Goal: Answer question/provide support: Share knowledge or assist other users

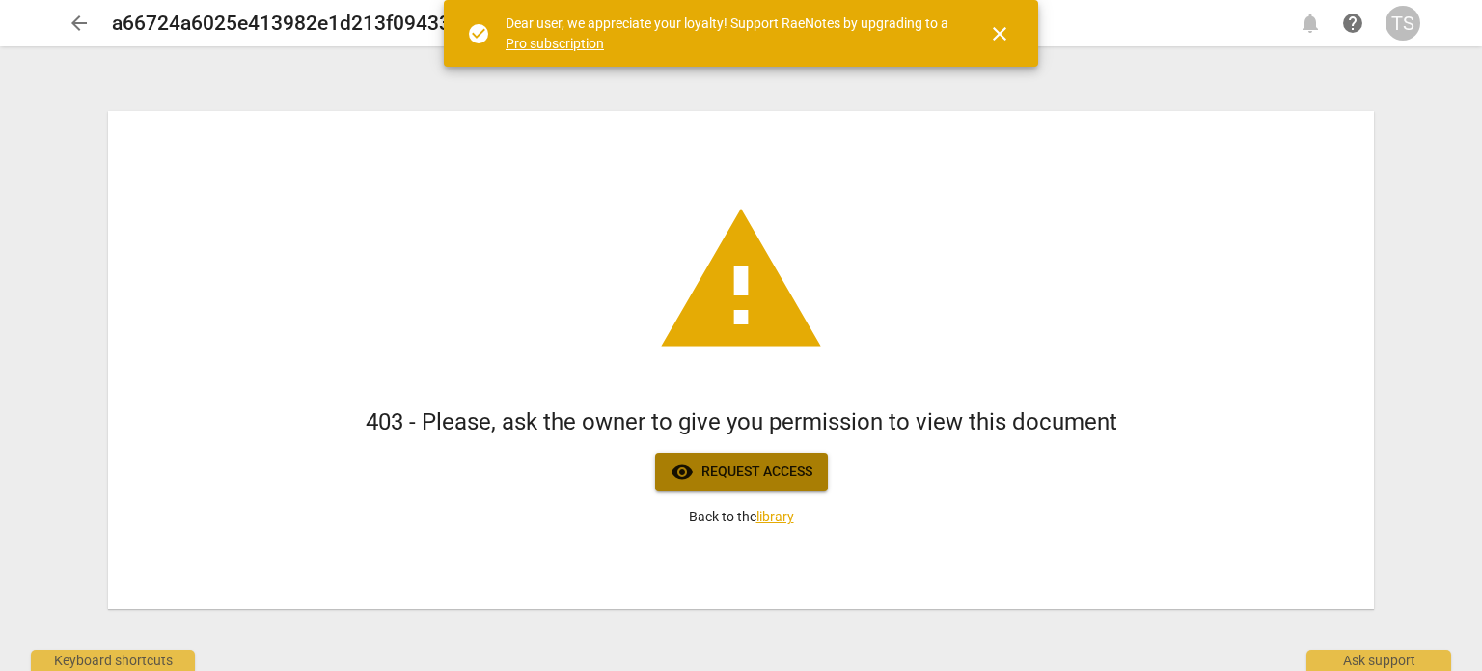
click at [761, 469] on span "visibility Request access" at bounding box center [742, 471] width 142 height 23
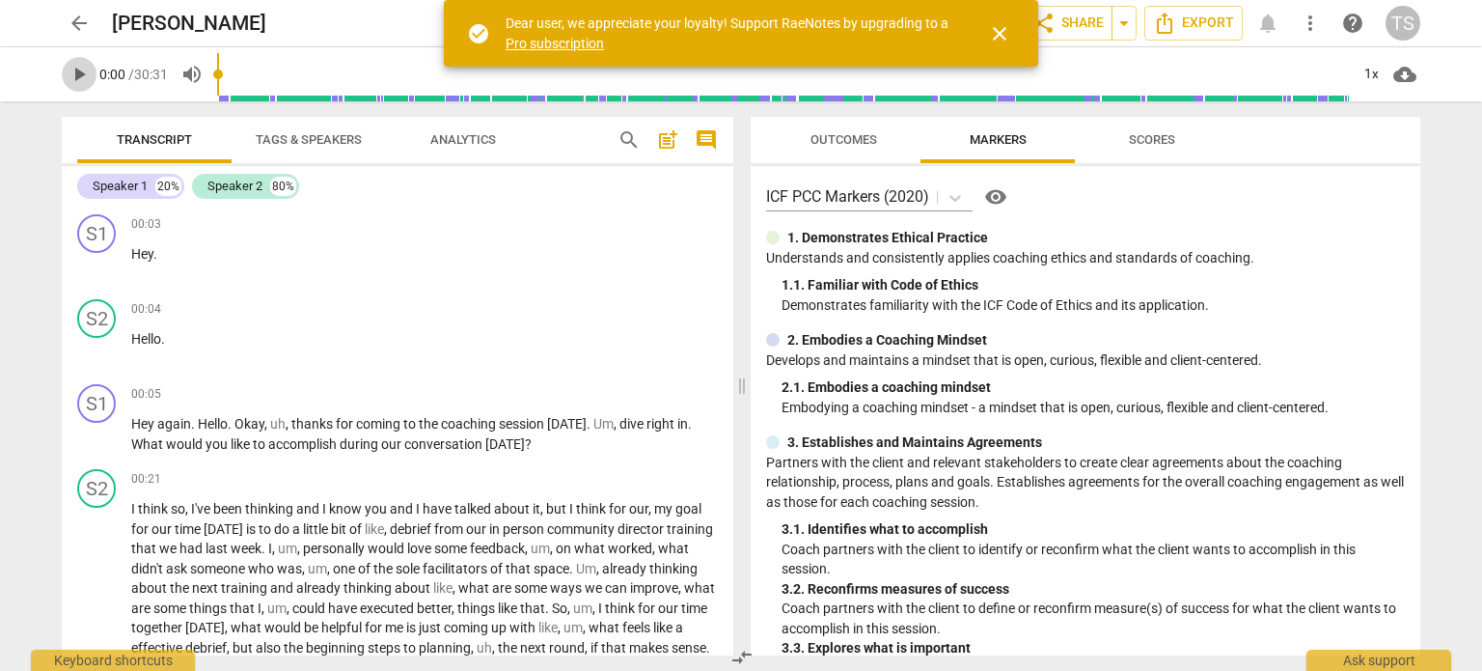
click at [77, 76] on span "play_arrow" at bounding box center [79, 74] width 23 height 23
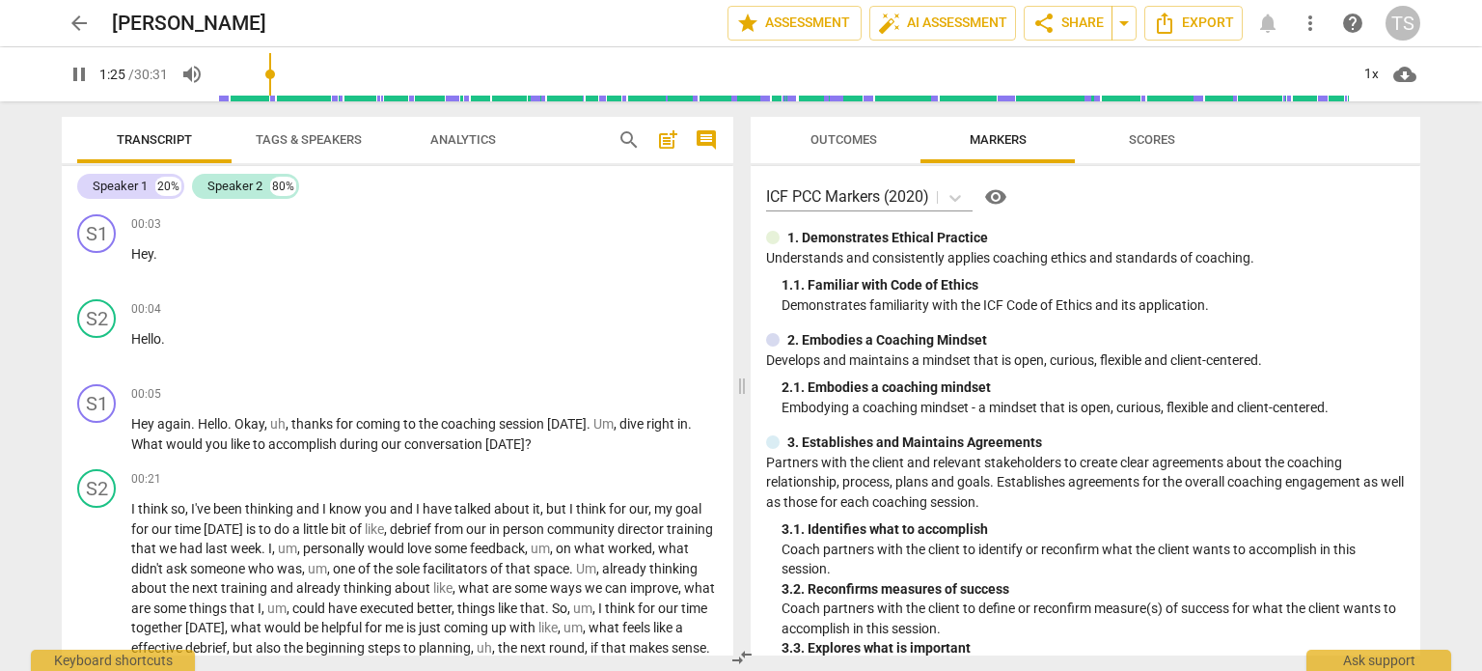
scroll to position [515, 0]
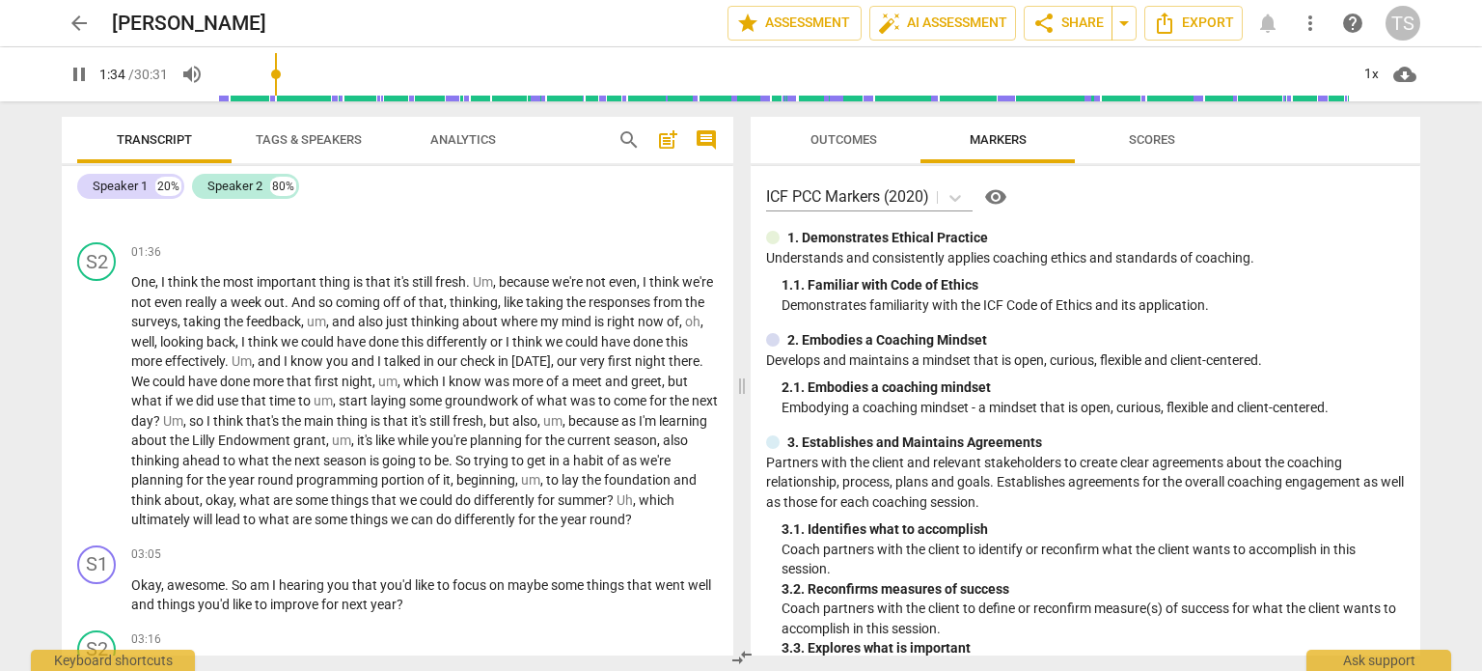
click at [77, 72] on span "pause" at bounding box center [79, 74] width 23 height 23
click at [77, 74] on span "play_arrow" at bounding box center [79, 74] width 23 height 23
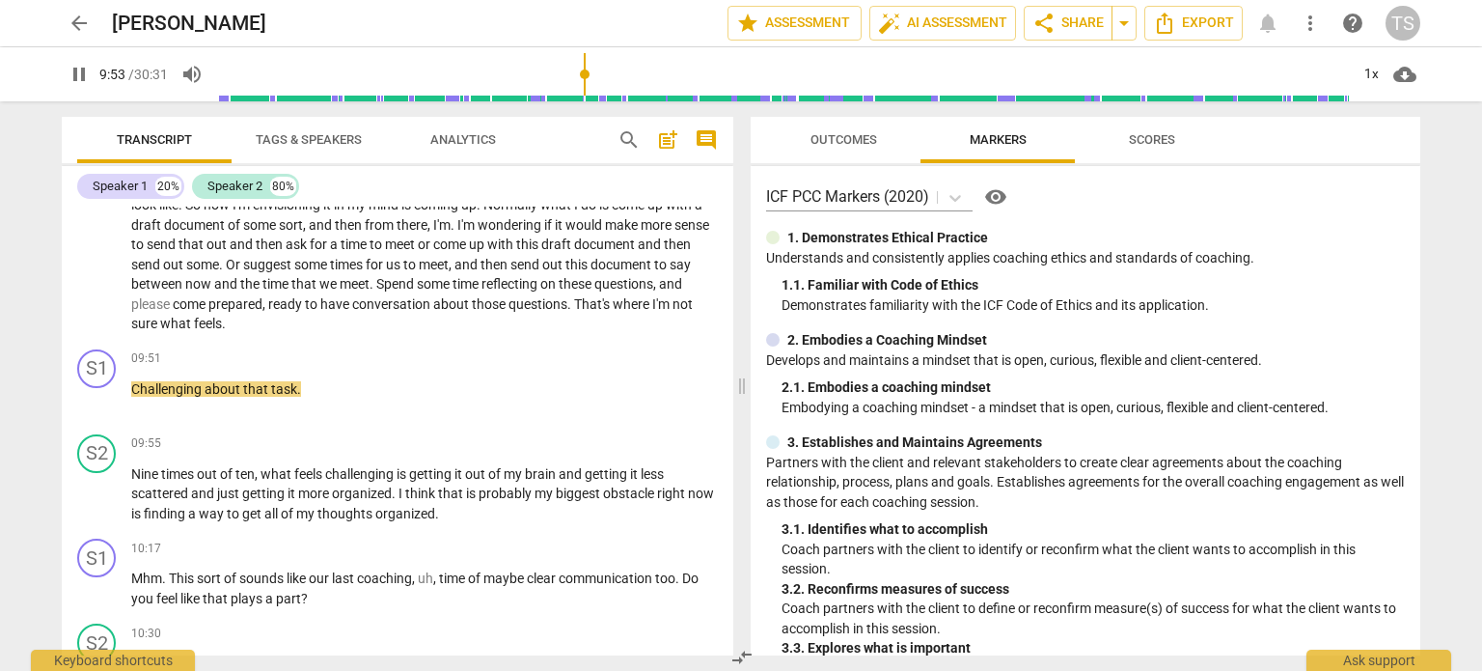
scroll to position [3170, 0]
click at [161, 327] on span "what" at bounding box center [177, 325] width 34 height 15
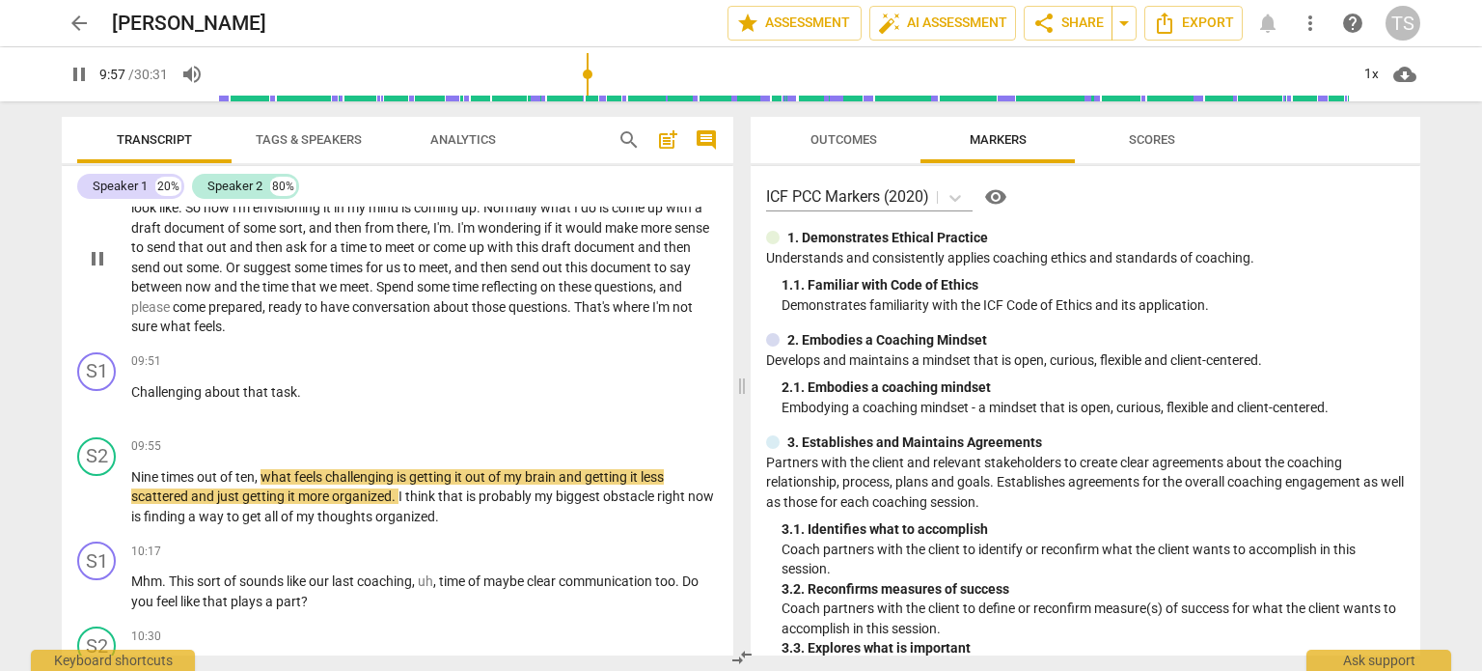
scroll to position [3254, 0]
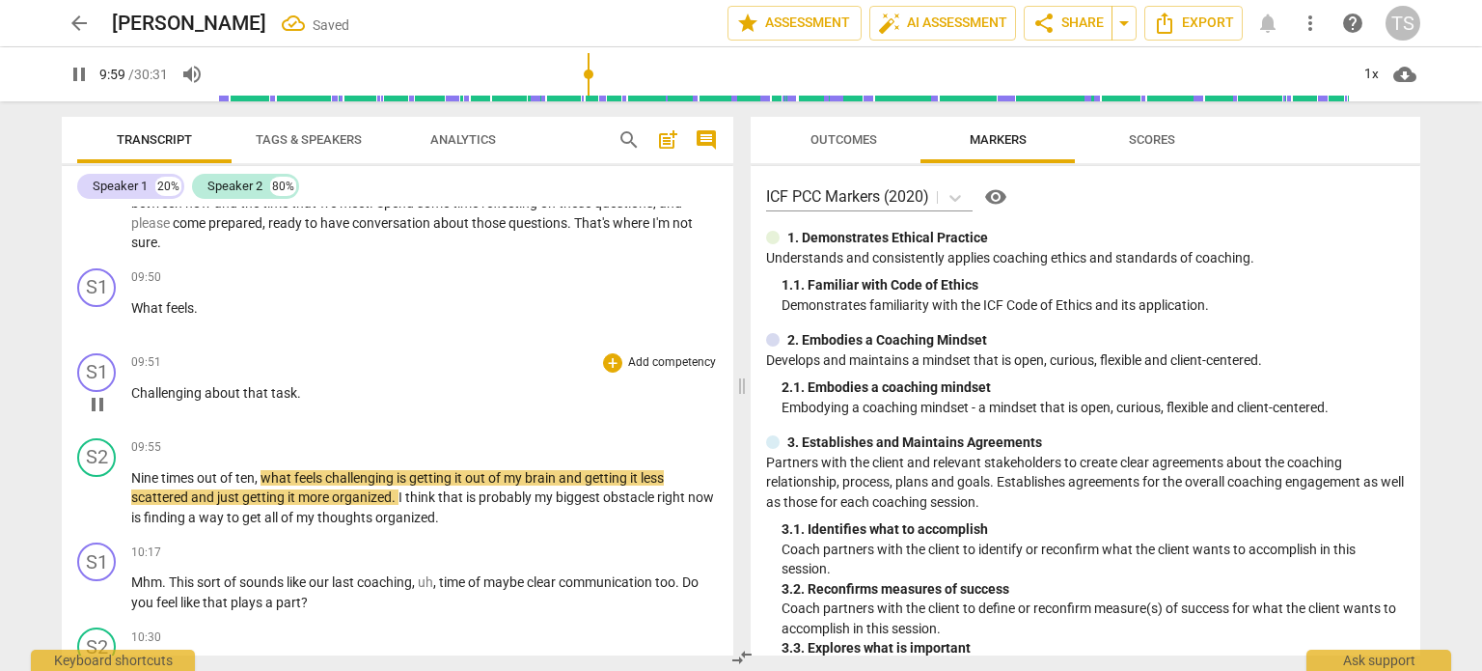
click at [131, 396] on span "Challenging" at bounding box center [167, 392] width 73 height 15
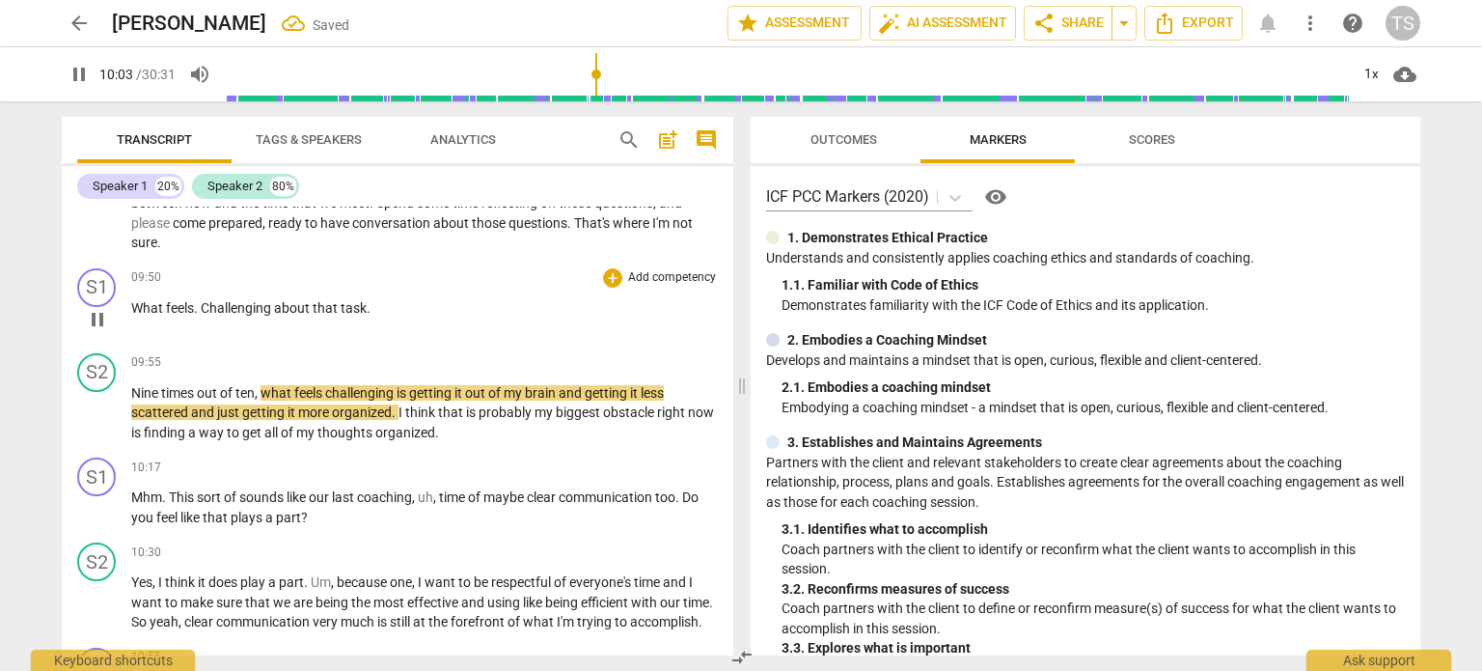
click at [209, 315] on span "Challenging" at bounding box center [237, 307] width 73 height 15
type input "605"
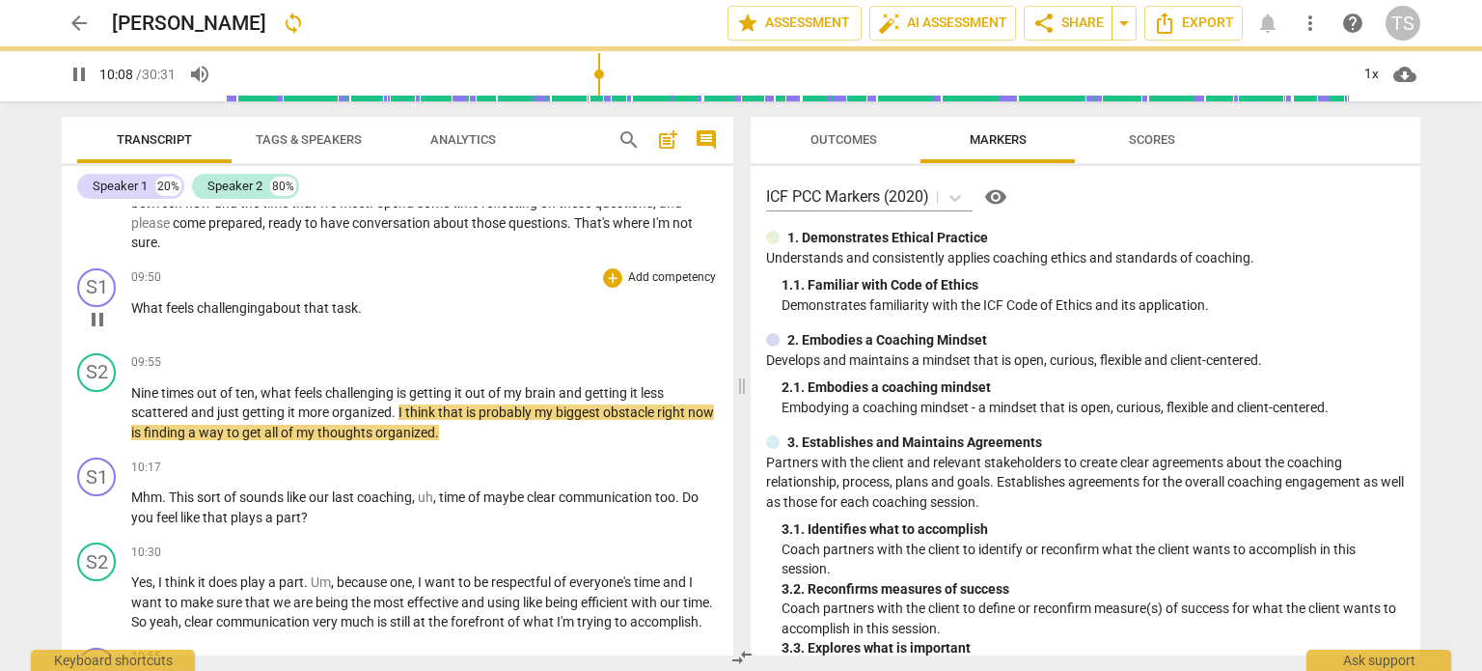
click at [364, 314] on p "What feels c hallenging about that task ." at bounding box center [424, 308] width 587 height 20
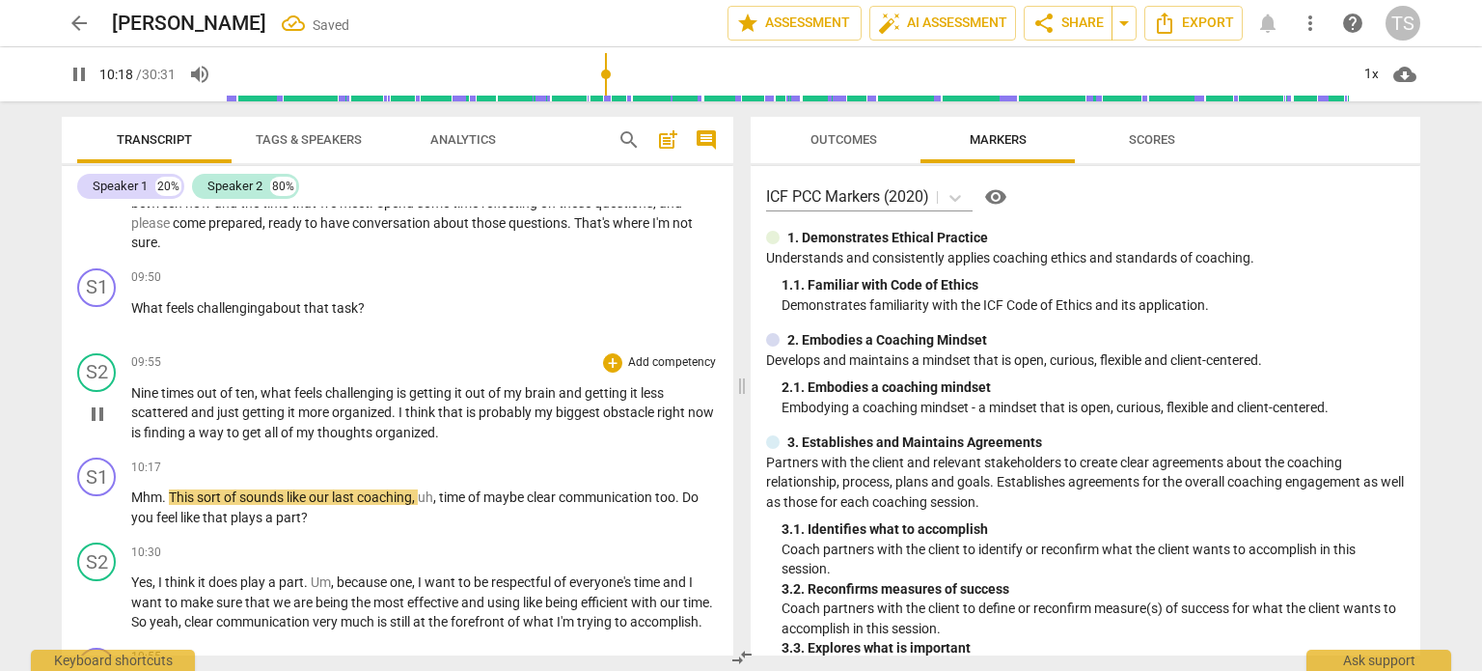
click at [98, 422] on span "pause" at bounding box center [97, 413] width 23 height 23
click at [97, 512] on span "play_arrow" at bounding box center [97, 508] width 23 height 23
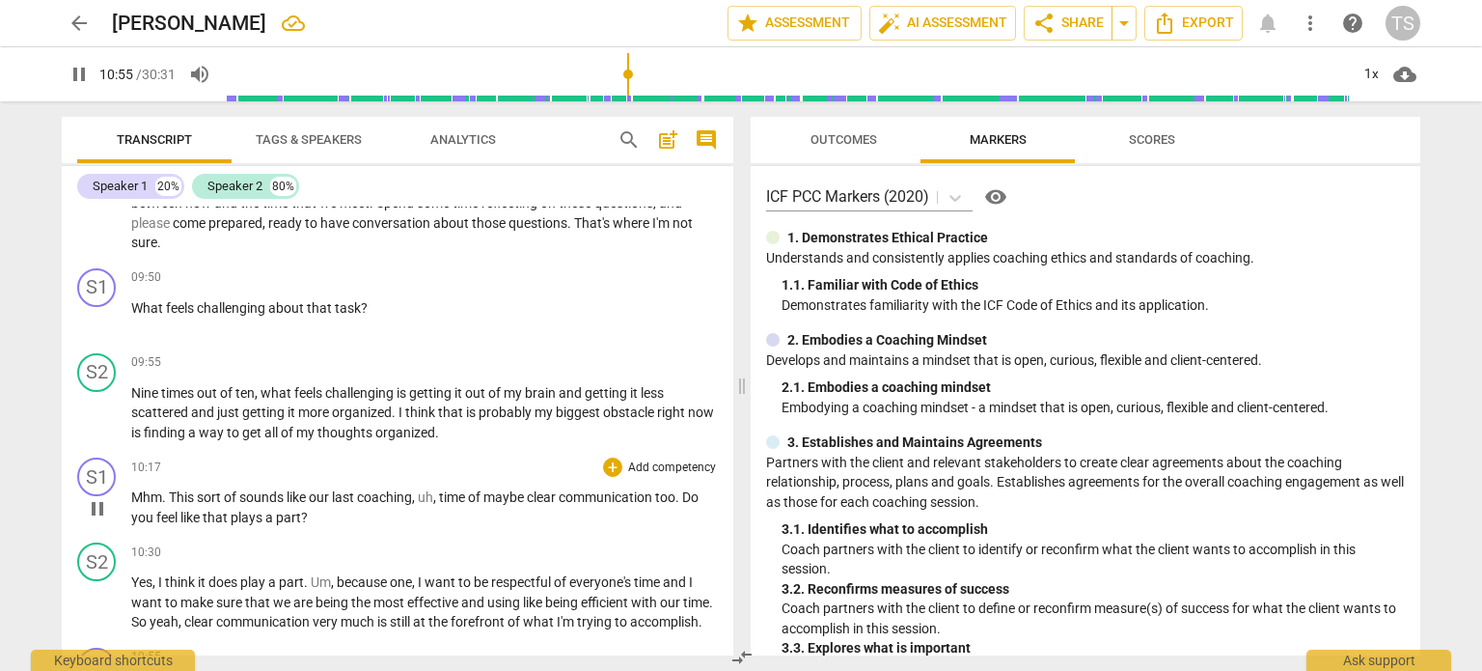
scroll to position [3753, 0]
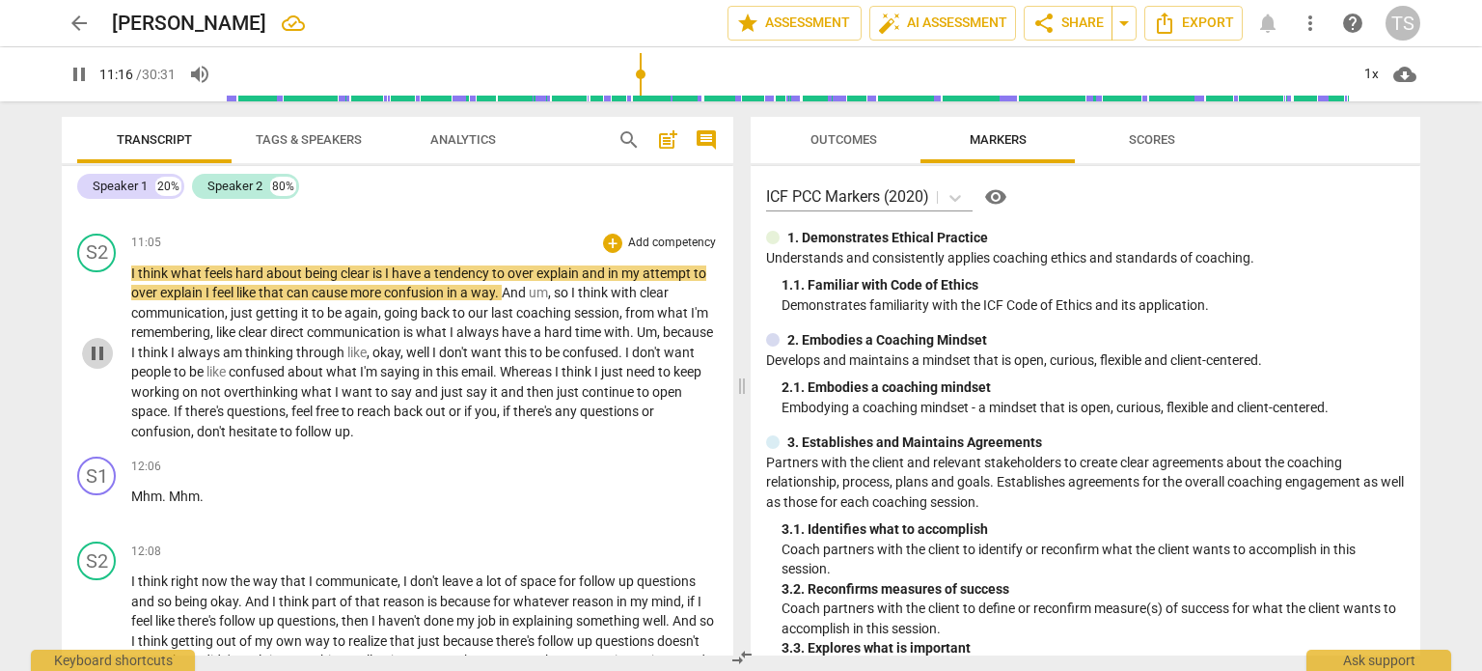
click at [97, 365] on span "pause" at bounding box center [97, 353] width 23 height 23
type input "677"
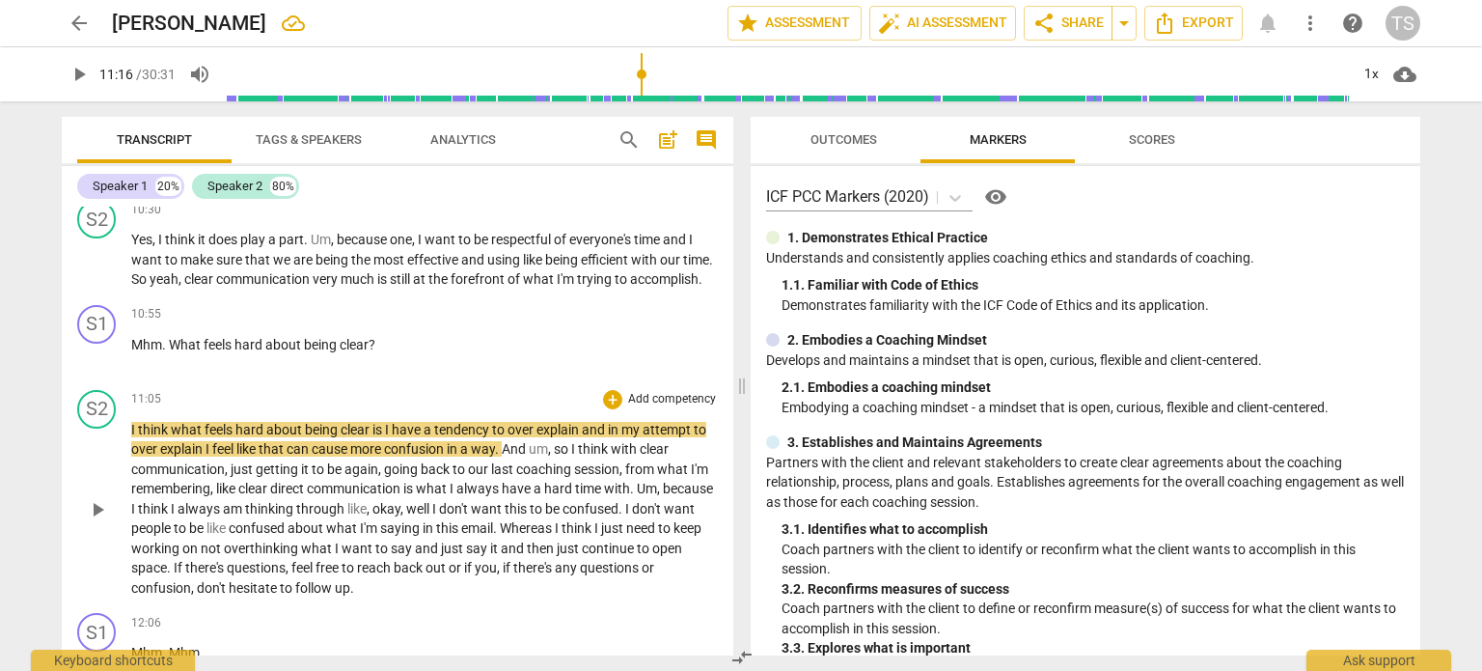
scroll to position [3594, 0]
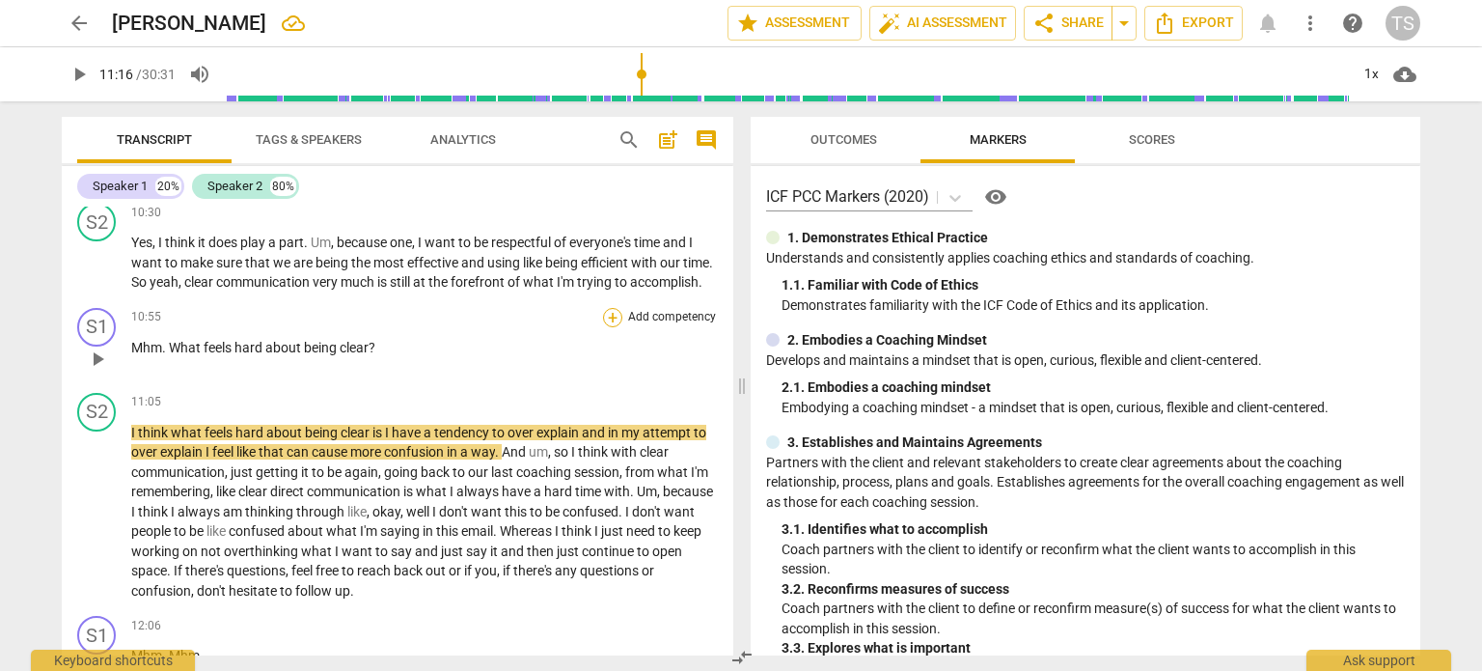
click at [608, 327] on div "+" at bounding box center [612, 317] width 19 height 19
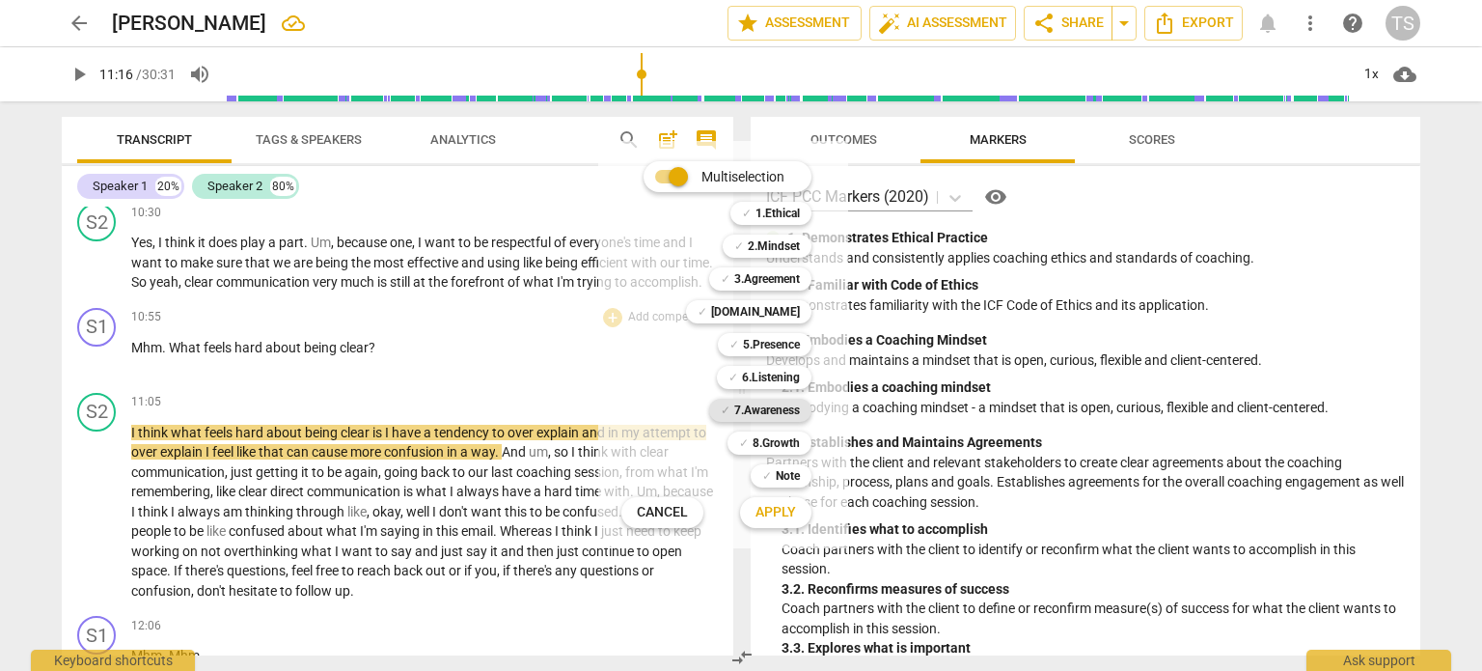
click at [773, 412] on b "7.Awareness" at bounding box center [767, 410] width 66 height 23
click at [761, 510] on span "Apply" at bounding box center [776, 512] width 41 height 19
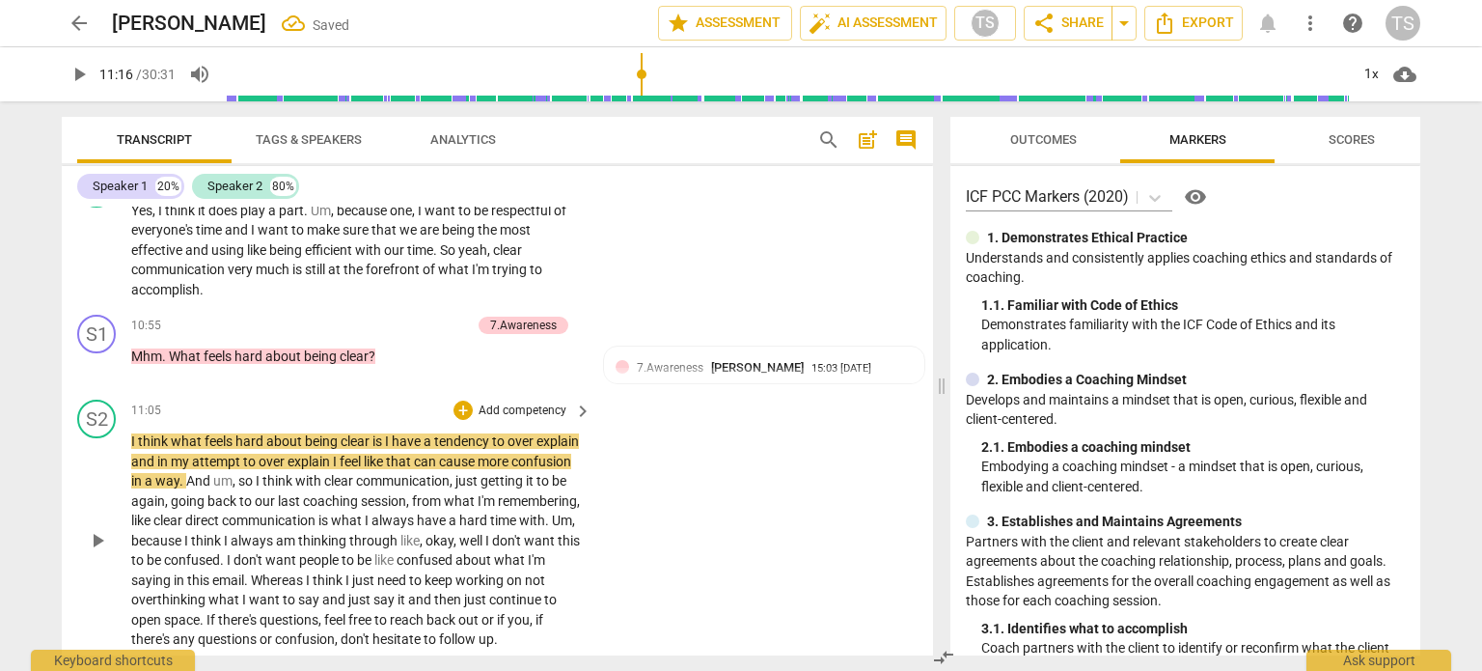
scroll to position [4076, 0]
click at [871, 364] on div "15:03 [DATE]" at bounding box center [842, 370] width 60 height 13
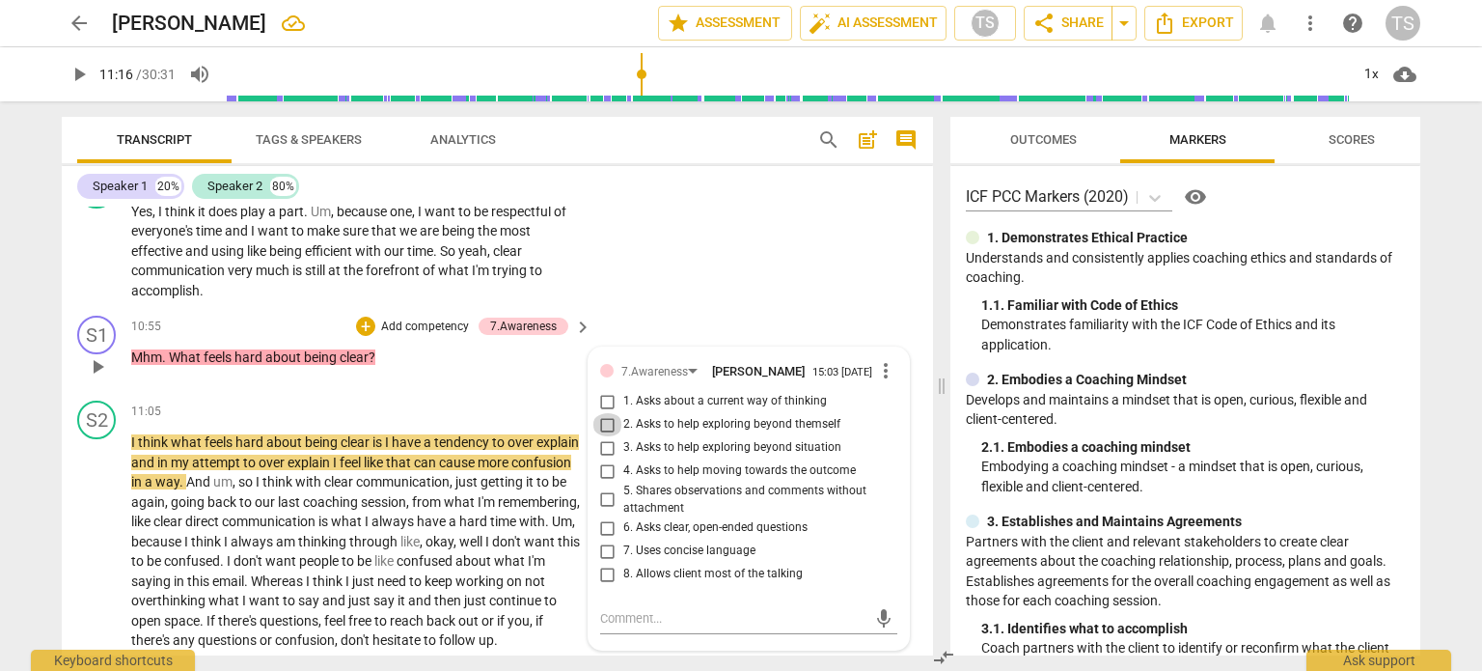
click at [602, 422] on input "2. Asks to help exploring beyond themself" at bounding box center [608, 424] width 31 height 23
checkbox input "true"
click at [604, 522] on input "6. Asks clear, open-ended questions" at bounding box center [608, 527] width 31 height 23
checkbox input "true"
click at [605, 543] on input "7. Uses concise language" at bounding box center [608, 550] width 31 height 23
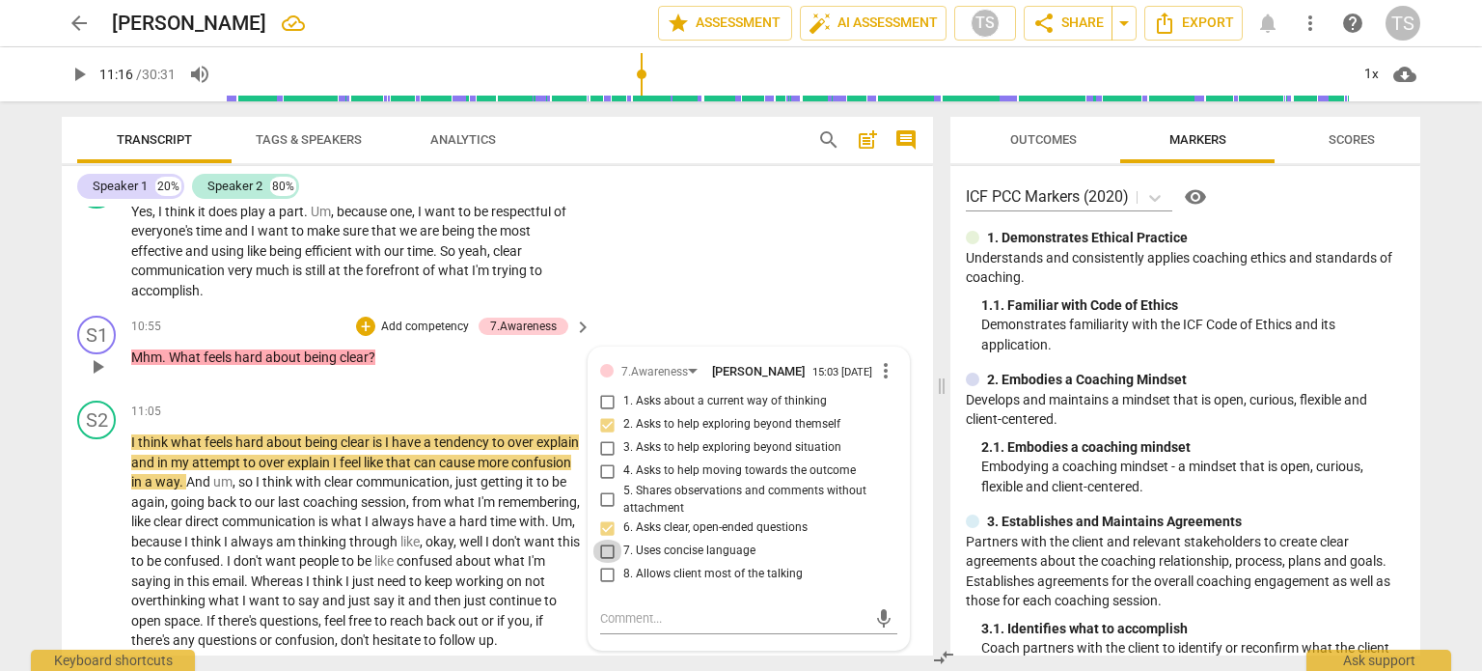
checkbox input "true"
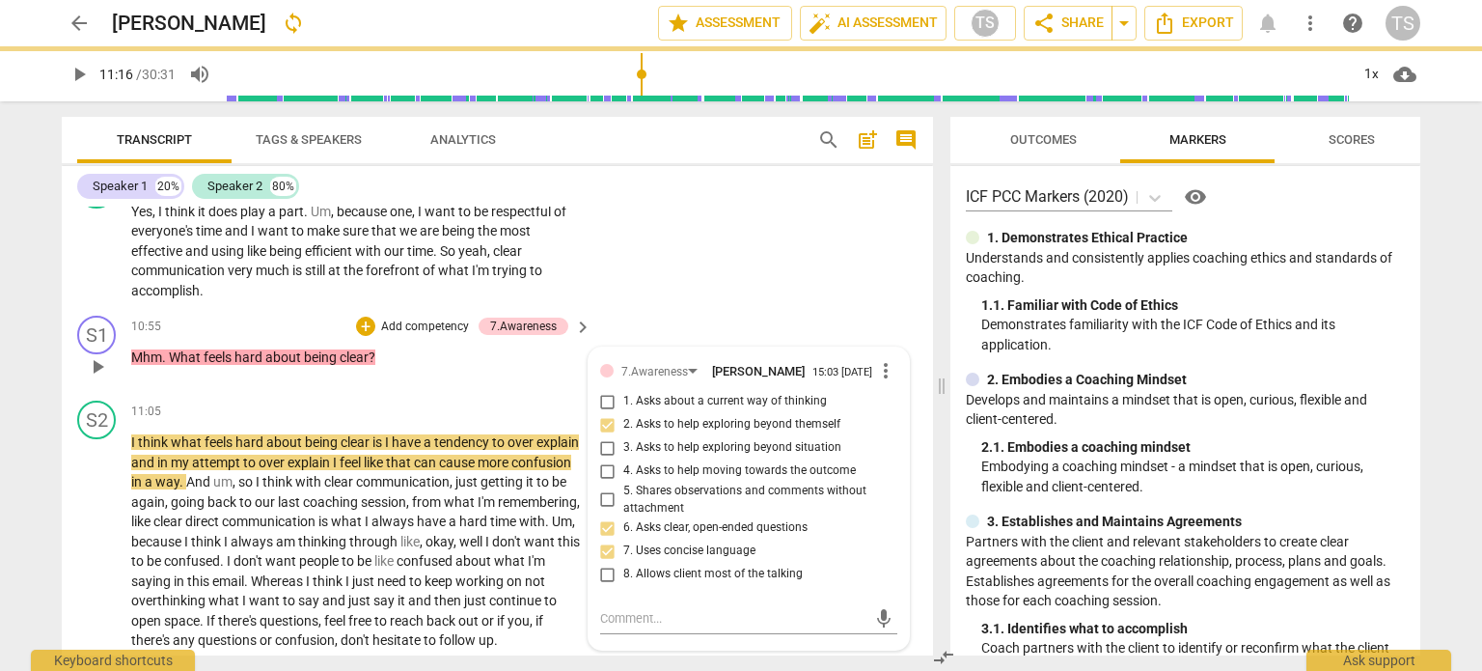
click at [602, 568] on input "8. Allows client most of the talking" at bounding box center [608, 574] width 31 height 23
checkbox input "true"
click at [99, 535] on span "play_arrow" at bounding box center [97, 541] width 23 height 23
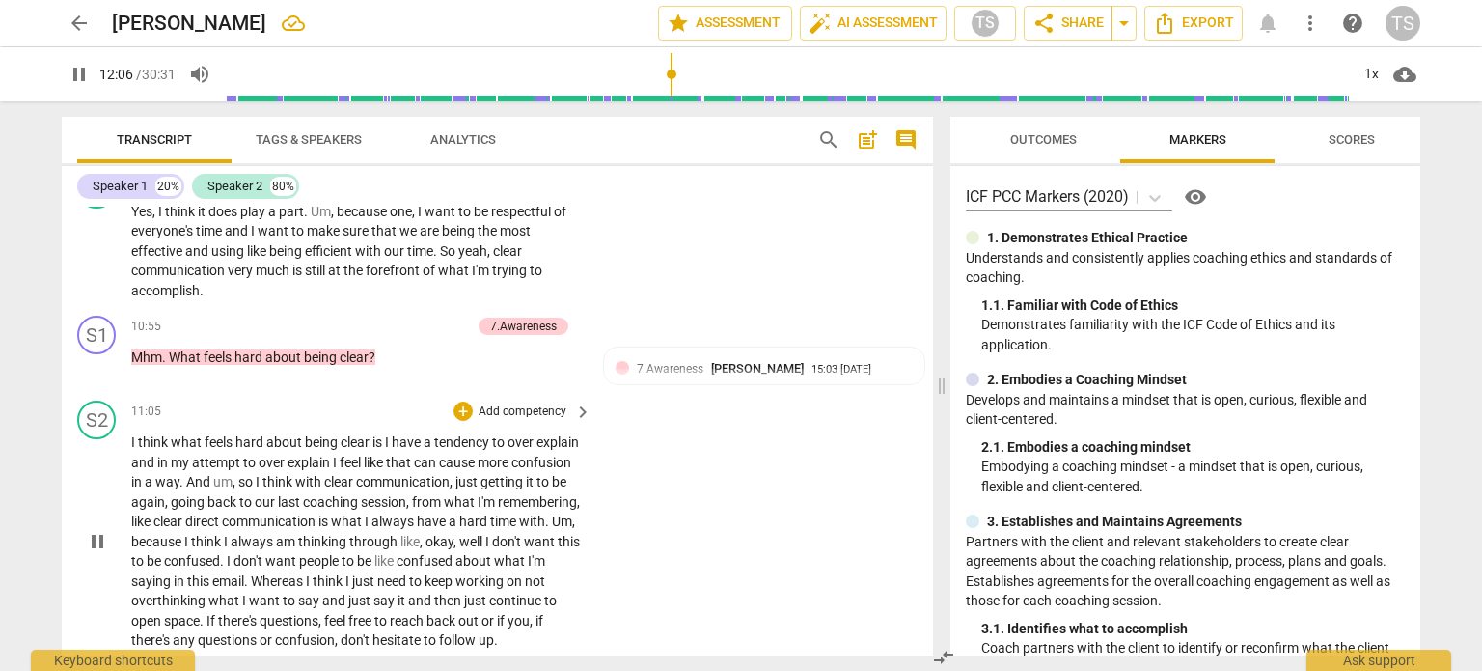
scroll to position [4576, 0]
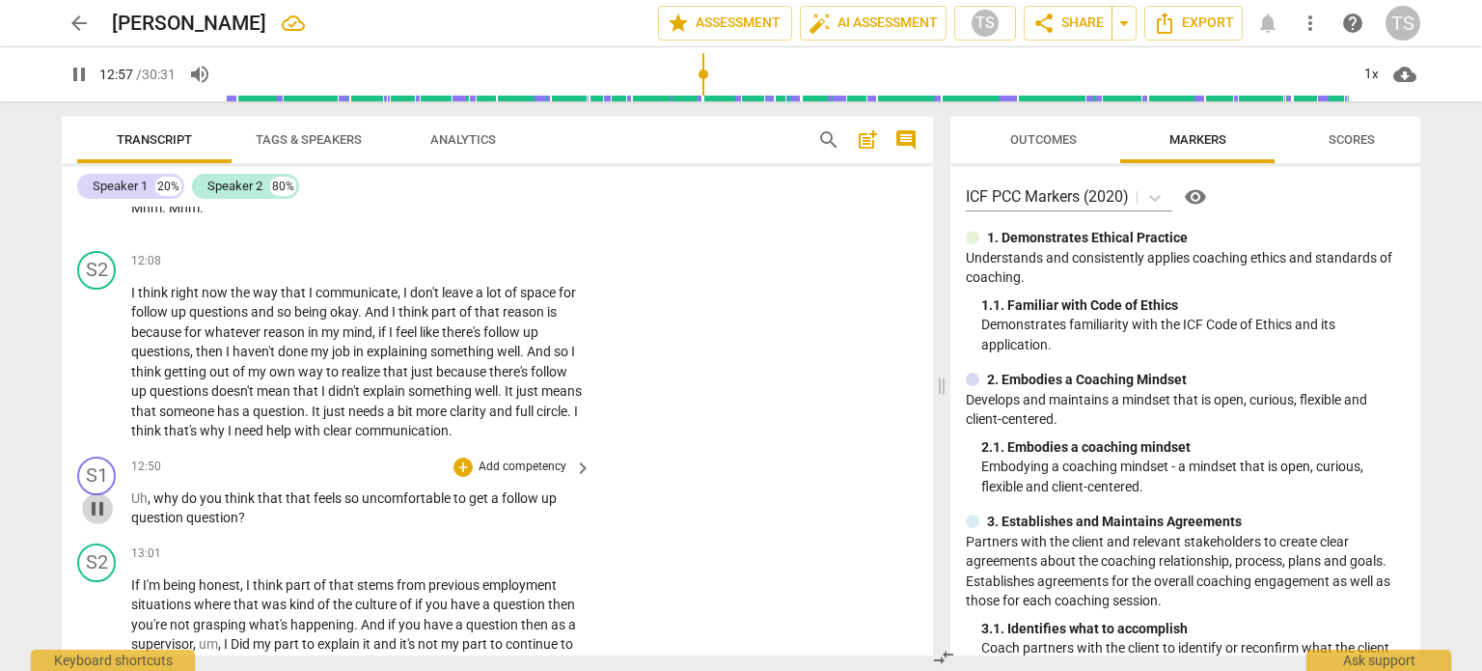
click at [90, 517] on span "pause" at bounding box center [97, 508] width 23 height 23
type input "778"
click at [457, 472] on div "+" at bounding box center [463, 466] width 19 height 19
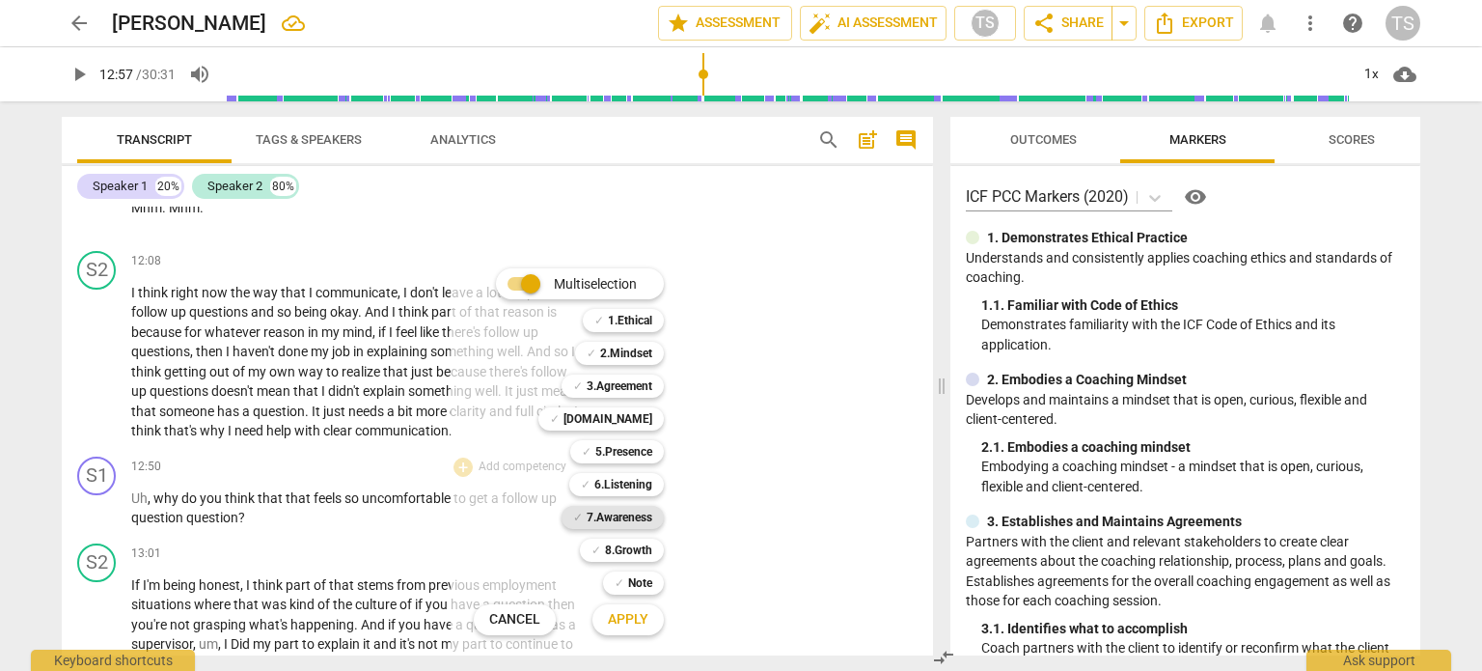
click at [612, 516] on b "7.Awareness" at bounding box center [620, 517] width 66 height 23
click at [634, 621] on span "Apply" at bounding box center [628, 619] width 41 height 19
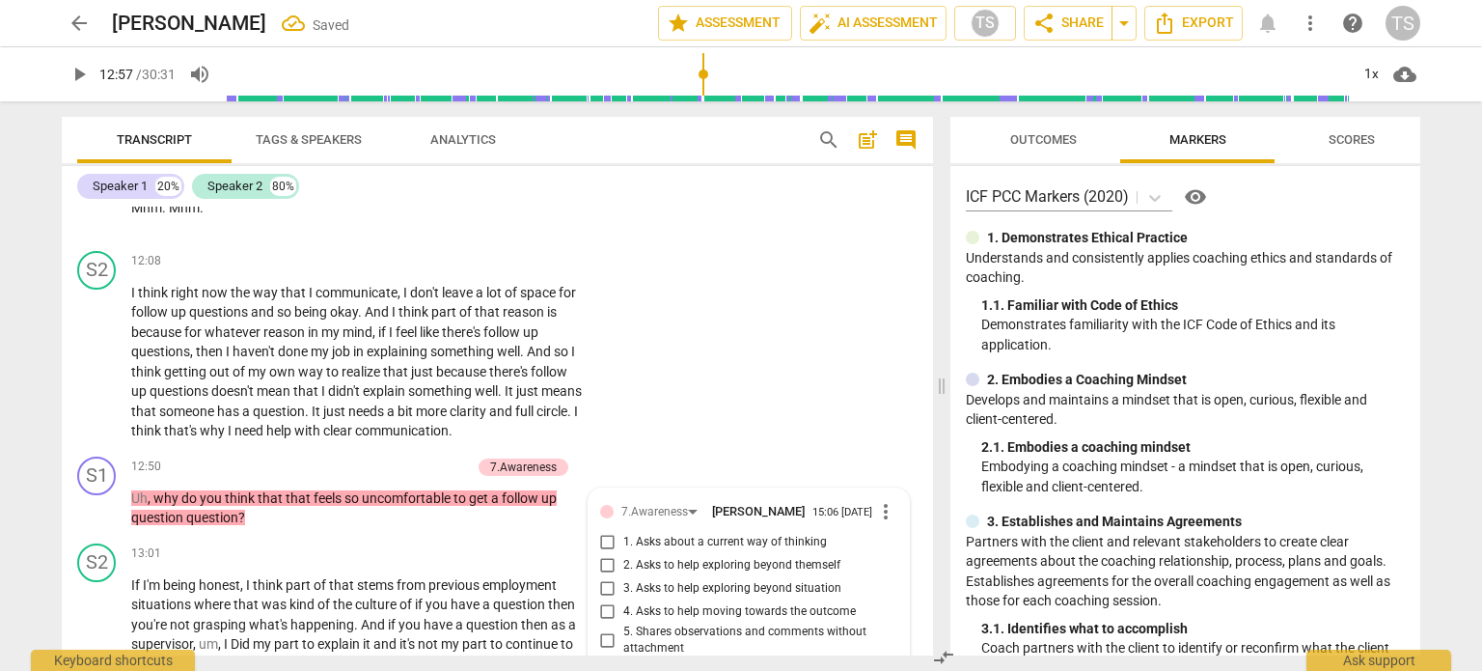
scroll to position [4918, 0]
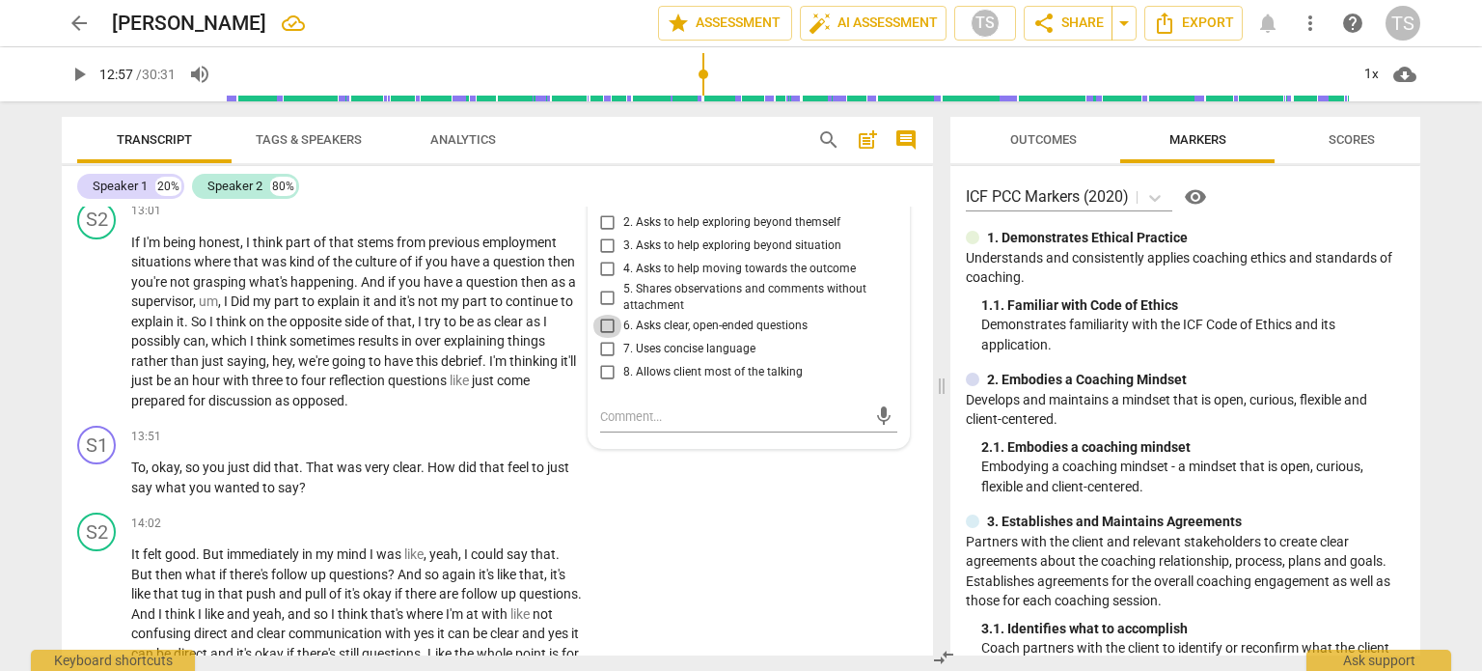
click at [602, 338] on input "6. Asks clear, open-ended questions" at bounding box center [608, 326] width 31 height 23
checkbox input "true"
click at [605, 235] on input "2. Asks to help exploring beyond themself" at bounding box center [608, 222] width 31 height 23
checkbox input "true"
click at [606, 211] on input "1. Asks about a current way of thinking" at bounding box center [608, 199] width 31 height 23
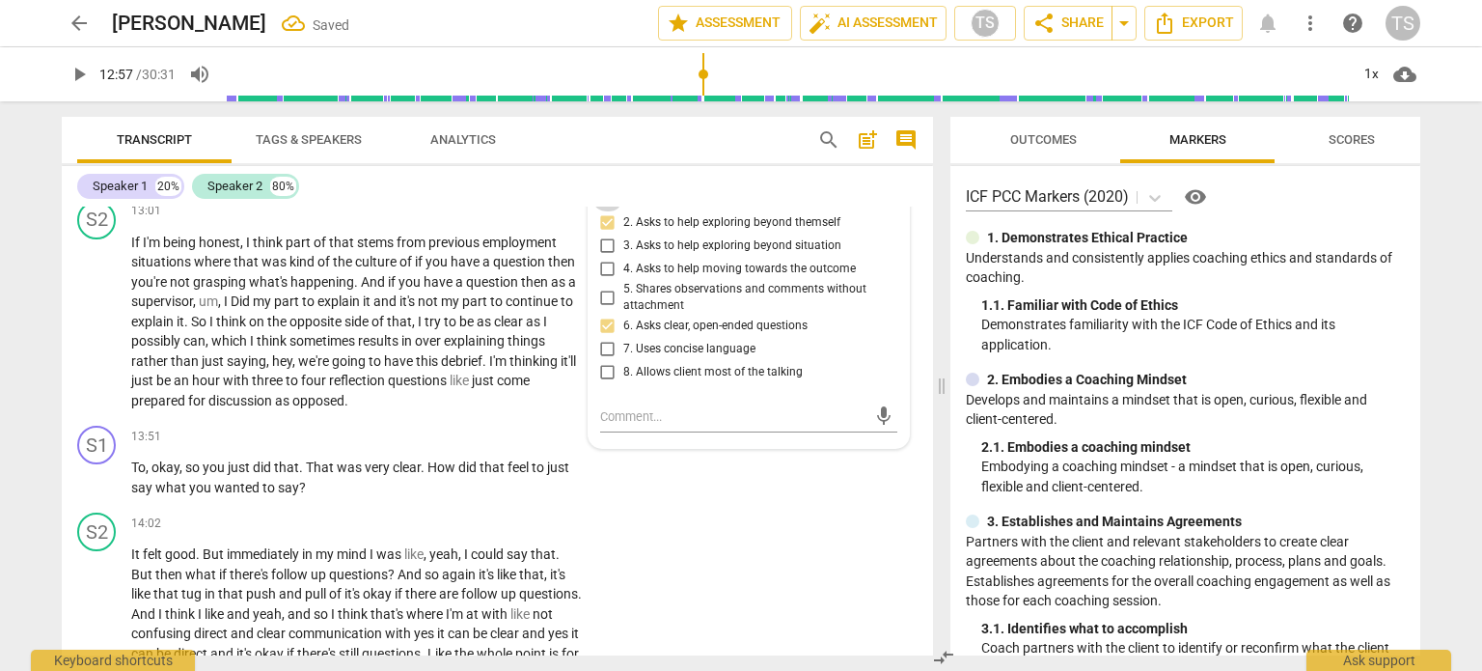
checkbox input "true"
click at [606, 361] on input "7. Uses concise language" at bounding box center [608, 349] width 31 height 23
checkbox input "true"
click at [106, 329] on span "play_arrow" at bounding box center [97, 321] width 23 height 23
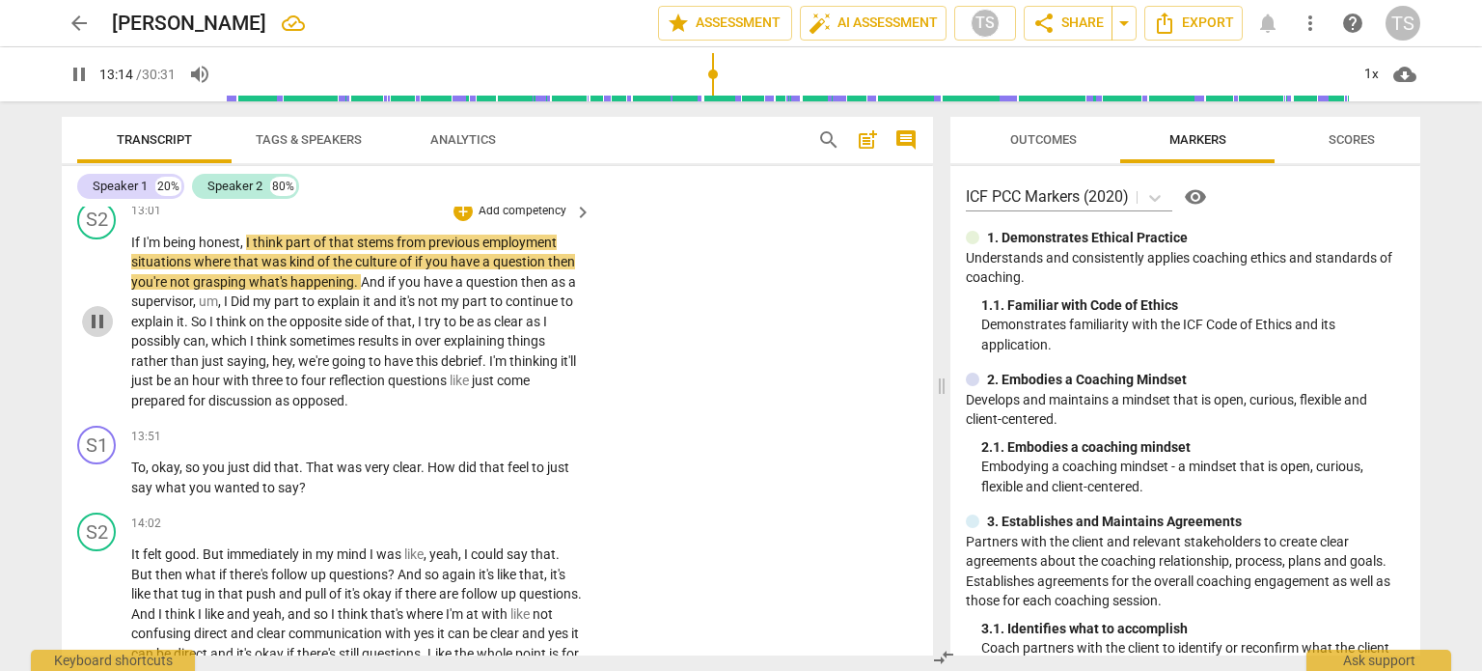
click at [94, 333] on span "pause" at bounding box center [97, 321] width 23 height 23
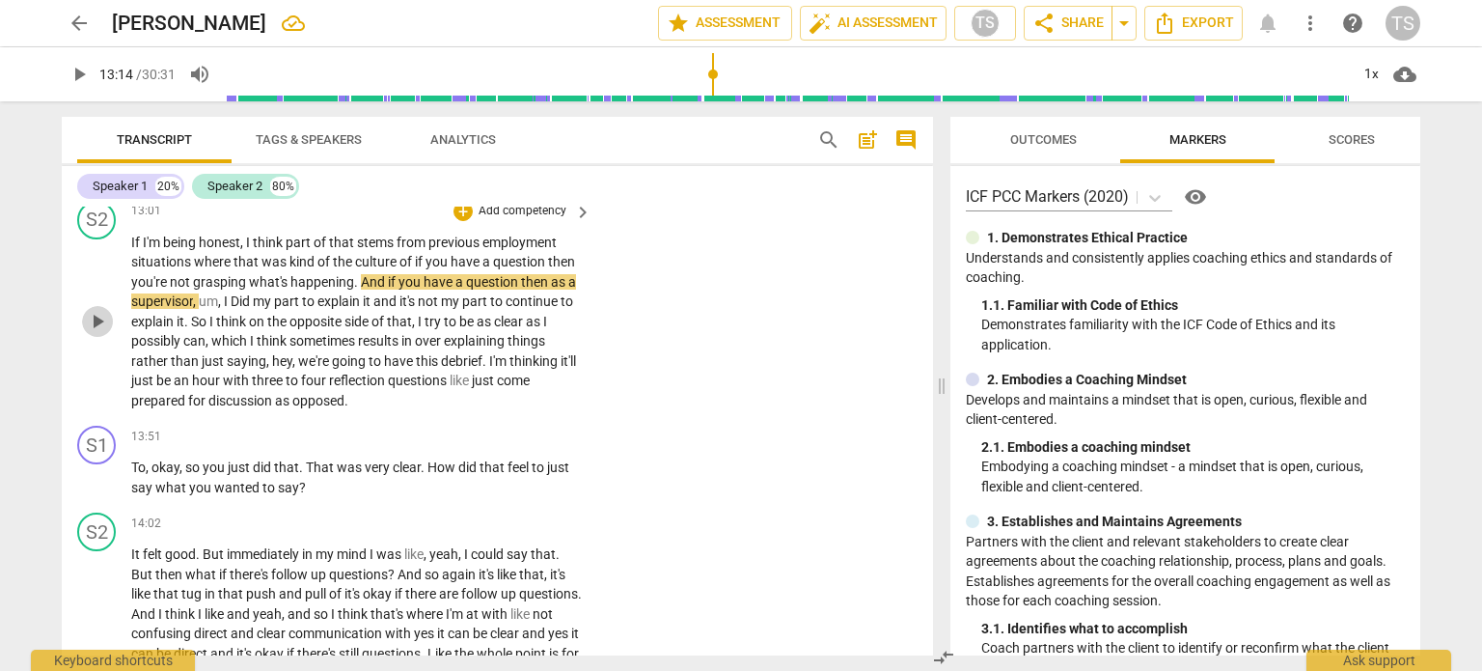
click at [94, 333] on span "play_arrow" at bounding box center [97, 321] width 23 height 23
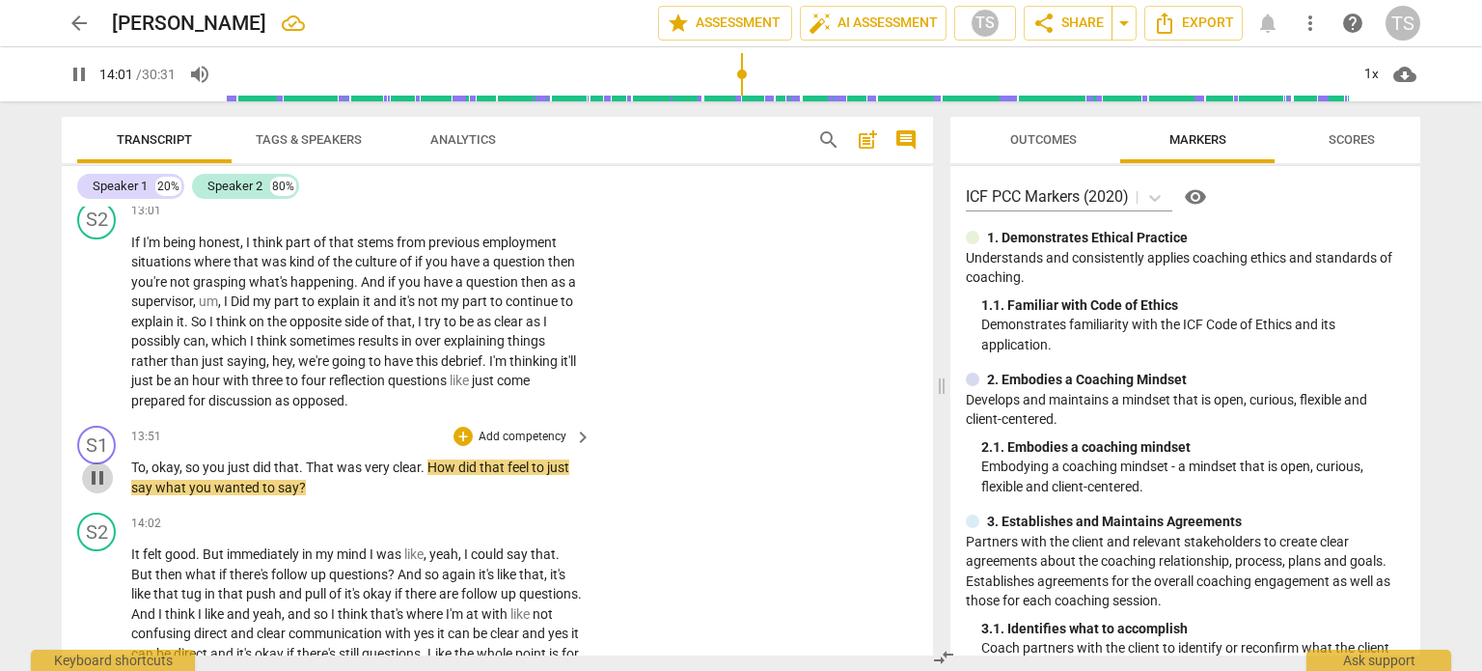
click at [93, 489] on span "pause" at bounding box center [97, 477] width 23 height 23
type input "841"
click at [458, 446] on div "+" at bounding box center [463, 436] width 19 height 19
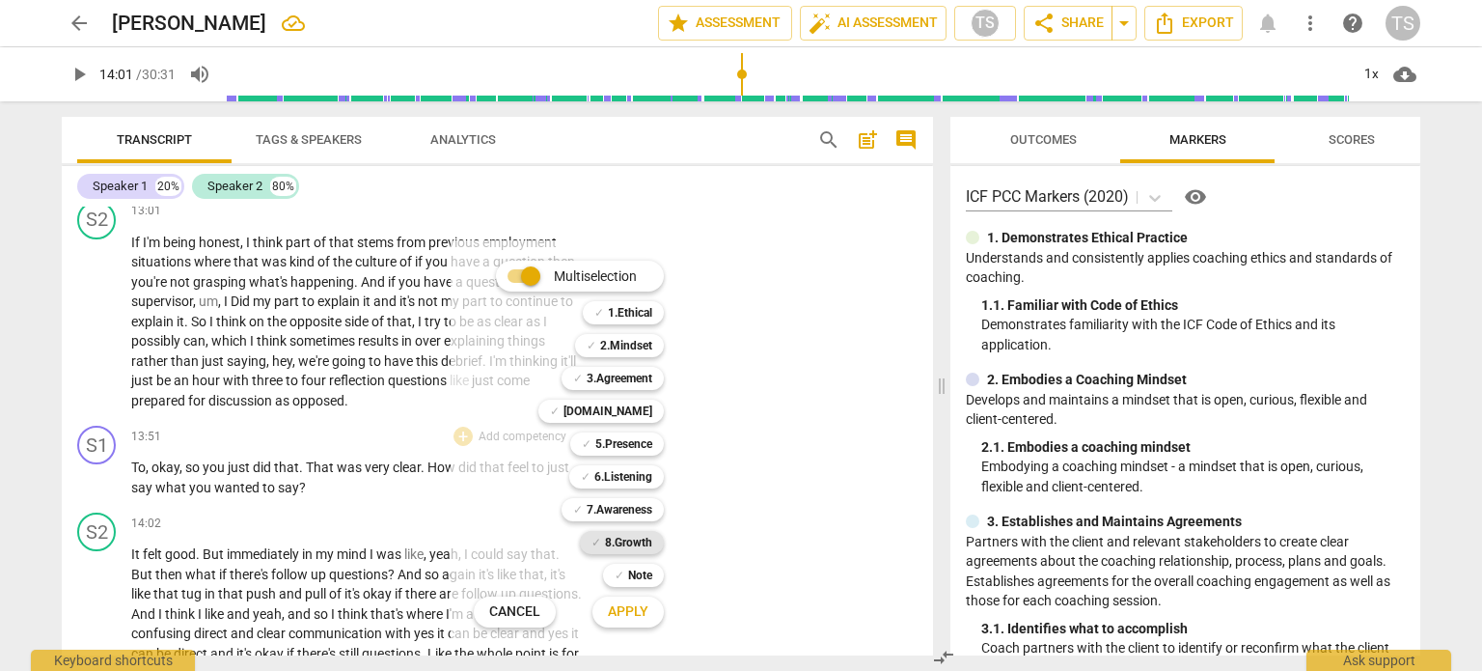
click at [637, 547] on b "8.Growth" at bounding box center [628, 542] width 47 height 23
click at [629, 510] on b "7.Awareness" at bounding box center [620, 509] width 66 height 23
click at [641, 611] on span "Apply" at bounding box center [628, 611] width 41 height 19
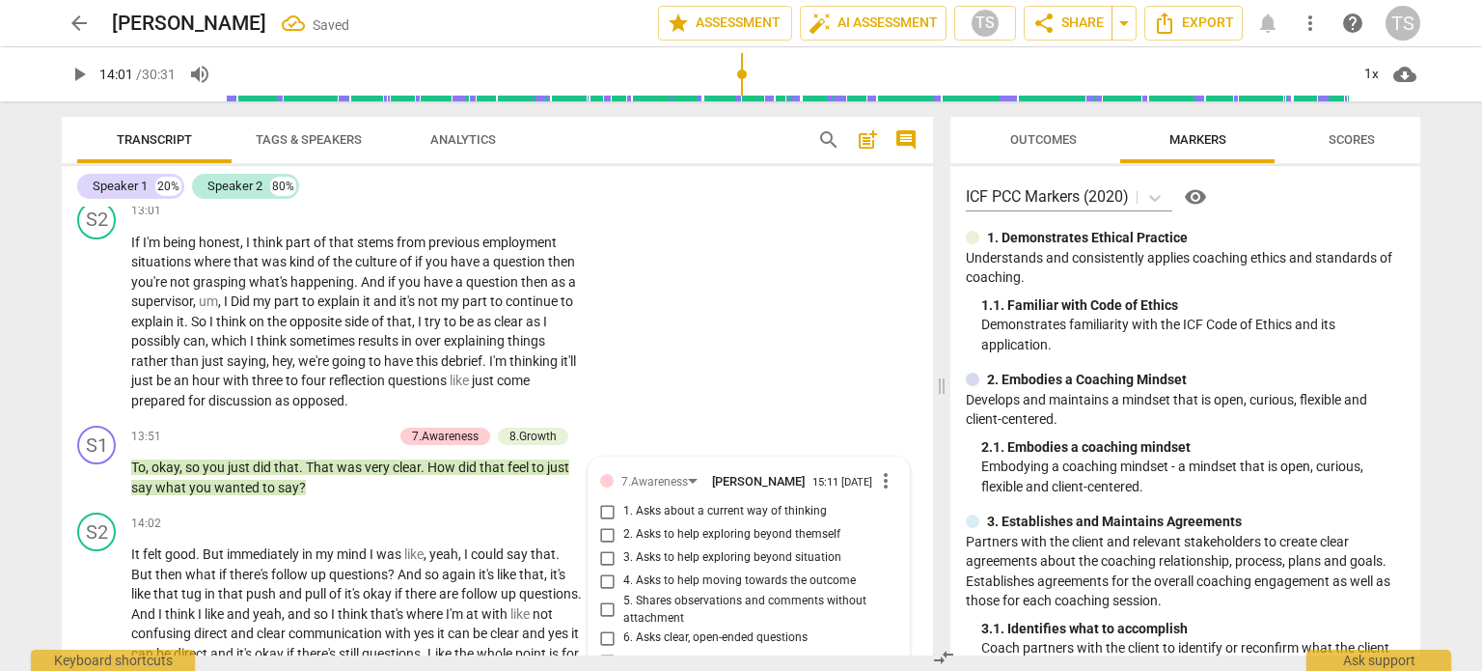
scroll to position [5231, 0]
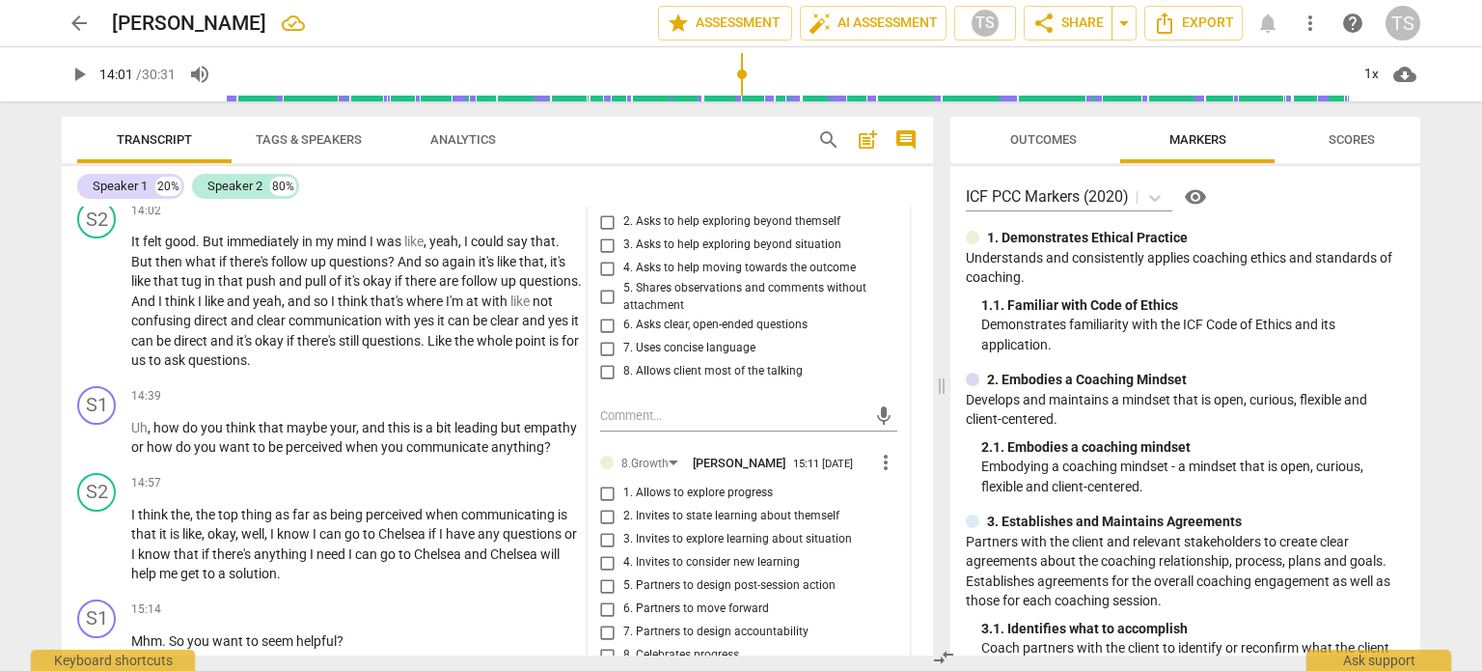
click at [699, 408] on div "mic" at bounding box center [748, 414] width 297 height 42
click at [599, 383] on input "8. Allows client most of the talking" at bounding box center [608, 371] width 31 height 23
checkbox input "true"
click at [602, 357] on input "7. Uses concise language" at bounding box center [608, 348] width 31 height 23
checkbox input "true"
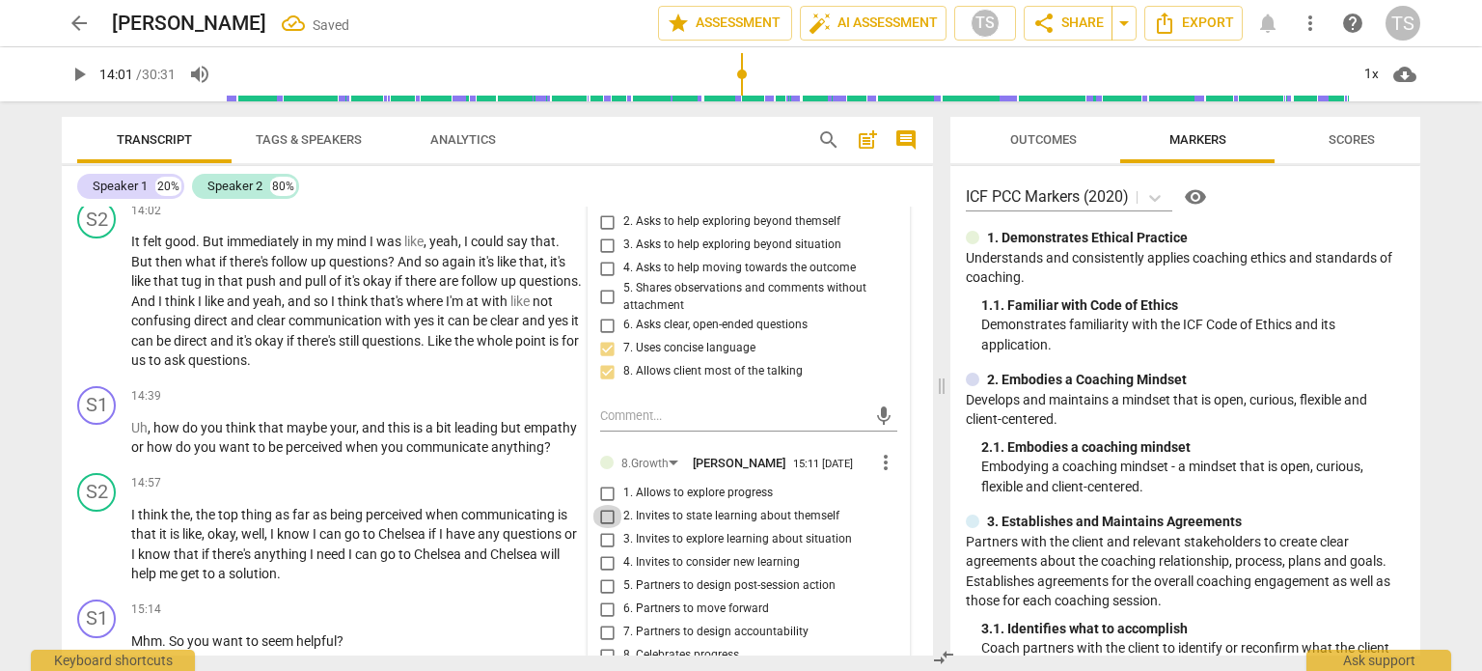
click at [605, 528] on input "2. Invites to state learning about themself" at bounding box center [608, 516] width 31 height 23
checkbox input "true"
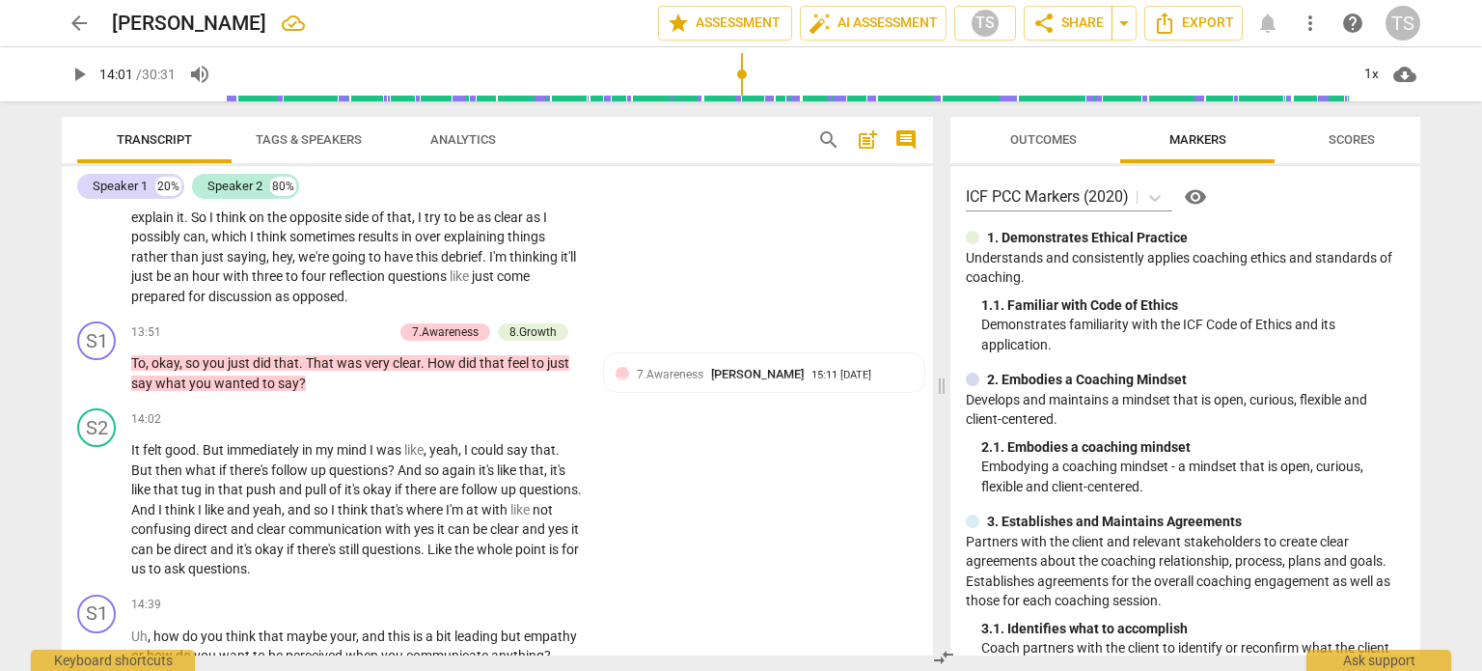
scroll to position [5019, 0]
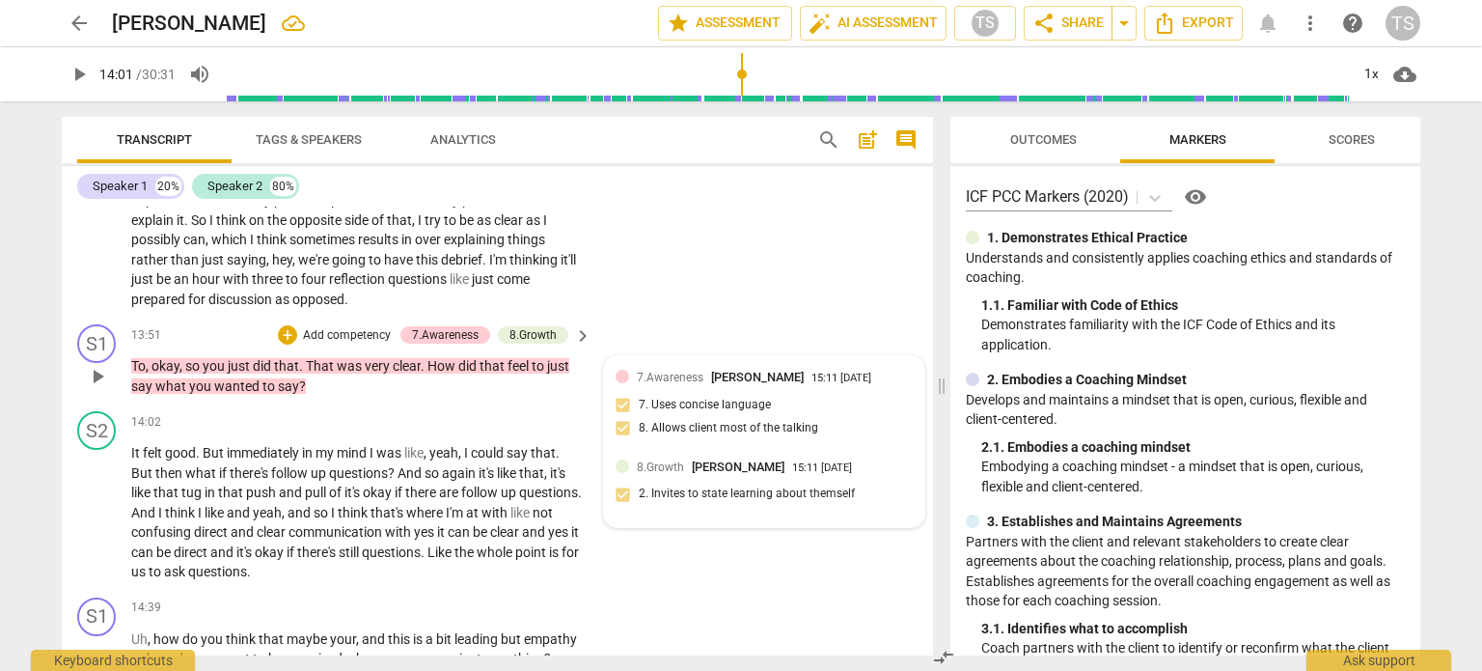
click at [812, 467] on div "8.Growth [PERSON_NAME] 15:11 [DATE]" at bounding box center [775, 466] width 276 height 18
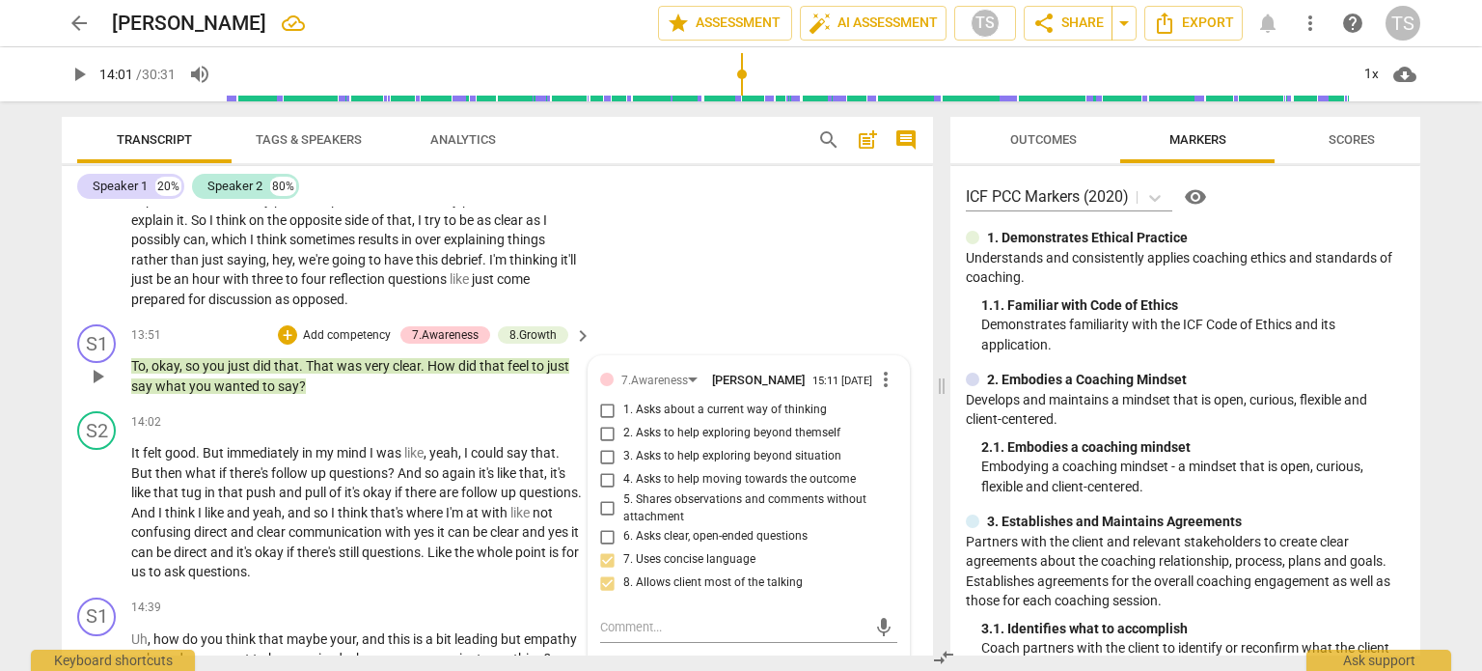
scroll to position [5277, 0]
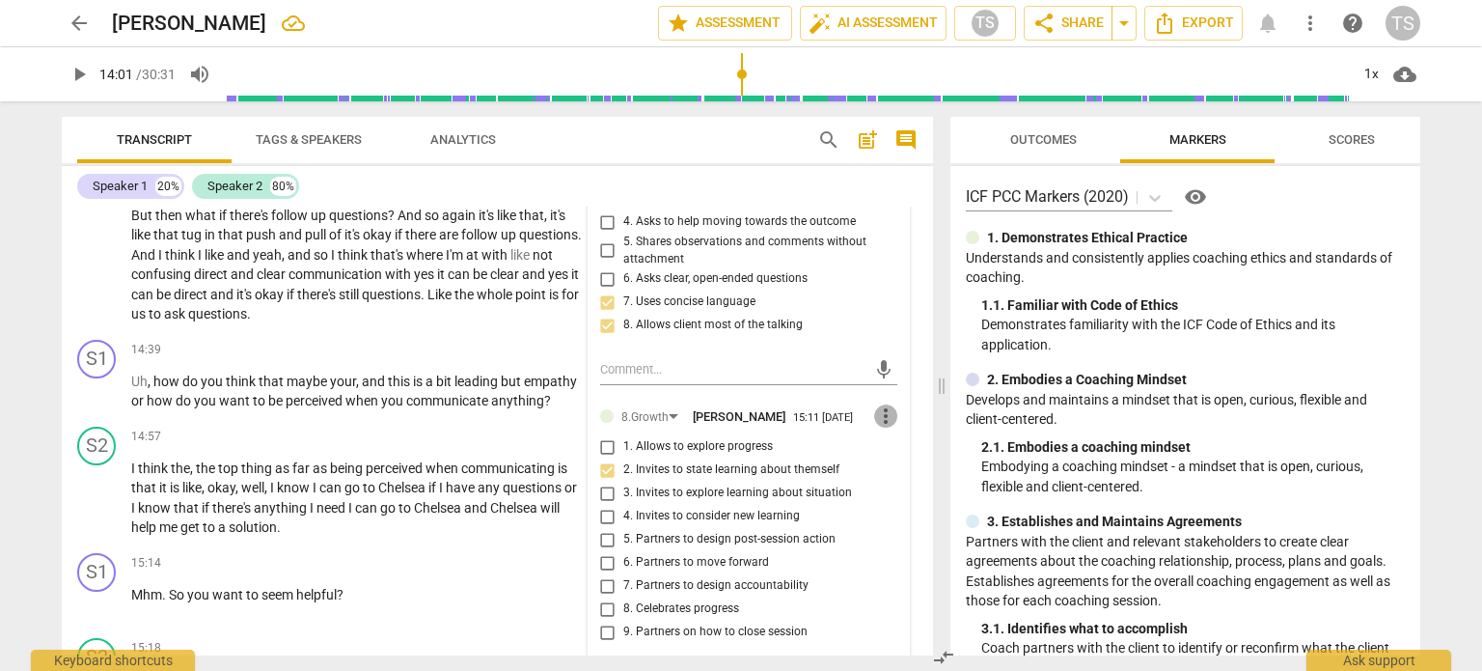
click at [878, 428] on span "more_vert" at bounding box center [885, 415] width 23 height 23
click at [891, 429] on li "Edit" at bounding box center [902, 430] width 67 height 37
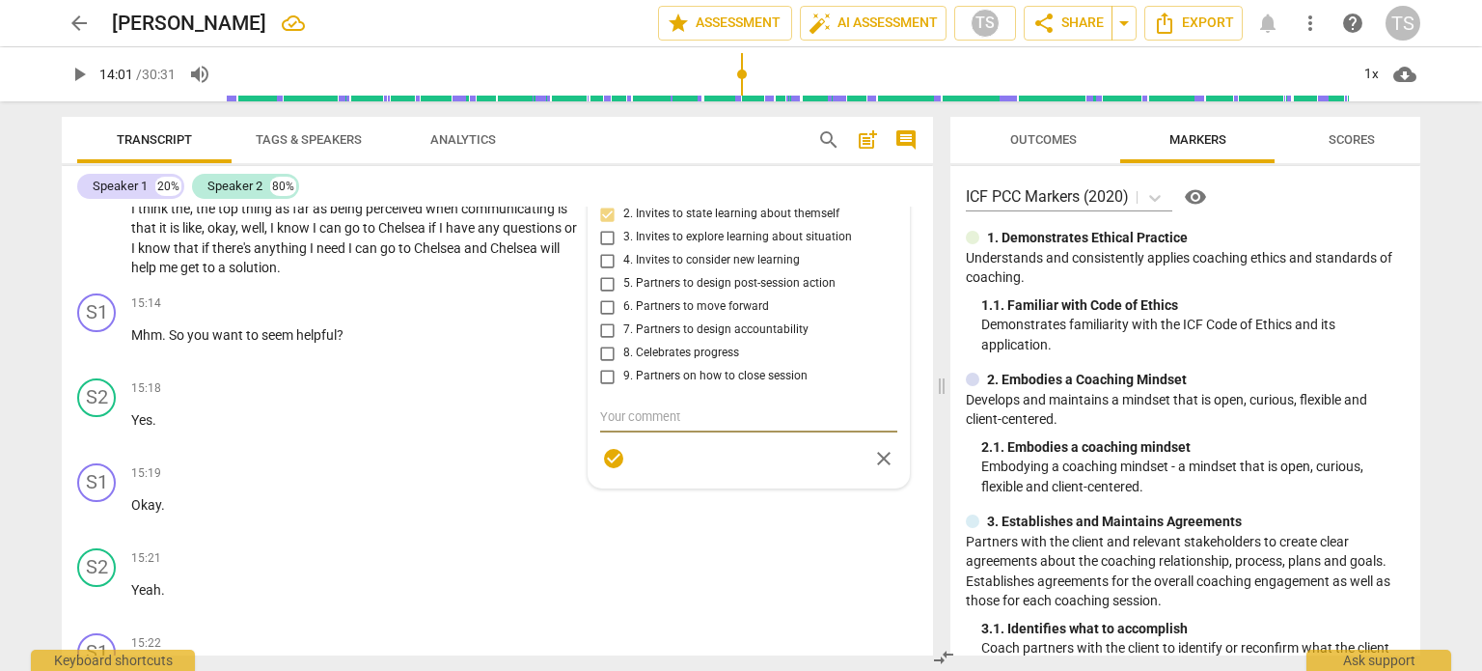
type textarea "T"
type textarea "Th"
type textarea "Thi"
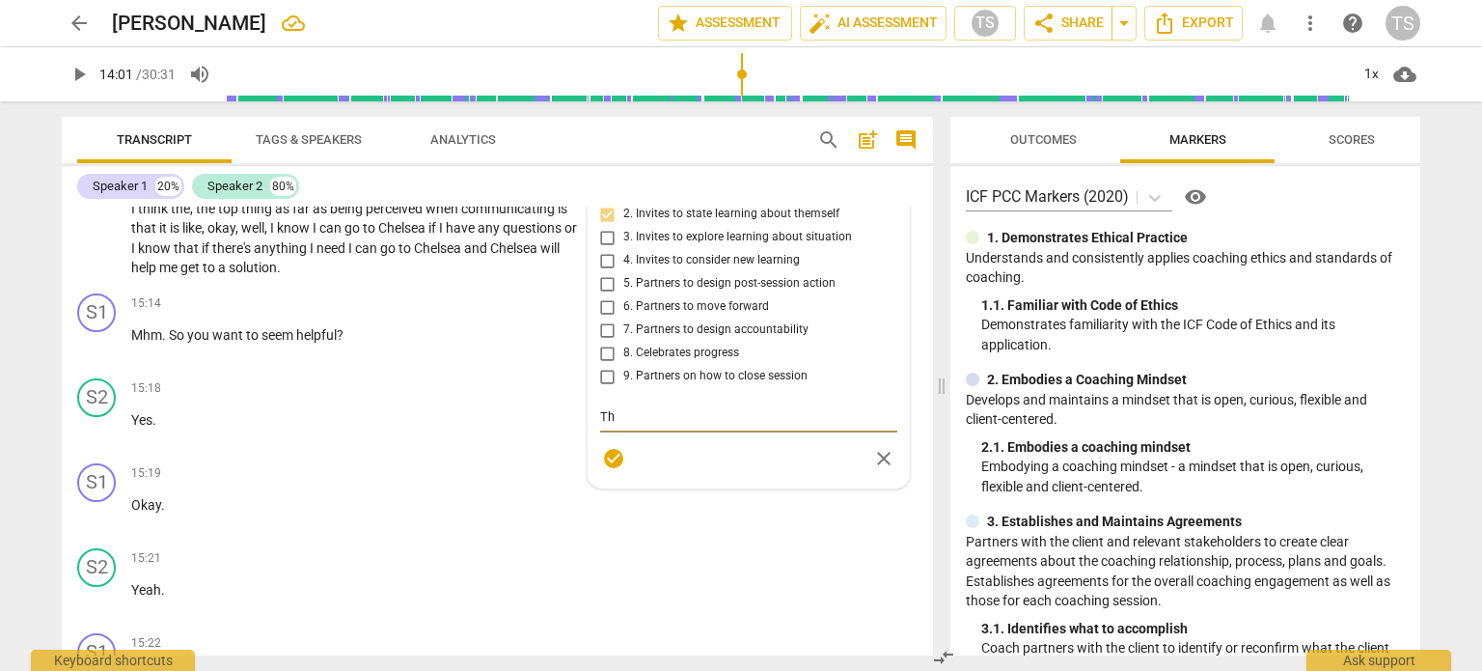
type textarea "Thi"
type textarea "This"
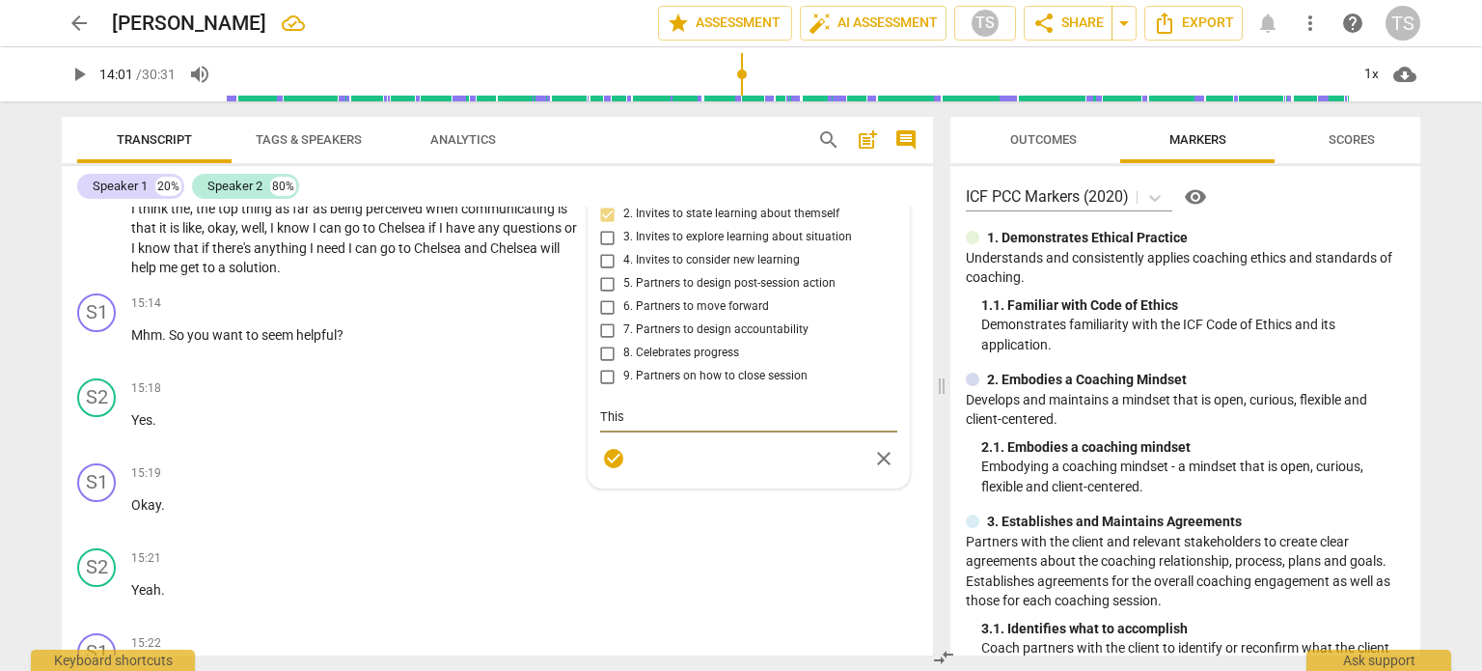
type textarea "This i"
type textarea "This is"
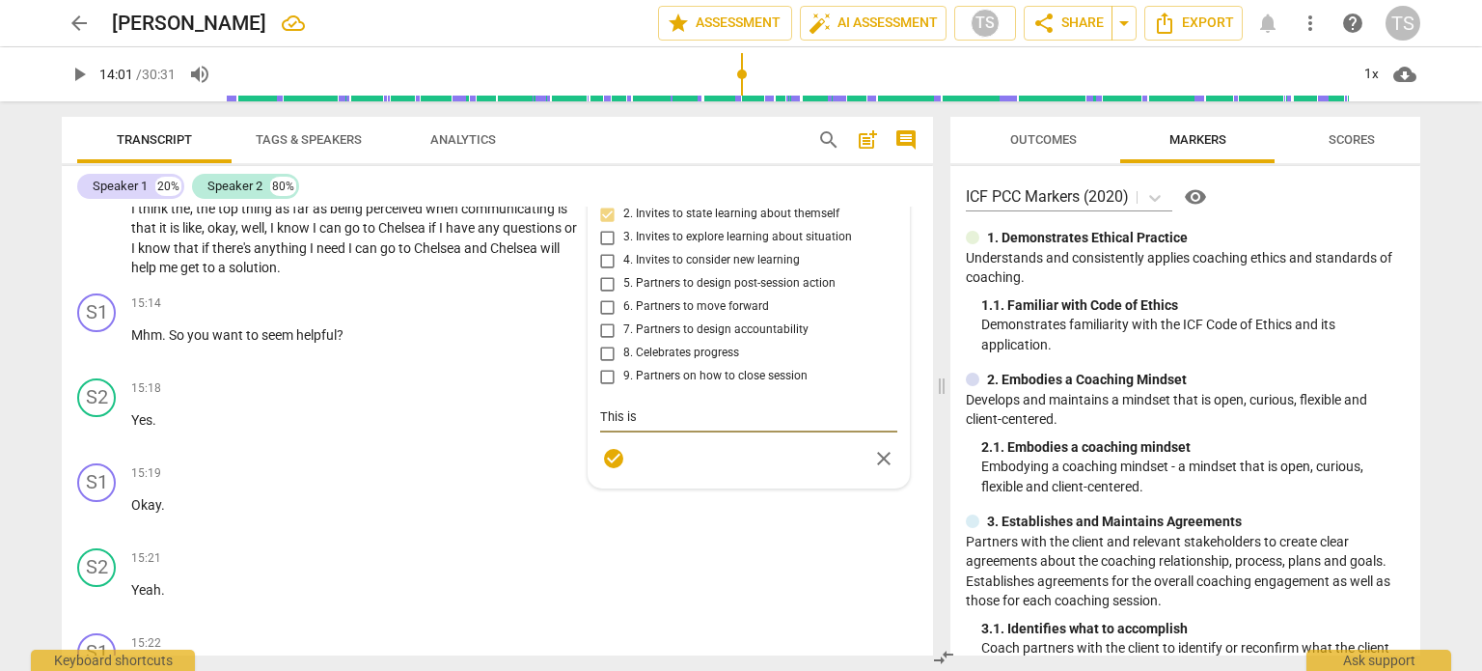
type textarea "This is"
type textarea "This is a"
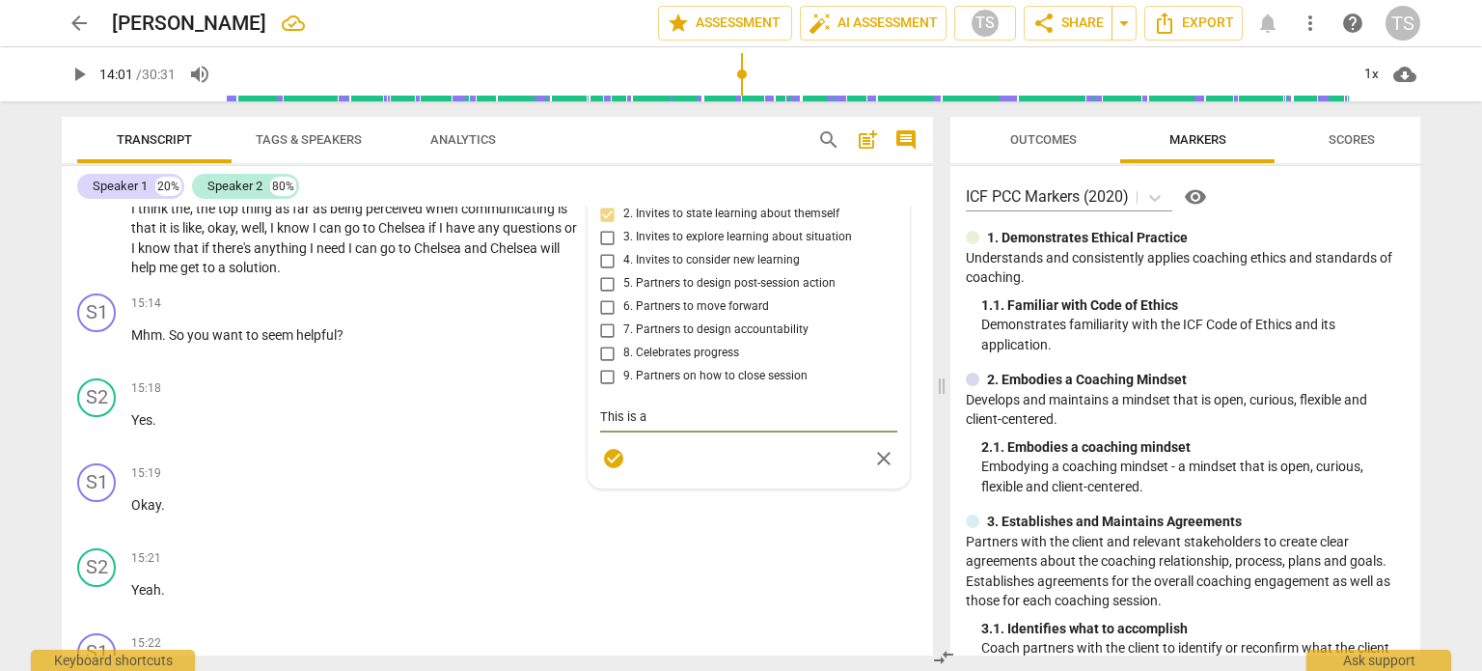
type textarea "This is a g"
type textarea "This is a gr"
type textarea "This is a gre"
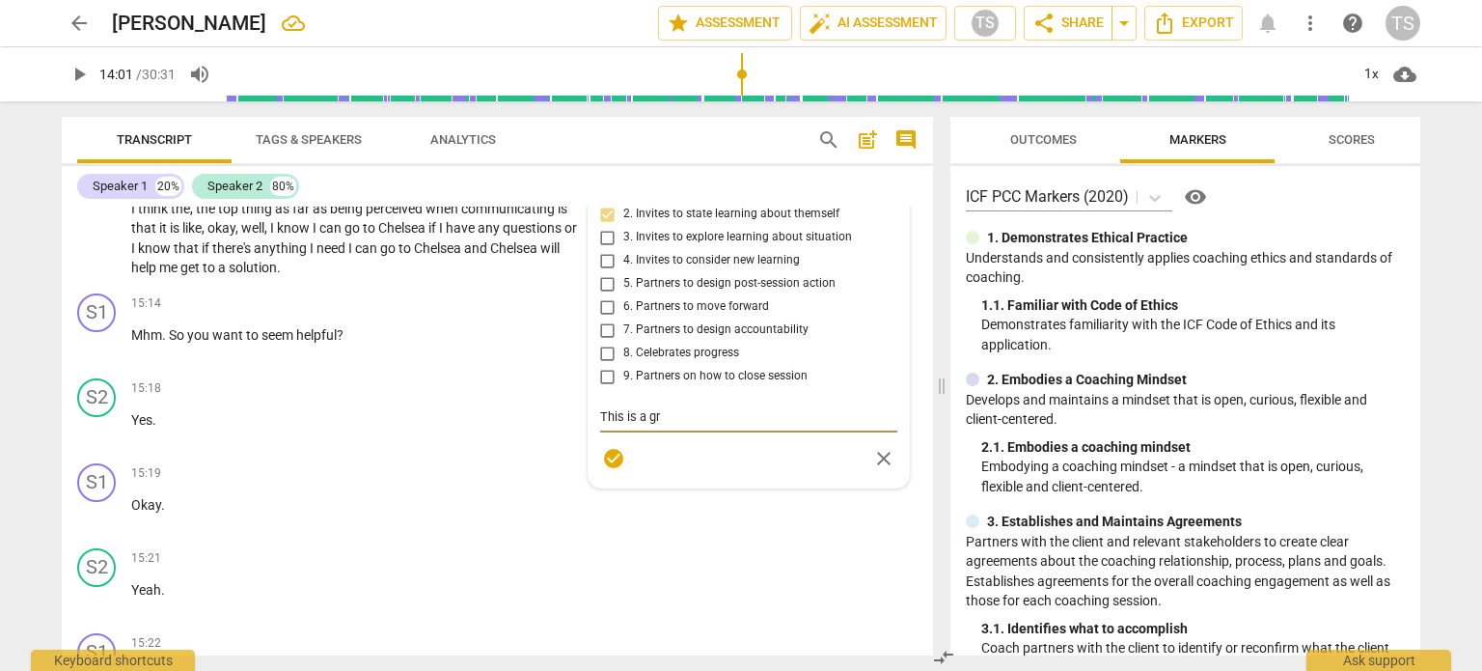
type textarea "This is a gre"
type textarea "This is a grea"
type textarea "This is a great"
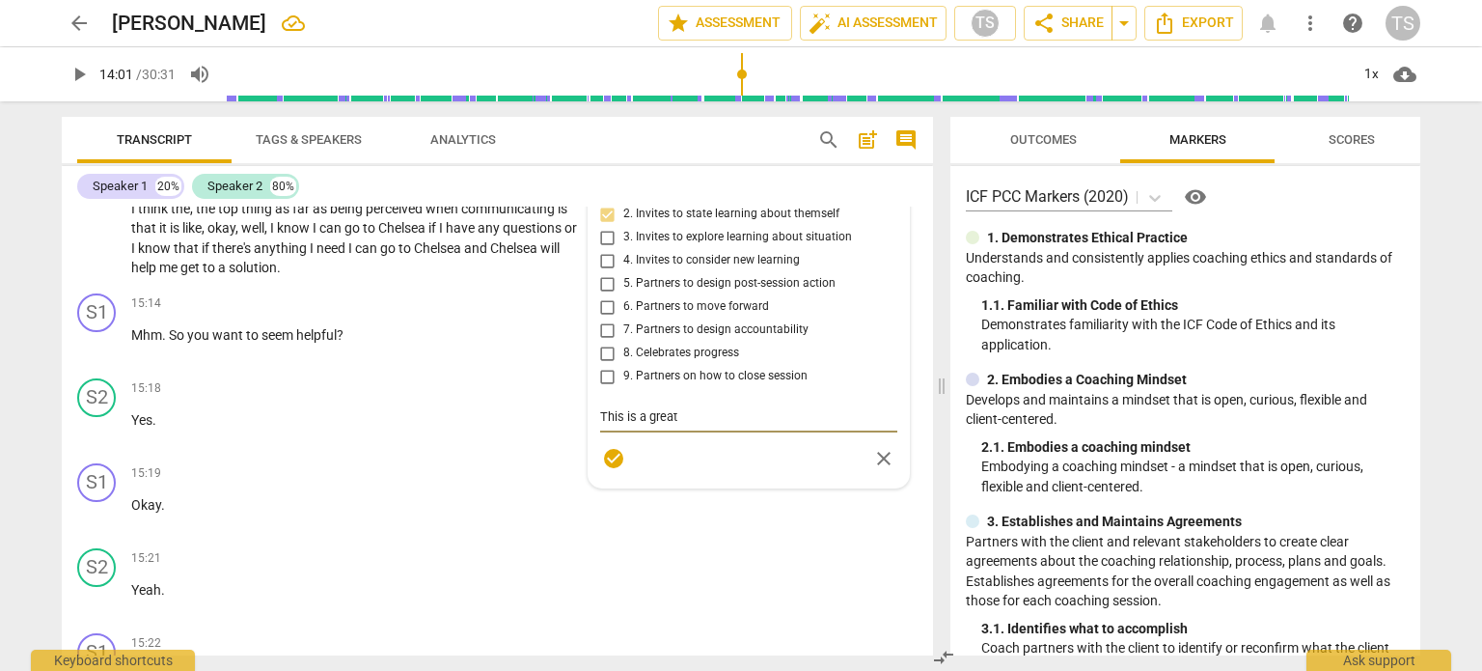
type textarea "This is a great"
type textarea "This is a great q"
type textarea "This is a great qu"
type textarea "This is a great que"
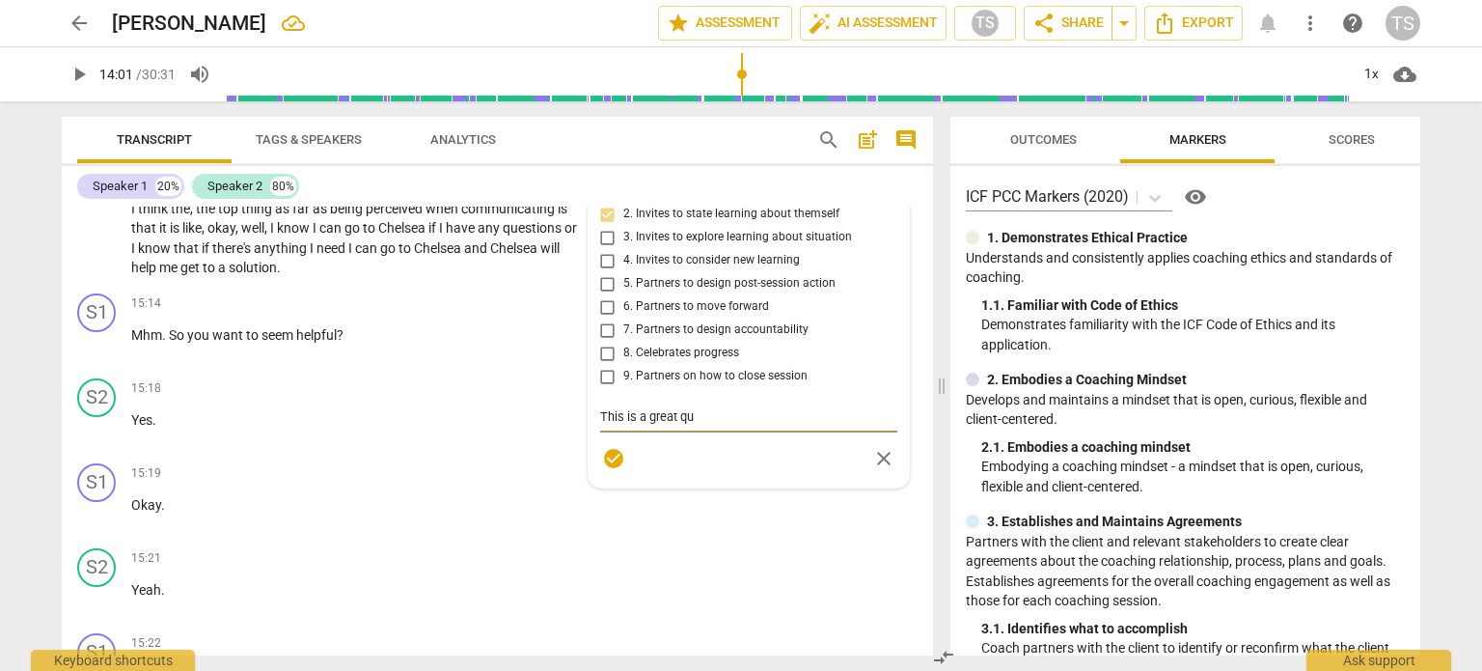
type textarea "This is a great que"
type textarea "This is a great ques"
type textarea "This is a great quest"
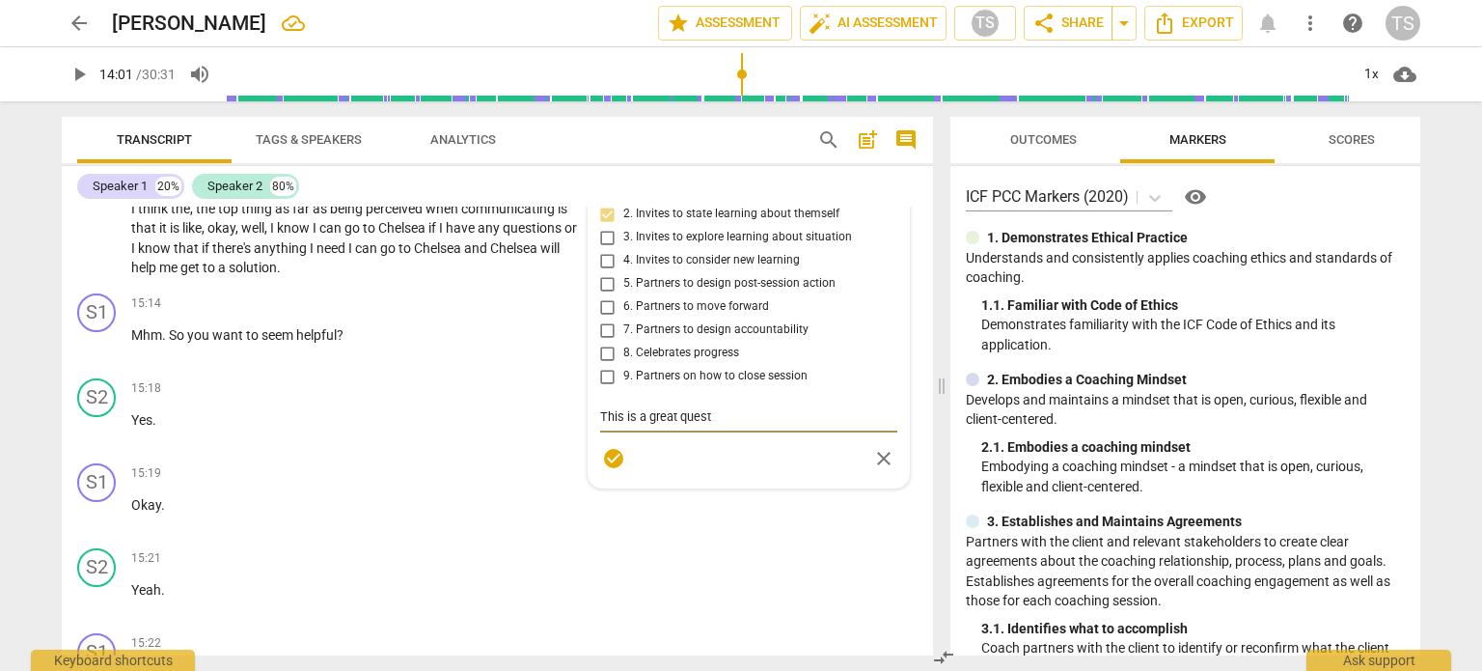
type textarea "This is a great questi"
type textarea "This is a great questio"
type textarea "This is a great question"
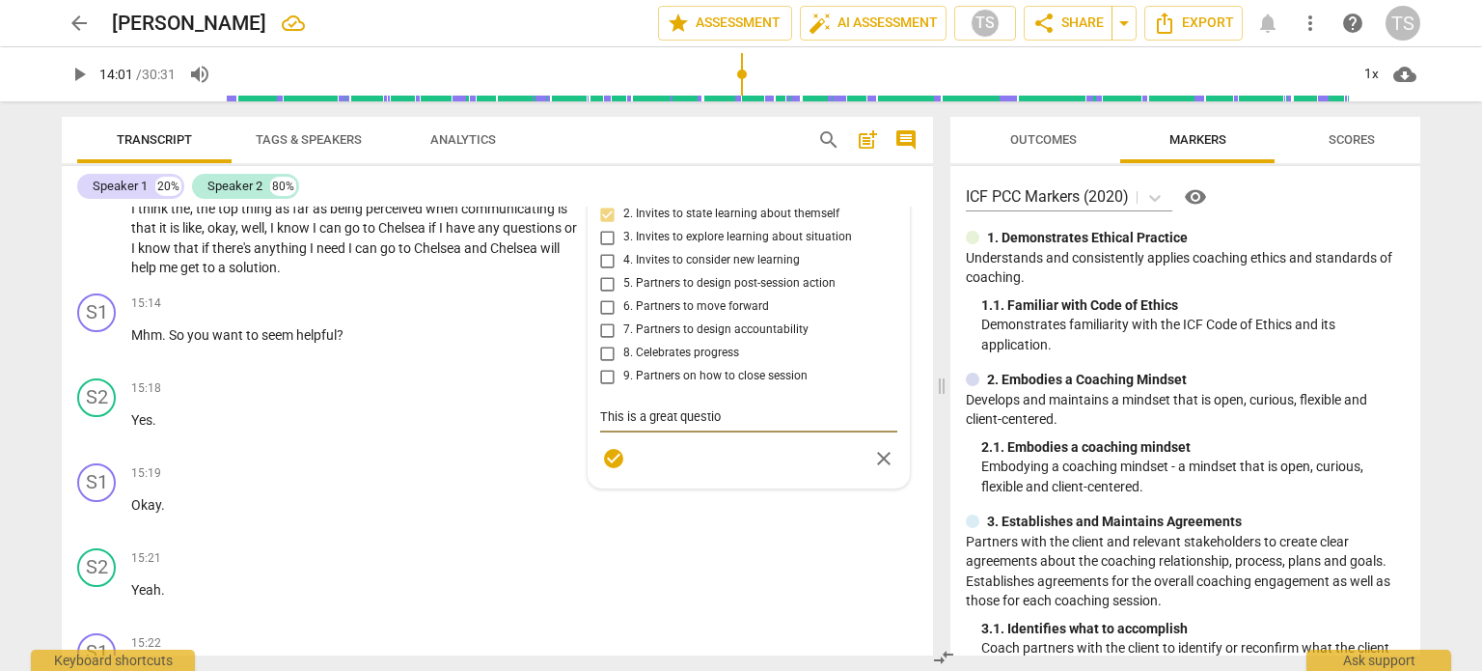
type textarea "This is a great question"
type textarea "This is a great question-"
type textarea "This is a great question--"
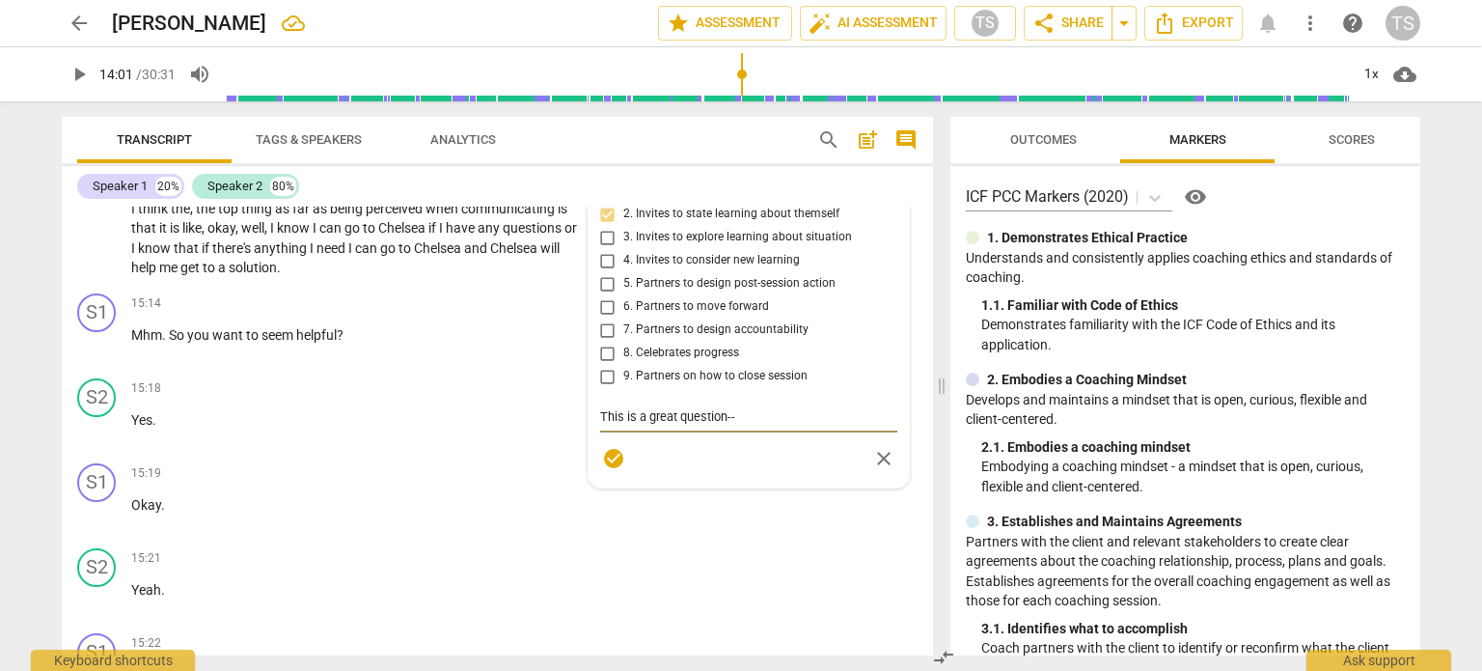
type textarea "This is a great question--n"
type textarea "This is a great question--ni"
type textarea "This is a great question--nic"
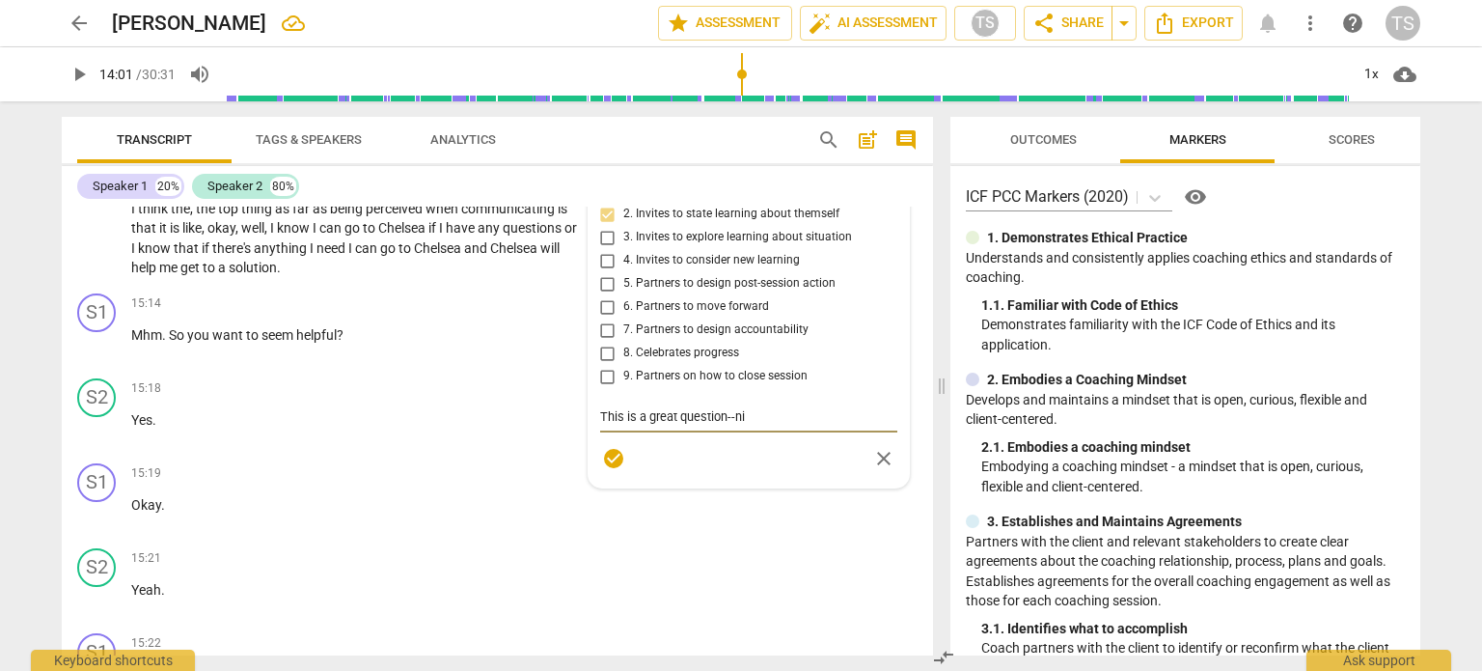
type textarea "This is a great question--nic"
type textarea "This is a great question--nice"
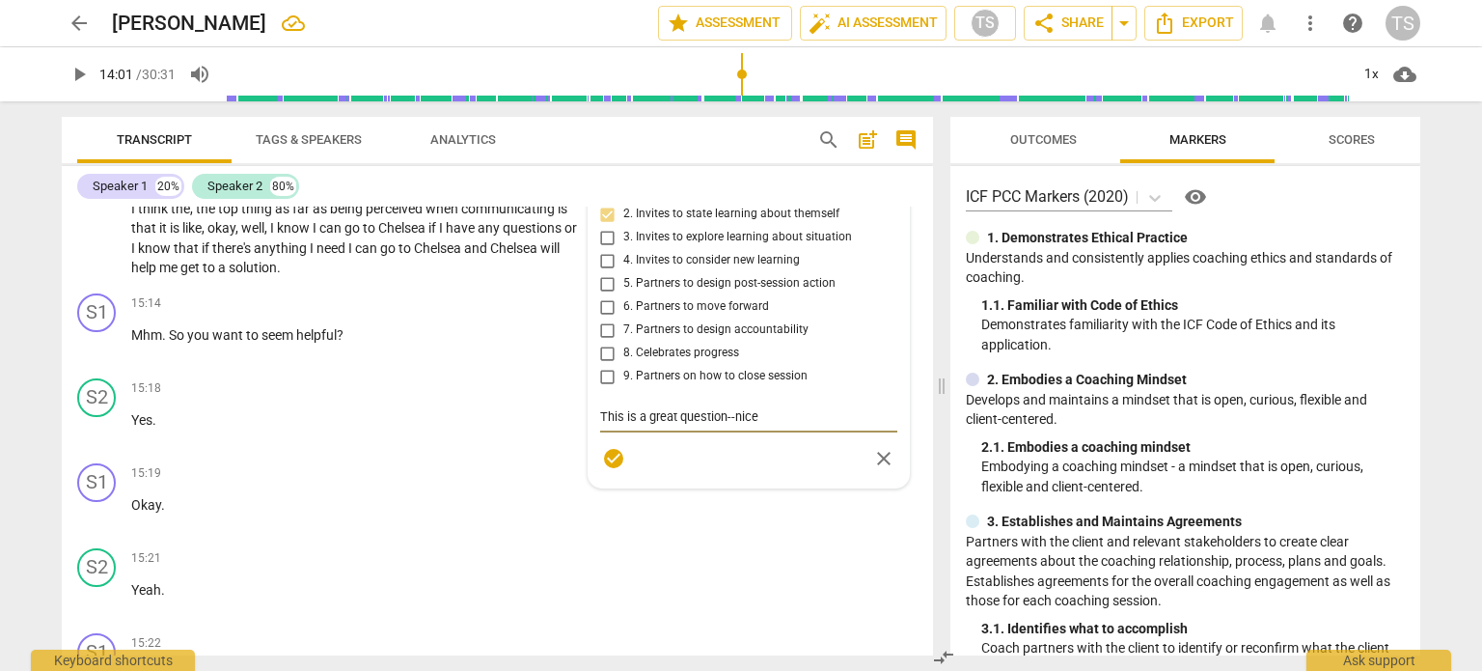
type textarea "This is a great question--nice p"
type textarea "This is a great question--nice pl"
type textarea "This is a great question--nice pla"
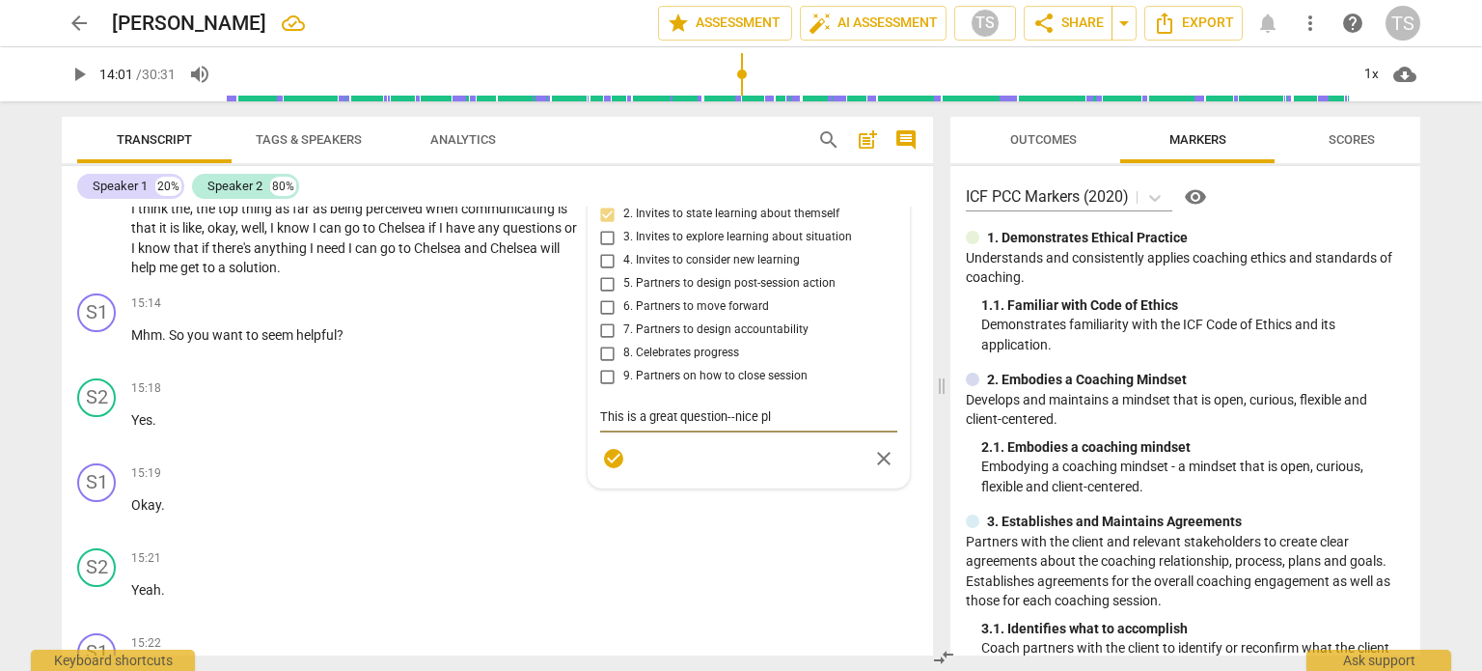
type textarea "This is a great question--nice pla"
type textarea "This is a great question--nice plac"
type textarea "This is a great question--nice place"
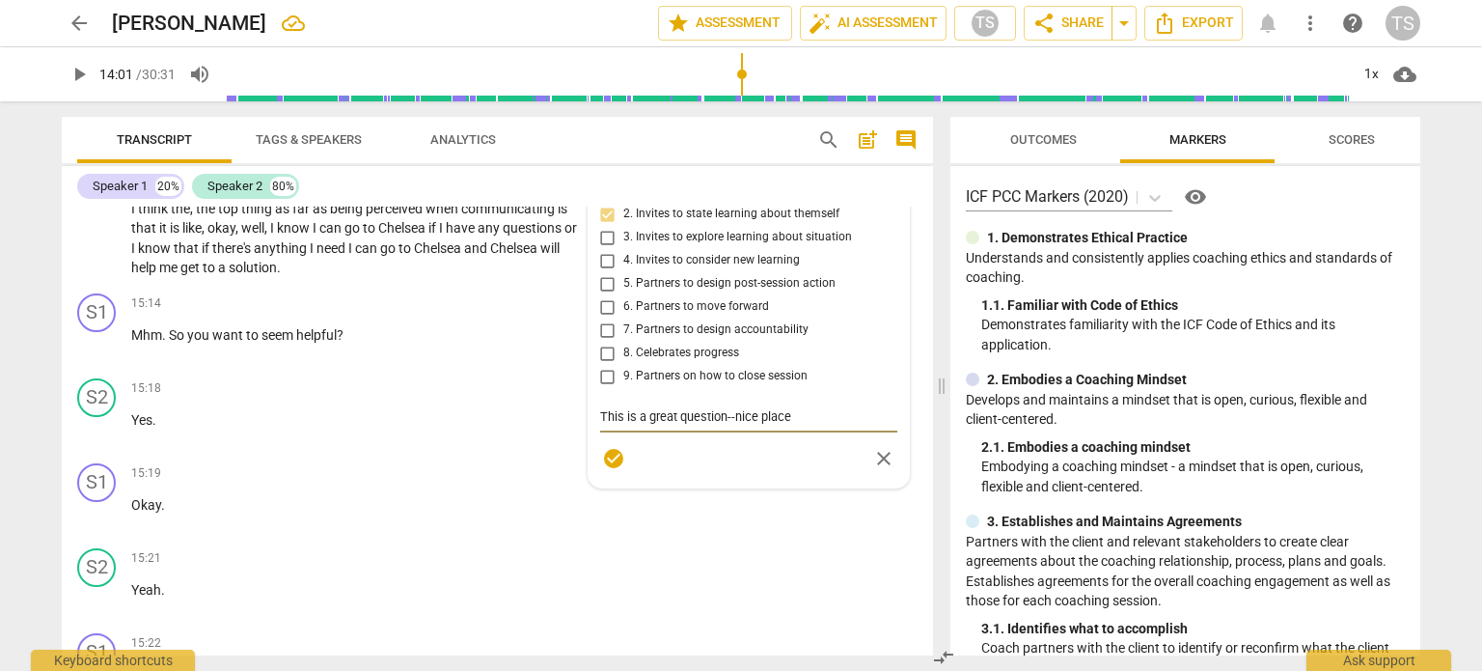
type textarea "This is a great question--nice placem"
type textarea "This is a great question--nice placeme"
type textarea "This is a great question--nice placemen"
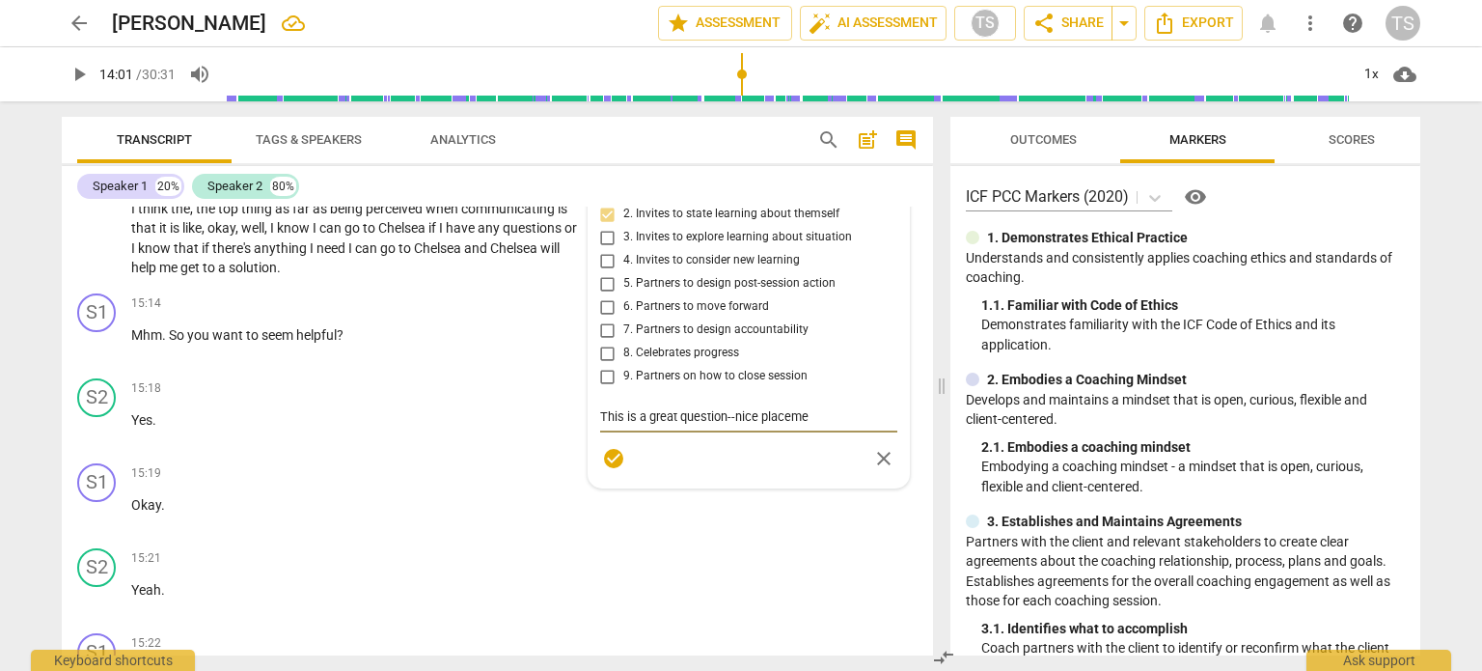
type textarea "This is a great question--nice placemen"
type textarea "This is a great question--nice placement"
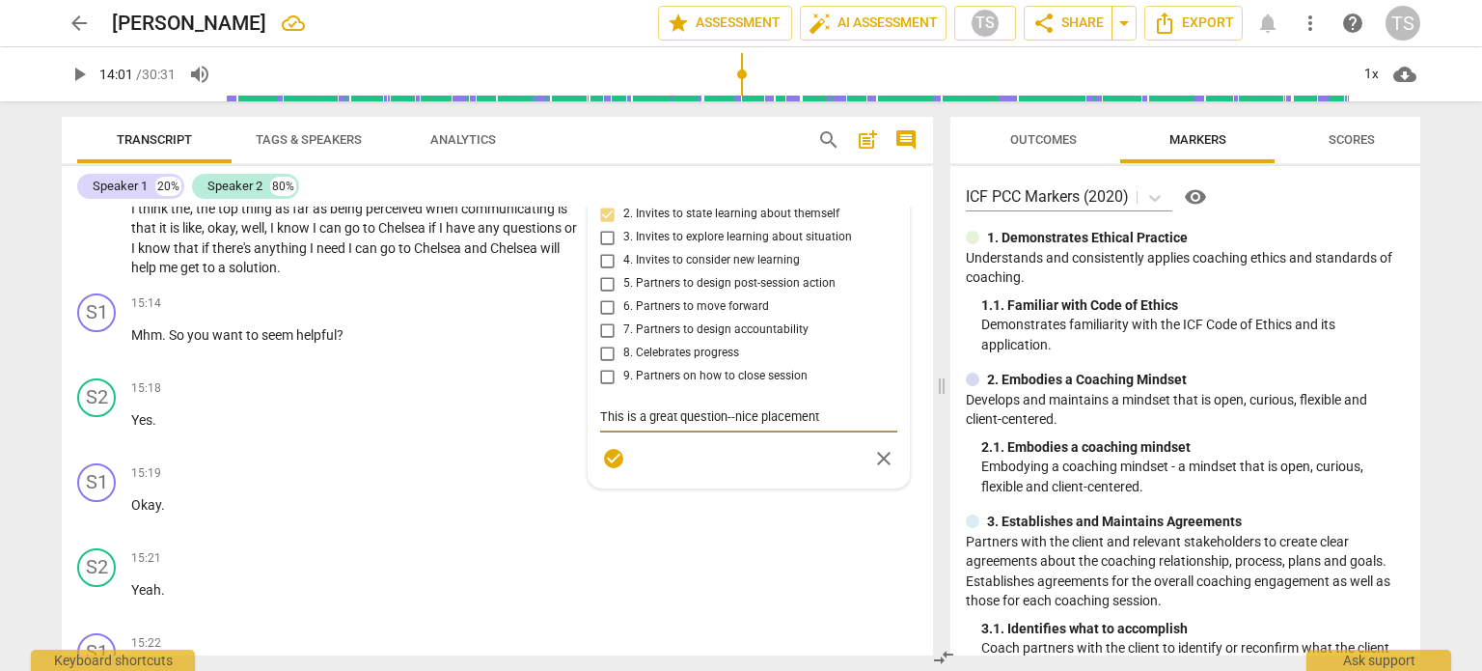
type textarea "This is a great question--nice placement i"
type textarea "This is a great question--nice placement in"
type textarea "This is a great question--nice placement inv"
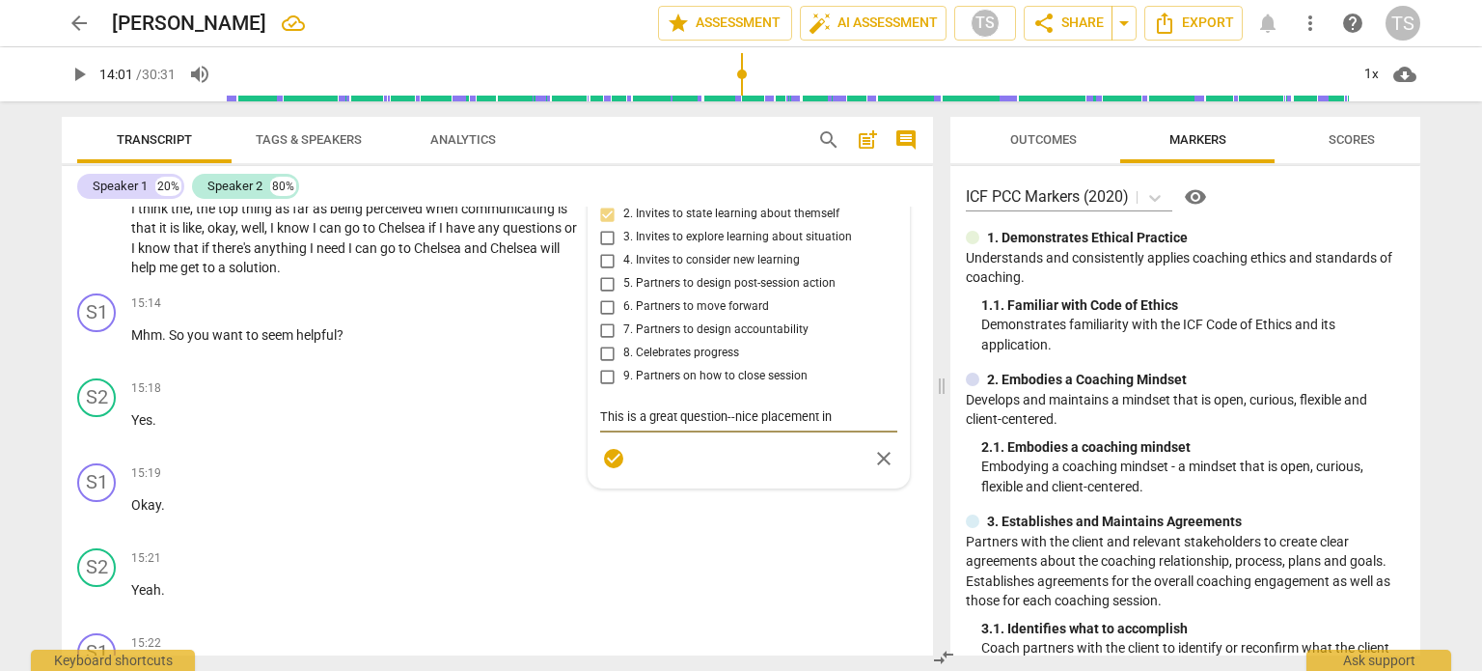
type textarea "This is a great question--nice placement inv"
type textarea "This is a great question--nice placement invi"
type textarea "This is a great question--nice placement invit"
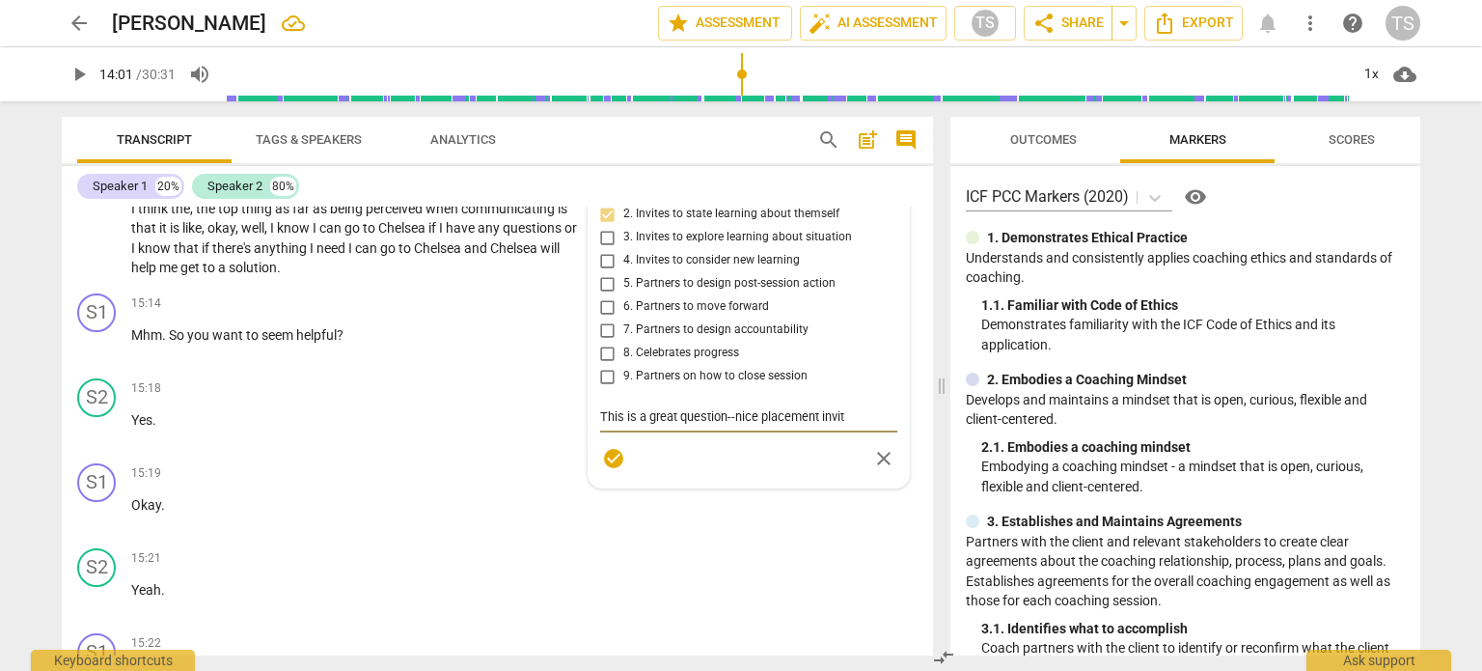
type textarea "This is a great question--nice placement inviti"
type textarea "This is a great question--nice placement invitin"
type textarea "This is a great question--nice placement inviting"
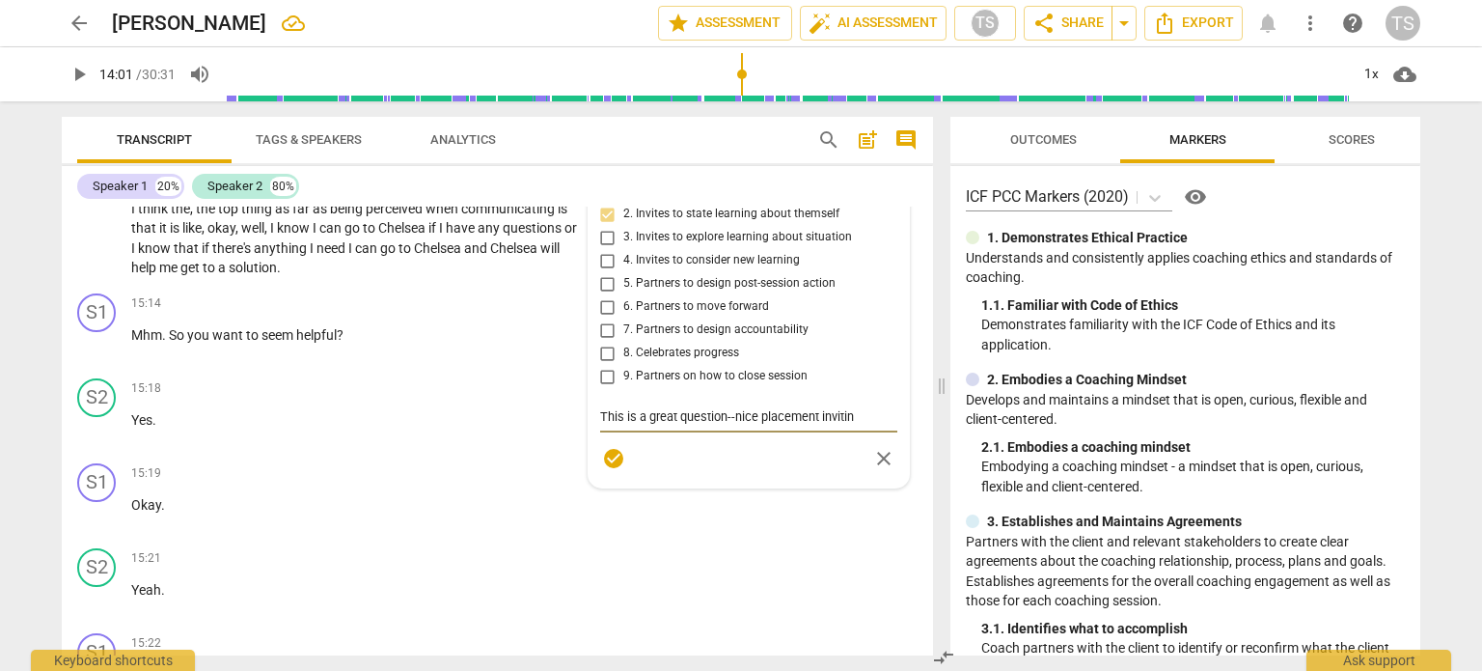
type textarea "This is a great question--nice placement inviting"
type textarea "This is a great question--nice placement inviting c"
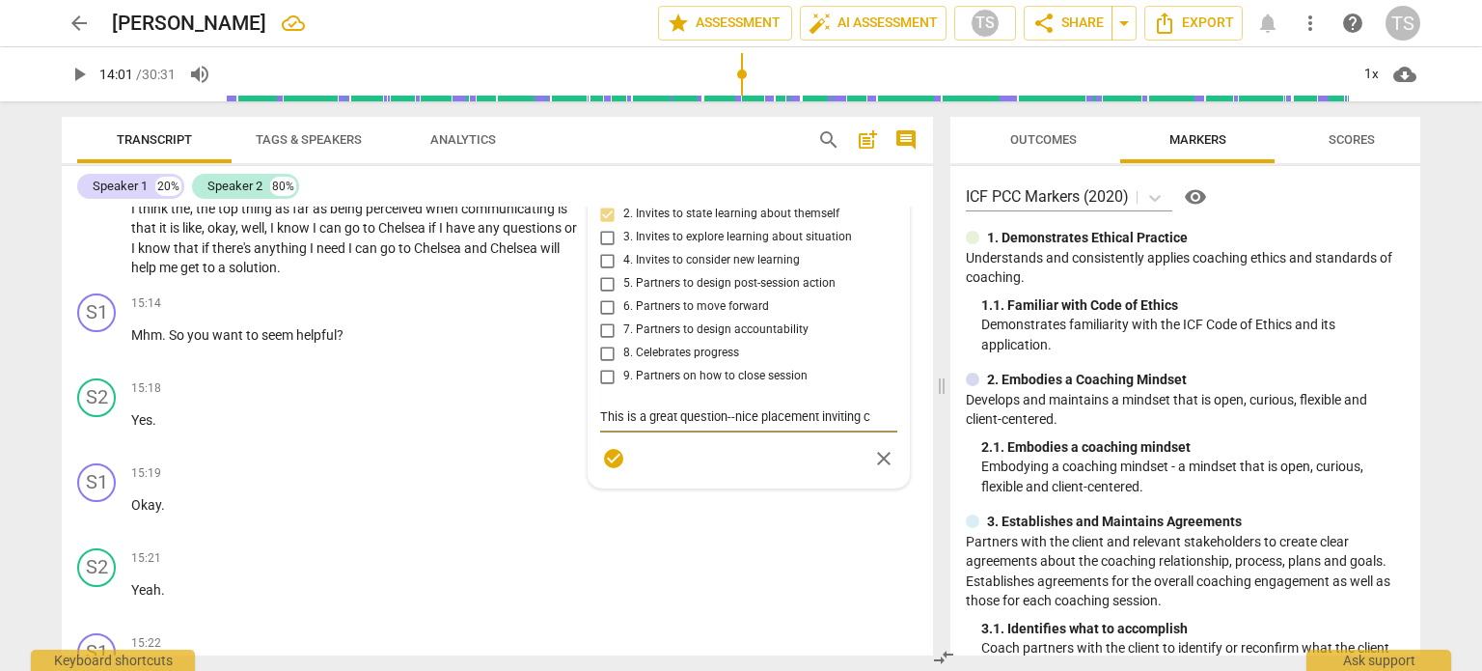
type textarea "This is a great question--nice placement inviting cl"
type textarea "This is a great question--nice placement inviting cli"
type textarea "This is a great question--nice placement inviting clie"
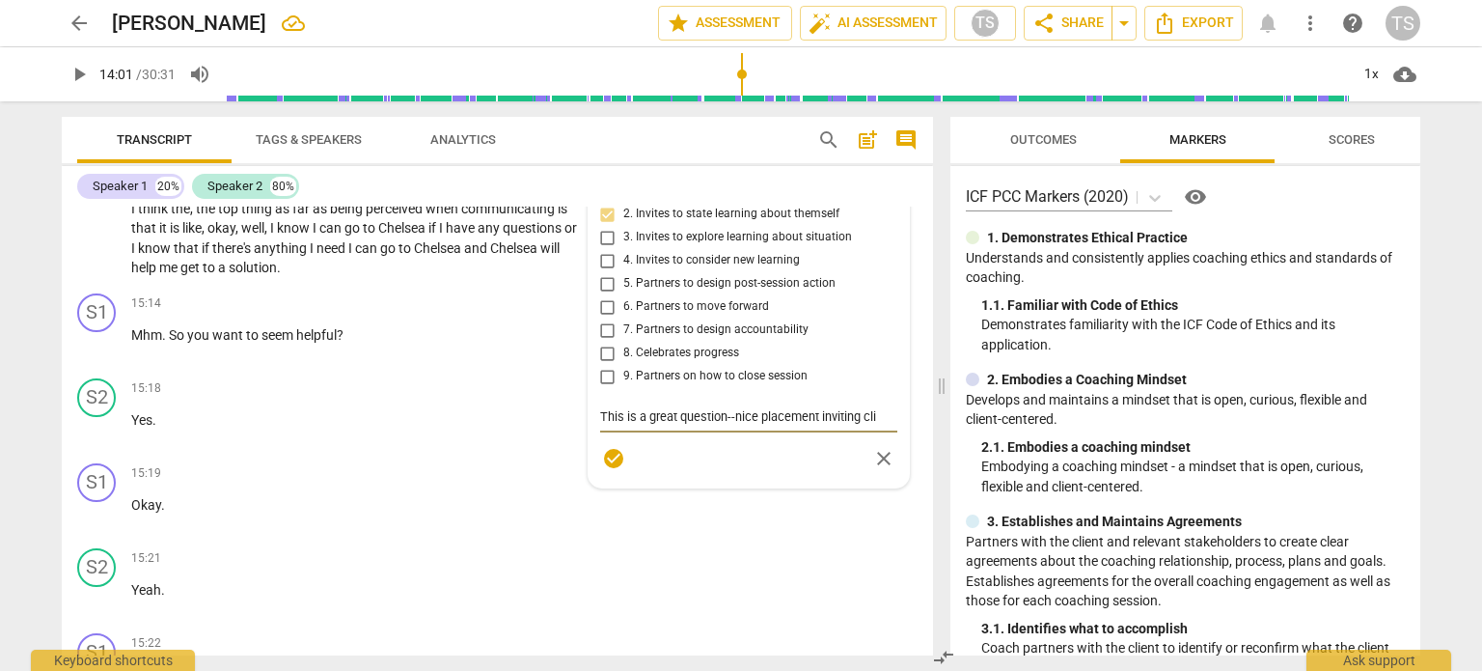
type textarea "This is a great question--nice placement inviting clie"
type textarea "This is a great question--nice placement inviting clien"
type textarea "This is a great question--nice placement inviting client"
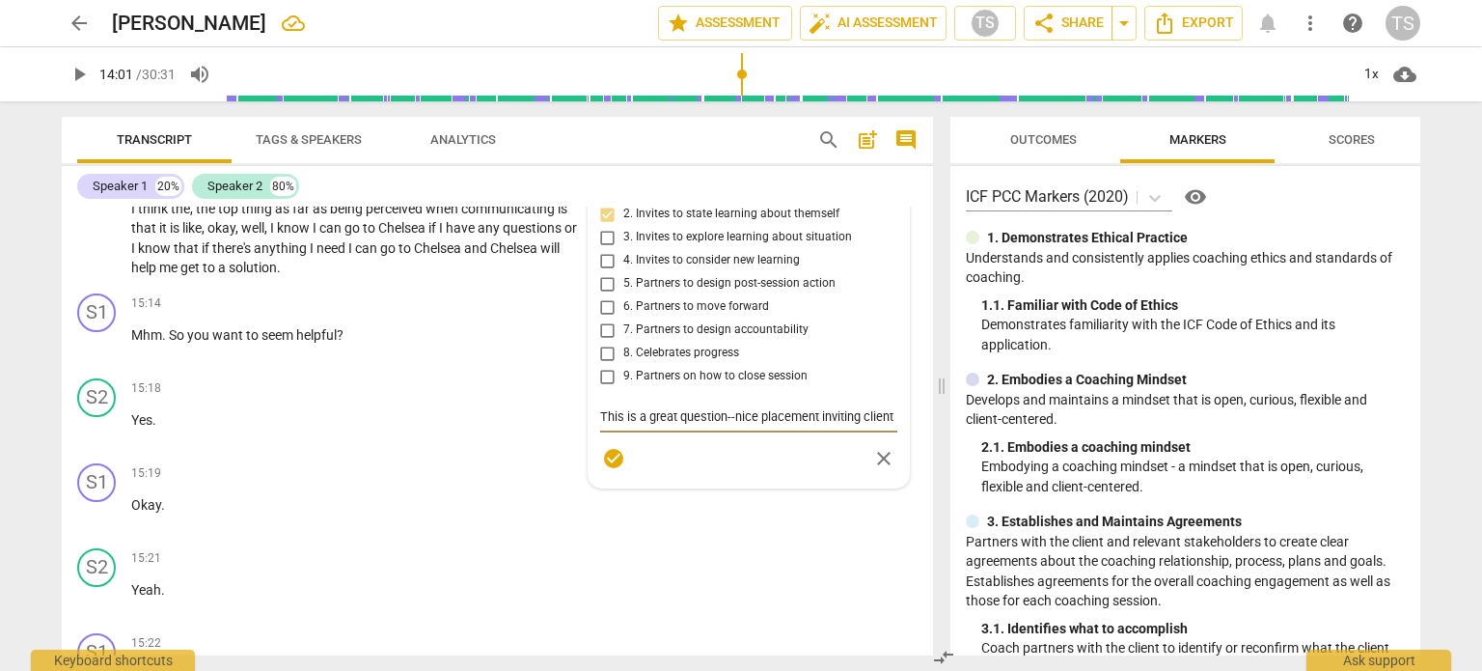
type textarea "This is a great question--nice placement inviting client"
type textarea "This is a great question--nice placement inviting client i"
type textarea "This is a great question--nice placement inviting client in"
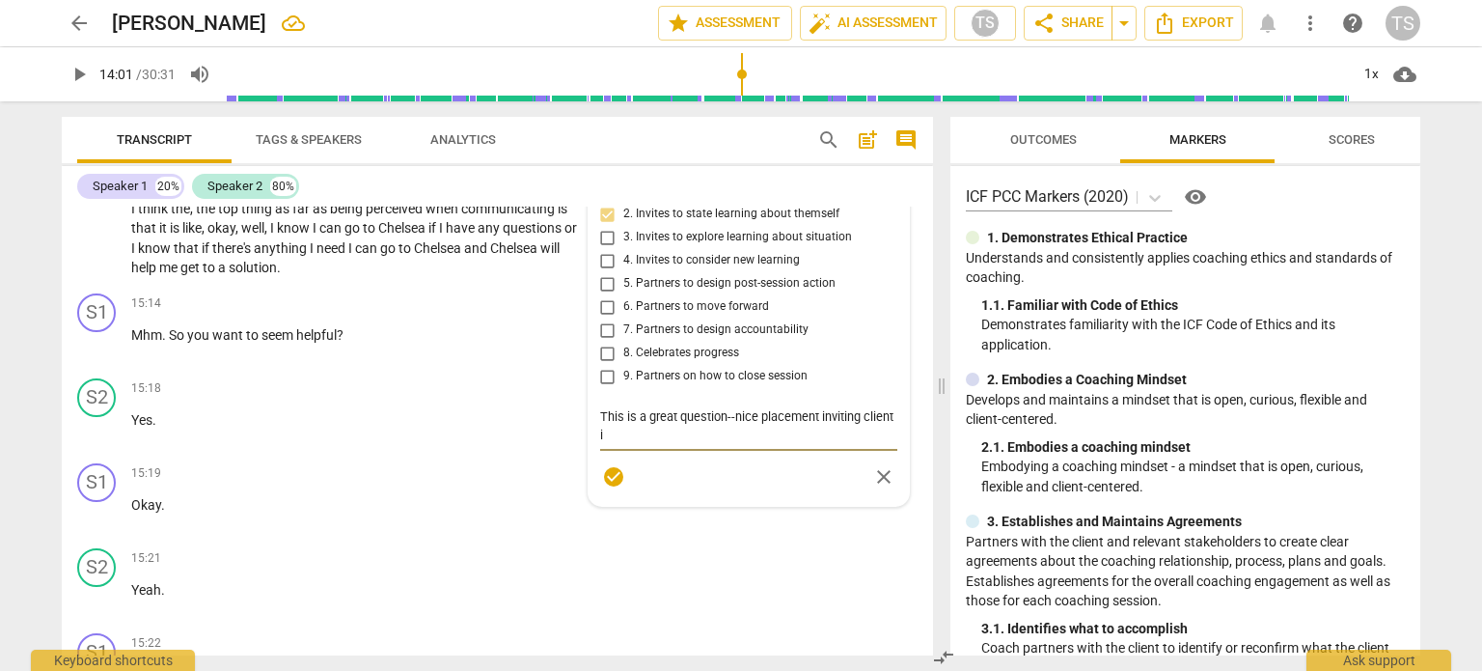
type textarea "This is a great question--nice placement inviting client in"
type textarea "This is a great question--nice placement inviting client int"
type textarea "This is a great question--nice placement inviting client into"
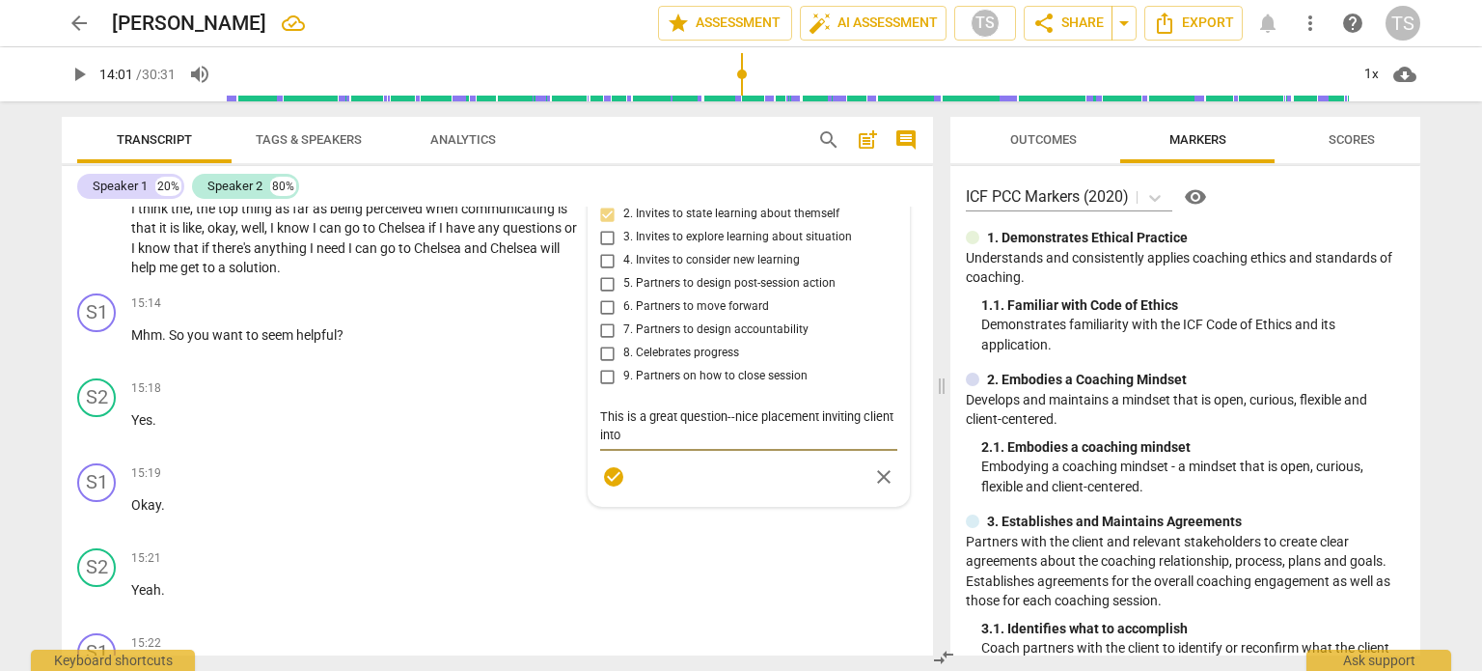
type textarea "This is a great question--nice placement inviting client into l"
type textarea "This is a great question--nice placement inviting client into le"
type textarea "This is a great question--nice placement inviting client into lea"
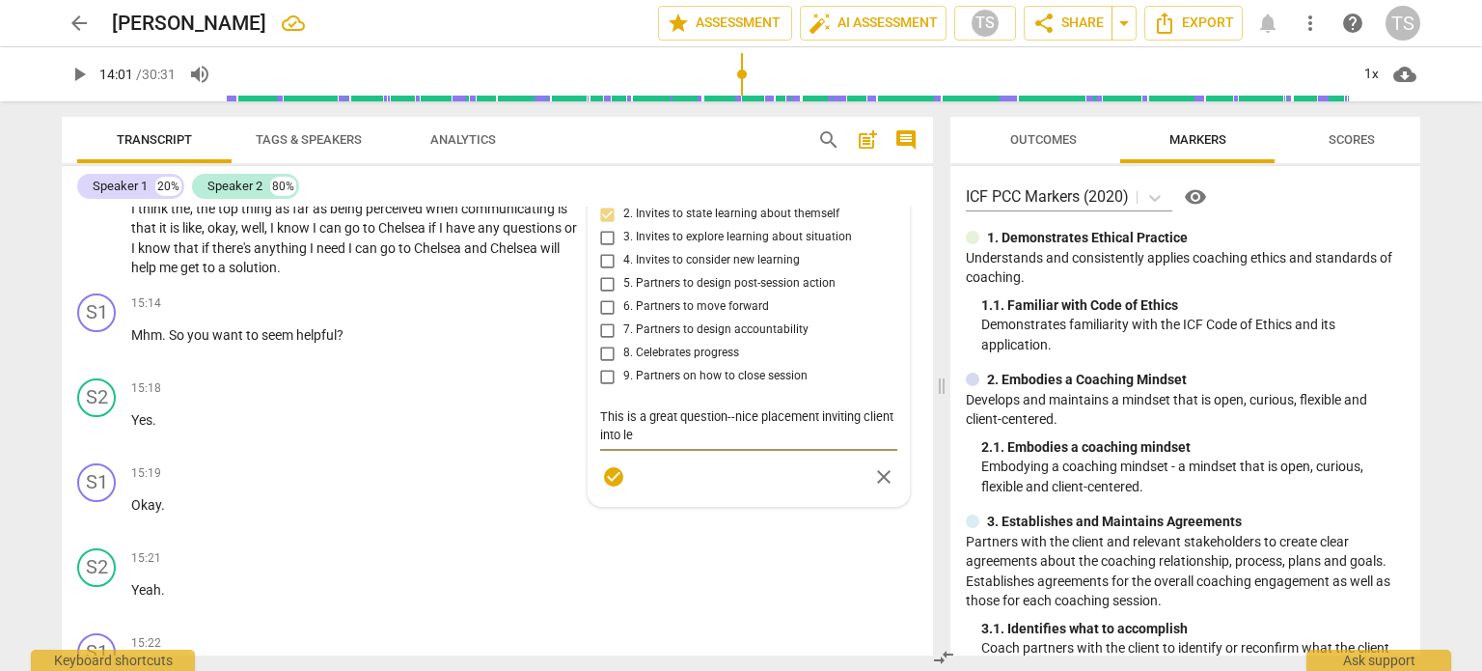
type textarea "This is a great question--nice placement inviting client into lea"
type textarea "This is a great question--nice placement inviting client into [PERSON_NAME]"
type textarea "This is a great question--nice placement inviting client into learn"
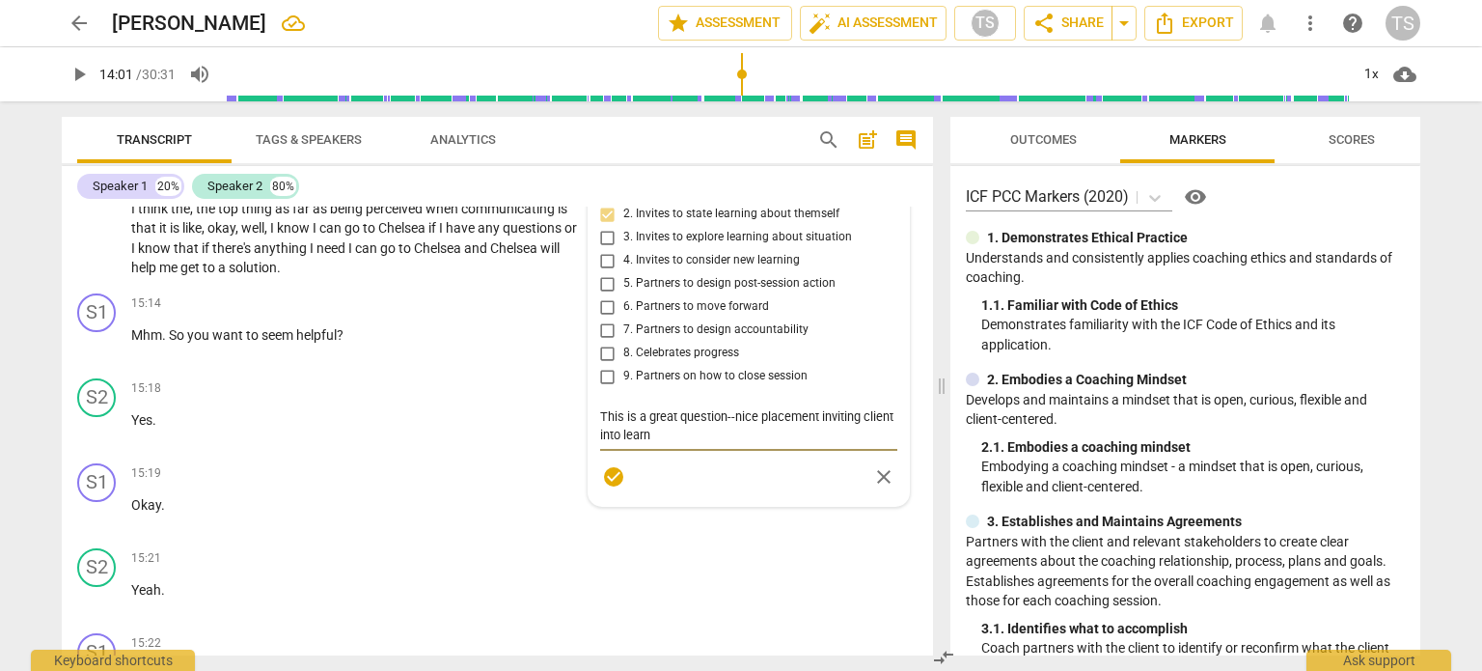
type textarea "This is a great question--nice placement inviting client into learni"
type textarea "This is a great question--nice placement inviting client into learnin"
type textarea "This is a great question--nice placement inviting client into learning"
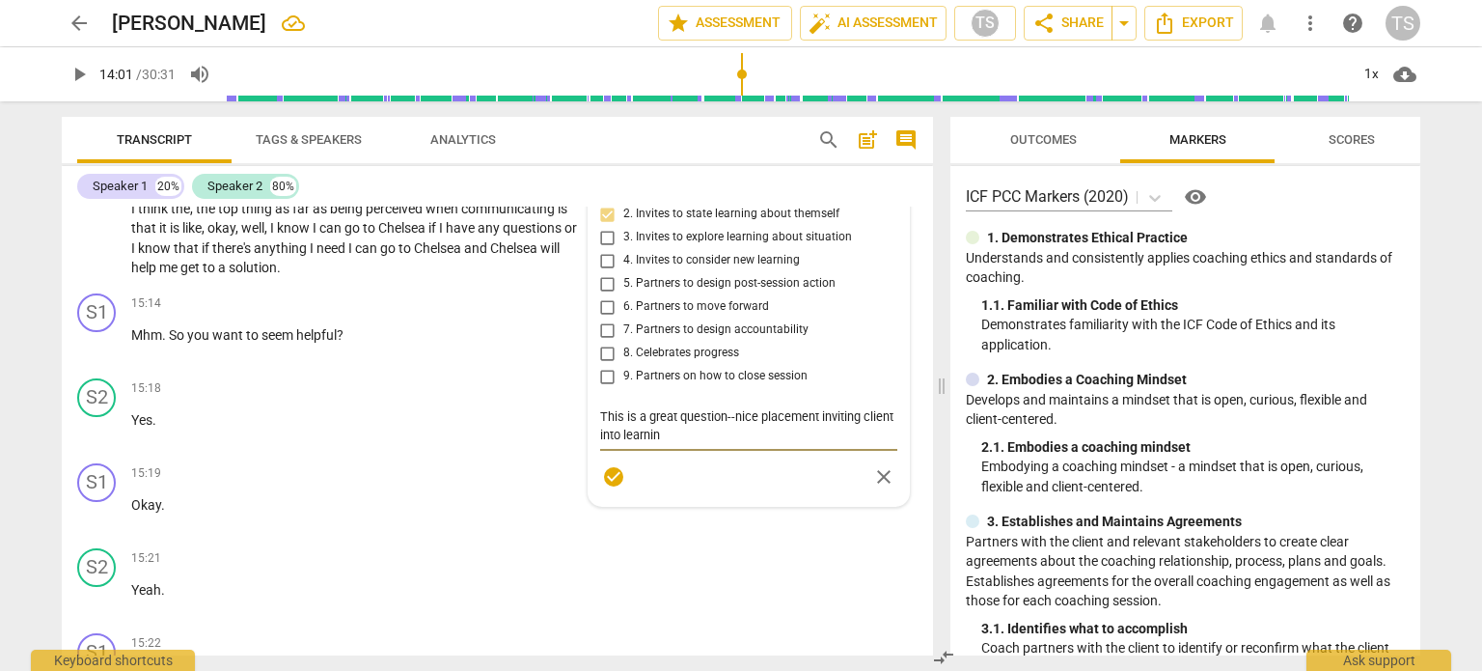
type textarea "This is a great question--nice placement inviting client into learning"
type textarea "This is a great question--nice placement inviting client into learning a"
type textarea "This is a great question--nice placement inviting client into learning ab"
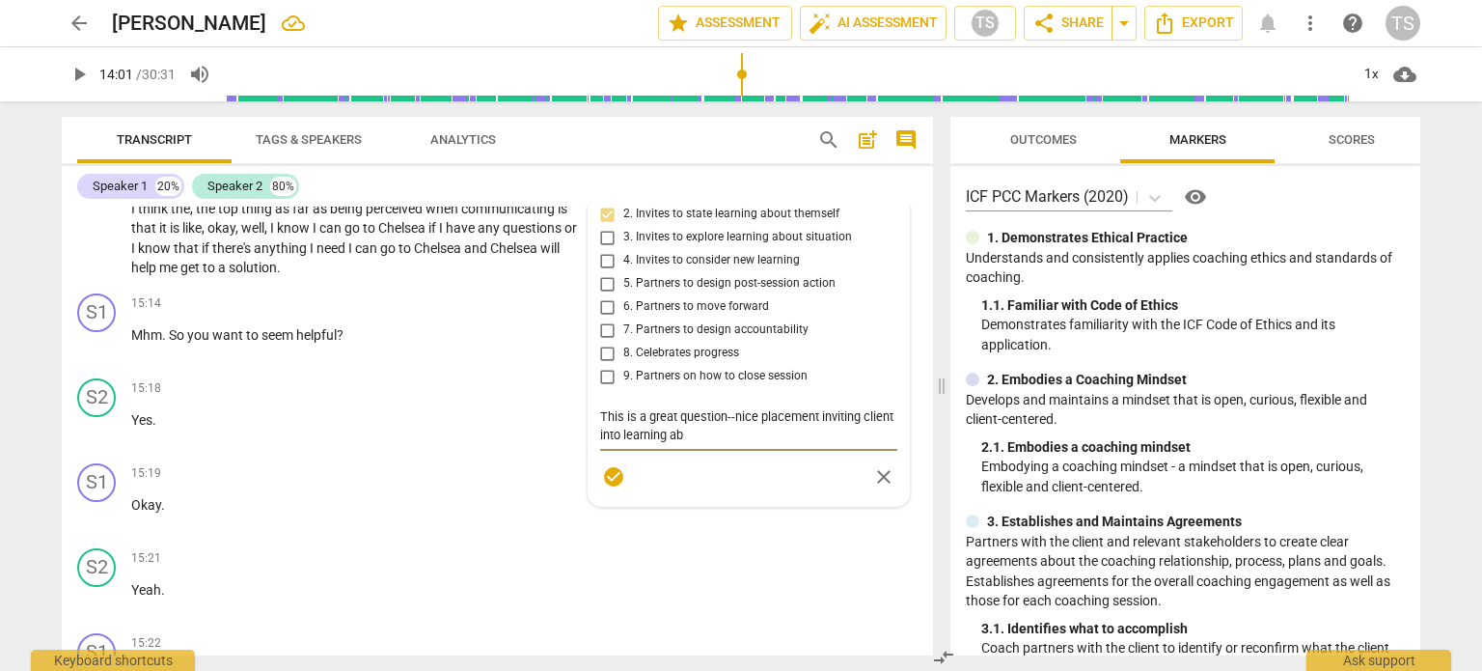
type textarea "This is a great question--nice placement inviting client into learning ab"
type textarea "This is a great question--nice placement inviting client into learning ab o"
type textarea "This is a great question--nice placement inviting client into learning ab ou"
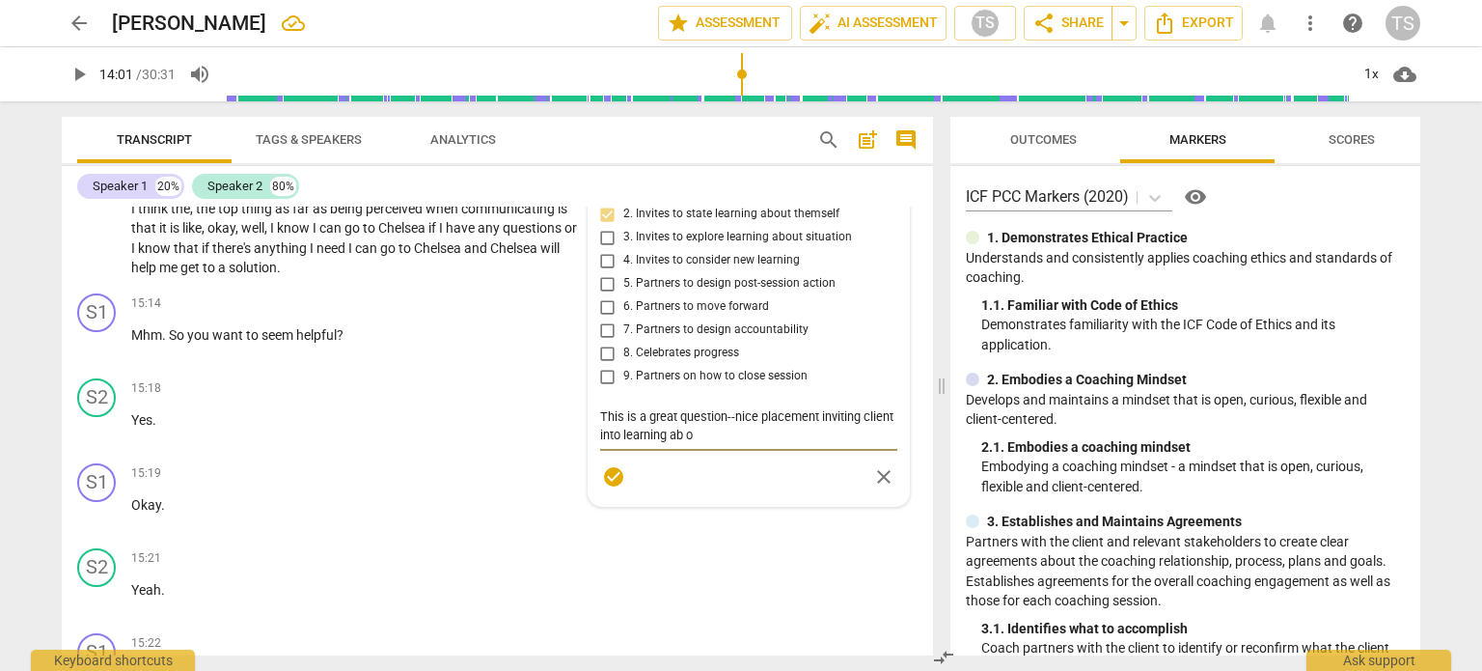
type textarea "This is a great question--nice placement inviting client into learning ab ou"
type textarea "This is a great question--nice placement inviting client into learning ab out"
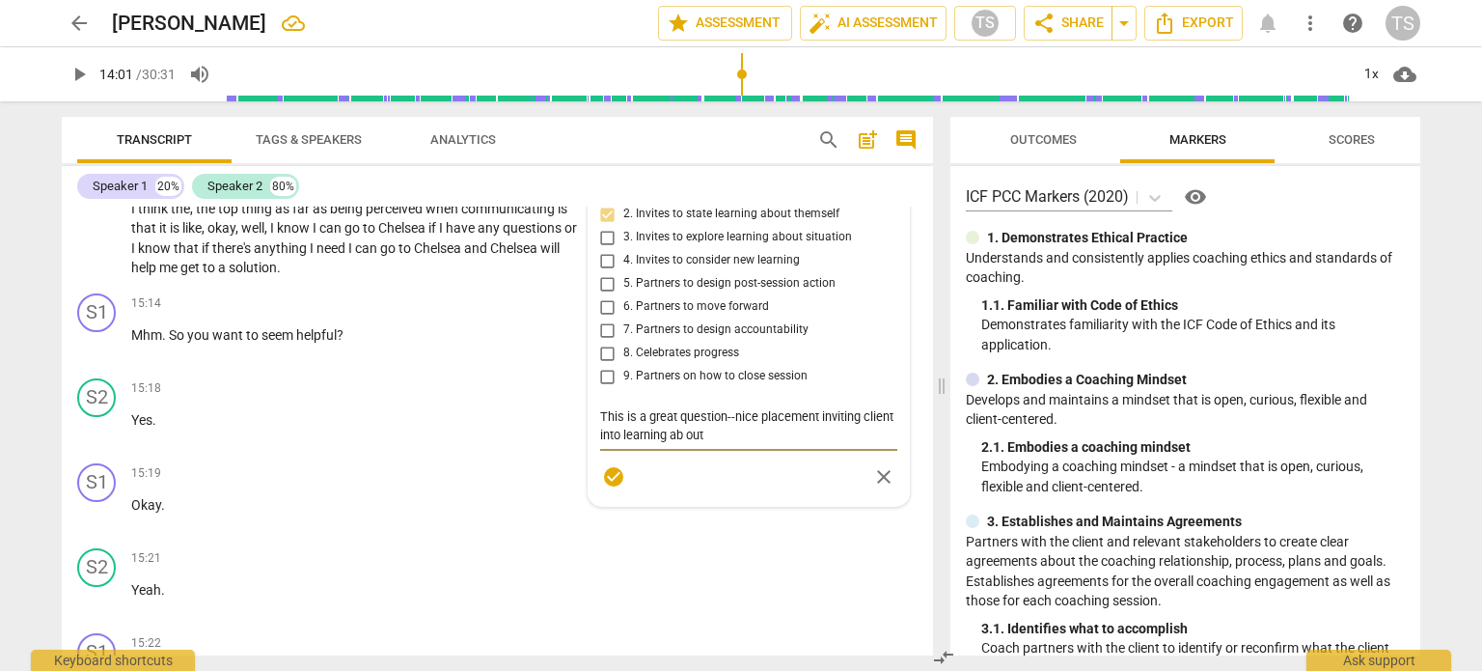
type textarea "This is a great question--nice placement inviting client into learning ab out"
type textarea "This is a great question--nice placement inviting client into learning ab ou"
type textarea "This is a great question--nice placement inviting client into learning ab o"
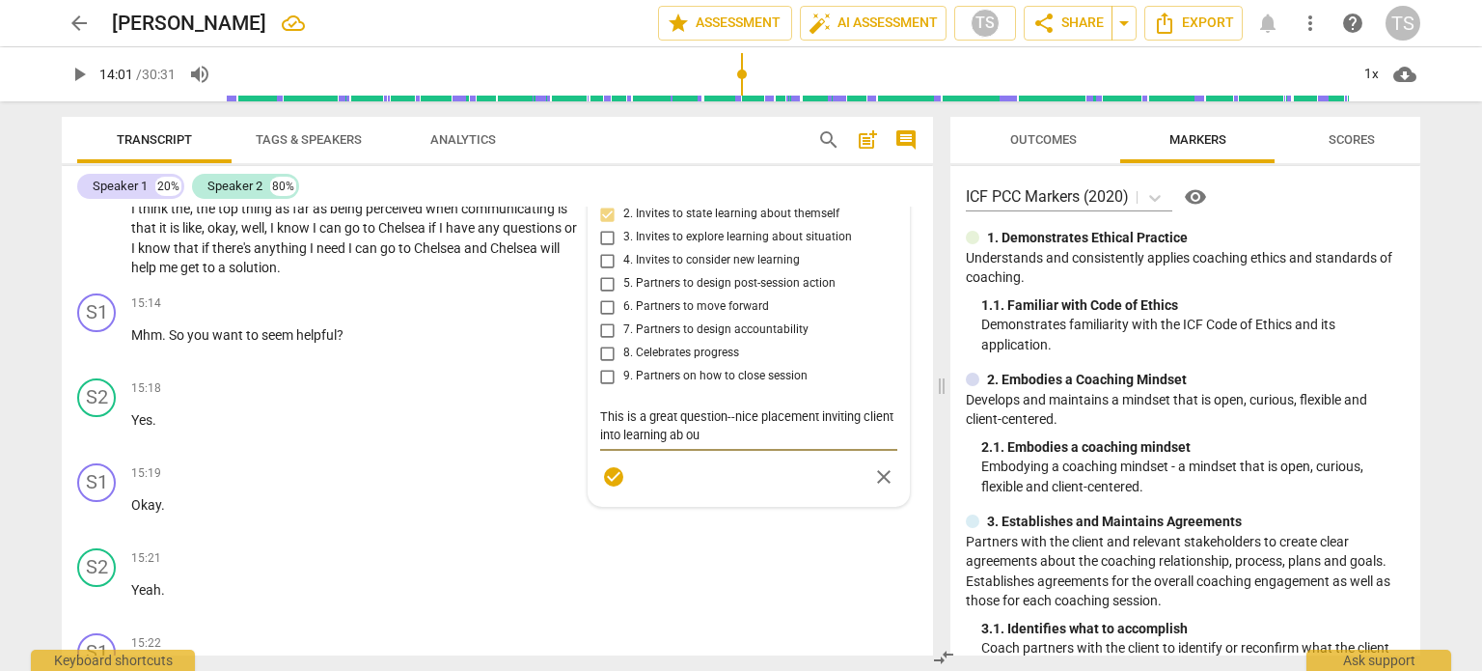
type textarea "This is a great question--nice placement inviting client into learning ab o"
type textarea "This is a great question--nice placement inviting client into learning ab"
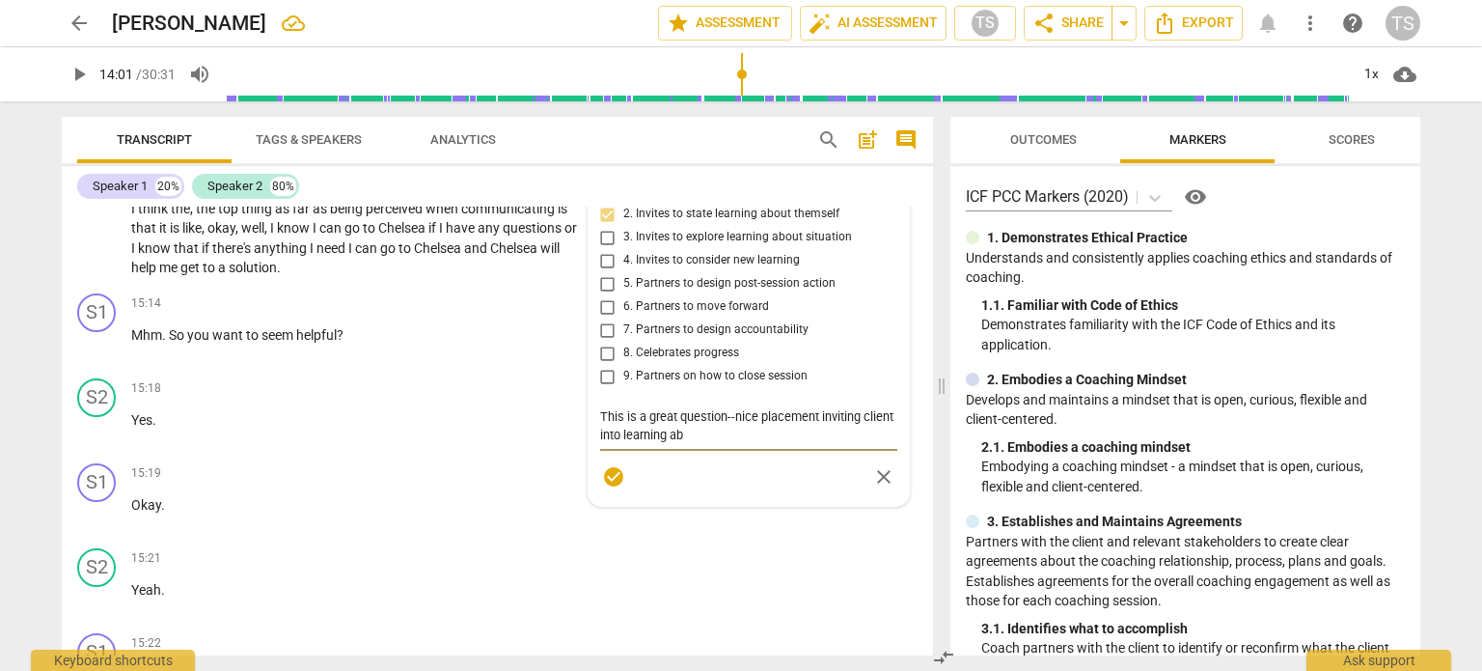
type textarea "This is a great question--nice placement inviting client into learning abo"
type textarea "This is a great question--nice placement inviting client into learning abou"
type textarea "This is a great question--nice placement inviting client into learning about"
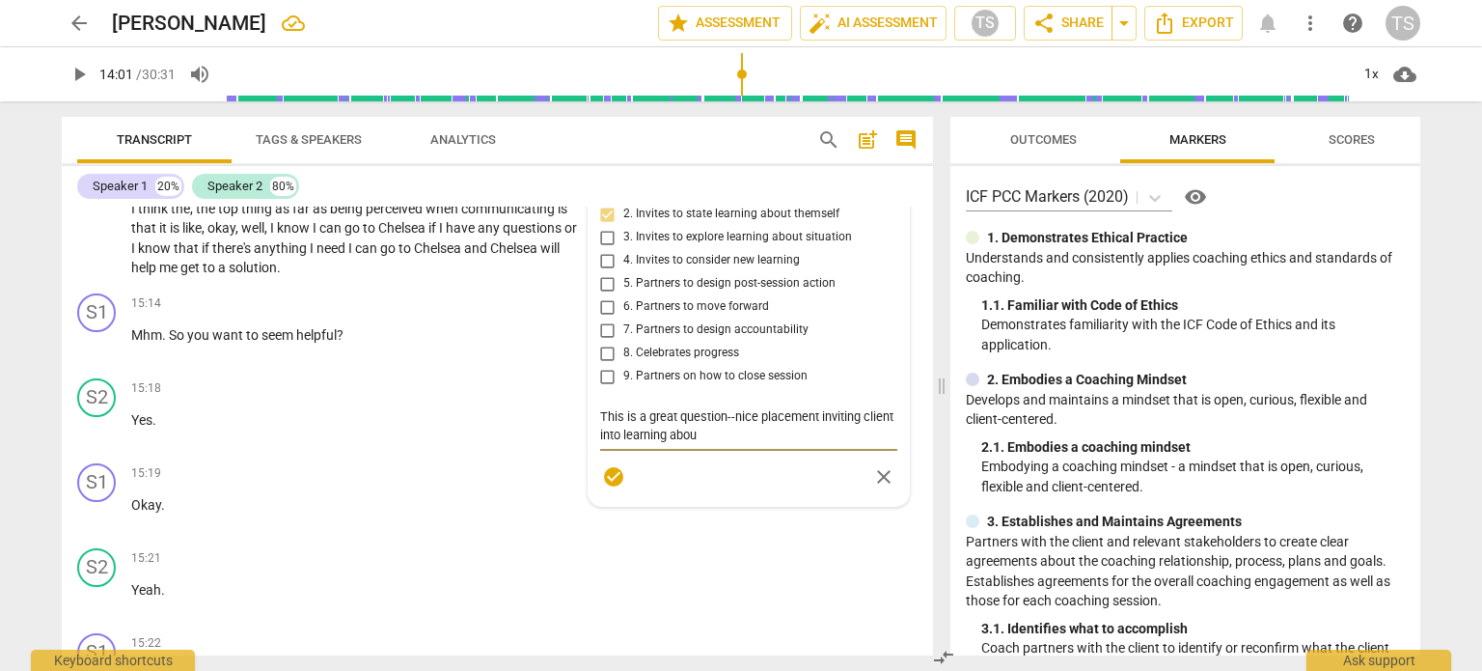
type textarea "This is a great question--nice placement inviting client into learning about"
type textarea "This is a great question--nice placement inviting client into learning about h"
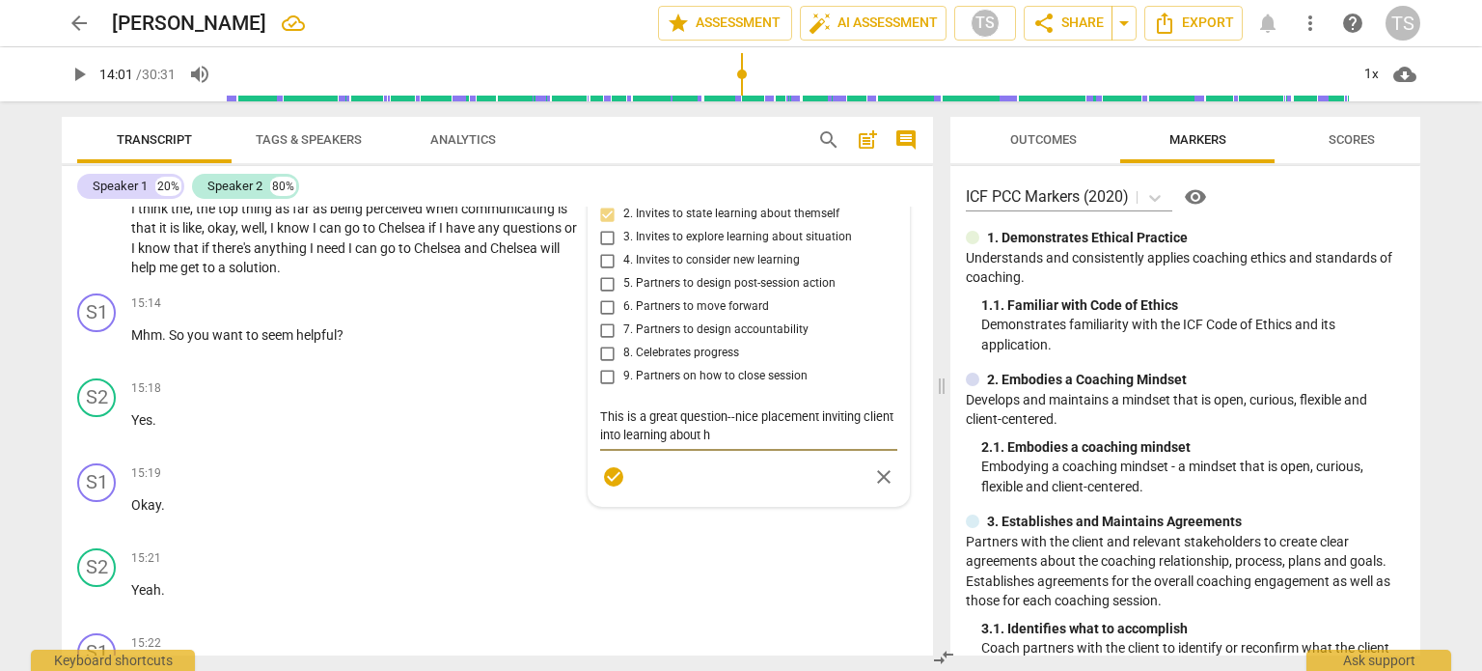
type textarea "This is a great question--nice placement inviting client into learning about he"
type textarea "This is a great question--nice placement inviting client into learning about her"
type textarea "This is a great question--nice placement inviting client into learning about he…"
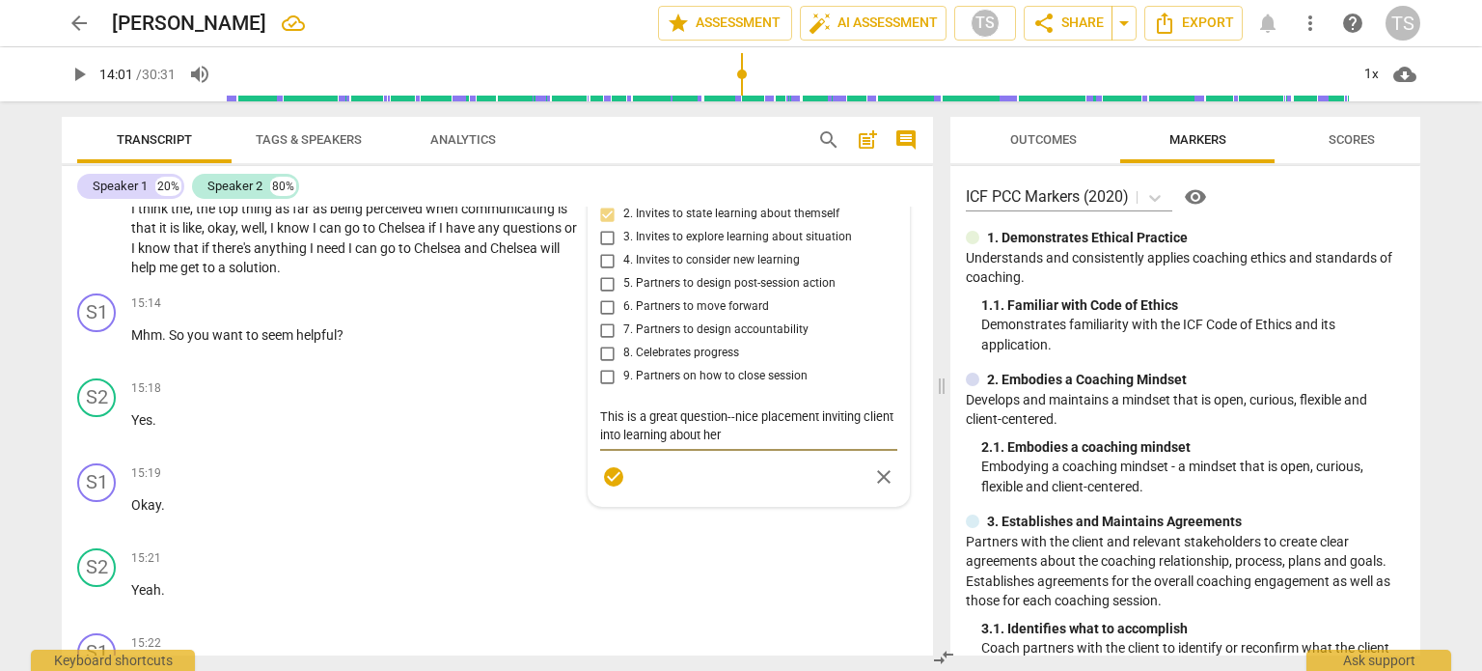
type textarea "This is a great question--nice placement inviting client into learning about he…"
type textarea "This is a great question--nice placement inviting client into learning about [P…"
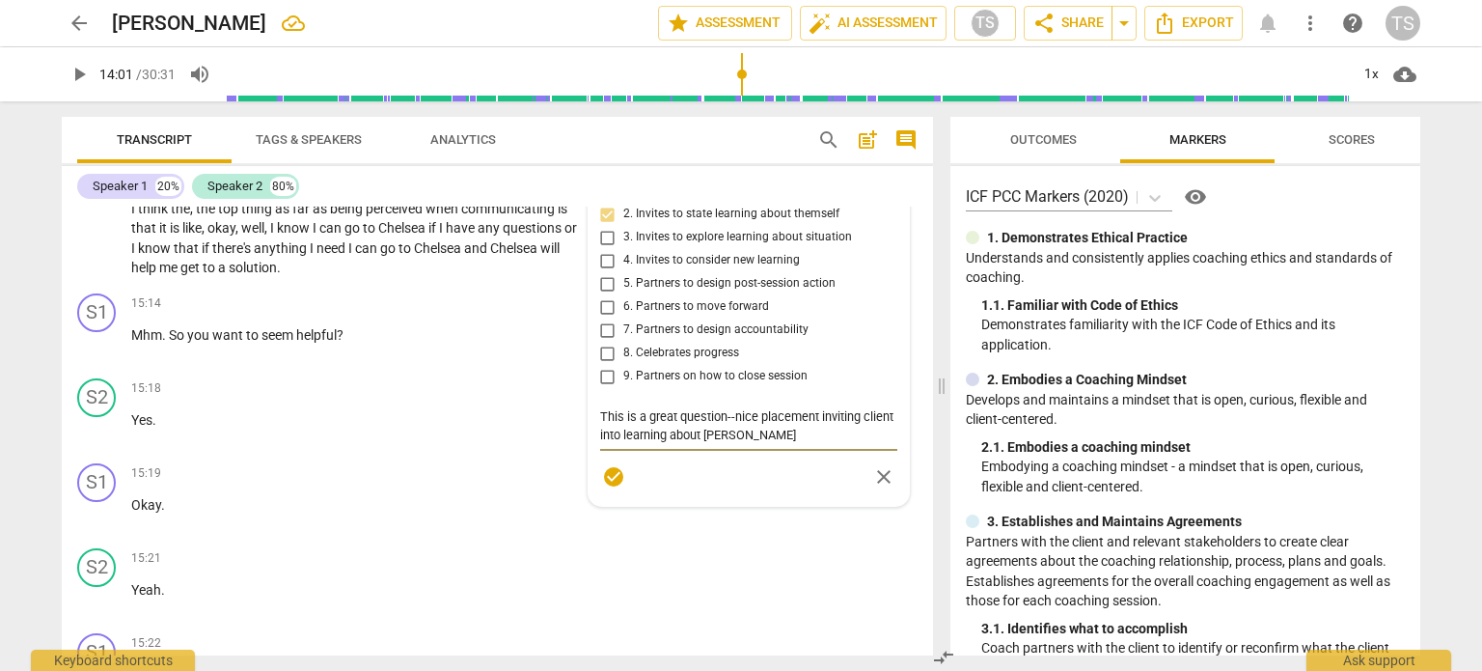
type textarea "This is a great question--nice placement inviting client into learning about he…"
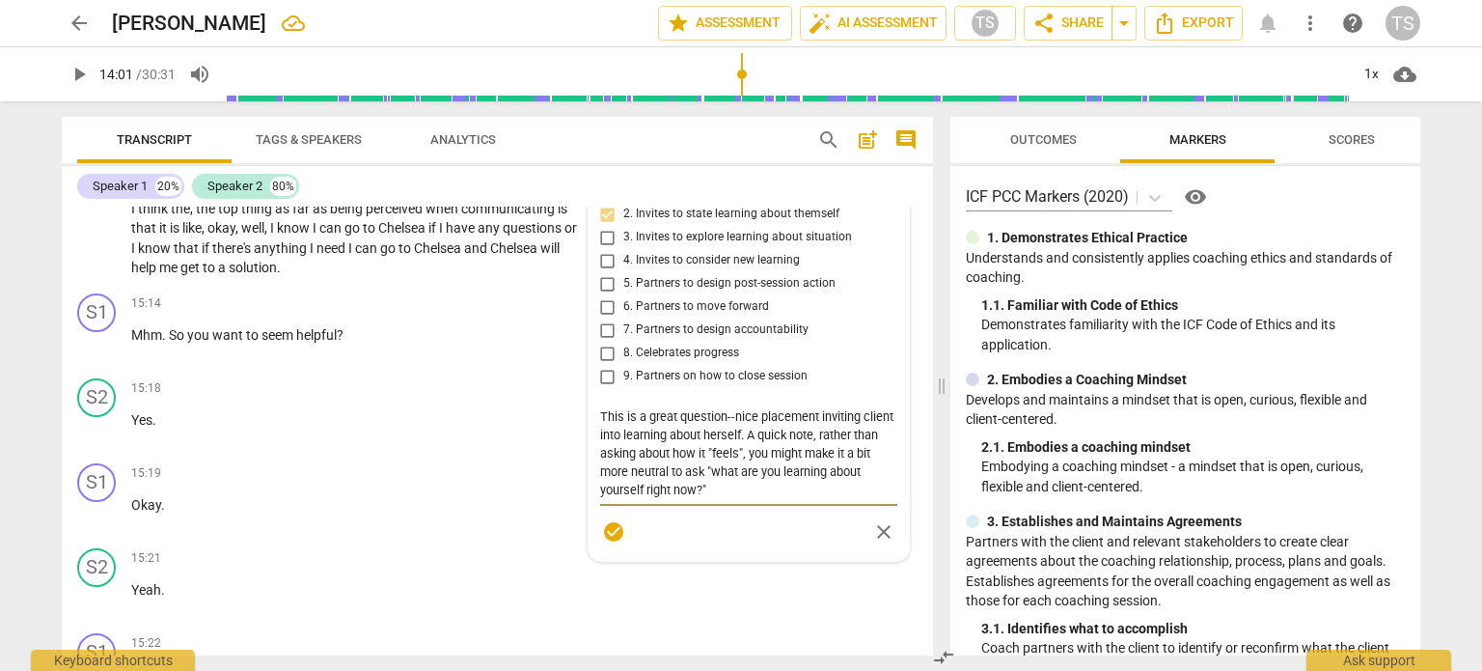
click at [604, 543] on span "check_circle" at bounding box center [613, 531] width 23 height 23
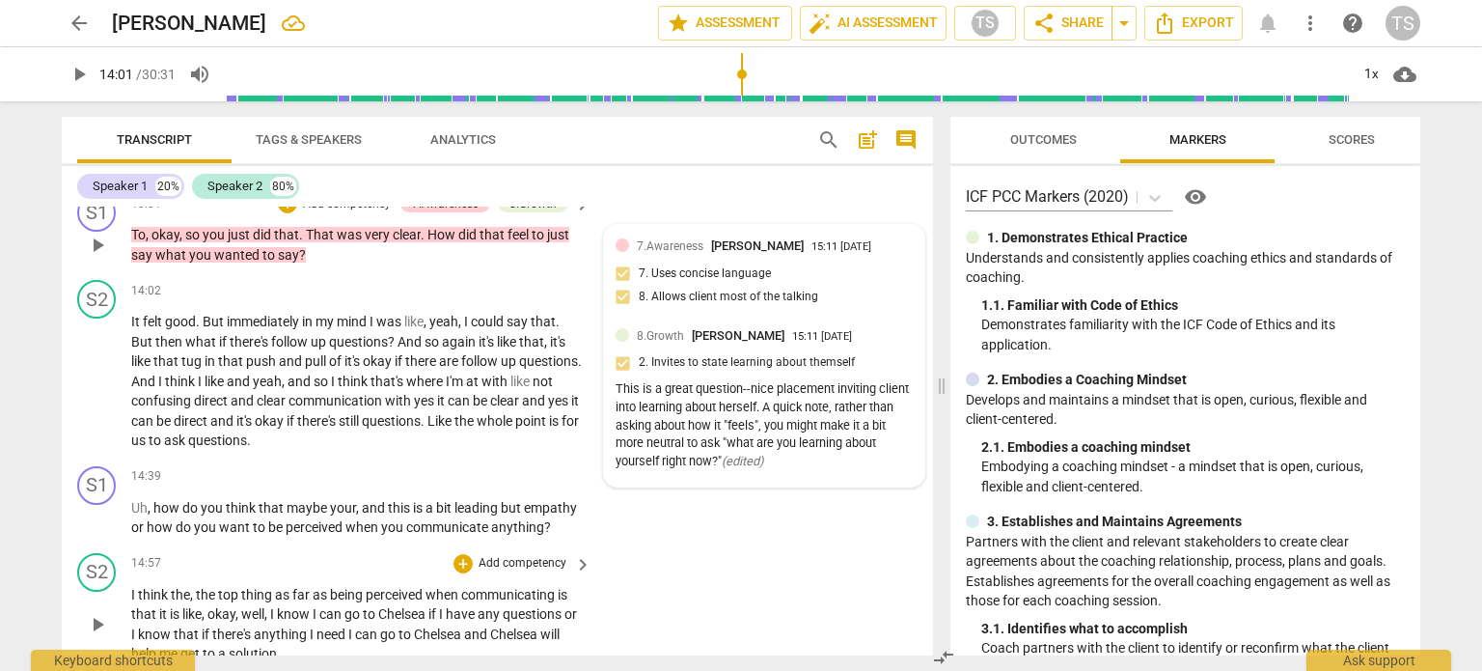
scroll to position [5140, 0]
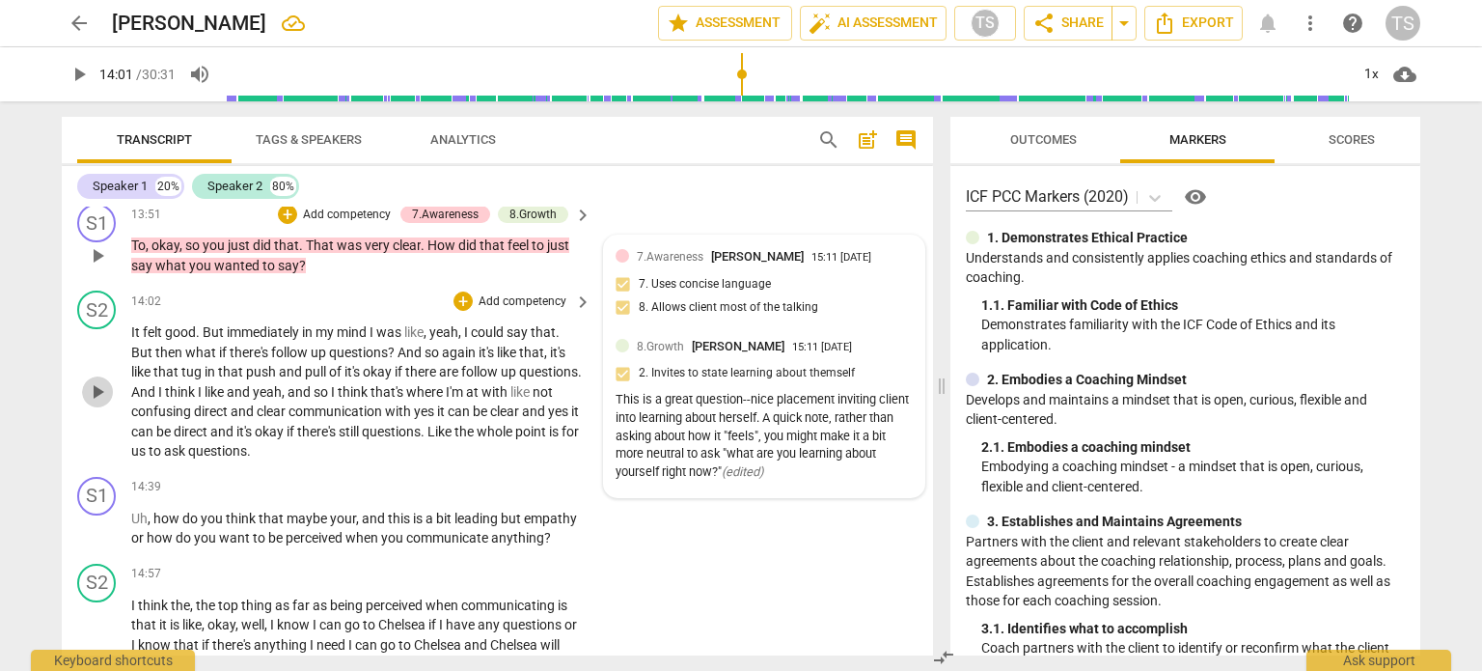
click at [99, 400] on span "play_arrow" at bounding box center [97, 391] width 23 height 23
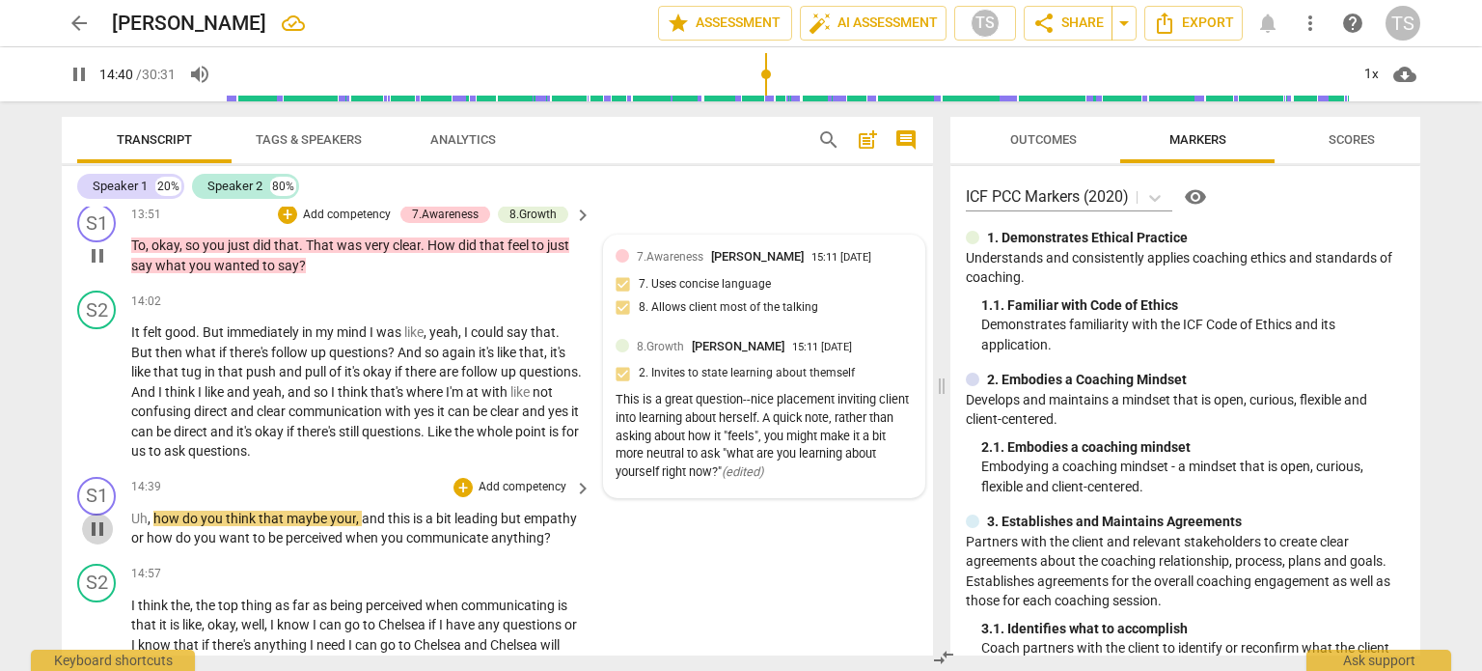
click at [96, 530] on span "pause" at bounding box center [97, 528] width 23 height 23
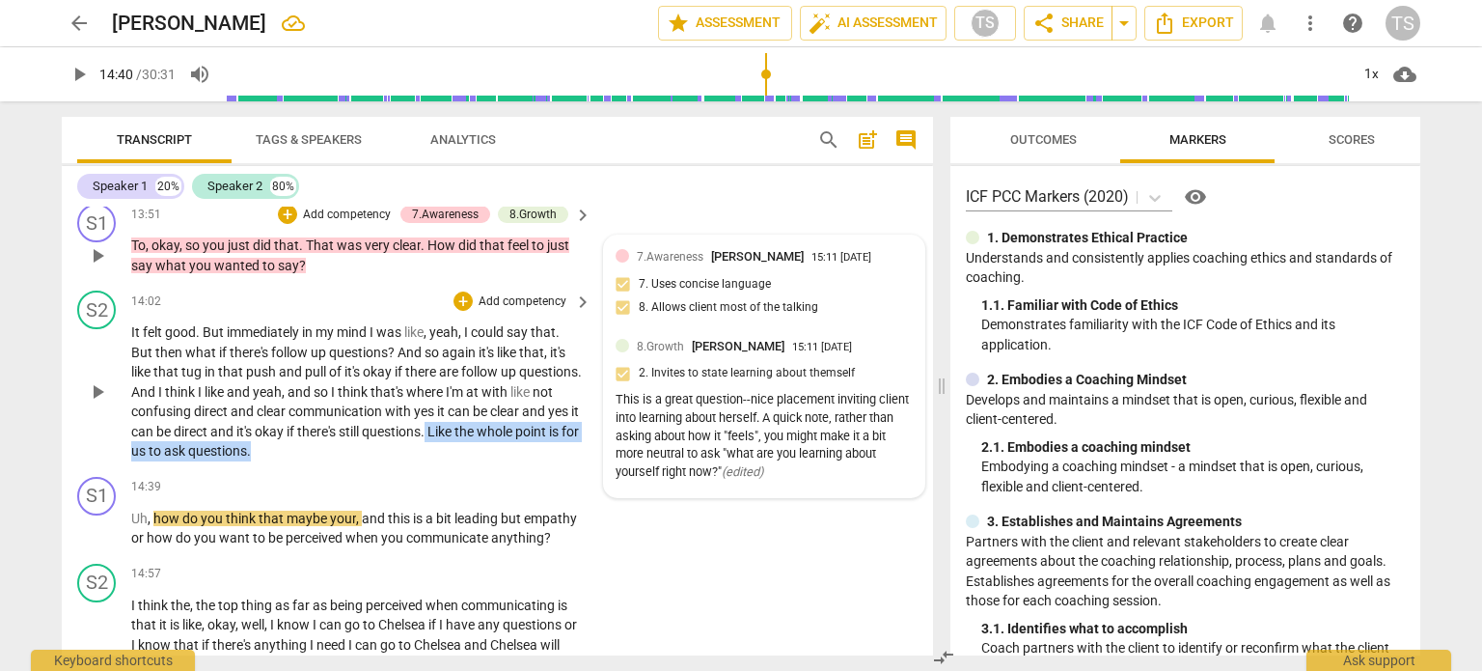
drag, startPoint x: 491, startPoint y: 431, endPoint x: 548, endPoint y: 454, distance: 61.1
click at [548, 454] on p "It felt good . But immediately in my mind I was like , yeah , I could say that …" at bounding box center [356, 391] width 451 height 139
click at [463, 301] on div "+" at bounding box center [463, 300] width 19 height 19
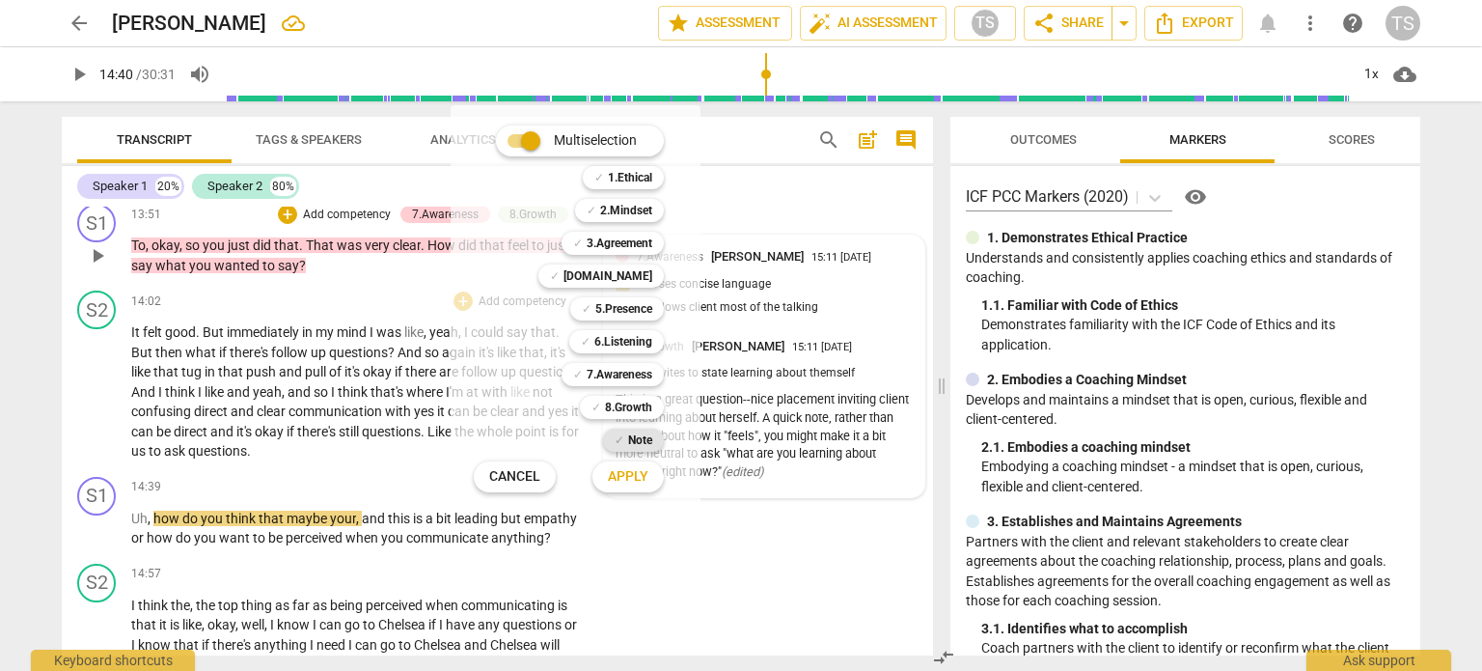
click at [633, 437] on b "Note" at bounding box center [640, 440] width 24 height 23
click at [632, 478] on span "Apply" at bounding box center [628, 476] width 41 height 19
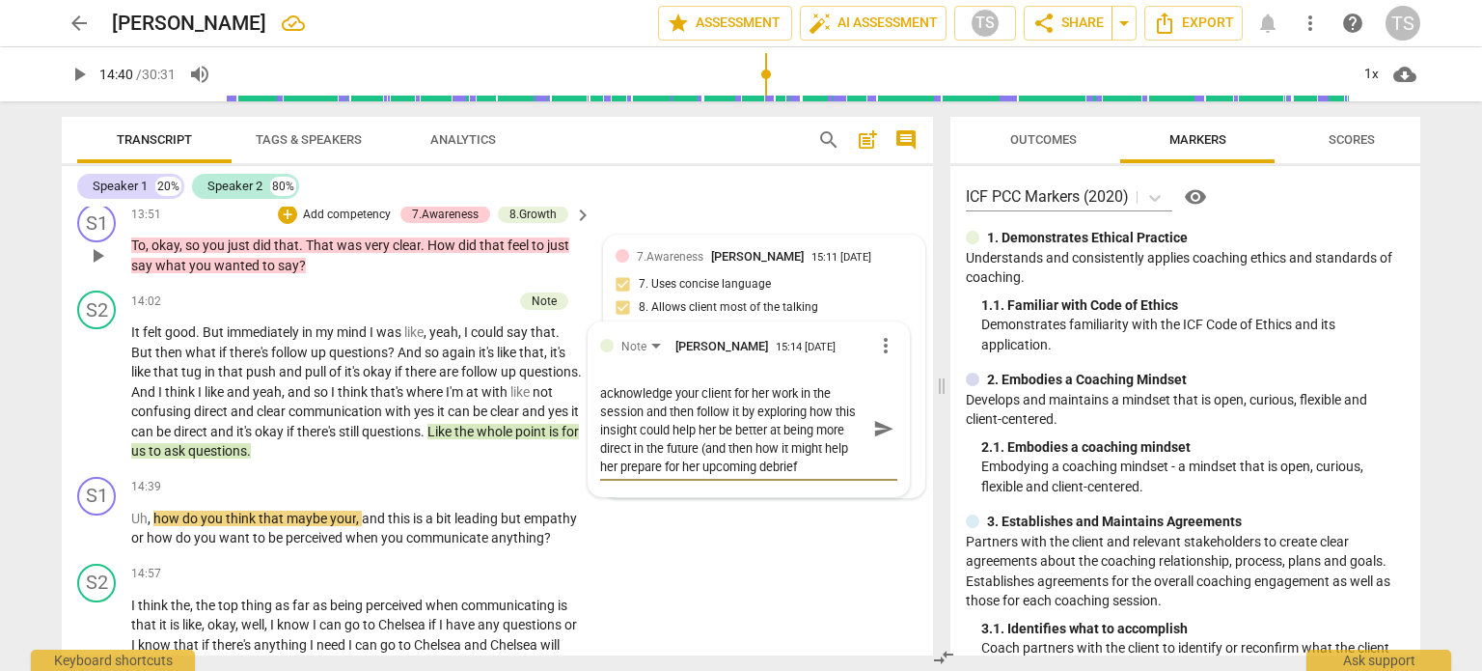
scroll to position [0, 0]
click at [398, 548] on p "Uh , how do you think that maybe your , and this is a bit leading but empathy o…" at bounding box center [356, 529] width 451 height 40
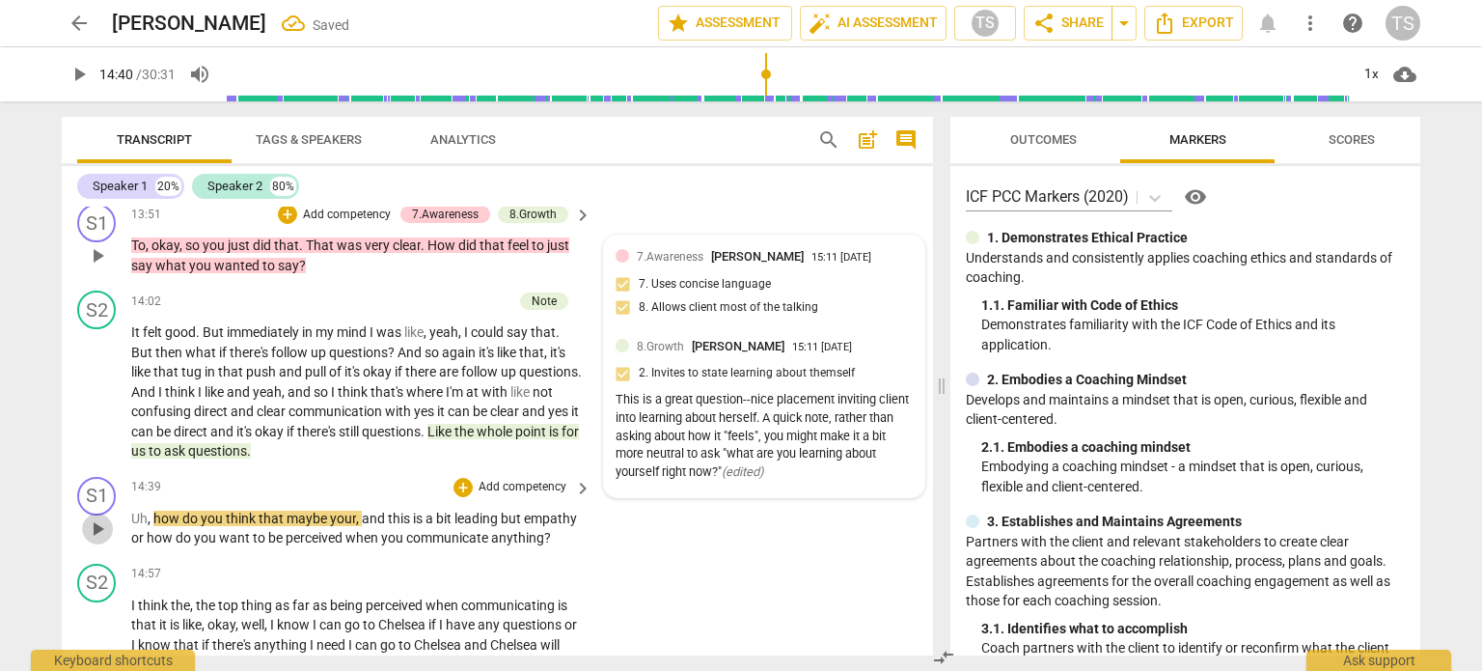
click at [93, 530] on span "play_arrow" at bounding box center [97, 528] width 23 height 23
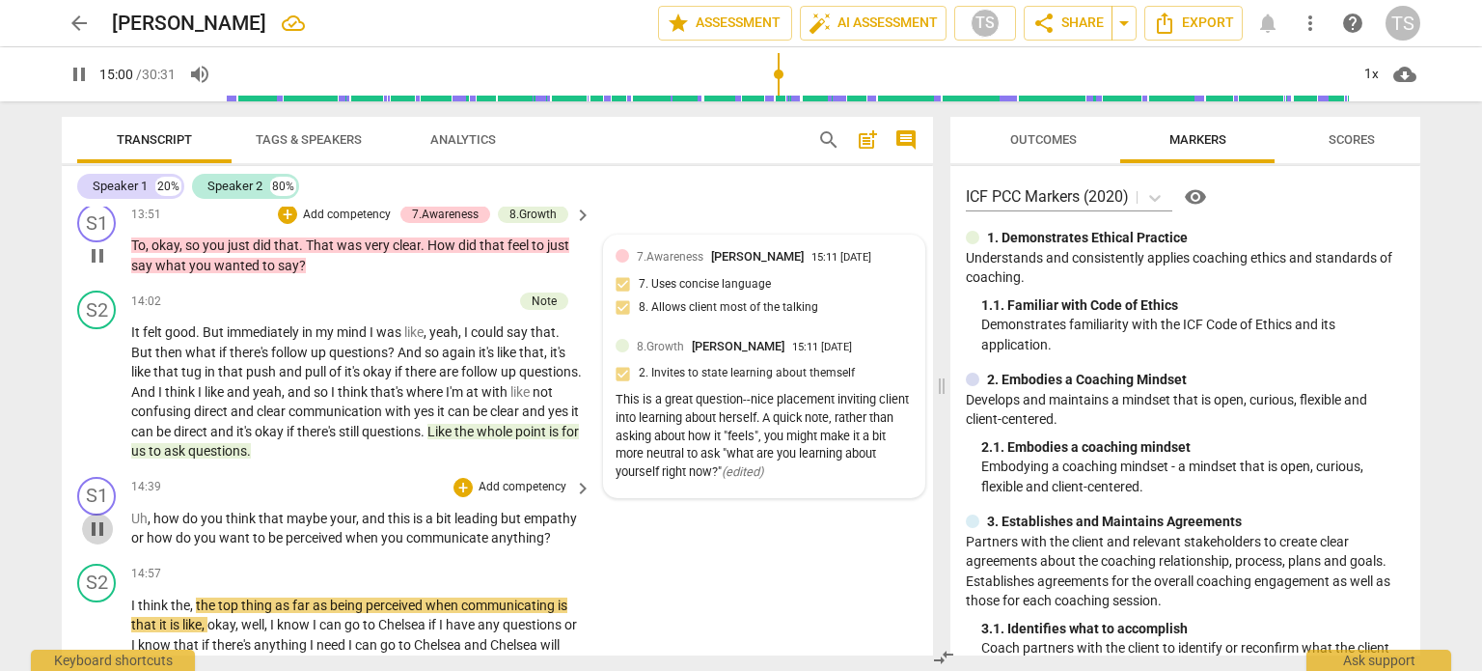
click at [96, 530] on span "pause" at bounding box center [97, 528] width 23 height 23
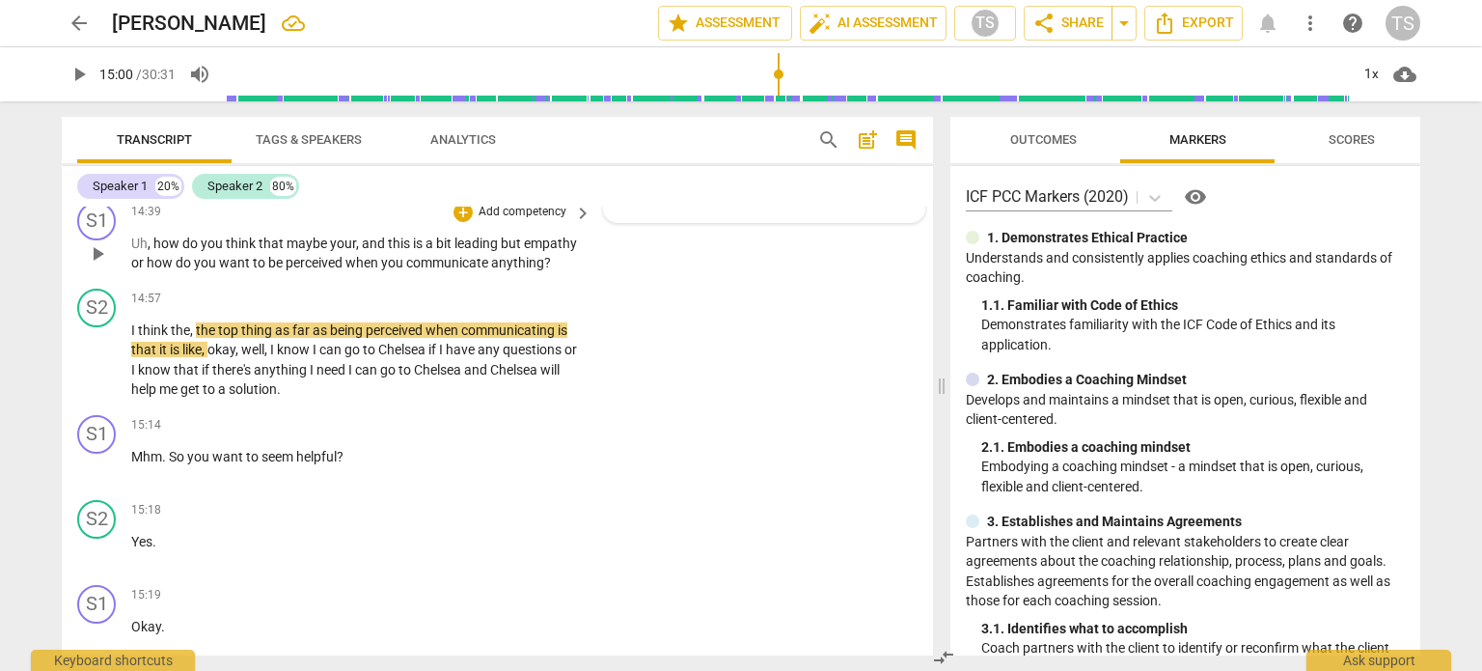
scroll to position [5417, 0]
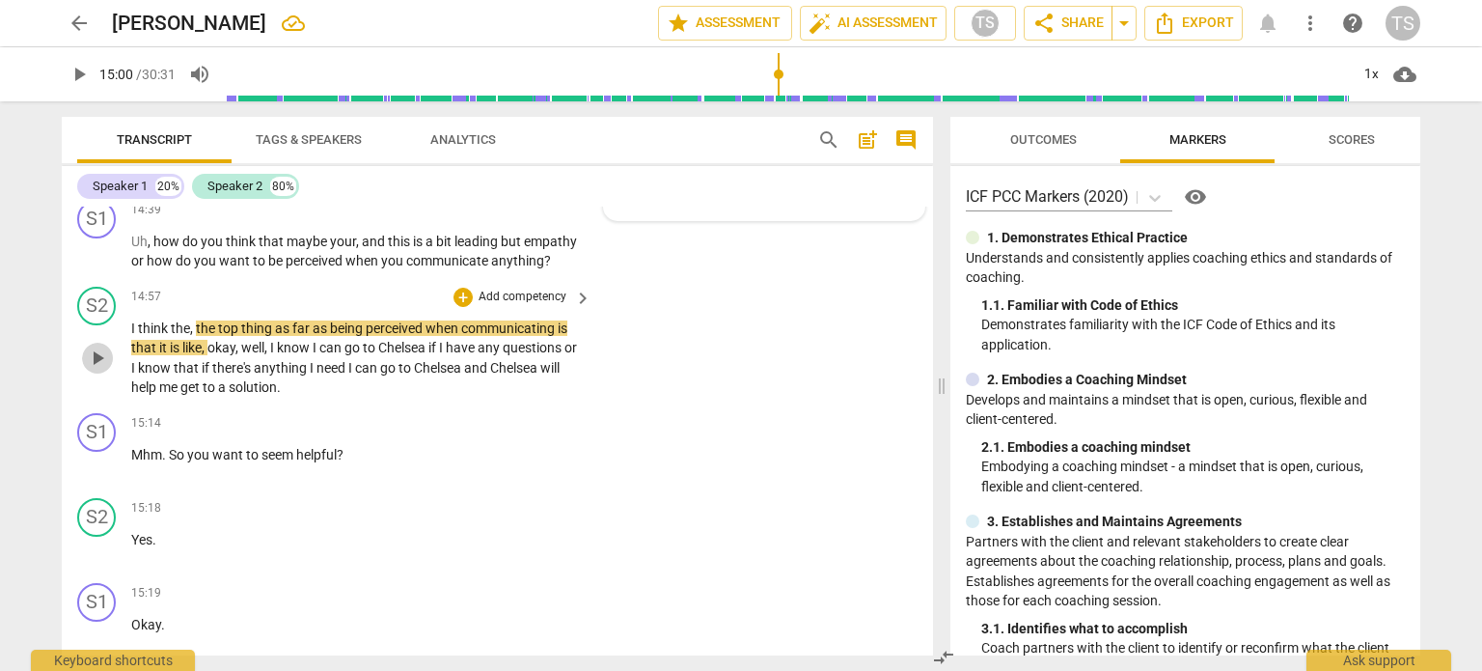
click at [96, 363] on span "play_arrow" at bounding box center [97, 357] width 23 height 23
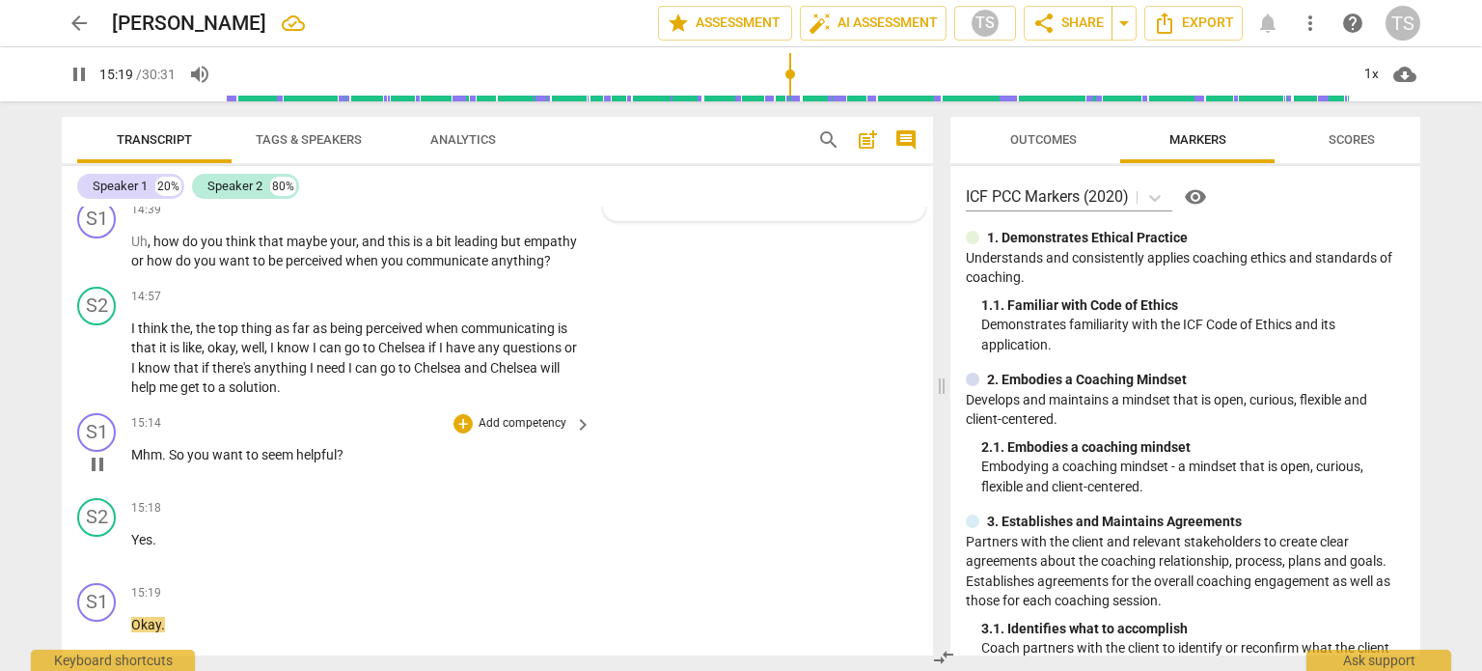
click at [88, 468] on span "pause" at bounding box center [97, 464] width 23 height 23
click at [460, 428] on div "+" at bounding box center [463, 423] width 19 height 19
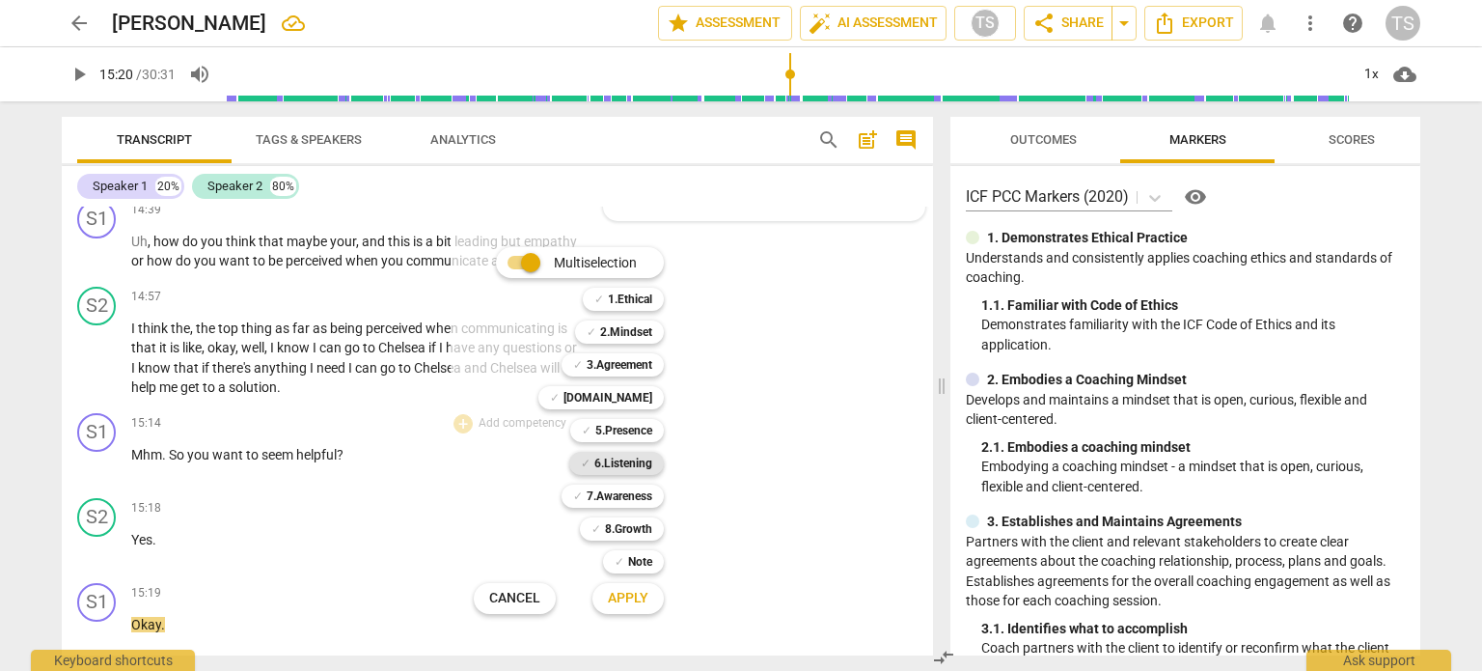
click at [623, 466] on b "6.Listening" at bounding box center [624, 463] width 58 height 23
click at [638, 606] on span "Apply" at bounding box center [628, 598] width 41 height 19
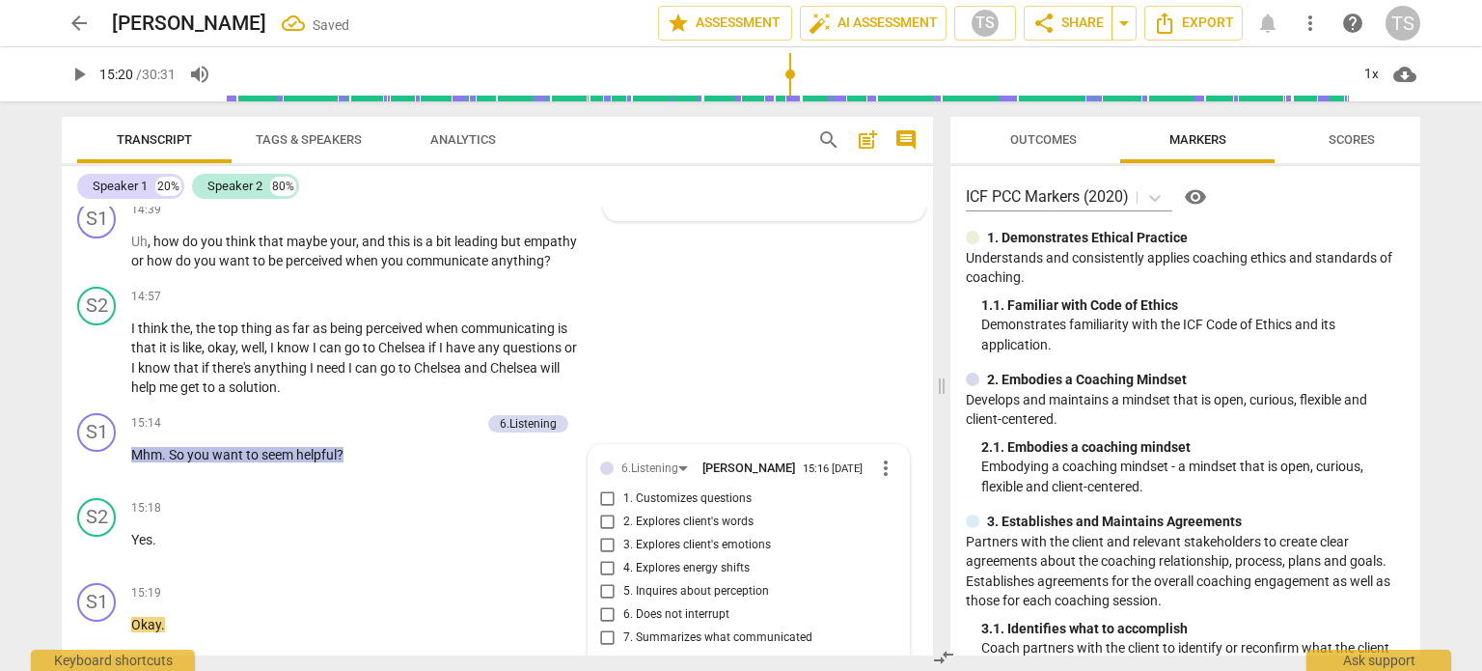
scroll to position [5683, 0]
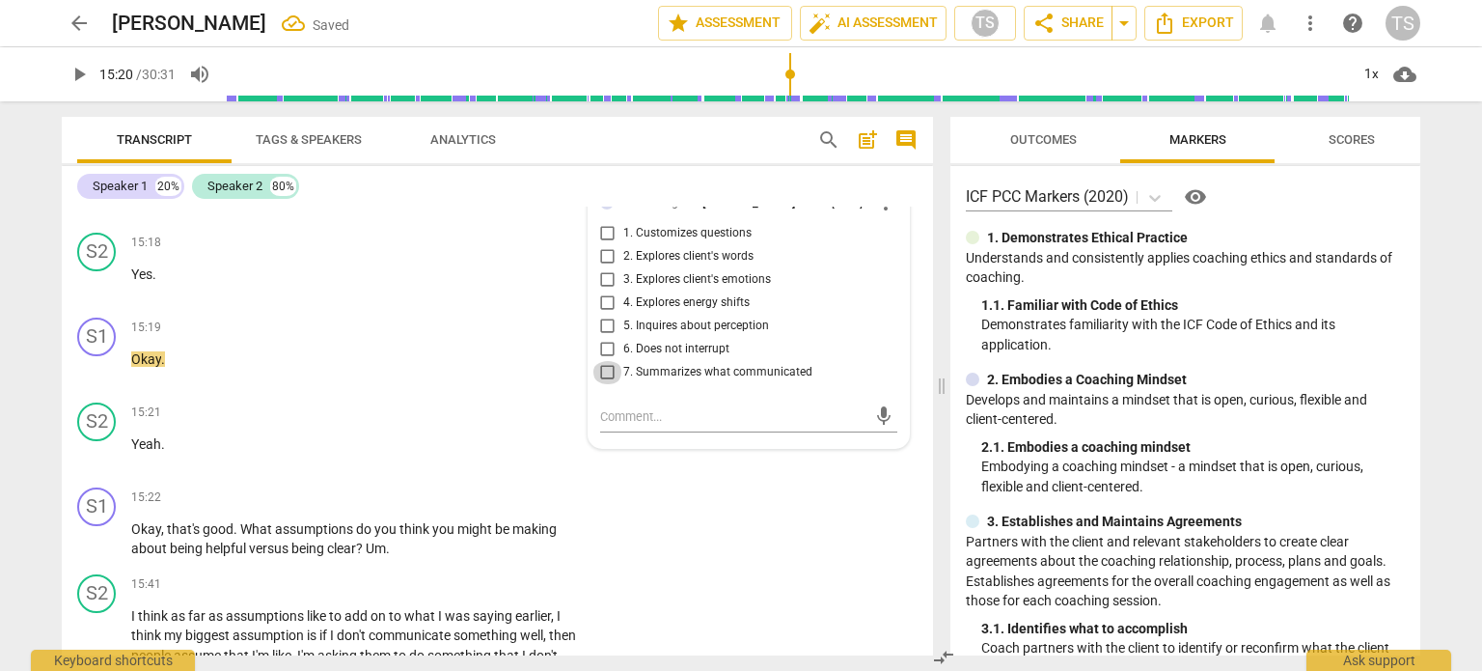
click at [601, 384] on input "7. Summarizes what communicated" at bounding box center [608, 372] width 31 height 23
click at [602, 338] on input "5. Inquires about perception" at bounding box center [608, 326] width 31 height 23
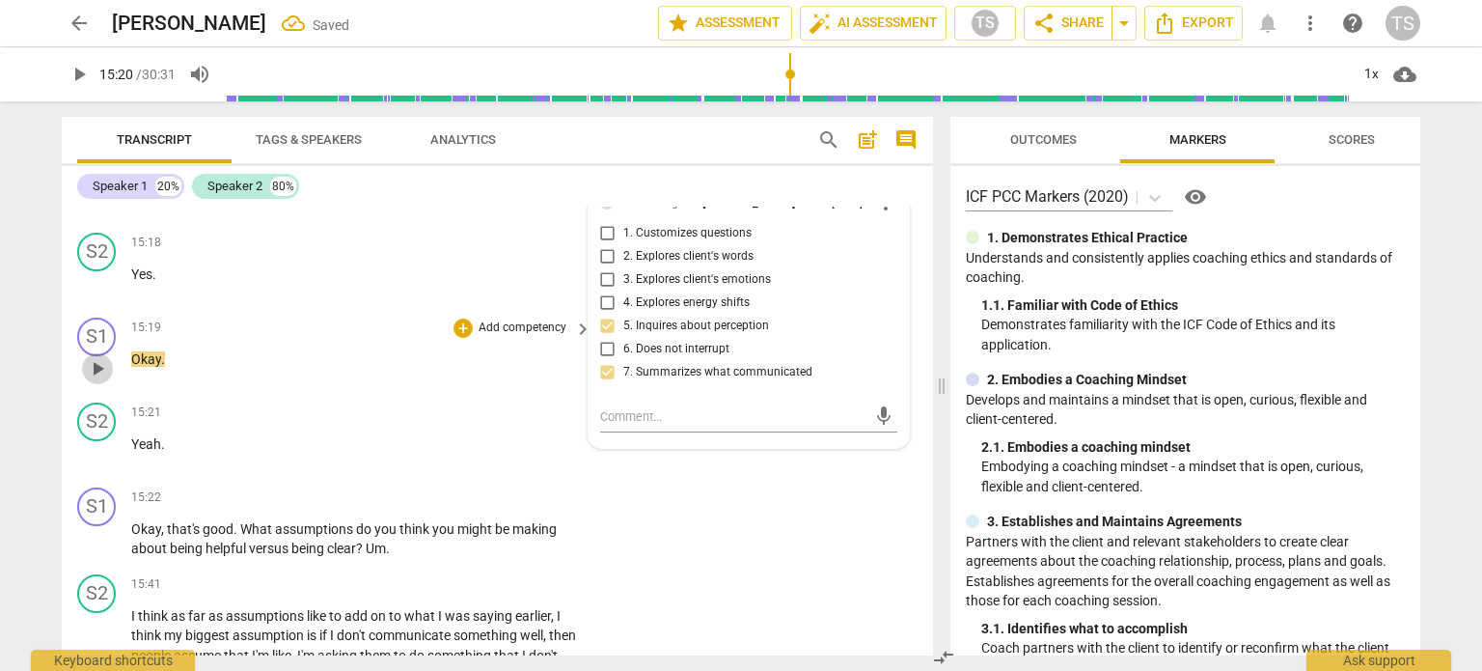
click at [103, 374] on span "play_arrow" at bounding box center [97, 368] width 23 height 23
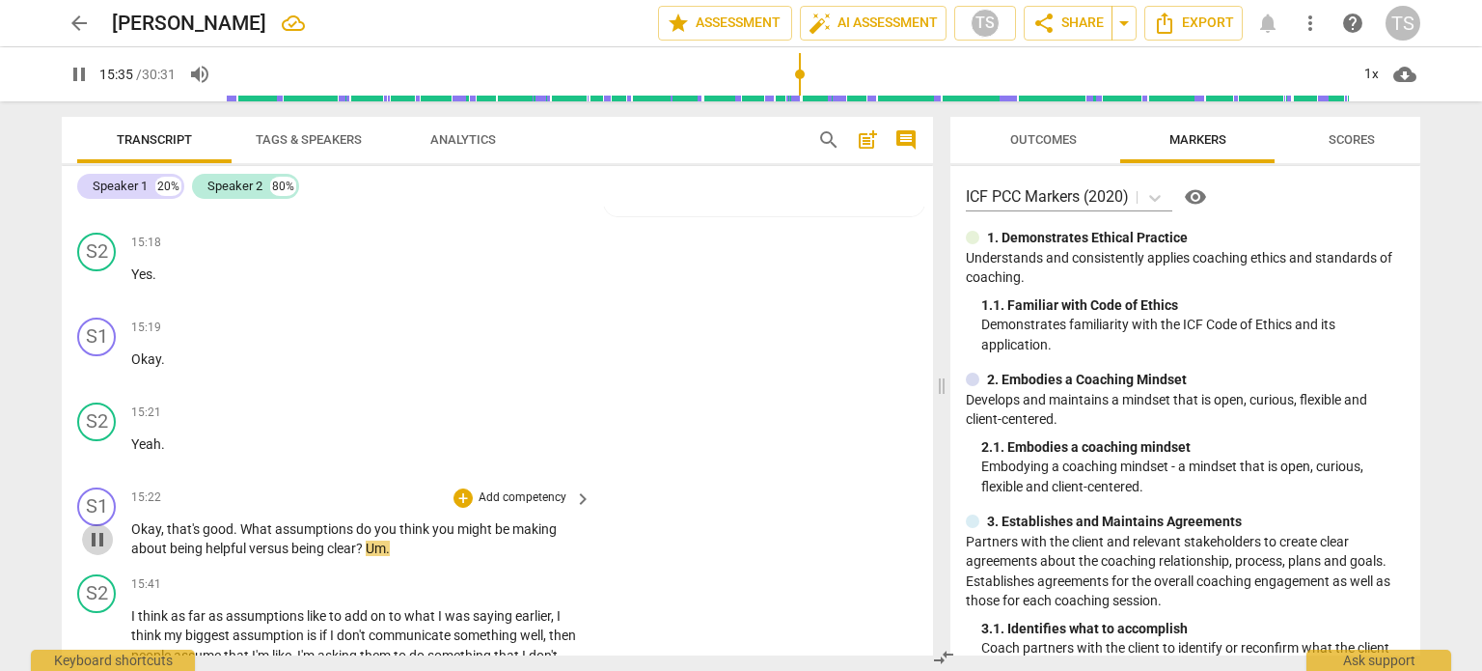
click at [98, 544] on span "pause" at bounding box center [97, 539] width 23 height 23
click at [459, 503] on div "+" at bounding box center [463, 497] width 19 height 19
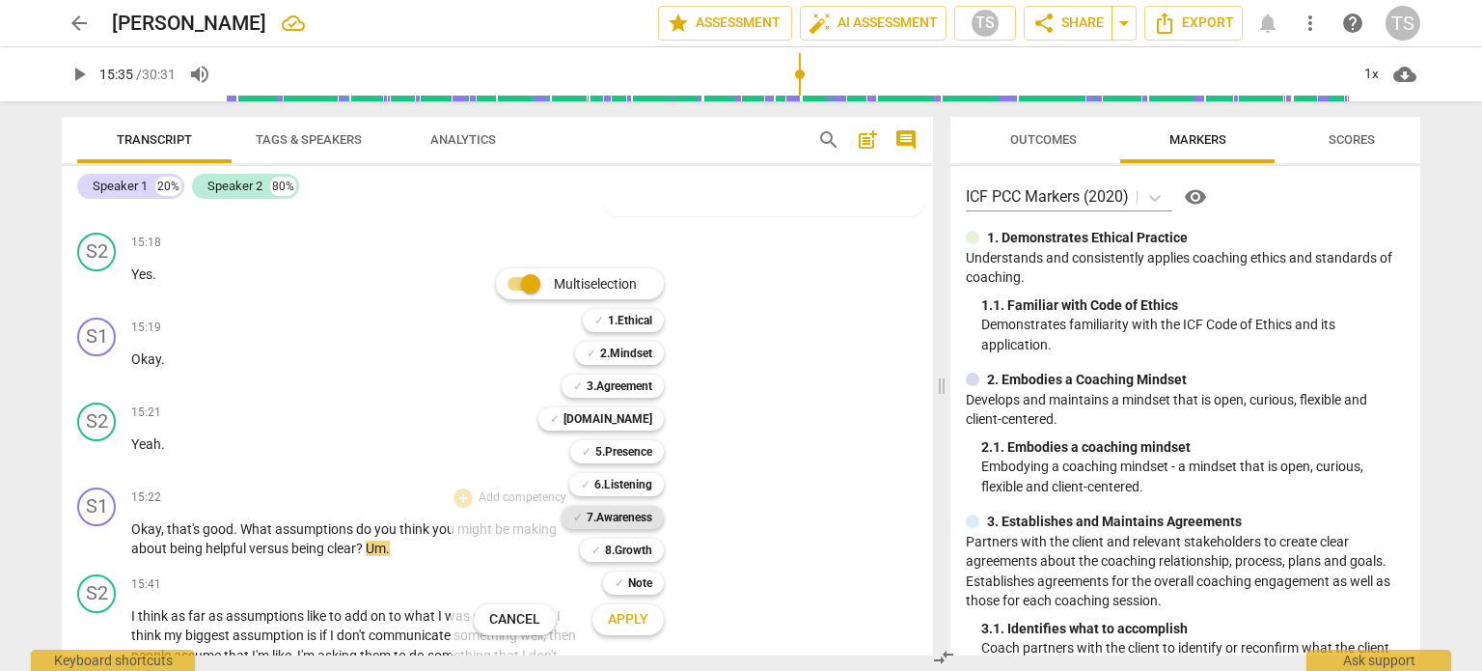
click at [636, 518] on b "7.Awareness" at bounding box center [620, 517] width 66 height 23
click at [625, 623] on span "Apply" at bounding box center [628, 619] width 41 height 19
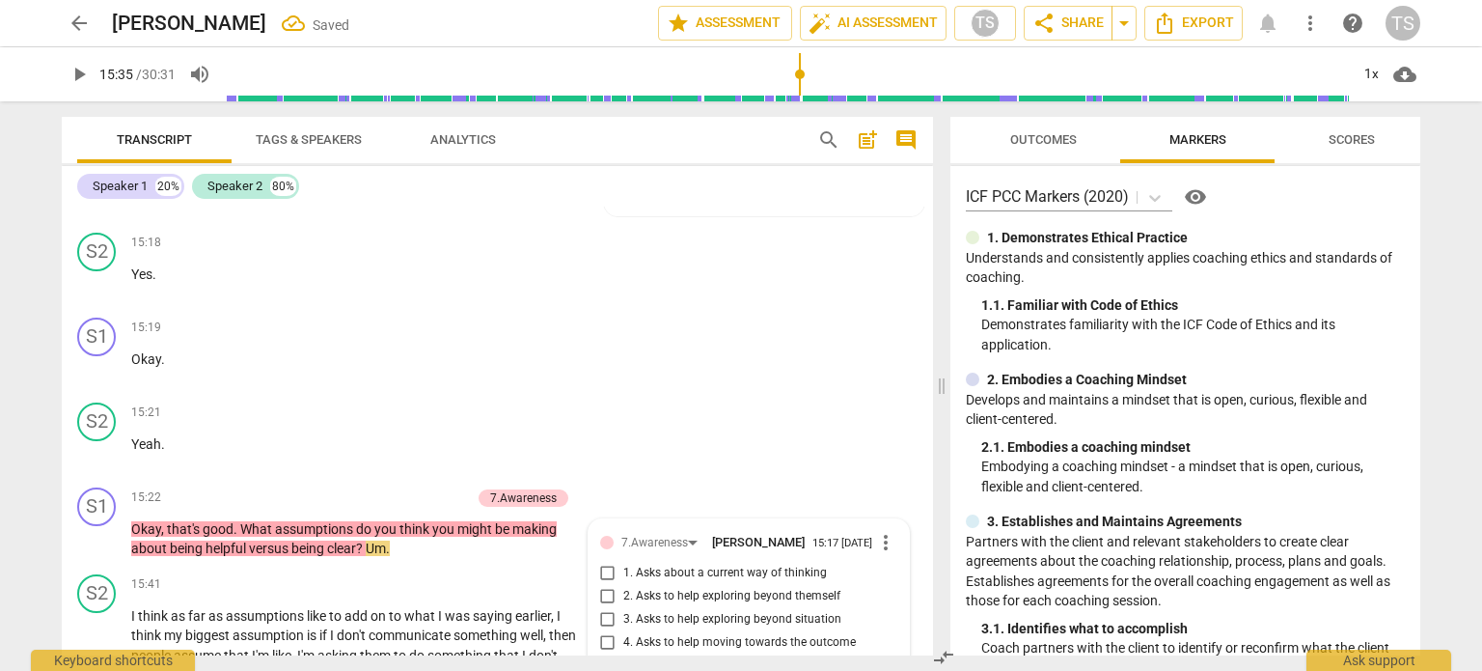
scroll to position [6053, 0]
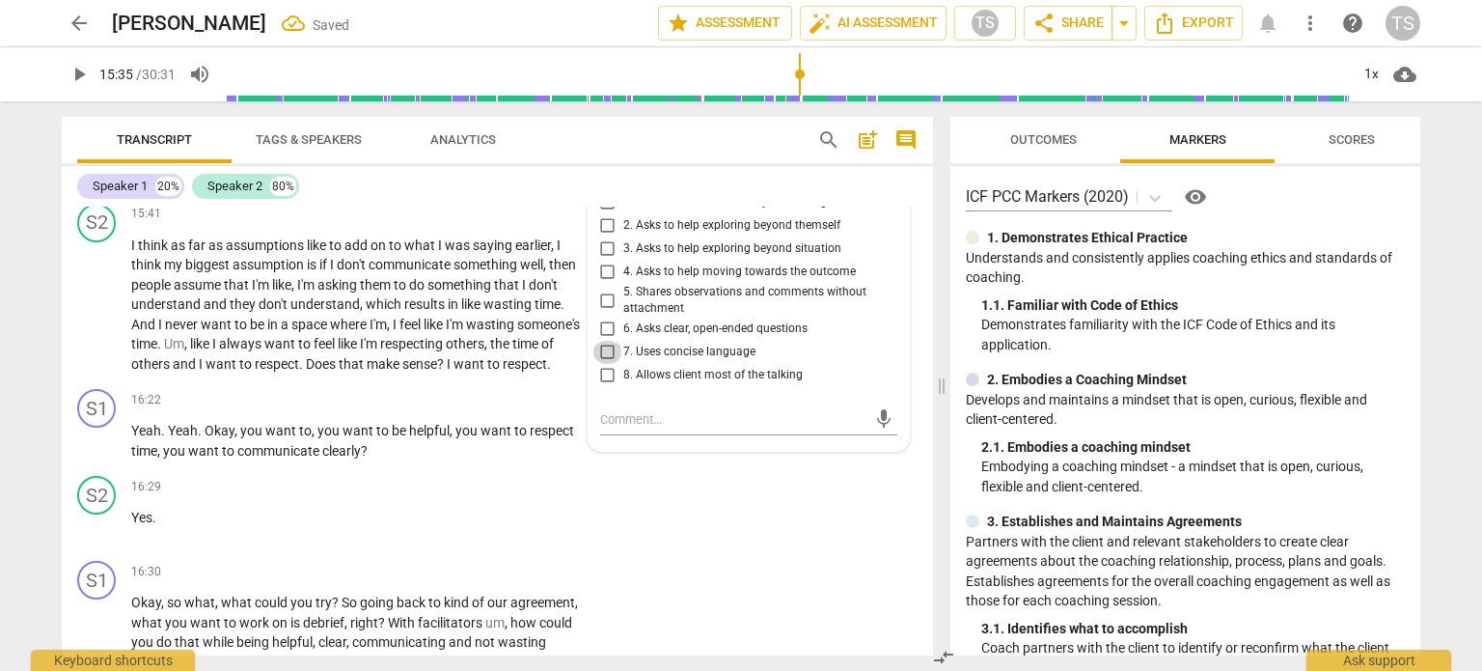
click at [603, 364] on input "7. Uses concise language" at bounding box center [608, 352] width 31 height 23
click at [604, 339] on input "6. Asks clear, open-ended questions" at bounding box center [608, 329] width 31 height 23
click at [602, 259] on input "3. Asks to help exploring beyond situation" at bounding box center [608, 248] width 31 height 23
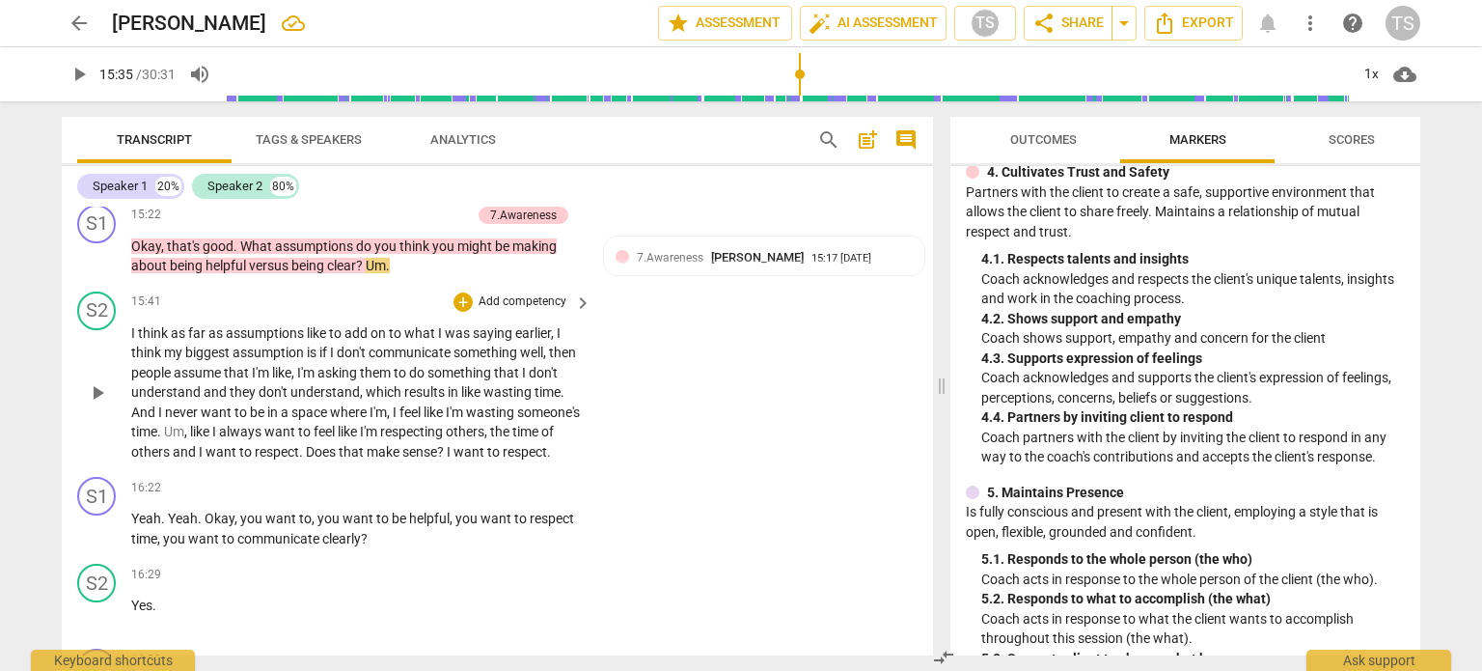
scroll to position [5931, 0]
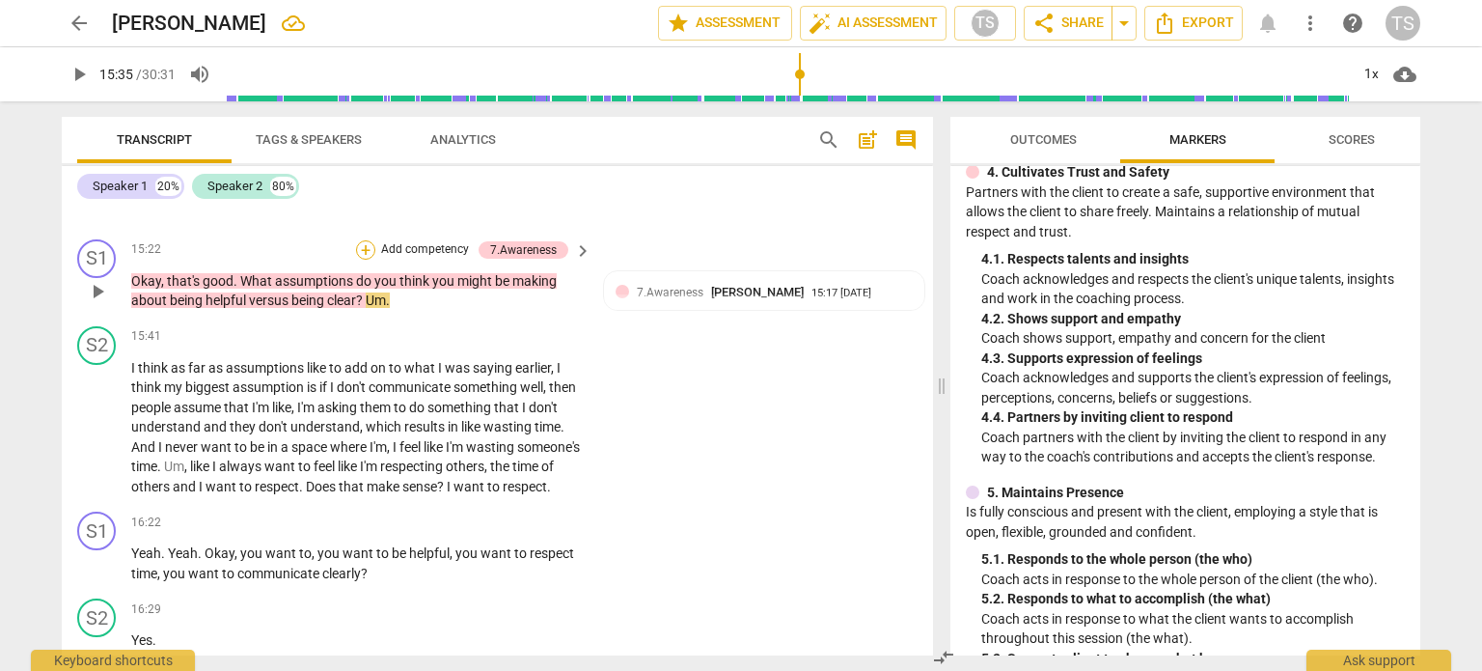
click at [363, 250] on div "+" at bounding box center [365, 249] width 19 height 19
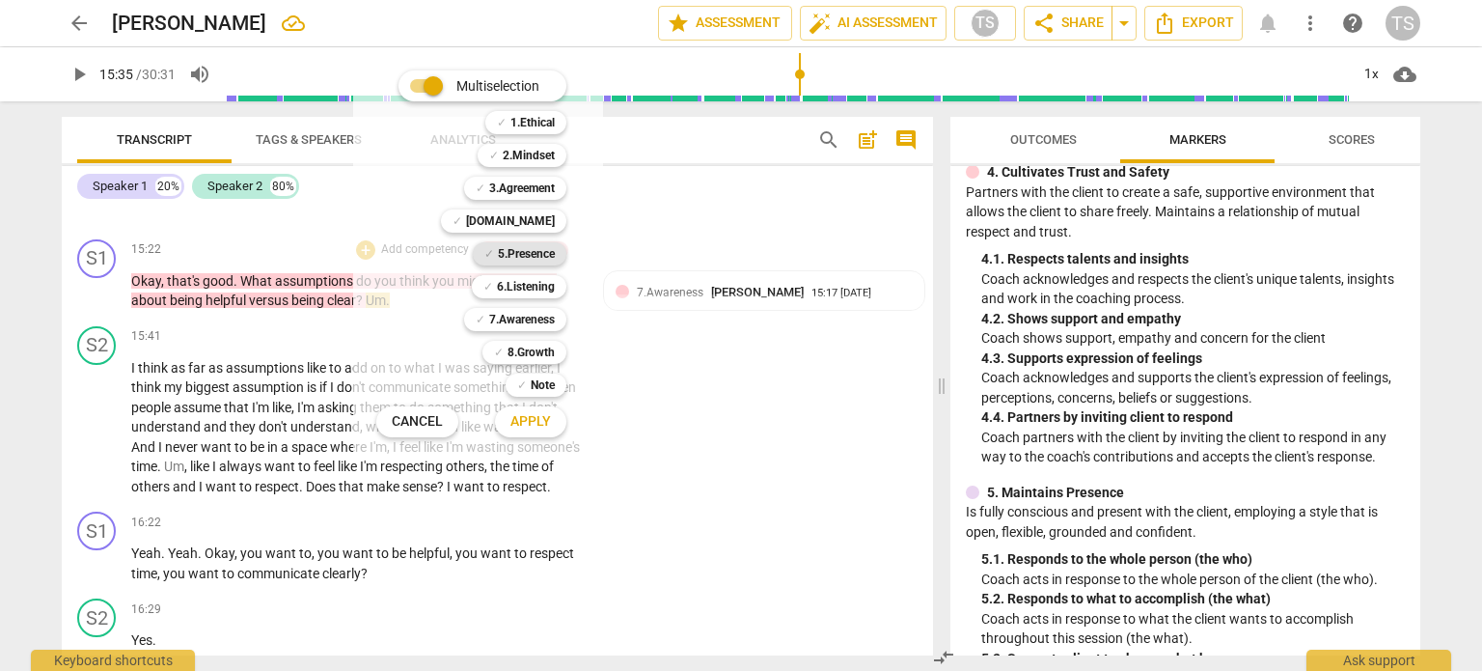
click at [525, 256] on b "5.Presence" at bounding box center [526, 253] width 57 height 23
click at [527, 285] on b "6.Listening" at bounding box center [526, 286] width 58 height 23
click at [538, 429] on span "Apply" at bounding box center [531, 421] width 41 height 19
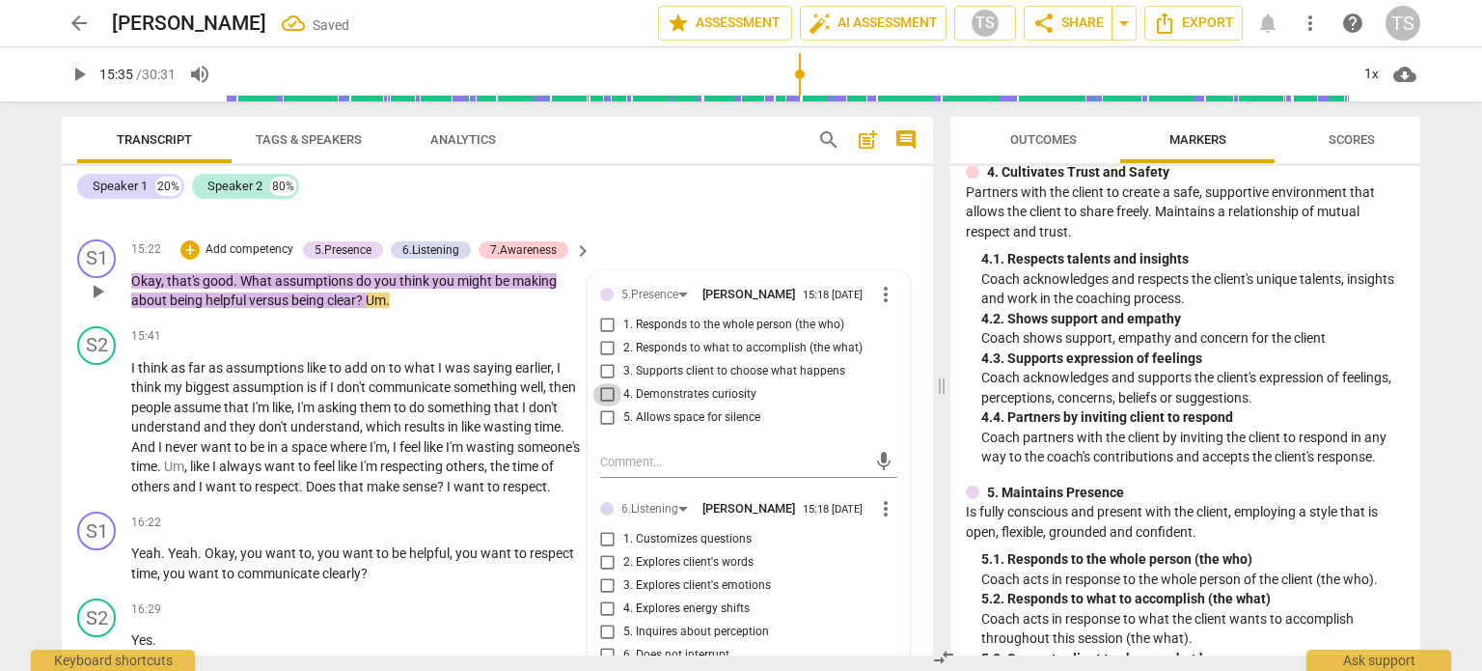
click at [604, 406] on input "4. Demonstrates curiosity" at bounding box center [608, 394] width 31 height 23
click at [604, 574] on input "2. Explores client's words" at bounding box center [608, 562] width 31 height 23
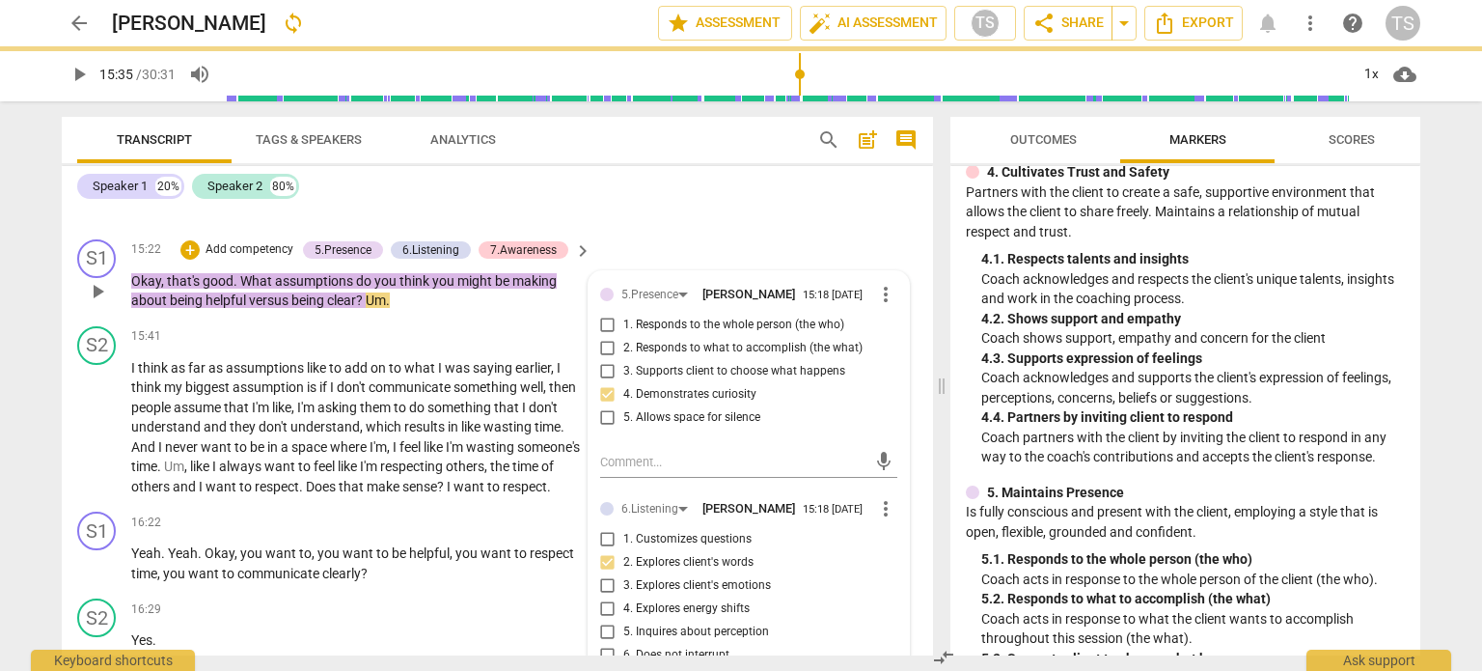
click at [604, 644] on input "5. Inquires about perception" at bounding box center [608, 632] width 31 height 23
click at [97, 439] on span "play_arrow" at bounding box center [97, 427] width 23 height 23
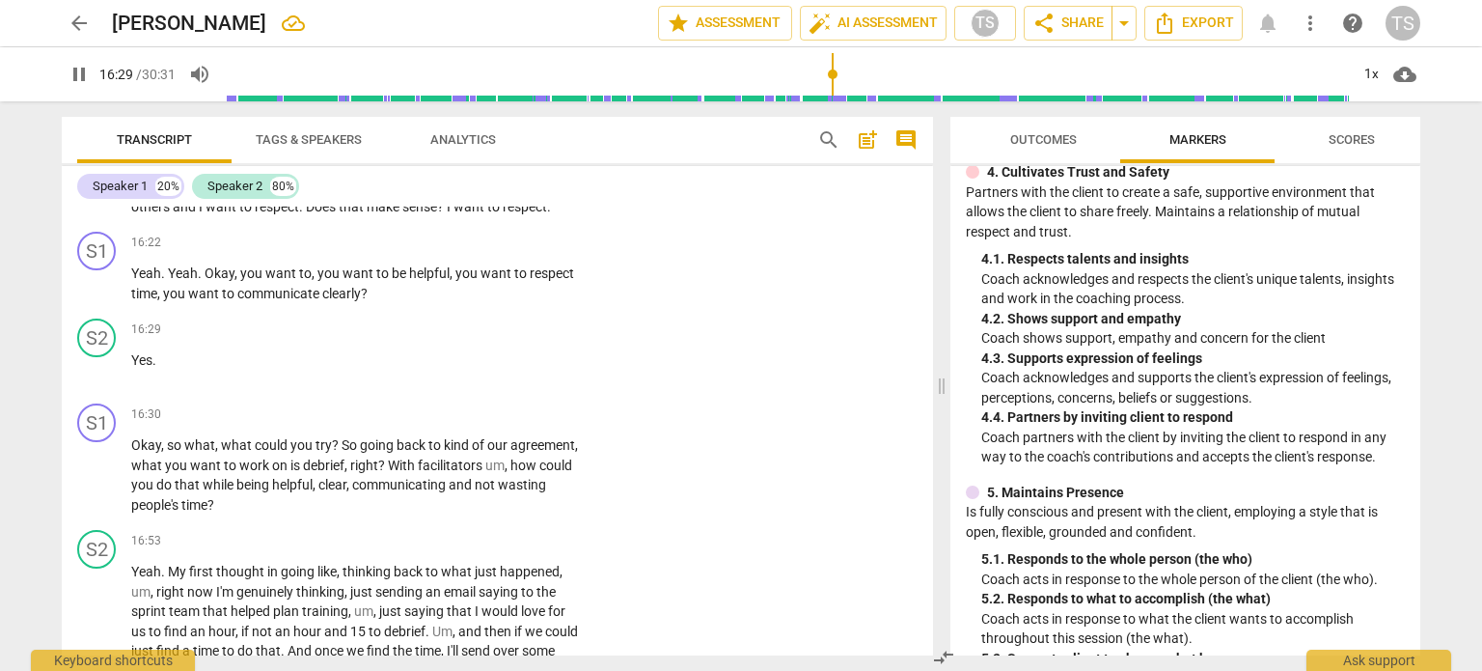
scroll to position [6211, 0]
click at [455, 251] on div "+" at bounding box center [463, 241] width 19 height 19
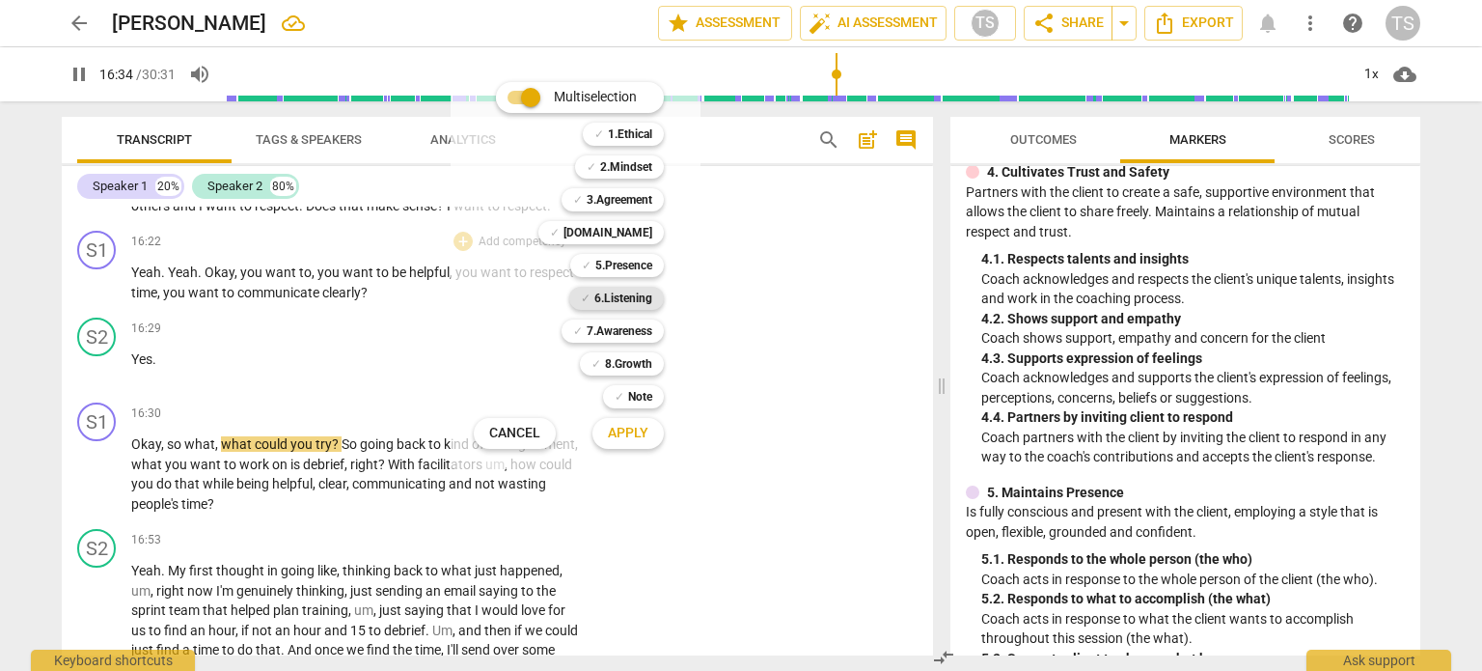
click at [626, 299] on b "6.Listening" at bounding box center [624, 298] width 58 height 23
click at [631, 429] on span "Apply" at bounding box center [628, 433] width 41 height 19
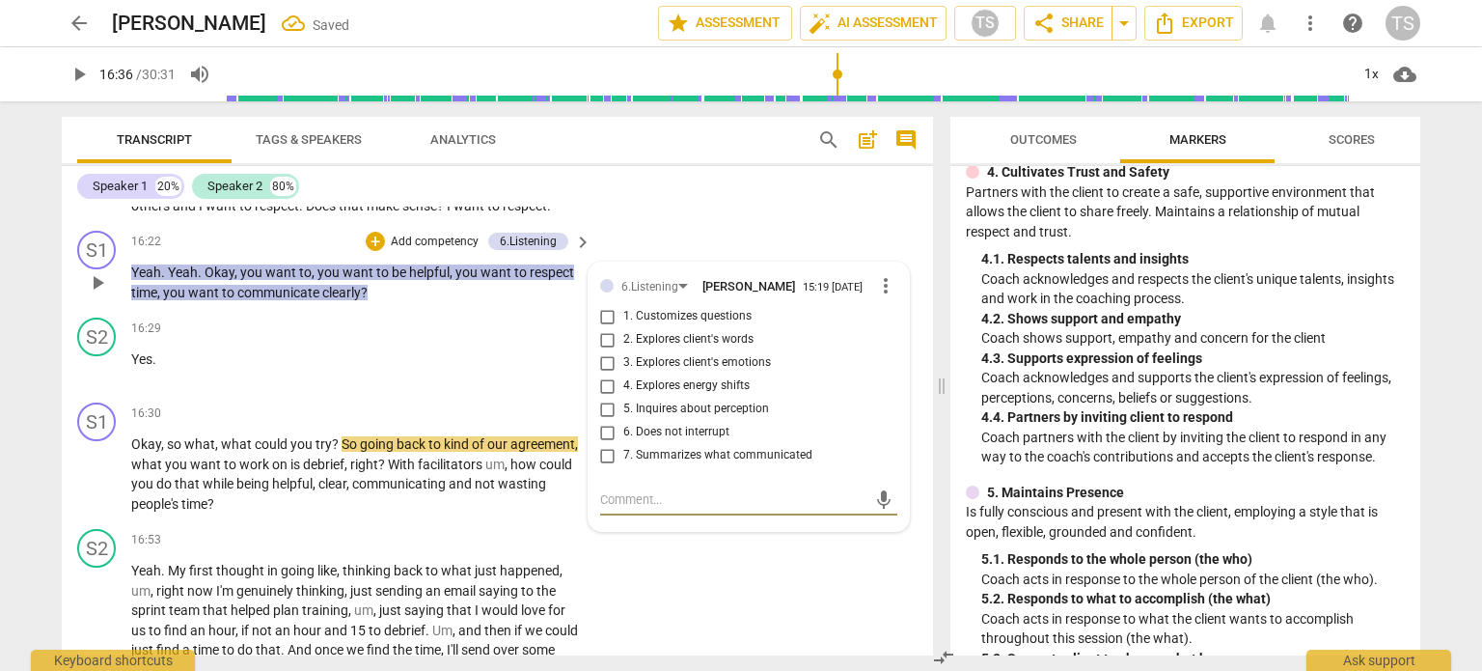
click at [606, 467] on input "7. Summarizes what communicated" at bounding box center [608, 455] width 31 height 23
click at [97, 486] on span "play_arrow" at bounding box center [97, 474] width 23 height 23
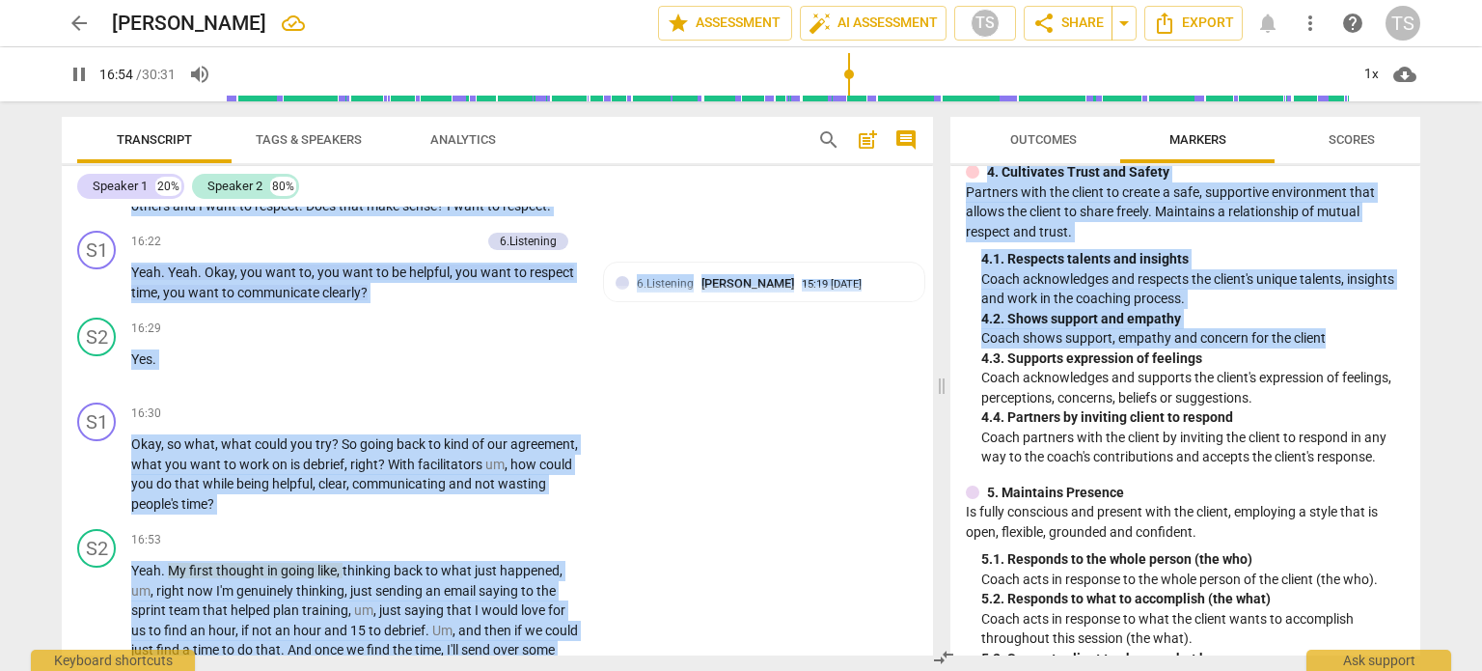
drag, startPoint x: 1413, startPoint y: 338, endPoint x: 1436, endPoint y: 390, distance: 57.0
click at [1436, 390] on div "arrow_back [PERSON_NAME] edit star Assessment auto_fix_high AI Assessment TS sh…" at bounding box center [741, 335] width 1482 height 671
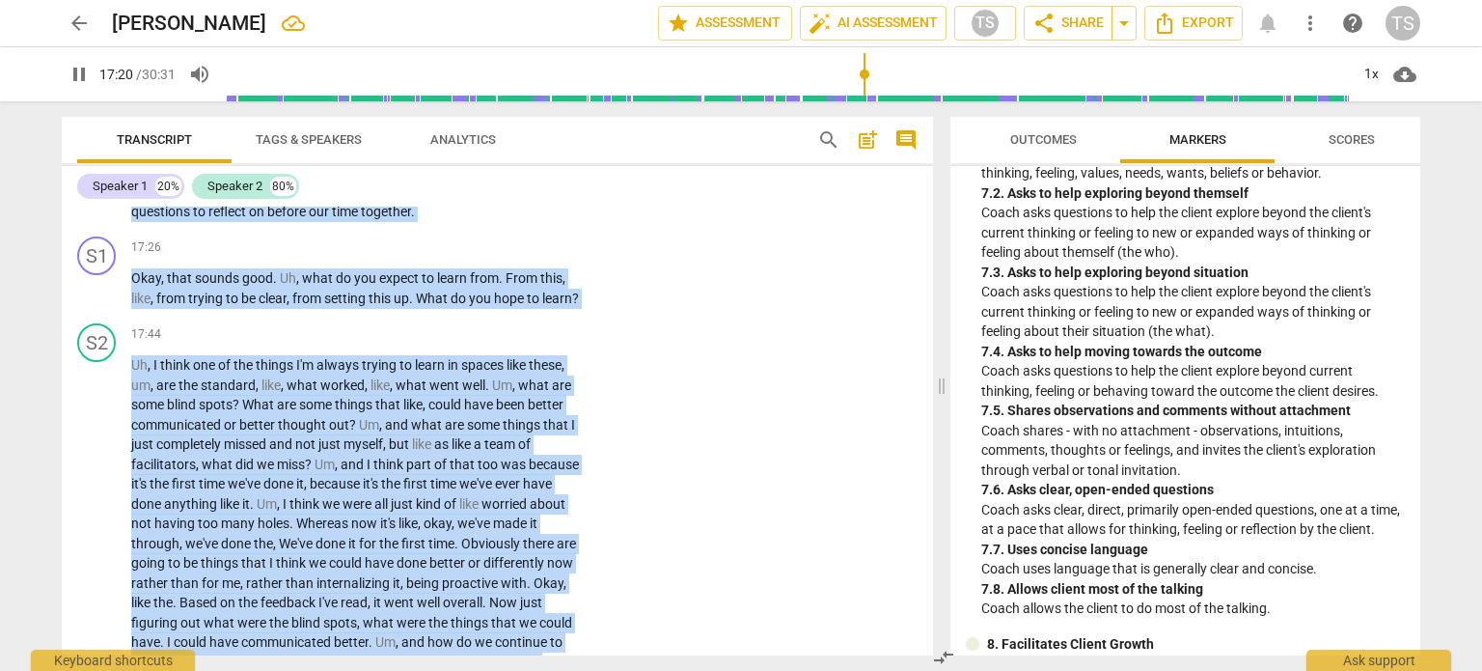
scroll to position [1942, 0]
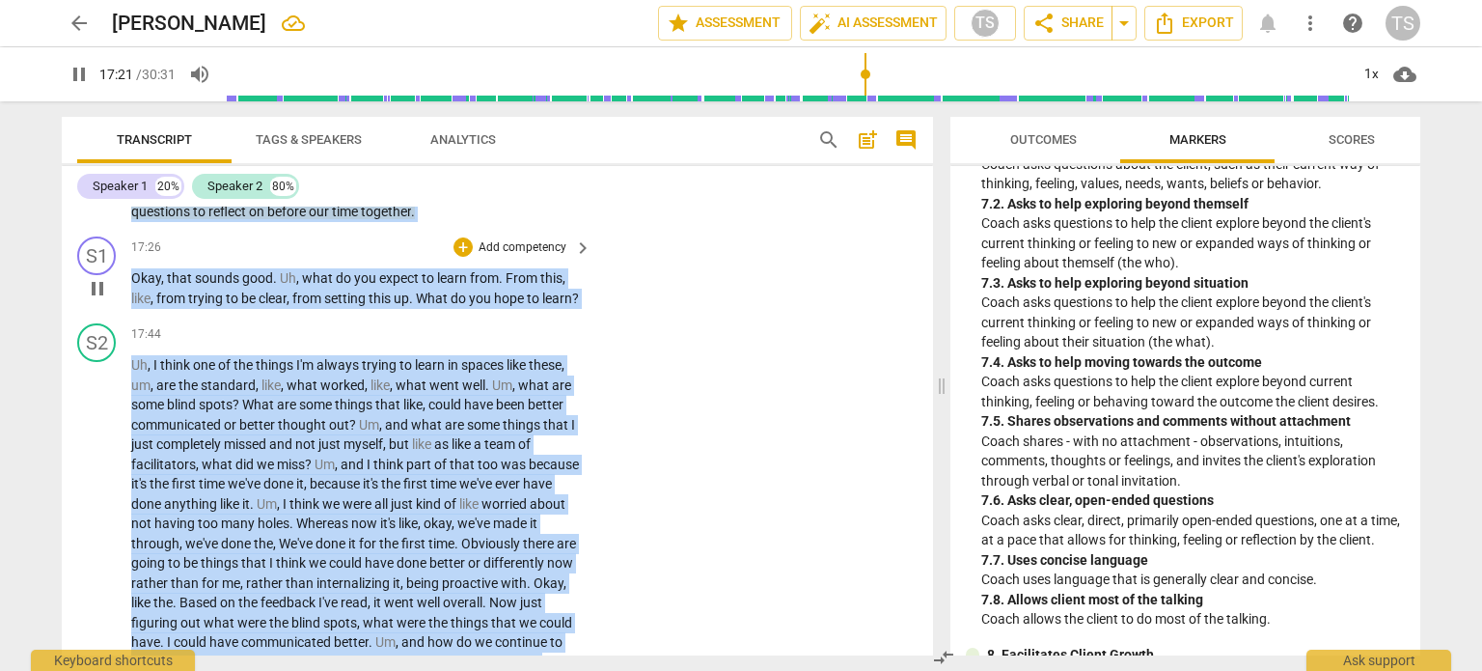
click at [453, 0] on body "arrow_back [PERSON_NAME] edit star Assessment auto_fix_high AI Assessment TS sh…" at bounding box center [741, 0] width 1482 height 0
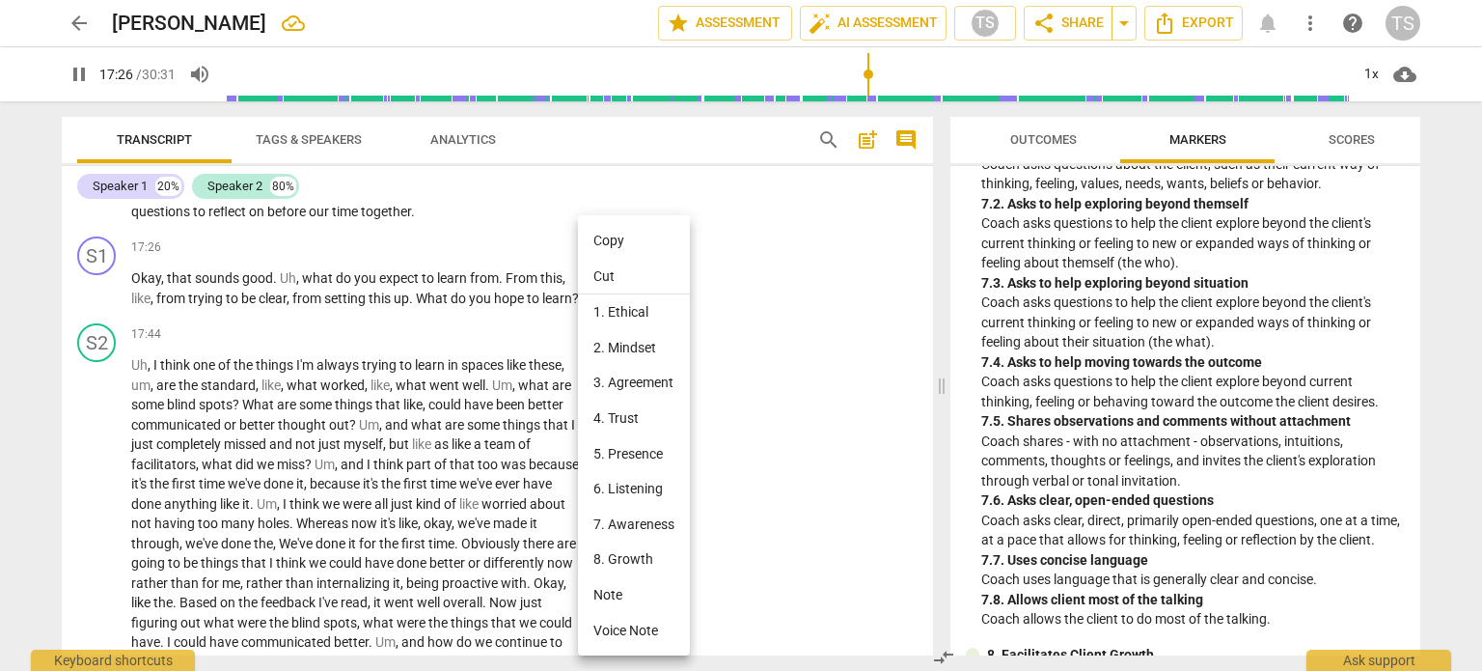
click at [105, 313] on div at bounding box center [741, 335] width 1482 height 671
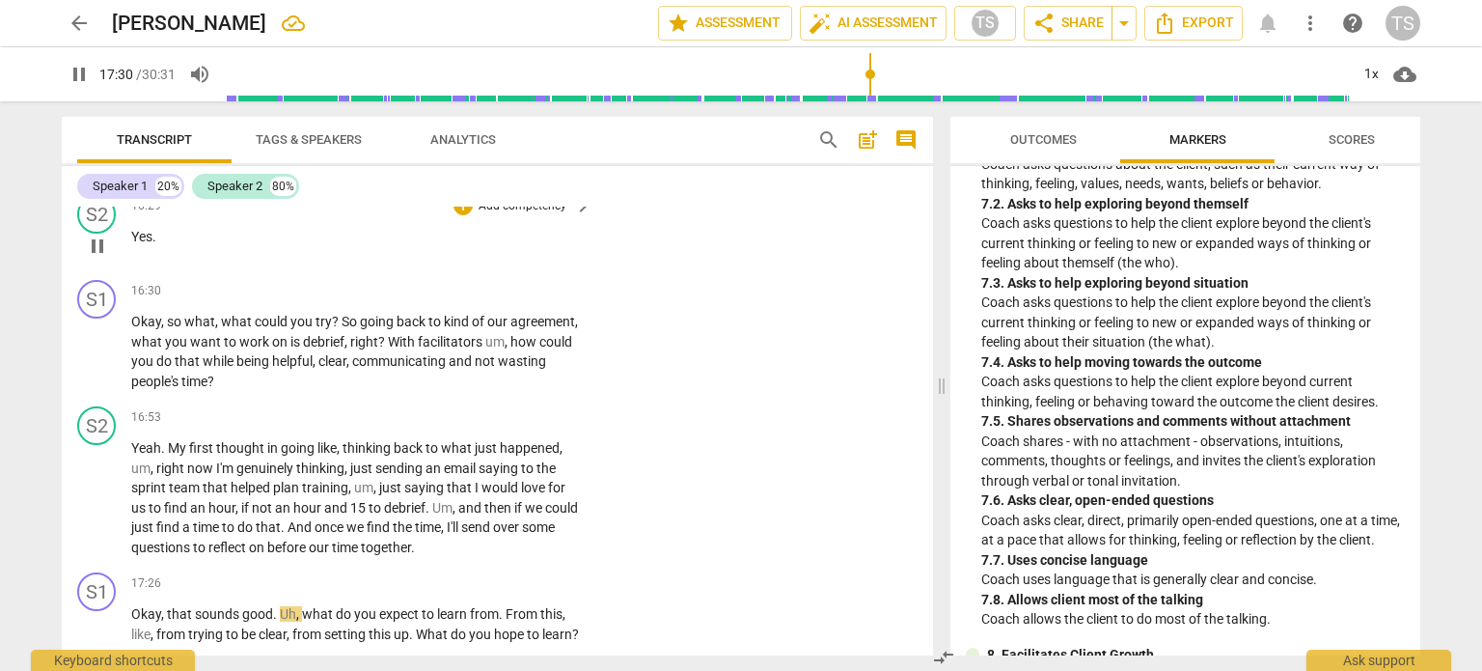
scroll to position [6337, 0]
click at [454, 297] on div "+" at bounding box center [463, 287] width 19 height 19
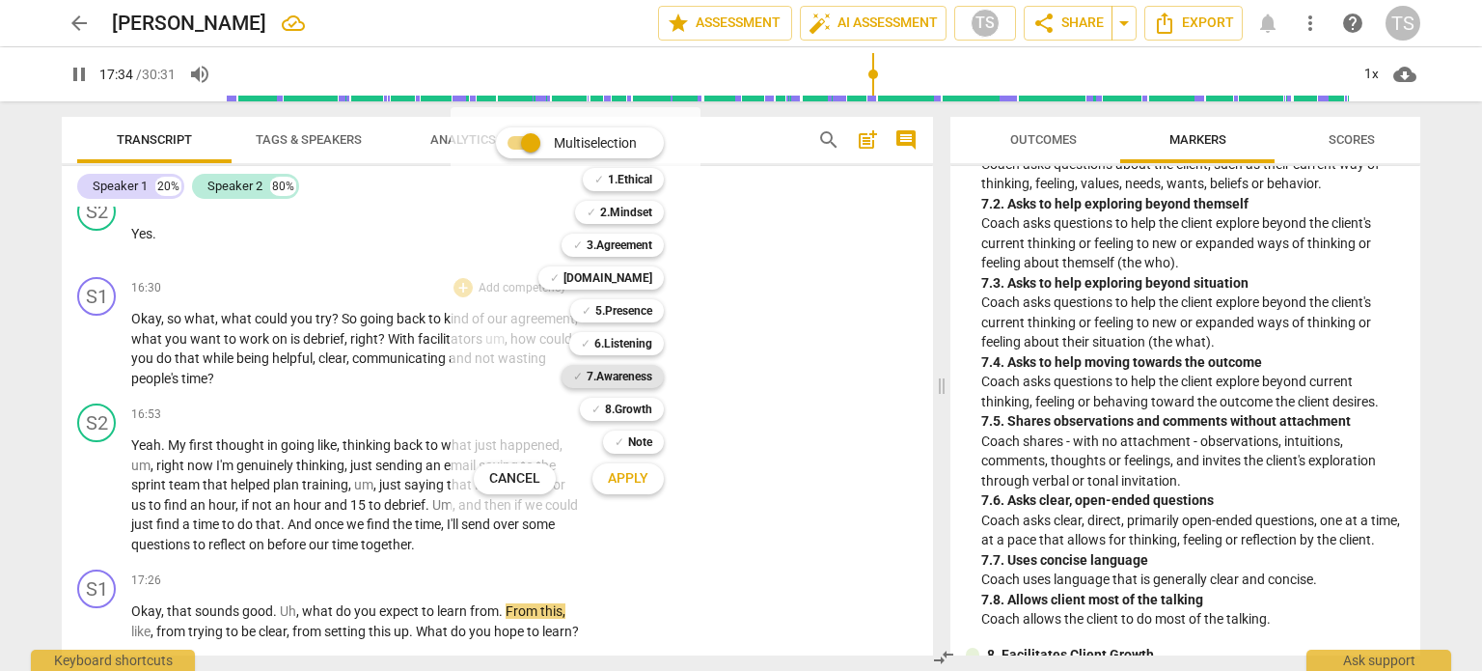
click at [642, 377] on b "7.Awareness" at bounding box center [620, 376] width 66 height 23
click at [629, 478] on span "Apply" at bounding box center [628, 478] width 41 height 19
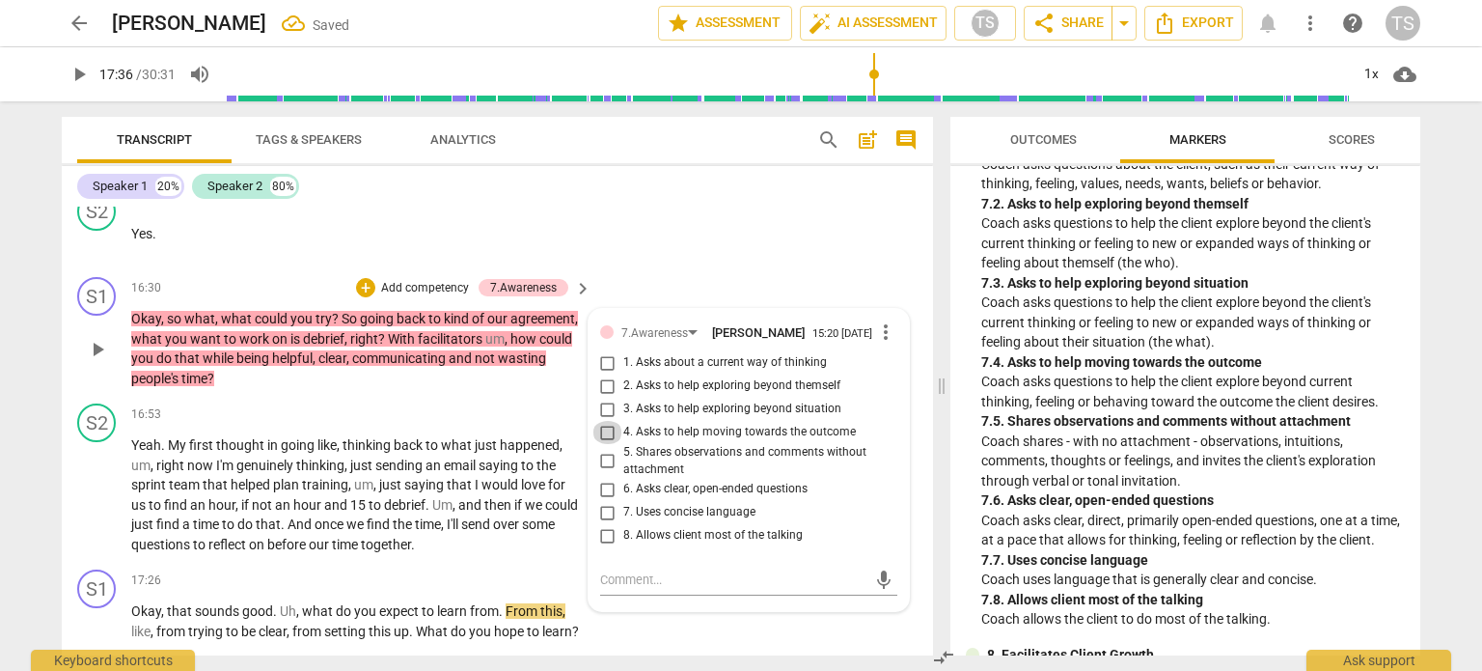
click at [607, 444] on input "4. Asks to help moving towards the outcome" at bounding box center [608, 432] width 31 height 23
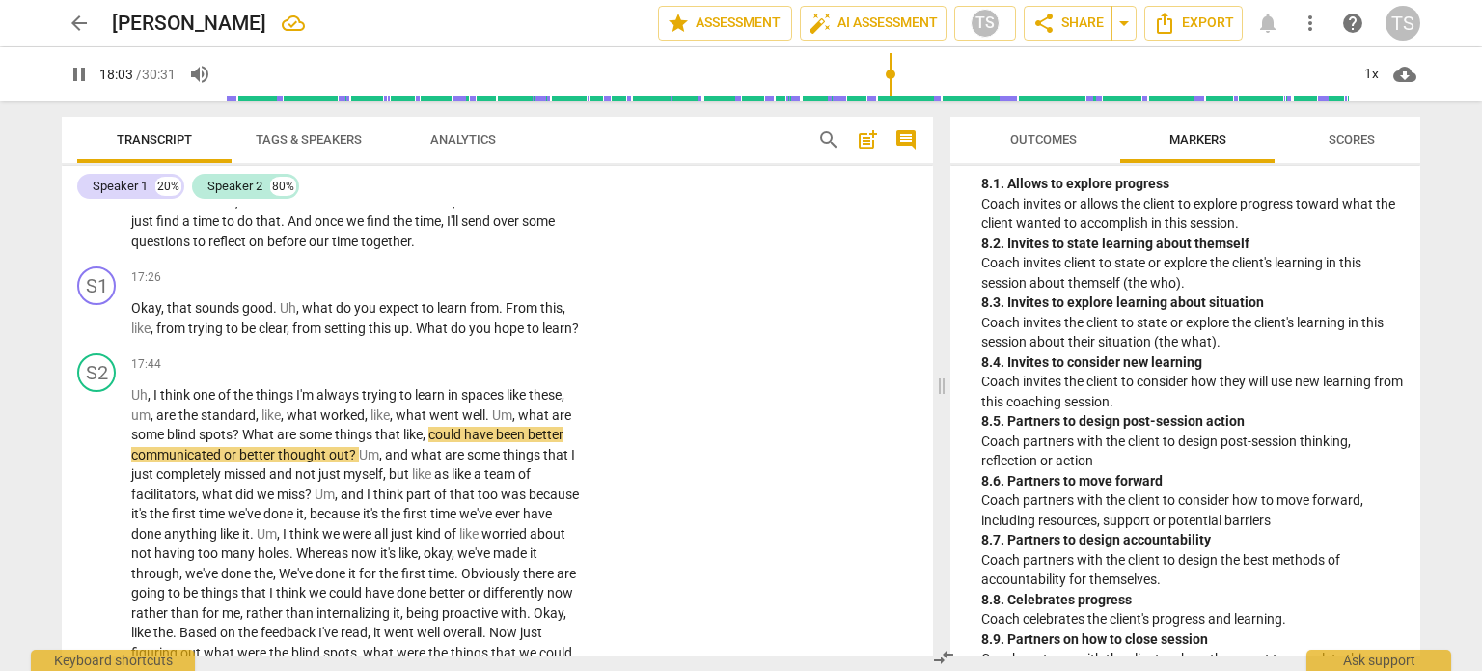
scroll to position [2471, 0]
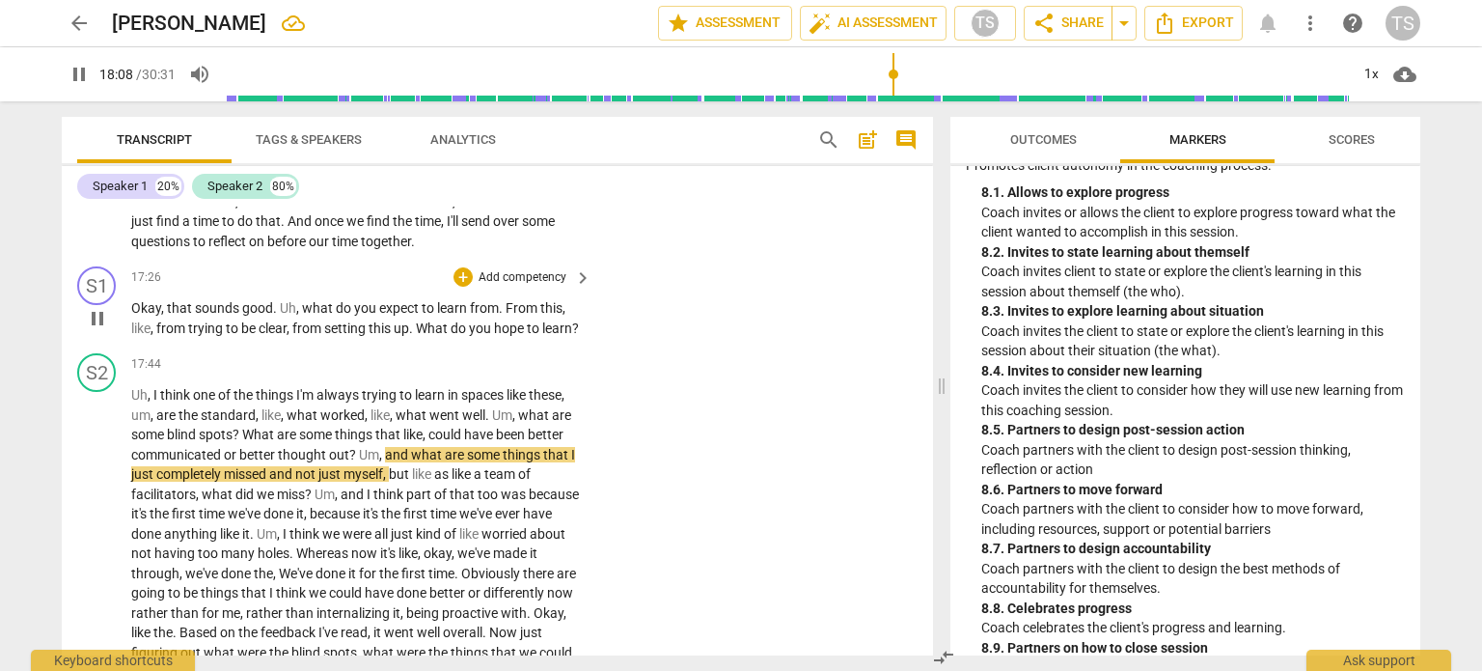
click at [463, 312] on div "17:26 + Add competency keyboard_arrow_right Okay , that sounds good . Uh , what…" at bounding box center [362, 301] width 462 height 71
click at [577, 290] on span "keyboard_arrow_right" at bounding box center [582, 277] width 23 height 23
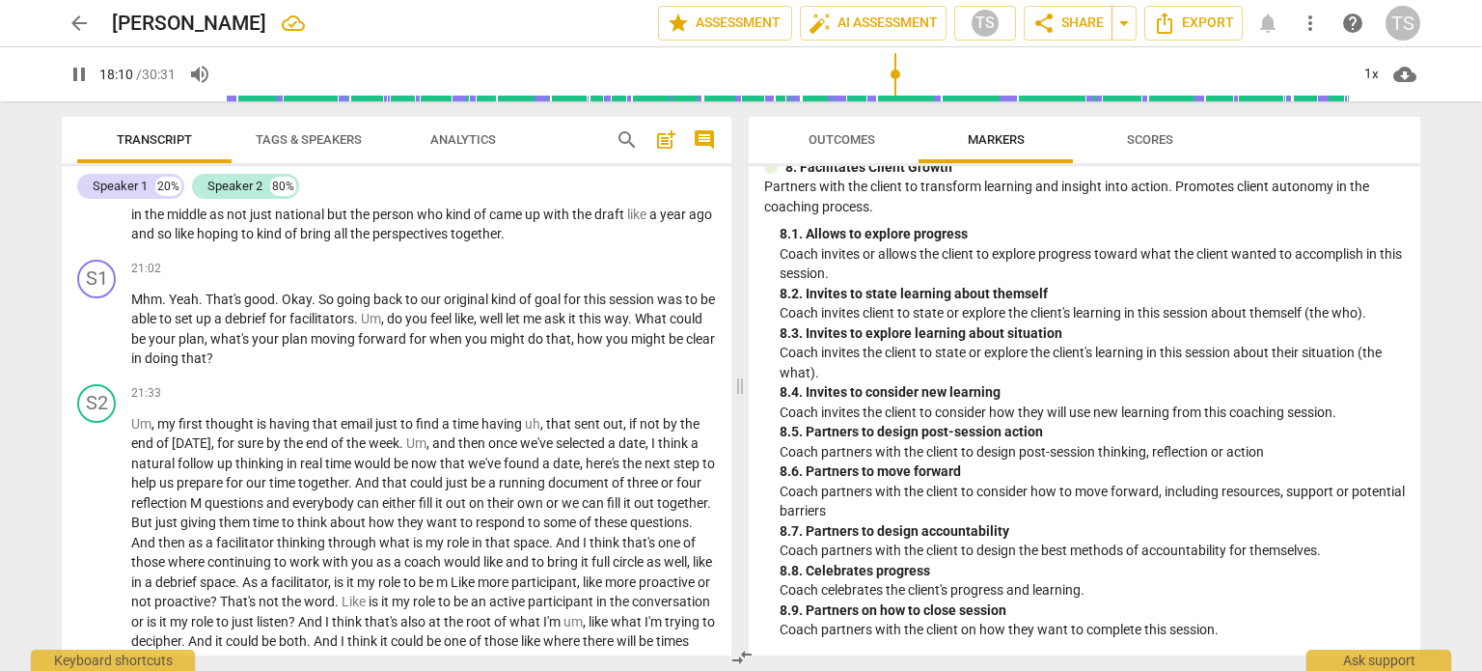
scroll to position [2131, 0]
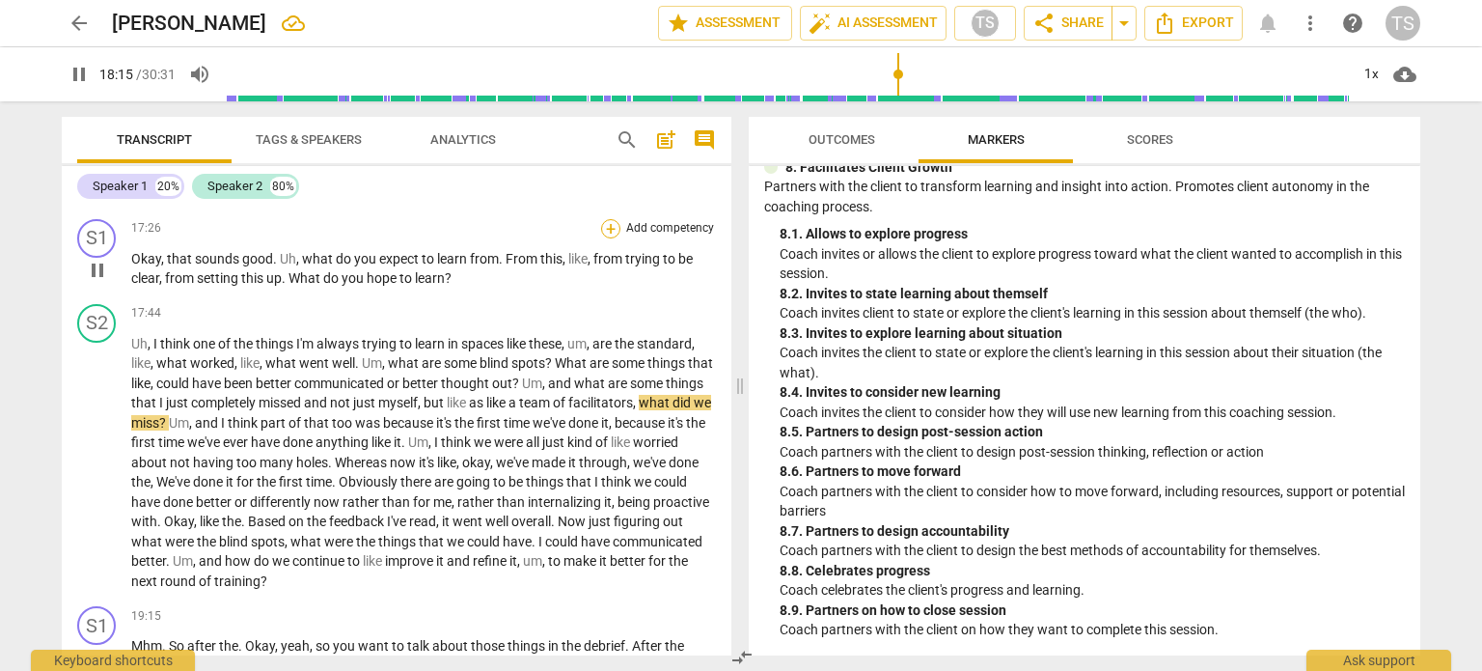
click at [603, 238] on div "+" at bounding box center [610, 228] width 19 height 19
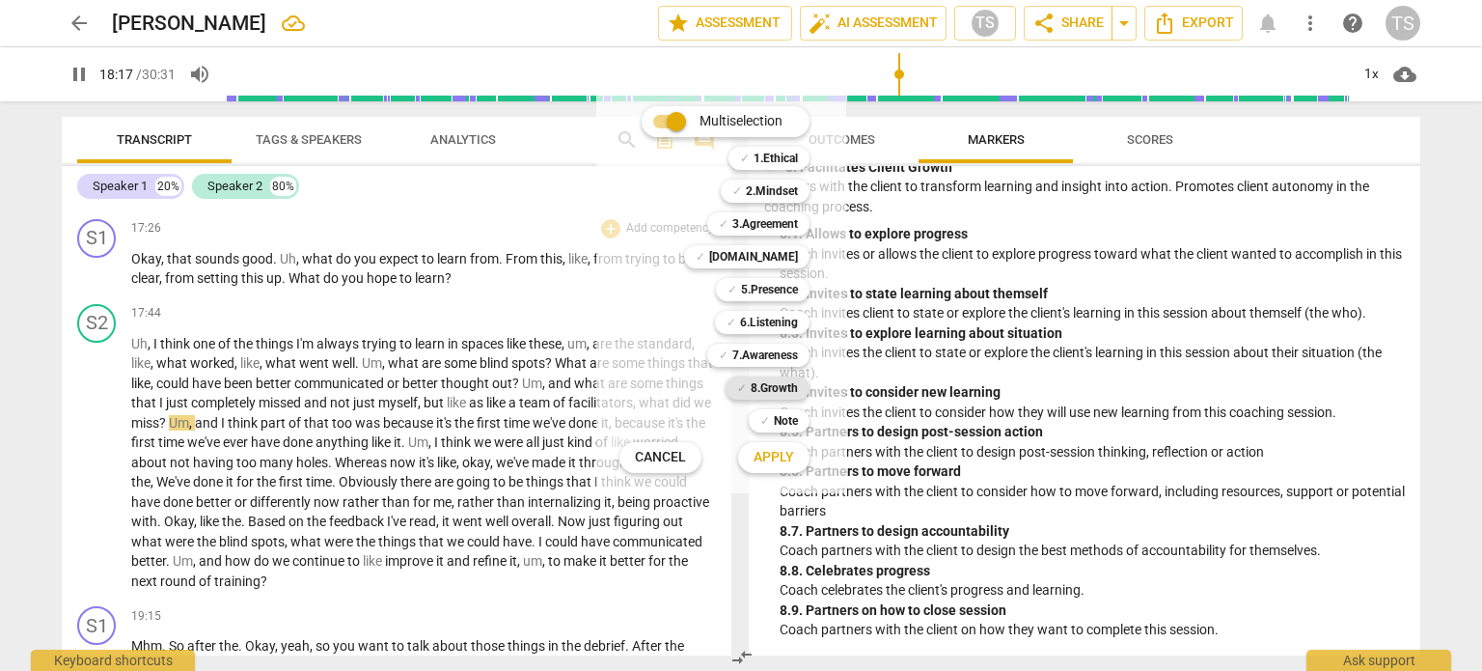
click at [744, 389] on span "✓" at bounding box center [742, 387] width 10 height 23
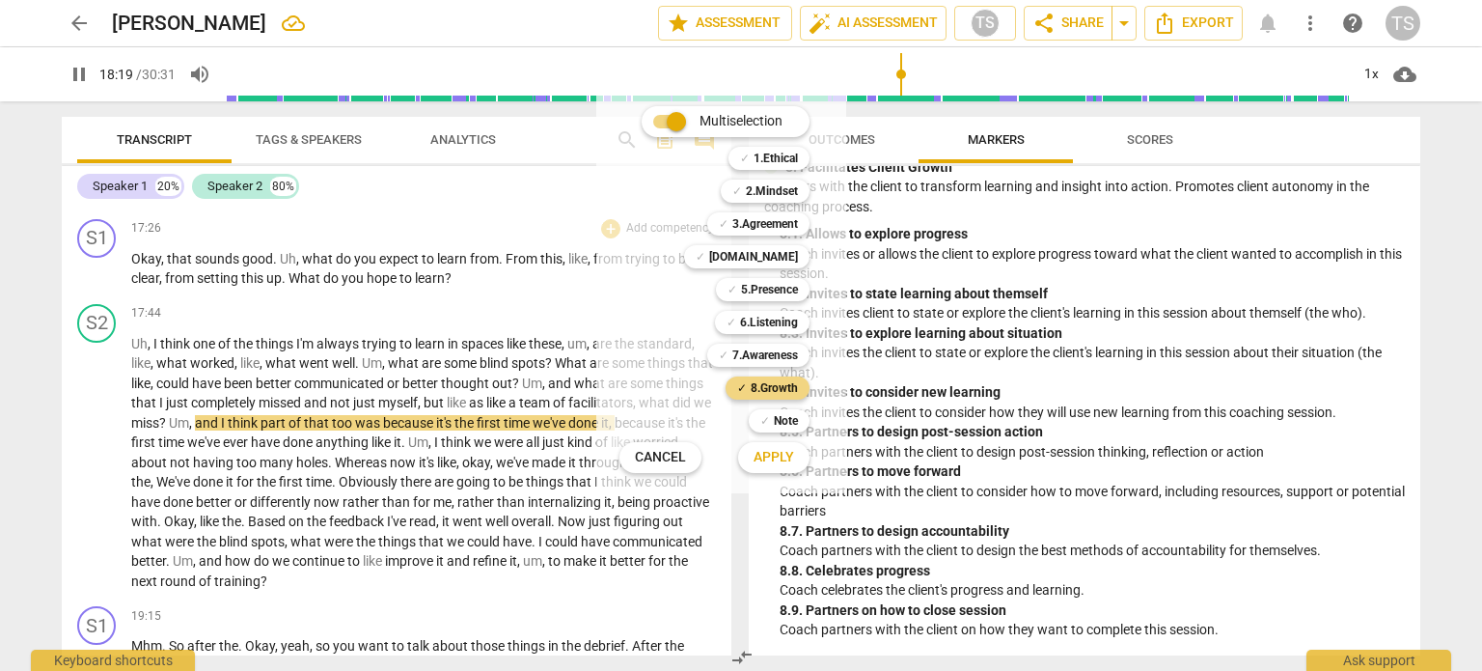
click at [760, 456] on span "Apply" at bounding box center [774, 457] width 41 height 19
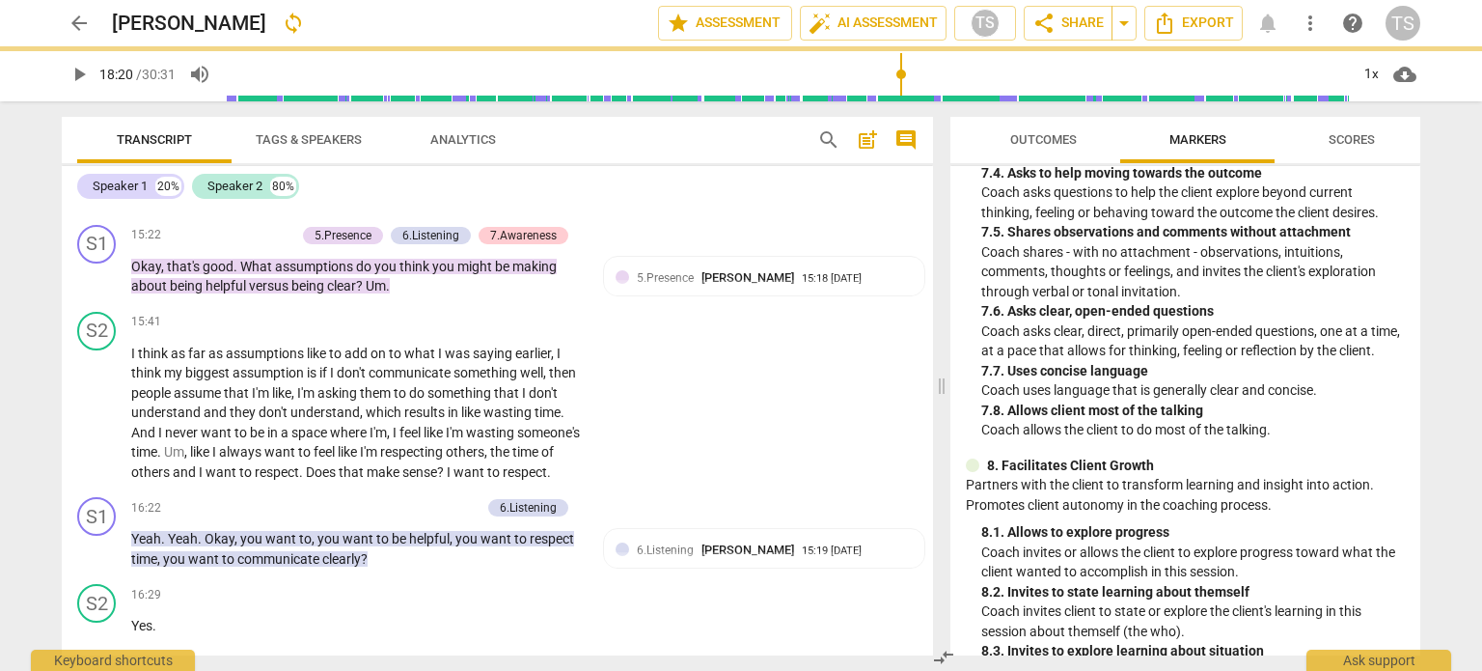
scroll to position [2471, 0]
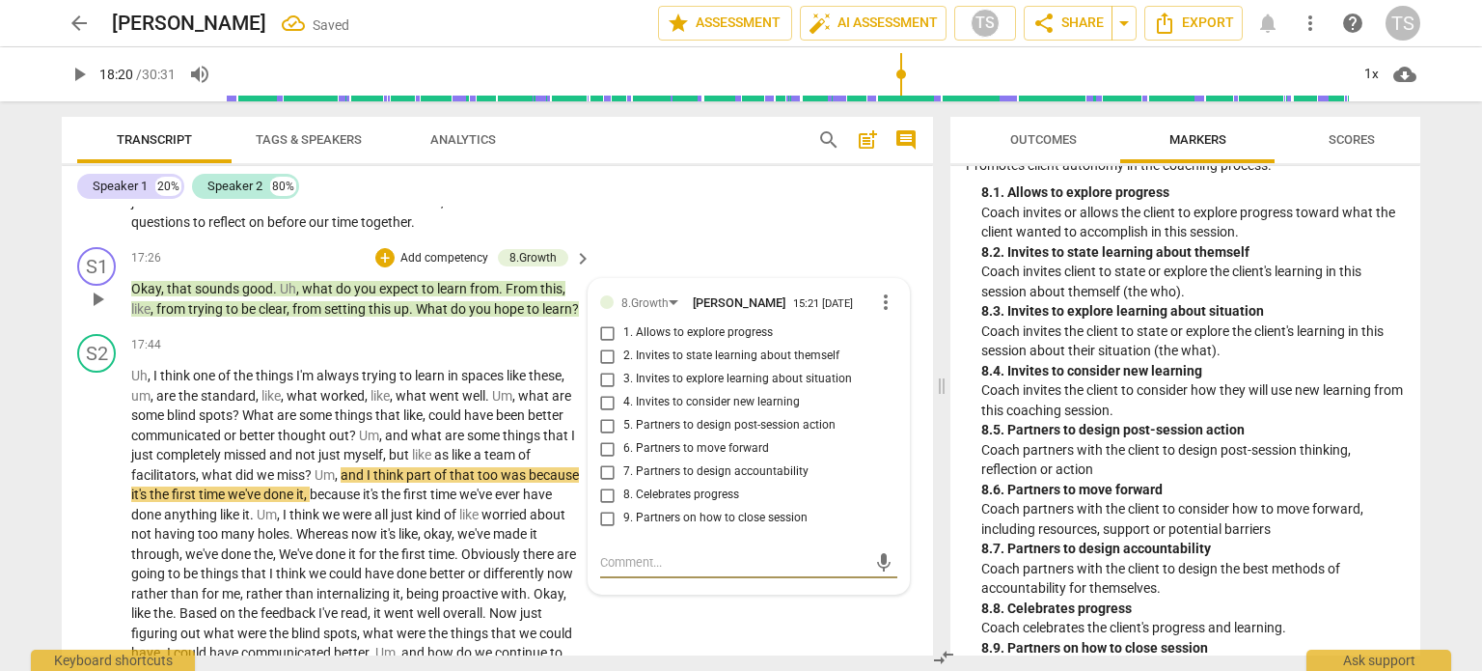
click at [602, 437] on input "5. Partners to design post-session action" at bounding box center [608, 425] width 31 height 23
click at [100, 546] on span "play_arrow" at bounding box center [97, 534] width 23 height 23
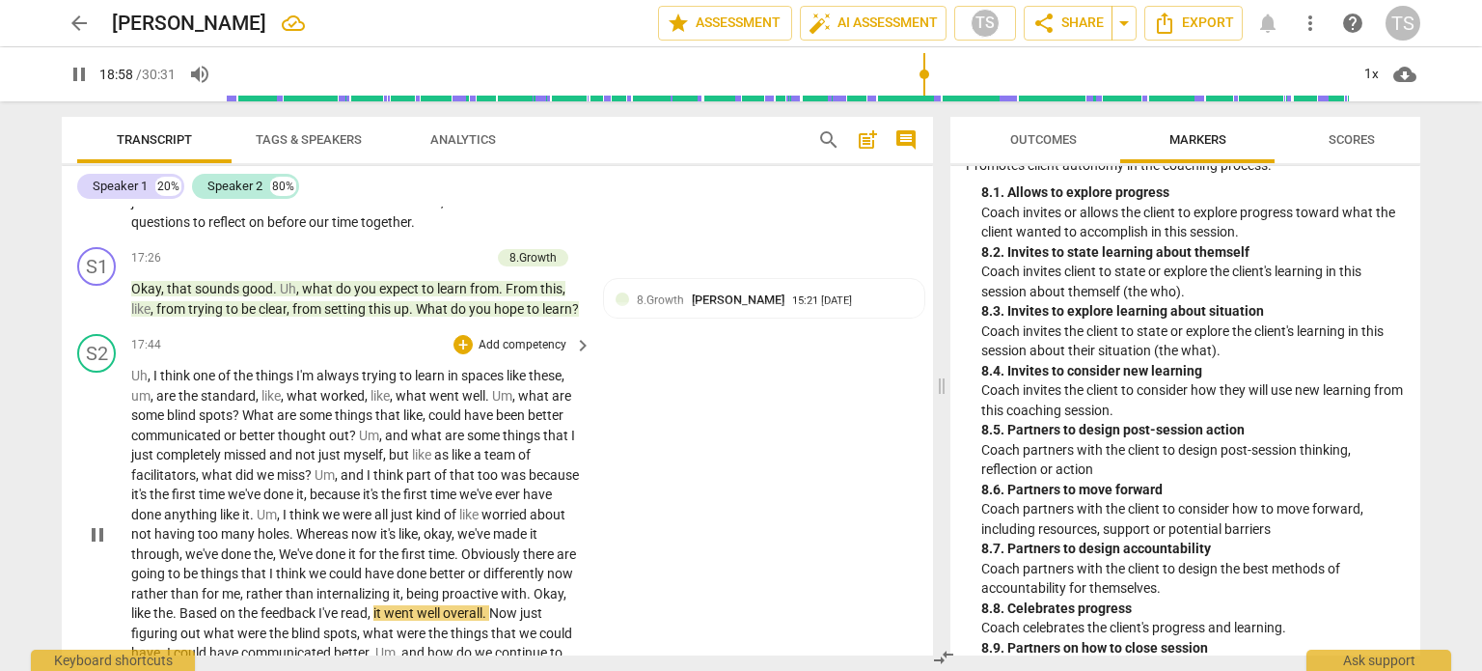
scroll to position [7120, 0]
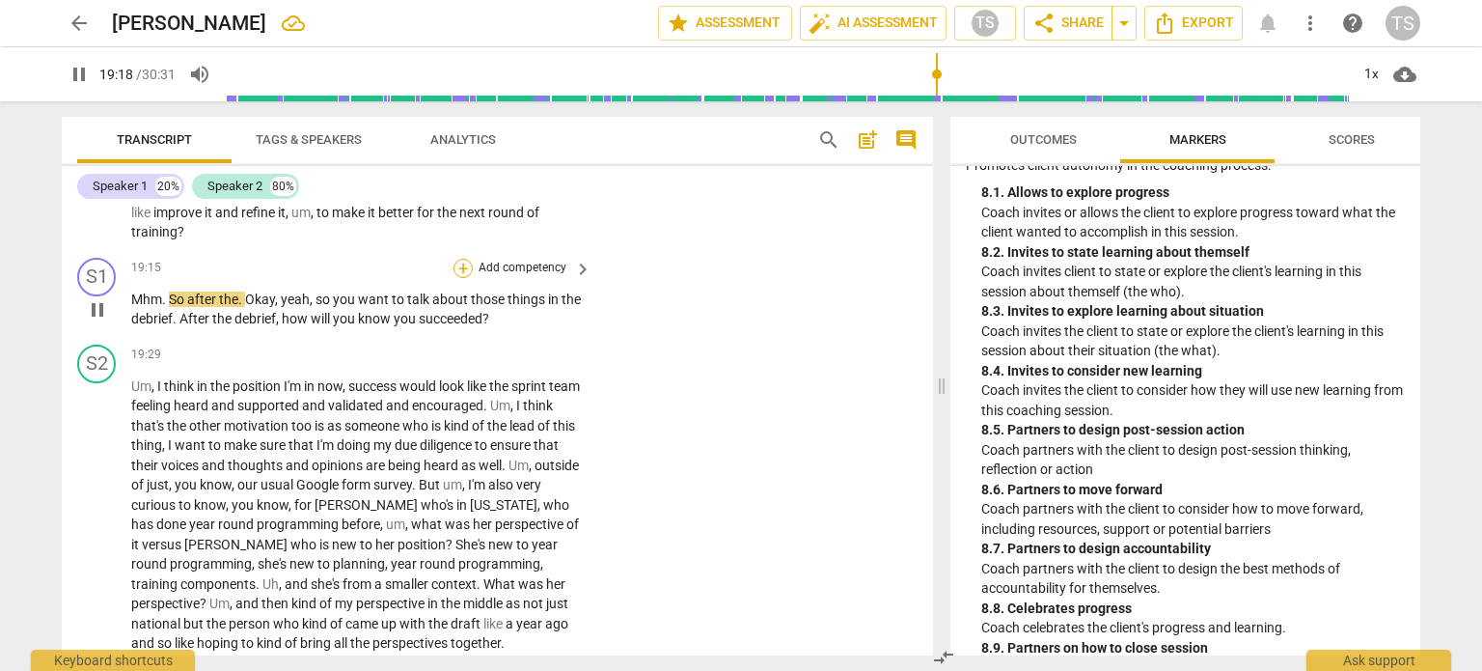
click at [456, 278] on div "+" at bounding box center [463, 268] width 19 height 19
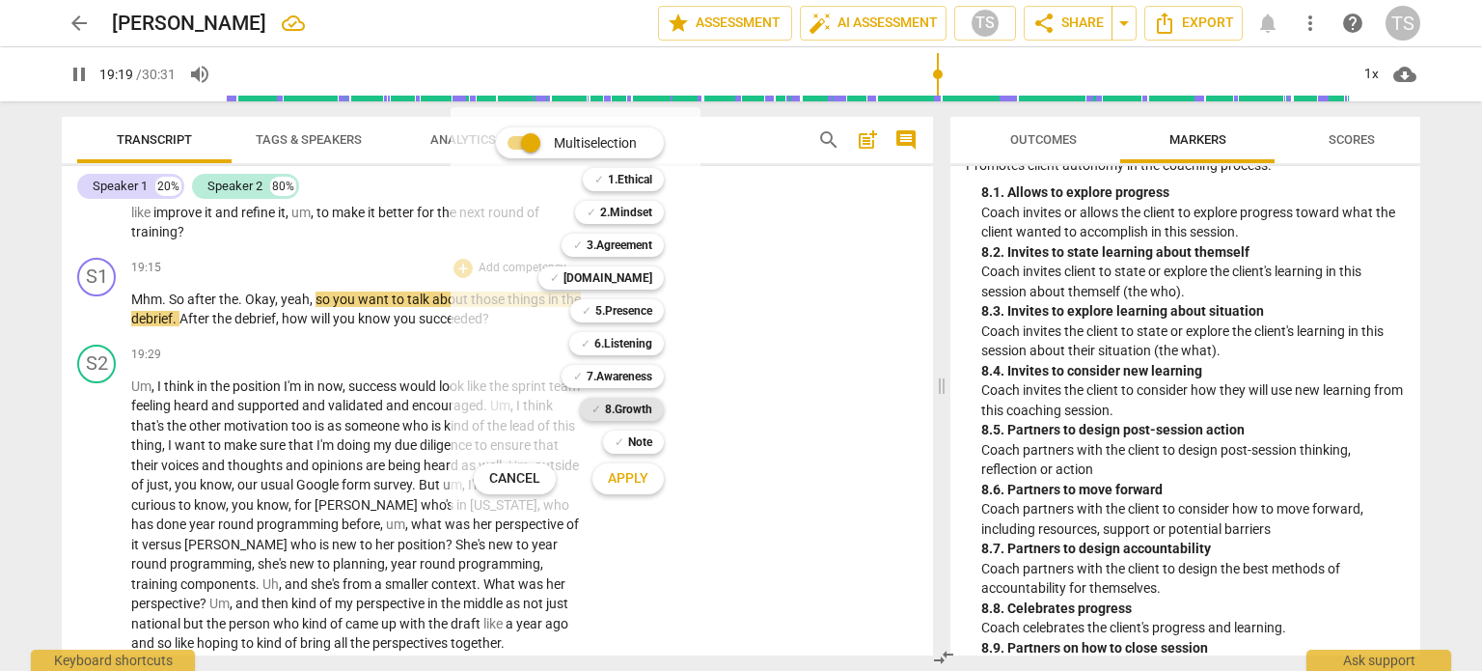
click at [606, 406] on b "8.Growth" at bounding box center [628, 409] width 47 height 23
click at [624, 482] on span "Apply" at bounding box center [628, 478] width 41 height 19
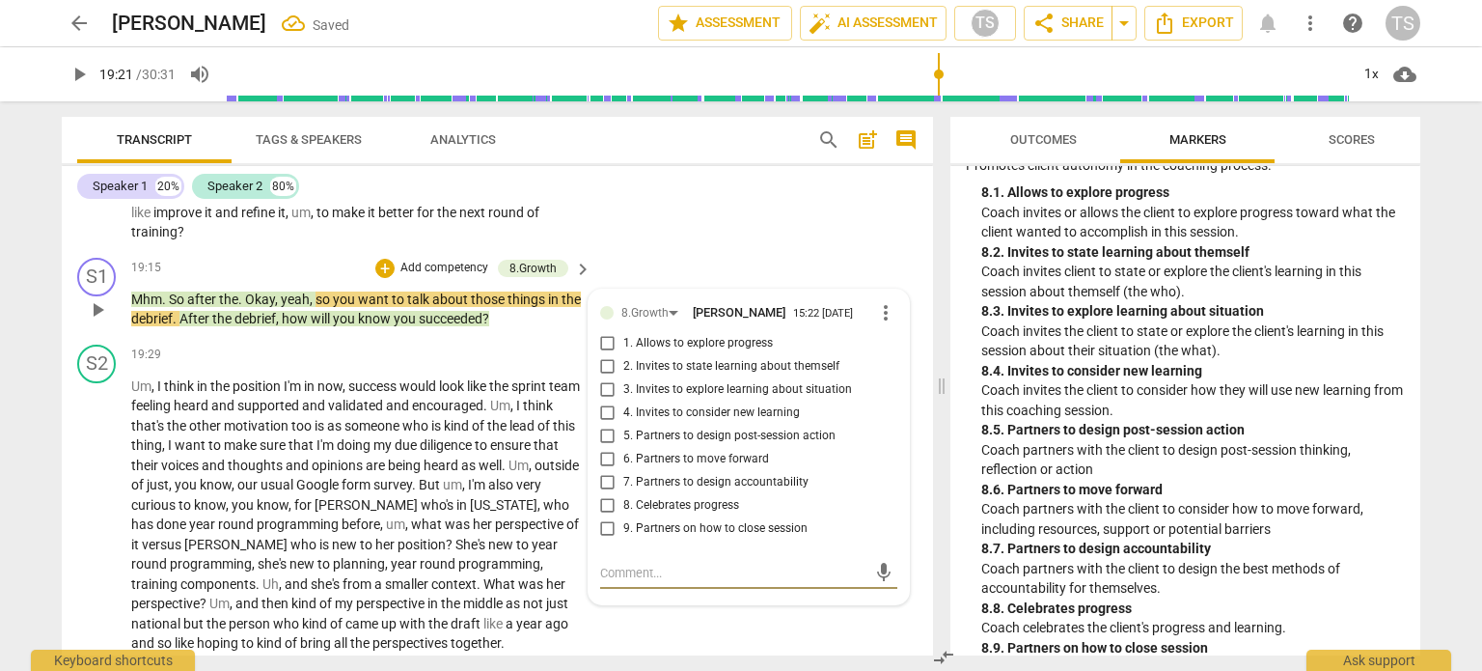
click at [606, 448] on input "5. Partners to design post-session action" at bounding box center [608, 436] width 31 height 23
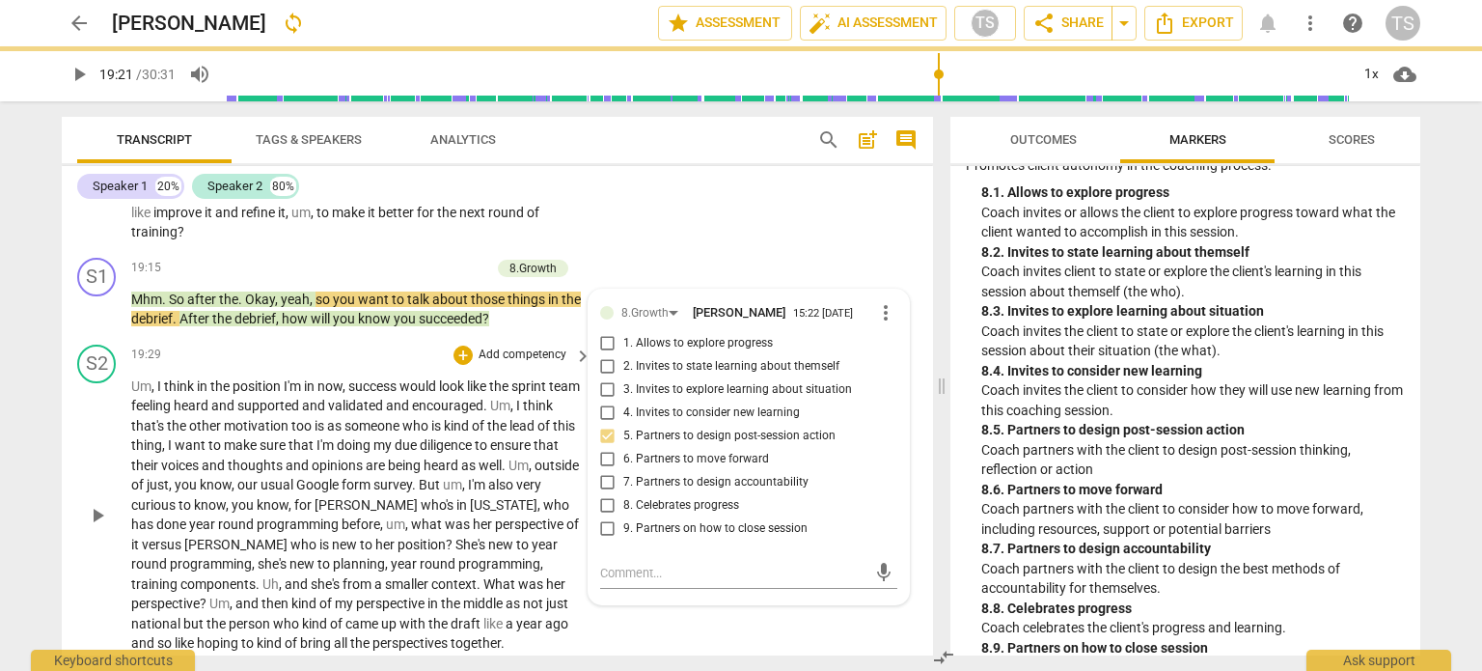
click at [97, 527] on span "play_arrow" at bounding box center [97, 515] width 23 height 23
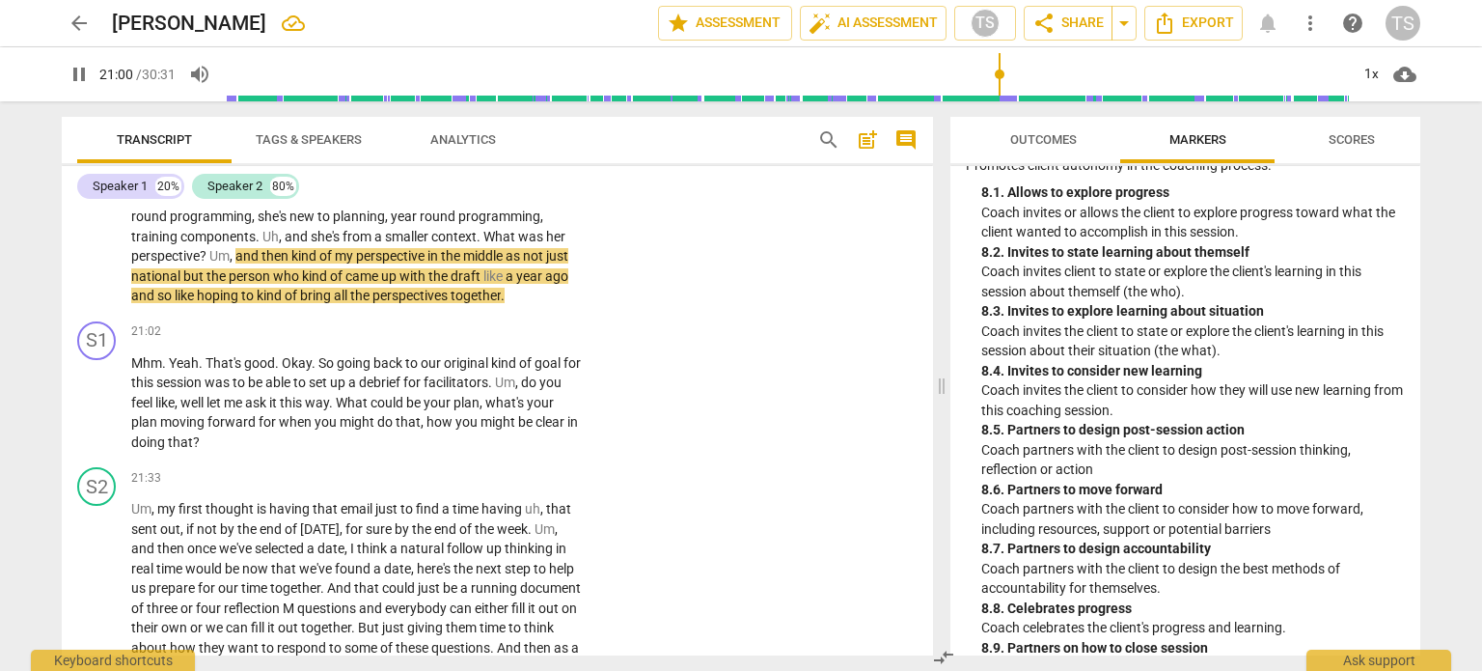
scroll to position [7474, 0]
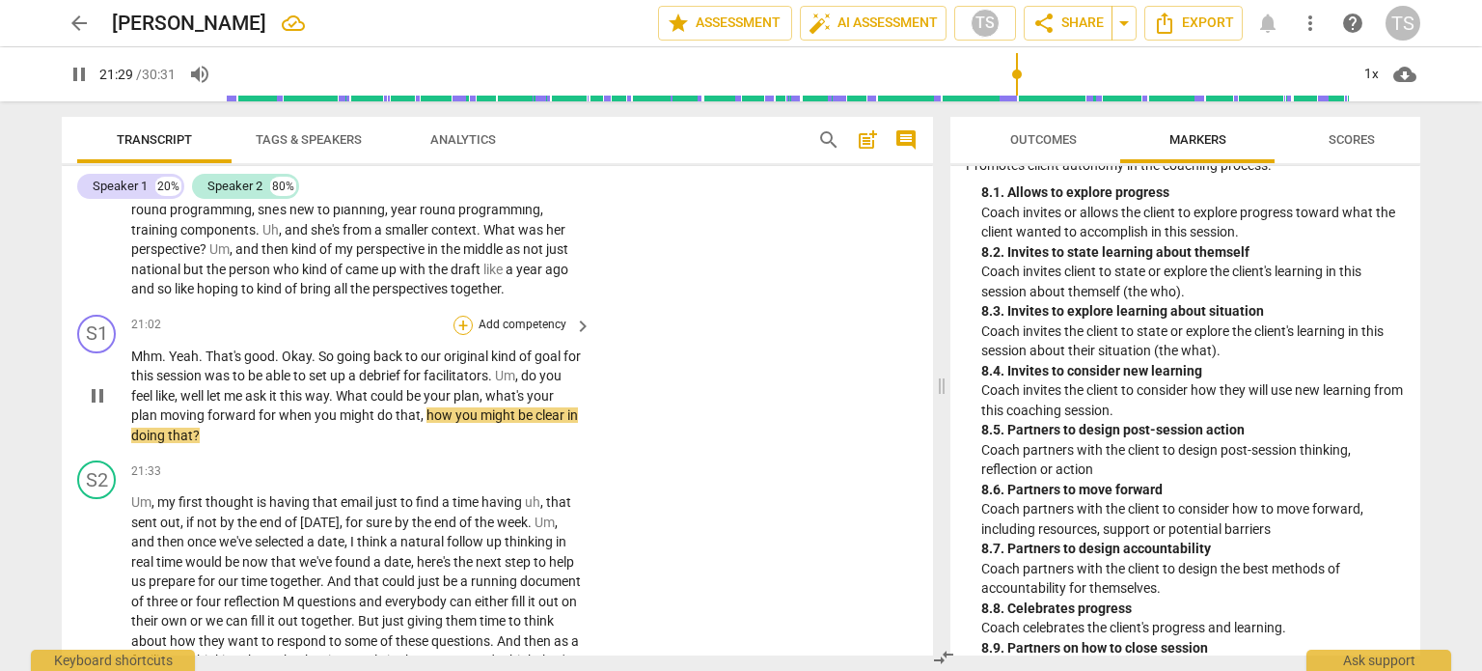
click at [459, 335] on div "+" at bounding box center [463, 325] width 19 height 19
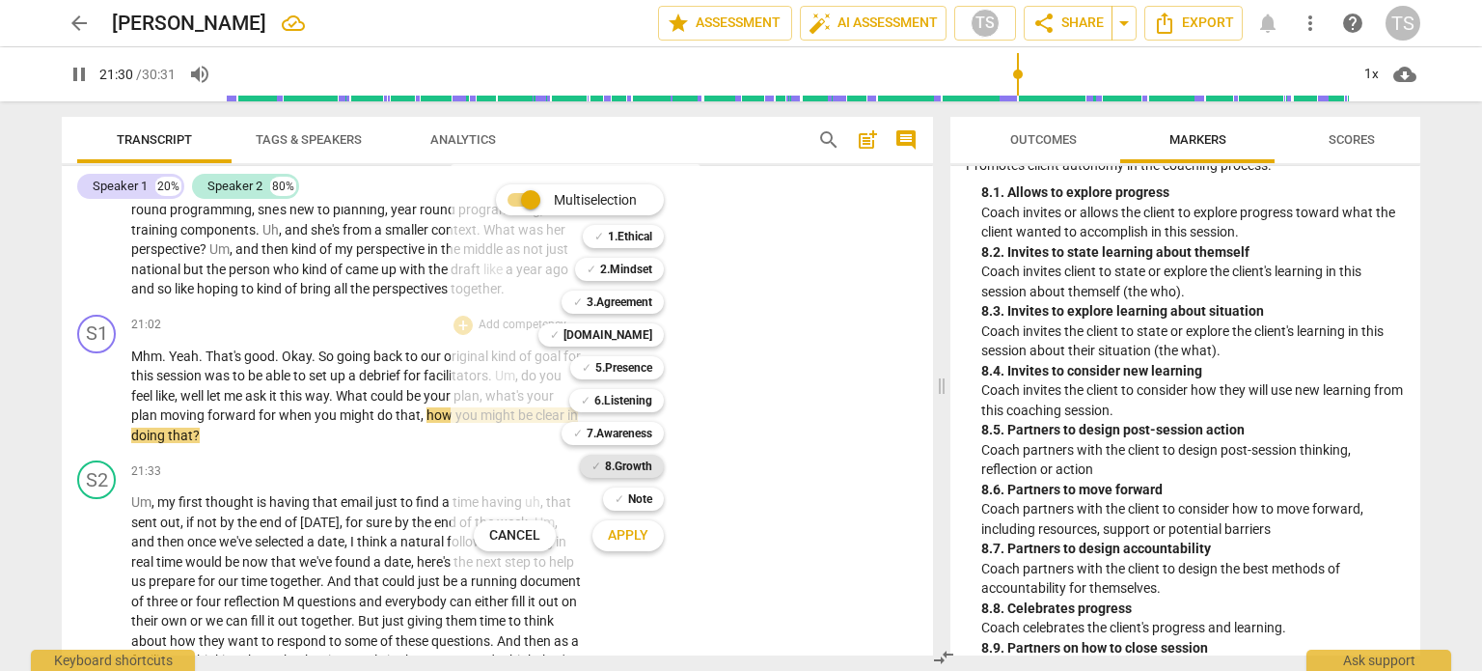
click at [618, 457] on b "8.Growth" at bounding box center [628, 466] width 47 height 23
click at [631, 537] on span "Apply" at bounding box center [628, 535] width 41 height 19
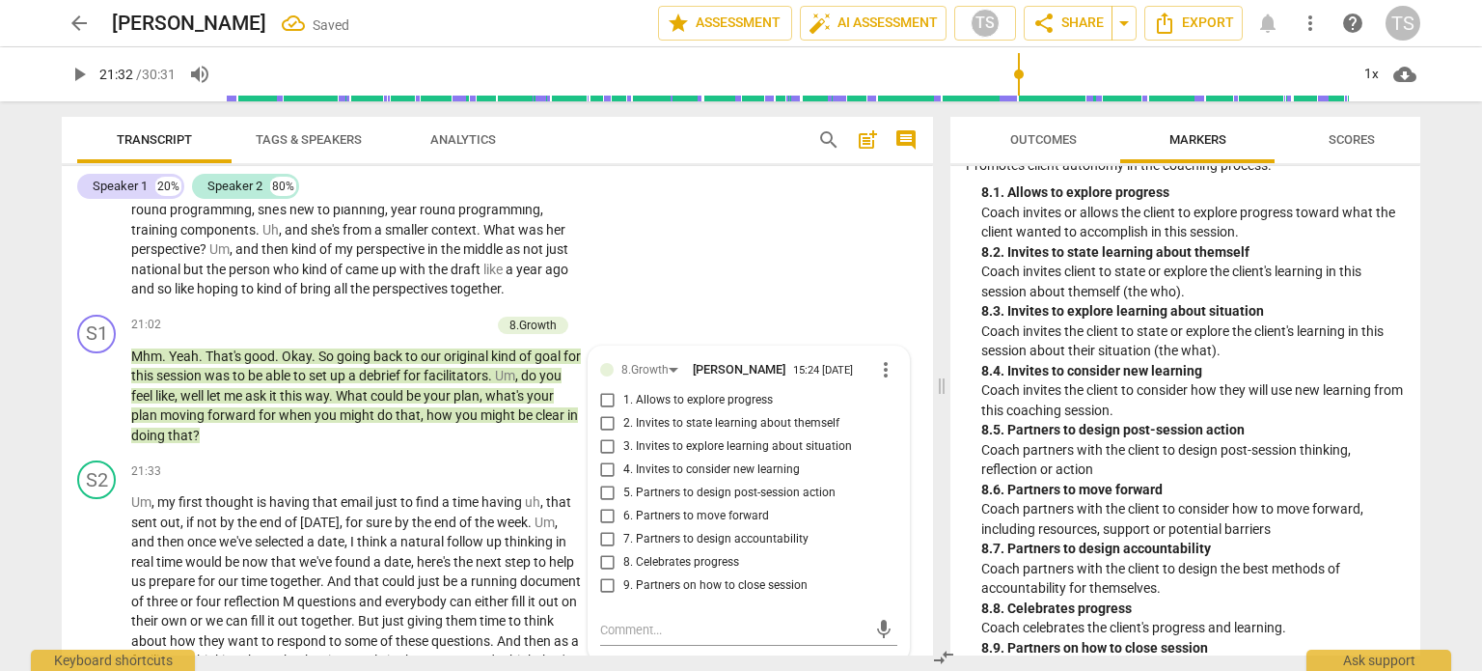
scroll to position [7715, 0]
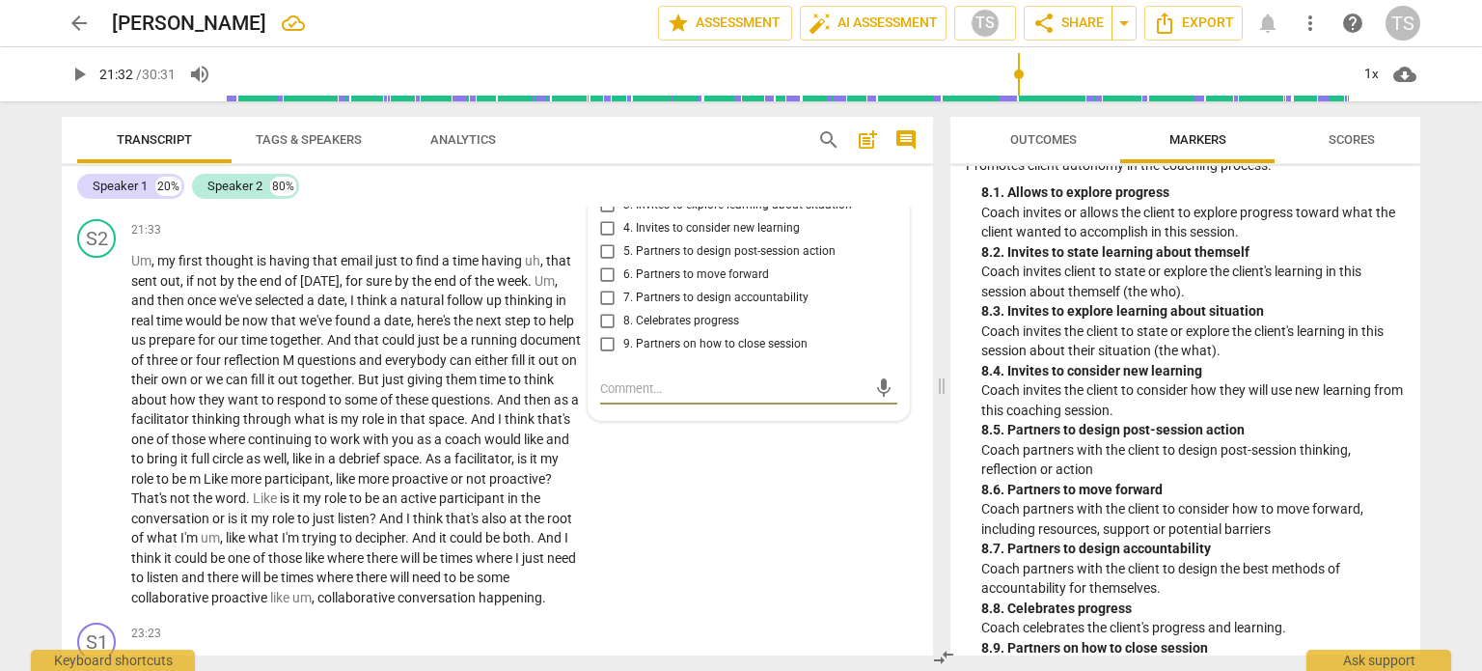
click at [602, 263] on input "5. Partners to design post-session action" at bounding box center [608, 251] width 31 height 23
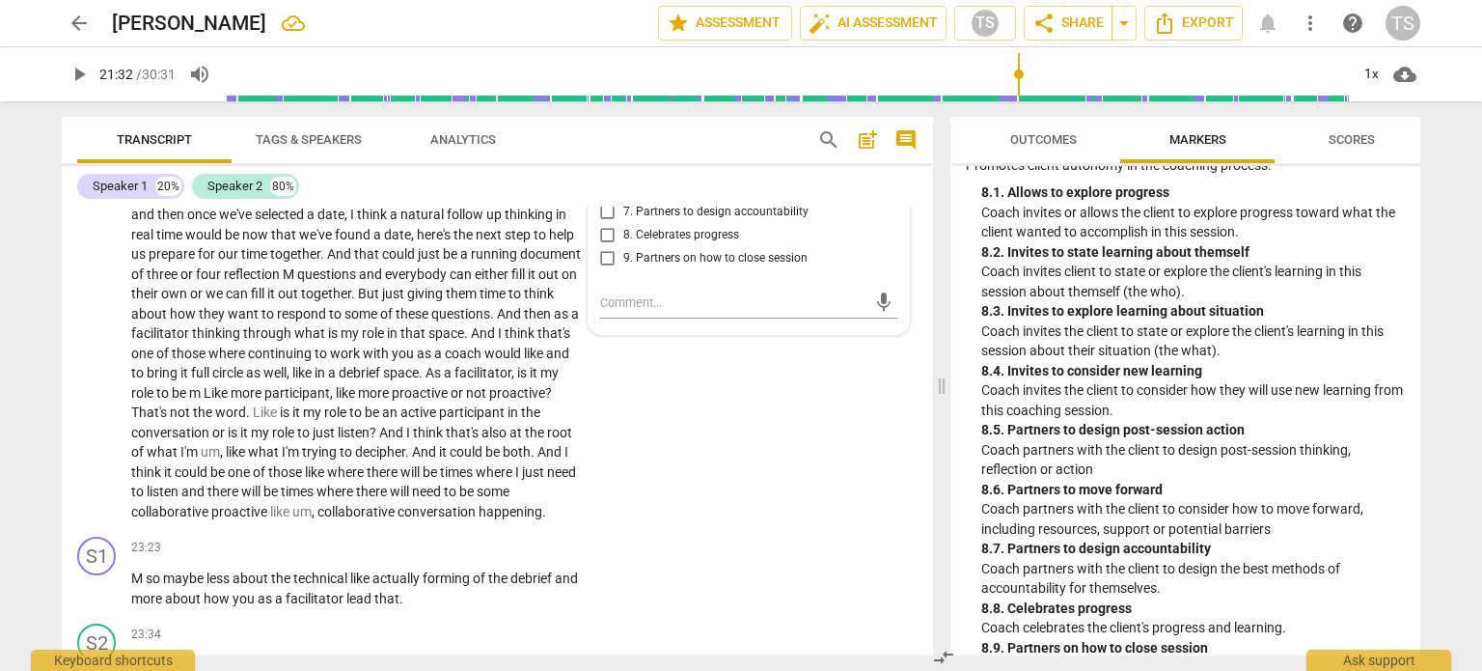
scroll to position [7711, 0]
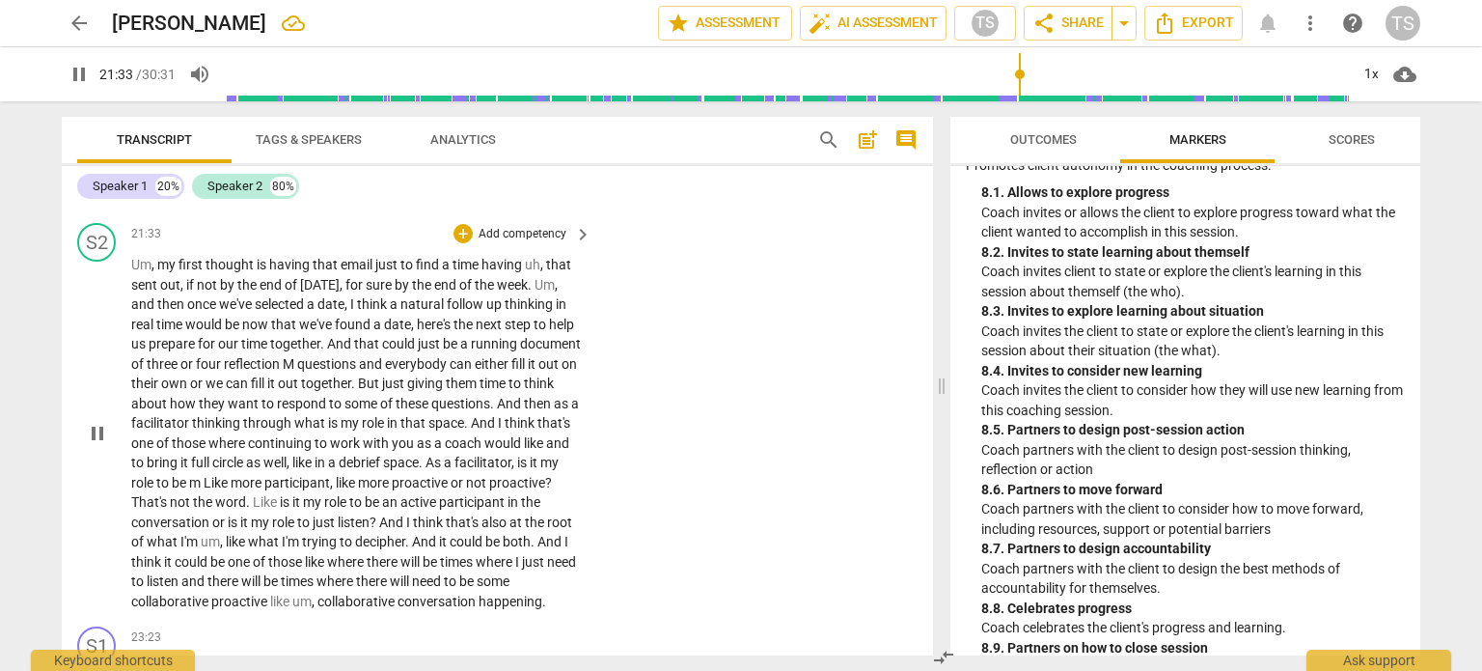
click at [96, 462] on div "play_arrow pause" at bounding box center [106, 434] width 49 height 344
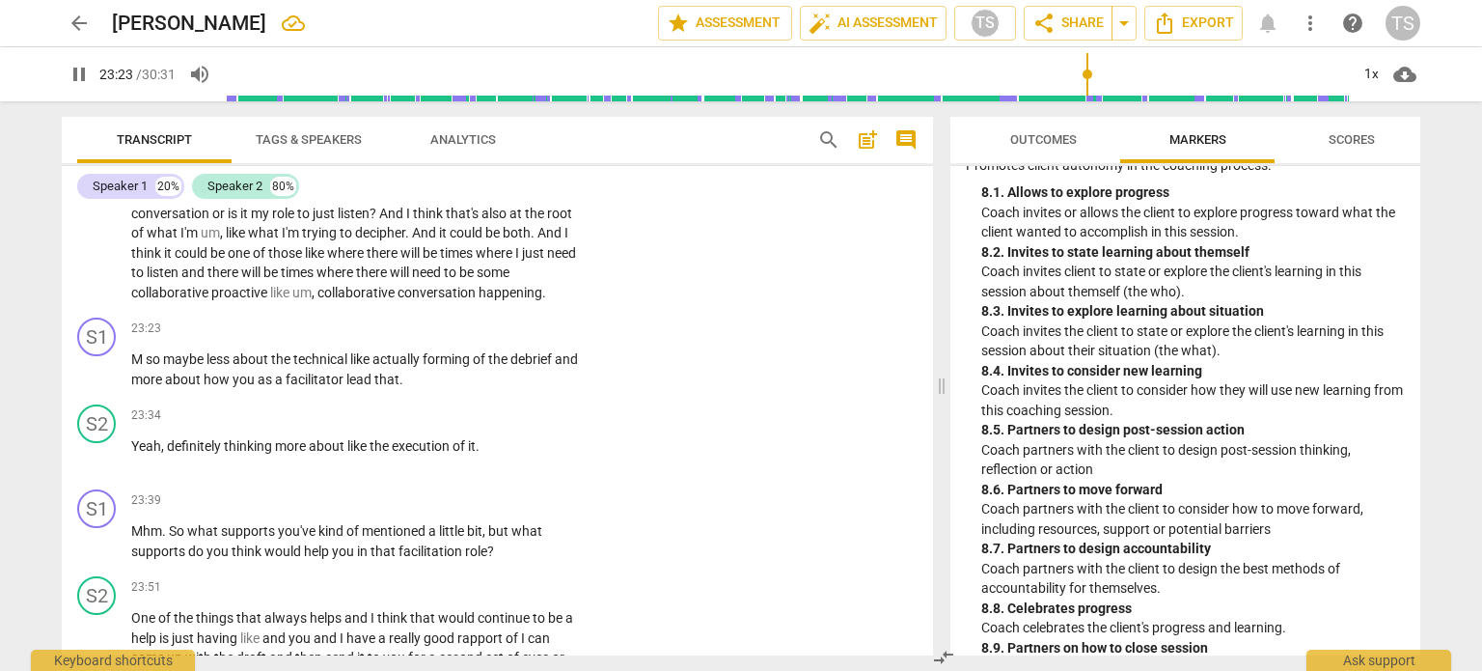
scroll to position [8023, 0]
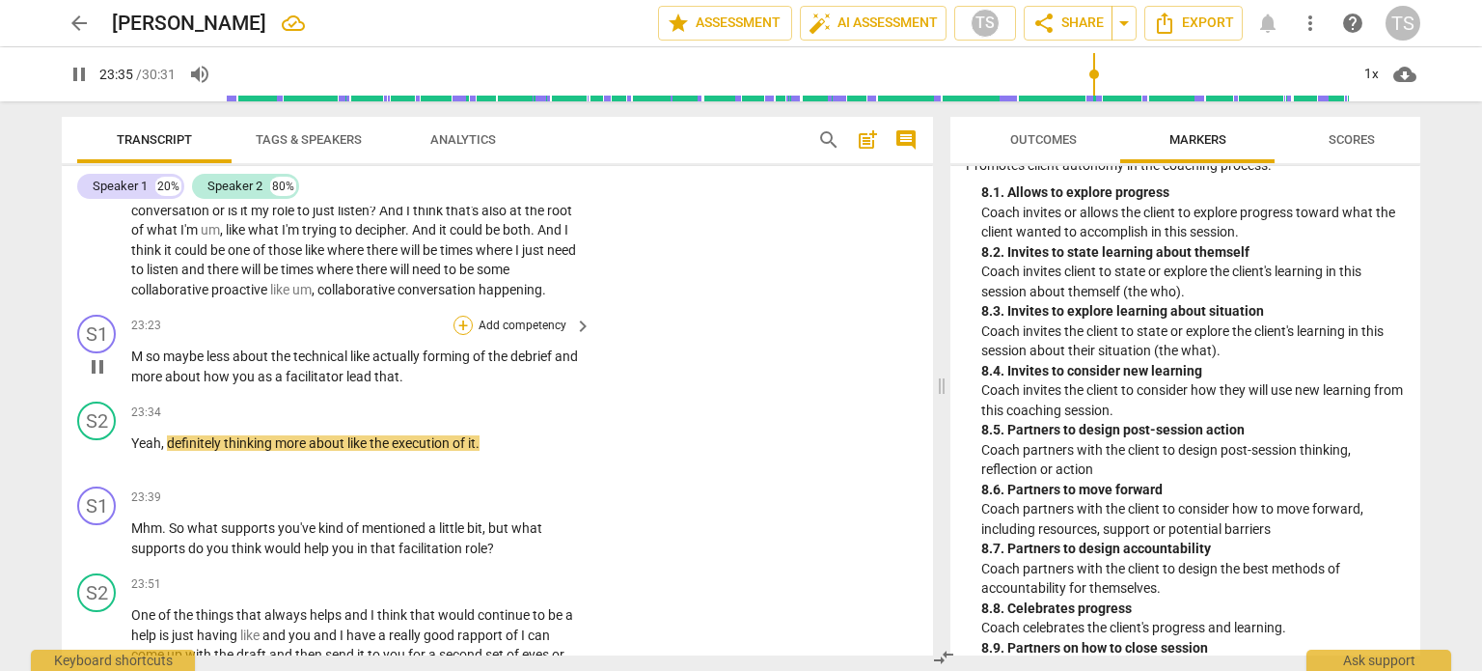
click at [463, 335] on div "+" at bounding box center [463, 325] width 19 height 19
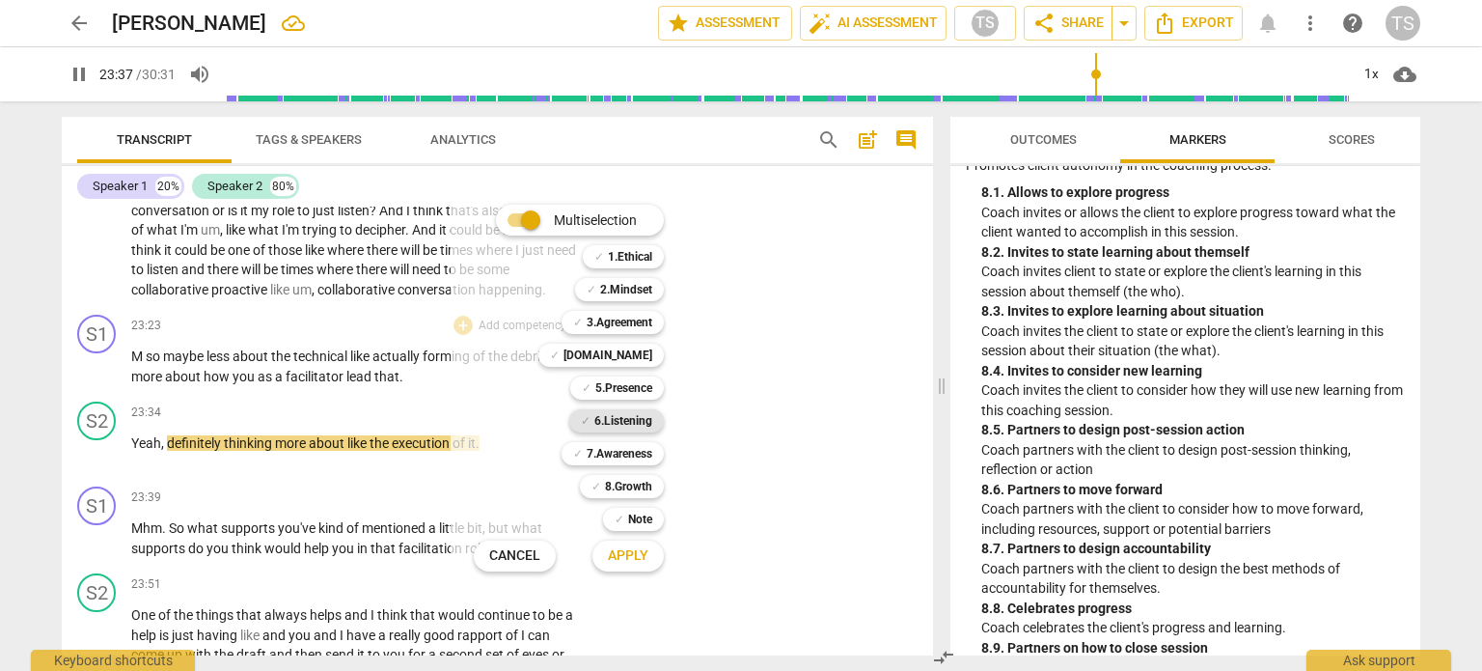
click at [623, 414] on b "6.Listening" at bounding box center [624, 420] width 58 height 23
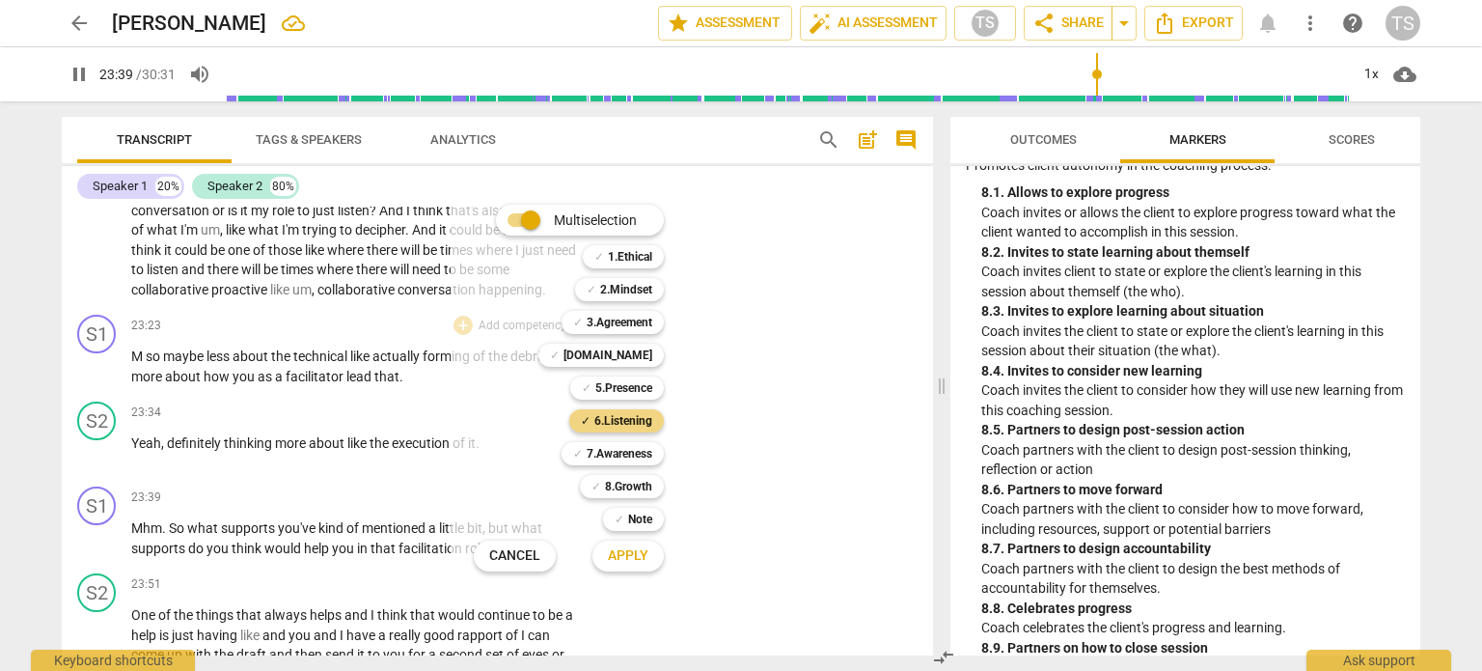
click at [622, 555] on span "Apply" at bounding box center [628, 555] width 41 height 19
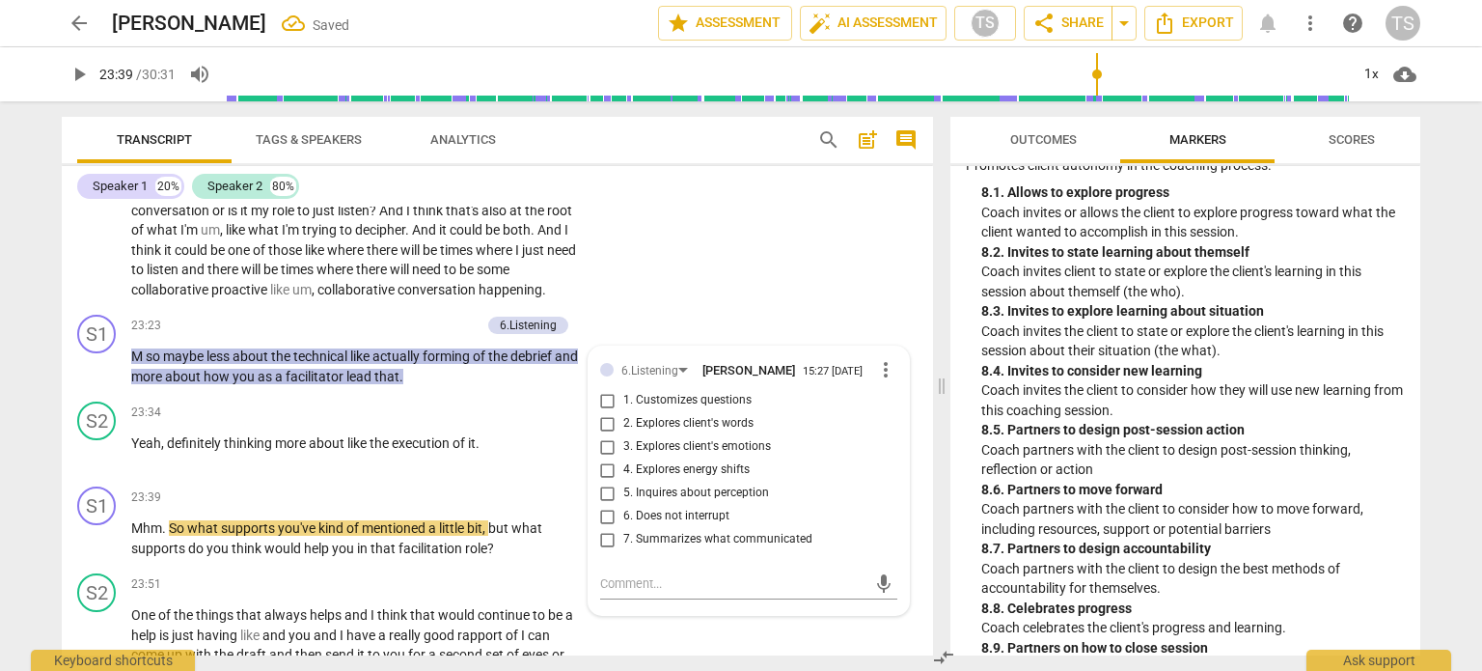
scroll to position [8029, 0]
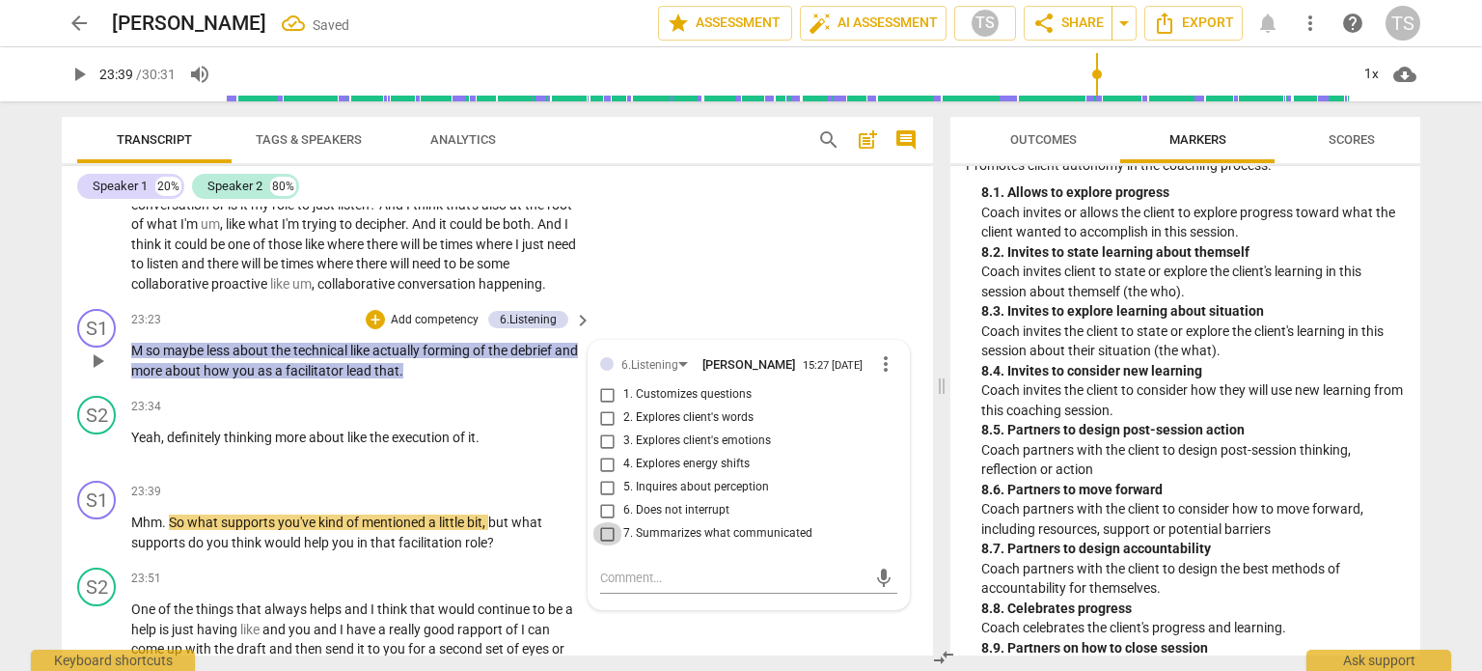
click at [604, 545] on input "7. Summarizes what communicated" at bounding box center [608, 533] width 31 height 23
click at [97, 544] on span "play_arrow" at bounding box center [97, 532] width 23 height 23
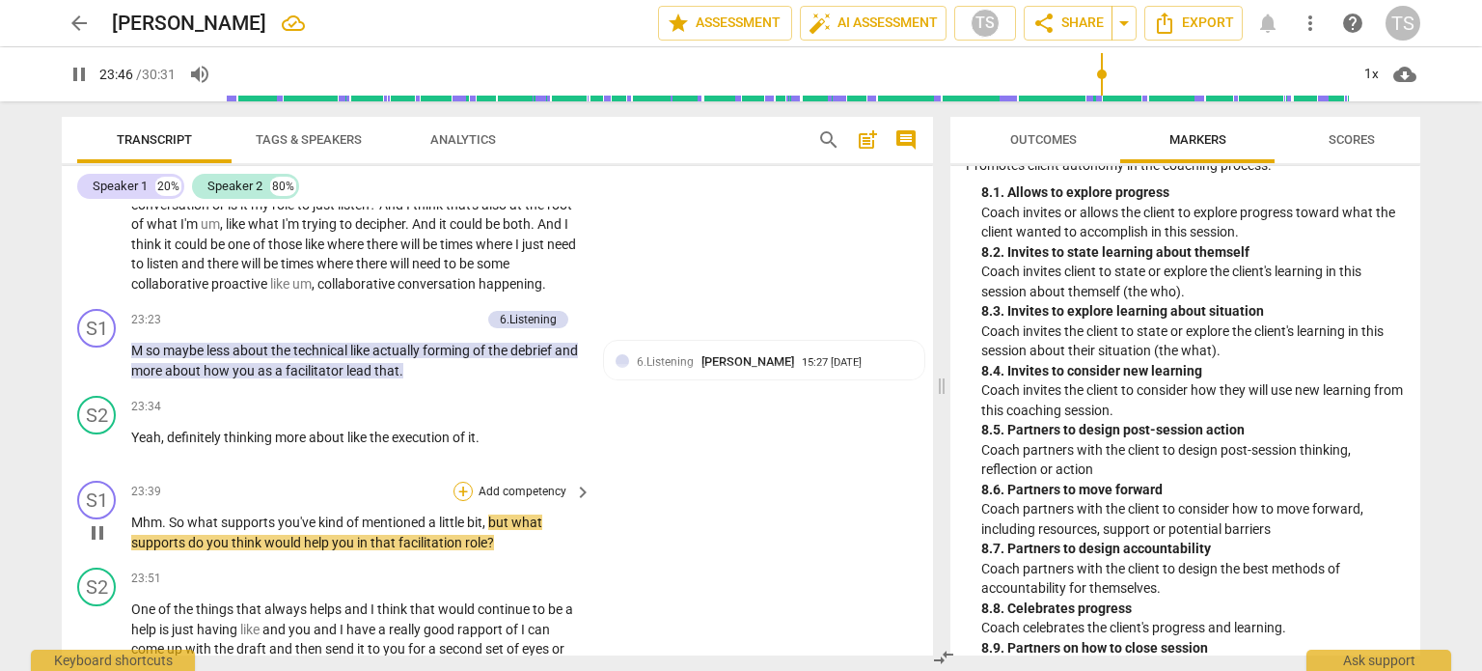
click at [459, 501] on div "+" at bounding box center [463, 491] width 19 height 19
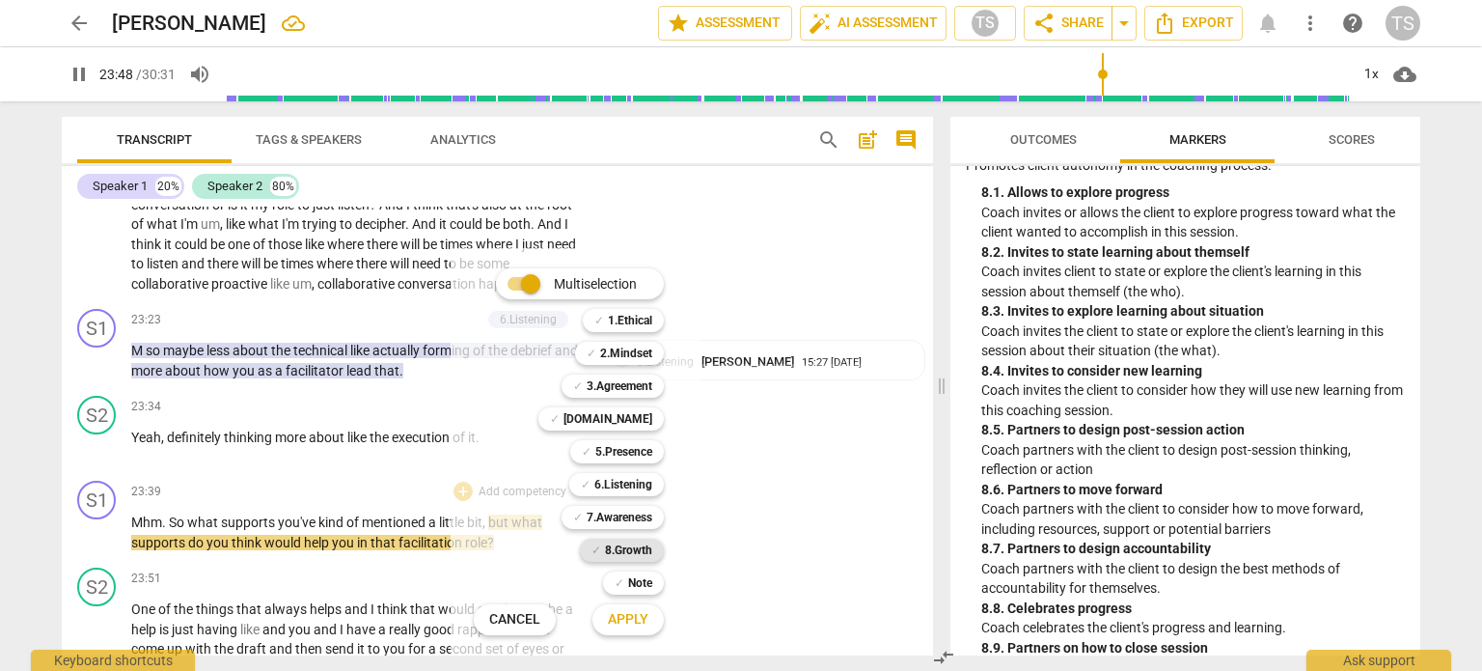
click at [639, 550] on b "8.Growth" at bounding box center [628, 550] width 47 height 23
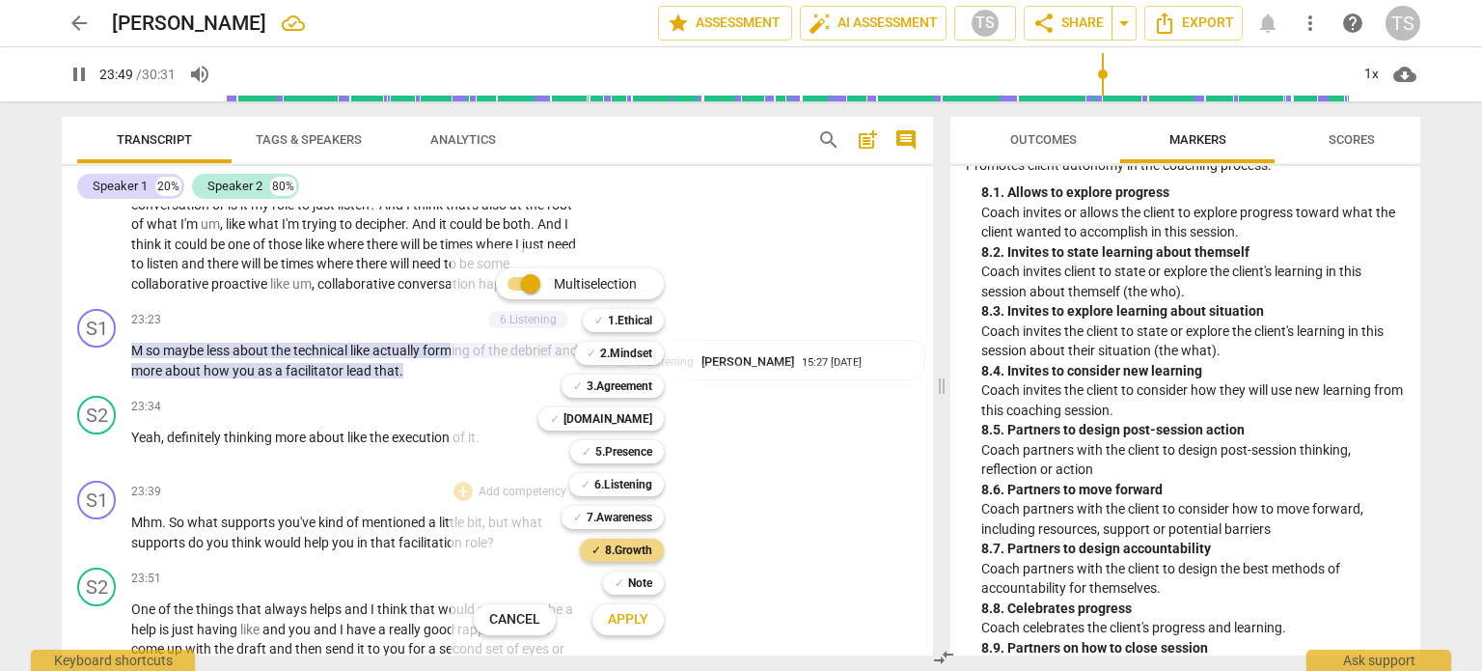
click at [618, 628] on button "Apply" at bounding box center [628, 619] width 71 height 35
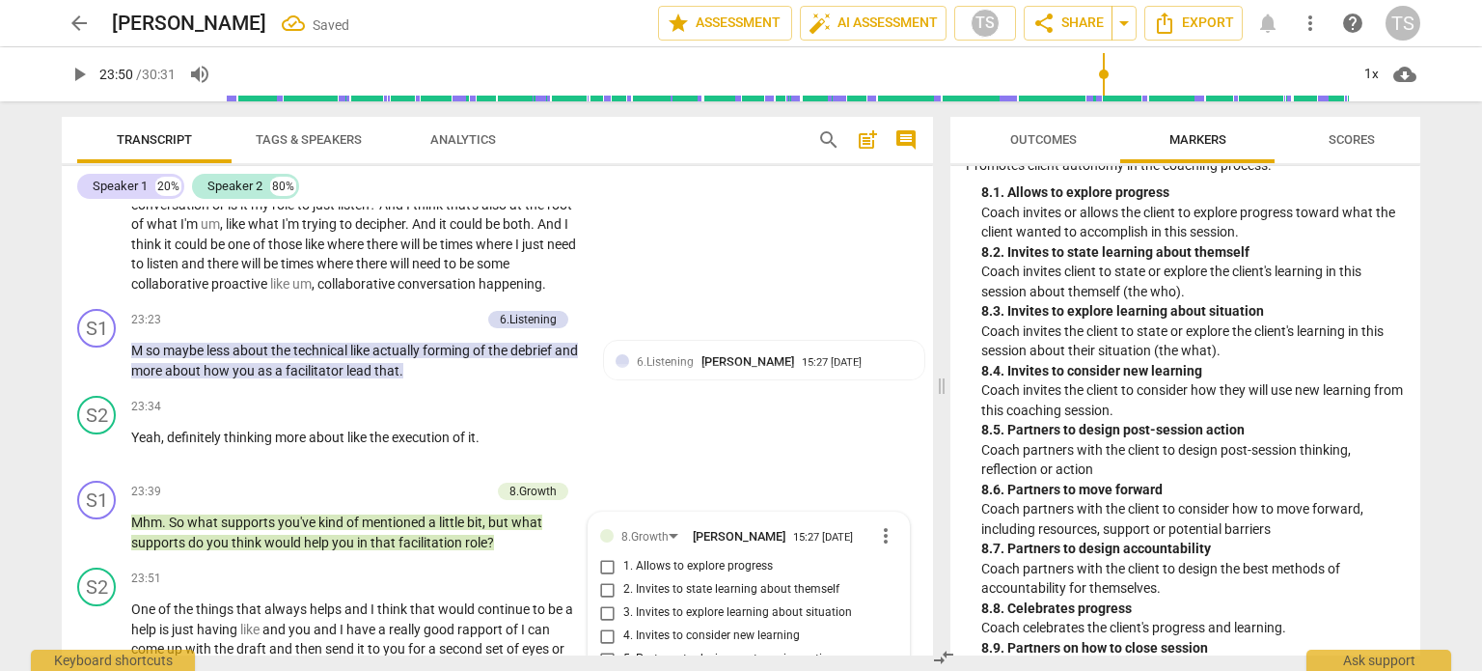
scroll to position [8455, 0]
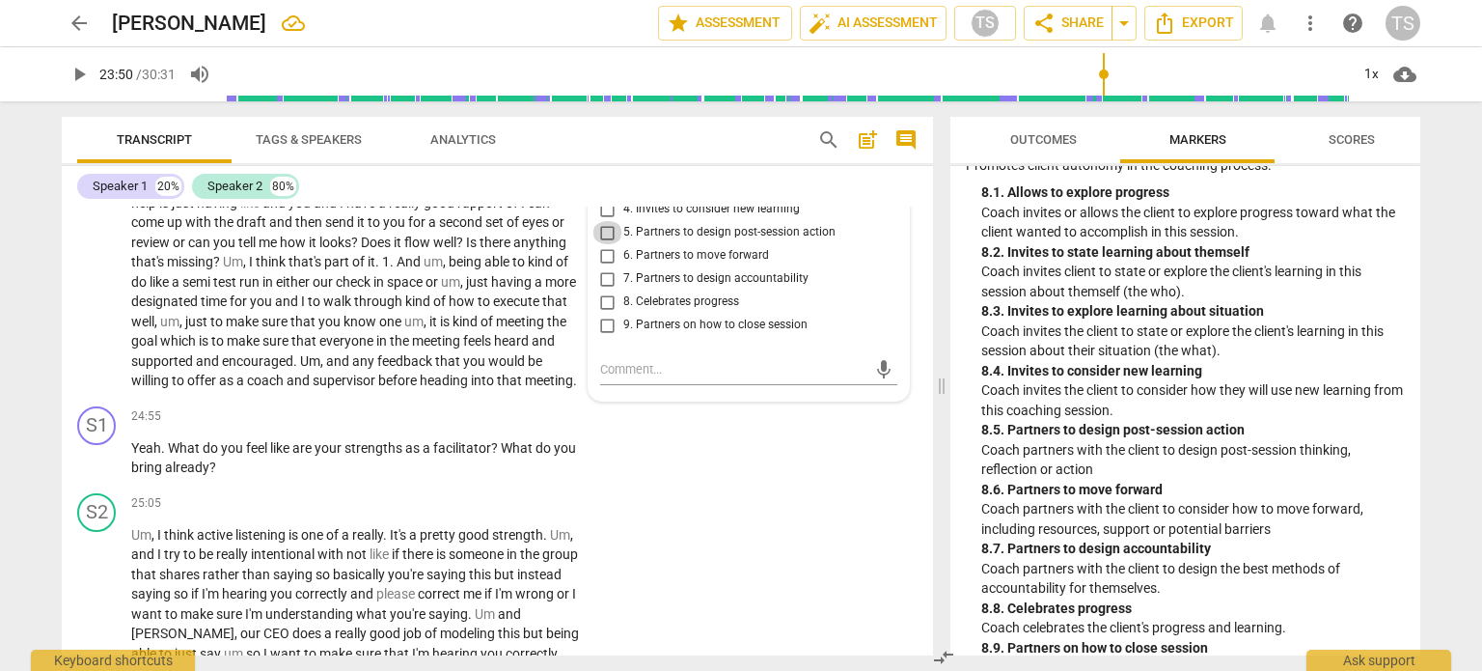
click at [602, 244] on input "5. Partners to design post-session action" at bounding box center [608, 232] width 31 height 23
click at [606, 267] on input "6. Partners to move forward" at bounding box center [608, 255] width 31 height 23
click at [91, 293] on span "play_arrow" at bounding box center [97, 281] width 23 height 23
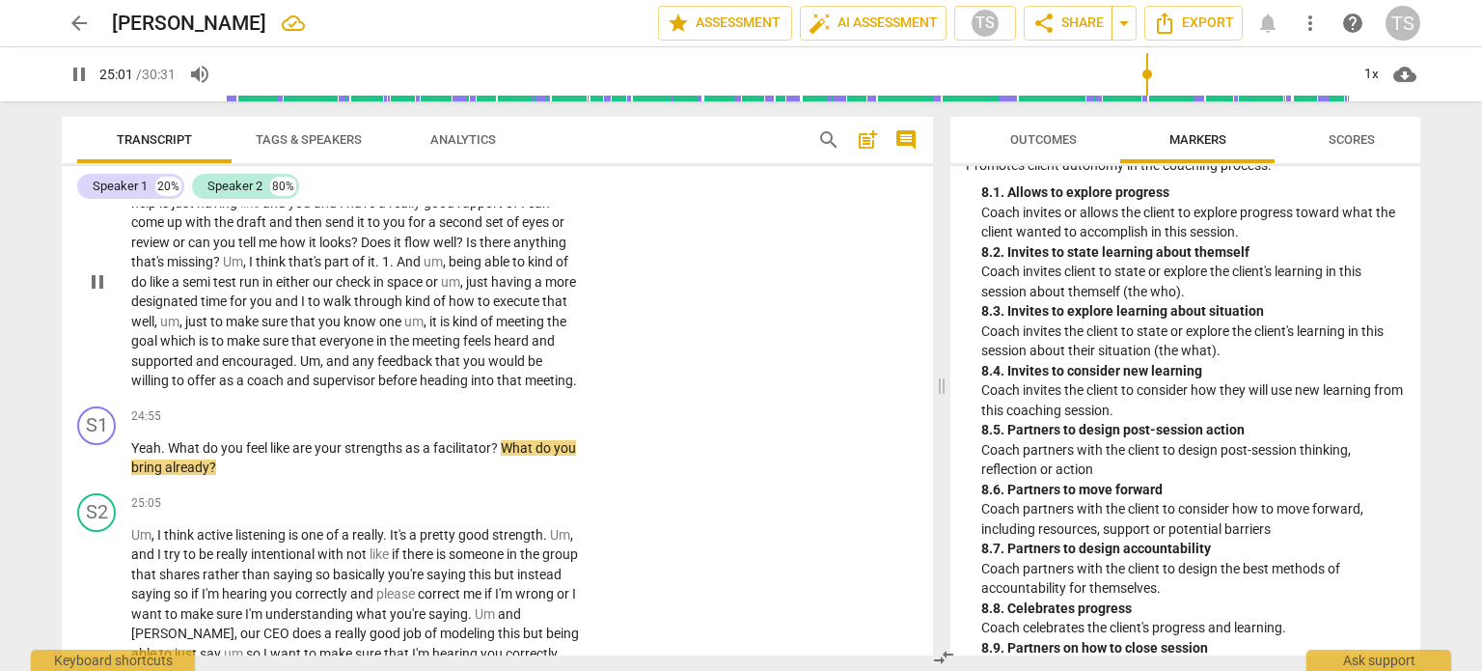
click at [91, 293] on span "pause" at bounding box center [97, 281] width 23 height 23
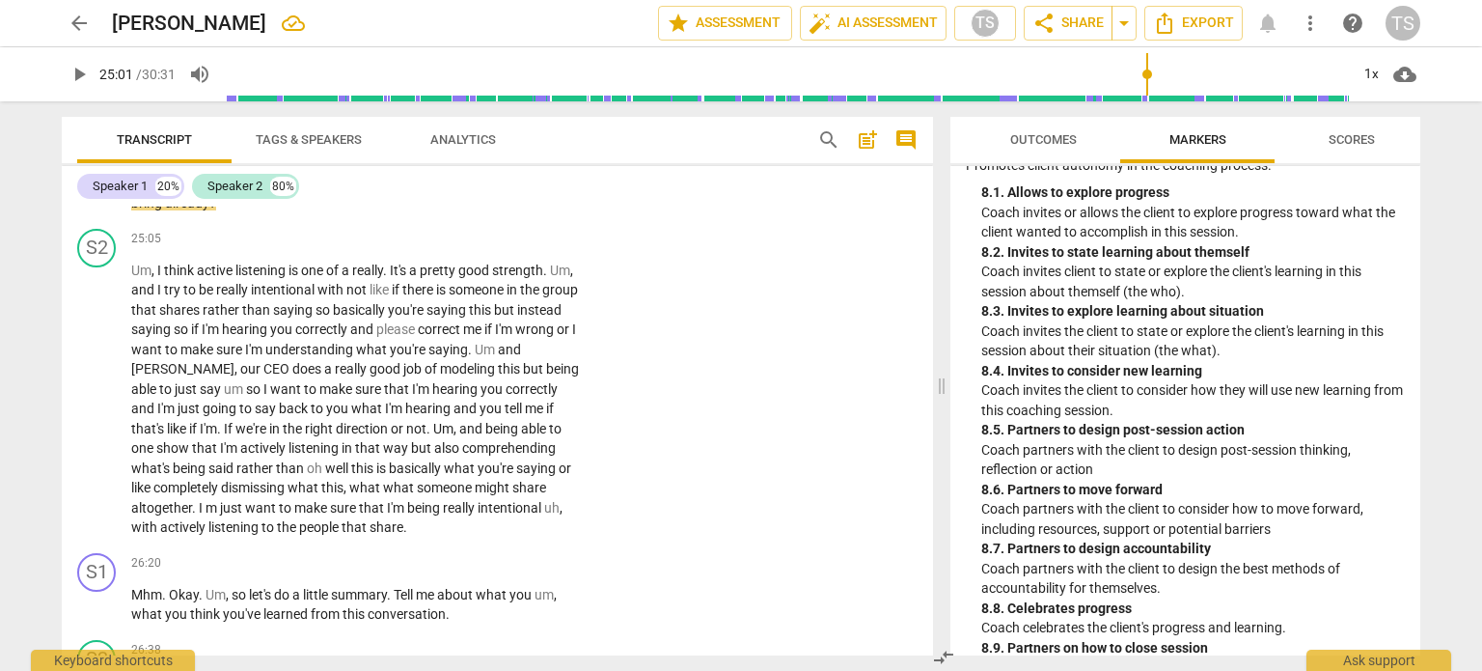
scroll to position [8721, 0]
click at [97, 205] on span "play_arrow" at bounding box center [97, 192] width 23 height 23
click at [97, 410] on span "pause" at bounding box center [97, 398] width 23 height 23
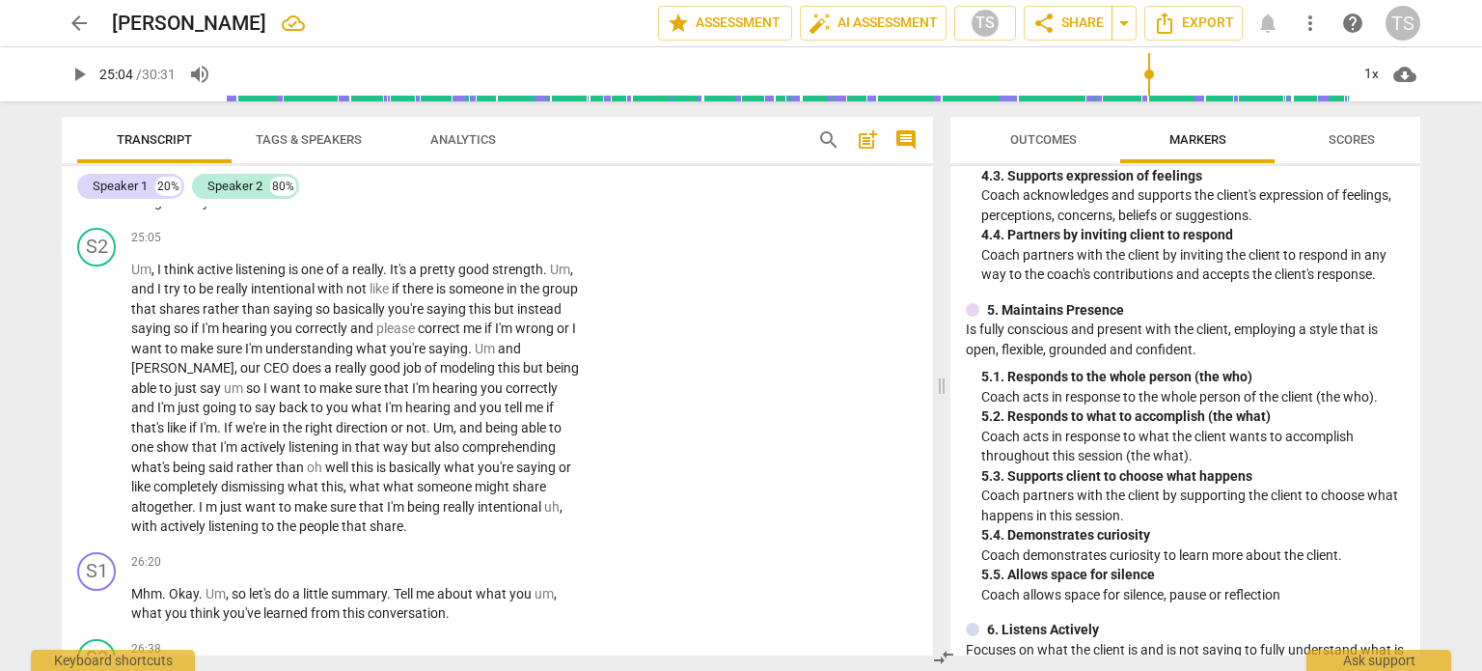
scroll to position [915, 0]
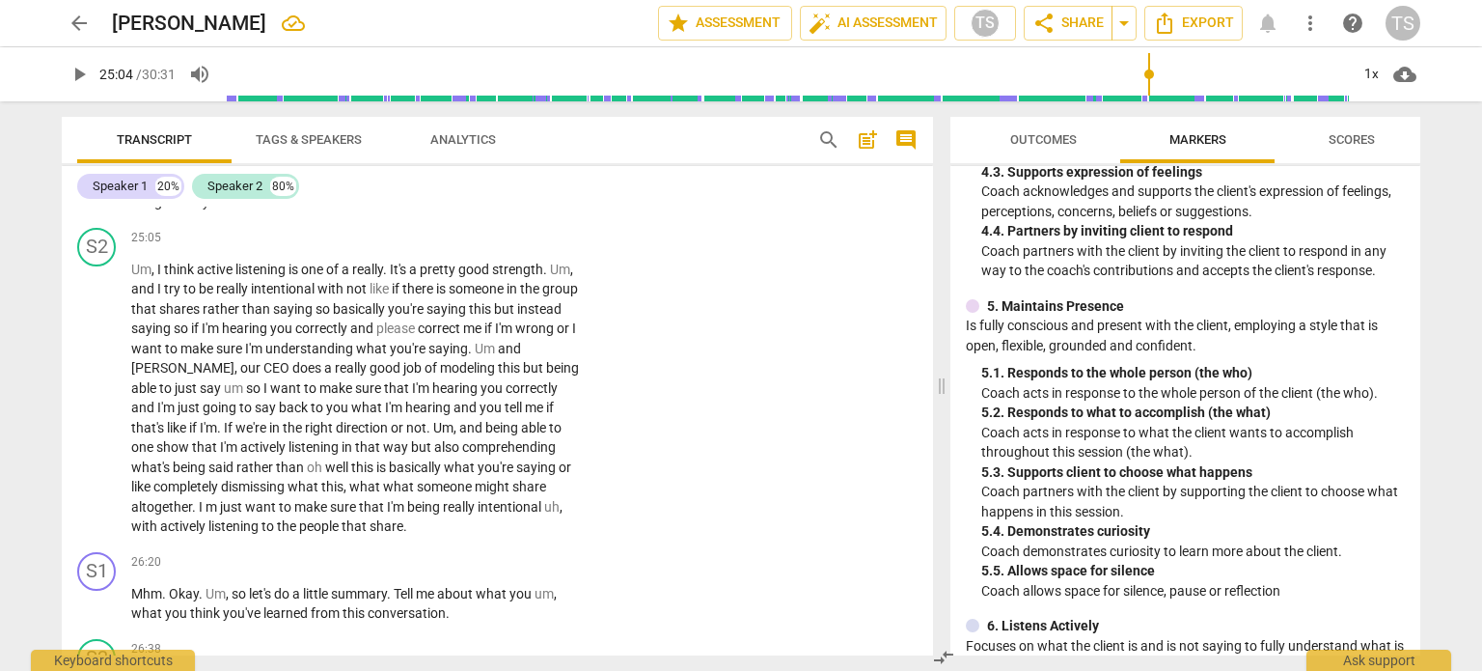
click at [460, 161] on div "+" at bounding box center [463, 151] width 19 height 19
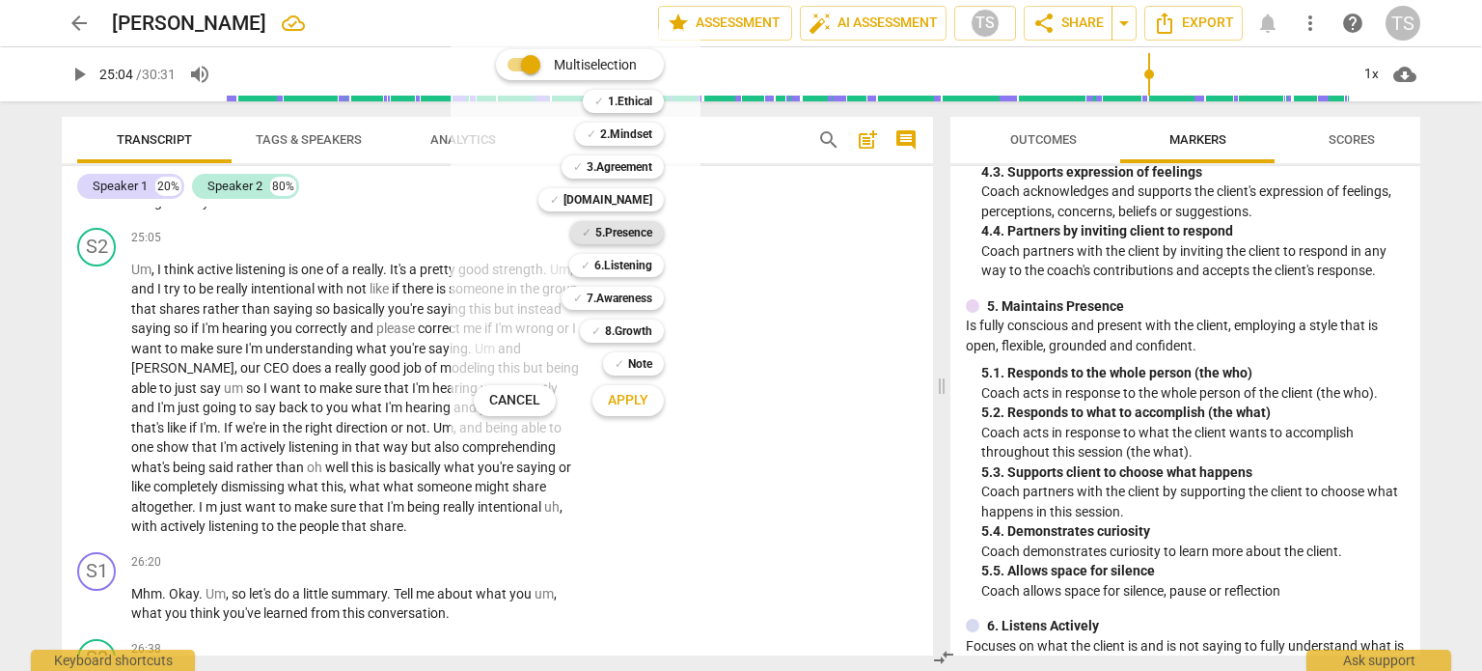
click at [626, 234] on b "5.Presence" at bounding box center [623, 232] width 57 height 23
click at [627, 404] on span "Apply" at bounding box center [628, 400] width 41 height 19
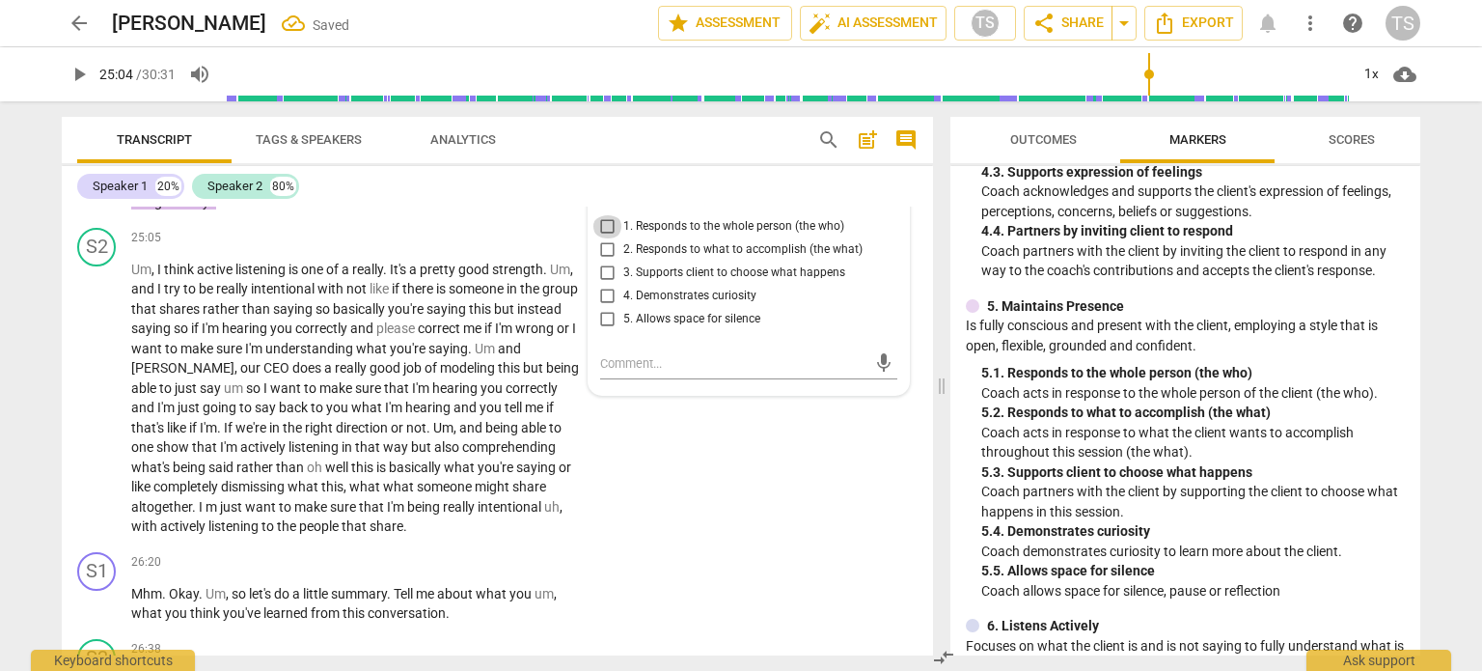
click at [605, 238] on input "1. Responds to the whole person (the who)" at bounding box center [608, 226] width 31 height 23
click at [604, 308] on input "4. Demonstrates curiosity" at bounding box center [608, 296] width 31 height 23
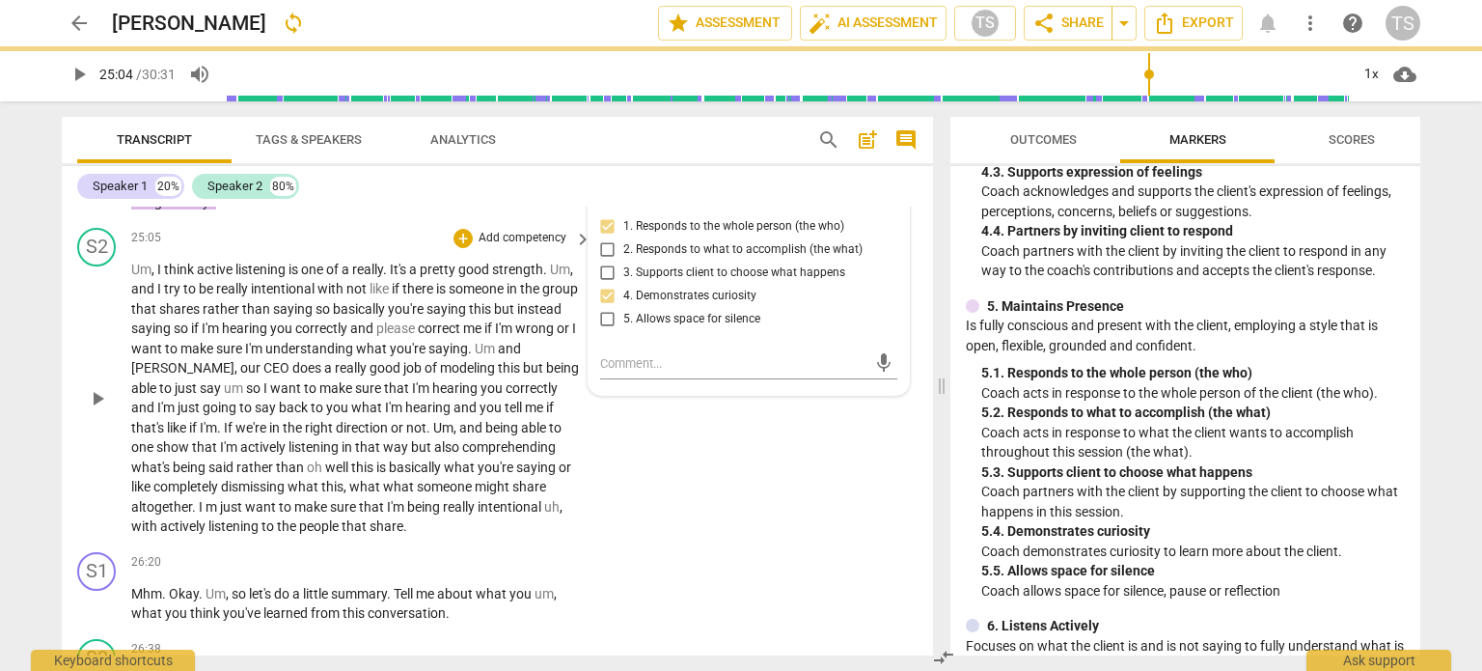
click at [97, 410] on span "play_arrow" at bounding box center [97, 398] width 23 height 23
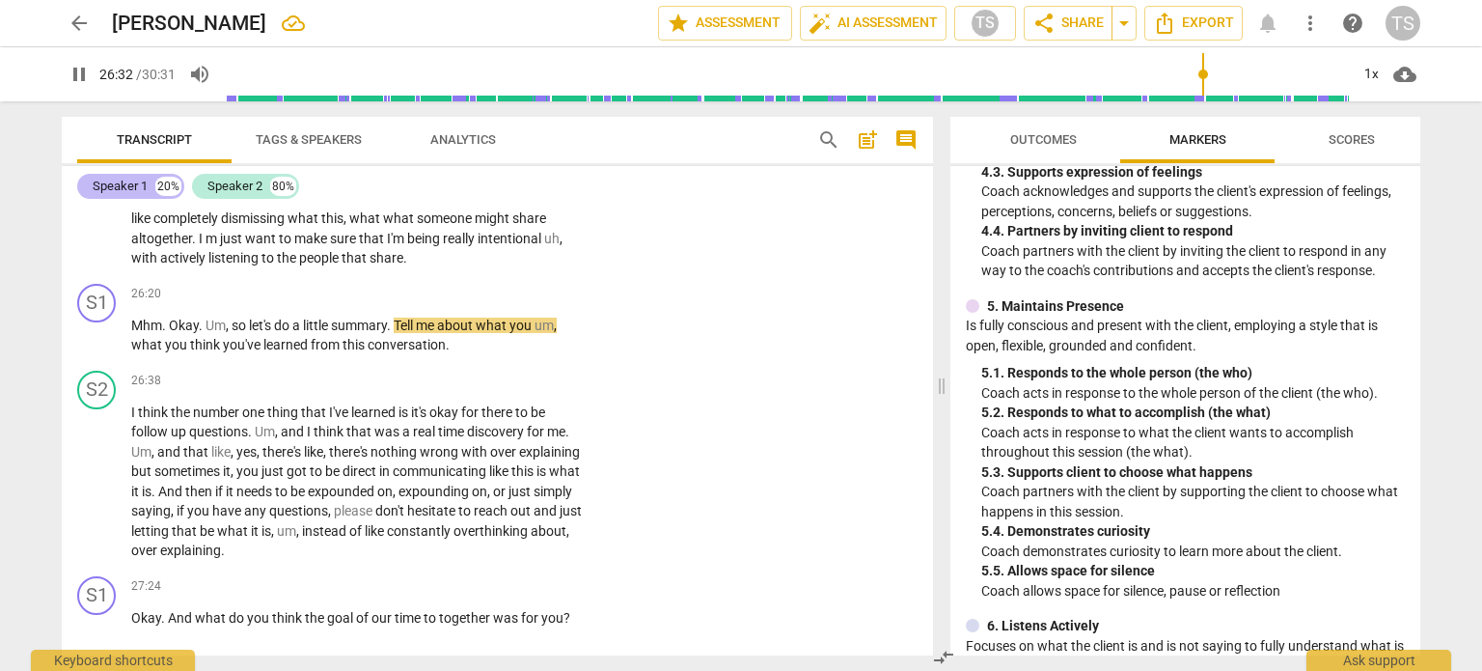
scroll to position [8986, 0]
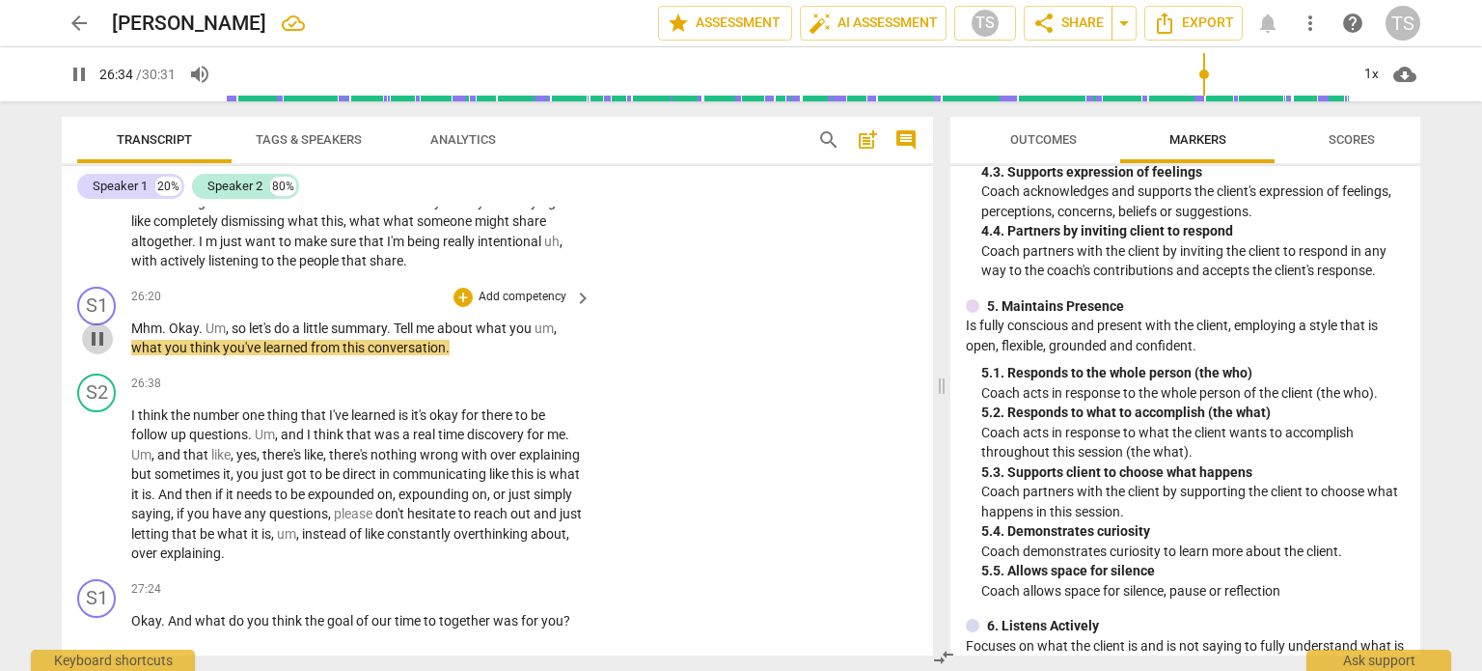
click at [97, 350] on span "pause" at bounding box center [97, 338] width 23 height 23
click at [457, 307] on div "+" at bounding box center [463, 297] width 19 height 19
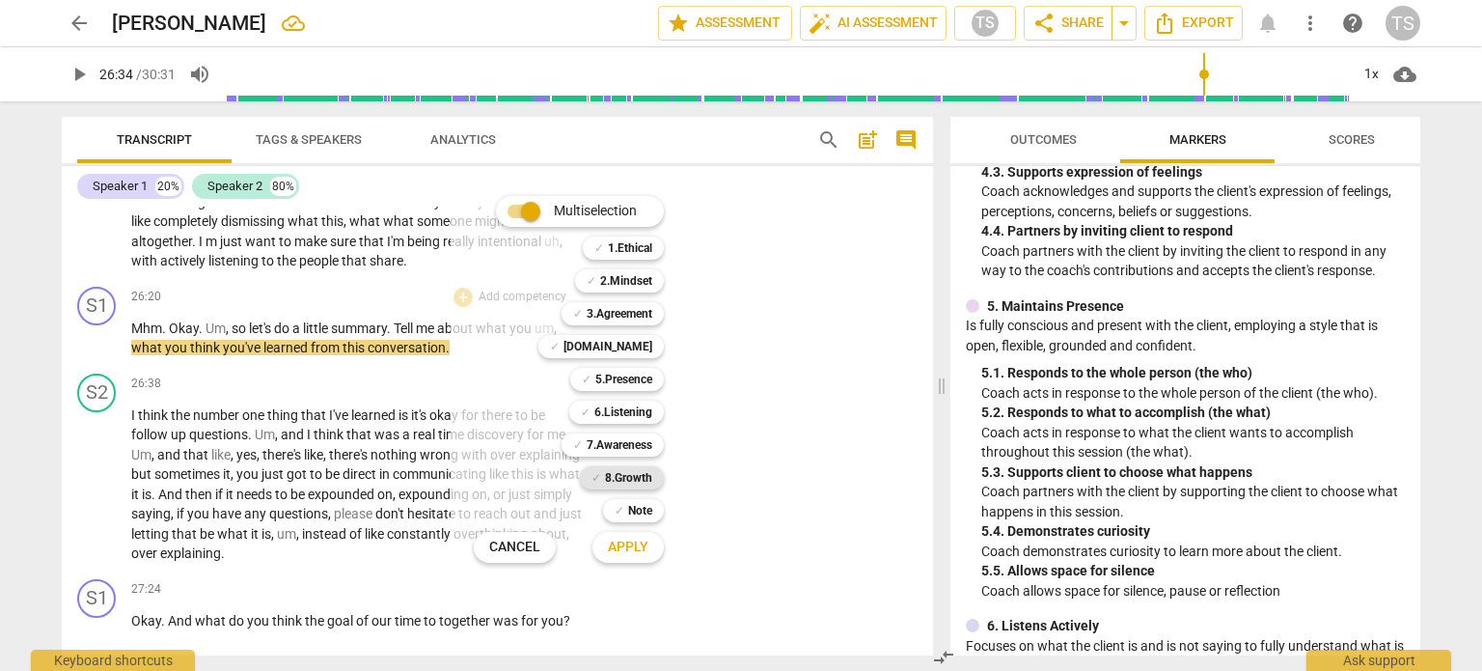
click at [622, 477] on b "8.Growth" at bounding box center [628, 477] width 47 height 23
click at [643, 543] on span "Apply" at bounding box center [628, 547] width 41 height 19
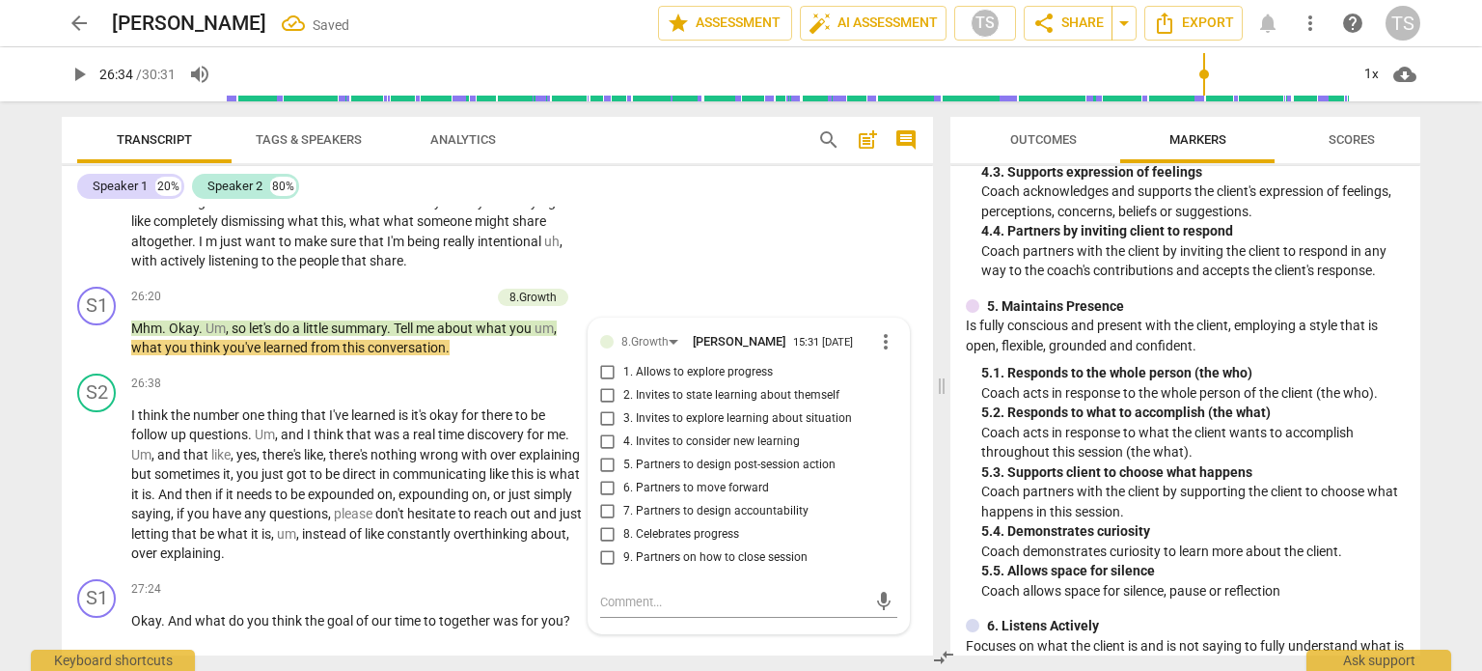
scroll to position [9238, 0]
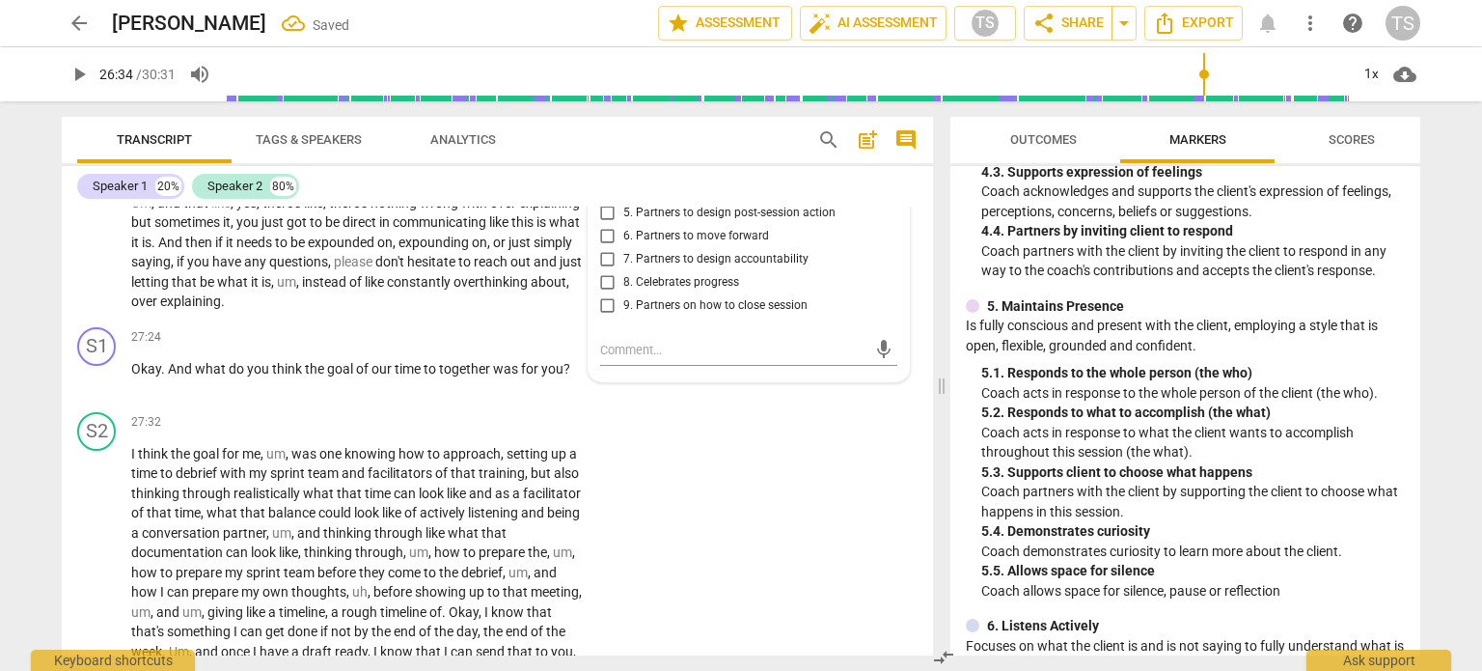
click at [605, 155] on input "2. Invites to state learning about themself" at bounding box center [608, 143] width 31 height 23
click at [604, 179] on input "3. Invites to explore learning about situation" at bounding box center [608, 166] width 31 height 23
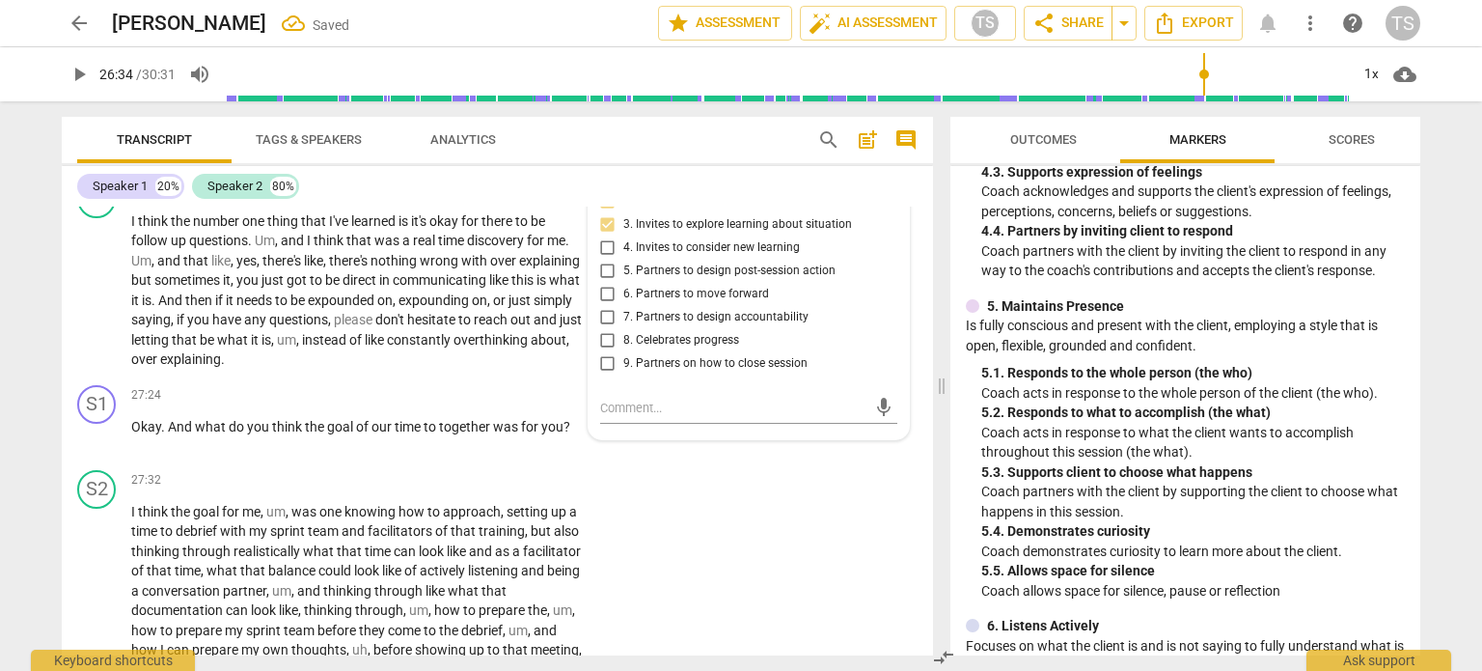
scroll to position [9180, 0]
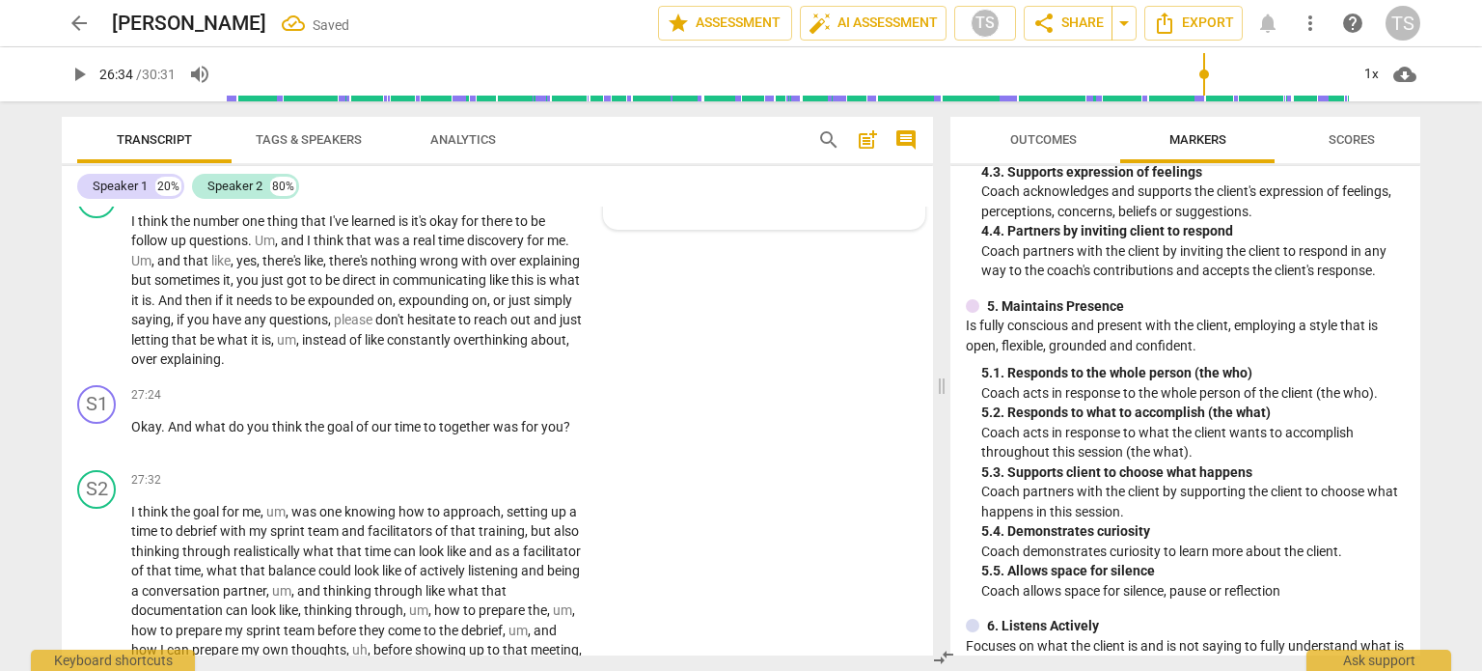
click at [878, 154] on div "8.Growth [PERSON_NAME] 15:31 [DATE]" at bounding box center [775, 145] width 276 height 18
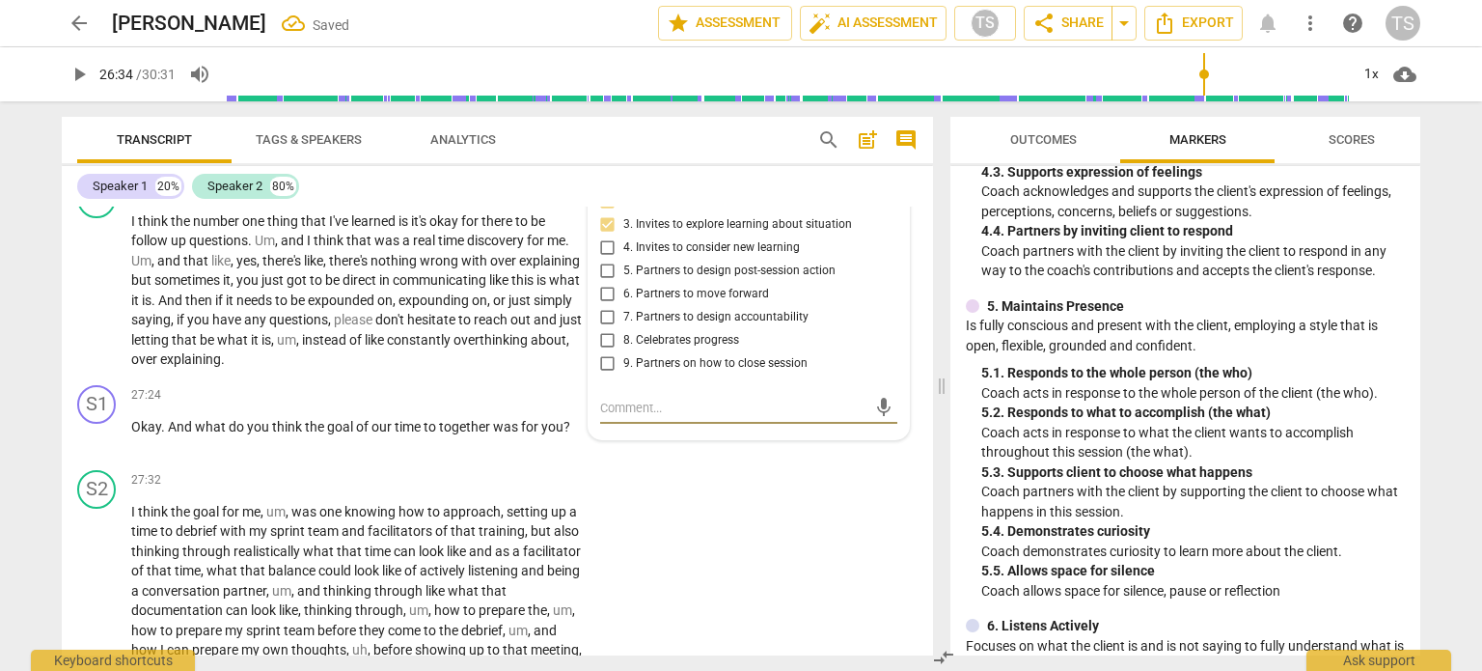
click at [737, 417] on textarea at bounding box center [733, 408] width 266 height 18
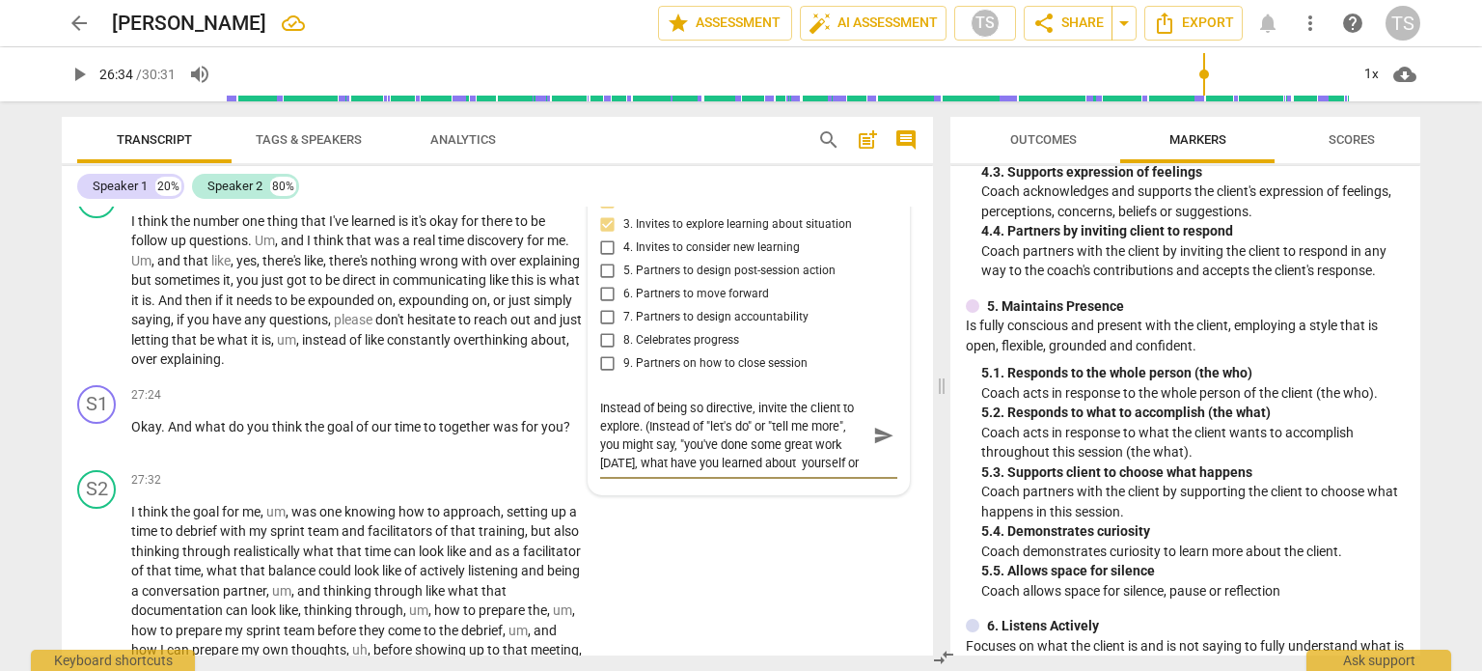
scroll to position [15, 0]
click at [795, 472] on textarea "Instead of being so directive, invite the client to explore. (Instead of "let's…" at bounding box center [733, 435] width 266 height 73
click at [660, 472] on textarea "Instead of being so directive, invite the client to explore. (Instead of "let's…" at bounding box center [733, 435] width 266 height 73
click at [171, 327] on span "saying" at bounding box center [151, 319] width 40 height 15
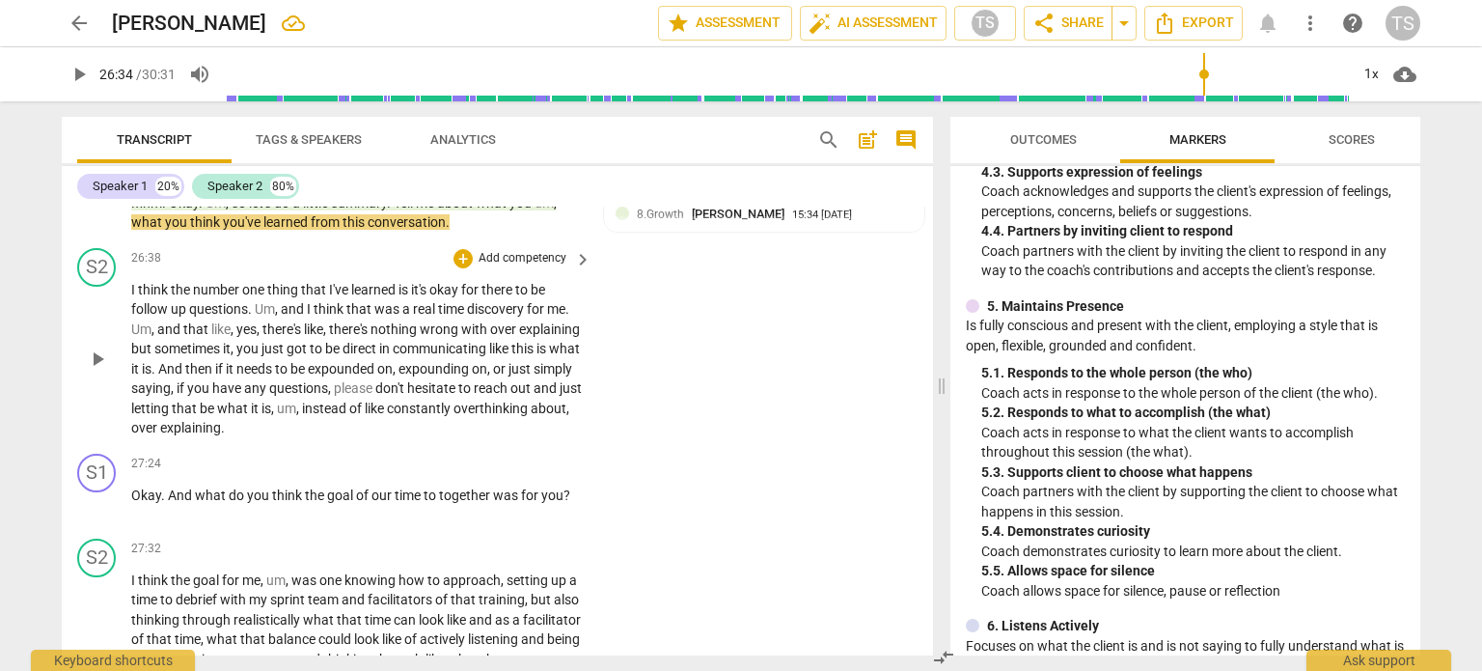
scroll to position [9114, 0]
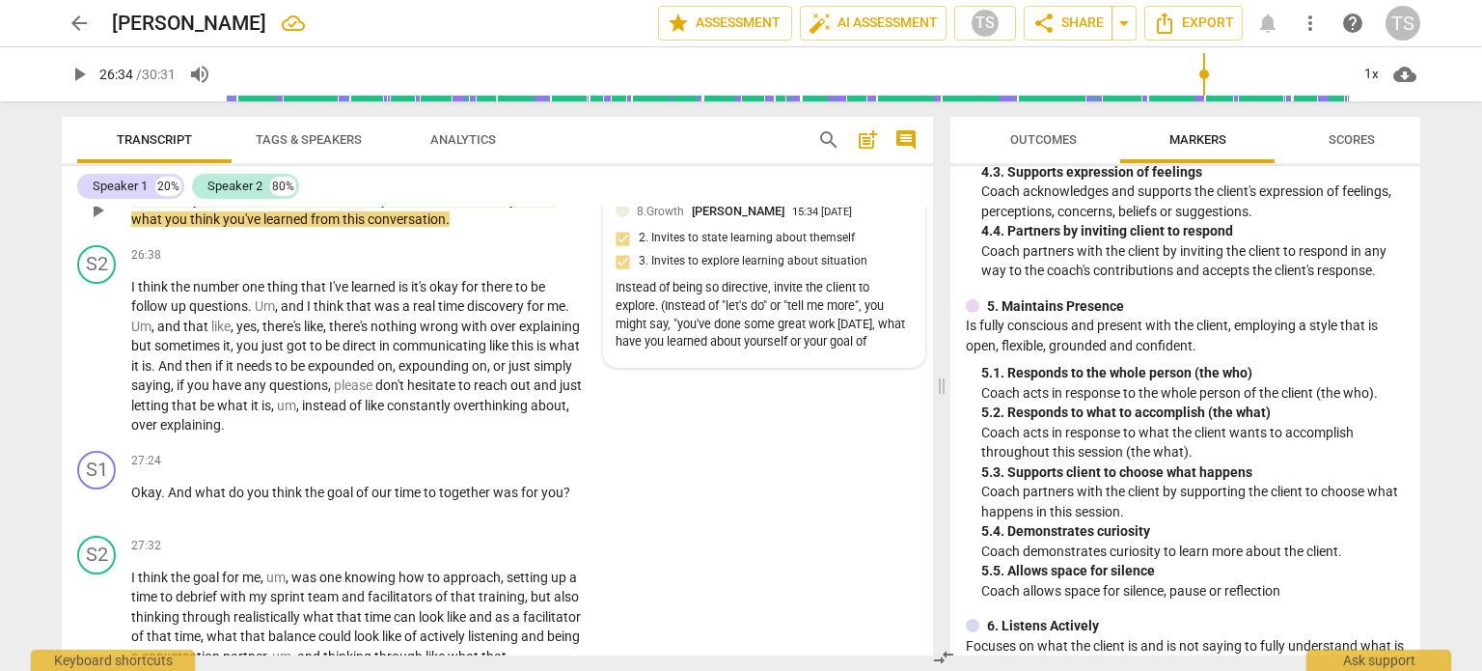
click at [886, 220] on div "8.Growth [PERSON_NAME] 15:34 [DATE]" at bounding box center [775, 211] width 276 height 18
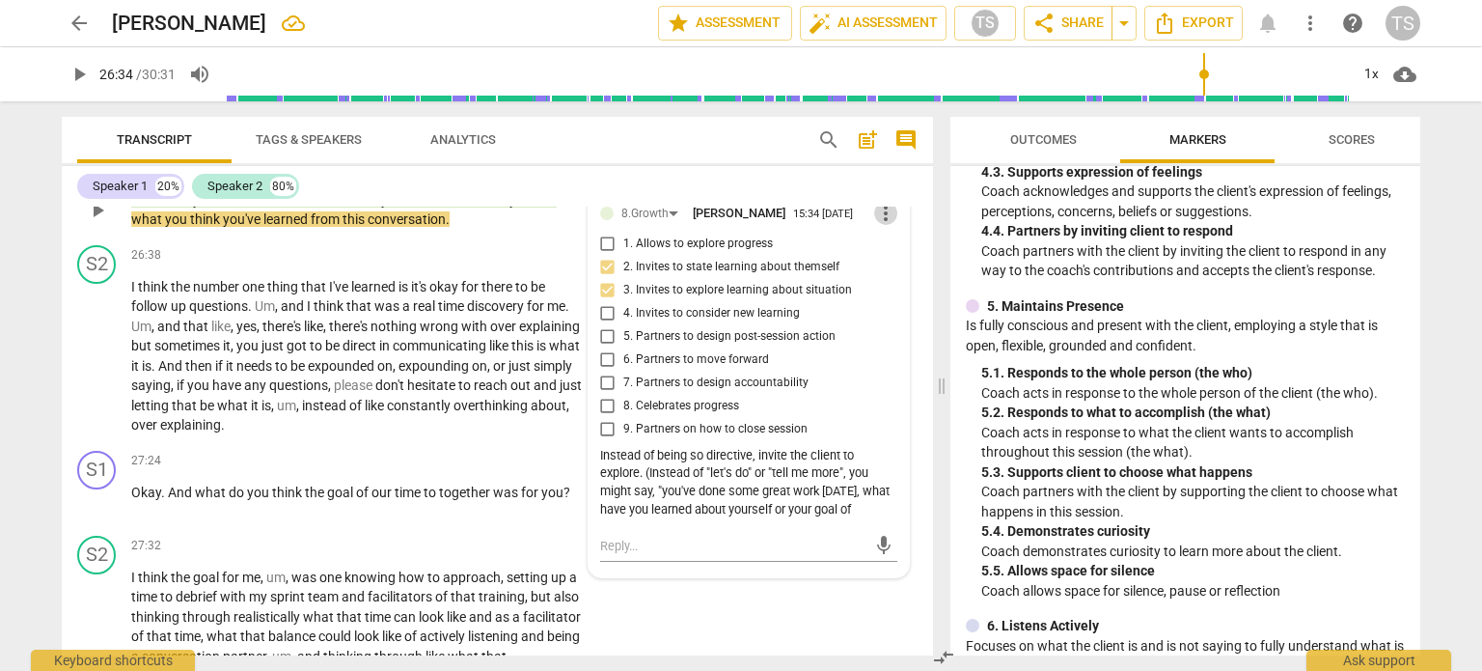
click at [880, 225] on span "more_vert" at bounding box center [885, 213] width 23 height 23
click at [890, 297] on li "Edit" at bounding box center [902, 294] width 67 height 37
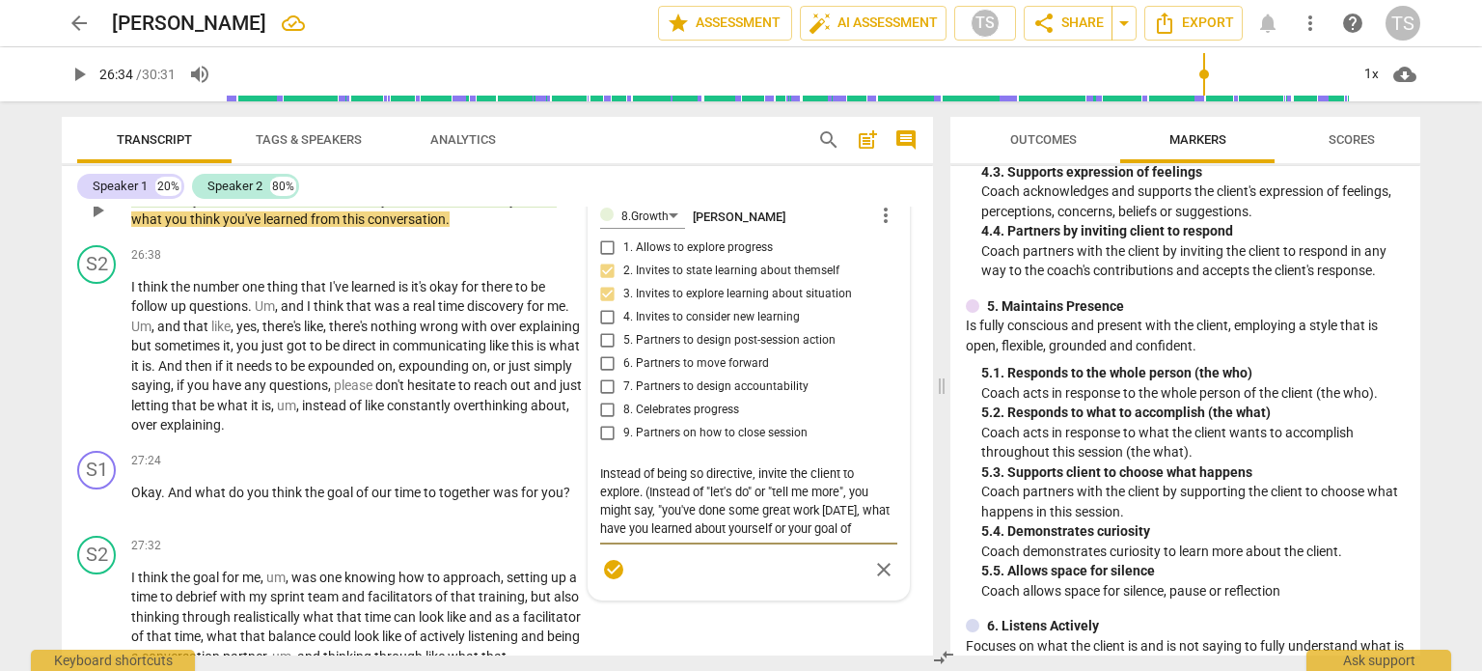
click at [866, 538] on textarea "Instead of being so directive, invite the client to explore. (Instead of "let's…" at bounding box center [748, 500] width 297 height 73
click at [93, 368] on span "play_arrow" at bounding box center [97, 356] width 23 height 23
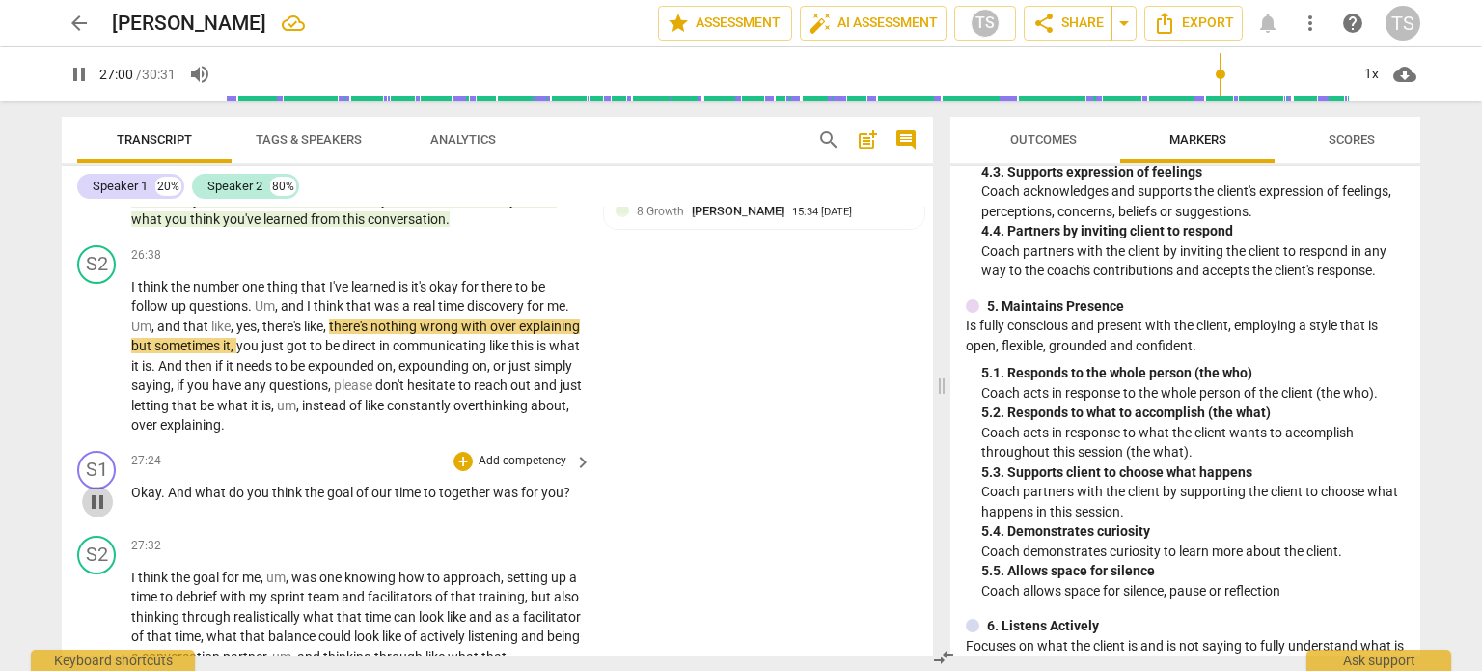
click at [100, 513] on span "pause" at bounding box center [97, 501] width 23 height 23
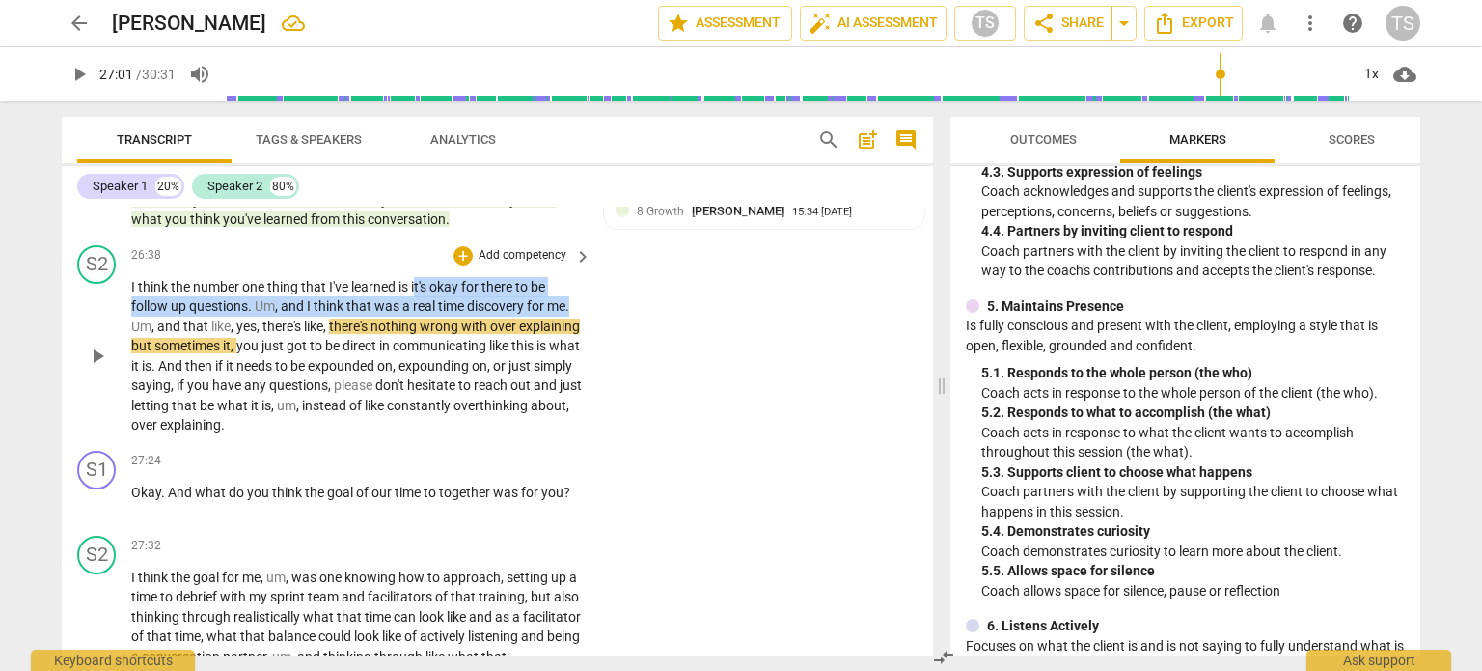
drag, startPoint x: 415, startPoint y: 368, endPoint x: 570, endPoint y: 395, distance: 157.7
click at [570, 395] on p "I think the number one thing that I've learned is it's okay for there to be fol…" at bounding box center [356, 356] width 451 height 158
click at [584, 359] on div "+" at bounding box center [589, 362] width 19 height 19
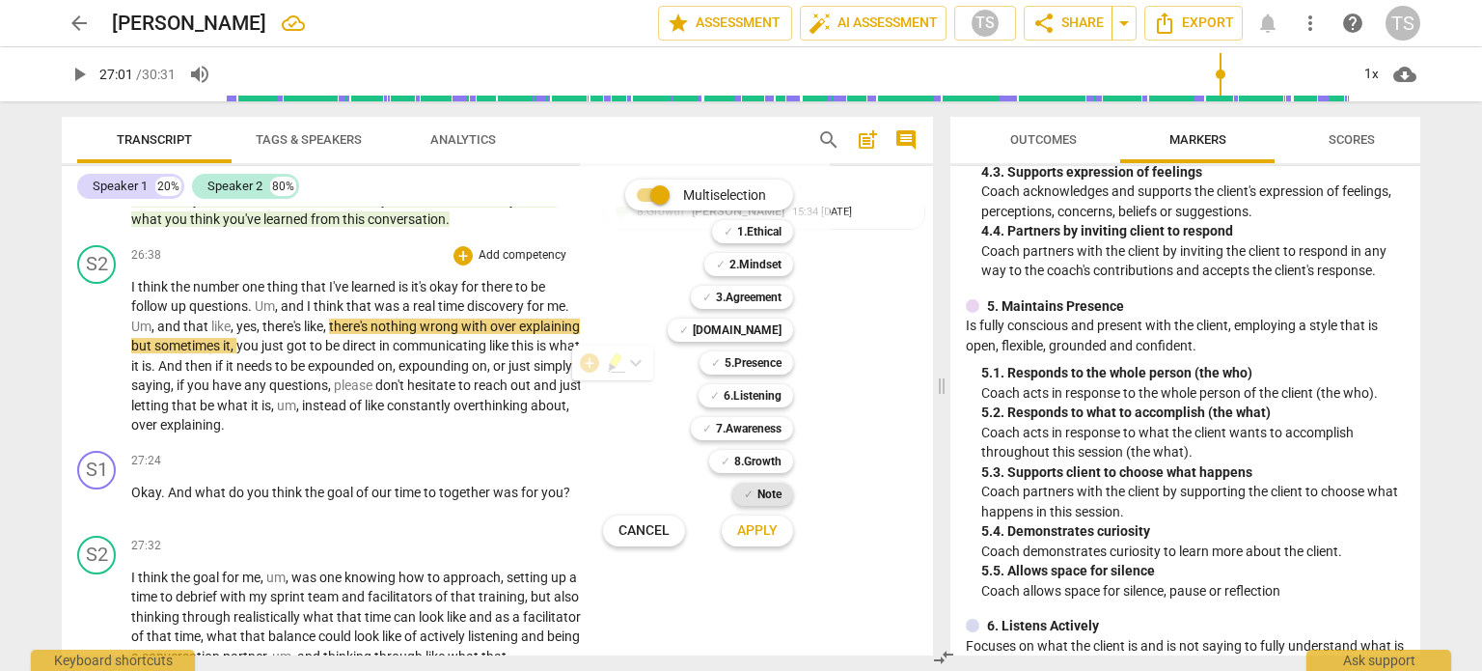
click at [762, 489] on b "Note" at bounding box center [770, 494] width 24 height 23
click at [761, 536] on span "Apply" at bounding box center [757, 530] width 41 height 19
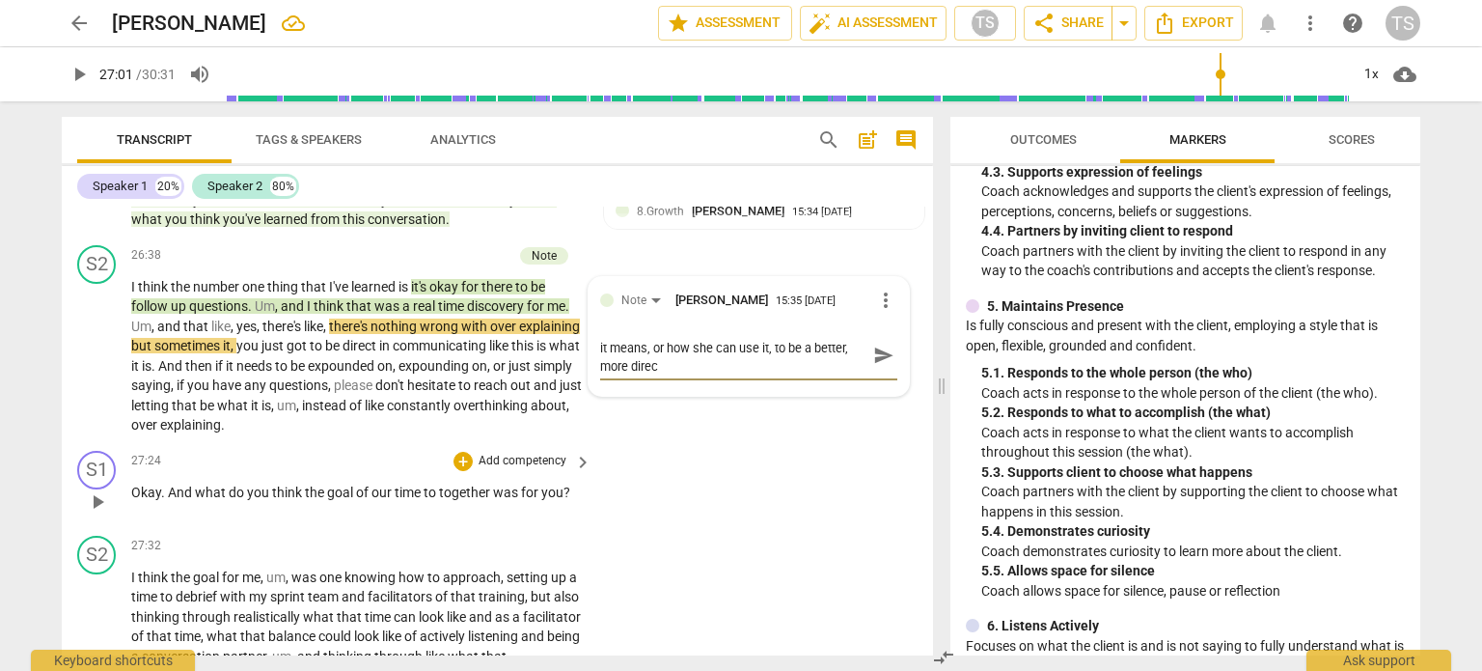
scroll to position [0, 0]
click at [758, 528] on div "S1 play_arrow pause 27:24 + Add competency keyboard_arrow_right Okay . And what…" at bounding box center [497, 485] width 871 height 85
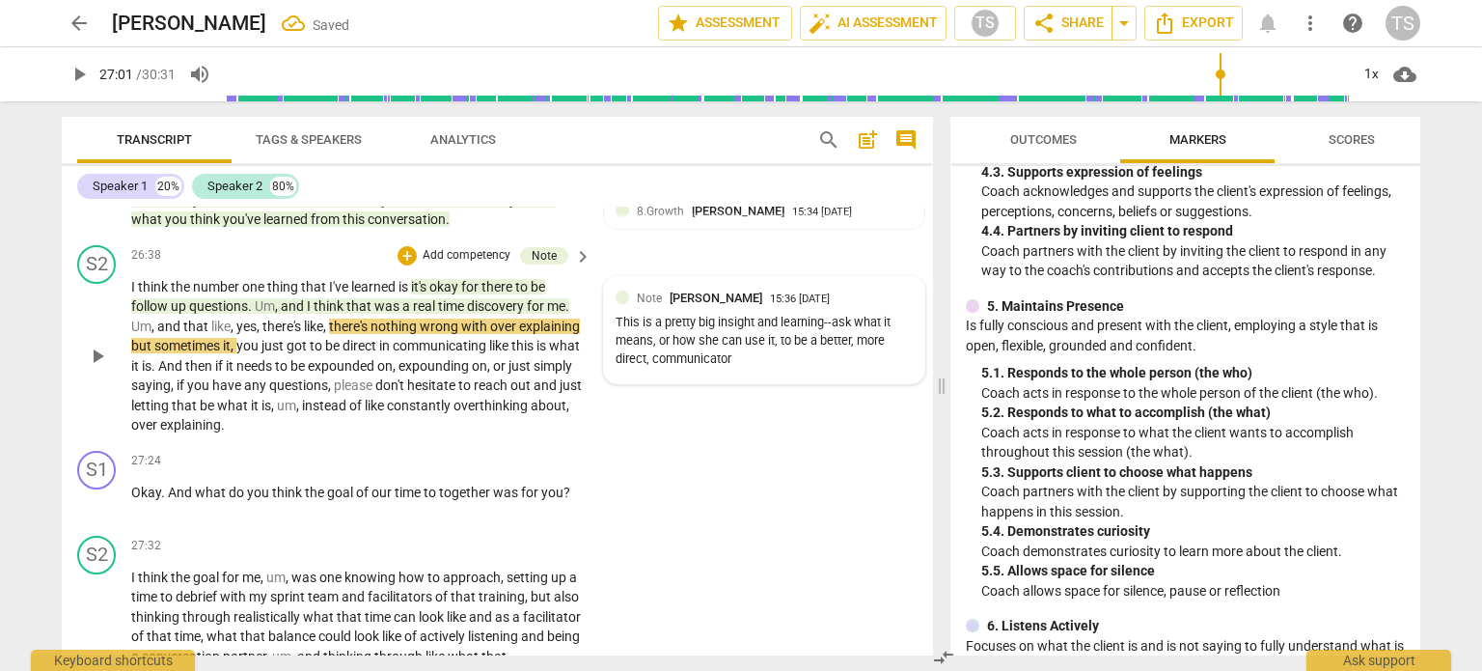
click at [876, 307] on div "Note [PERSON_NAME] 15:36 [DATE]" at bounding box center [775, 298] width 276 height 18
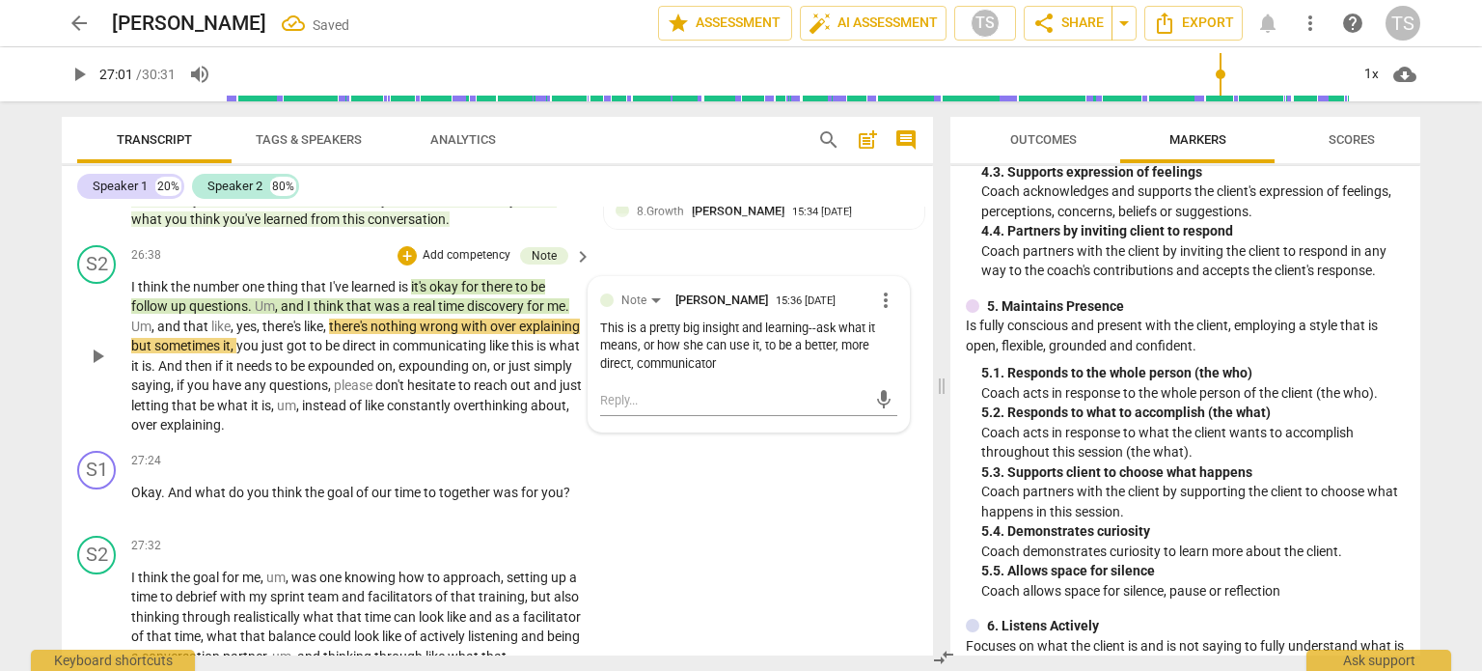
click at [878, 312] on span "more_vert" at bounding box center [885, 300] width 23 height 23
click at [907, 377] on li "Edit" at bounding box center [902, 381] width 67 height 37
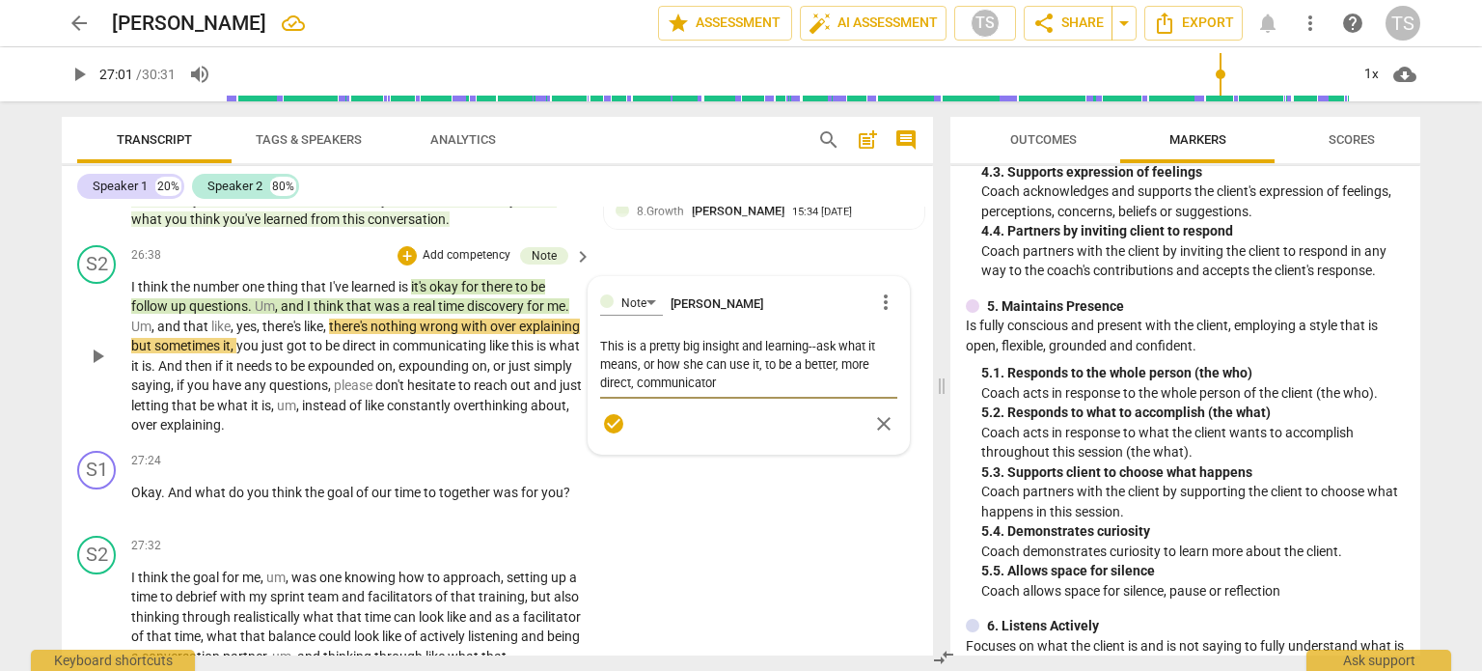
click at [743, 392] on textarea "This is a pretty big insight and learning--ask what it means, or how she can us…" at bounding box center [748, 364] width 297 height 55
click at [609, 435] on span "check_circle" at bounding box center [613, 423] width 23 height 23
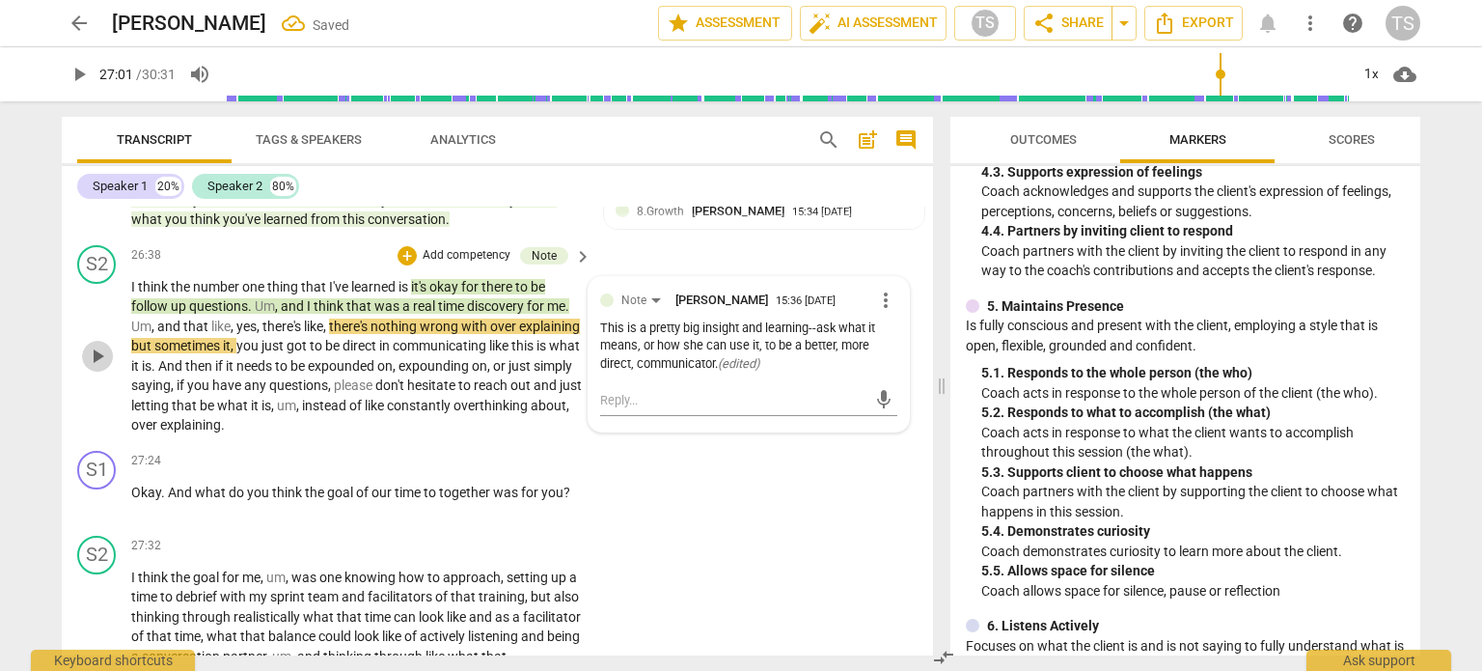
click at [105, 368] on span "play_arrow" at bounding box center [97, 356] width 23 height 23
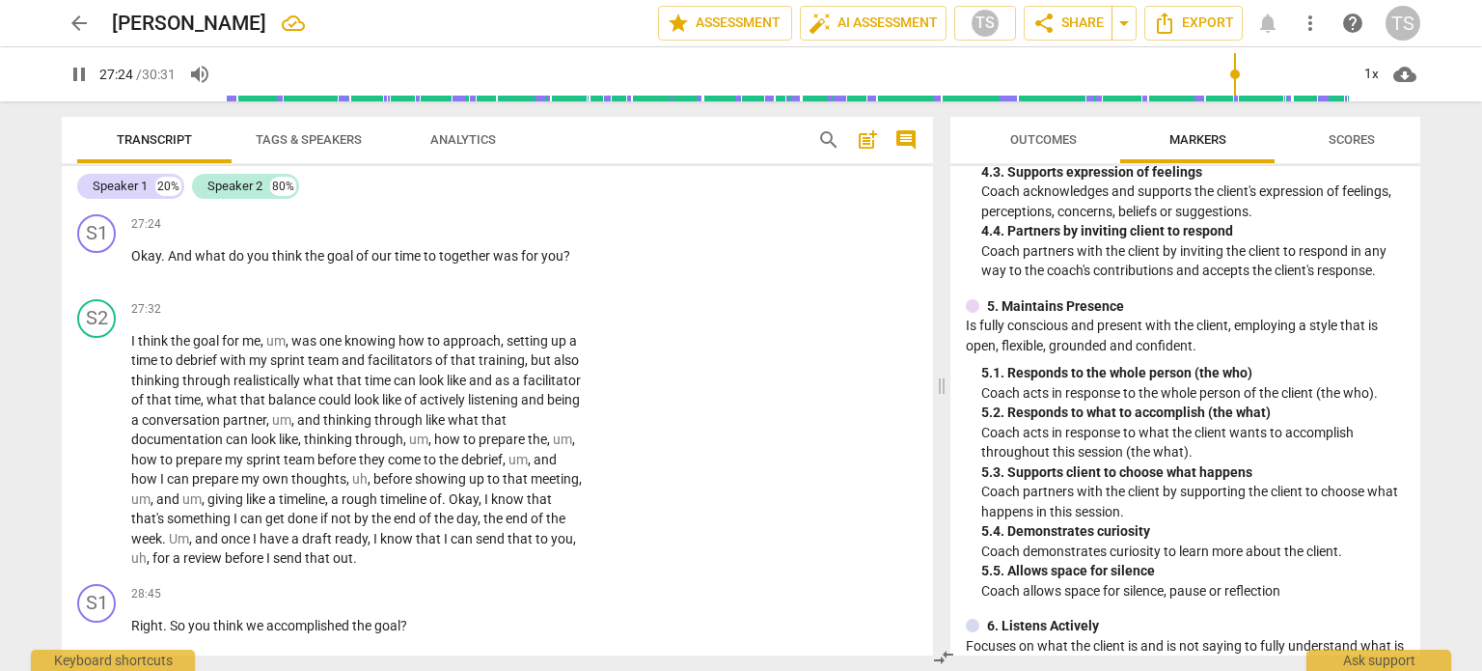
scroll to position [9353, 0]
click at [101, 275] on span "pause" at bounding box center [97, 263] width 23 height 23
click at [462, 233] on div "+" at bounding box center [463, 222] width 19 height 19
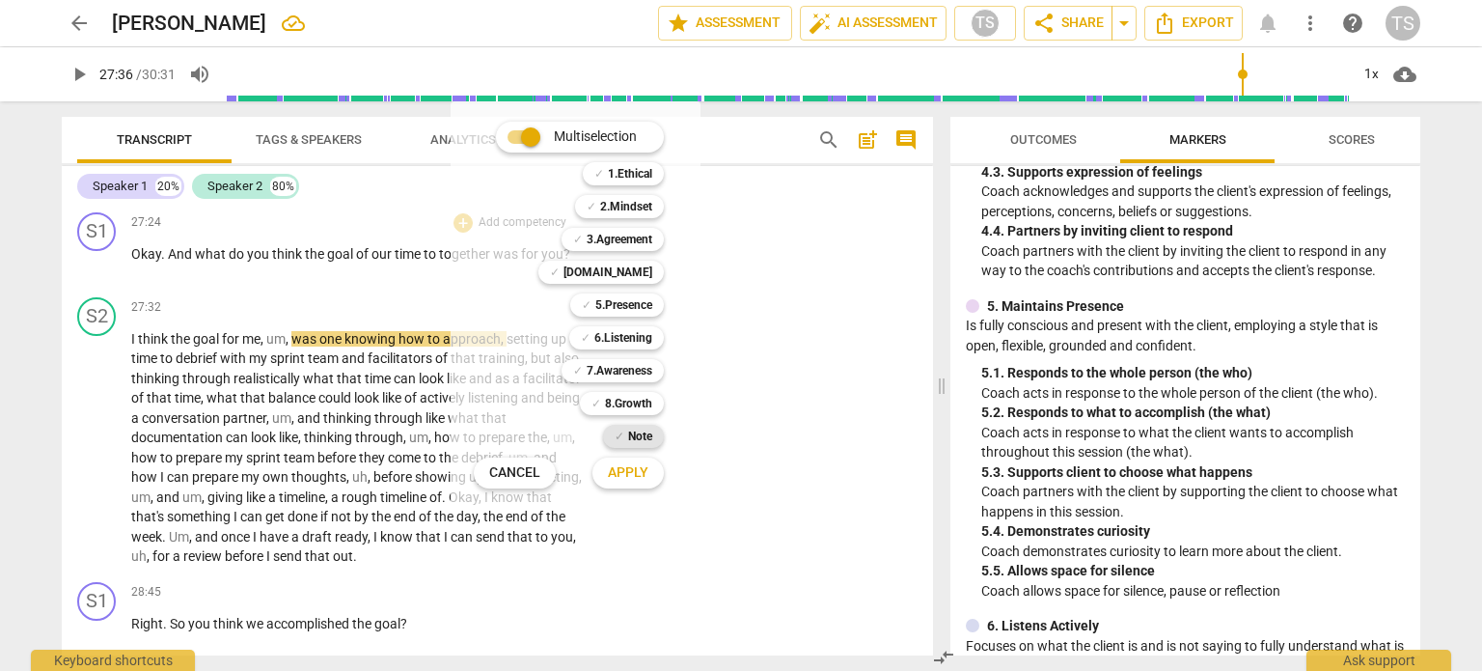
click at [646, 435] on b "Note" at bounding box center [640, 436] width 24 height 23
click at [632, 474] on span "Apply" at bounding box center [628, 472] width 41 height 19
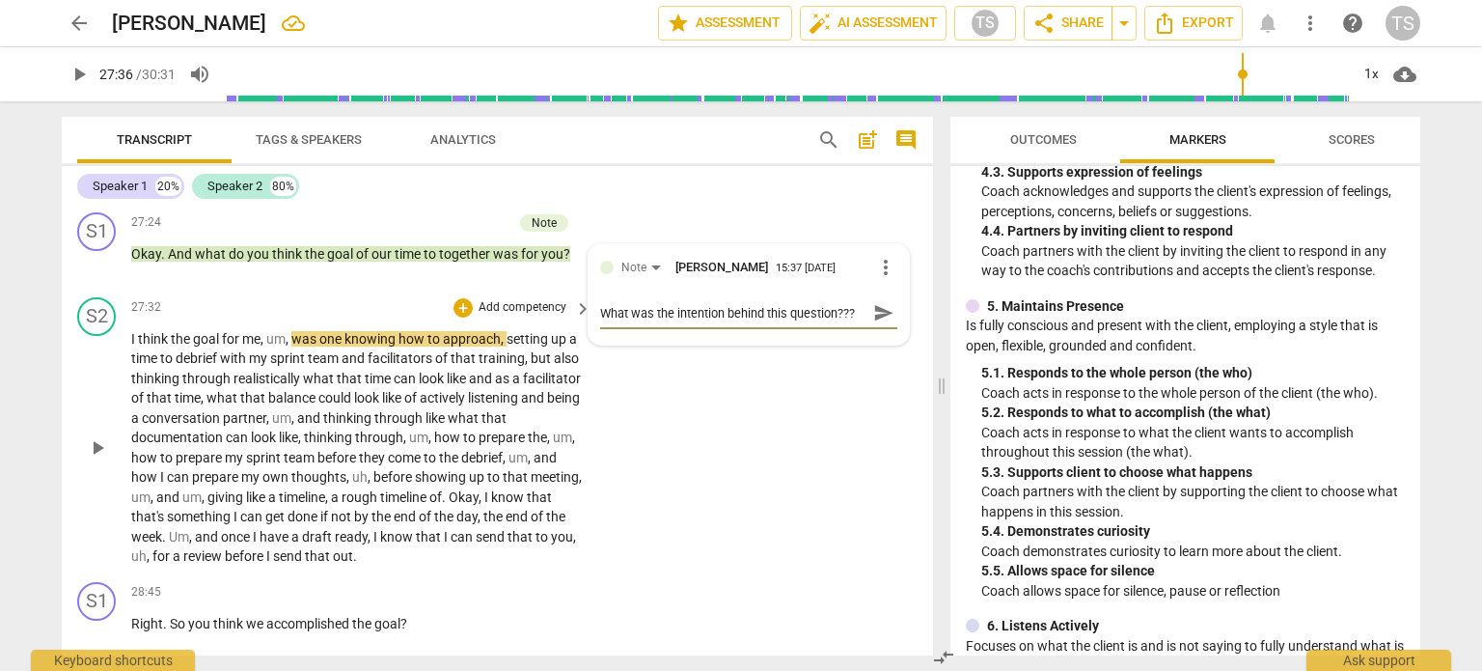
click at [102, 459] on span "play_arrow" at bounding box center [97, 447] width 23 height 23
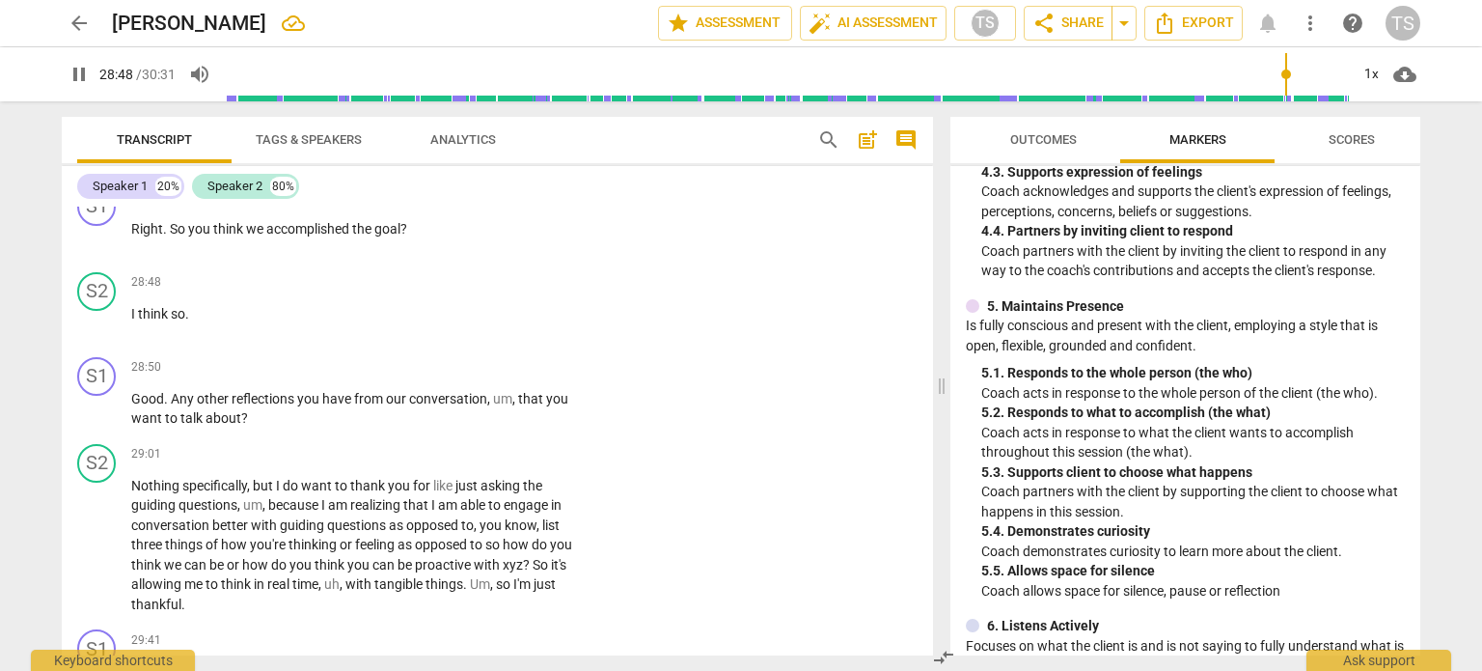
scroll to position [9736, 0]
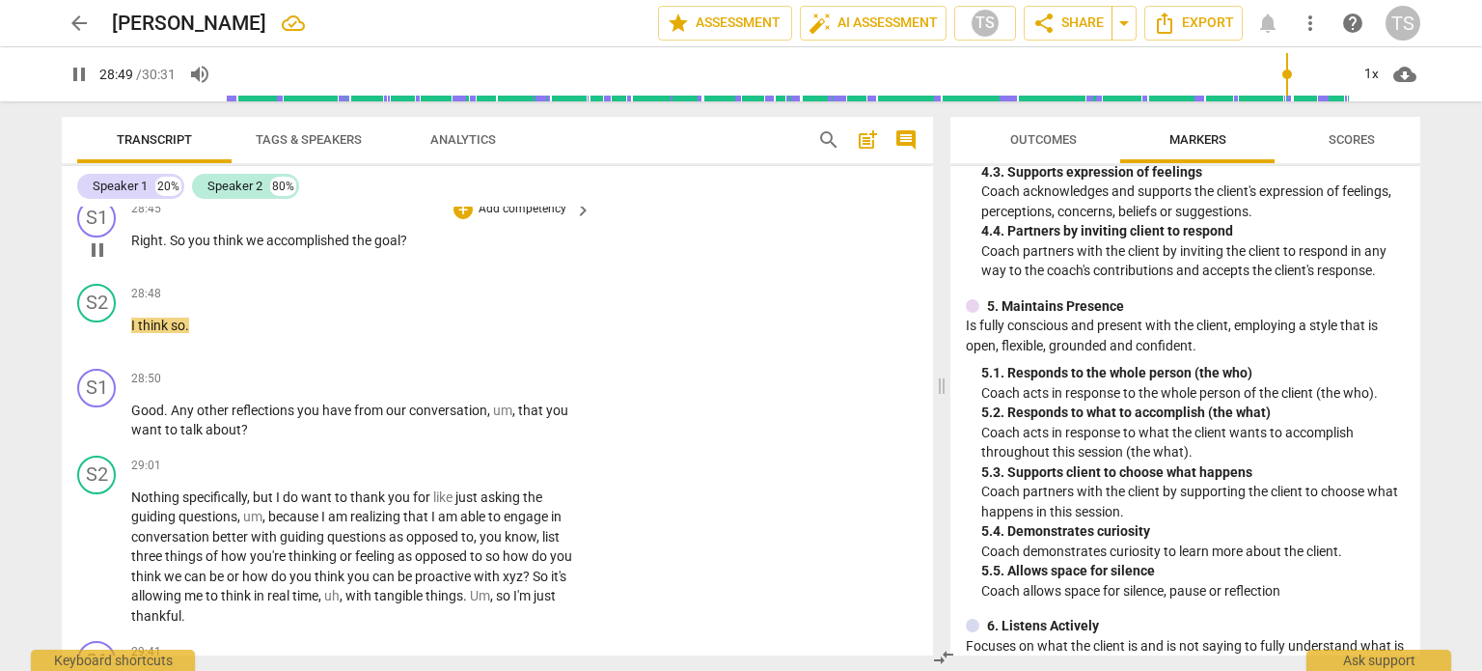
click at [101, 262] on span "pause" at bounding box center [97, 249] width 23 height 23
click at [464, 219] on div "+" at bounding box center [463, 209] width 19 height 19
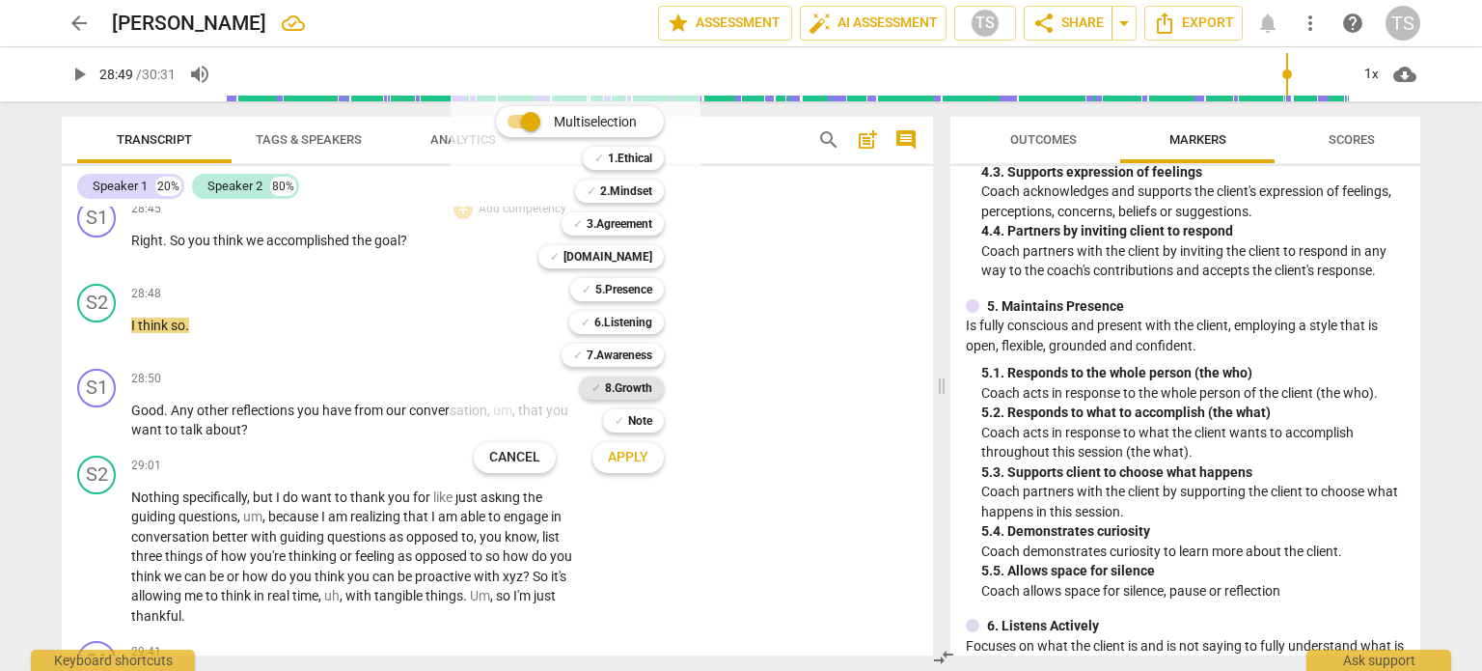
click at [641, 388] on b "8.Growth" at bounding box center [628, 387] width 47 height 23
click at [633, 464] on span "Apply" at bounding box center [628, 457] width 41 height 19
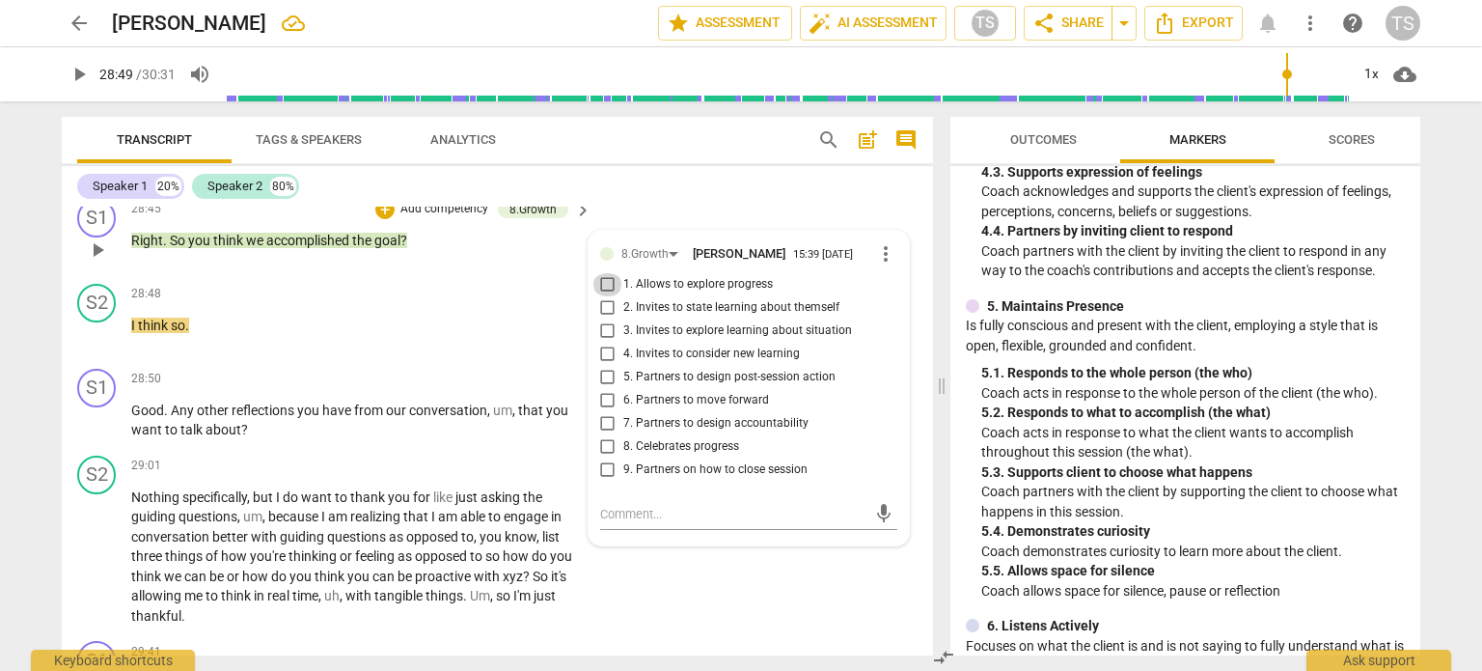
click at [606, 296] on input "1. Allows to explore progress" at bounding box center [608, 284] width 31 height 23
click at [684, 523] on textarea at bounding box center [733, 514] width 266 height 18
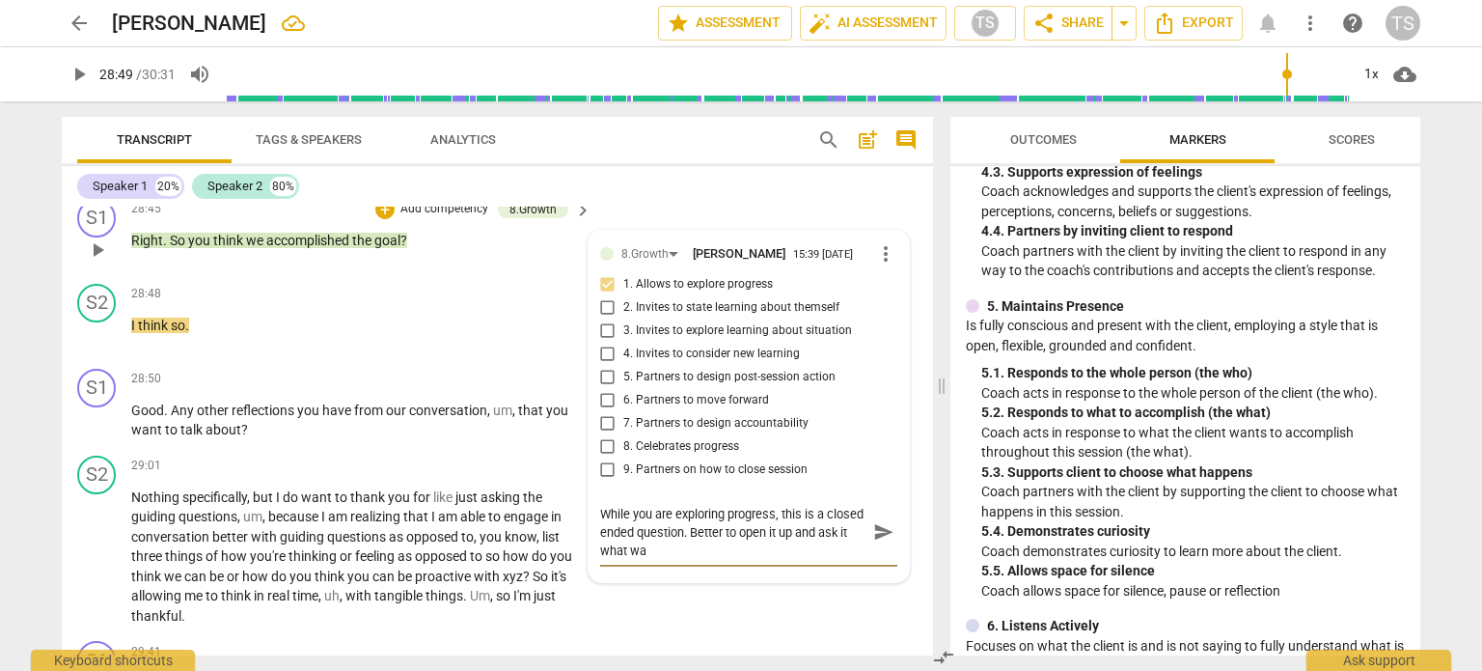
scroll to position [0, 0]
click at [684, 560] on textarea "While you are exploring progress, this is a closed ended question. Better to op…" at bounding box center [733, 532] width 266 height 55
click at [853, 560] on textarea "While you are exploring progress, this is a closed ended question. Better to op…" at bounding box center [733, 532] width 266 height 55
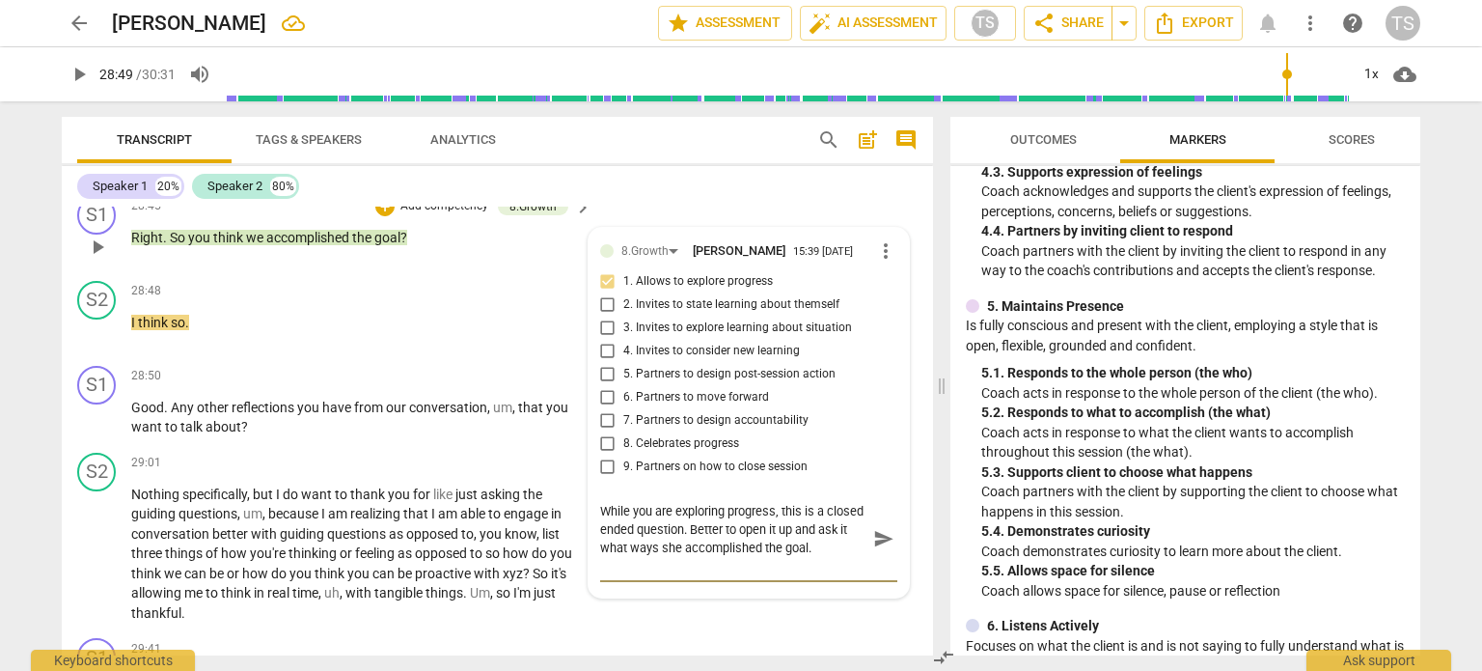
click at [873, 549] on span "send" at bounding box center [883, 538] width 21 height 21
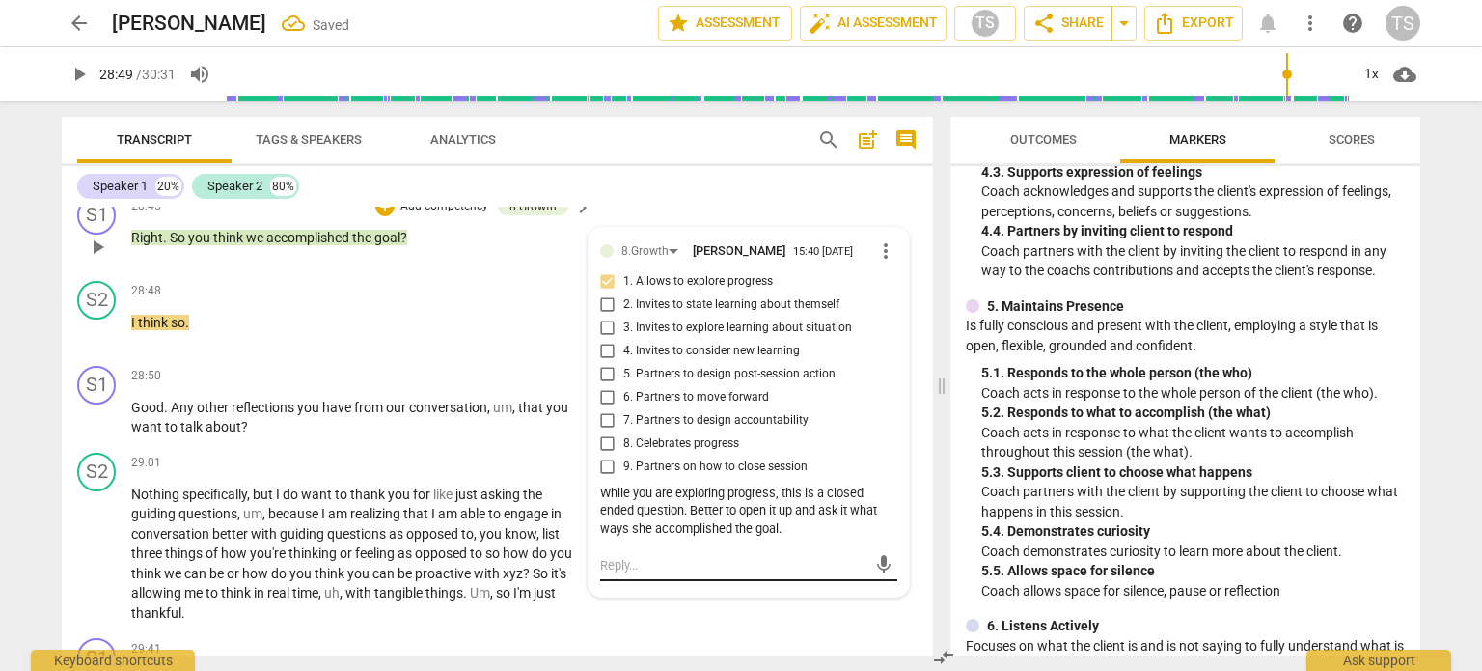
scroll to position [0, 0]
click at [96, 429] on span "play_arrow" at bounding box center [97, 417] width 23 height 23
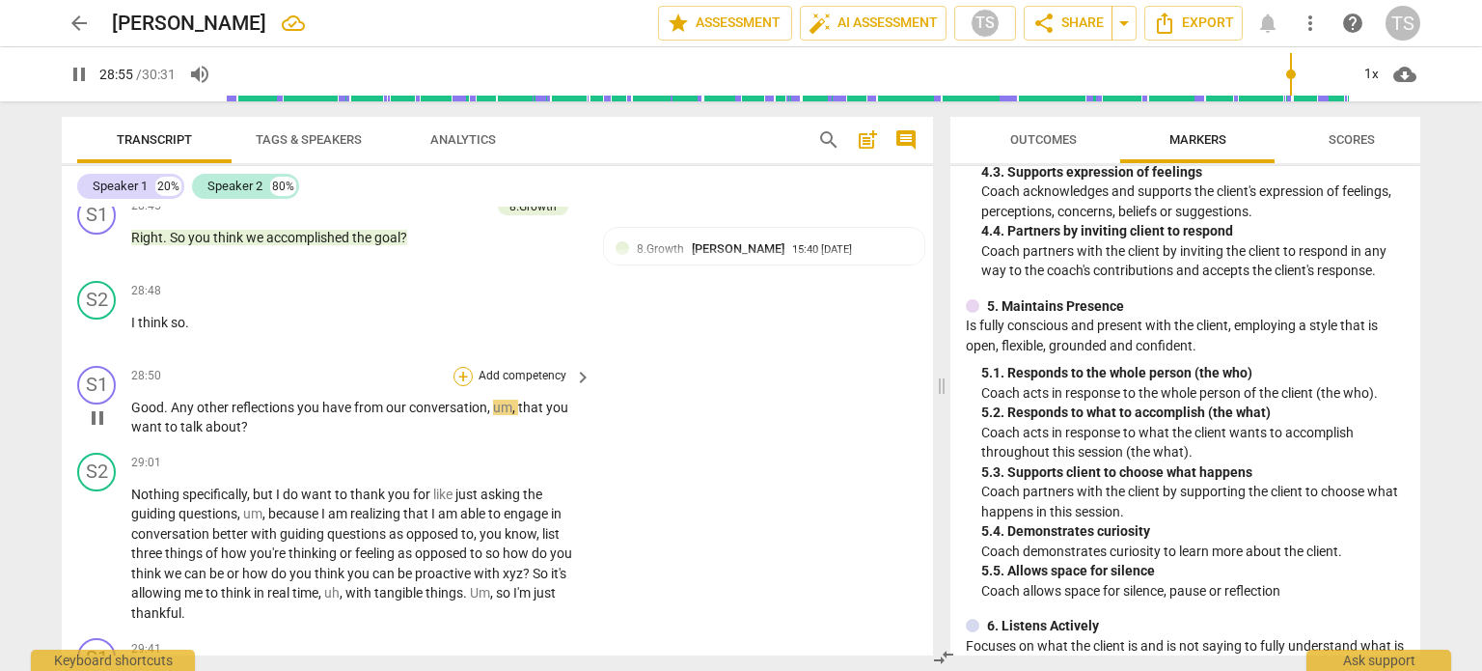
click at [463, 386] on div "+" at bounding box center [463, 376] width 19 height 19
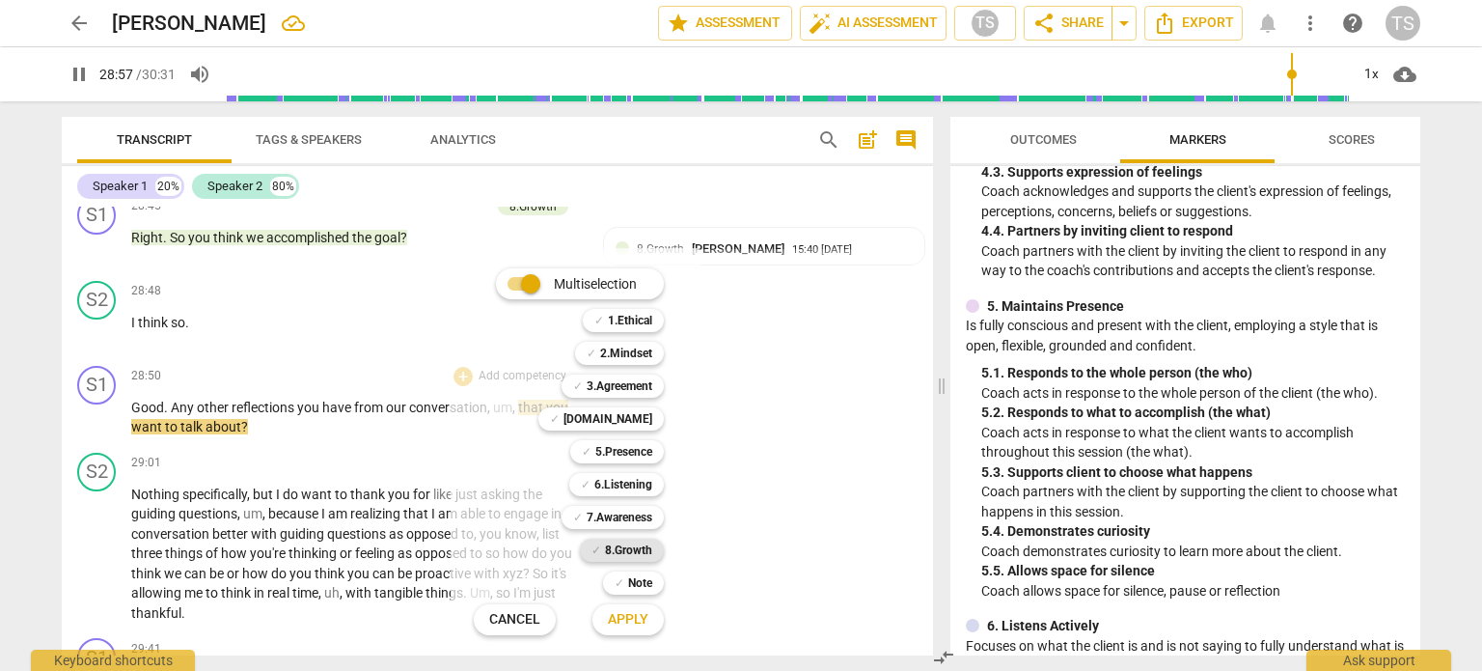
click at [627, 547] on b "8.Growth" at bounding box center [628, 550] width 47 height 23
click at [640, 621] on span "Apply" at bounding box center [628, 619] width 41 height 19
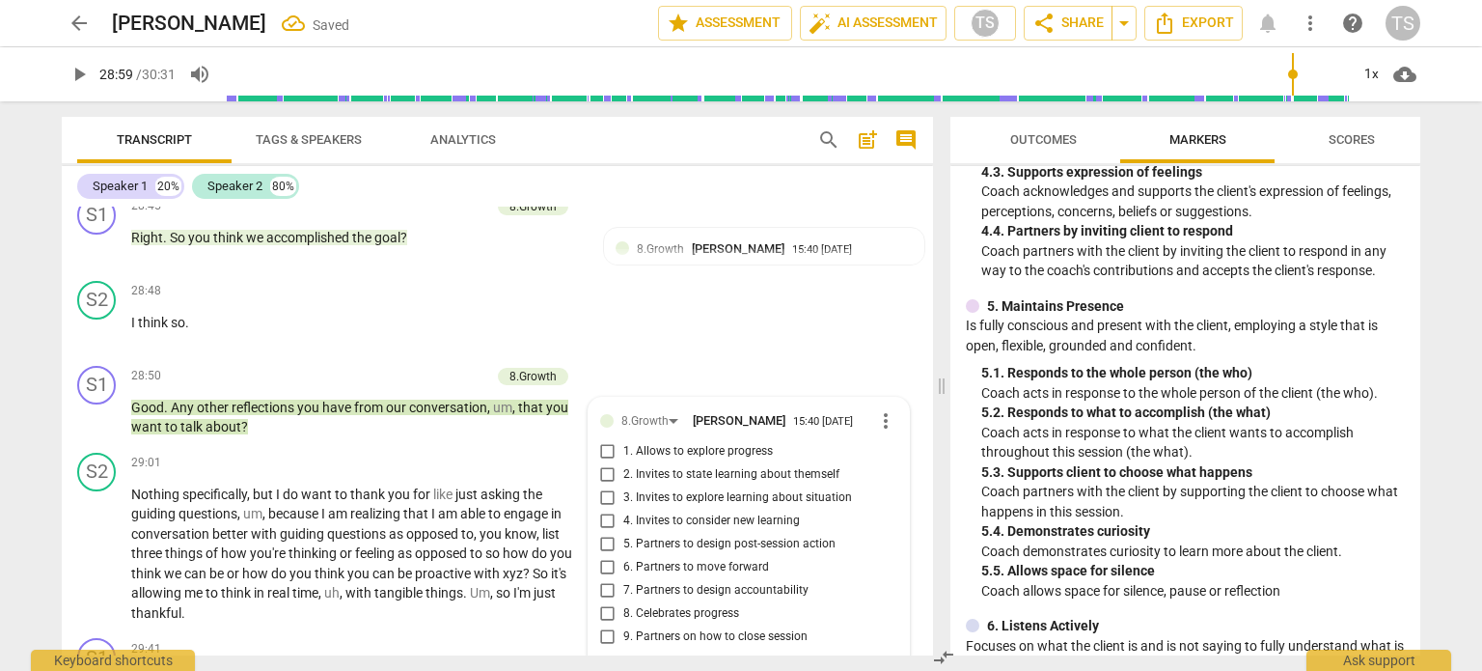
scroll to position [10068, 0]
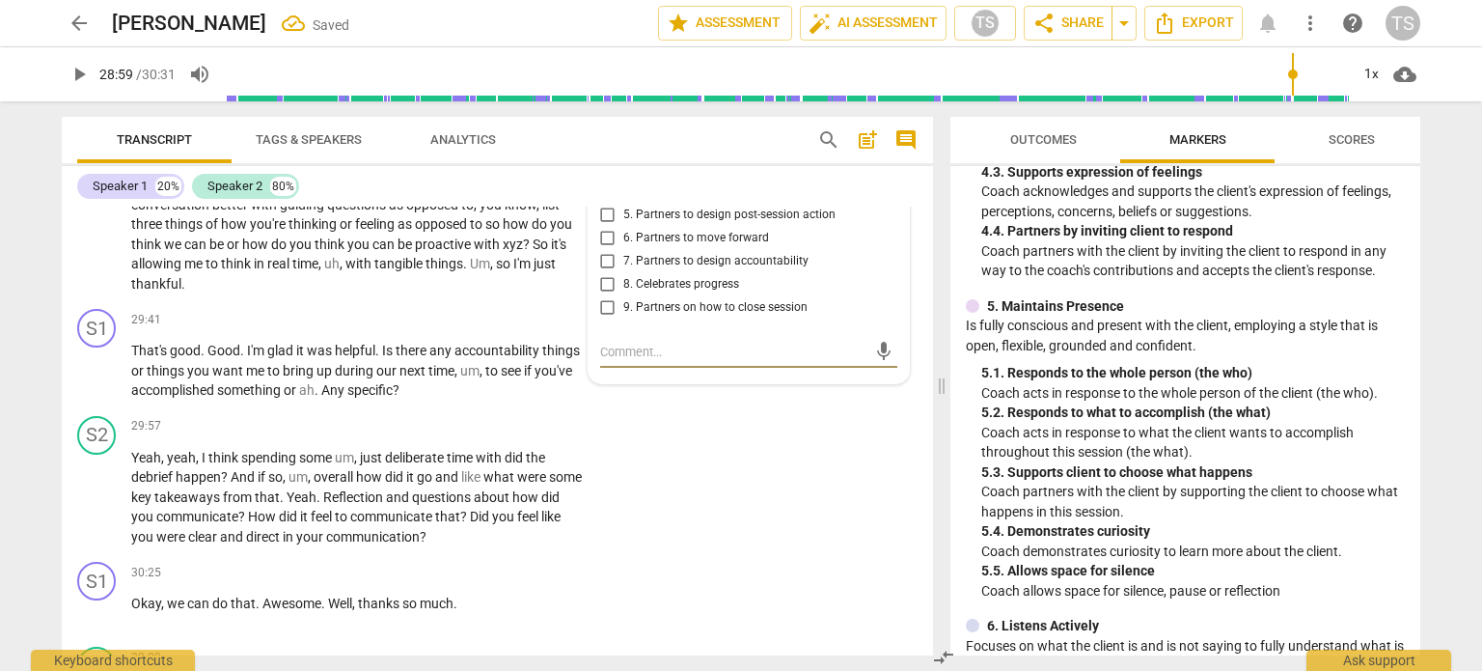
click at [602, 319] on input "9. Partners on how to close session" at bounding box center [608, 307] width 31 height 23
click at [97, 236] on span "play_arrow" at bounding box center [97, 224] width 23 height 23
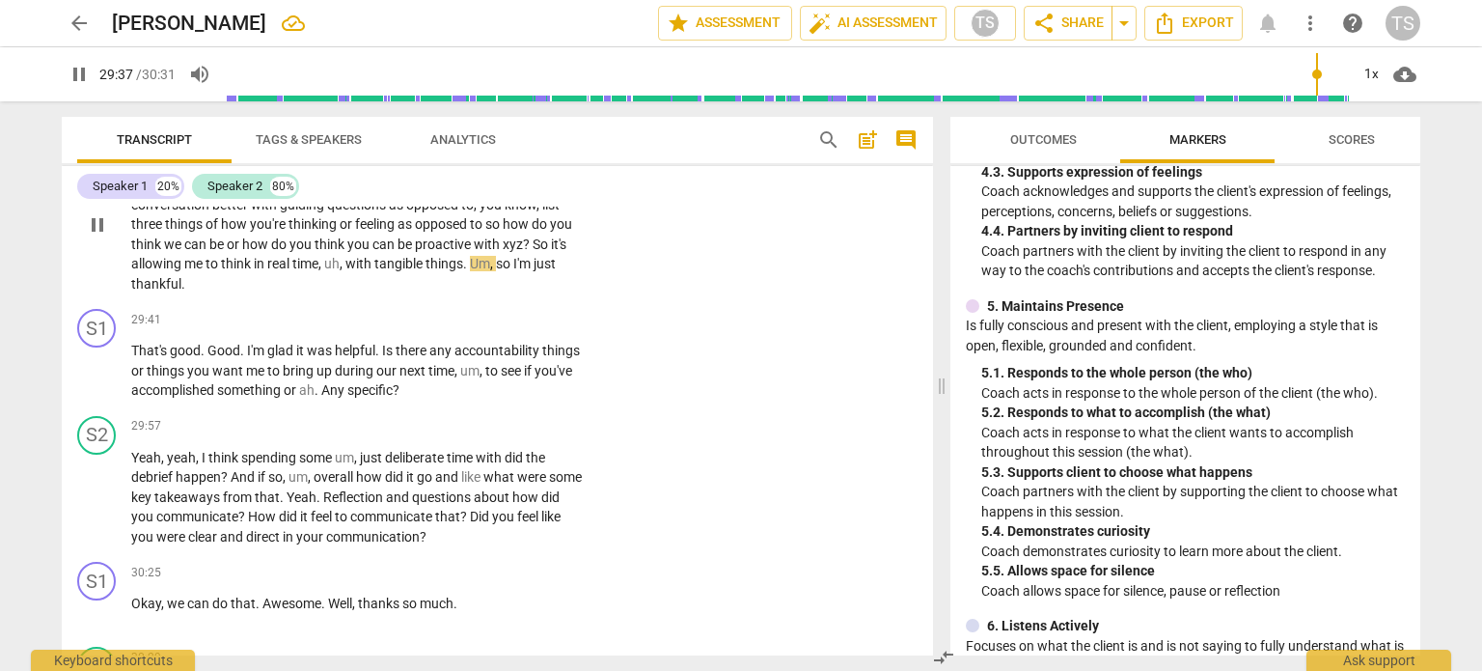
click at [465, 144] on div "+" at bounding box center [463, 133] width 19 height 19
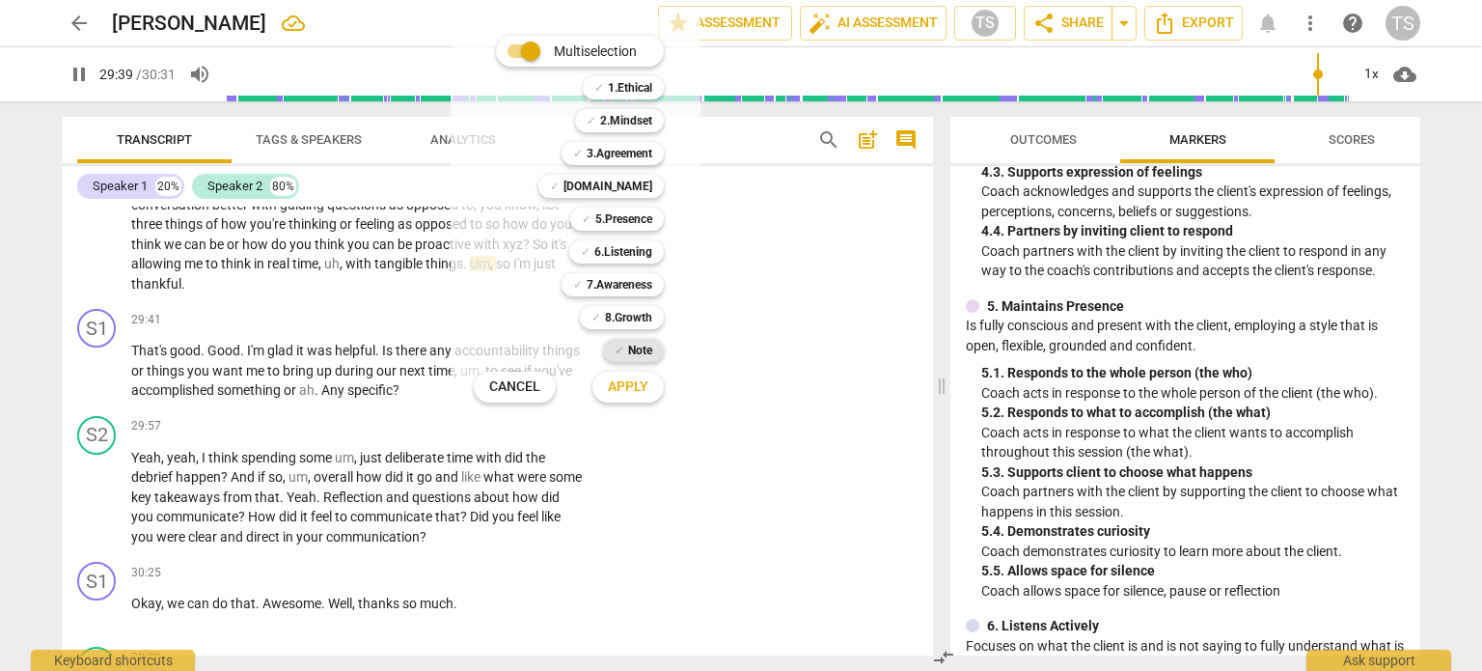
click at [630, 354] on b "Note" at bounding box center [640, 350] width 24 height 23
click at [636, 397] on button "Apply" at bounding box center [628, 387] width 71 height 35
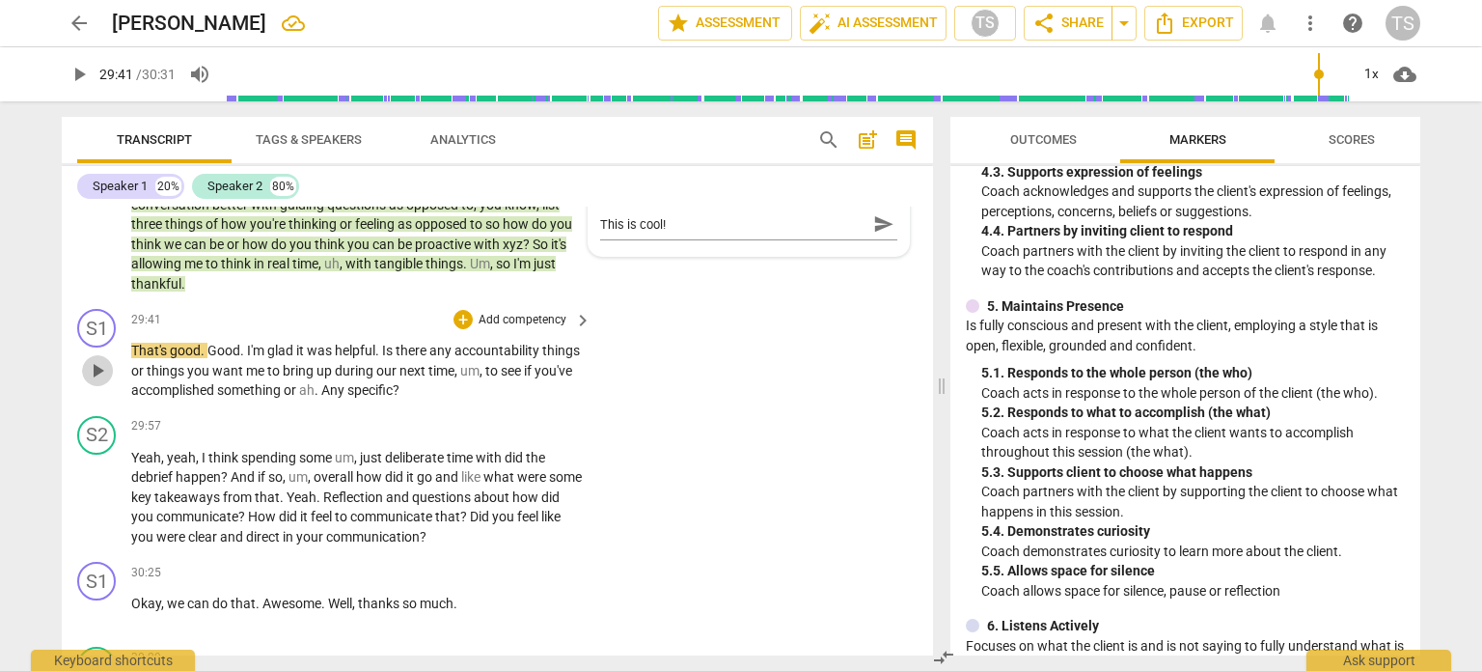
click at [93, 382] on span "play_arrow" at bounding box center [97, 370] width 23 height 23
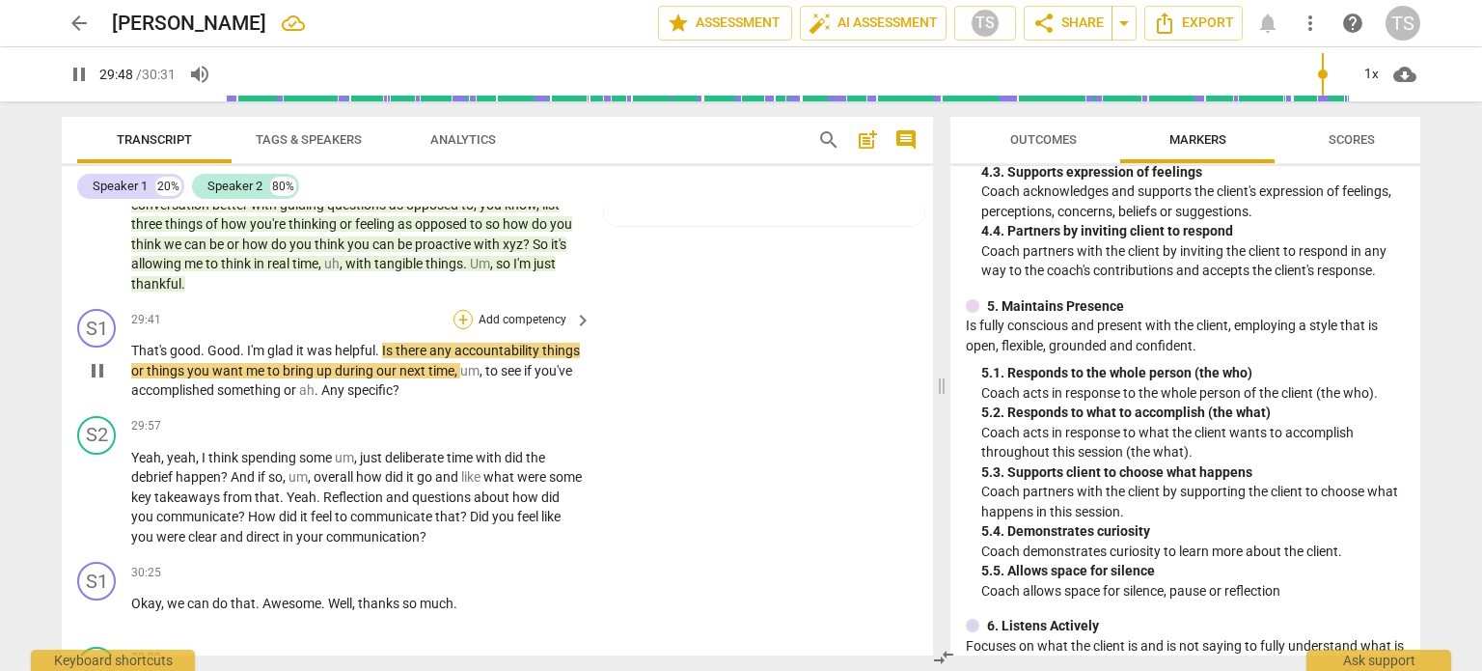
click at [456, 329] on div "+" at bounding box center [463, 319] width 19 height 19
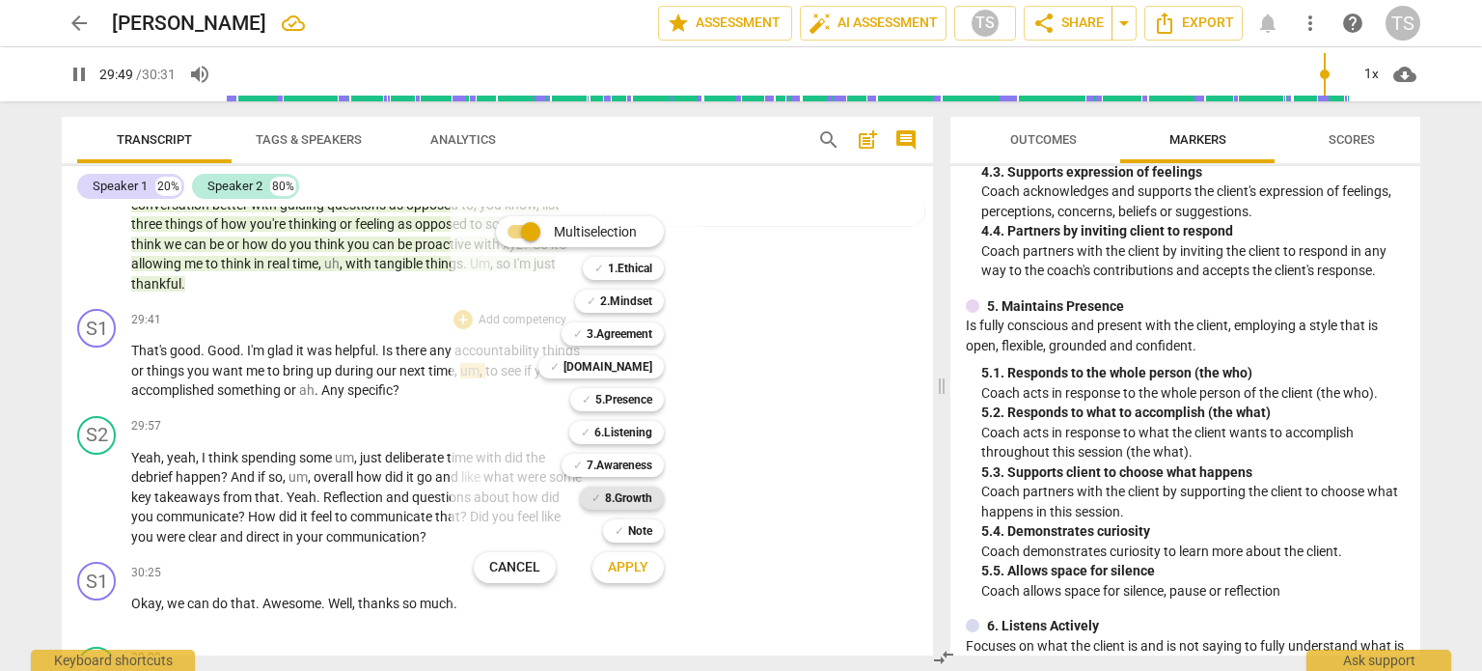
click at [611, 496] on b "8.Growth" at bounding box center [628, 497] width 47 height 23
click at [625, 567] on span "Apply" at bounding box center [628, 567] width 41 height 19
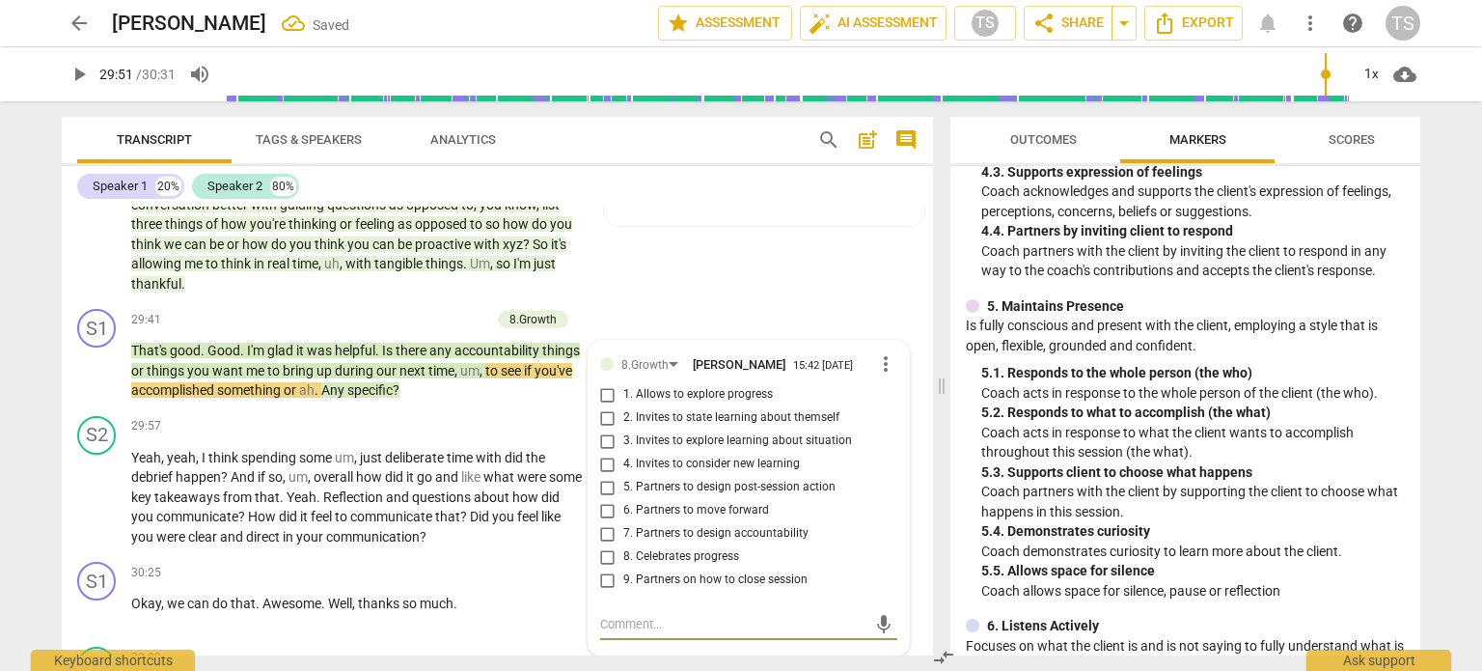
scroll to position [10285, 0]
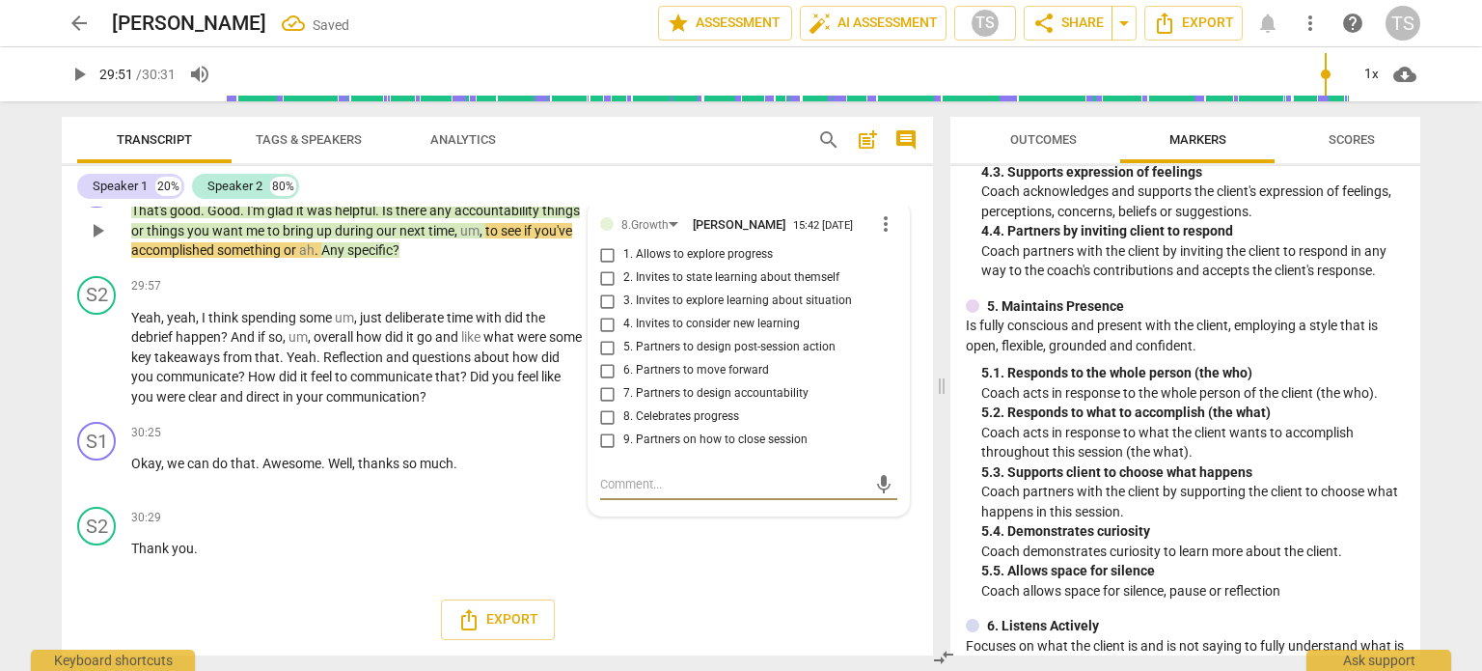
click at [605, 396] on input "7. Partners to design accountability" at bounding box center [608, 393] width 31 height 23
click at [665, 486] on textarea at bounding box center [733, 484] width 266 height 18
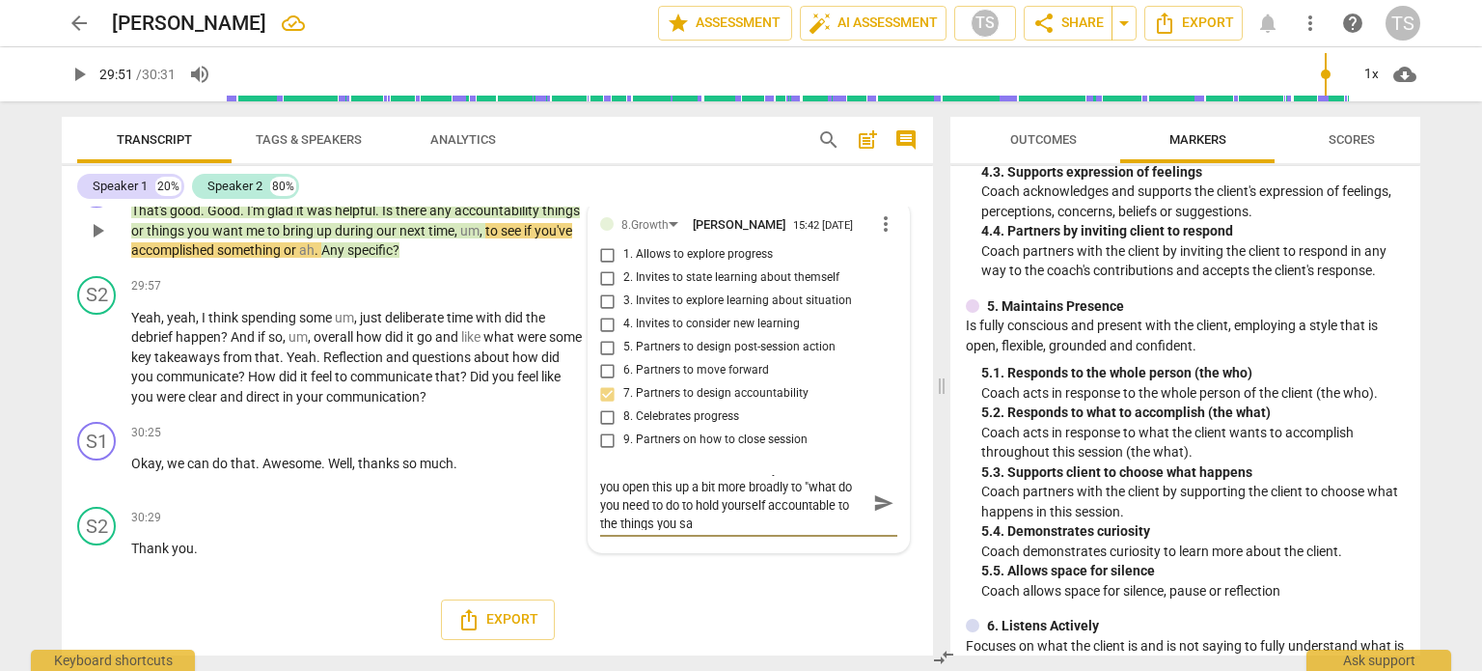
scroll to position [0, 0]
click at [873, 512] on span "send" at bounding box center [883, 511] width 21 height 21
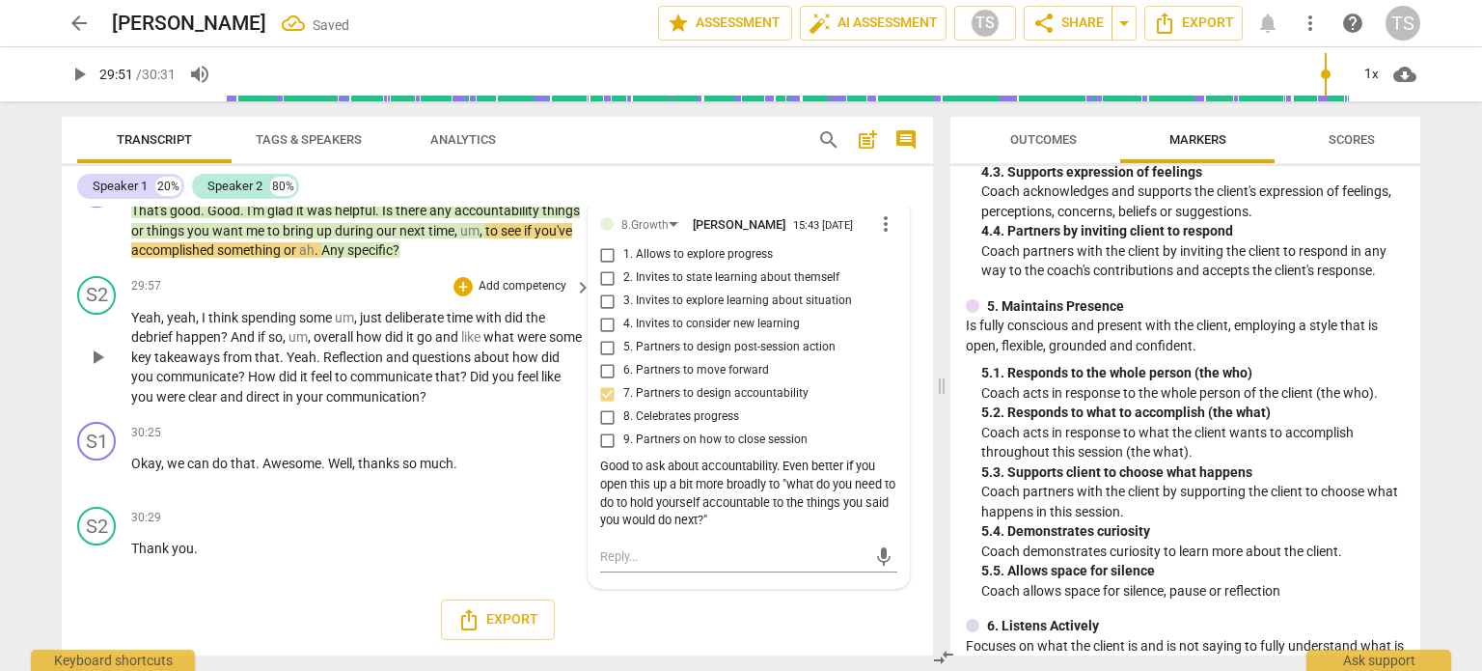
click at [94, 360] on span "play_arrow" at bounding box center [97, 357] width 23 height 23
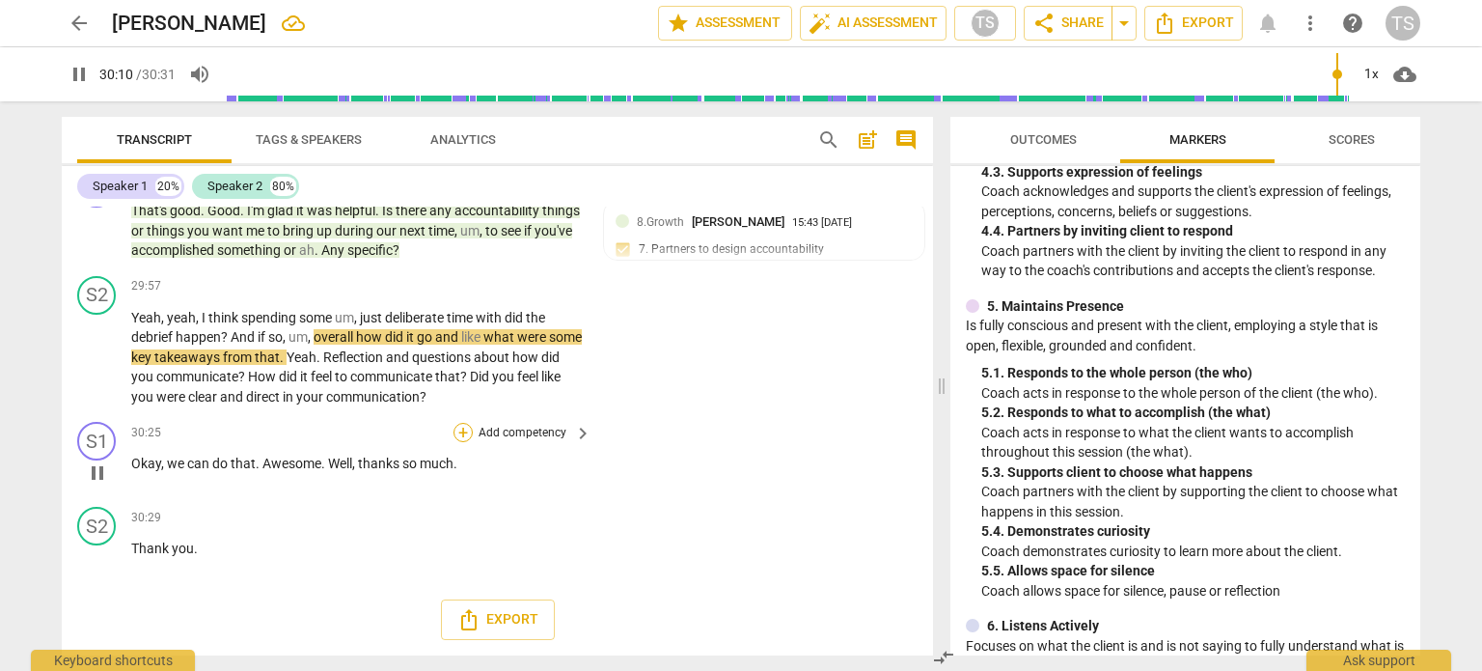
click at [456, 432] on div "+" at bounding box center [463, 432] width 19 height 19
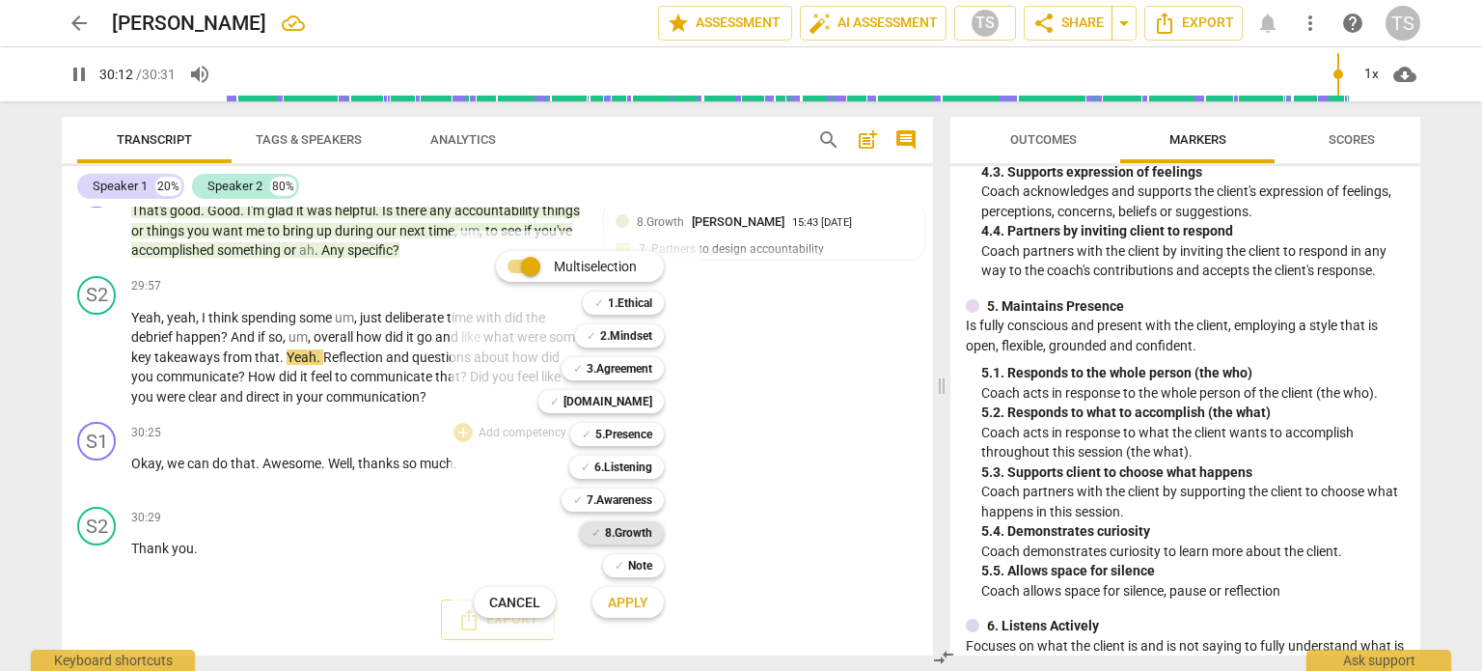
click at [648, 532] on b "8.Growth" at bounding box center [628, 532] width 47 height 23
click at [635, 605] on span "Apply" at bounding box center [628, 603] width 41 height 19
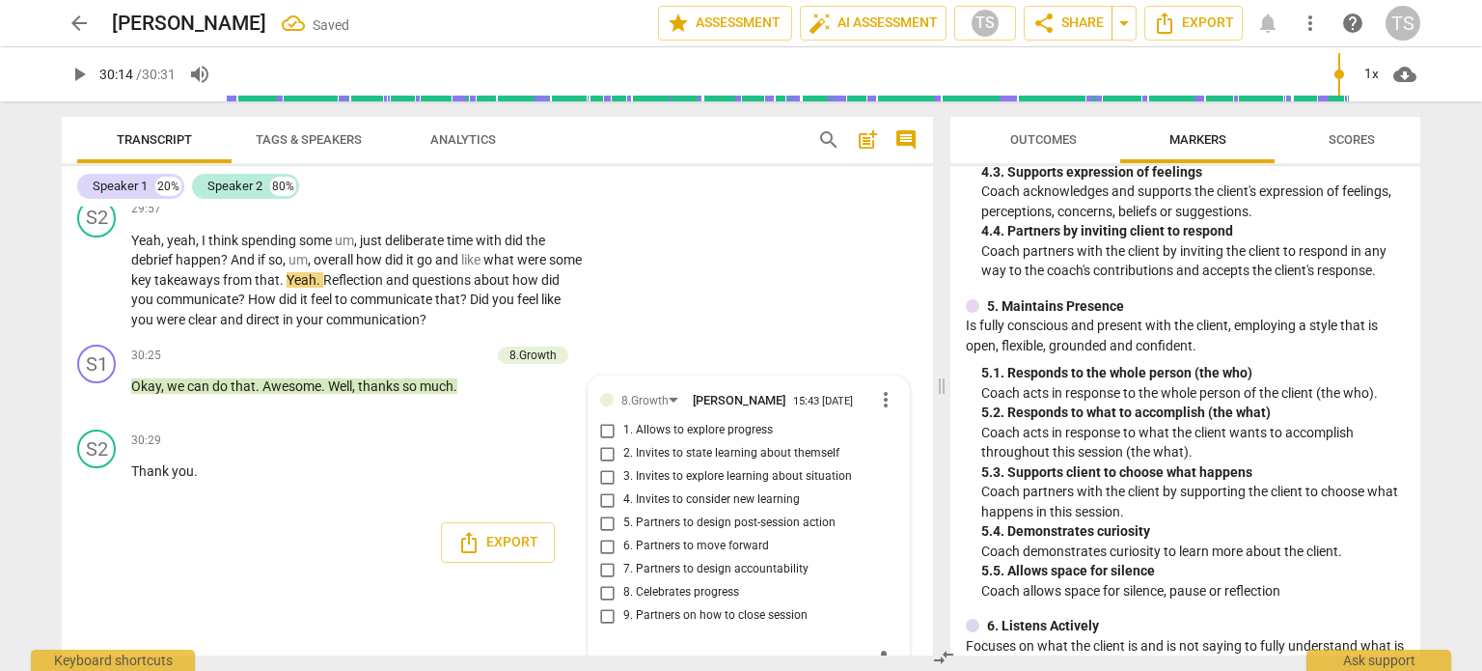
scroll to position [10401, 0]
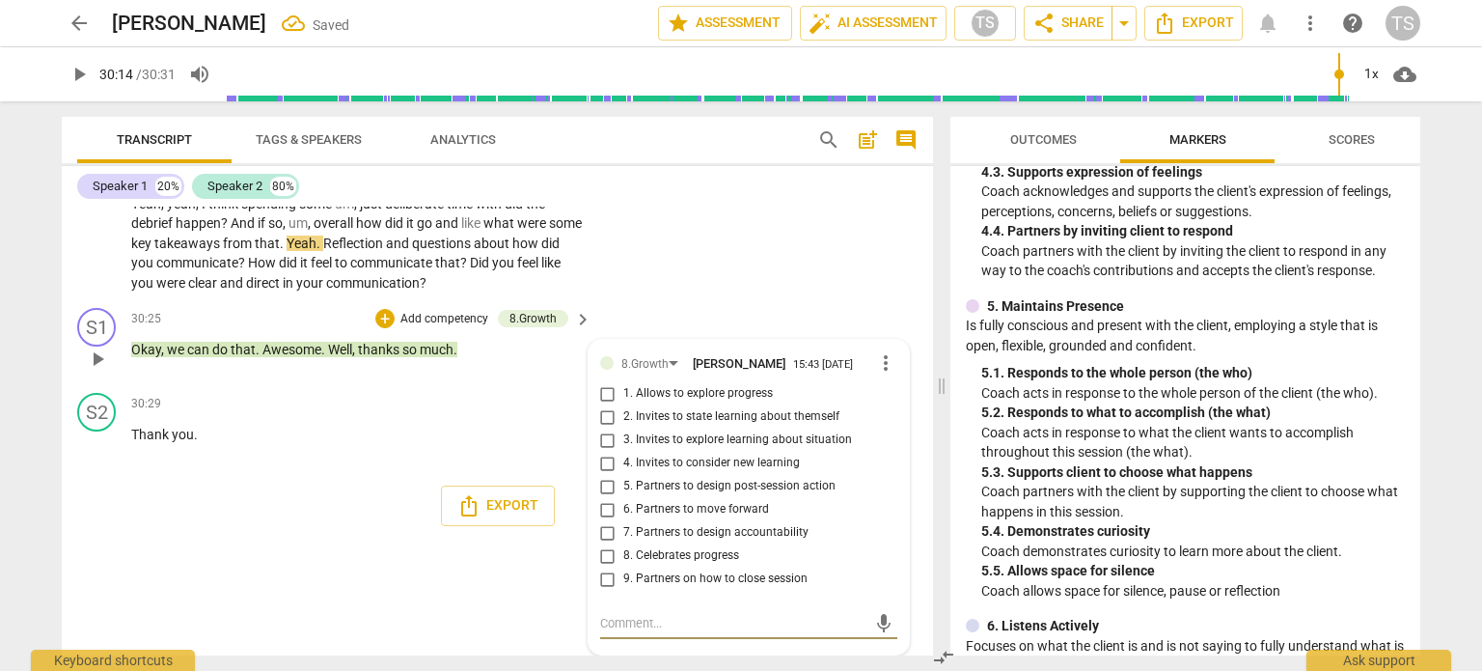
click at [606, 553] on input "8. Celebrates progress" at bounding box center [608, 555] width 31 height 23
click at [623, 617] on textarea at bounding box center [733, 623] width 266 height 18
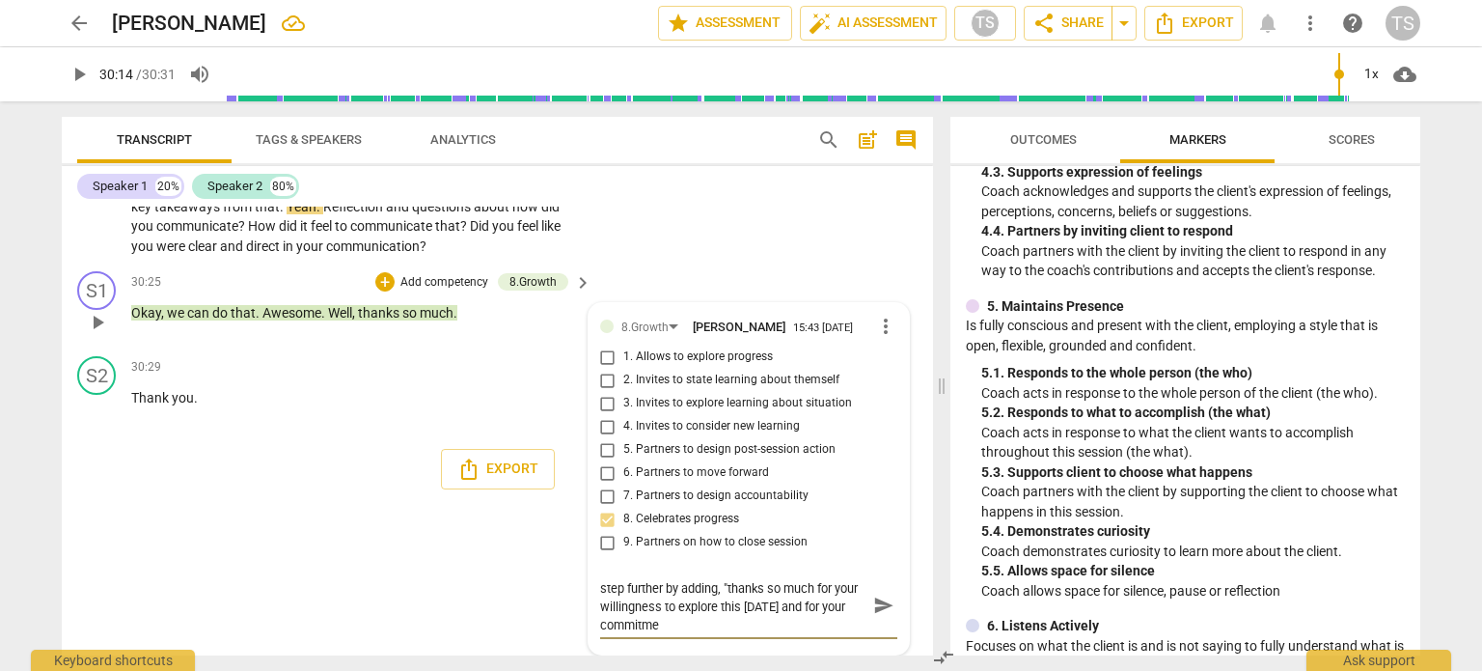
scroll to position [0, 0]
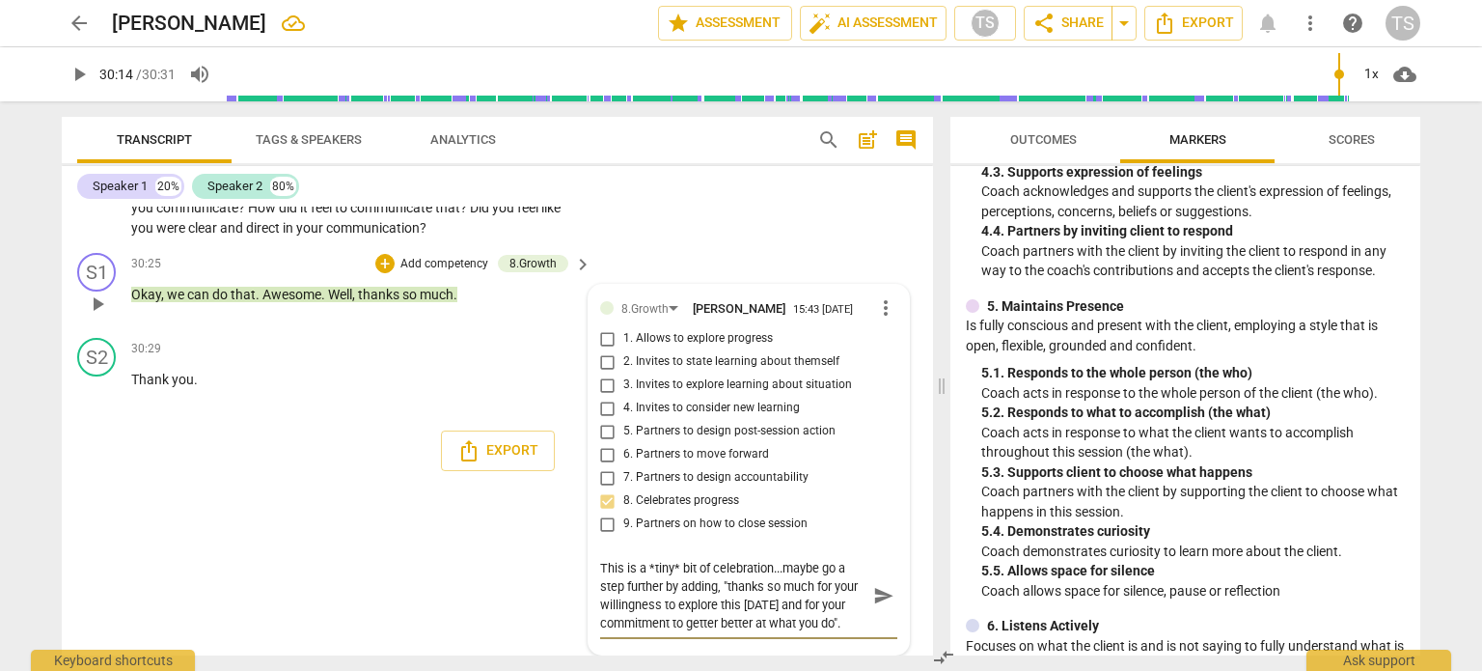
click at [877, 606] on span "send" at bounding box center [883, 595] width 21 height 21
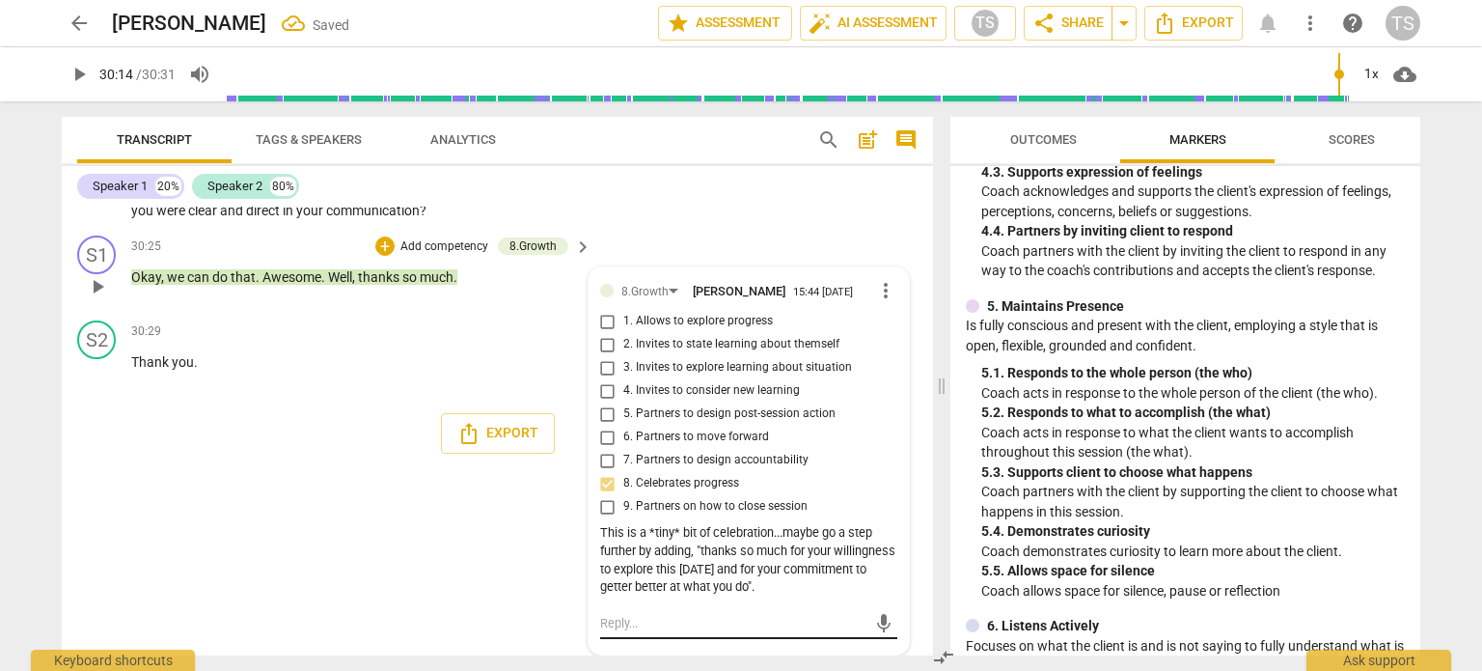
scroll to position [10431, 0]
click at [97, 383] on span "play_arrow" at bounding box center [97, 371] width 23 height 23
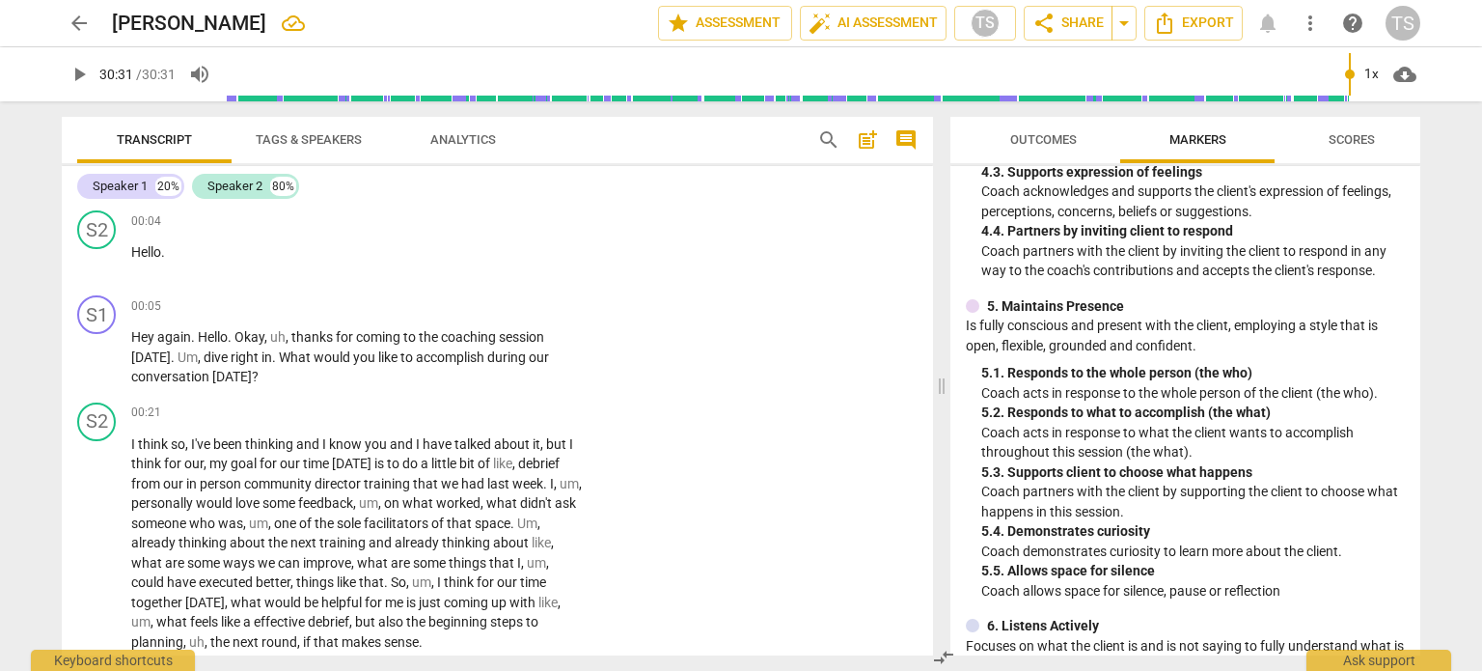
scroll to position [110, 0]
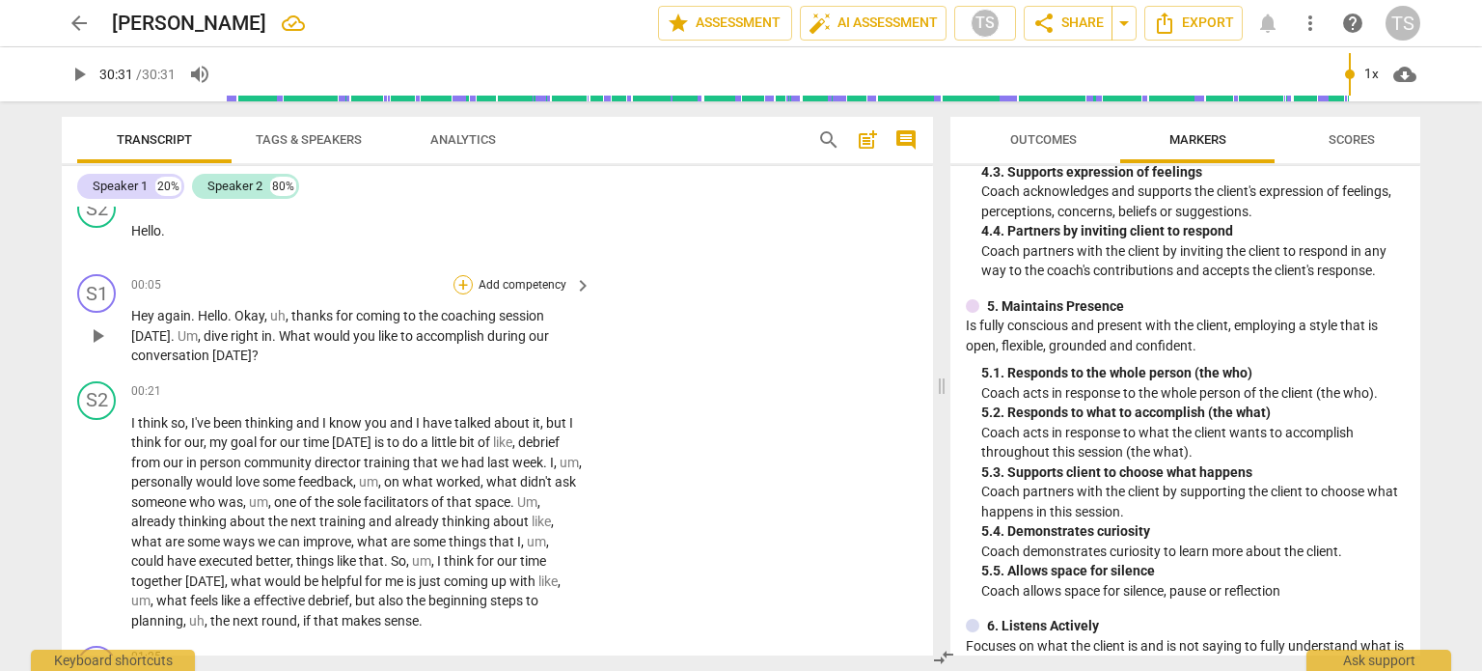
click at [459, 279] on div "+" at bounding box center [463, 284] width 19 height 19
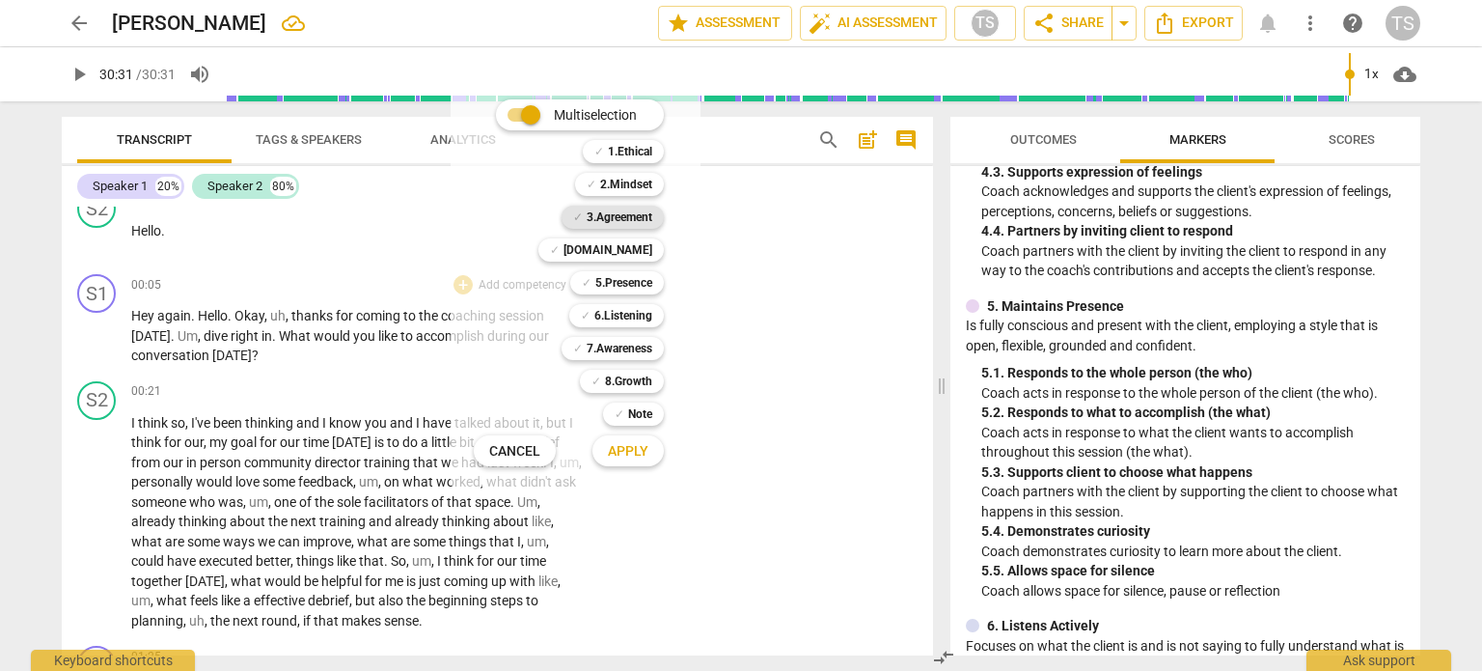
click at [614, 216] on b "3.Agreement" at bounding box center [620, 217] width 66 height 23
click at [614, 455] on span "Apply" at bounding box center [628, 451] width 41 height 19
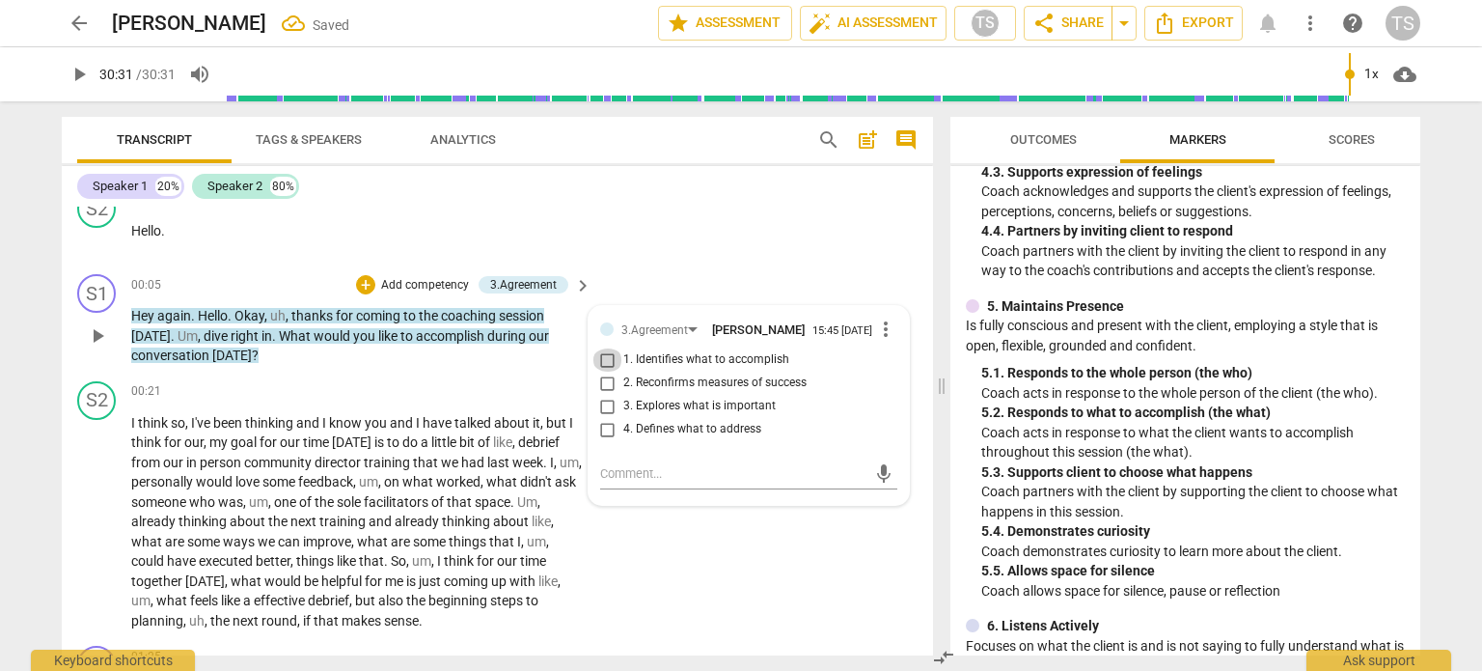
click at [606, 369] on input "1. Identifies what to accomplish" at bounding box center [608, 359] width 31 height 23
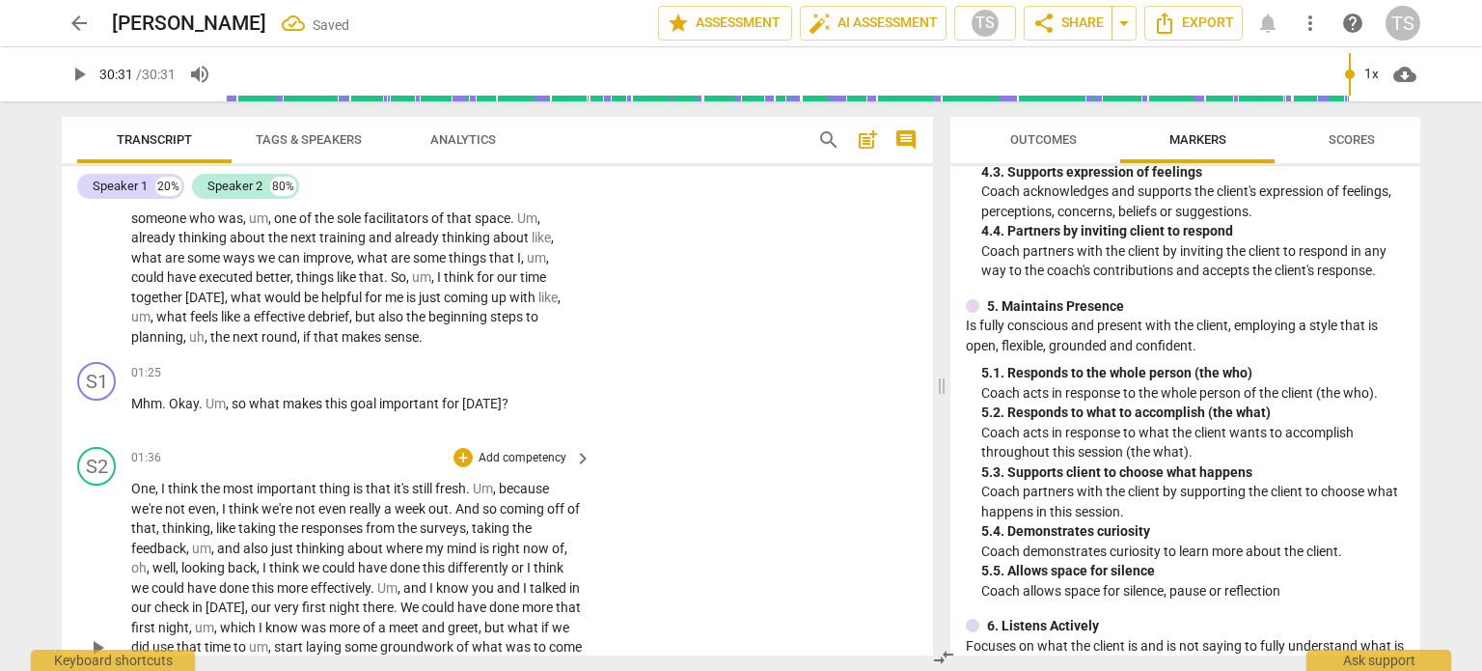
scroll to position [483, 0]
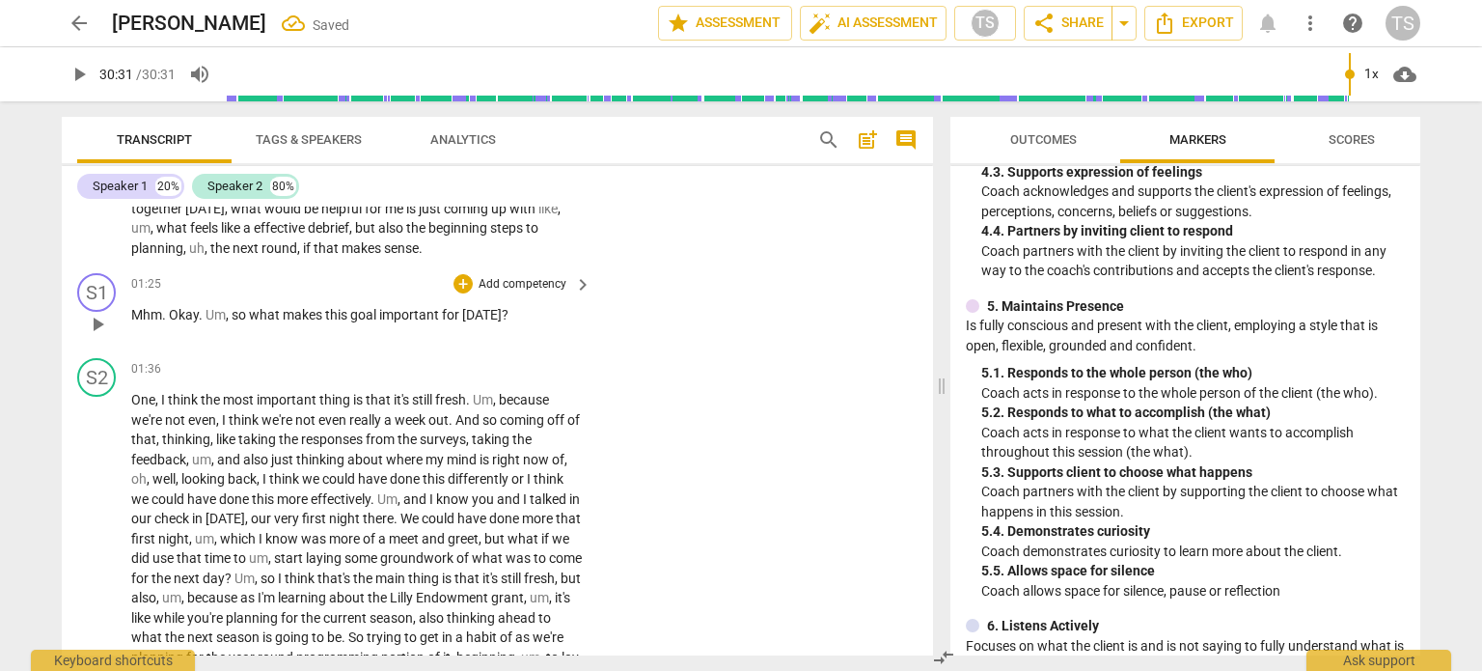
click at [480, 324] on div "01:25 + Add competency keyboard_arrow_right Mhm . Okay . Um , so what makes thi…" at bounding box center [362, 307] width 462 height 69
click at [463, 283] on div "+" at bounding box center [463, 283] width 19 height 19
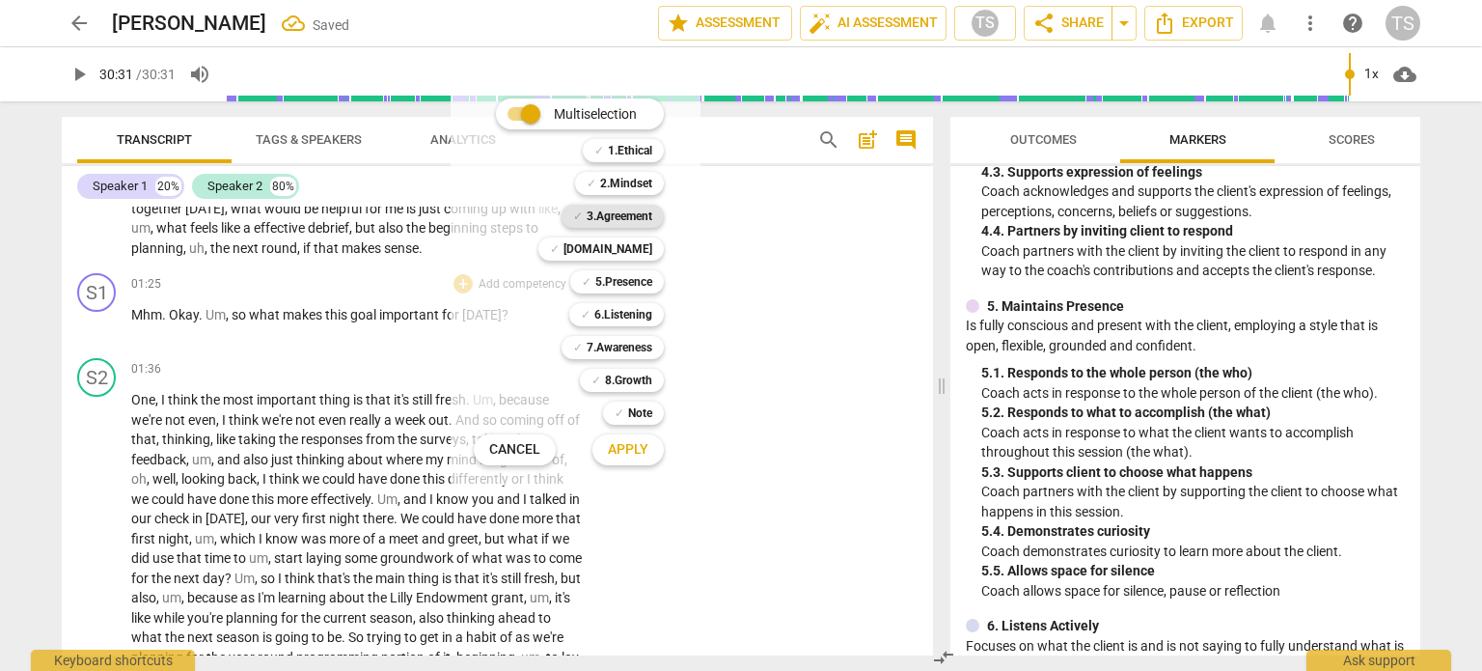
click at [637, 211] on b "3.Agreement" at bounding box center [620, 216] width 66 height 23
click at [618, 447] on span "Apply" at bounding box center [628, 449] width 41 height 19
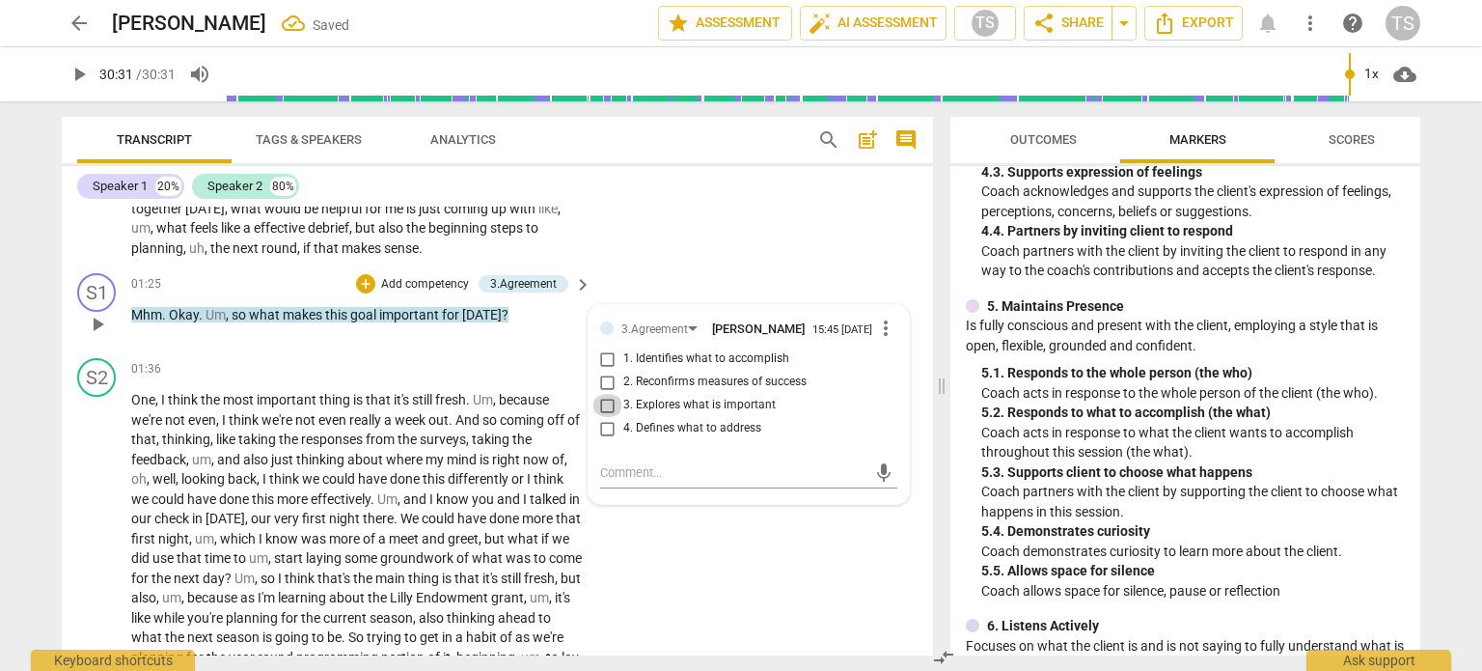
click at [603, 406] on input "3. Explores what is important" at bounding box center [608, 405] width 31 height 23
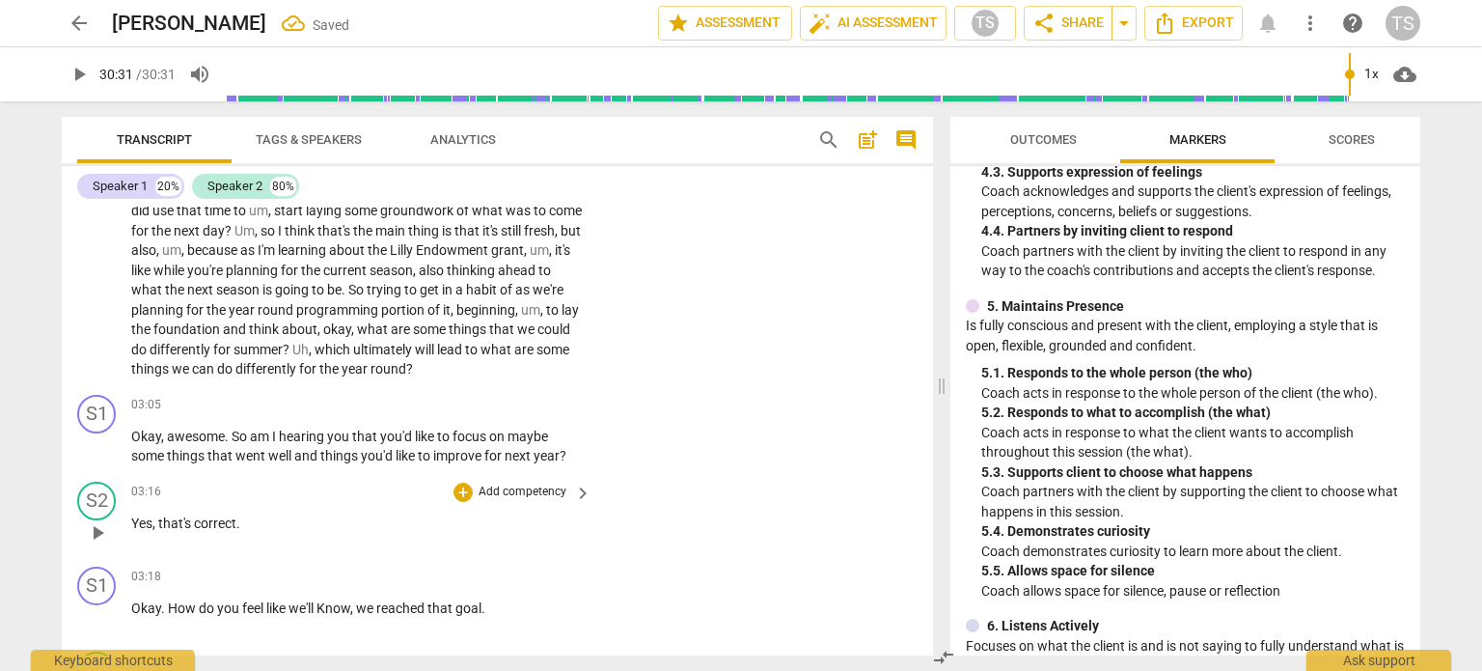
scroll to position [831, 0]
click at [457, 400] on div "+" at bounding box center [463, 404] width 19 height 19
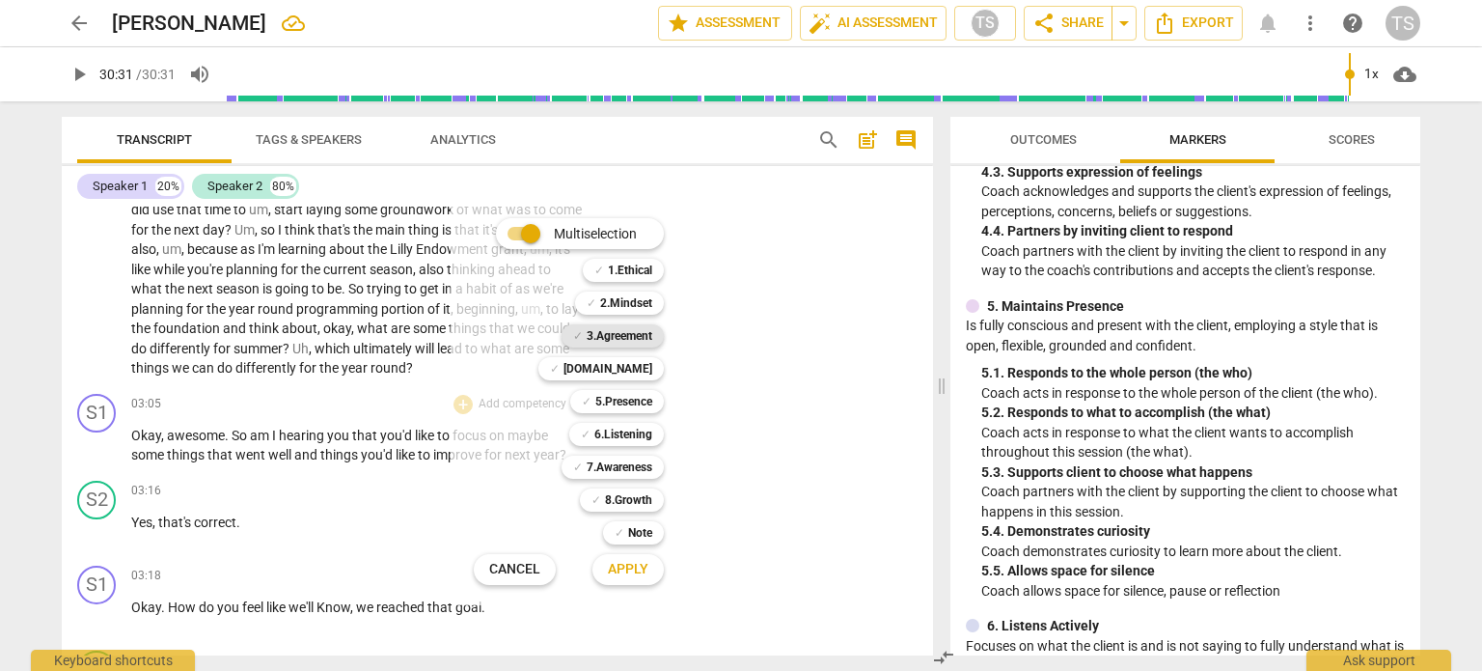
click at [621, 332] on b "3.Agreement" at bounding box center [620, 335] width 66 height 23
click at [630, 567] on span "Apply" at bounding box center [628, 569] width 41 height 19
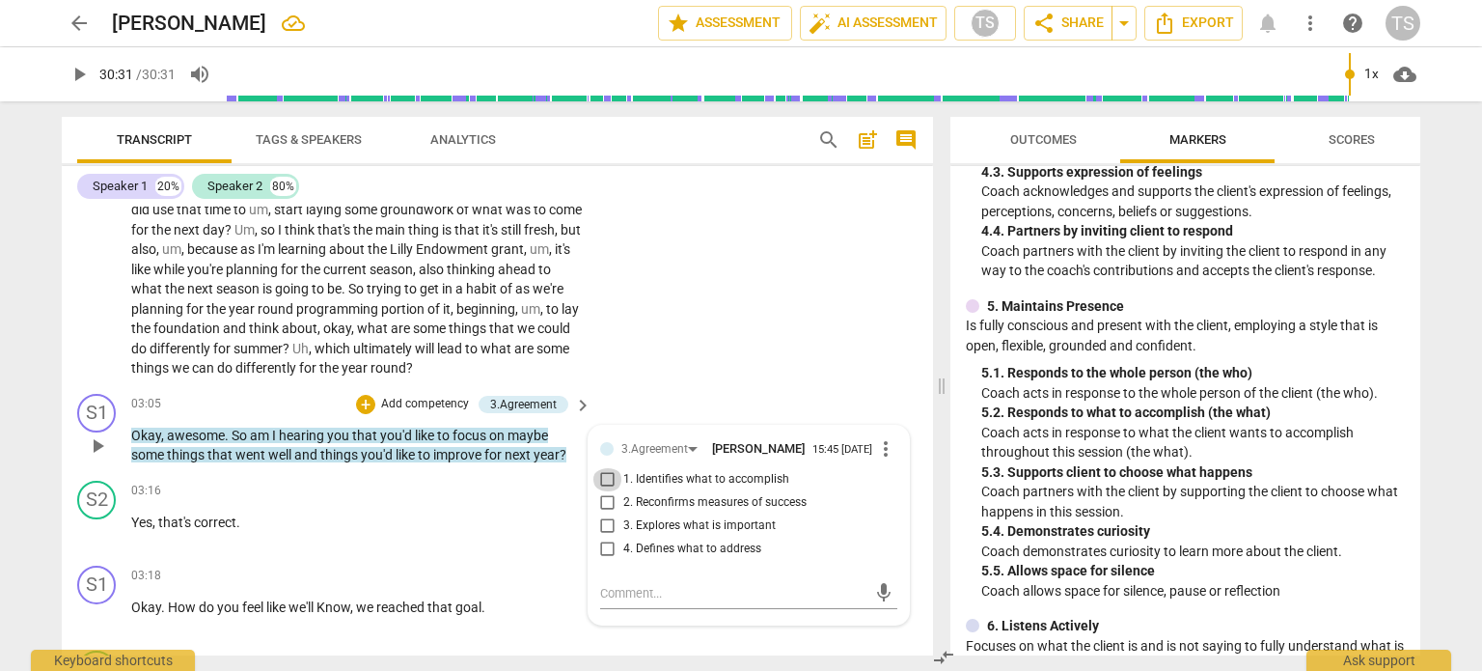
click at [602, 481] on input "1. Identifies what to accomplish" at bounding box center [608, 479] width 31 height 23
click at [364, 401] on div "+" at bounding box center [365, 404] width 19 height 19
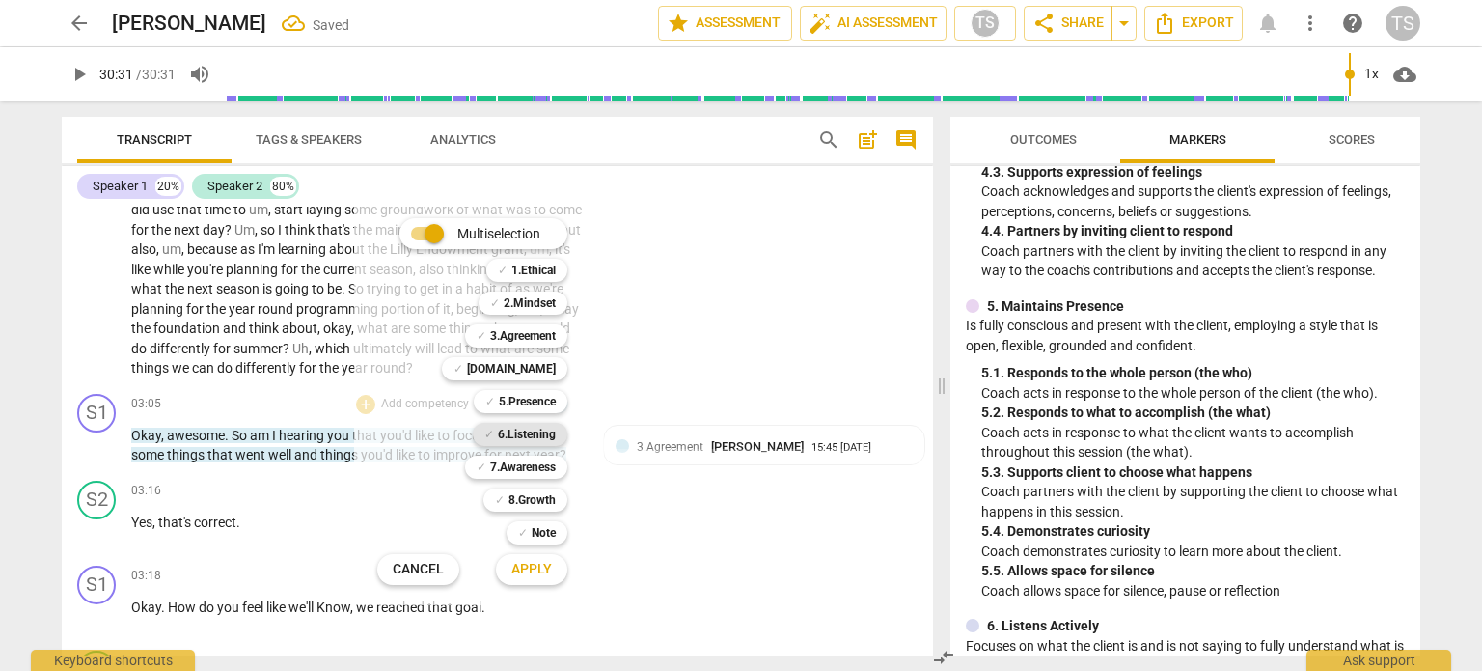
click at [534, 427] on b "6.Listening" at bounding box center [527, 434] width 58 height 23
click at [527, 570] on span "Apply" at bounding box center [532, 569] width 41 height 19
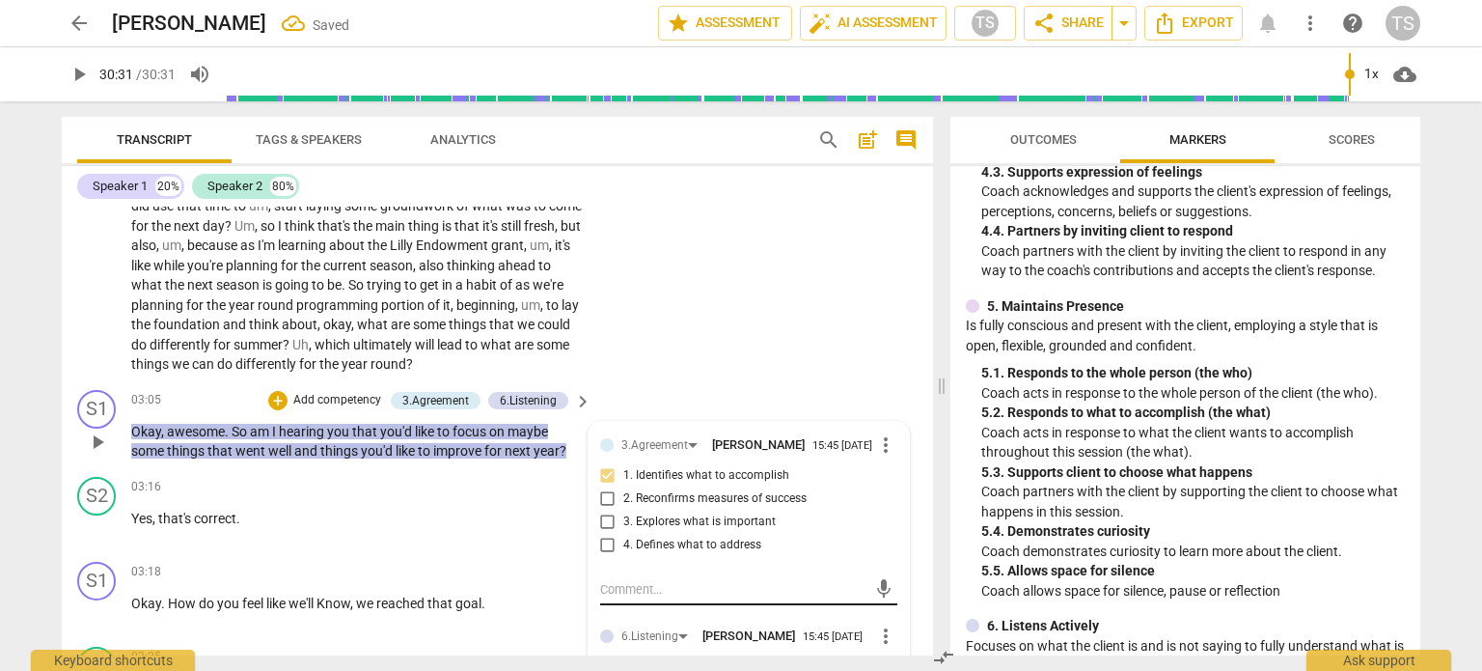
scroll to position [1082, 0]
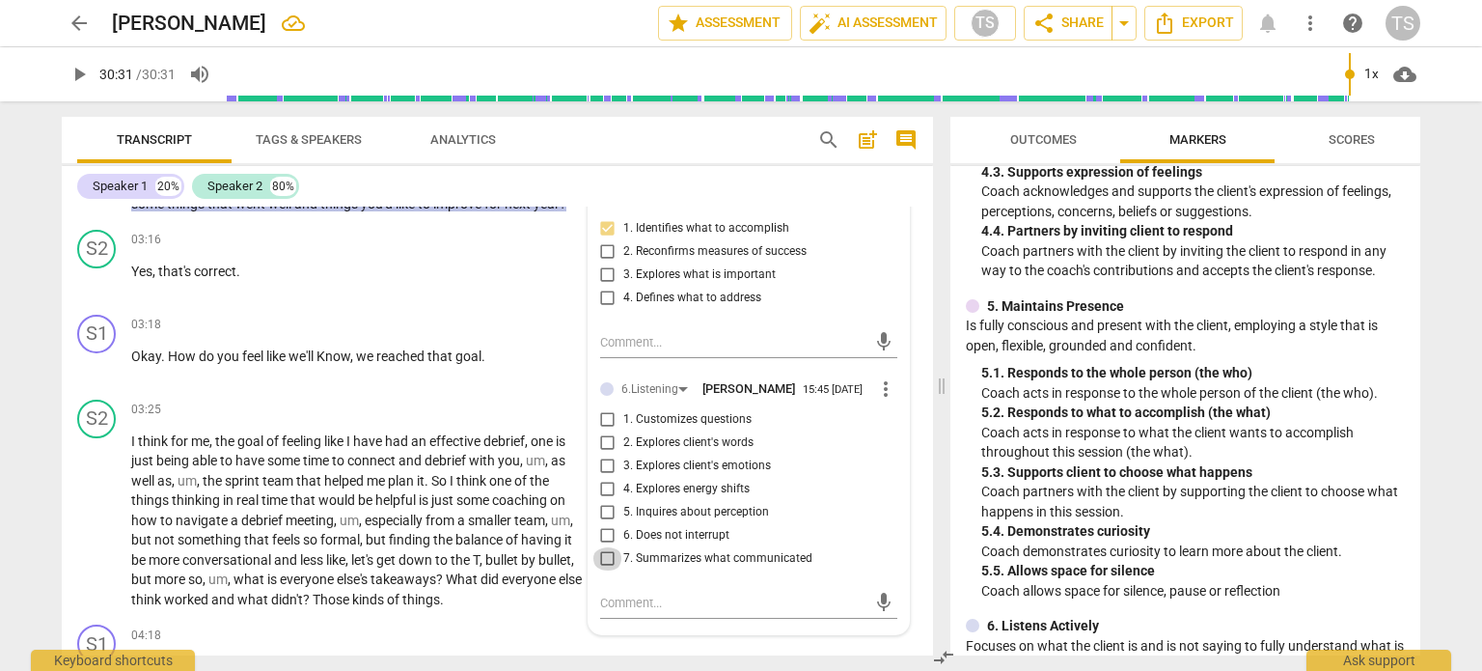
click at [603, 570] on input "7. Summarizes what communicated" at bounding box center [608, 558] width 31 height 23
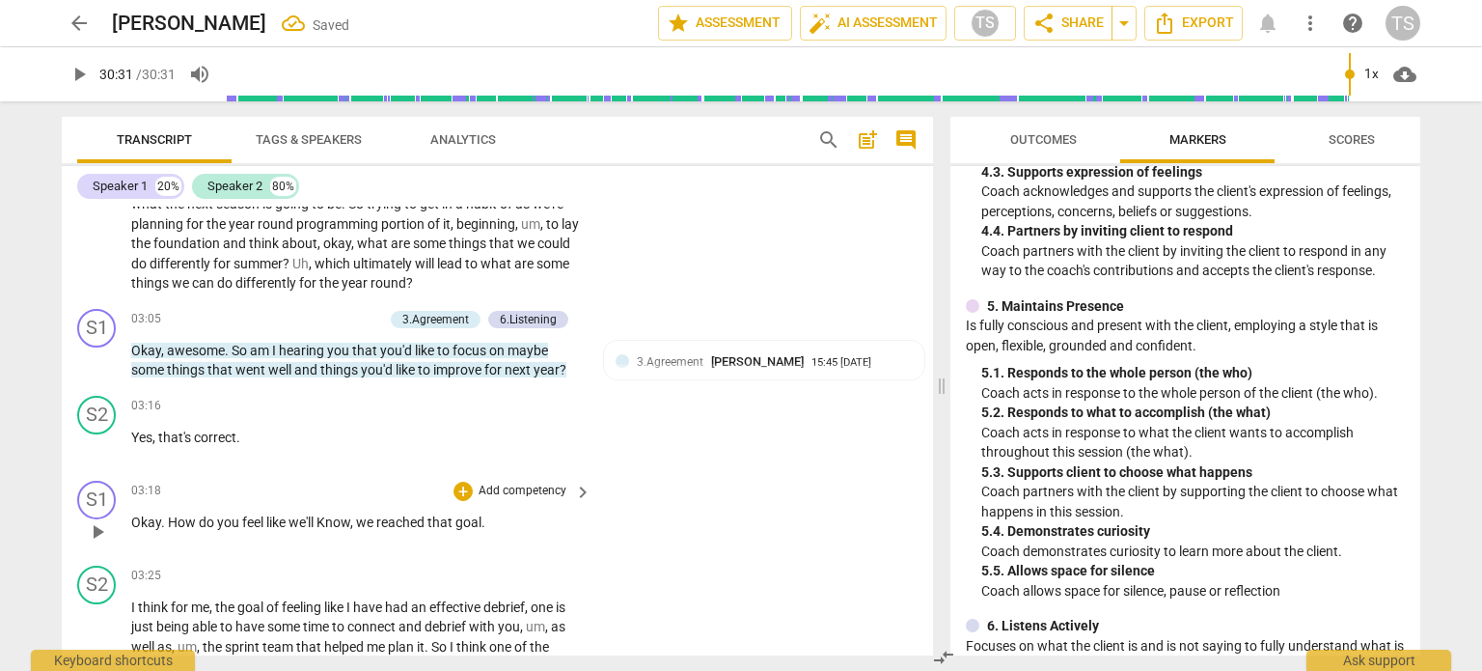
scroll to position [909, 0]
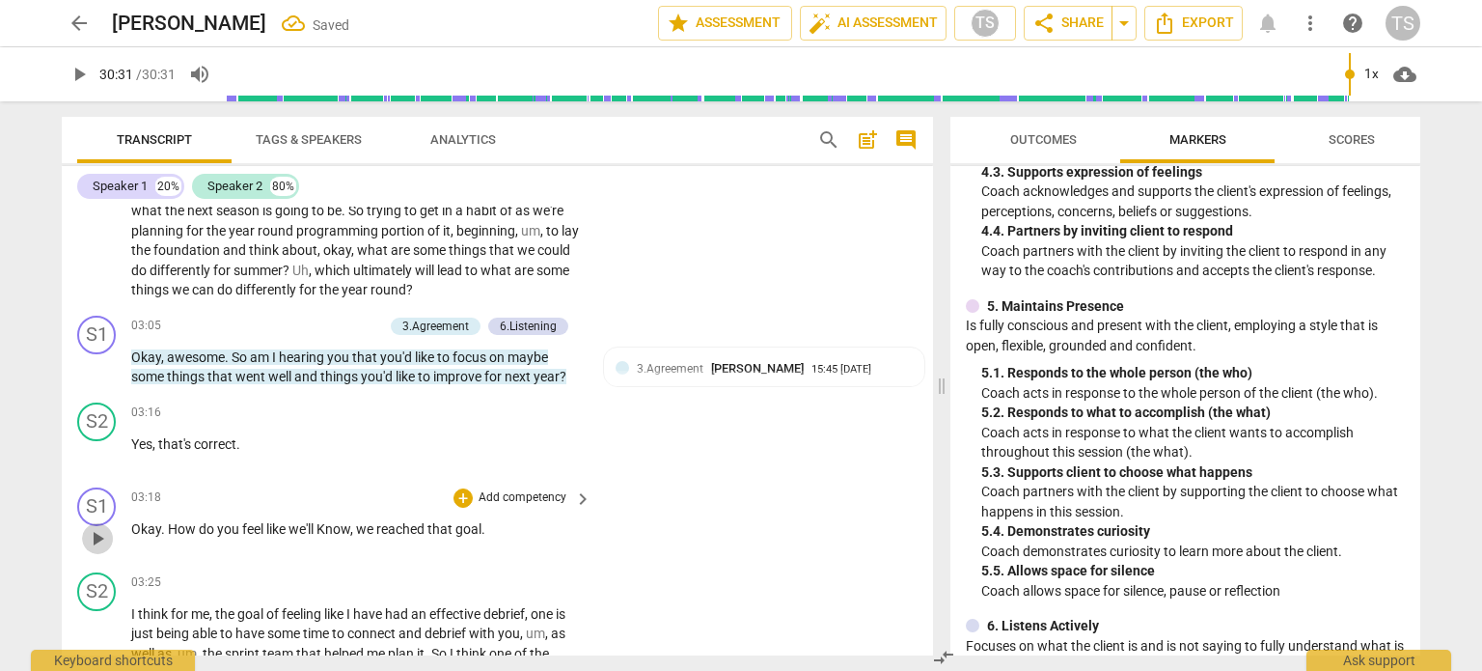
click at [101, 532] on span "play_arrow" at bounding box center [97, 538] width 23 height 23
click at [457, 494] on div "+" at bounding box center [463, 497] width 19 height 19
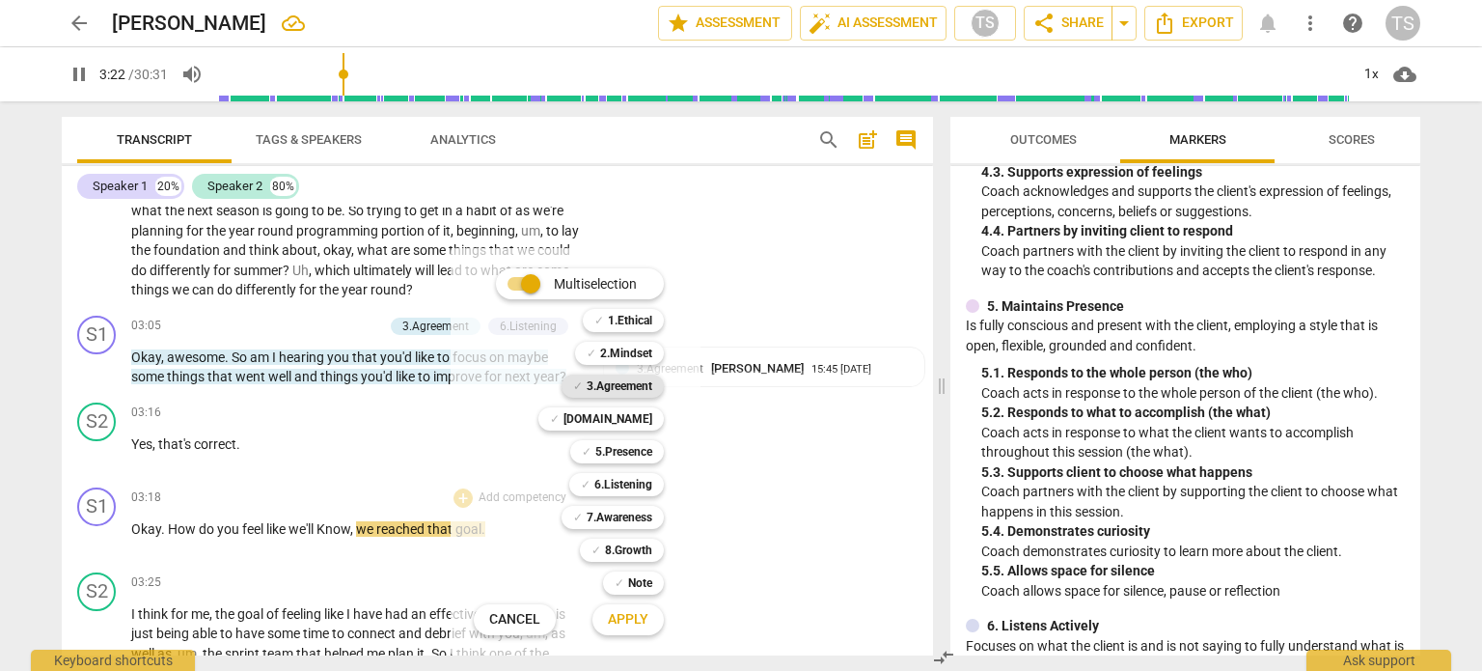
click at [623, 389] on b "3.Agreement" at bounding box center [620, 385] width 66 height 23
click at [634, 617] on span "Apply" at bounding box center [628, 619] width 41 height 19
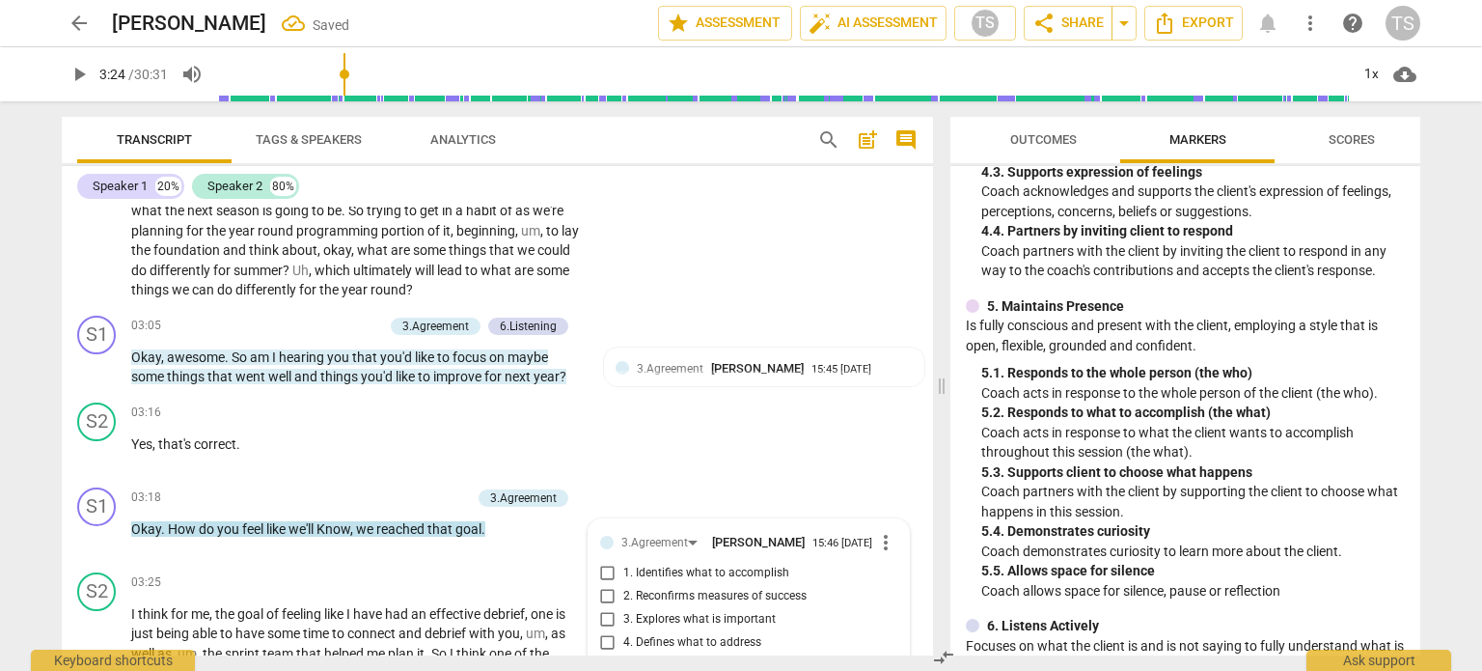
scroll to position [1169, 0]
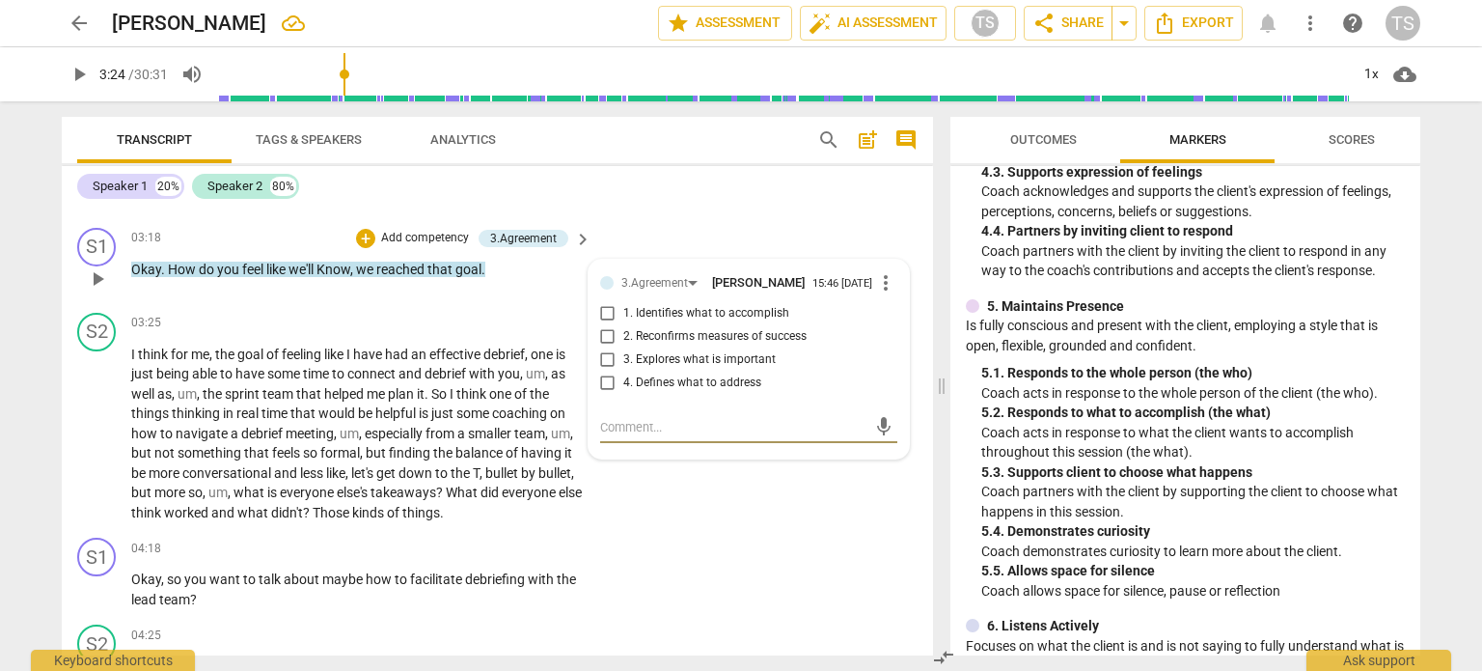
click at [607, 342] on input "2. Reconfirms measures of success" at bounding box center [608, 336] width 31 height 23
click at [459, 544] on div "+" at bounding box center [463, 548] width 19 height 19
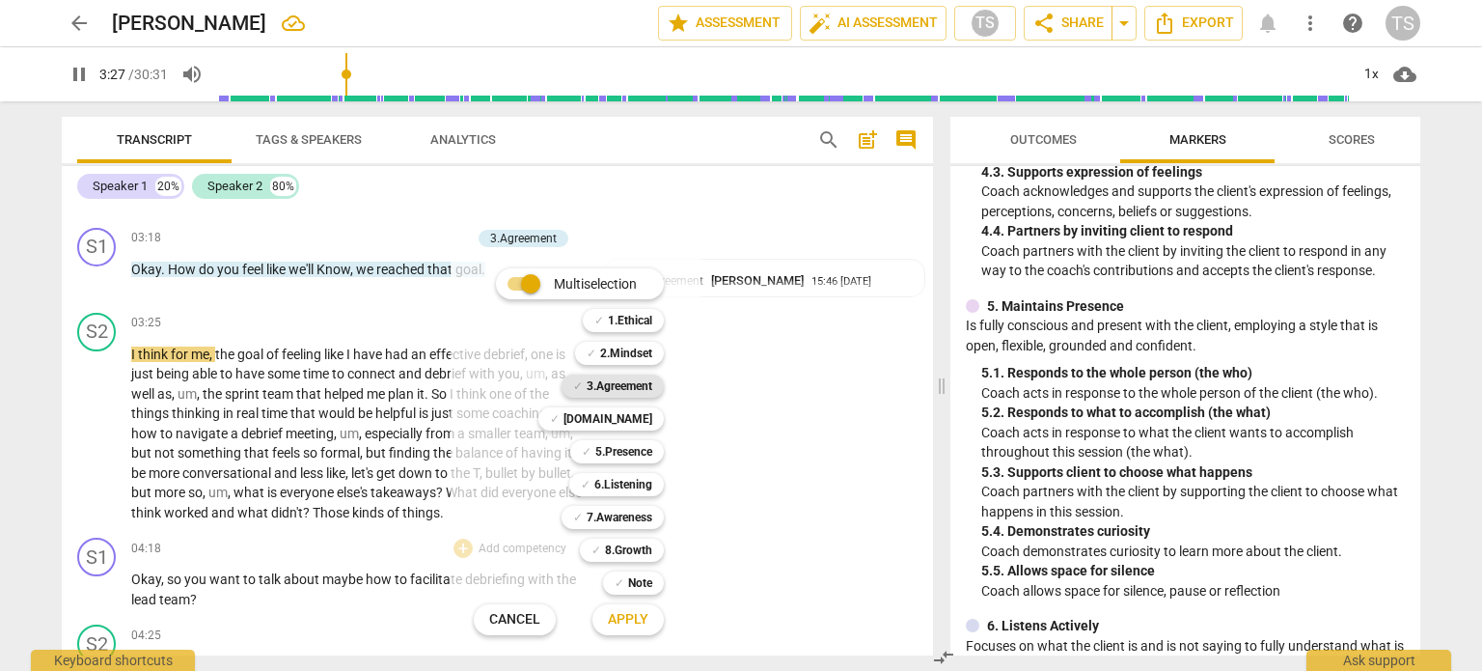
click at [632, 388] on b "3.Agreement" at bounding box center [620, 385] width 66 height 23
click at [618, 618] on span "Apply" at bounding box center [628, 619] width 41 height 19
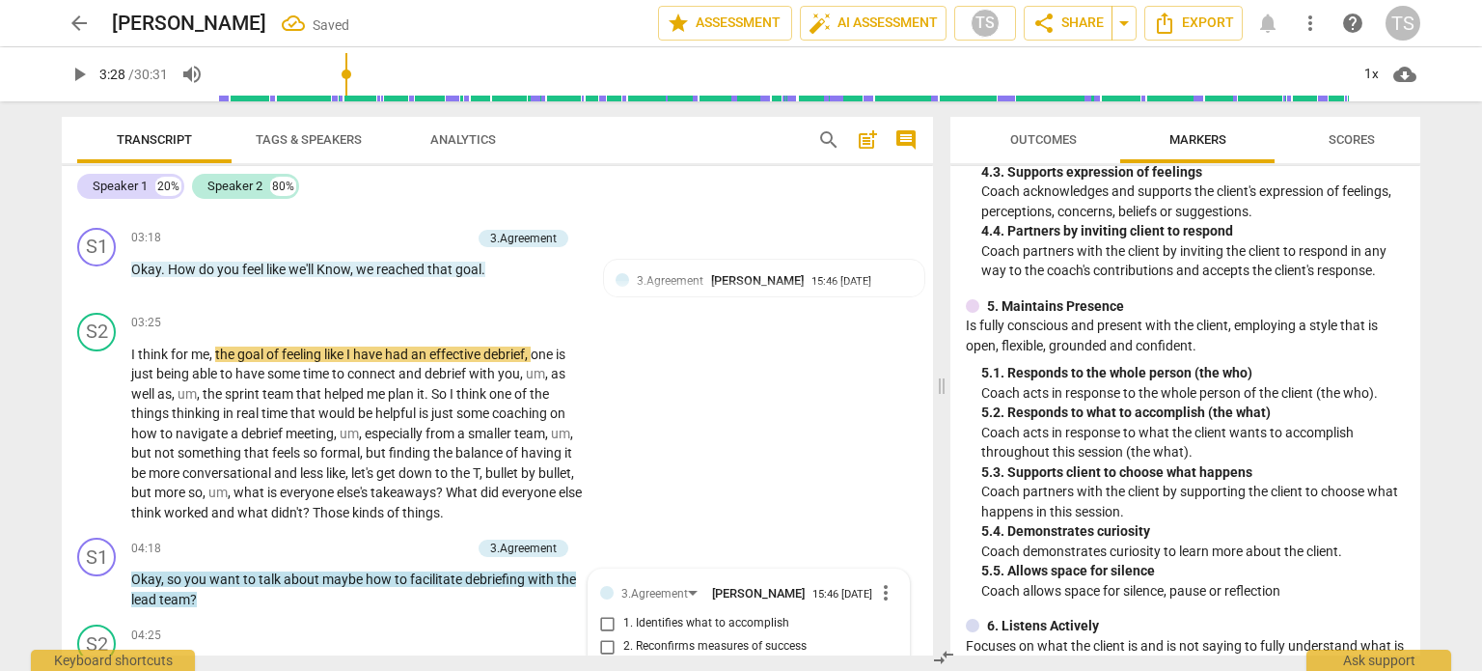
scroll to position [1479, 0]
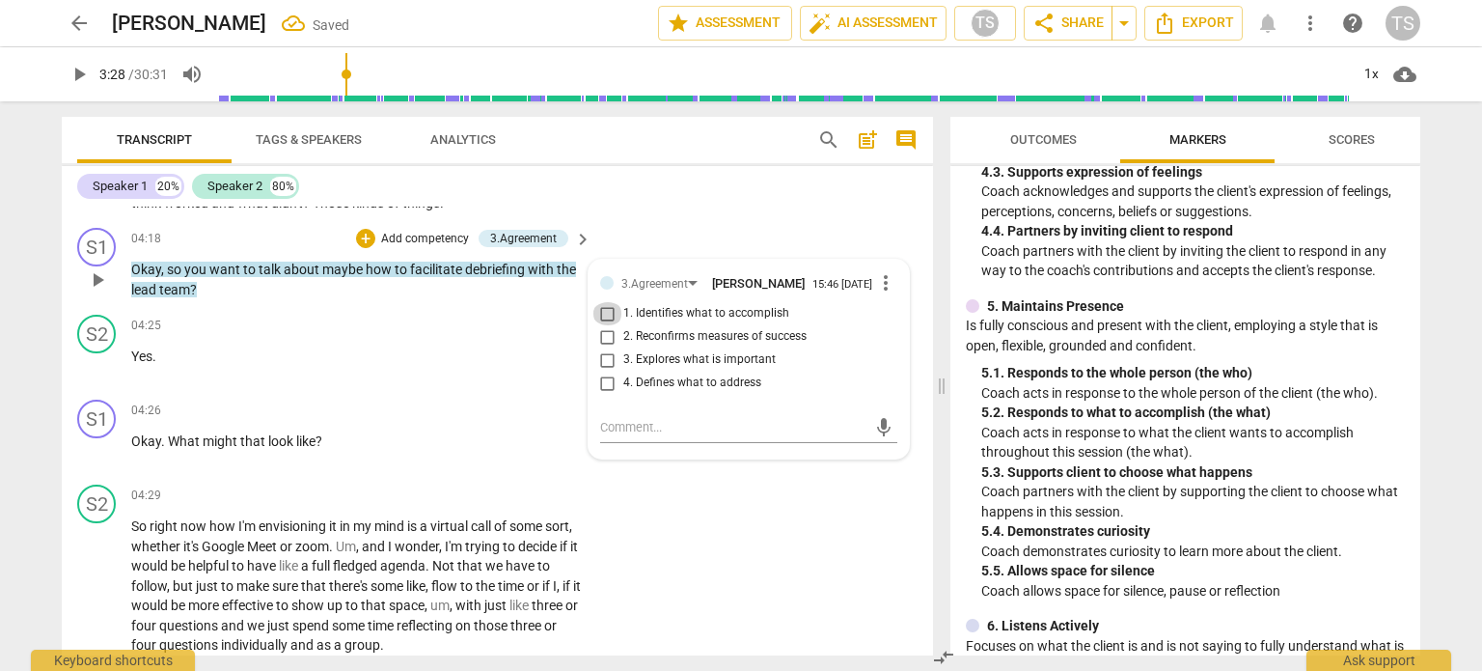
click at [602, 318] on input "1. Identifies what to accomplish" at bounding box center [608, 313] width 31 height 23
click at [602, 345] on input "2. Reconfirms measures of success" at bounding box center [608, 336] width 31 height 23
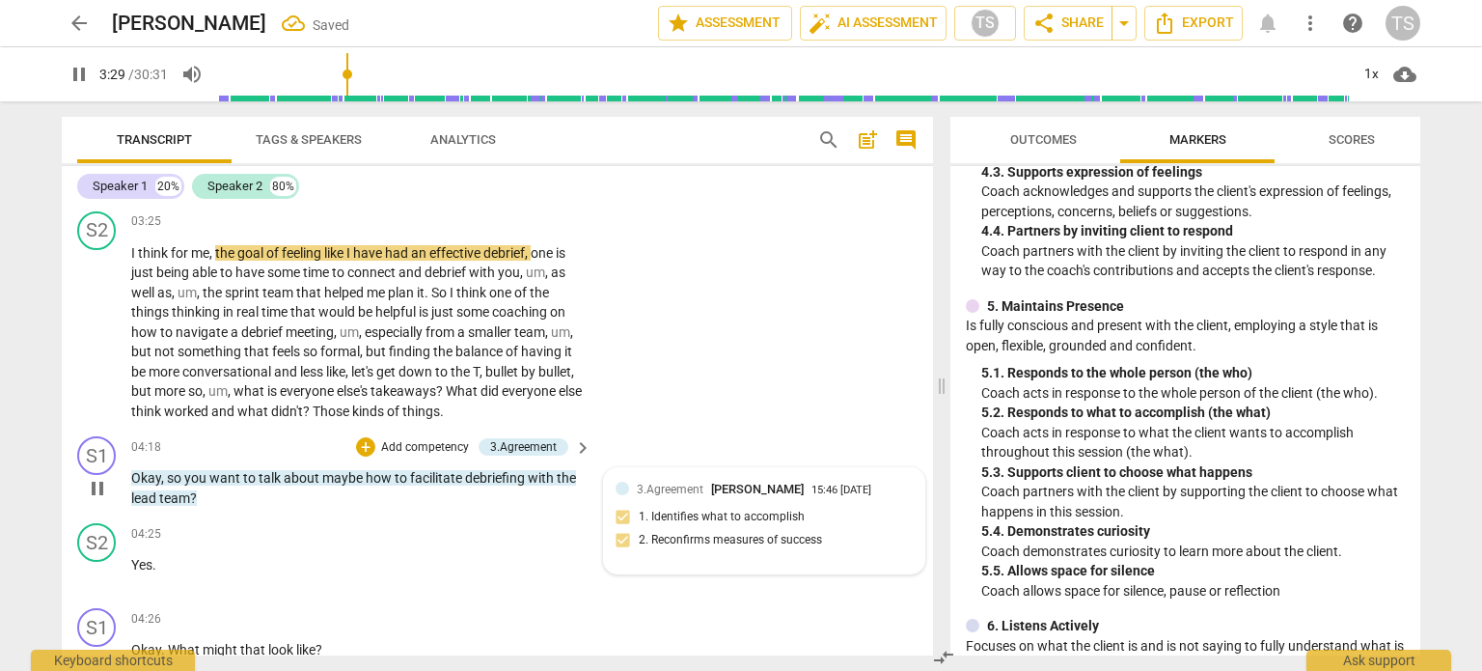
scroll to position [1271, 0]
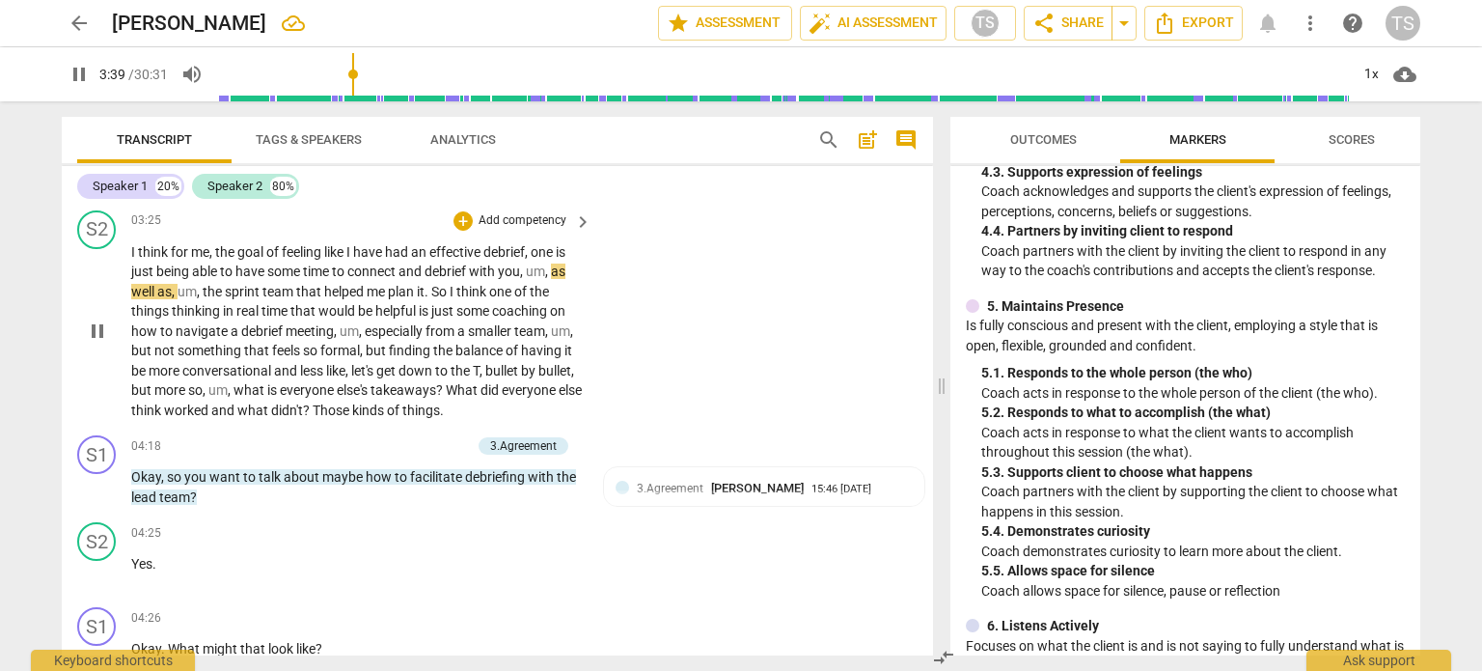
click at [352, 402] on span "Those" at bounding box center [333, 409] width 40 height 15
click at [362, 436] on div "+" at bounding box center [365, 445] width 19 height 19
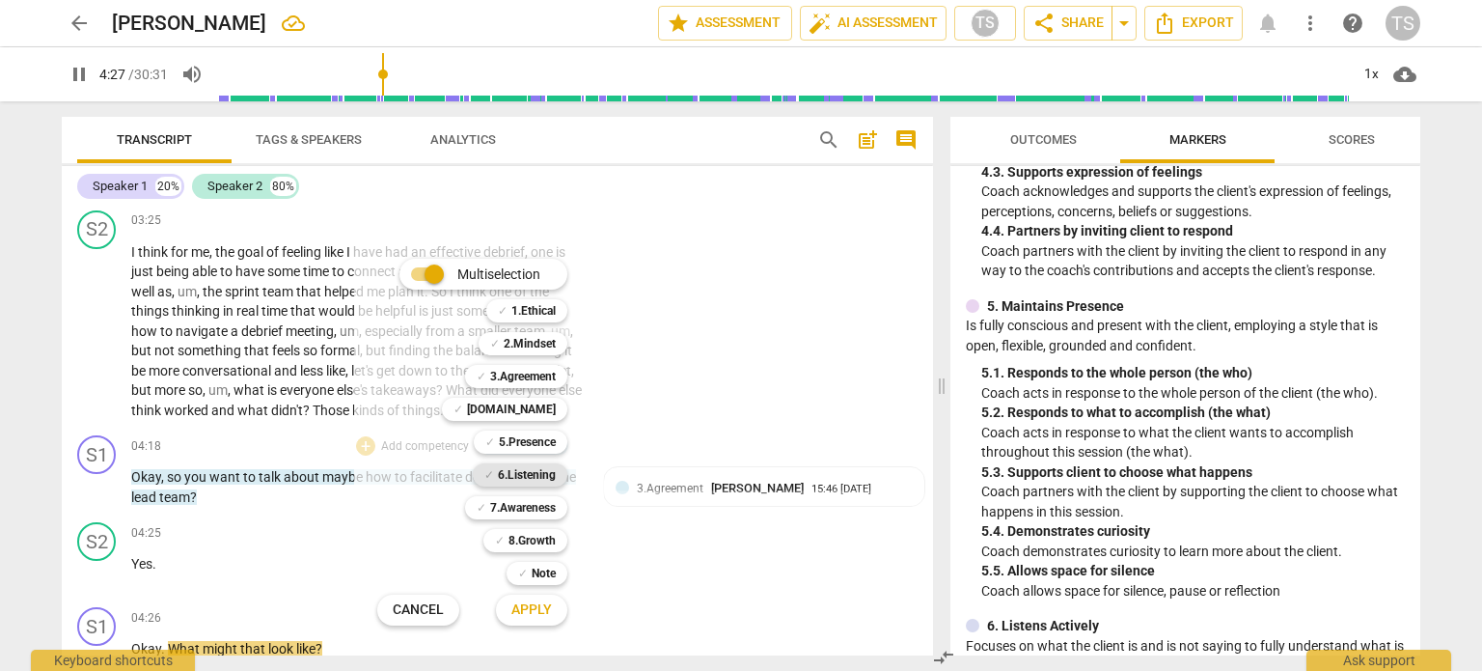
click at [528, 470] on b "6.Listening" at bounding box center [527, 474] width 58 height 23
click at [526, 609] on span "Apply" at bounding box center [532, 609] width 41 height 19
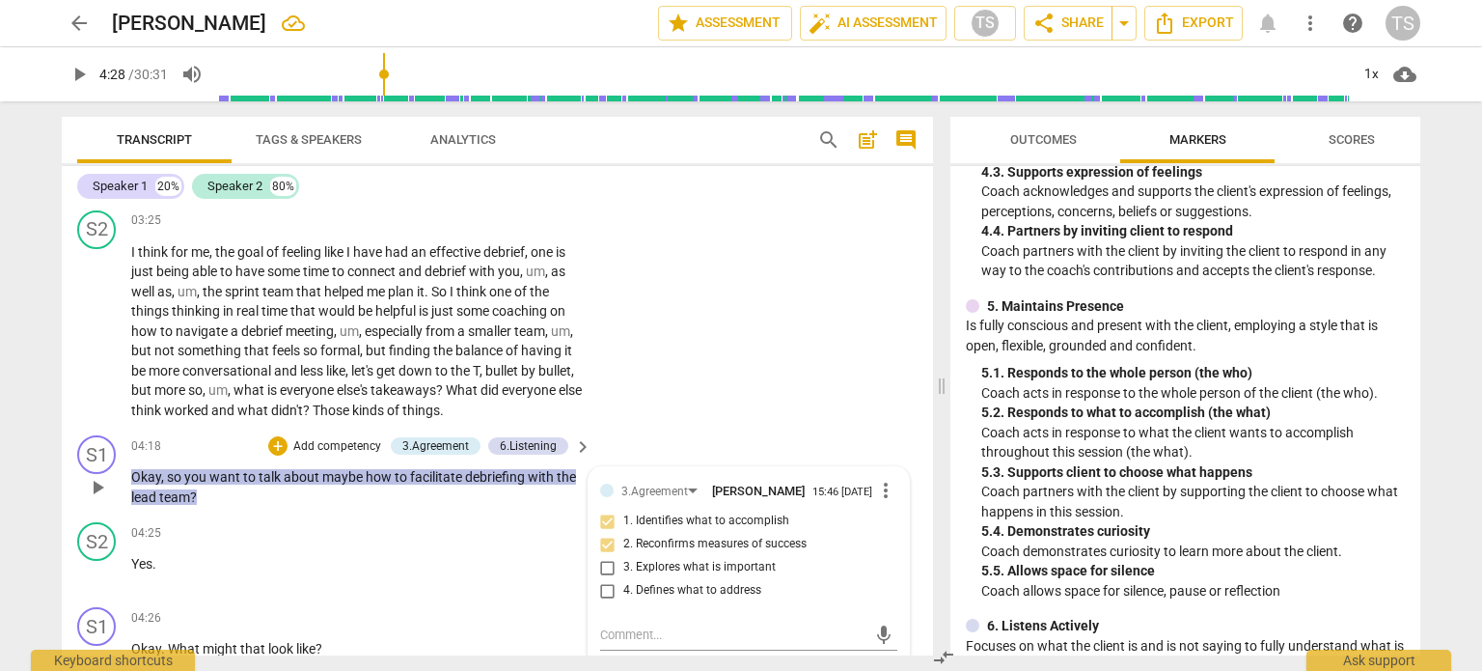
scroll to position [1522, 0]
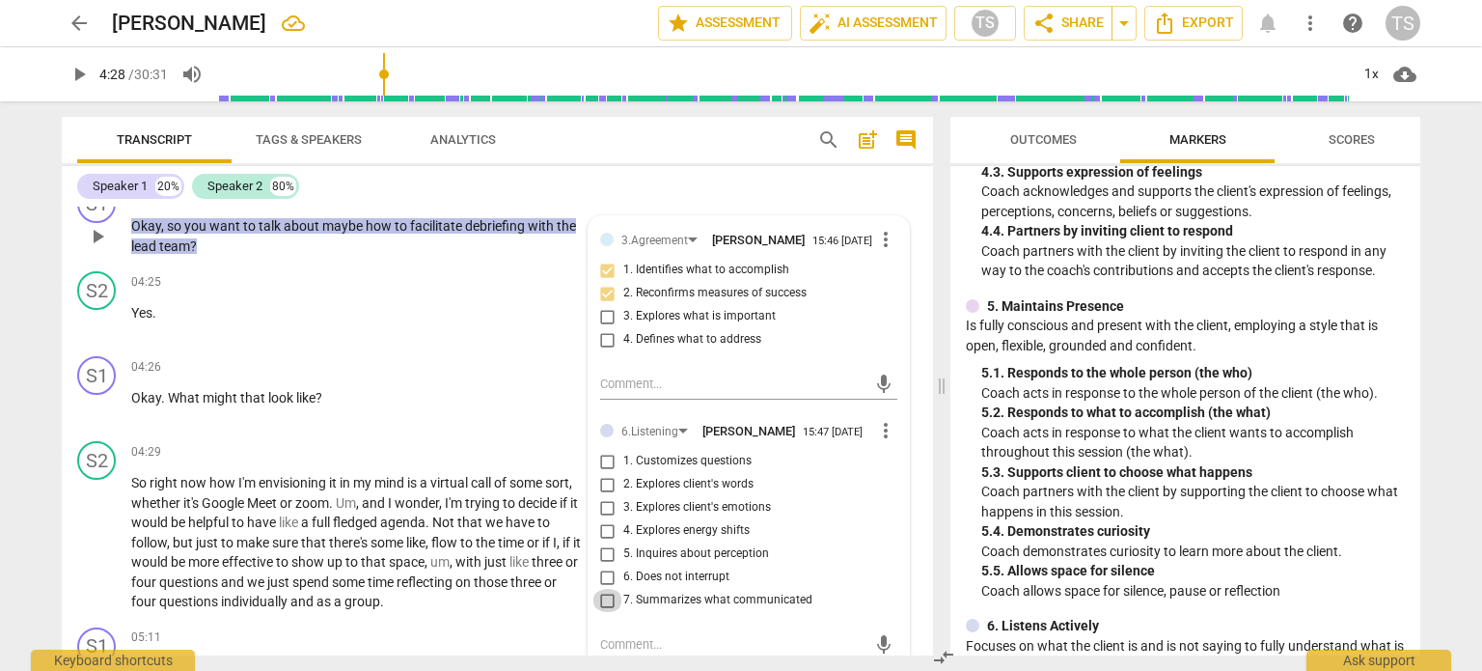
click at [605, 612] on input "7. Summarizes what communicated" at bounding box center [608, 600] width 31 height 23
click at [90, 401] on span "play_arrow" at bounding box center [97, 407] width 23 height 23
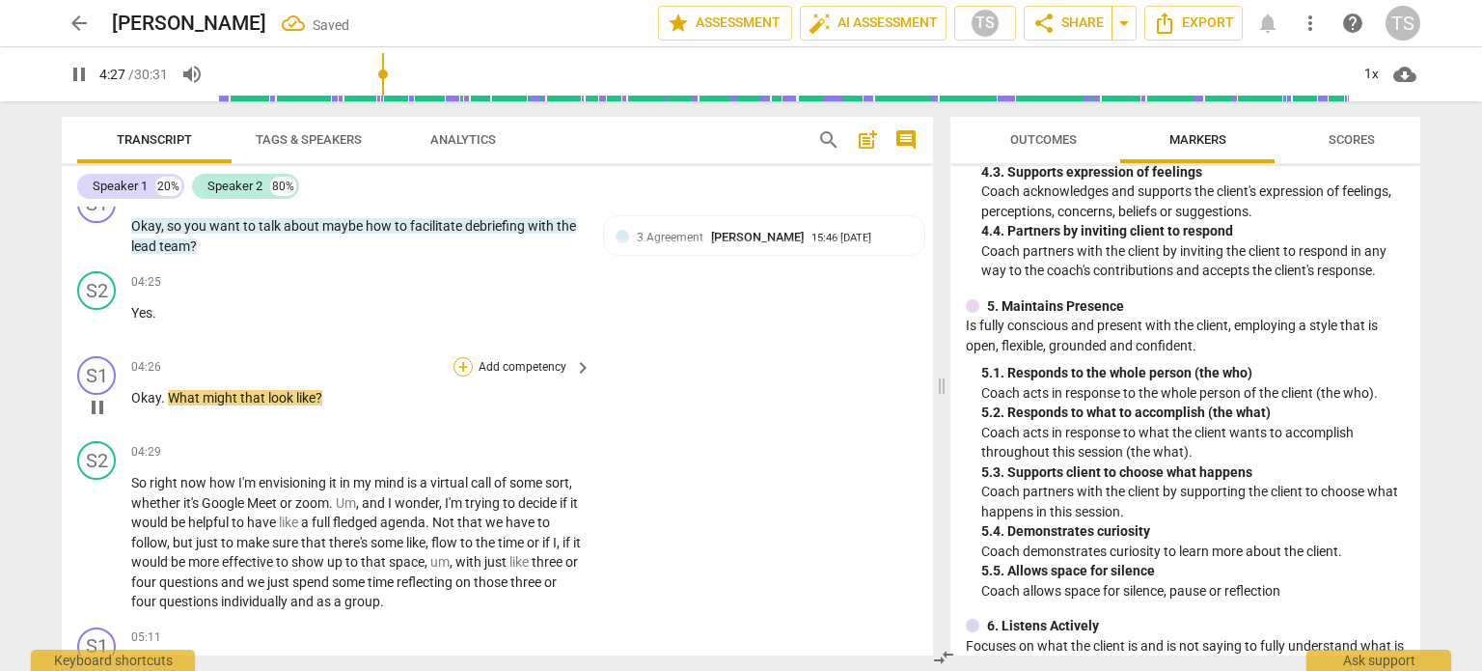
click at [459, 360] on div "+" at bounding box center [463, 366] width 19 height 19
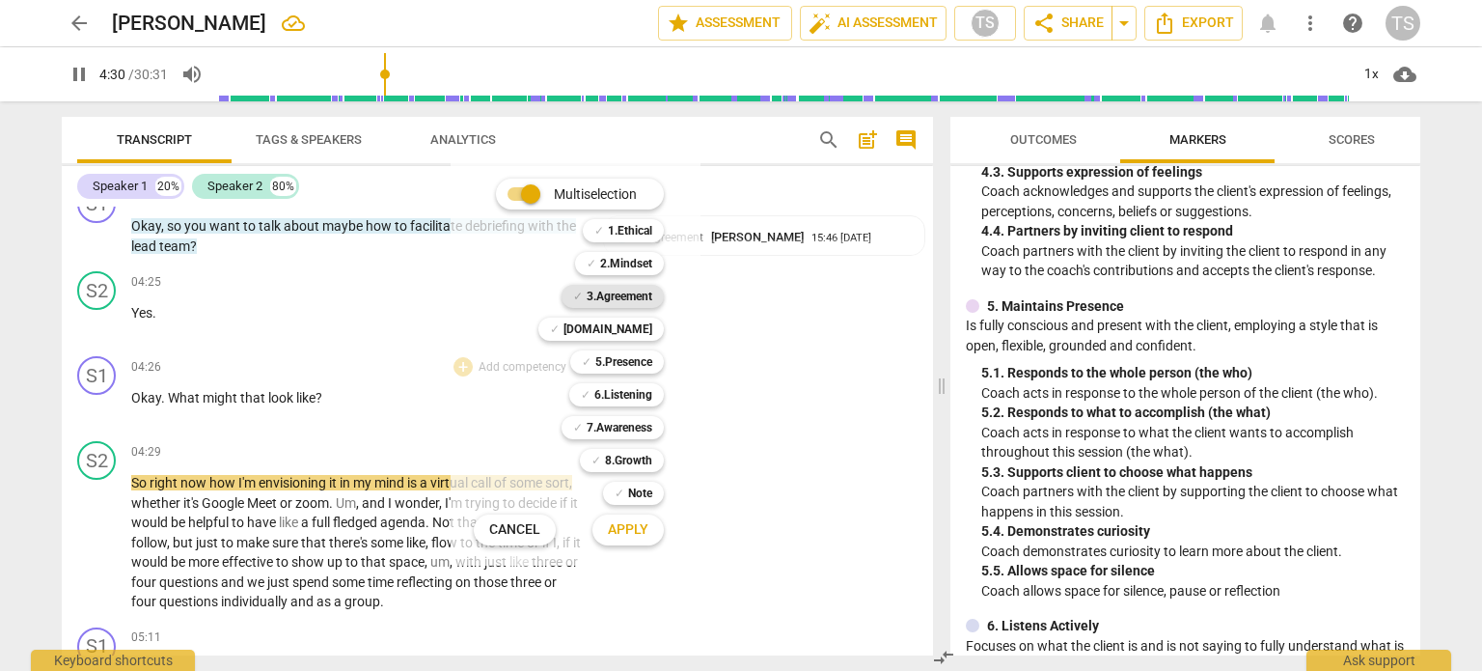
click at [618, 295] on b "3.Agreement" at bounding box center [620, 296] width 66 height 23
click at [626, 531] on span "Apply" at bounding box center [628, 529] width 41 height 19
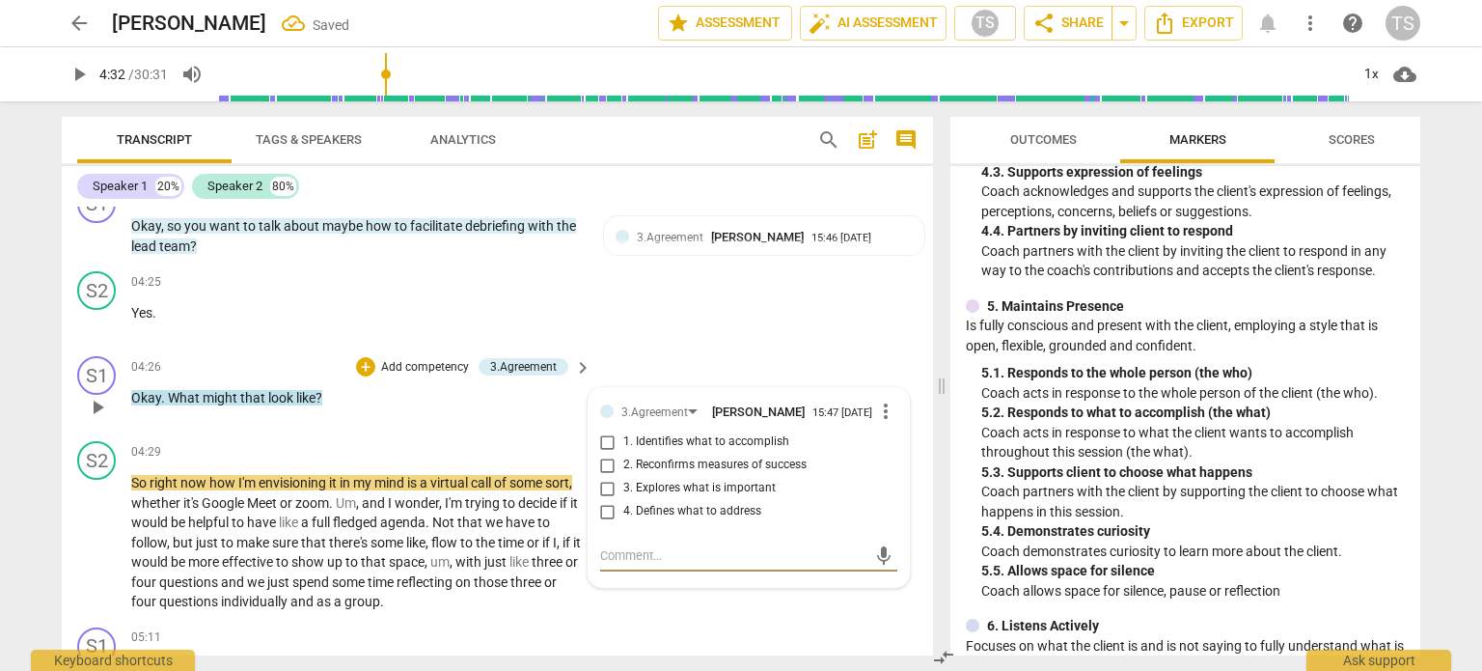
click at [604, 439] on input "1. Identifies what to accomplish" at bounding box center [608, 441] width 31 height 23
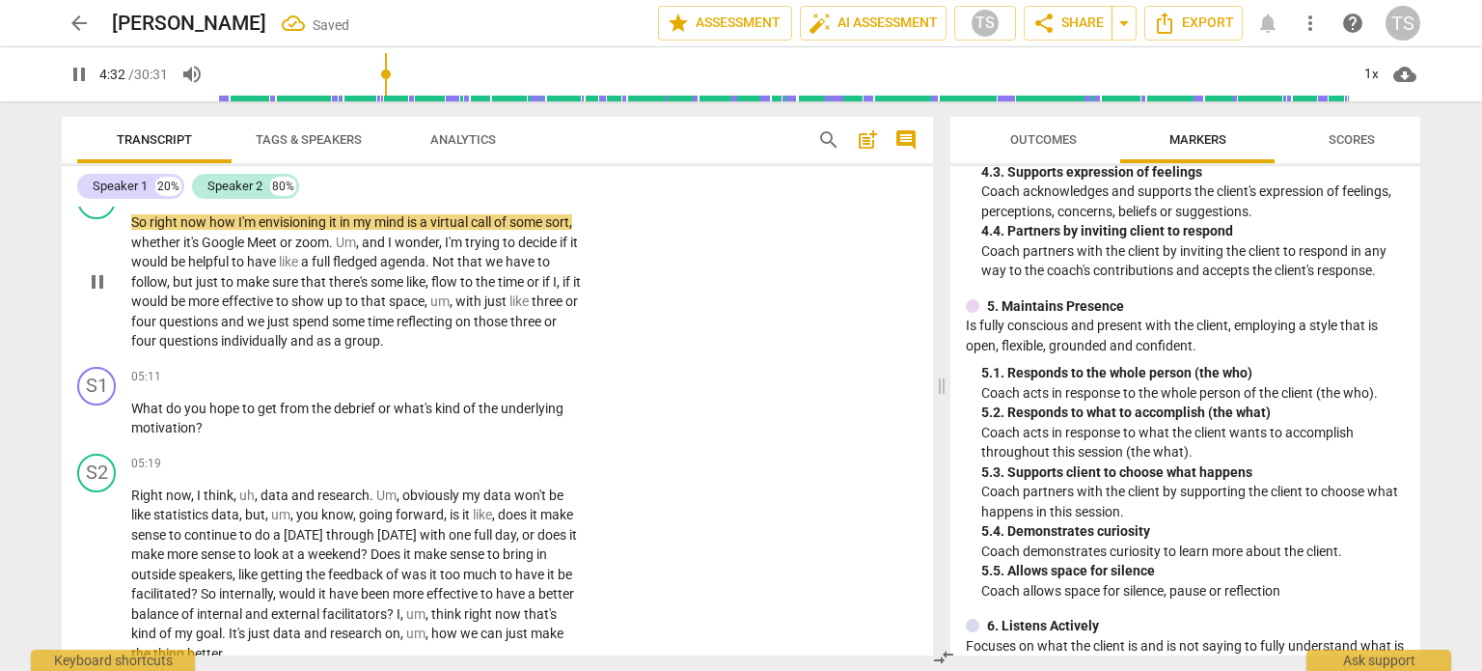
scroll to position [1790, 0]
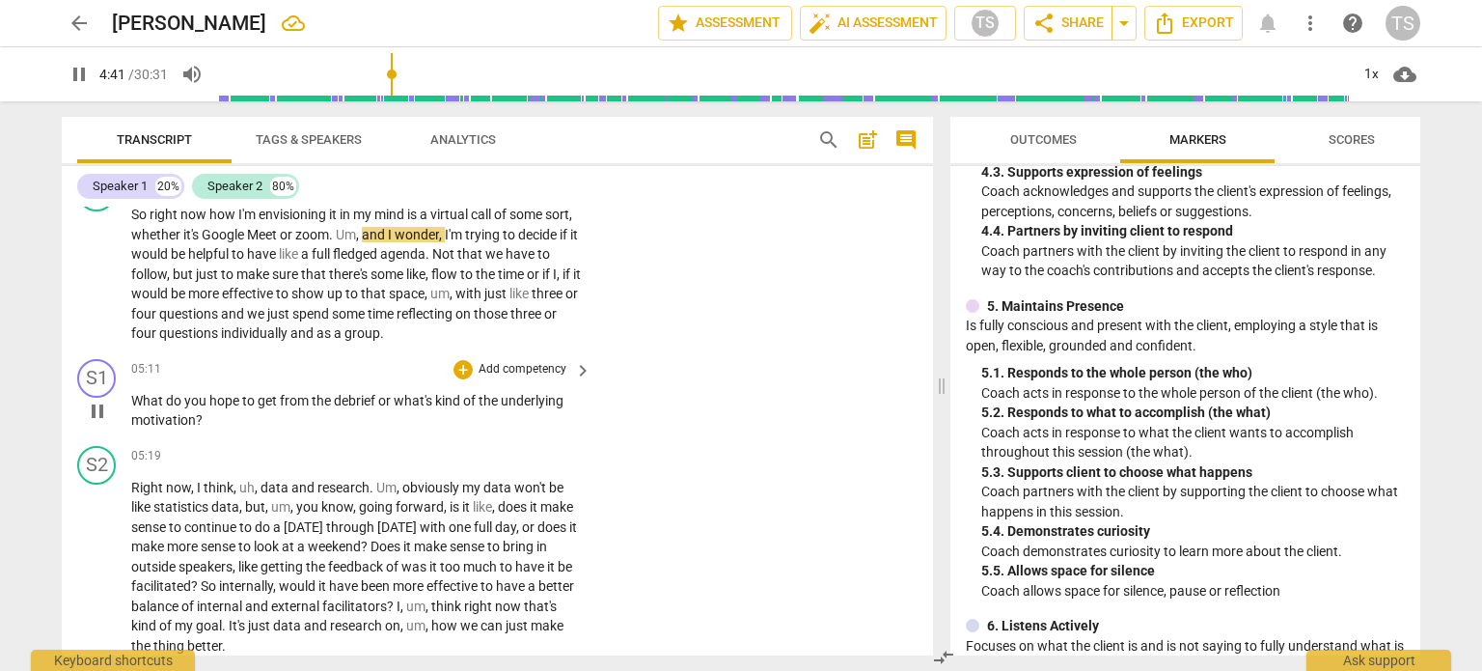
click at [138, 393] on span "What" at bounding box center [148, 400] width 35 height 15
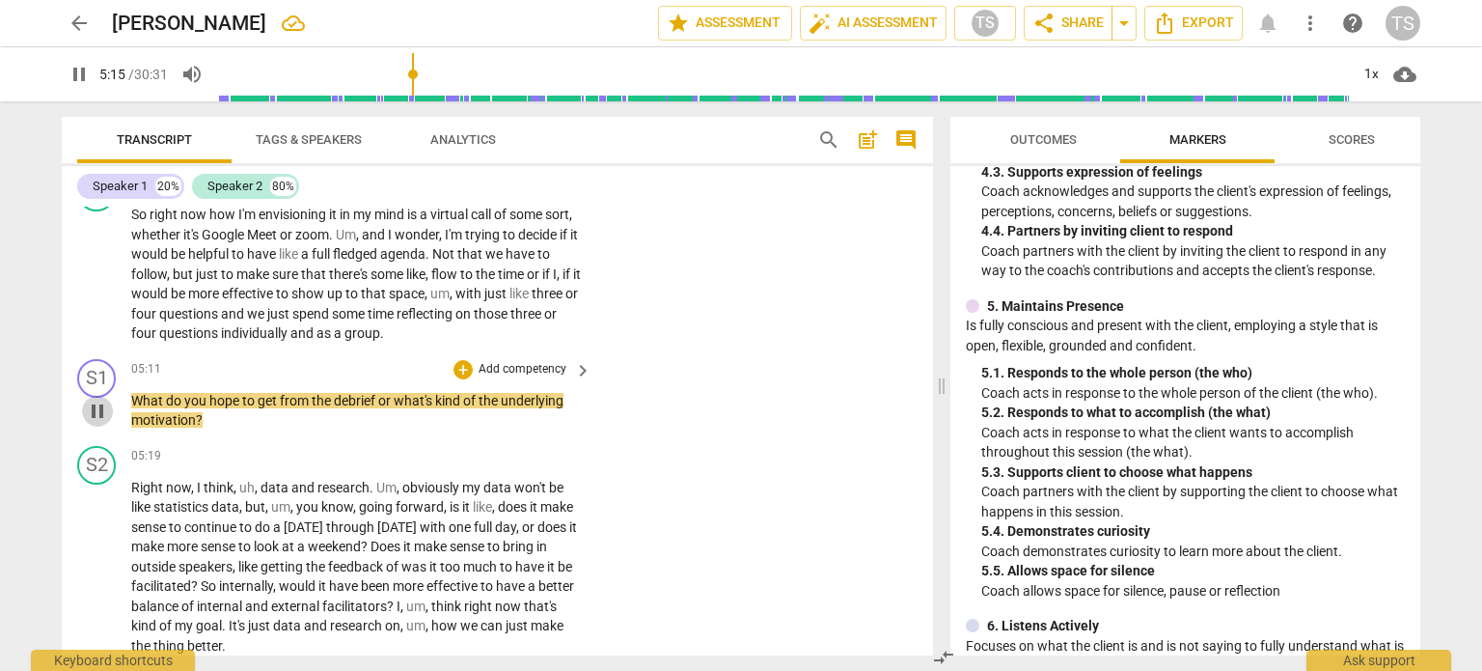
click at [102, 405] on span "pause" at bounding box center [97, 411] width 23 height 23
click at [463, 363] on div "+" at bounding box center [463, 369] width 19 height 19
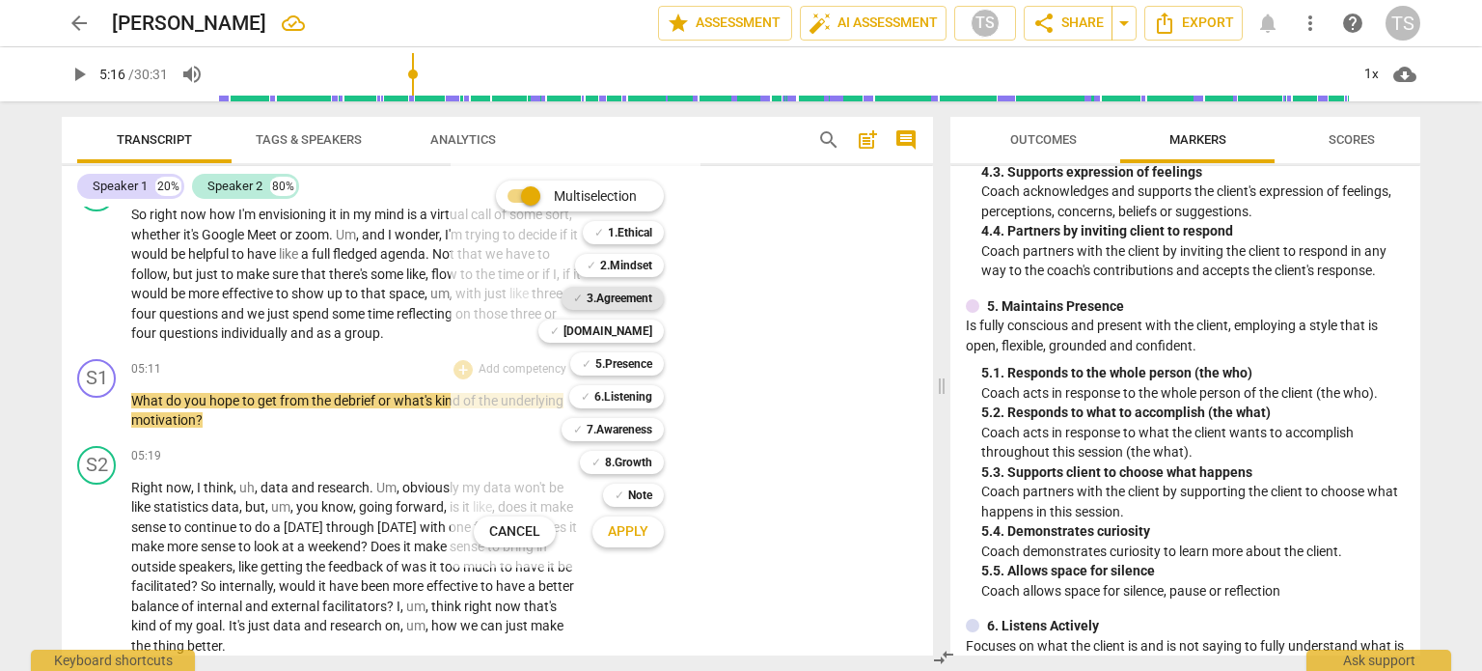
click at [614, 301] on b "3.Agreement" at bounding box center [620, 298] width 66 height 23
click at [622, 536] on span "Apply" at bounding box center [628, 531] width 41 height 19
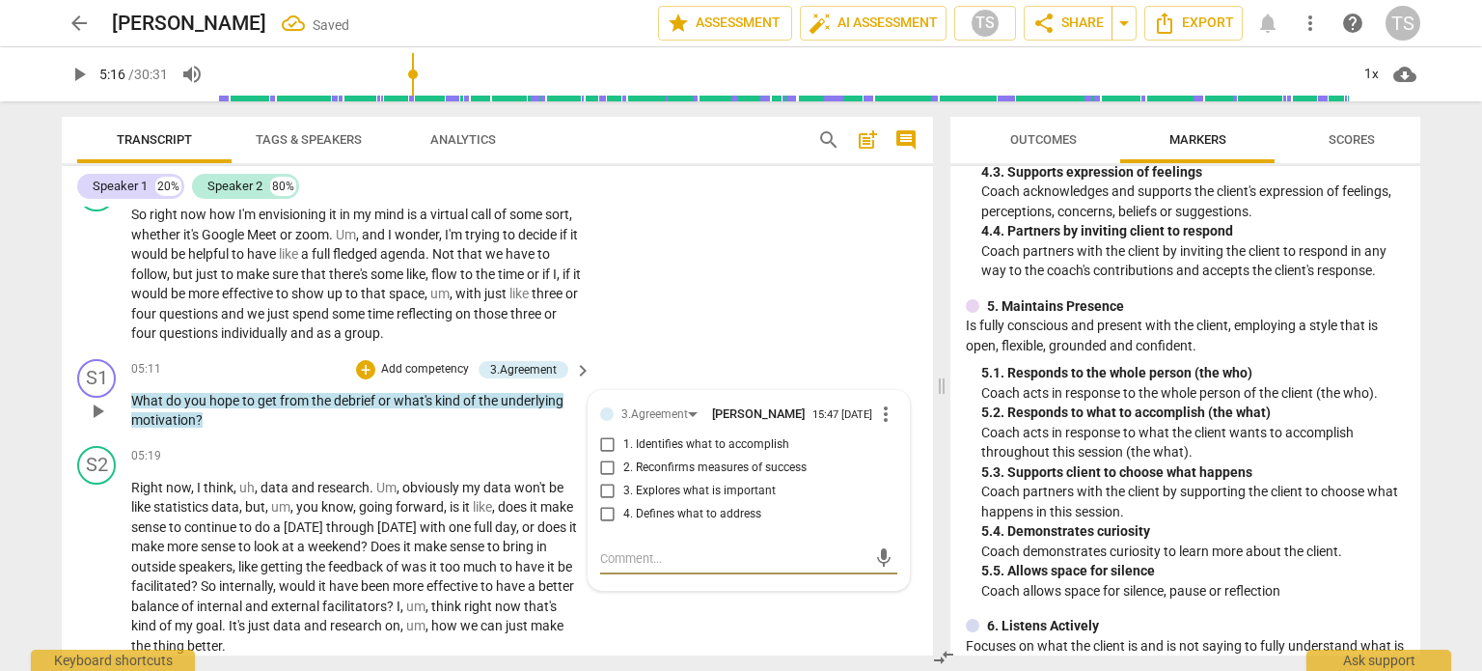
click at [602, 442] on input "1. Identifies what to accomplish" at bounding box center [608, 444] width 31 height 23
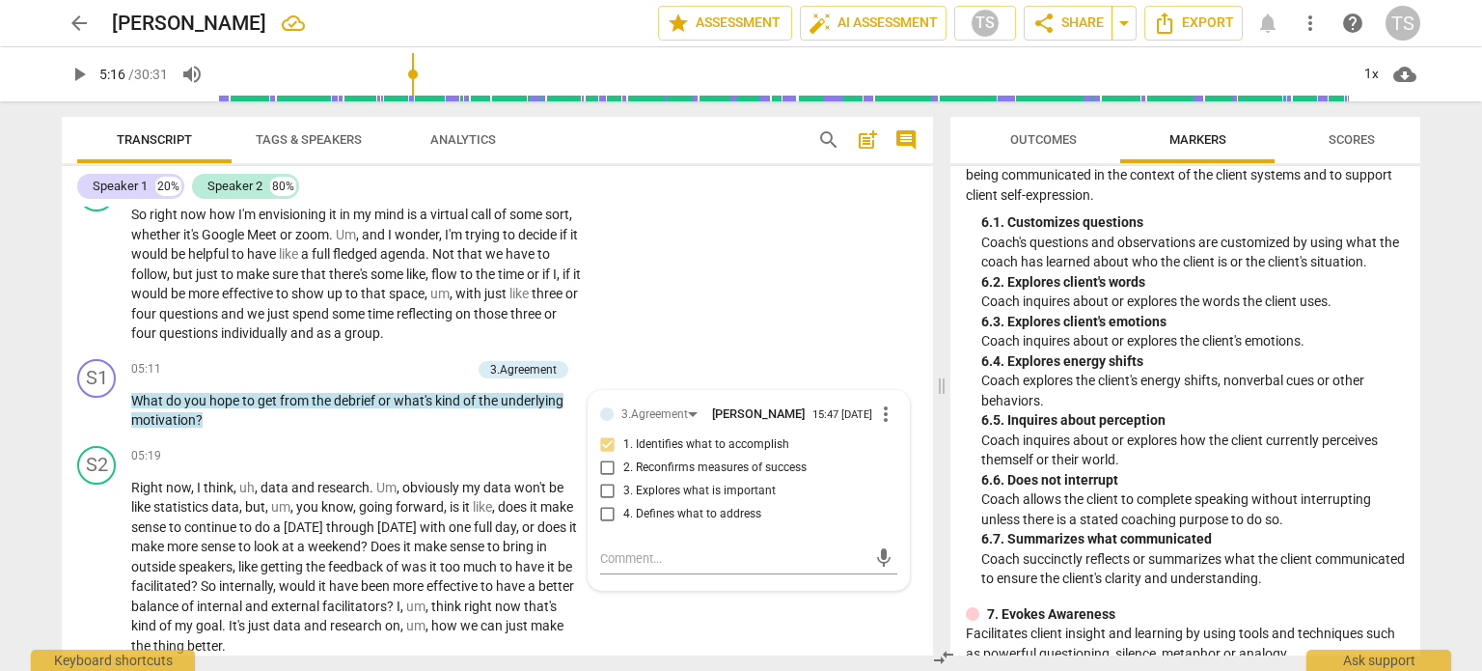
scroll to position [1381, 0]
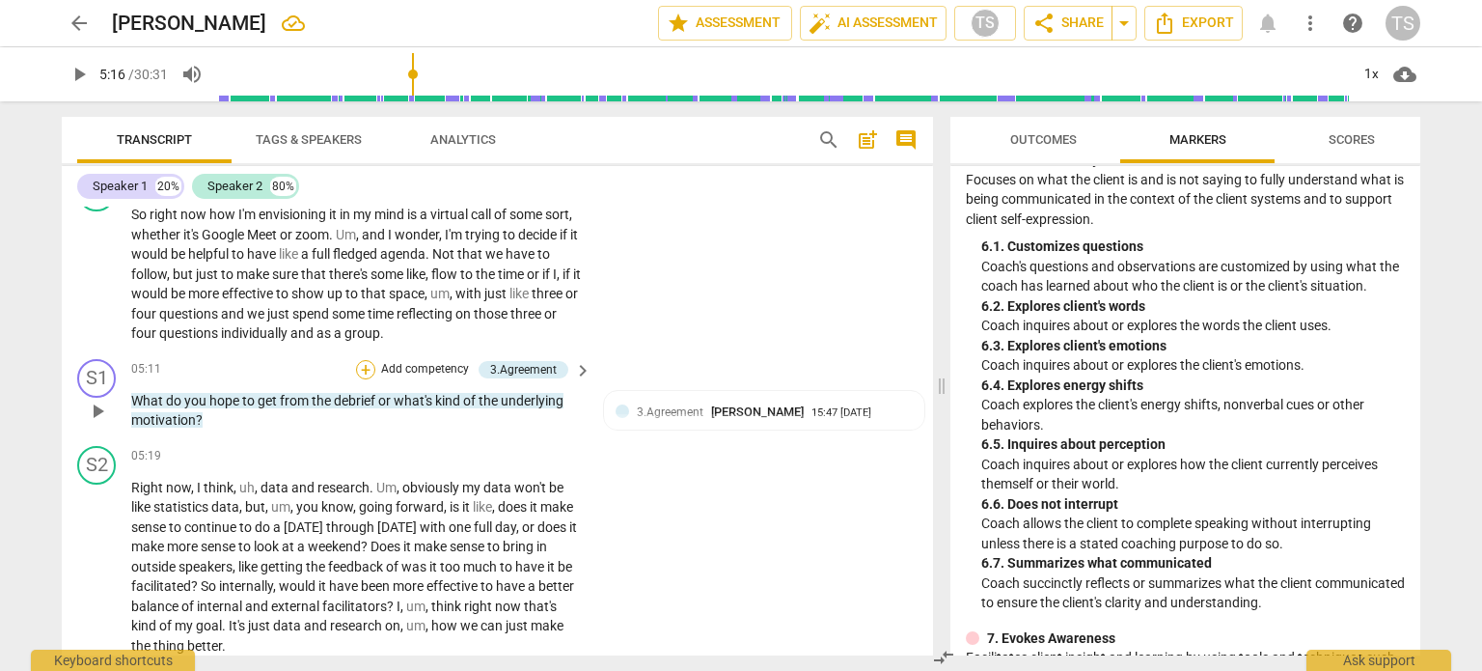
click at [362, 362] on div "+" at bounding box center [365, 369] width 19 height 19
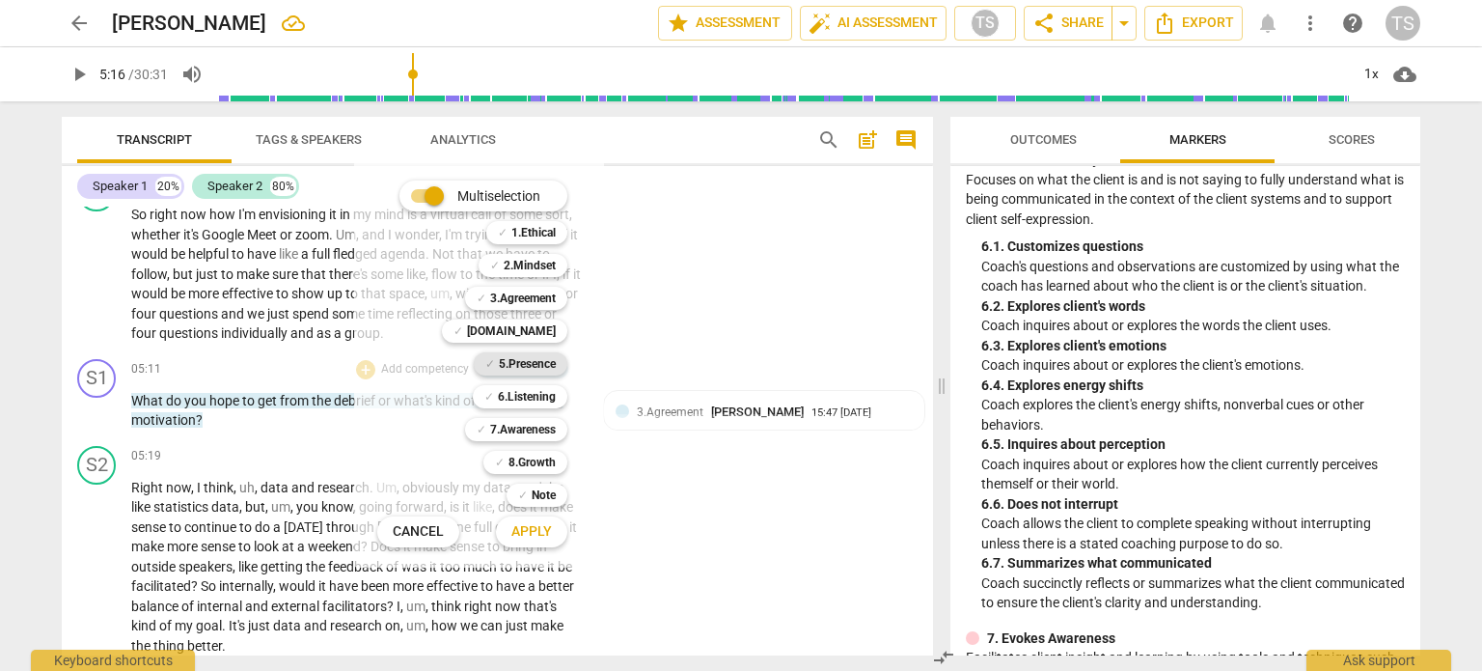
click at [514, 358] on b "5.Presence" at bounding box center [527, 363] width 57 height 23
click at [517, 534] on span "Apply" at bounding box center [532, 531] width 41 height 19
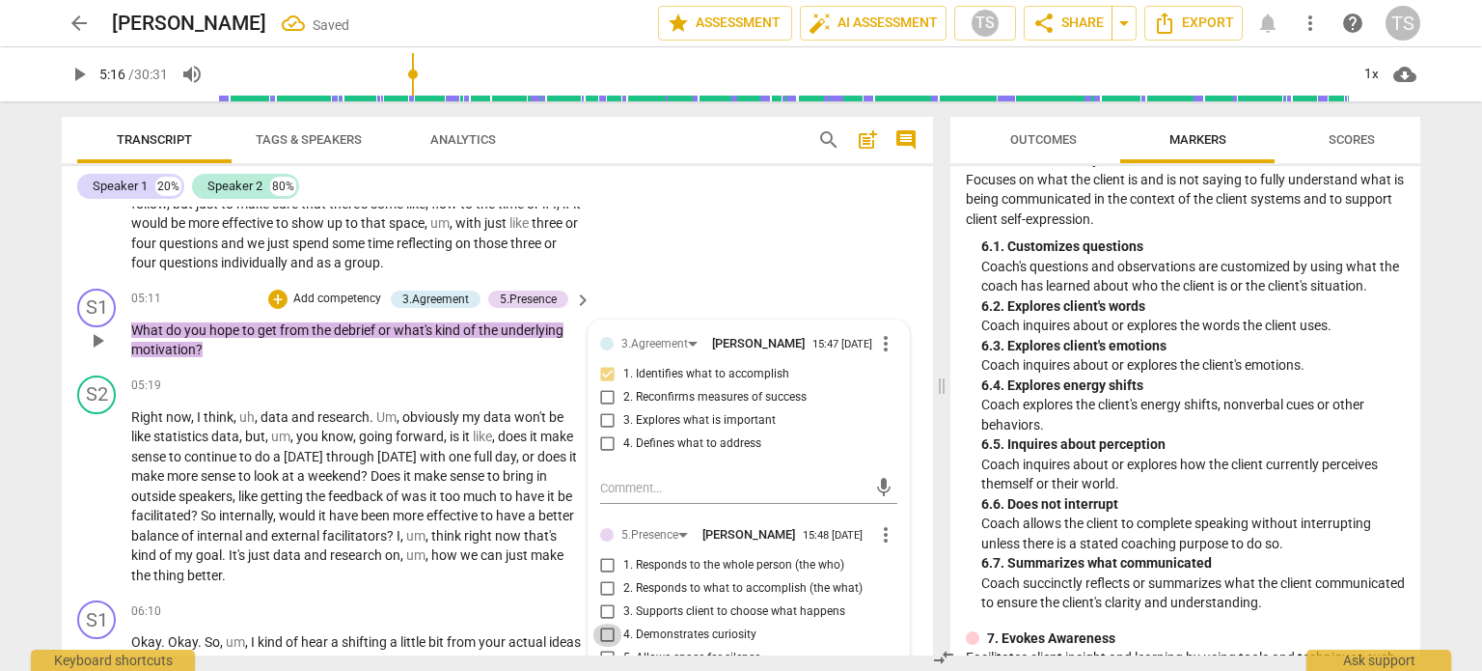
scroll to position [1884, 0]
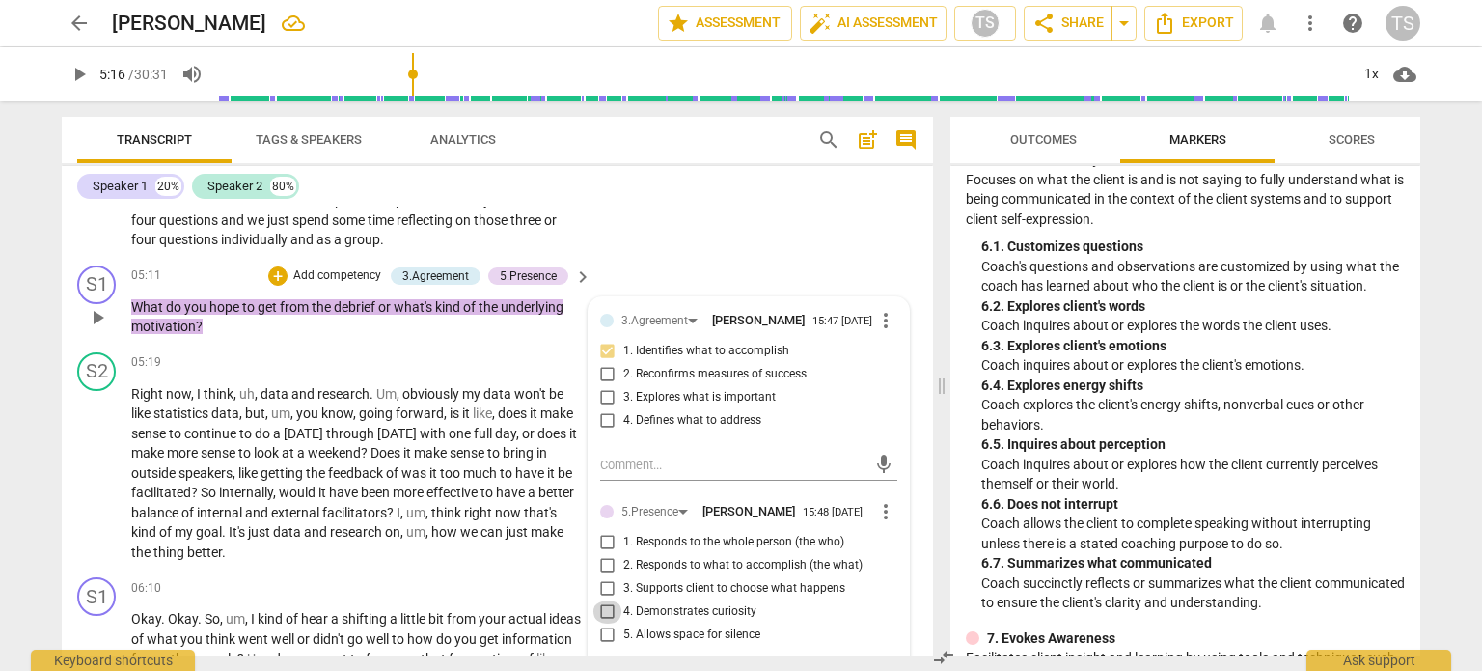
click at [603, 619] on input "4. Demonstrates curiosity" at bounding box center [608, 611] width 31 height 23
click at [606, 549] on input "1. Responds to the whole person (the who)" at bounding box center [608, 542] width 31 height 23
click at [606, 574] on input "2. Responds to what to accomplish (the what)" at bounding box center [608, 565] width 31 height 23
click at [606, 549] on input "1. Responds to the whole person (the who)" at bounding box center [608, 542] width 31 height 23
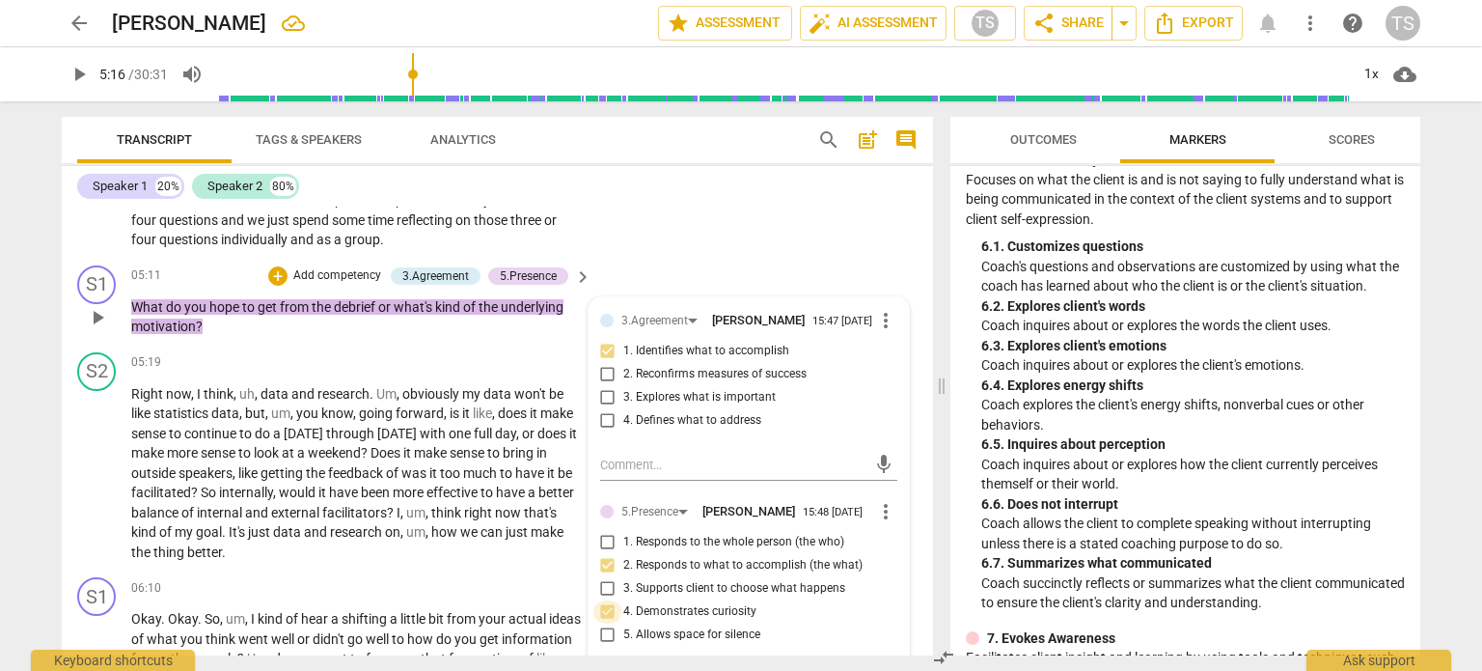
click at [606, 618] on input "4. Demonstrates curiosity" at bounding box center [608, 611] width 31 height 23
click at [387, 512] on span "facilitators" at bounding box center [354, 512] width 65 height 15
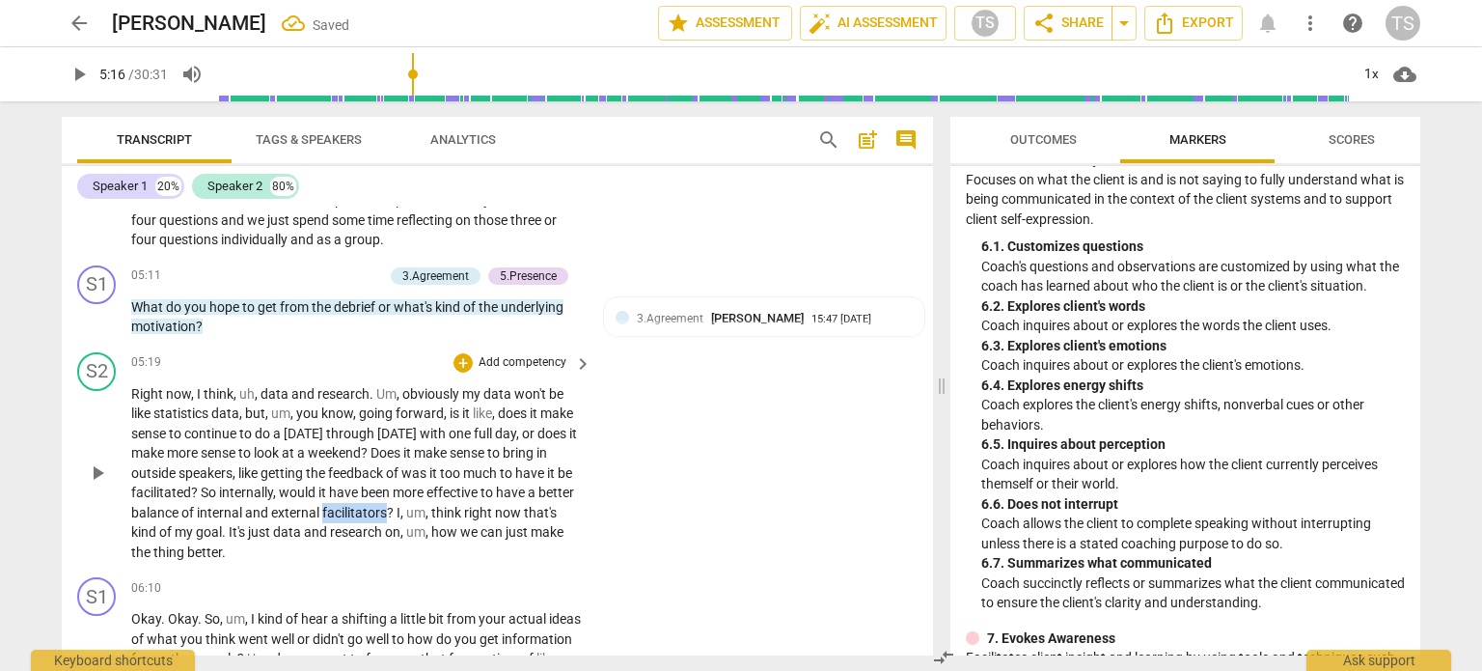
click at [387, 512] on span "facilitators" at bounding box center [354, 512] width 65 height 15
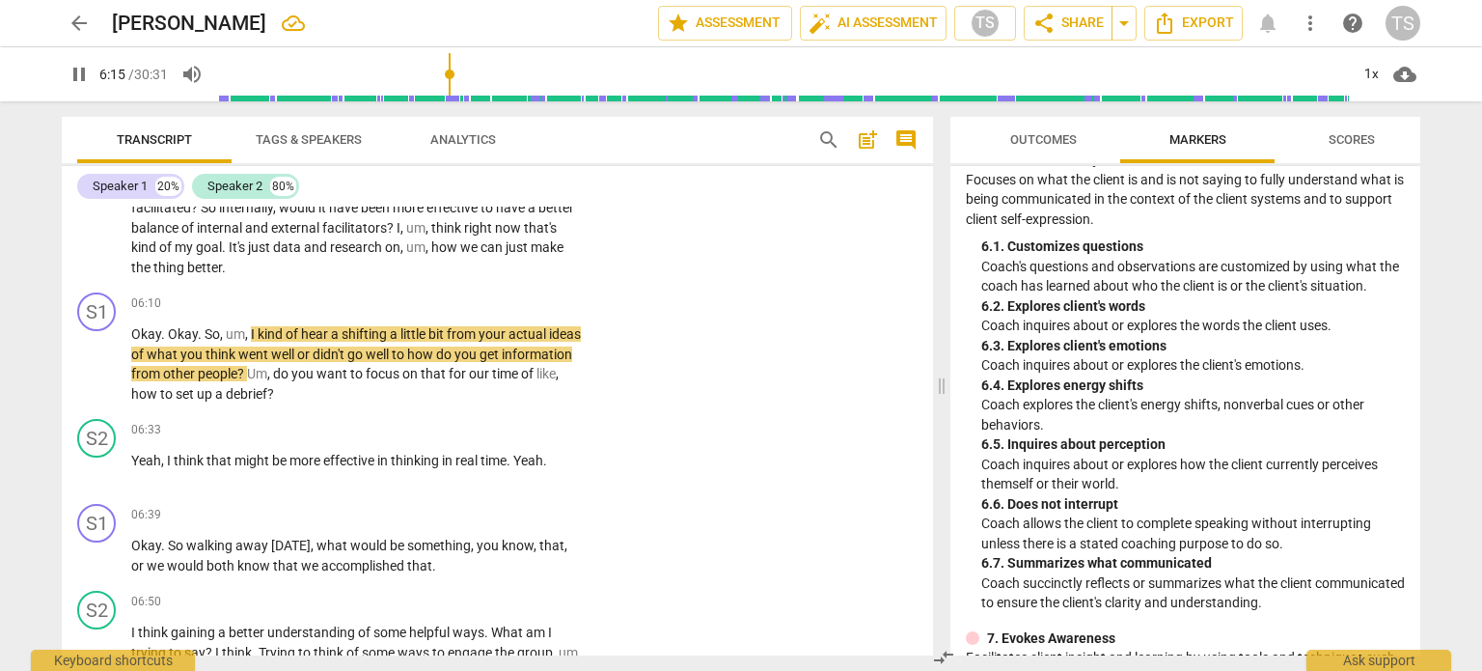
scroll to position [2176, 0]
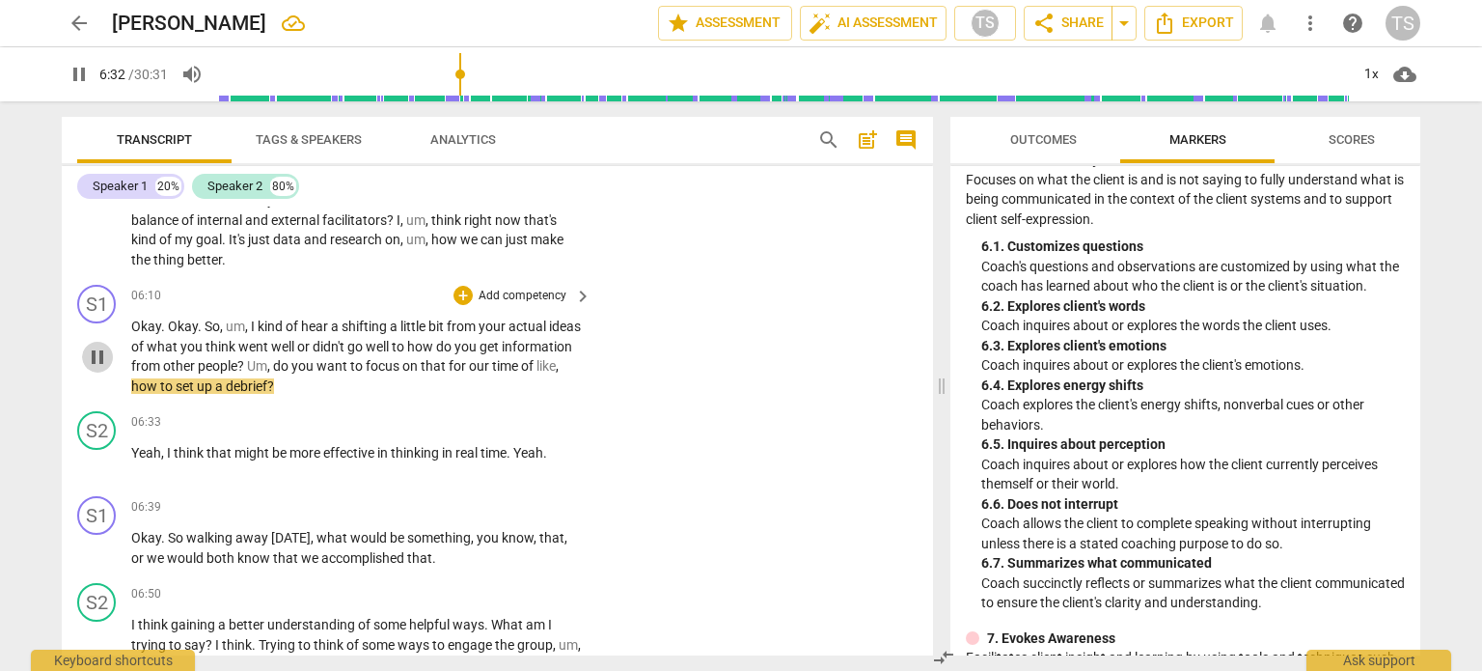
click at [100, 350] on span "pause" at bounding box center [97, 357] width 23 height 23
click at [463, 286] on div "+" at bounding box center [463, 295] width 19 height 19
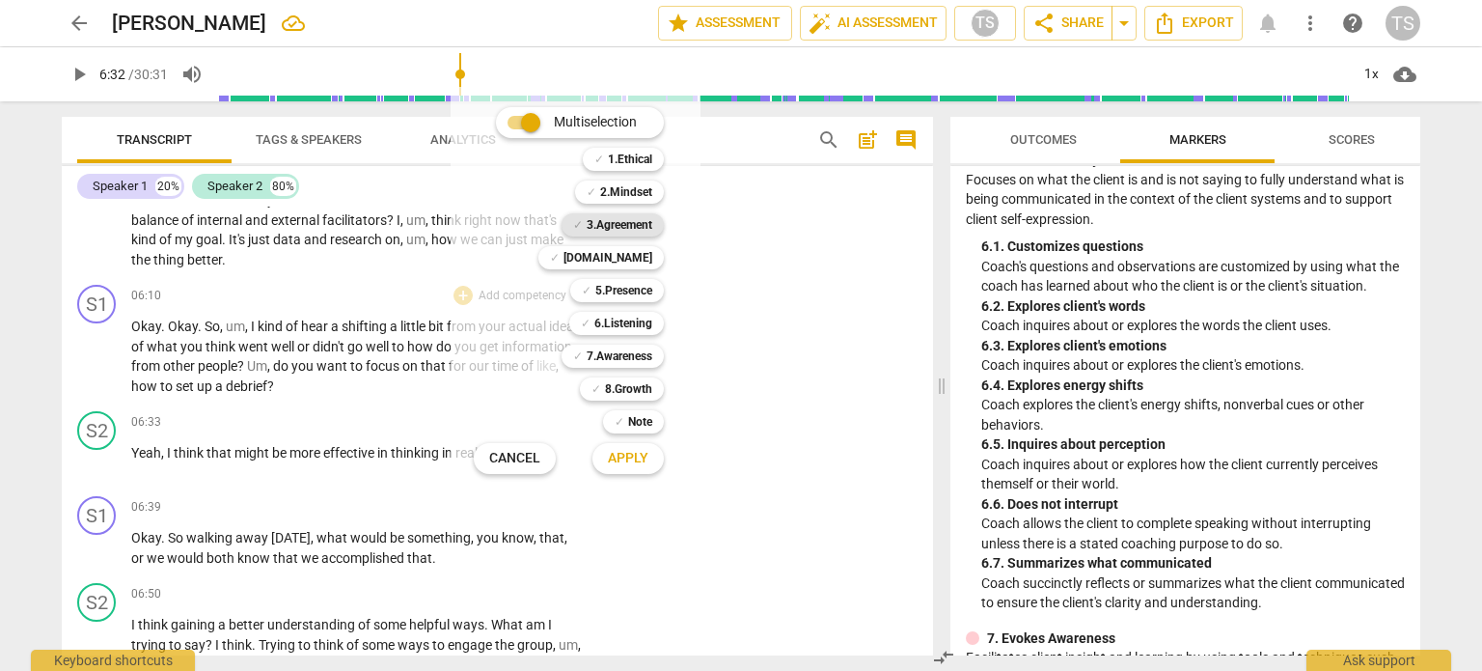
click at [648, 219] on b "3.Agreement" at bounding box center [620, 224] width 66 height 23
click at [634, 453] on span "Apply" at bounding box center [628, 458] width 41 height 19
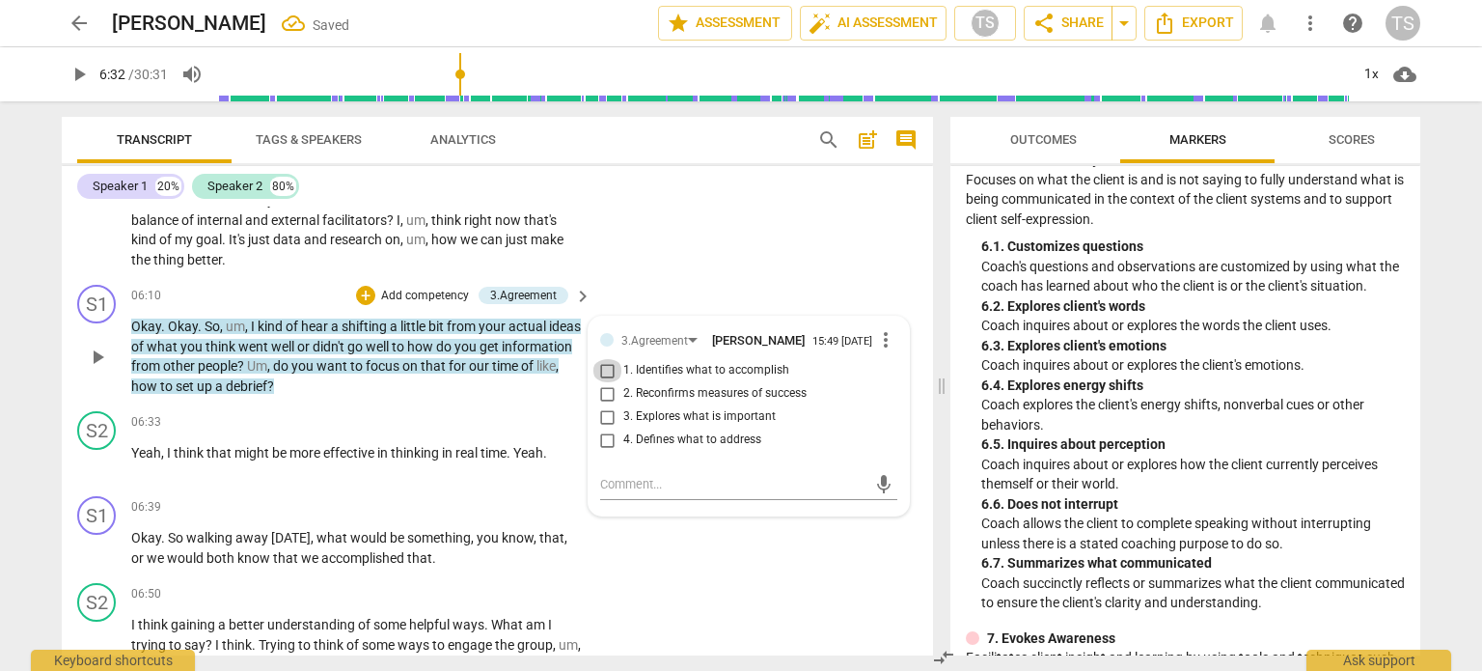
click at [605, 370] on input "1. Identifies what to accomplish" at bounding box center [608, 370] width 31 height 23
click at [96, 458] on span "play_arrow" at bounding box center [97, 462] width 23 height 23
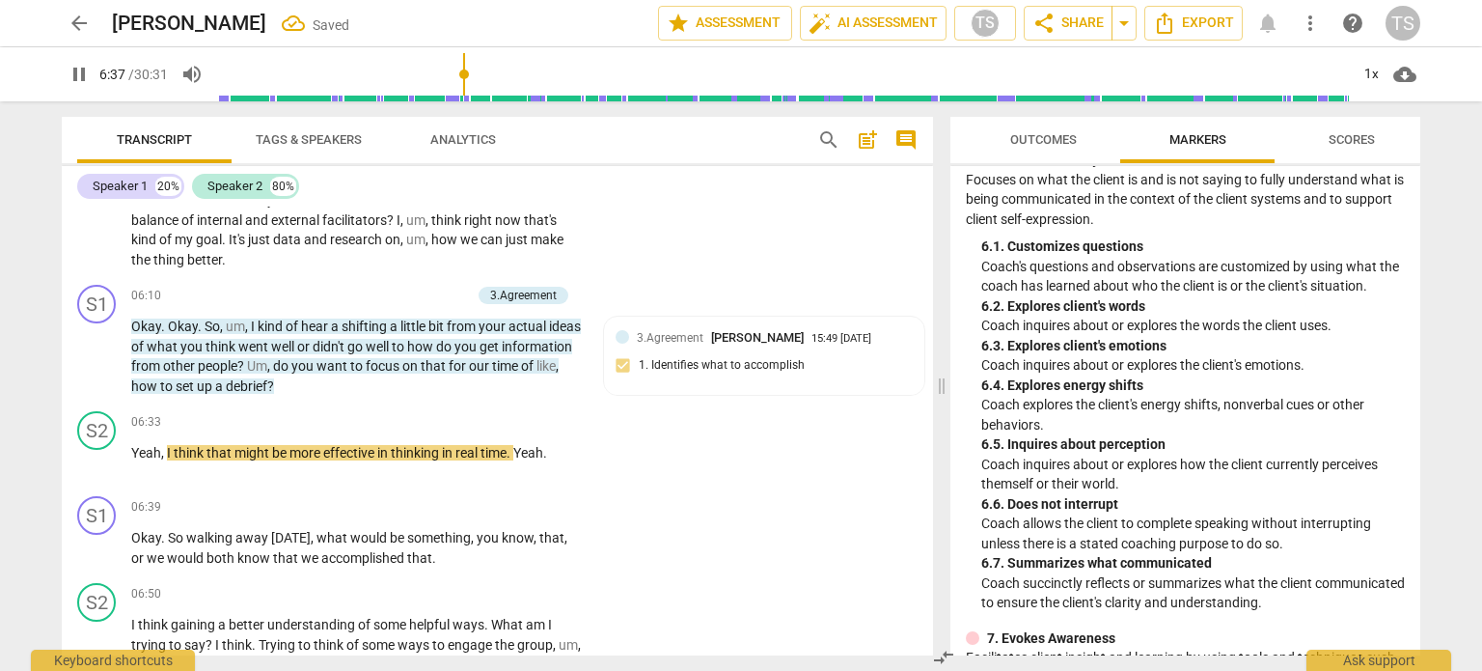
drag, startPoint x: 96, startPoint y: 458, endPoint x: 61, endPoint y: 520, distance: 70.9
click at [61, 520] on div "Transcript Tags & Speakers Analytics search post_add comment Speaker 1 20% Spea…" at bounding box center [493, 385] width 895 height 569
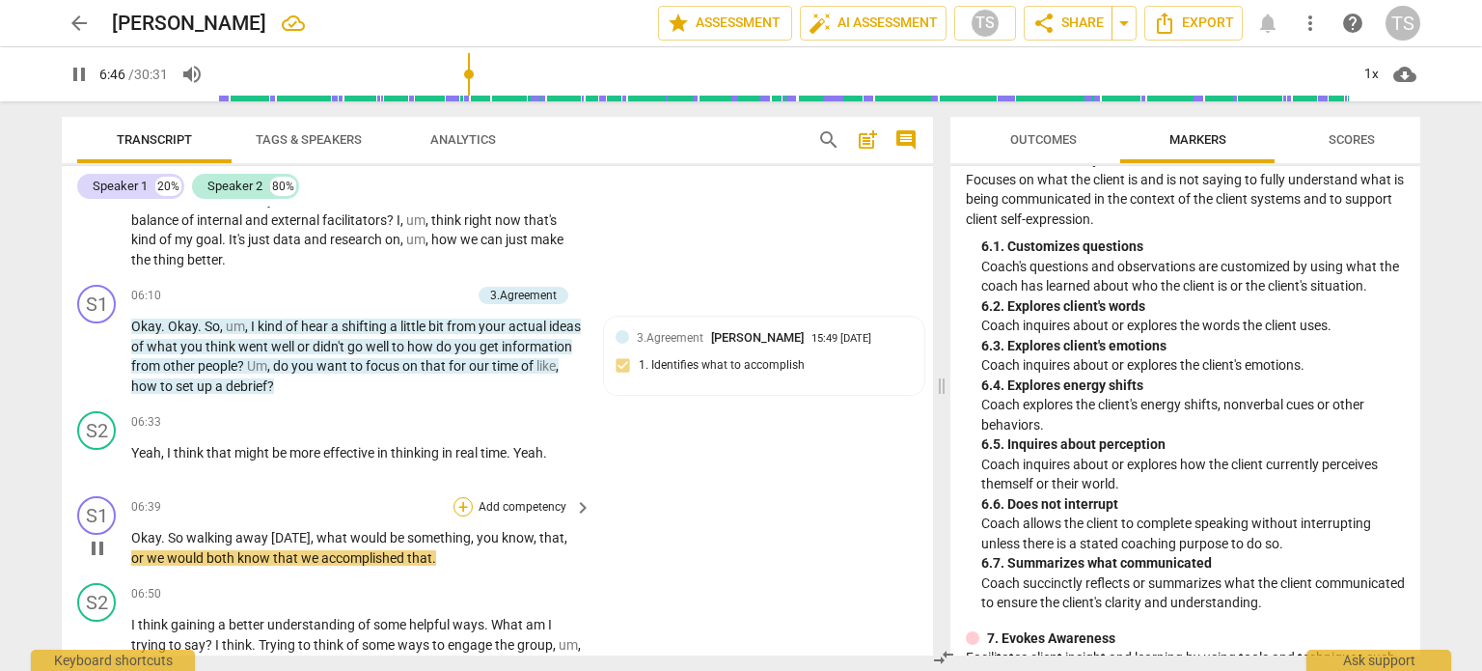
click at [460, 500] on div "+" at bounding box center [463, 506] width 19 height 19
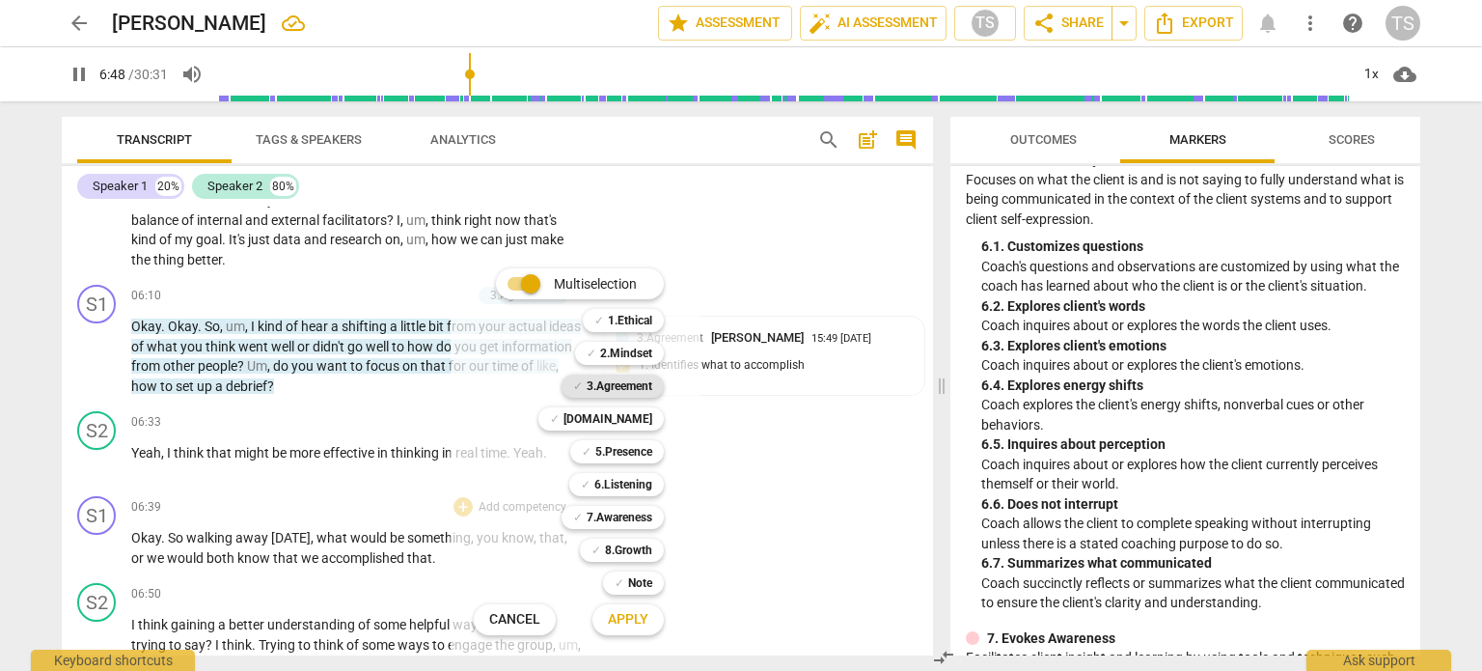
click at [634, 381] on b "3.Agreement" at bounding box center [620, 385] width 66 height 23
click at [610, 624] on span "Apply" at bounding box center [628, 619] width 41 height 19
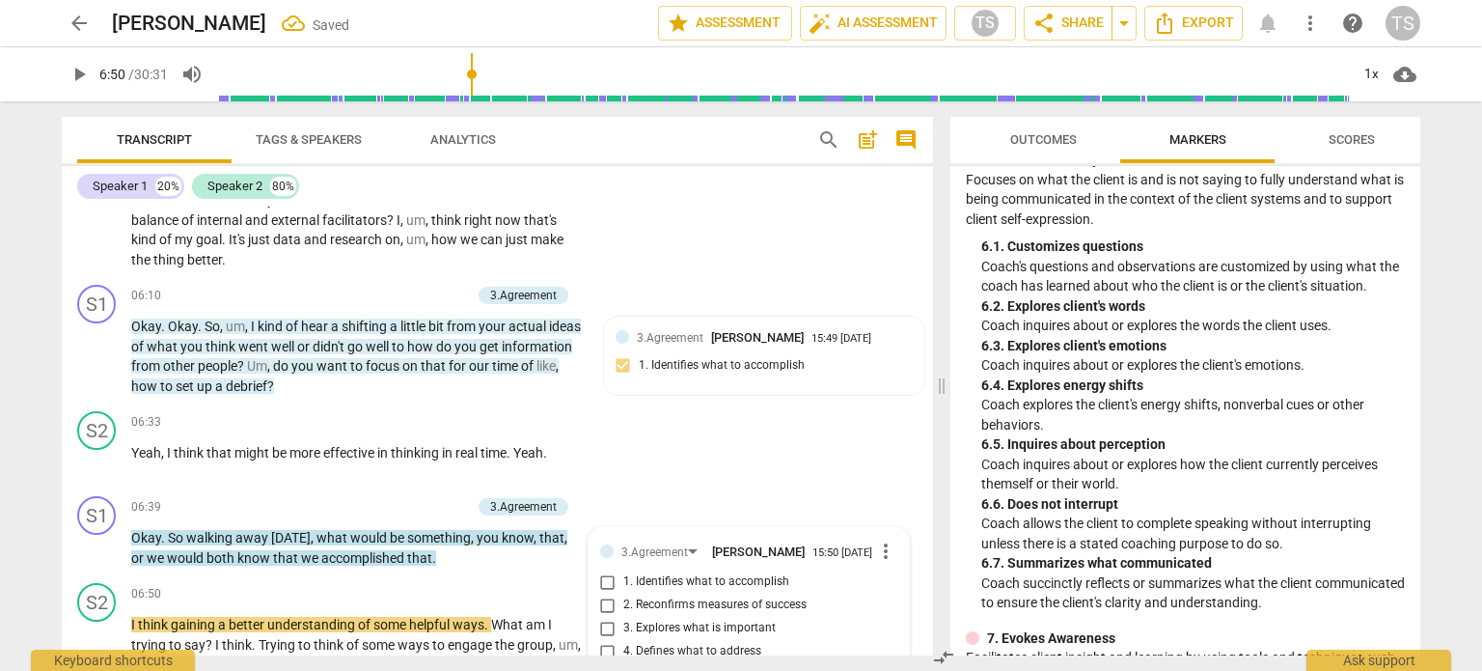
scroll to position [2442, 0]
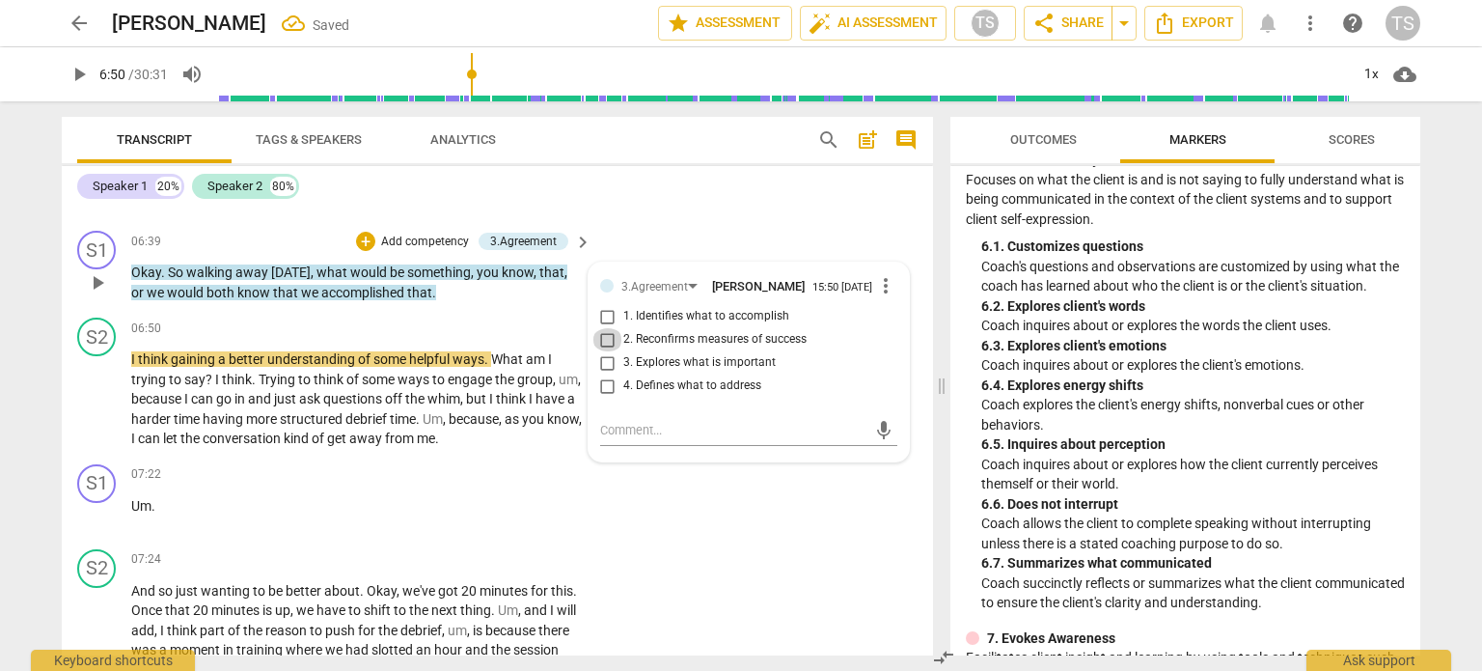
click at [601, 337] on input "2. Reconfirms measures of success" at bounding box center [608, 339] width 31 height 23
click at [267, 431] on span "conversation" at bounding box center [243, 437] width 81 height 15
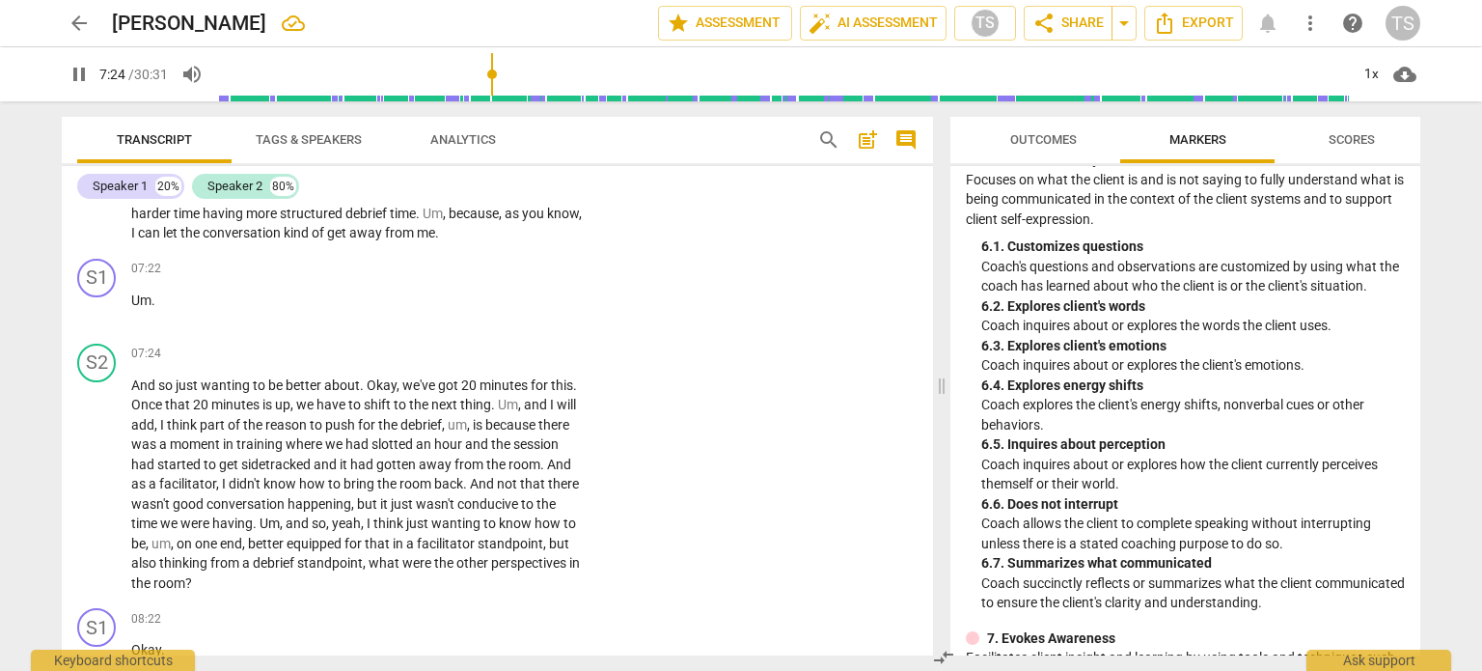
scroll to position [2664, 0]
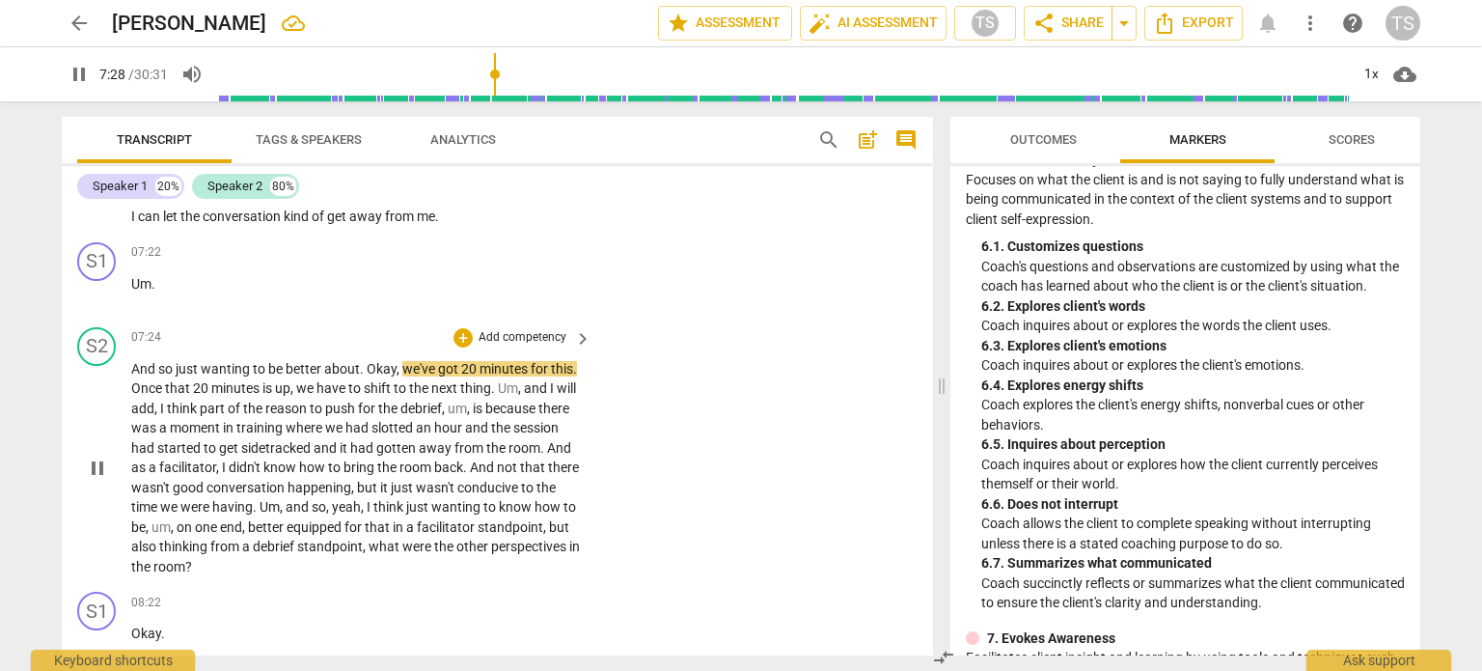
click at [131, 361] on span "And" at bounding box center [144, 368] width 27 height 15
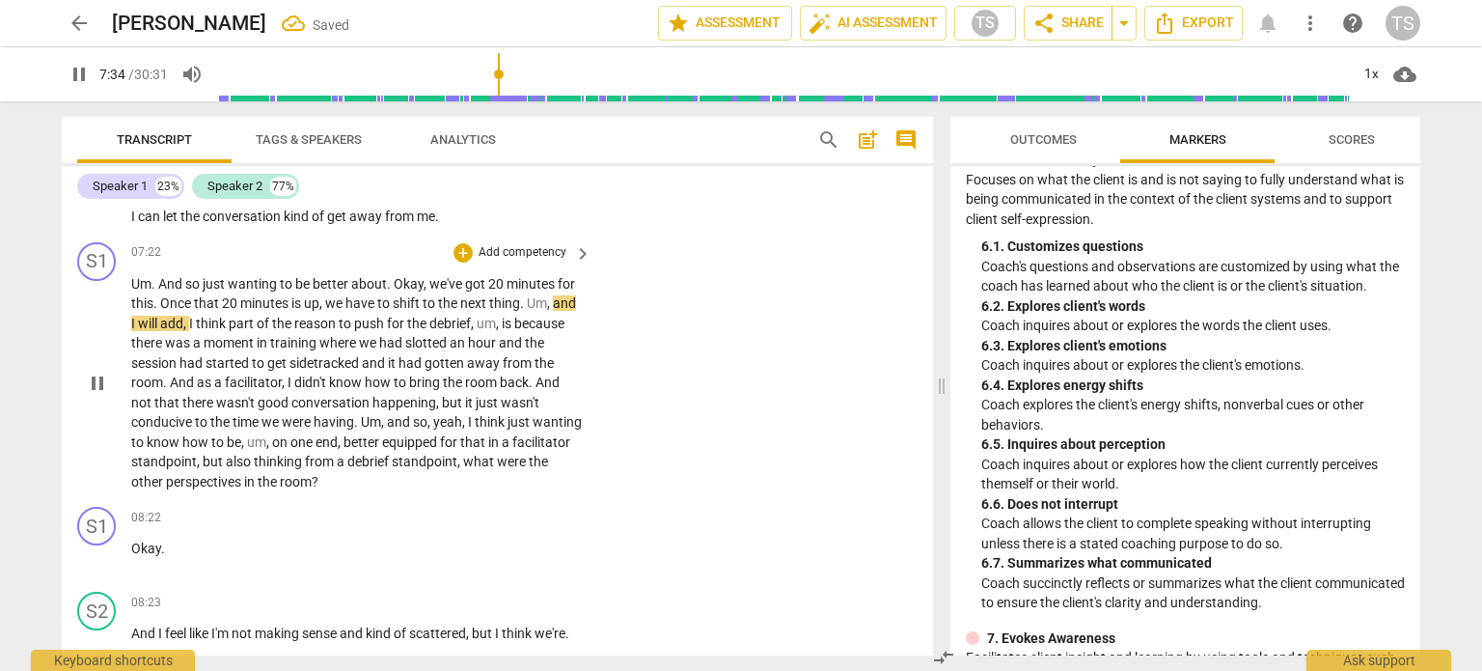
click at [497, 456] on span "what" at bounding box center [480, 461] width 34 height 15
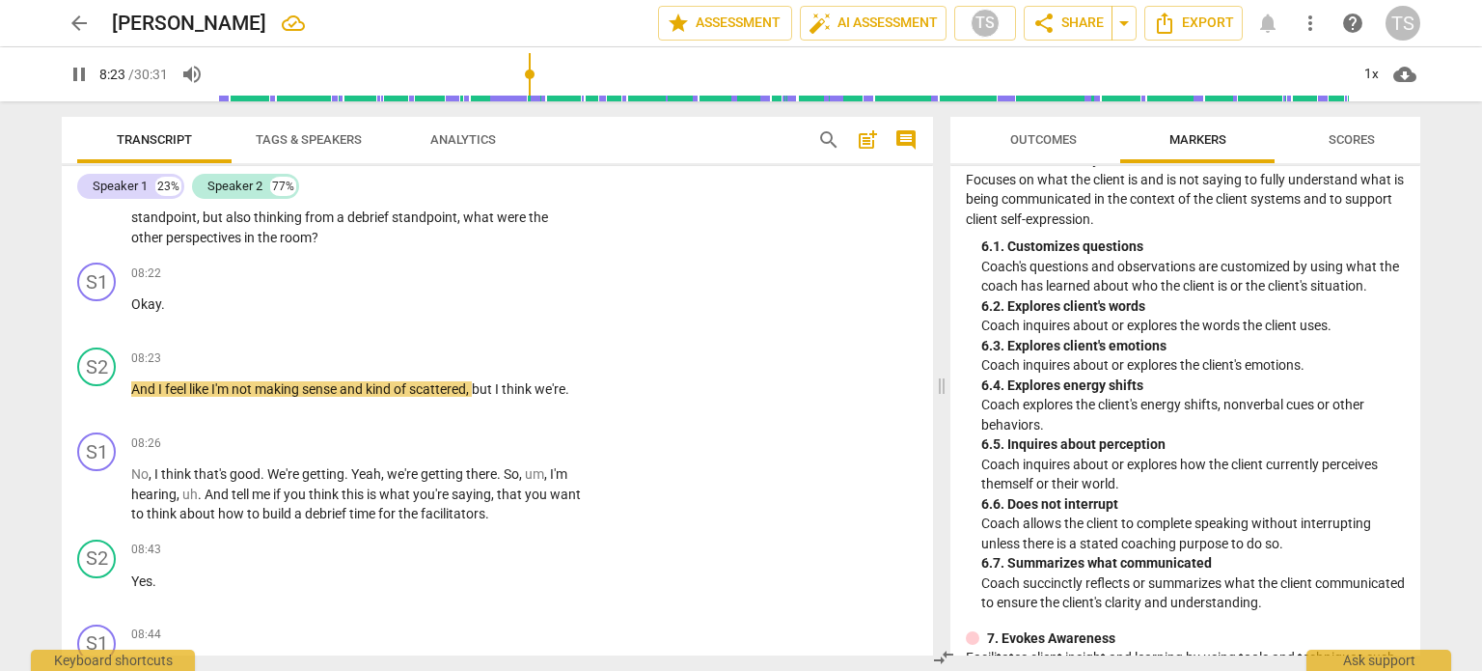
scroll to position [2911, 0]
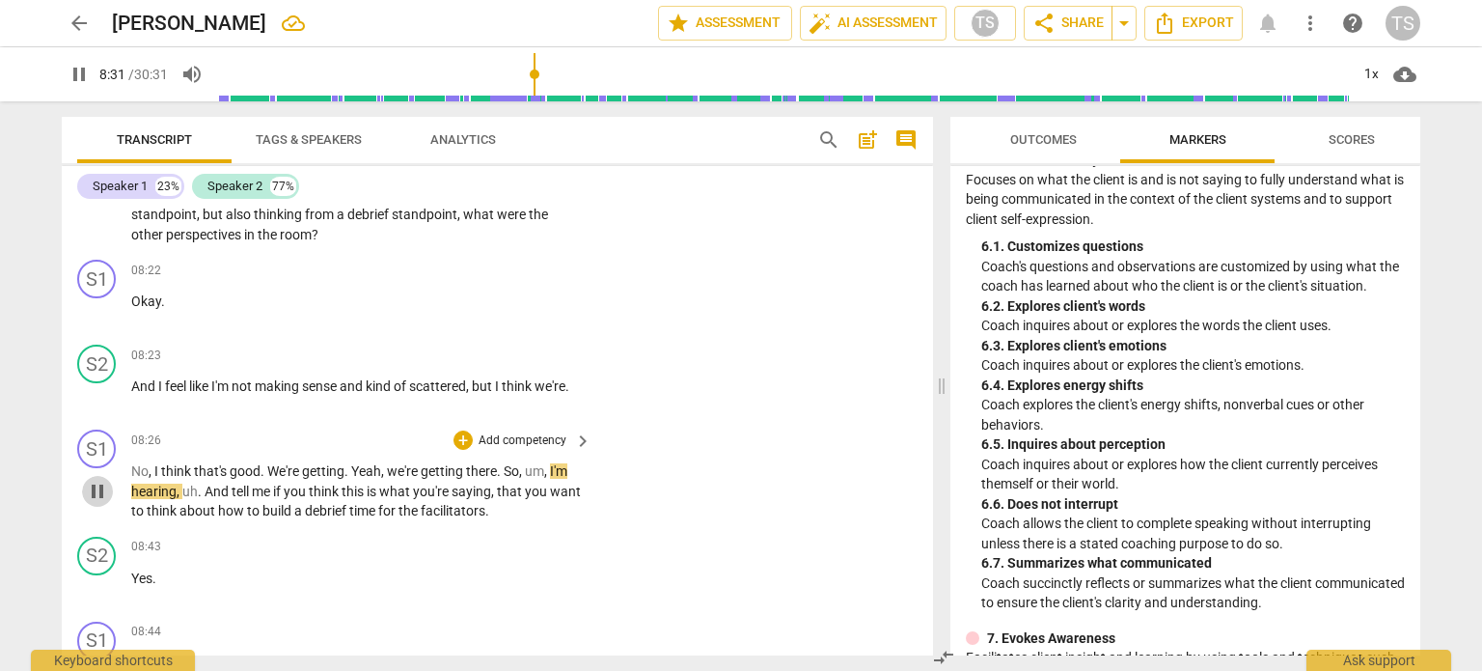
click at [95, 488] on span "pause" at bounding box center [97, 491] width 23 height 23
click at [456, 432] on div "+" at bounding box center [463, 439] width 19 height 19
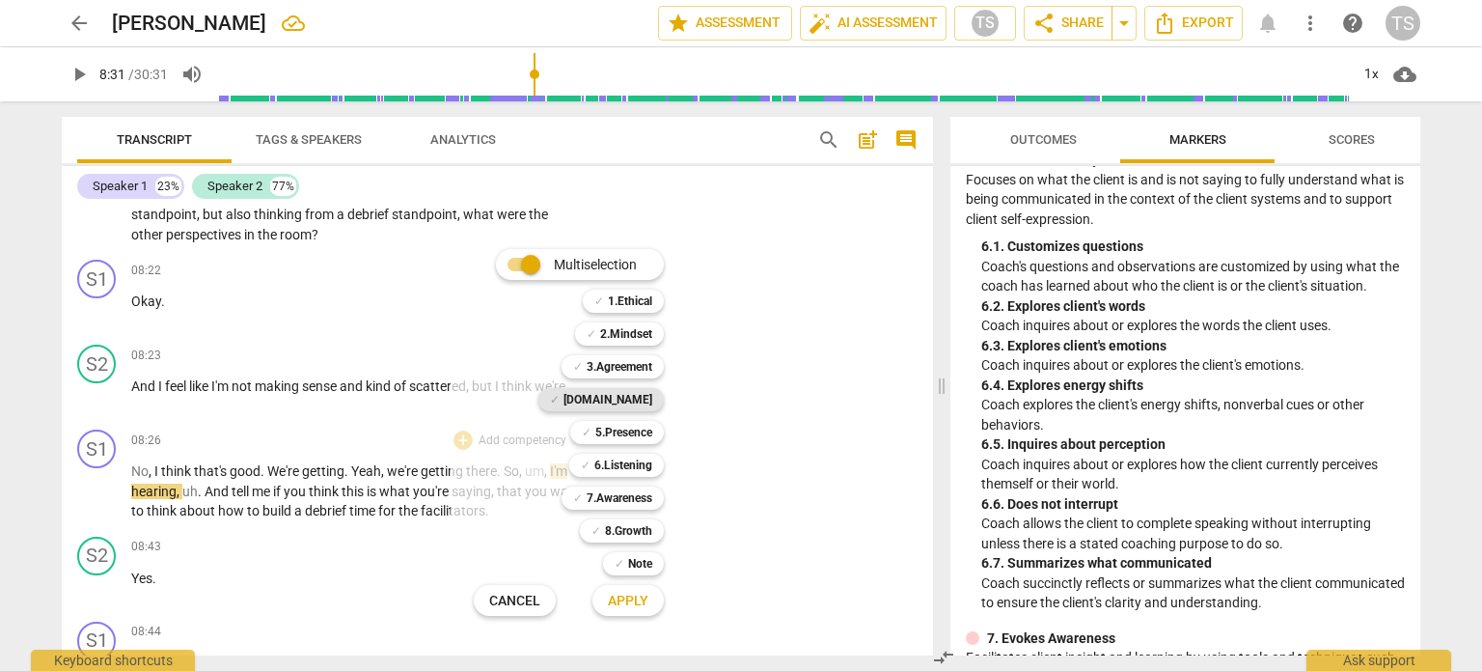
click at [633, 392] on b "[DOMAIN_NAME]" at bounding box center [608, 399] width 89 height 23
click at [634, 602] on span "Apply" at bounding box center [628, 601] width 41 height 19
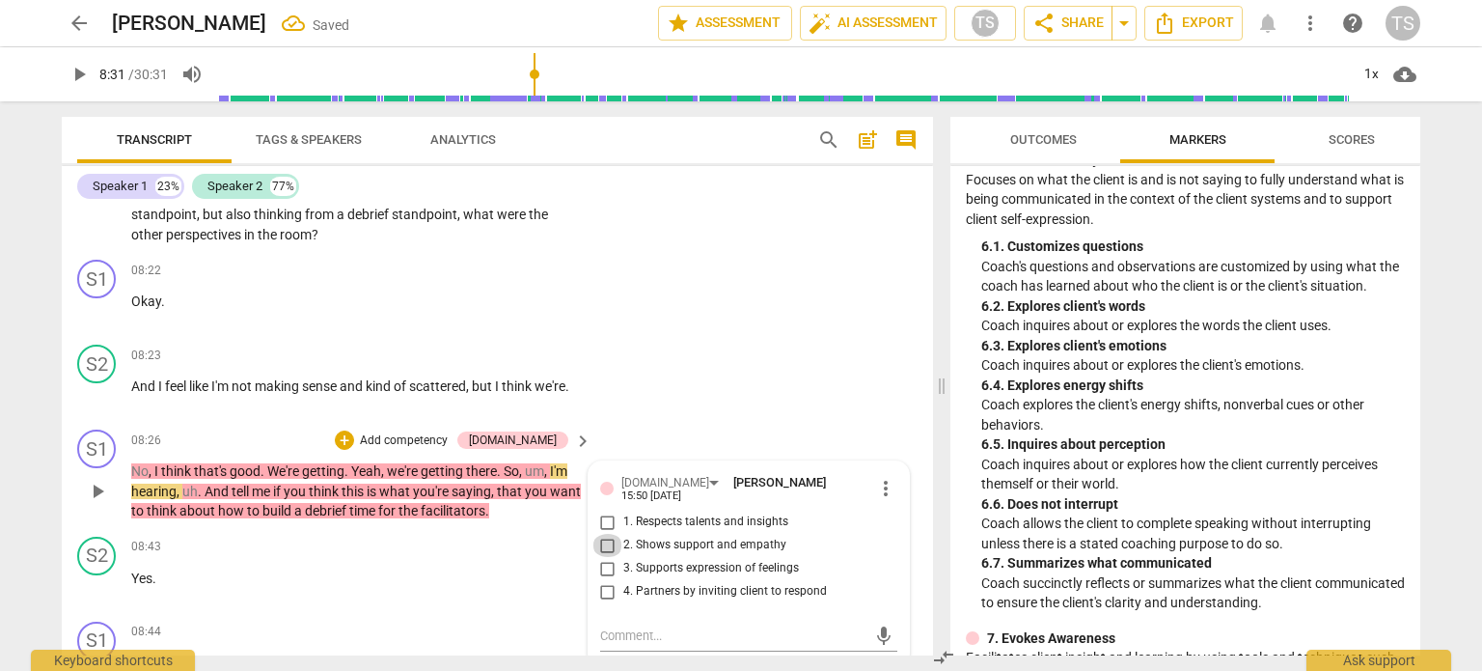
click at [602, 534] on input "2. Shows support and empathy" at bounding box center [608, 545] width 31 height 23
click at [611, 557] on input "3. Supports expression of feelings" at bounding box center [608, 568] width 31 height 23
click at [97, 579] on span "play_arrow" at bounding box center [97, 587] width 23 height 23
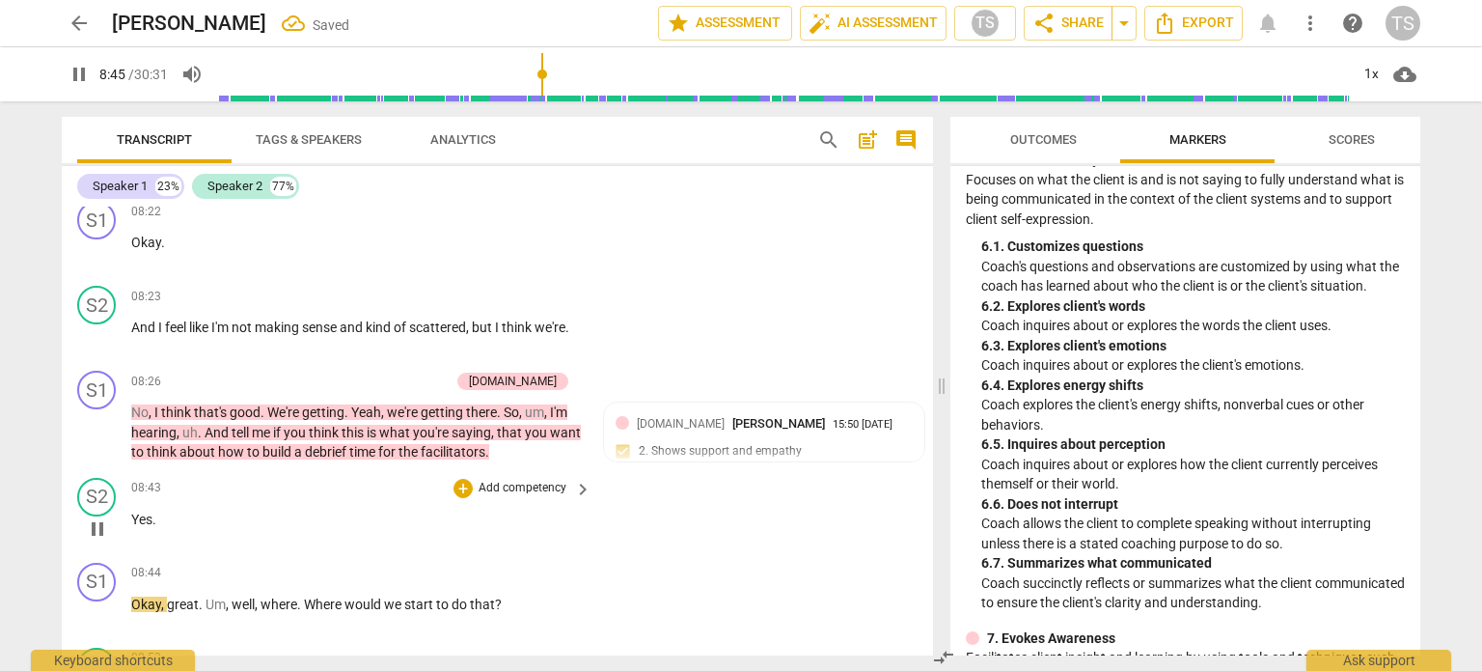
scroll to position [2981, 0]
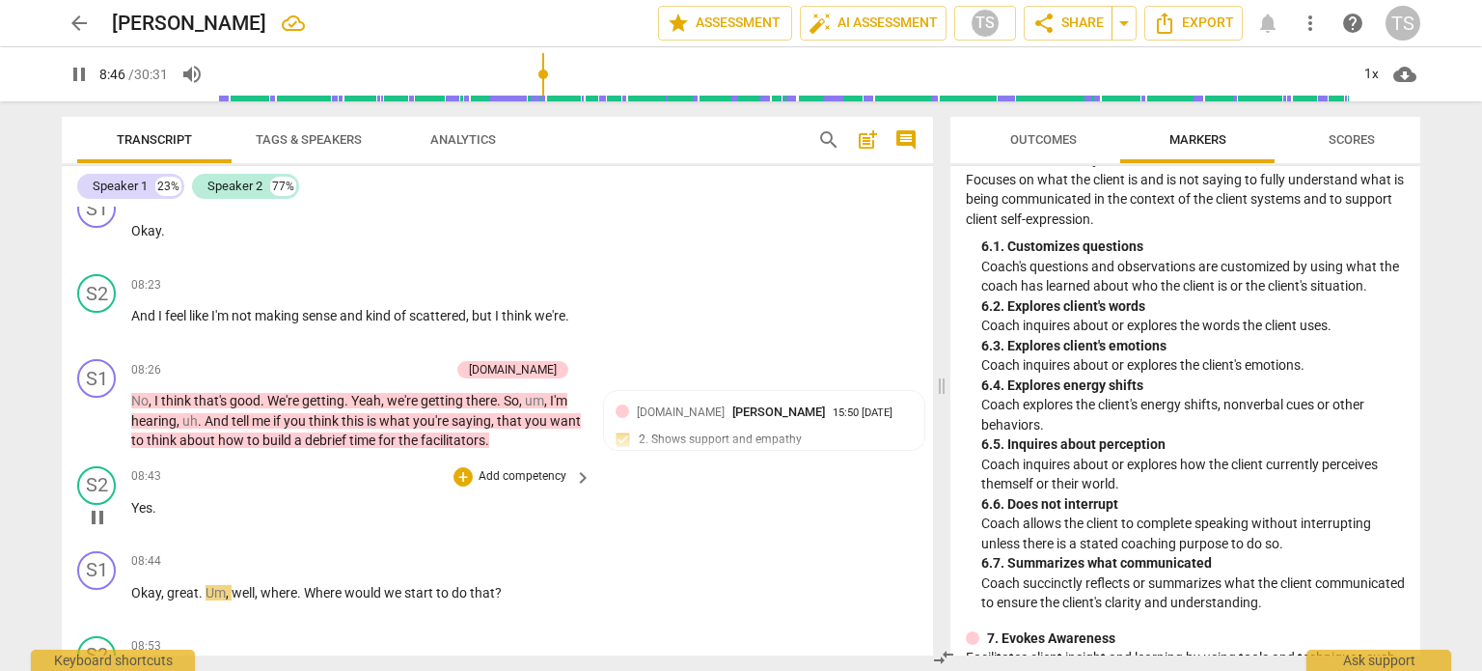
click at [97, 509] on span "pause" at bounding box center [97, 517] width 23 height 23
click at [354, 363] on div "+" at bounding box center [344, 369] width 19 height 19
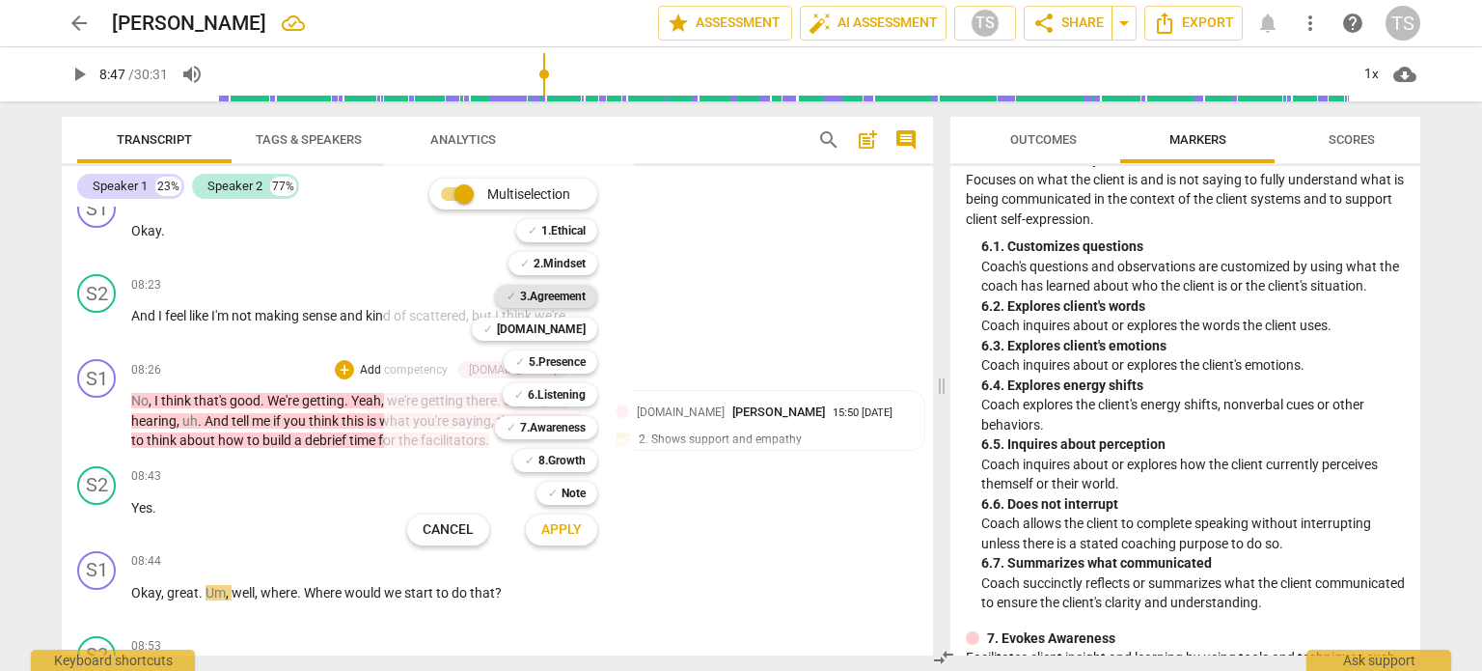
click at [560, 294] on b "3.Agreement" at bounding box center [553, 296] width 66 height 23
click at [570, 531] on span "Apply" at bounding box center [561, 529] width 41 height 19
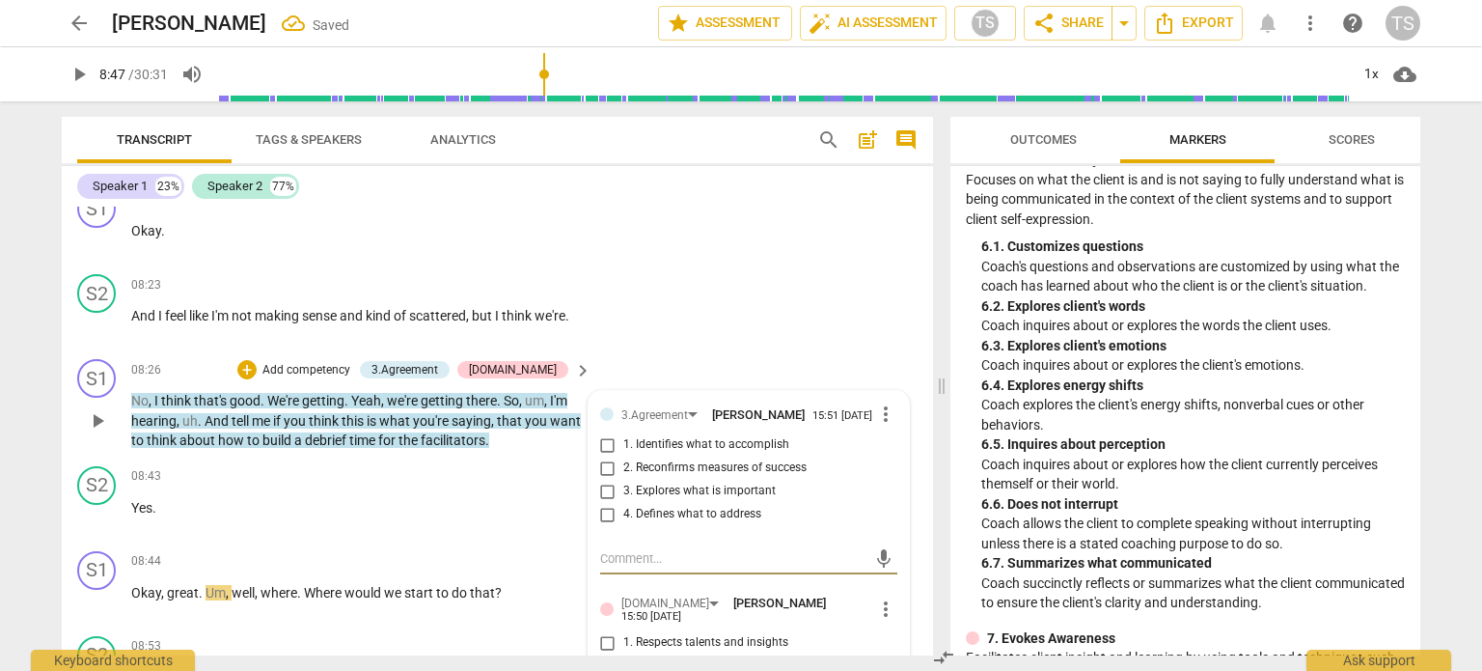
click at [607, 446] on input "1. Identifies what to accomplish" at bounding box center [608, 444] width 31 height 23
click at [625, 556] on textarea at bounding box center [733, 558] width 266 height 18
click at [257, 364] on div "+" at bounding box center [246, 369] width 19 height 19
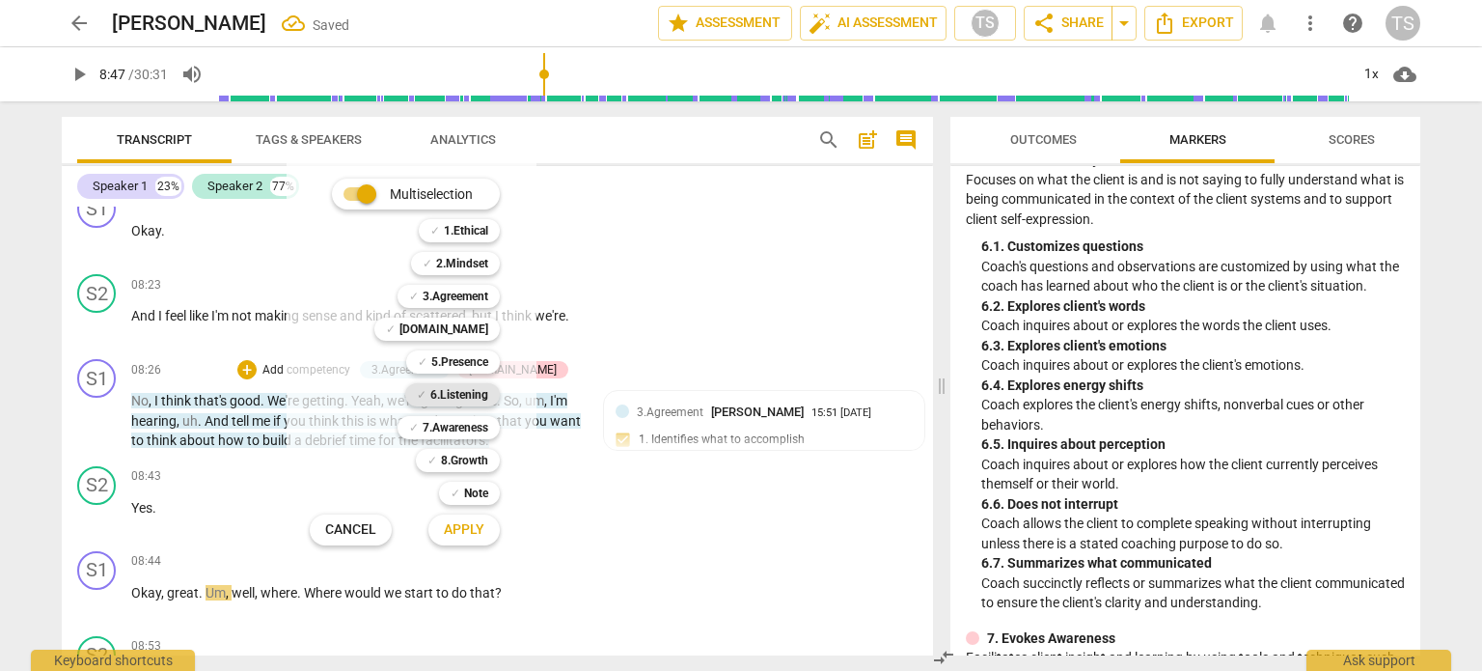
click at [442, 395] on b "6.Listening" at bounding box center [459, 394] width 58 height 23
click at [463, 532] on span "Apply" at bounding box center [464, 529] width 41 height 19
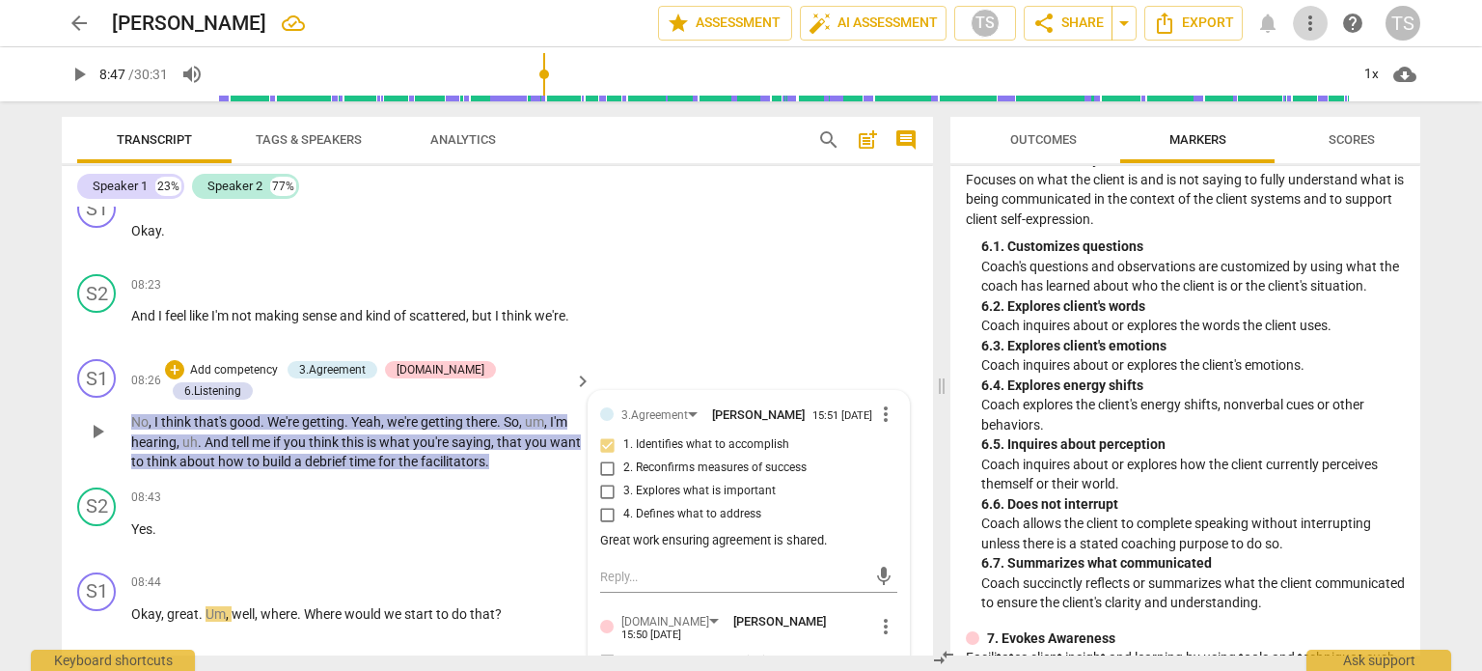
click at [693, 558] on div "mic" at bounding box center [748, 575] width 297 height 42
click at [683, 538] on div "Great work ensuring agreement is shared." at bounding box center [748, 541] width 297 height 18
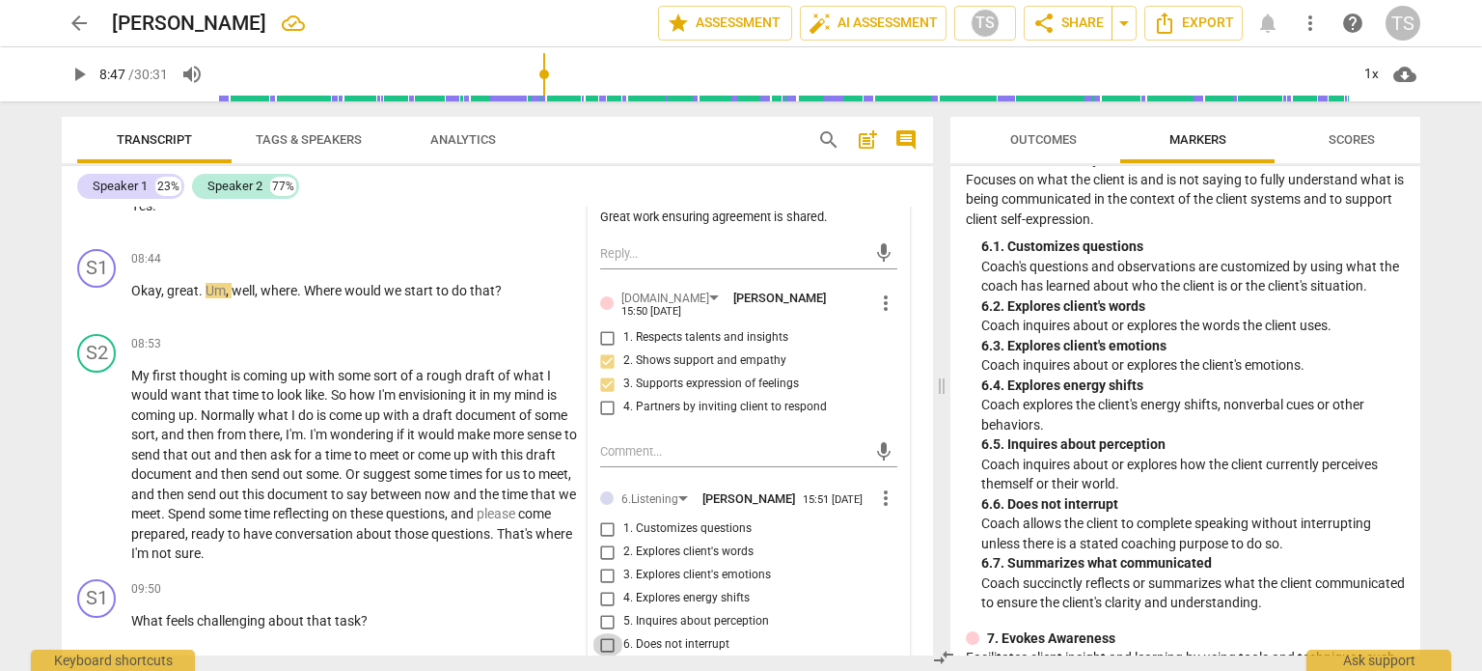
scroll to position [3328, 0]
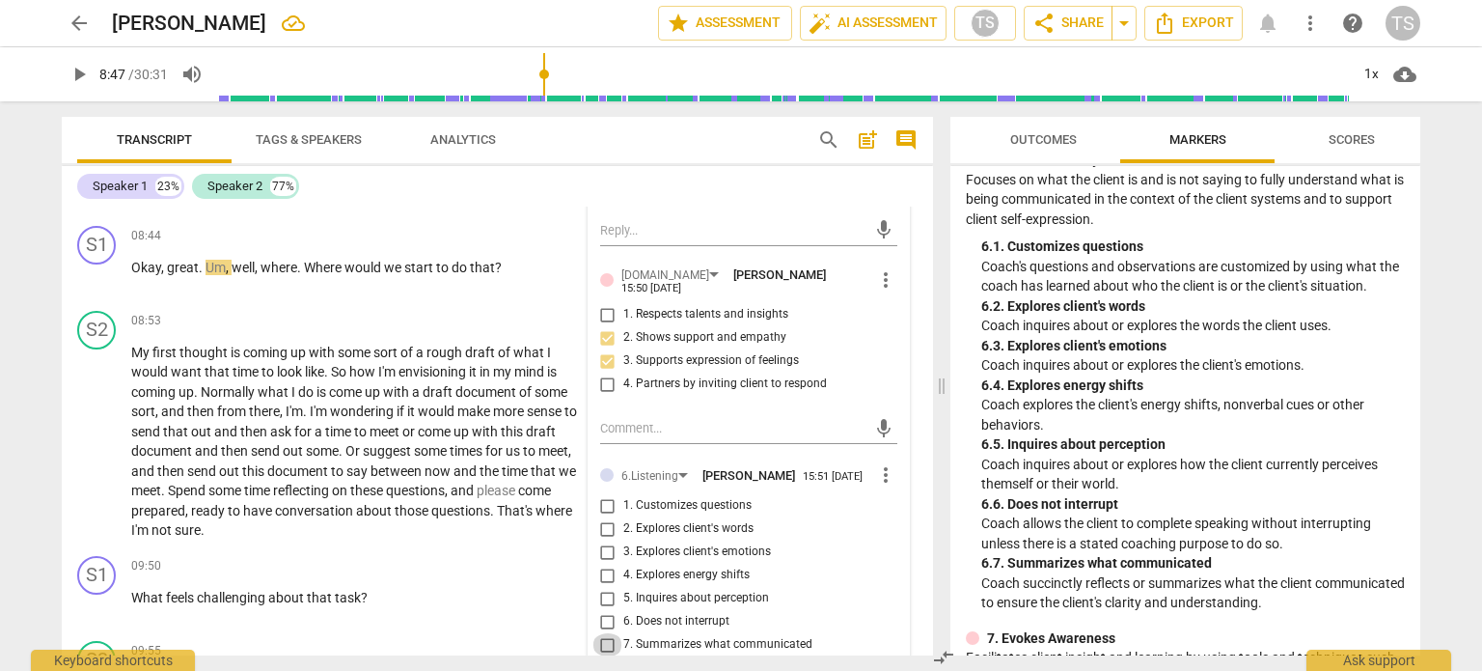
click at [606, 645] on input "7. Summarizes what communicated" at bounding box center [608, 644] width 31 height 23
click at [502, 503] on span "That's" at bounding box center [516, 510] width 39 height 15
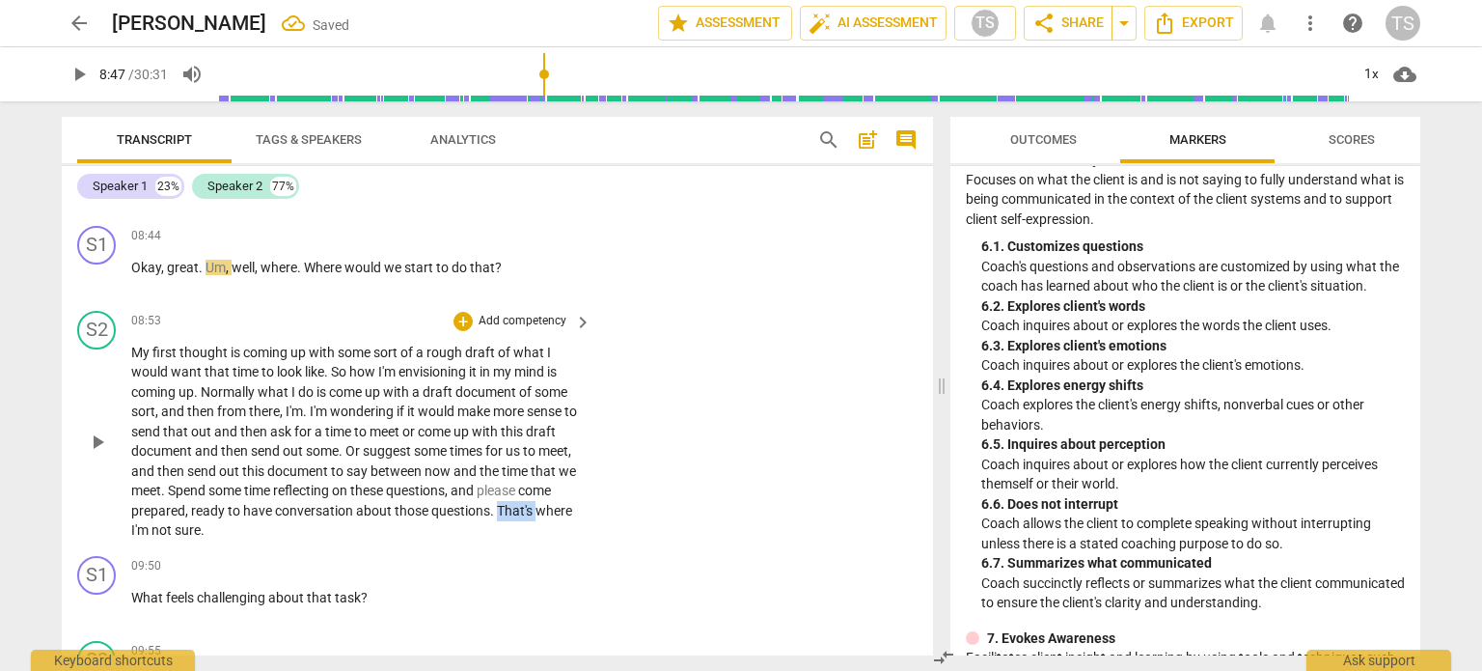
click at [502, 503] on span "That's" at bounding box center [516, 510] width 39 height 15
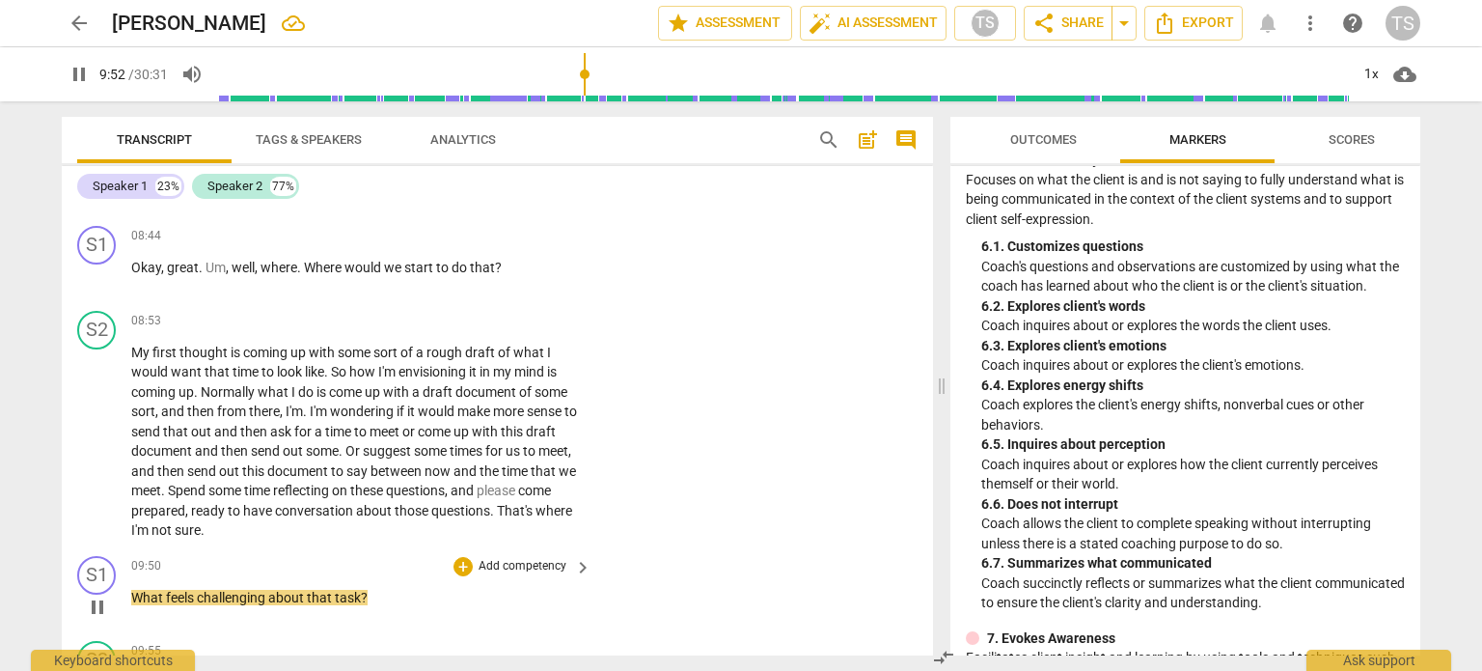
click at [99, 595] on span "pause" at bounding box center [97, 606] width 23 height 23
click at [464, 557] on div "+" at bounding box center [463, 566] width 19 height 19
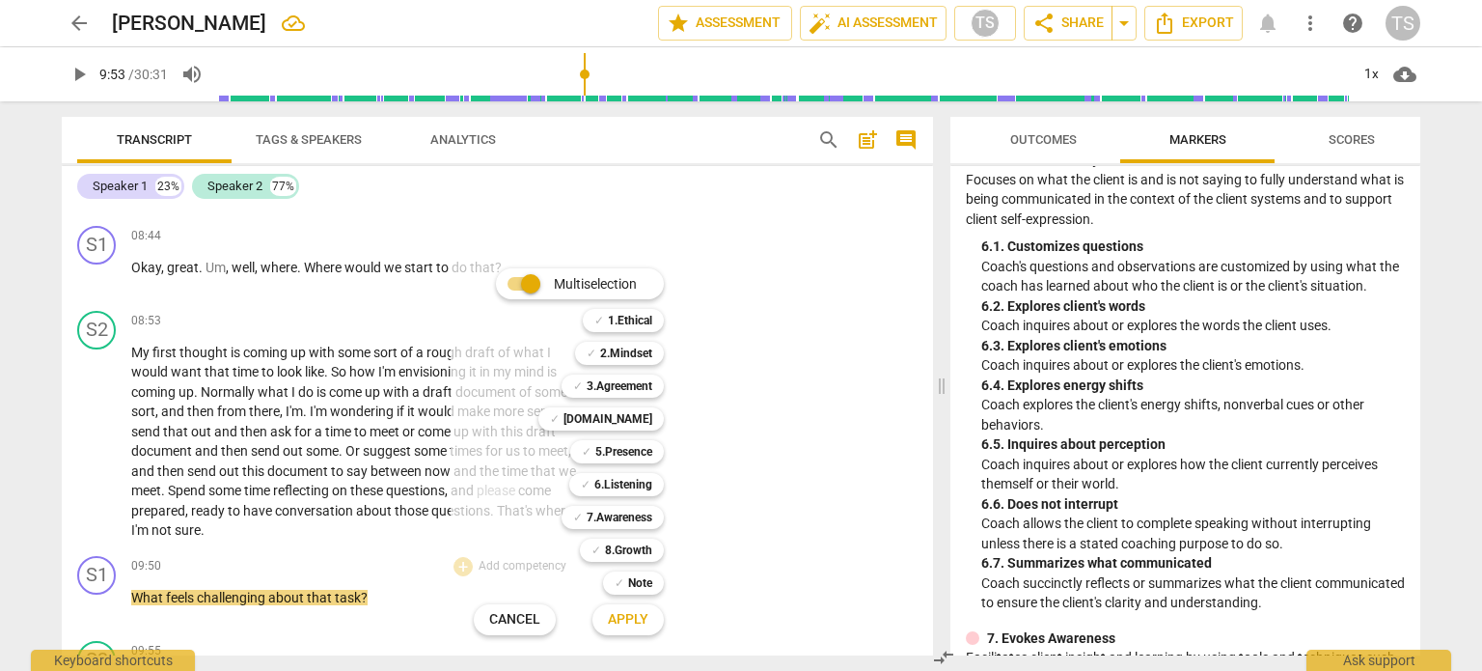
click at [317, 235] on div at bounding box center [741, 335] width 1482 height 671
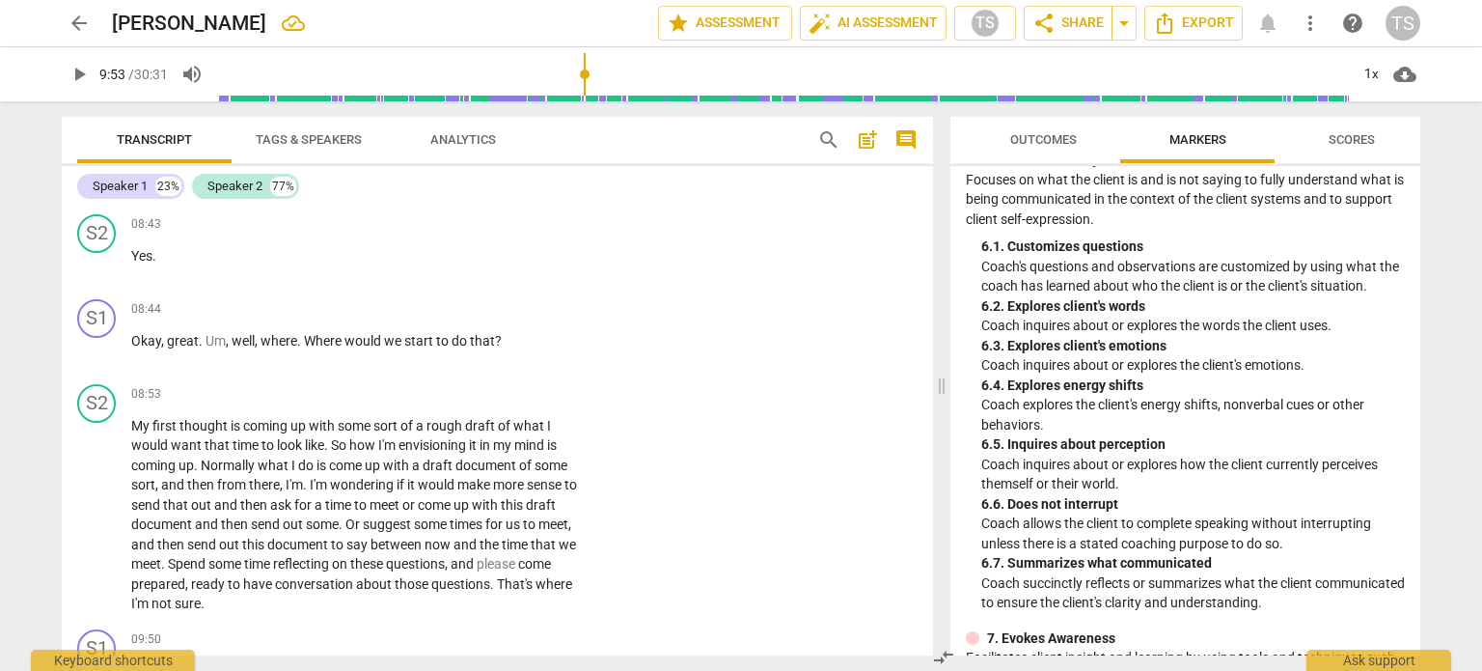
scroll to position [3252, 0]
click at [462, 302] on div "+" at bounding box center [463, 311] width 19 height 19
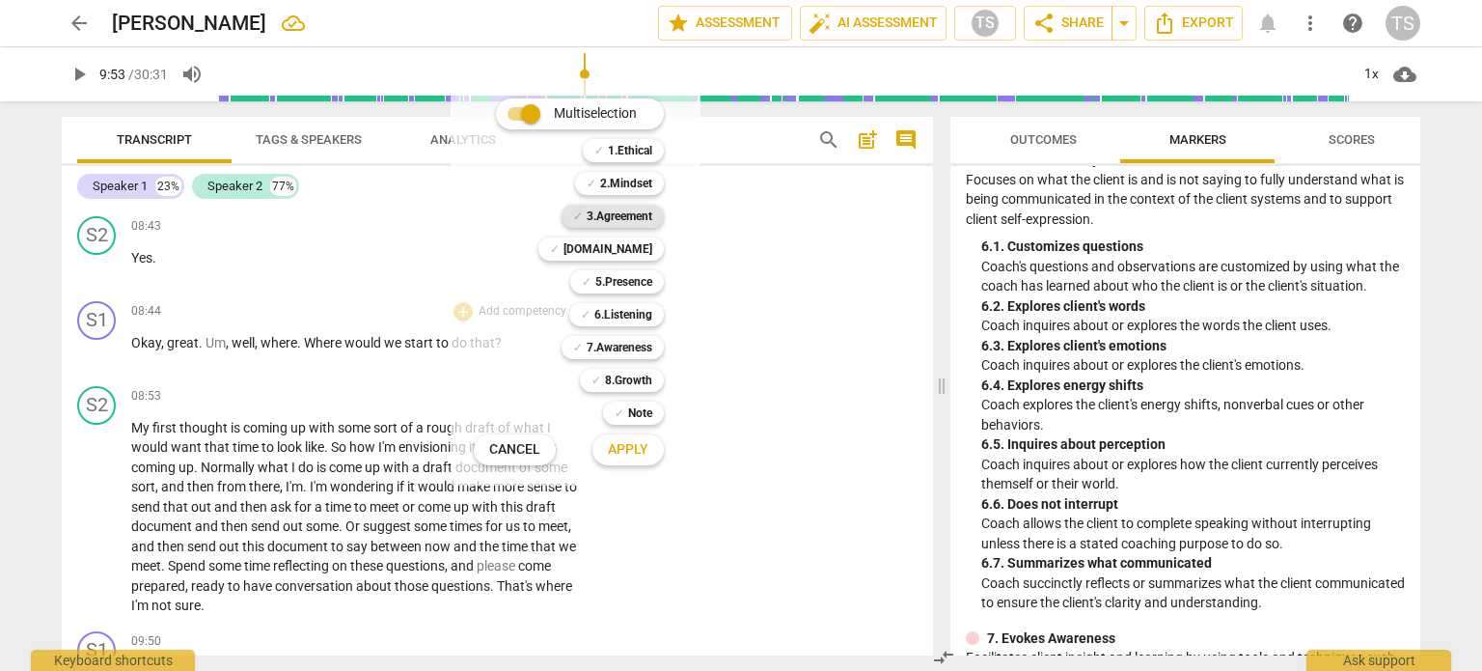
click at [635, 216] on b "3.Agreement" at bounding box center [620, 216] width 66 height 23
click at [639, 451] on span "Apply" at bounding box center [628, 449] width 41 height 19
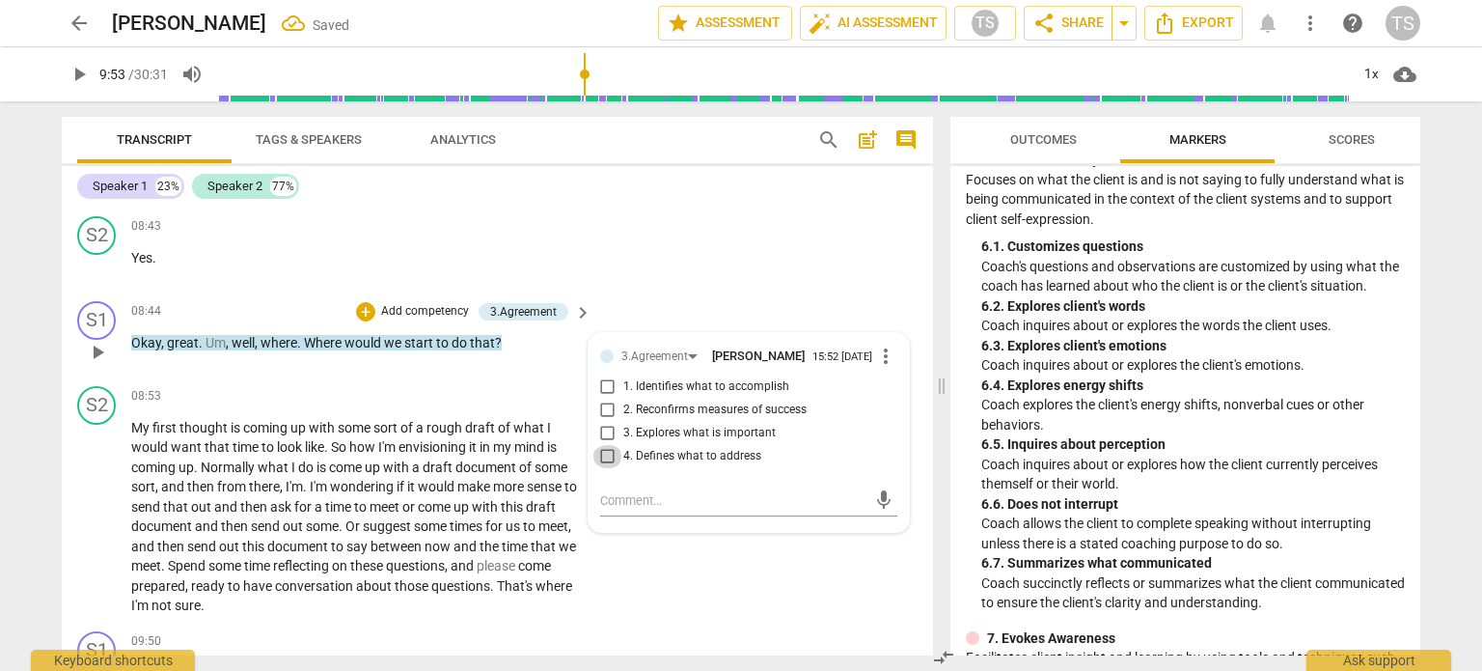
click at [606, 445] on input "4. Defines what to address" at bounding box center [608, 456] width 31 height 23
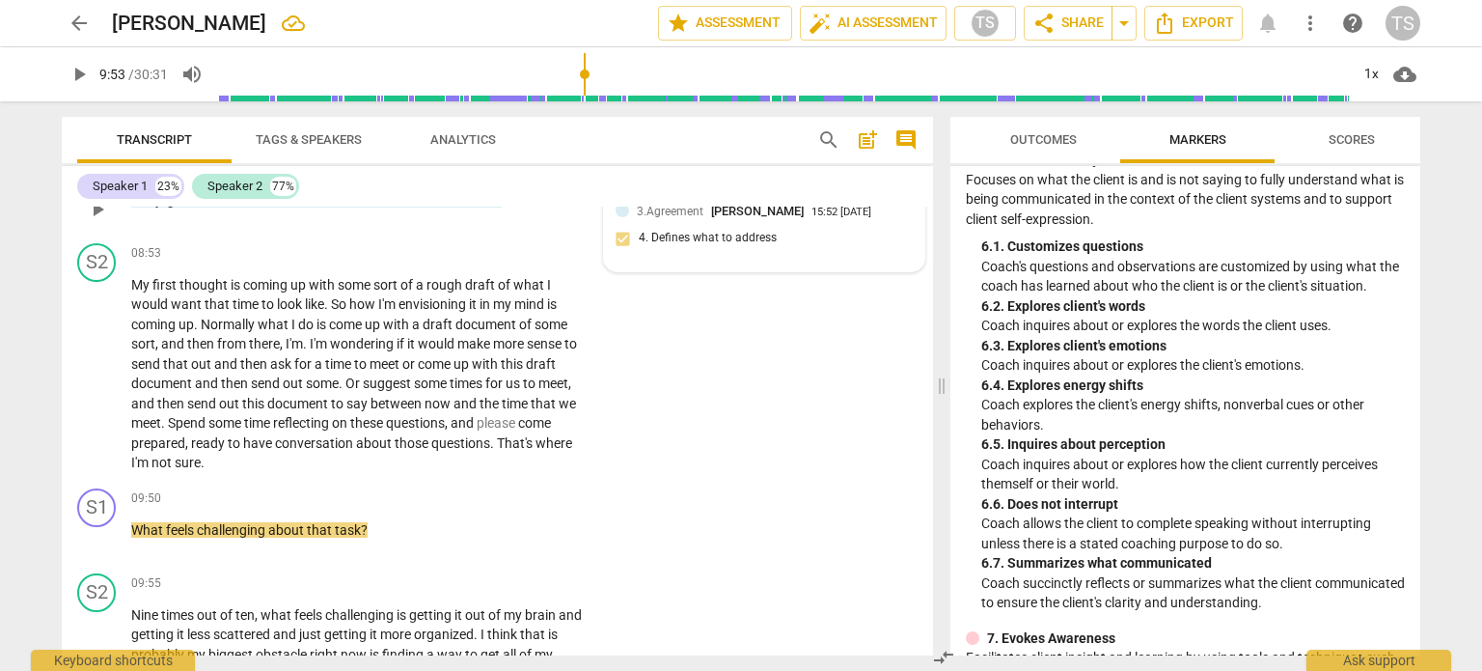
scroll to position [3399, 0]
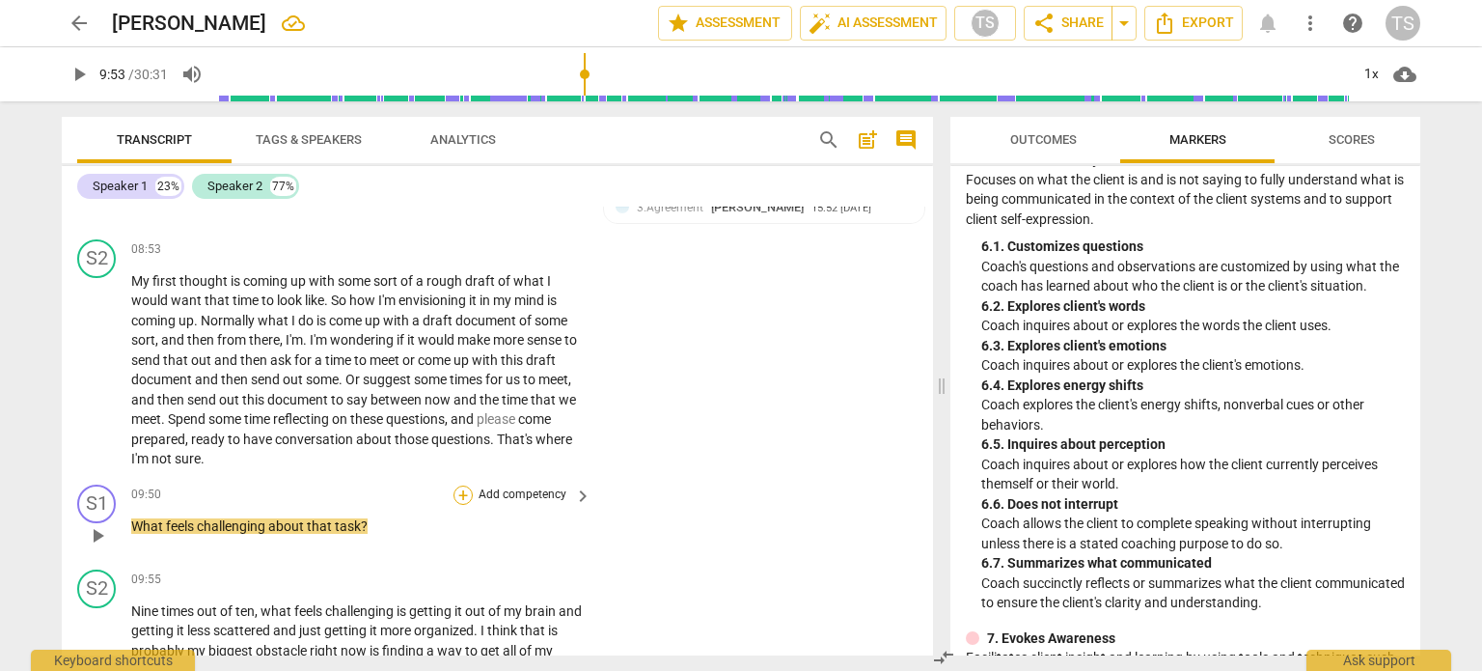
click at [454, 485] on div "+" at bounding box center [463, 494] width 19 height 19
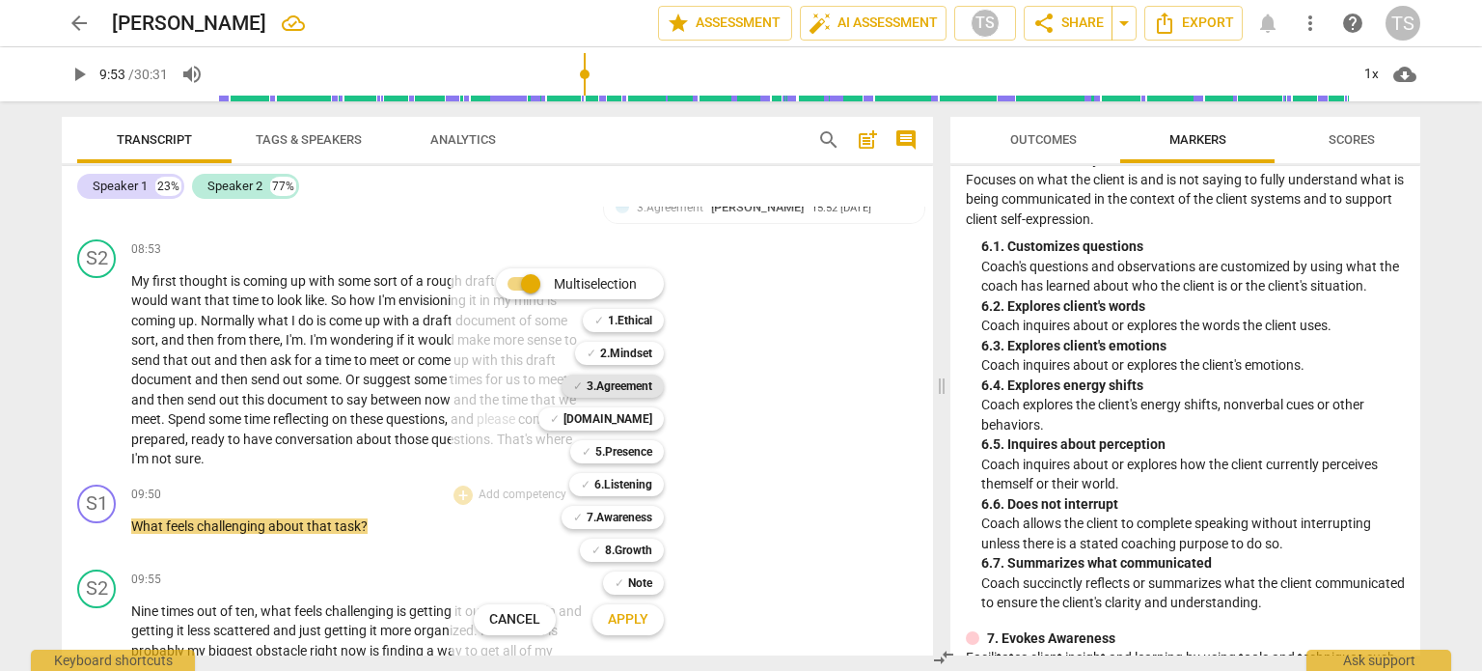
click at [623, 382] on b "3.Agreement" at bounding box center [620, 385] width 66 height 23
click at [625, 624] on span "Apply" at bounding box center [628, 619] width 41 height 19
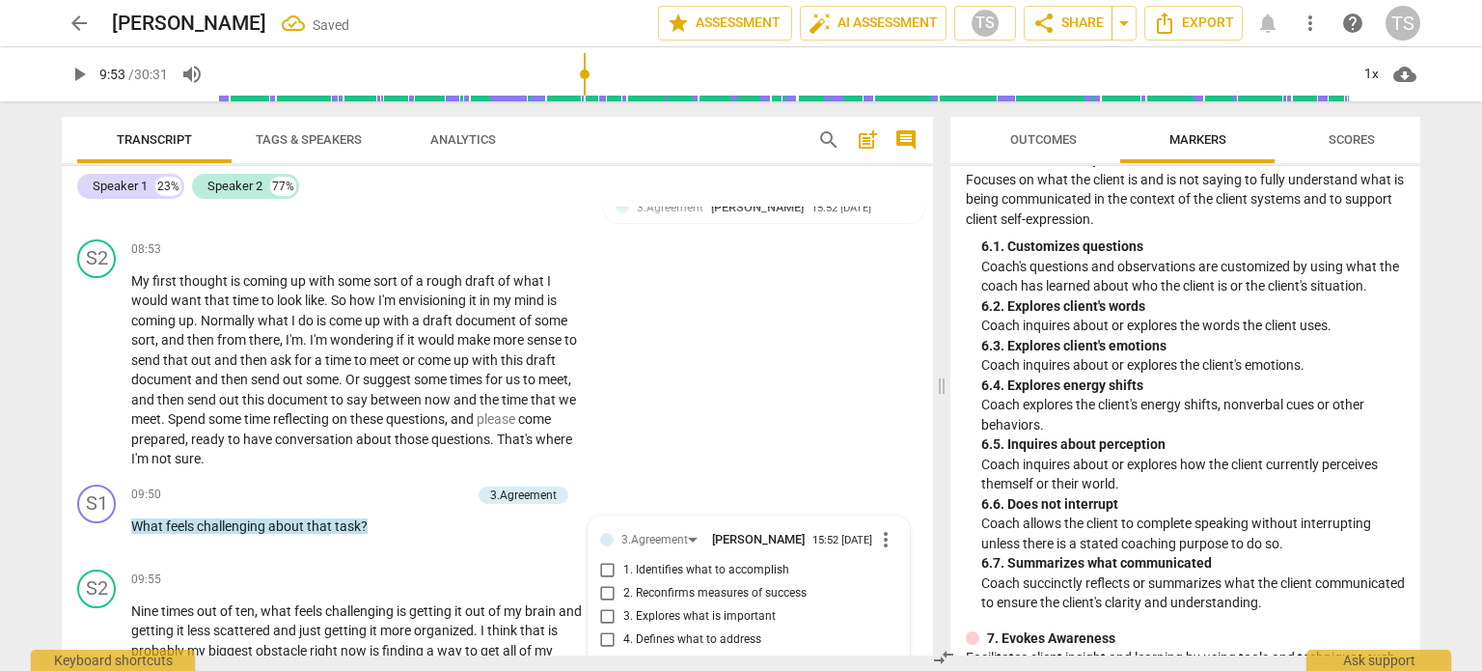
scroll to position [3412, 0]
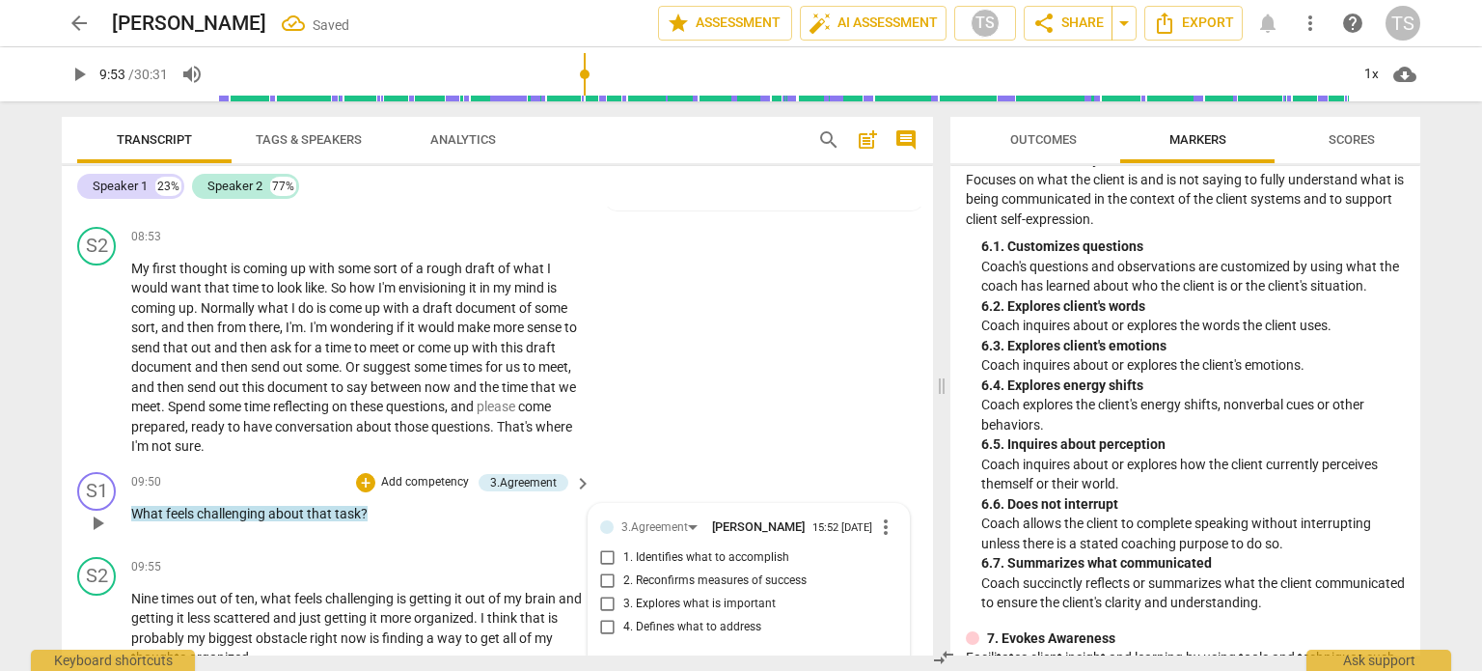
click at [609, 616] on input "4. Defines what to address" at bounding box center [608, 627] width 31 height 23
click at [97, 512] on span "play_arrow" at bounding box center [97, 523] width 23 height 23
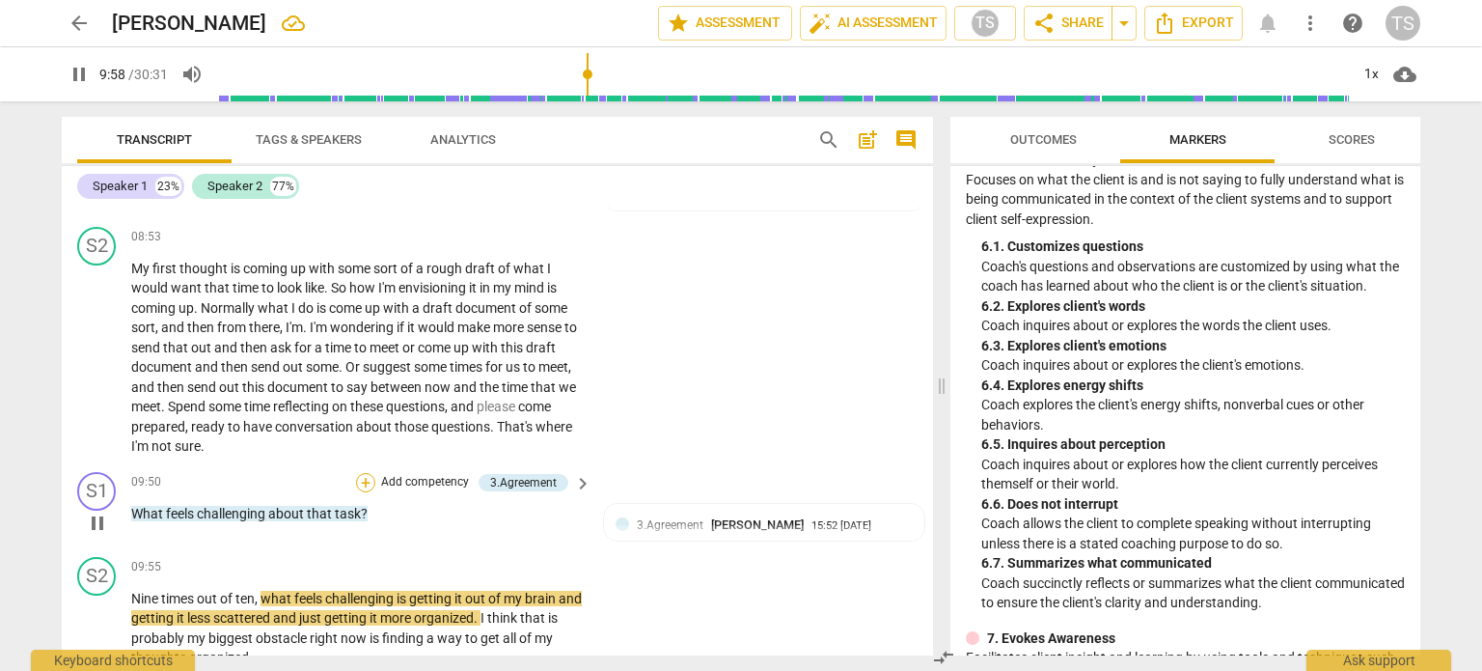
click at [363, 473] on div "+" at bounding box center [365, 482] width 19 height 19
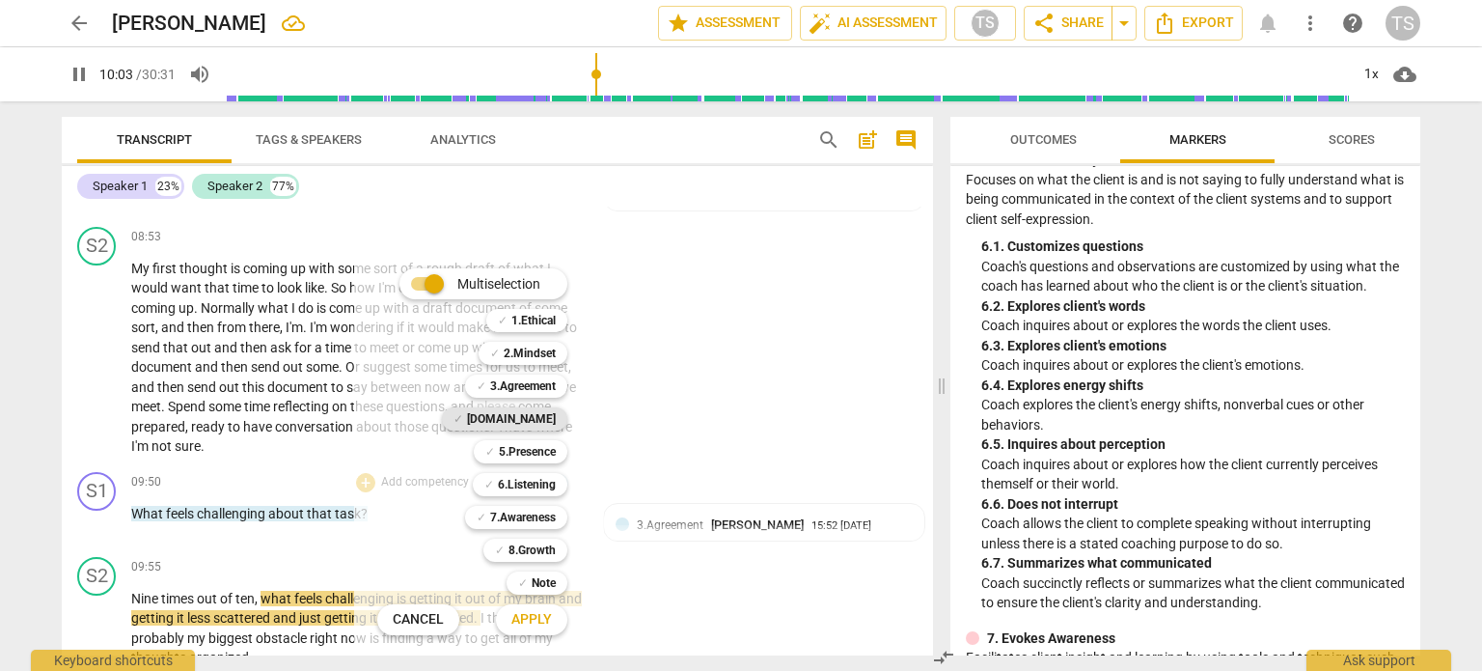
click at [526, 425] on b "[DOMAIN_NAME]" at bounding box center [511, 418] width 89 height 23
click at [544, 615] on span "Apply" at bounding box center [532, 619] width 41 height 19
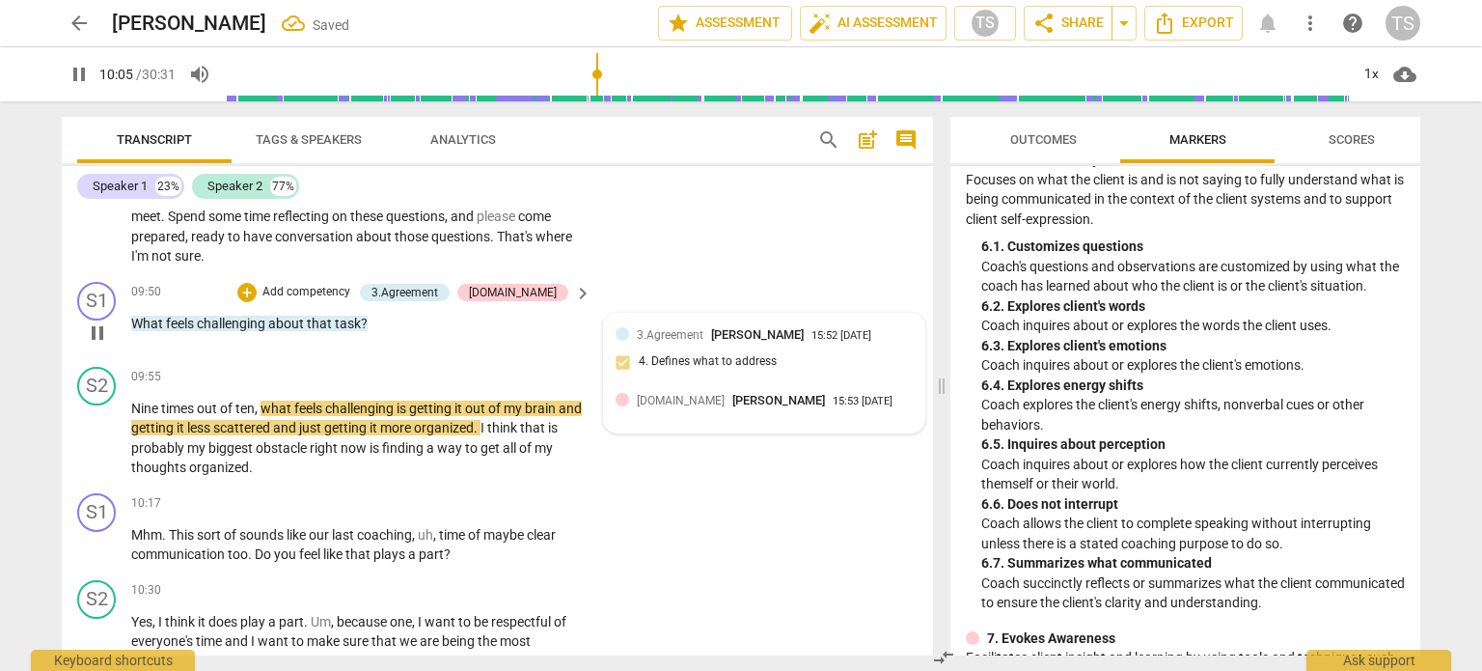
scroll to position [3609, 0]
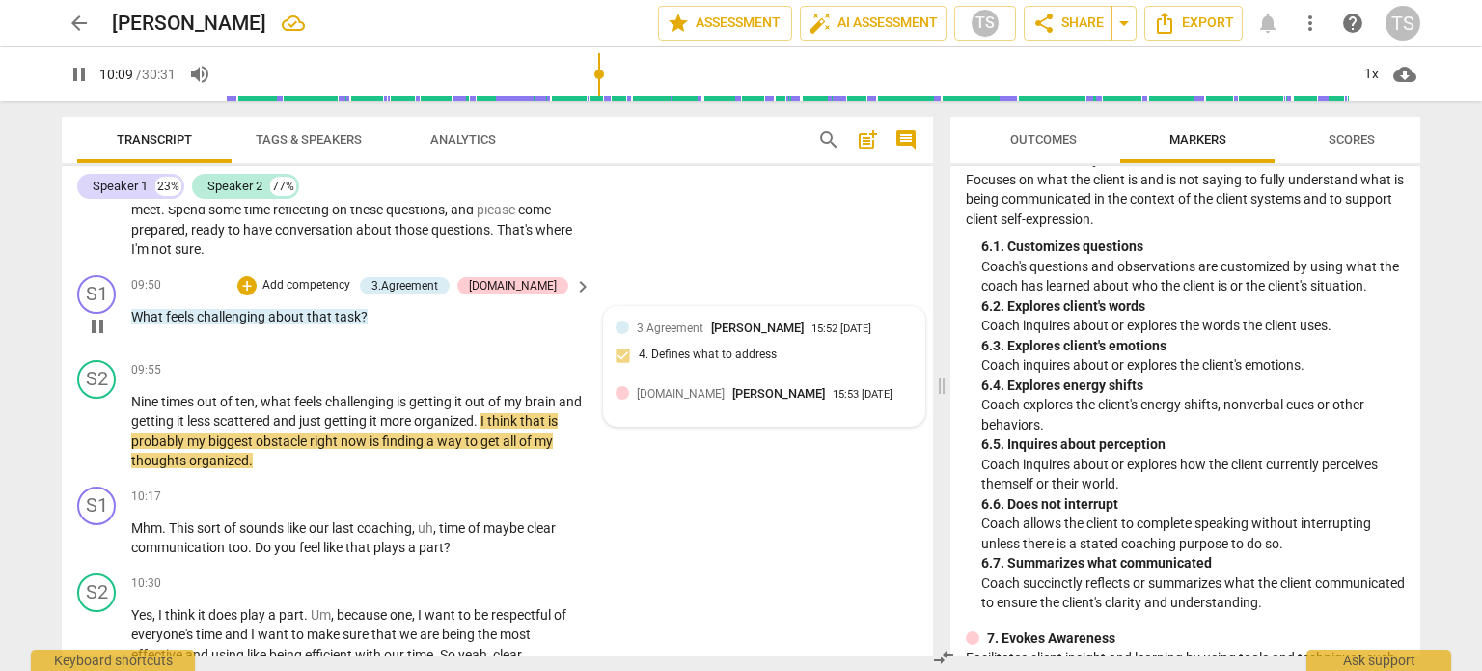
click at [757, 318] on div "3.Agreement [PERSON_NAME] 15:52 [DATE] 4. Defines what to address" at bounding box center [764, 347] width 297 height 59
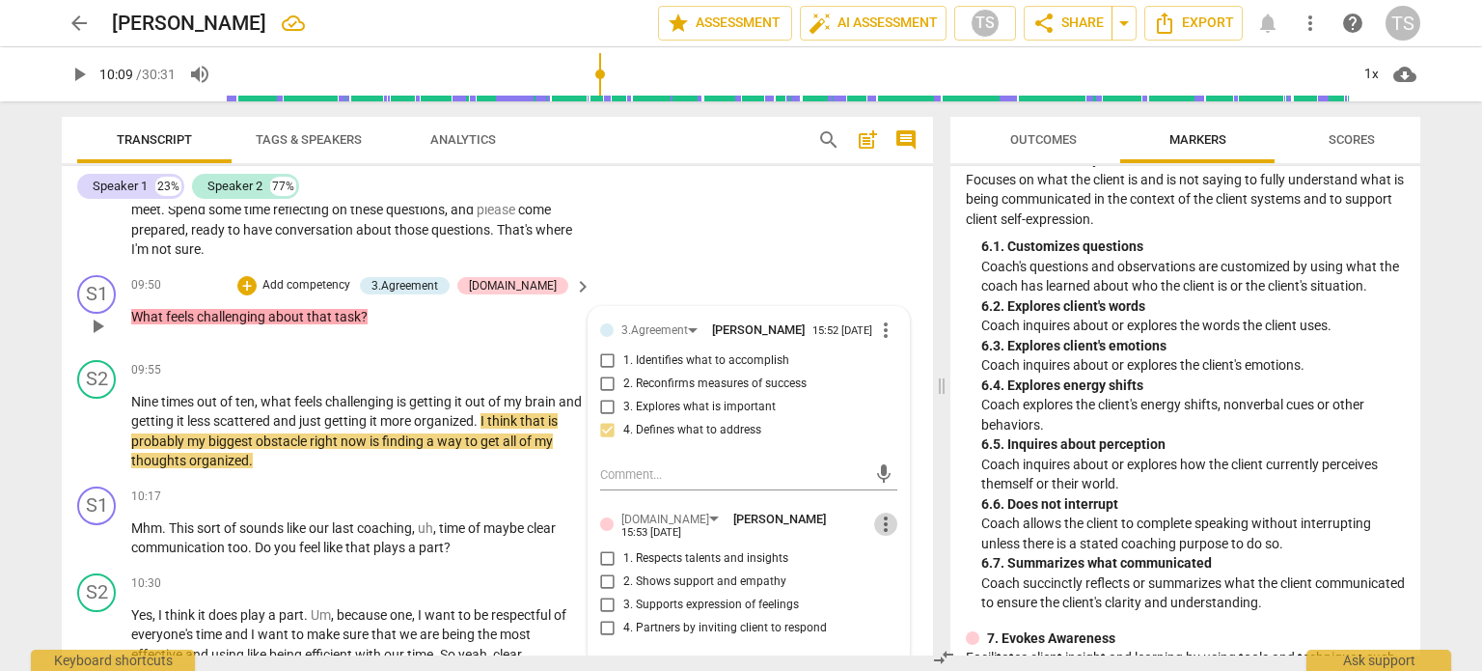
click at [880, 512] on span "more_vert" at bounding box center [885, 523] width 23 height 23
click at [889, 537] on li "Delete" at bounding box center [902, 533] width 67 height 37
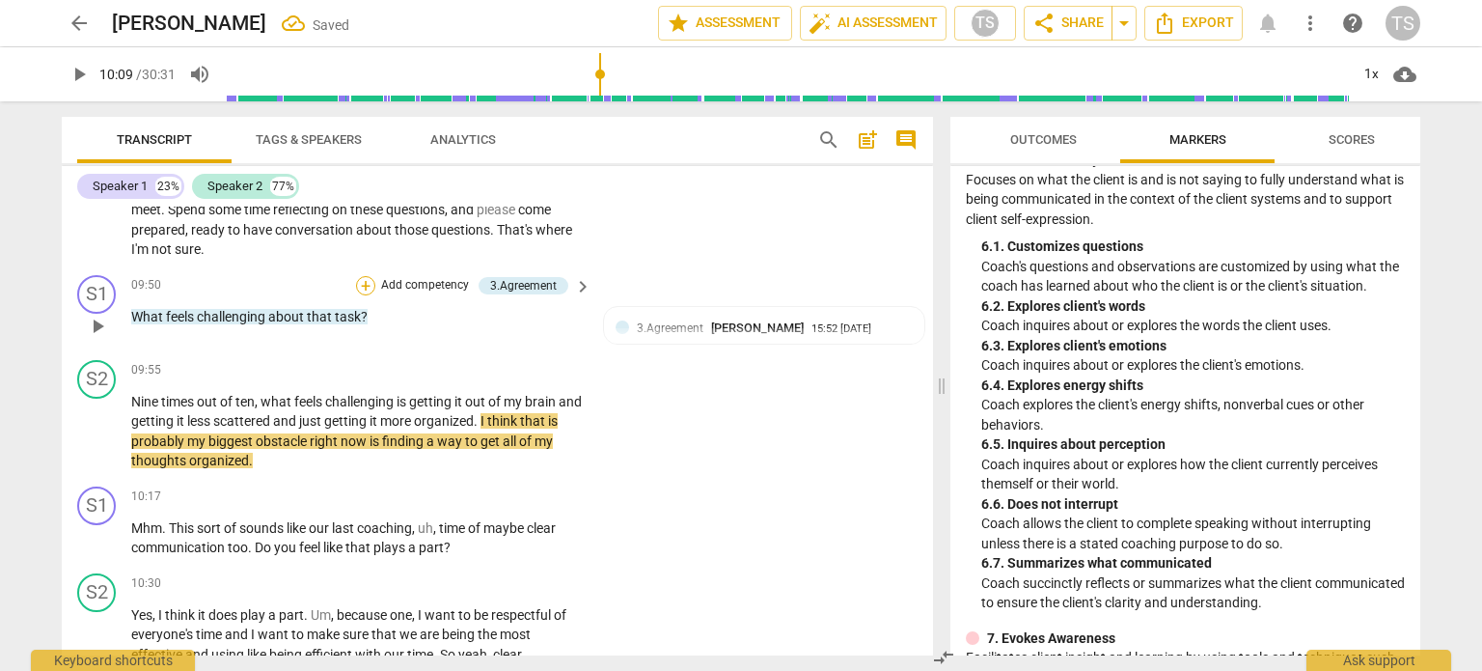
click at [363, 276] on div "+" at bounding box center [365, 285] width 19 height 19
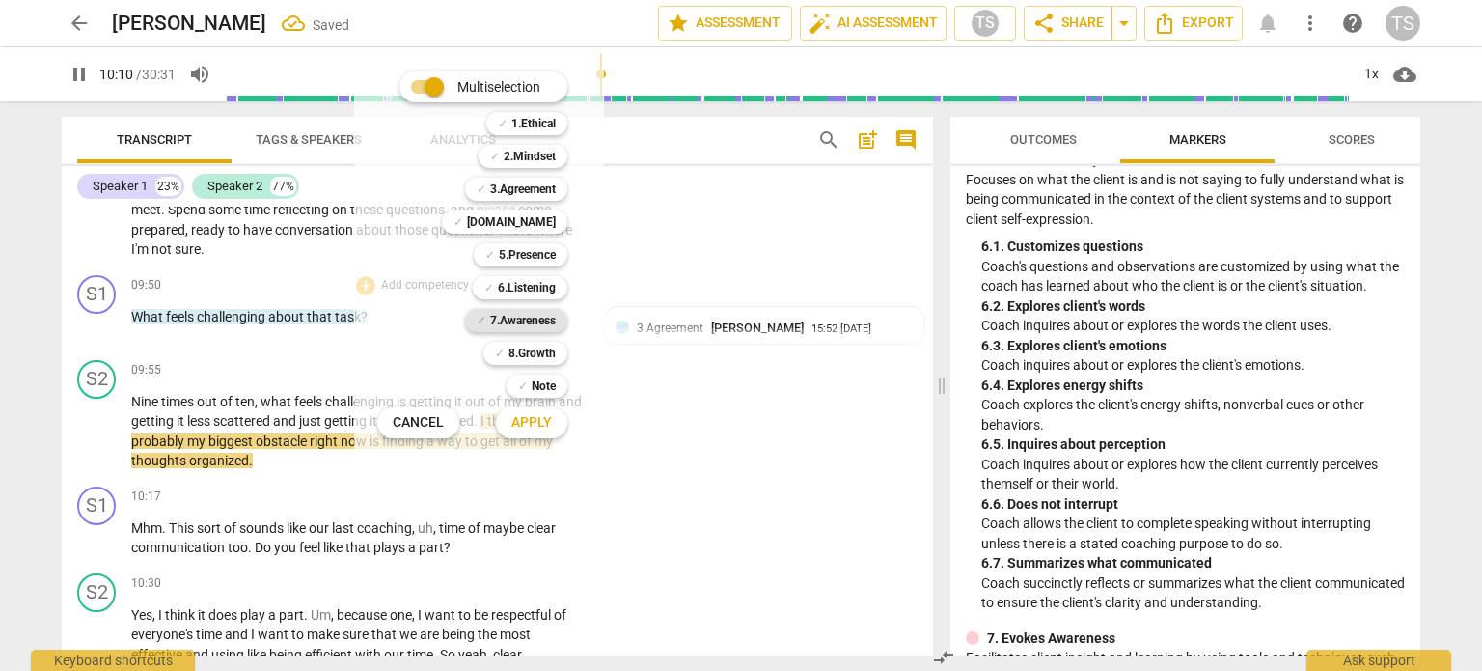
click at [525, 320] on b "7.Awareness" at bounding box center [523, 320] width 66 height 23
click at [540, 428] on span "Apply" at bounding box center [532, 422] width 41 height 19
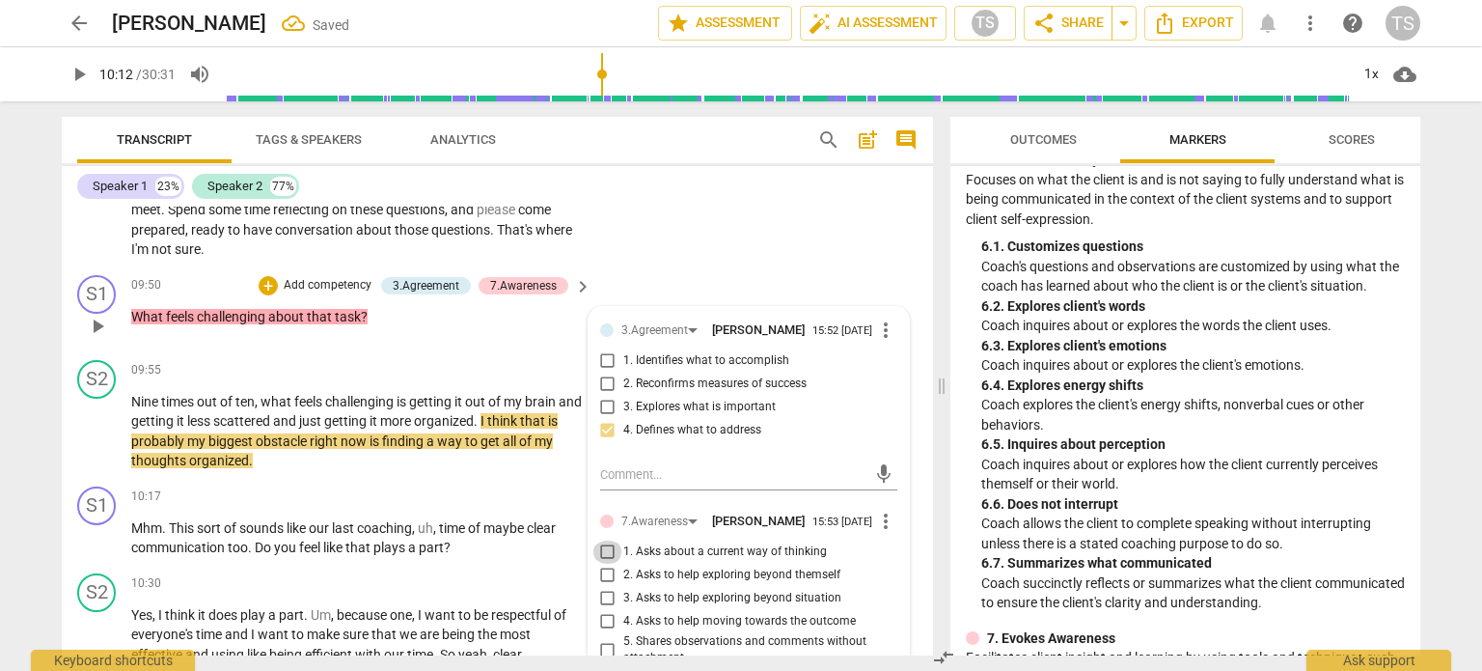
click at [602, 540] on input "1. Asks about a current way of thinking" at bounding box center [608, 551] width 31 height 23
click at [94, 420] on span "play_arrow" at bounding box center [97, 431] width 23 height 23
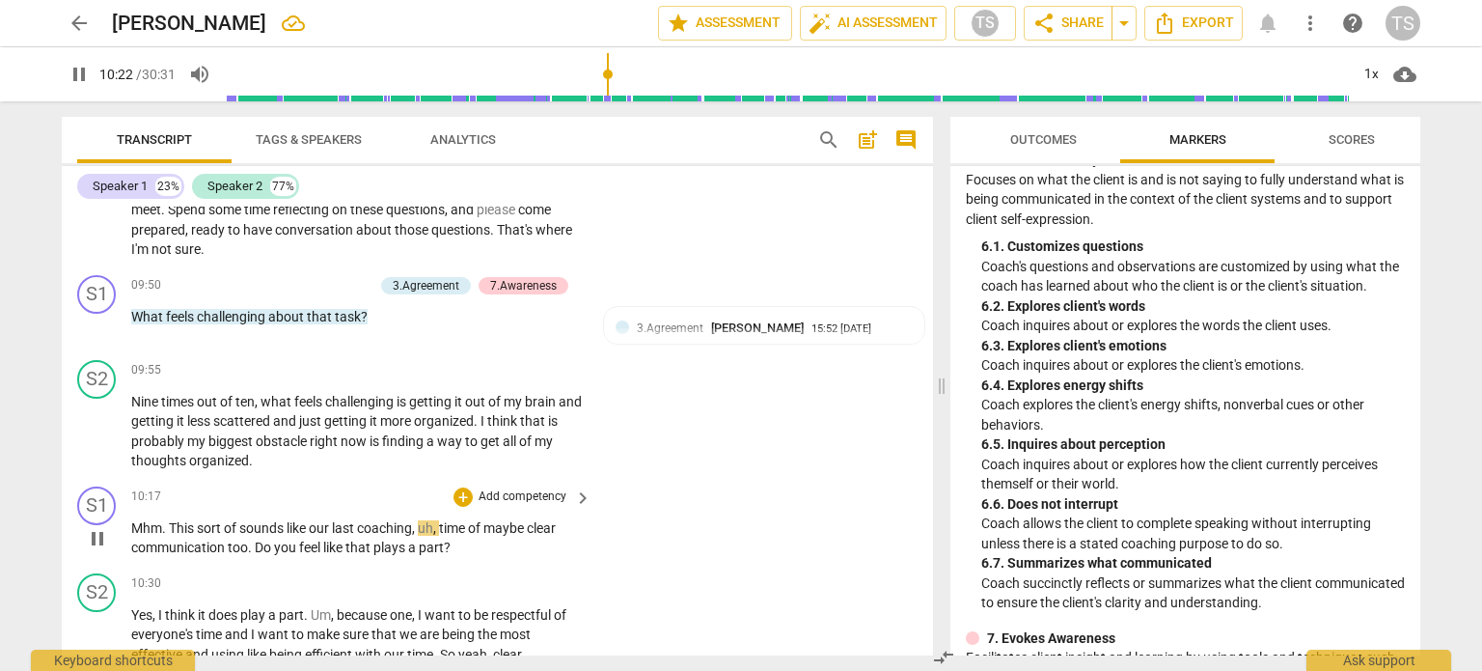
click at [111, 527] on span "pause" at bounding box center [97, 538] width 31 height 23
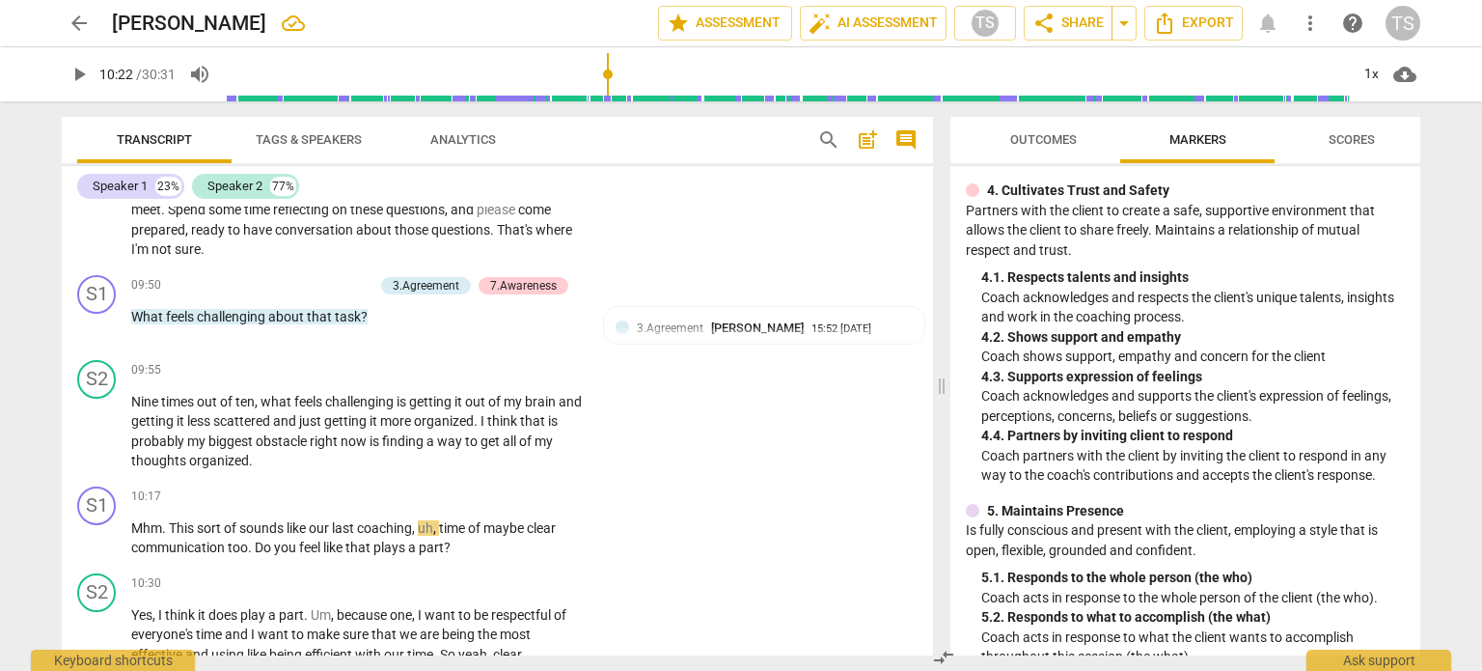
scroll to position [705, 0]
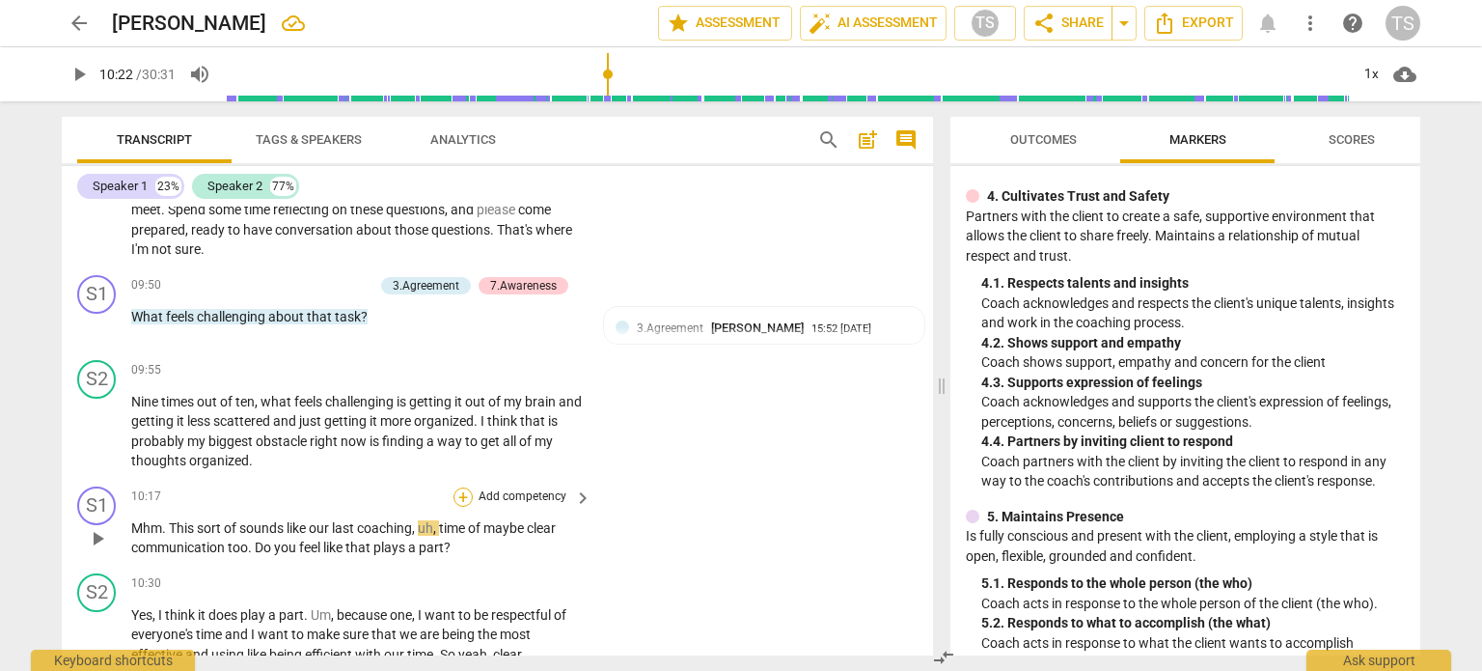
click at [457, 487] on div "+" at bounding box center [463, 496] width 19 height 19
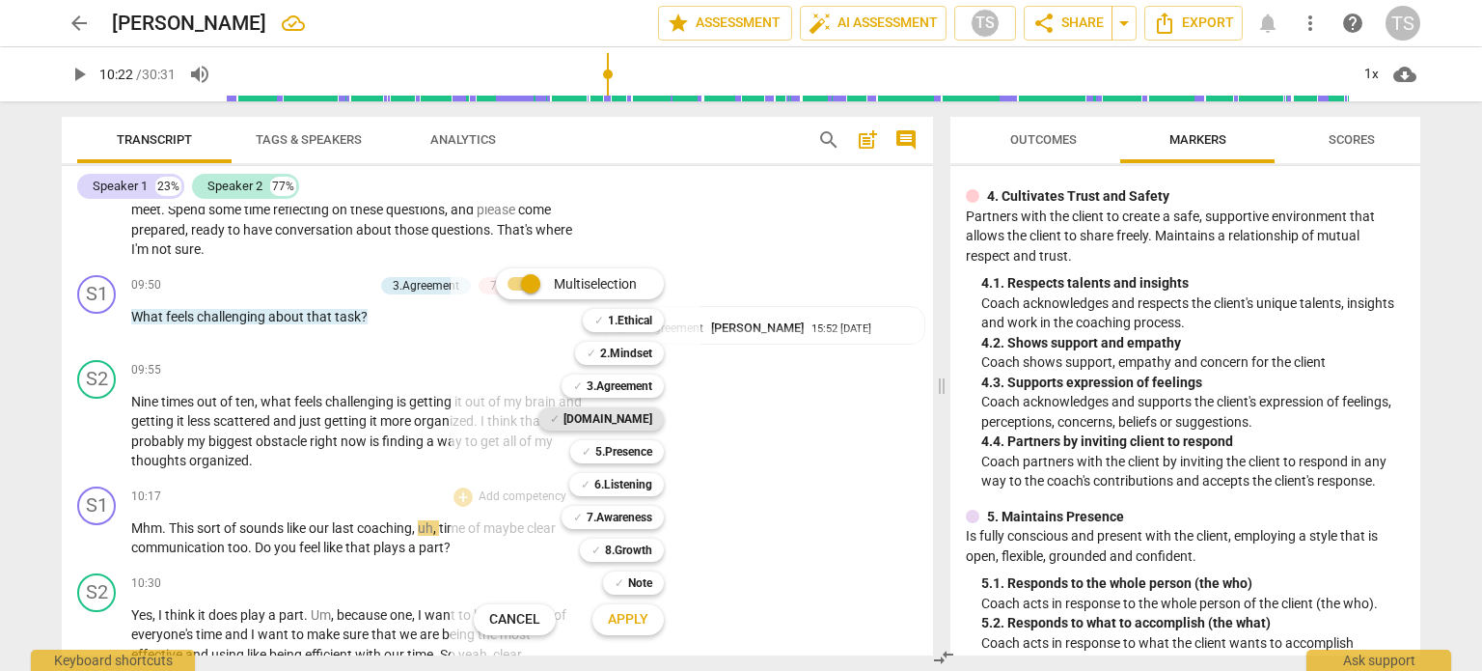
click at [629, 419] on b "[DOMAIN_NAME]" at bounding box center [608, 418] width 89 height 23
click at [625, 618] on span "Apply" at bounding box center [628, 619] width 41 height 19
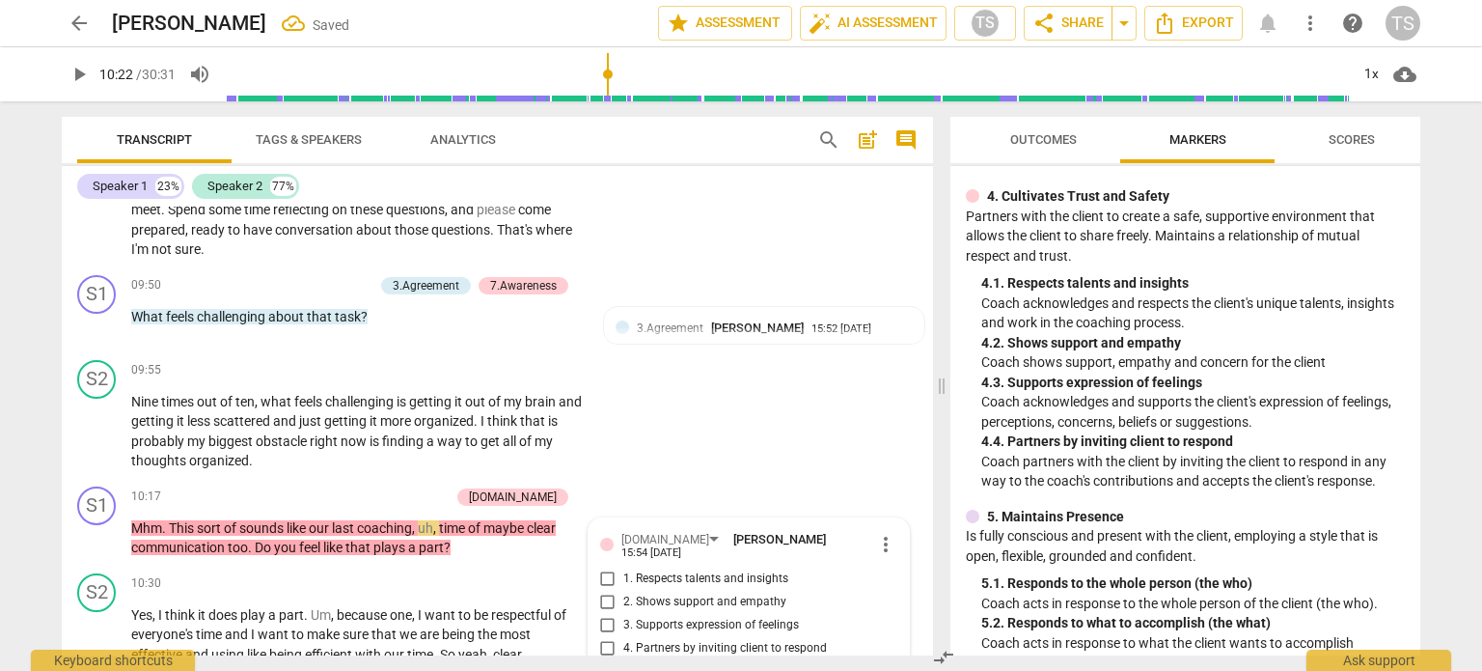
scroll to position [3614, 0]
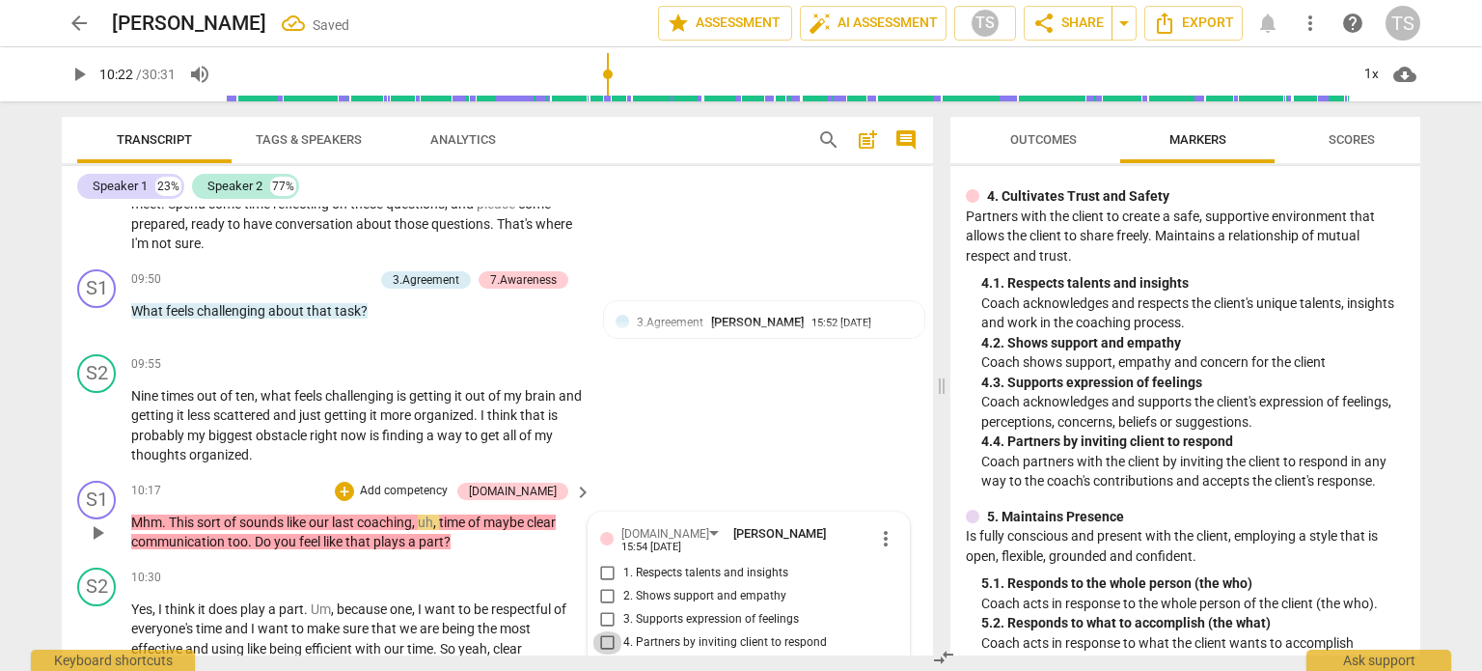
click at [601, 631] on input "4. Partners by inviting client to respond" at bounding box center [608, 642] width 31 height 23
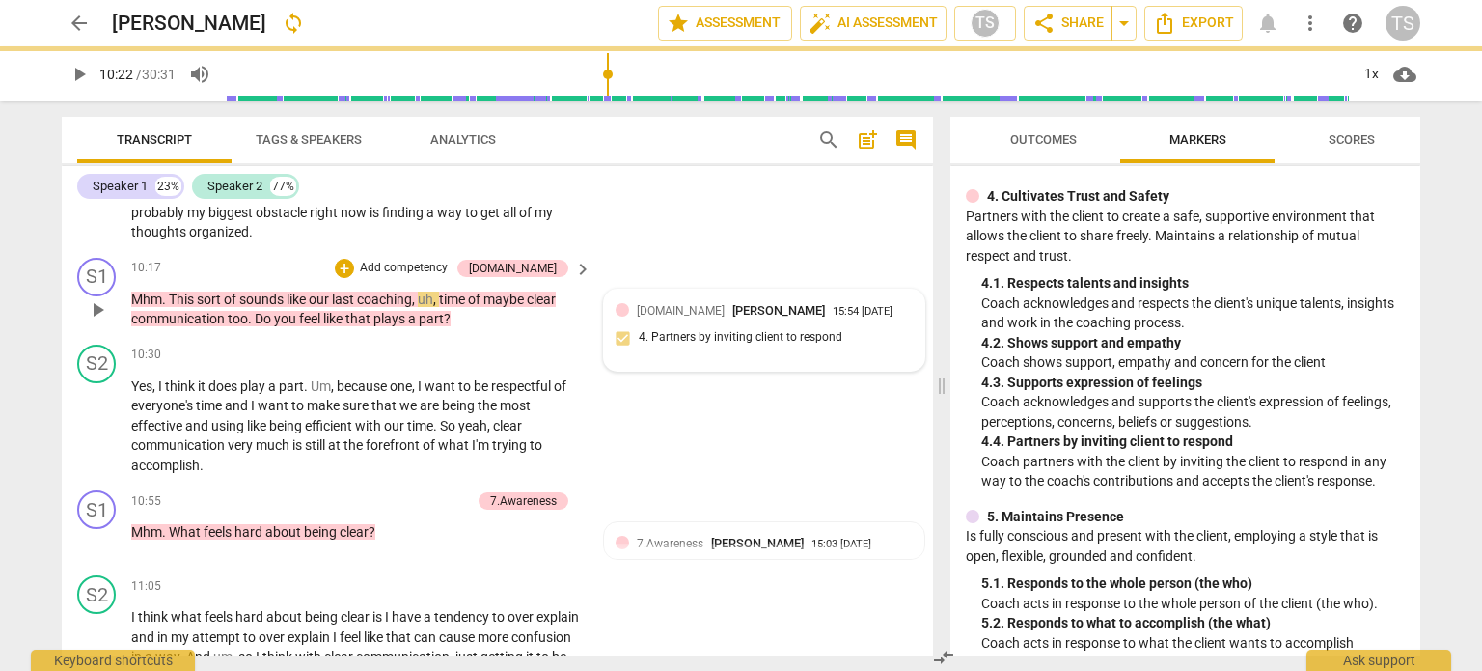
scroll to position [3840, 0]
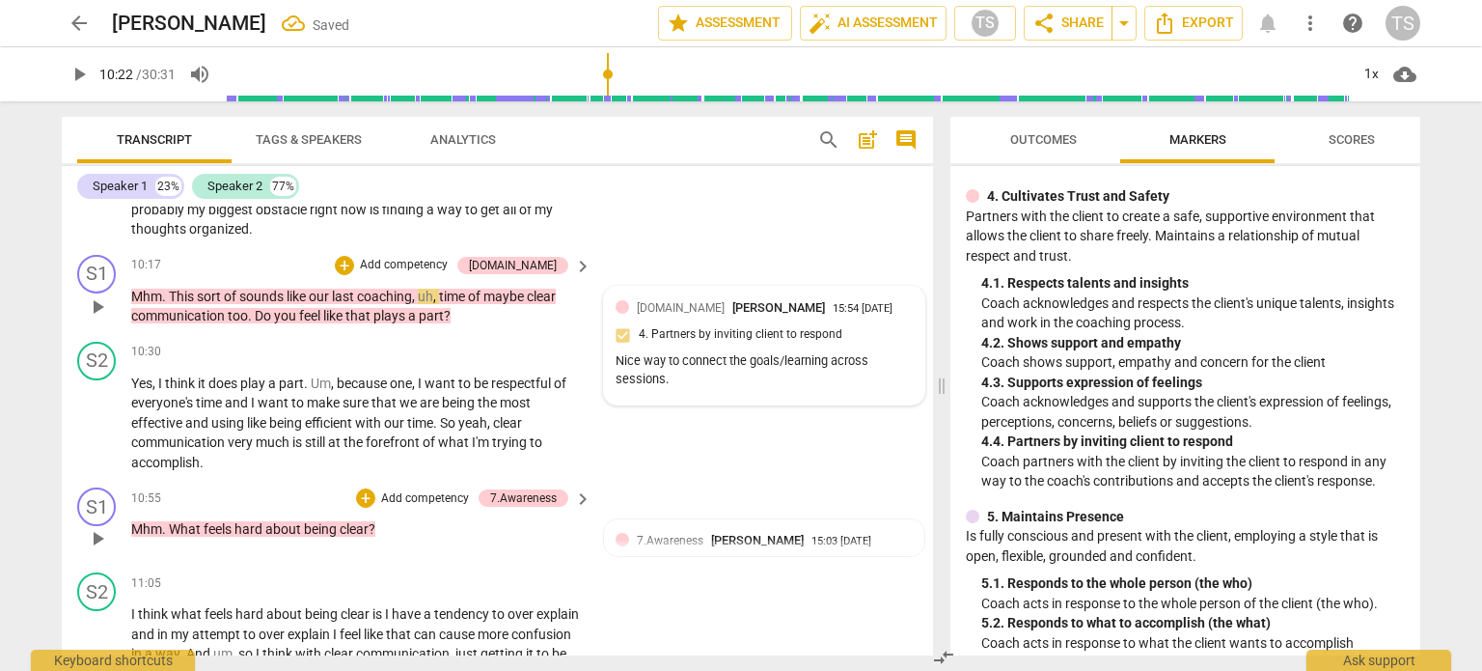
click at [100, 527] on span "play_arrow" at bounding box center [97, 538] width 23 height 23
click at [368, 488] on div "+" at bounding box center [365, 497] width 19 height 19
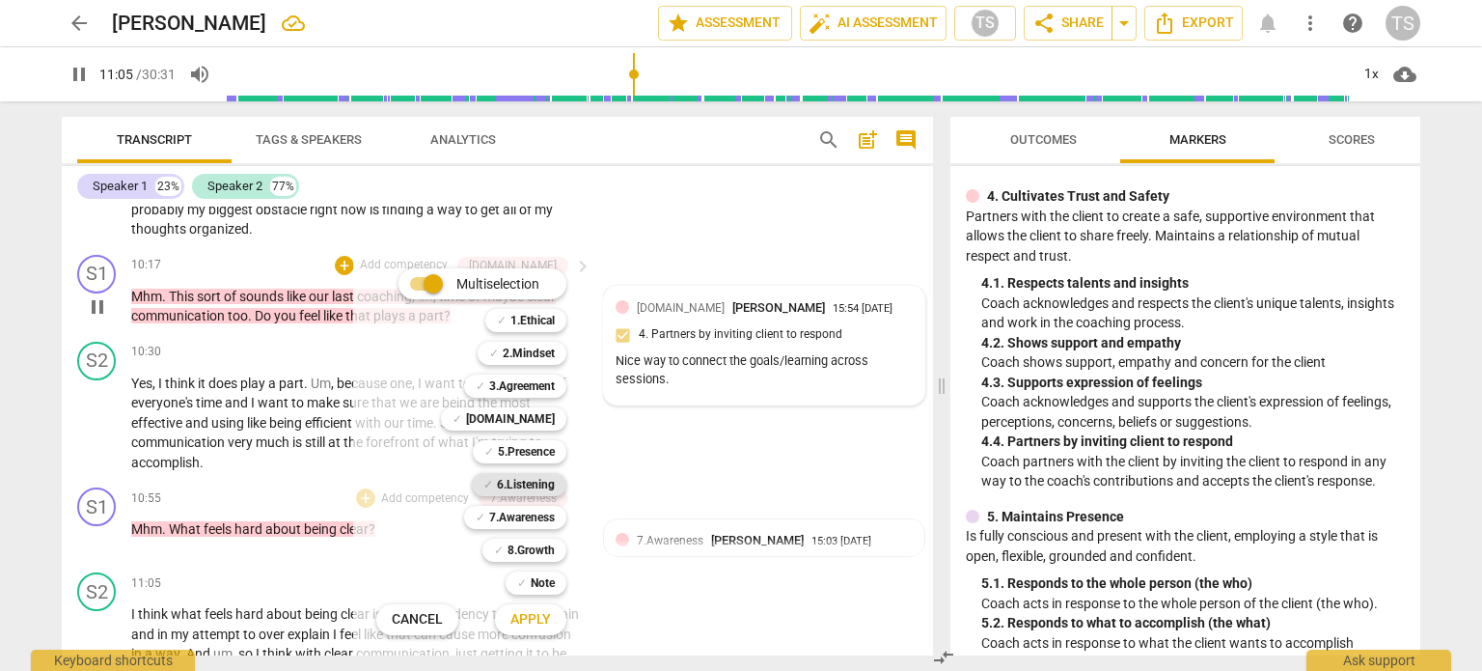
click at [535, 485] on b "6.Listening" at bounding box center [526, 484] width 58 height 23
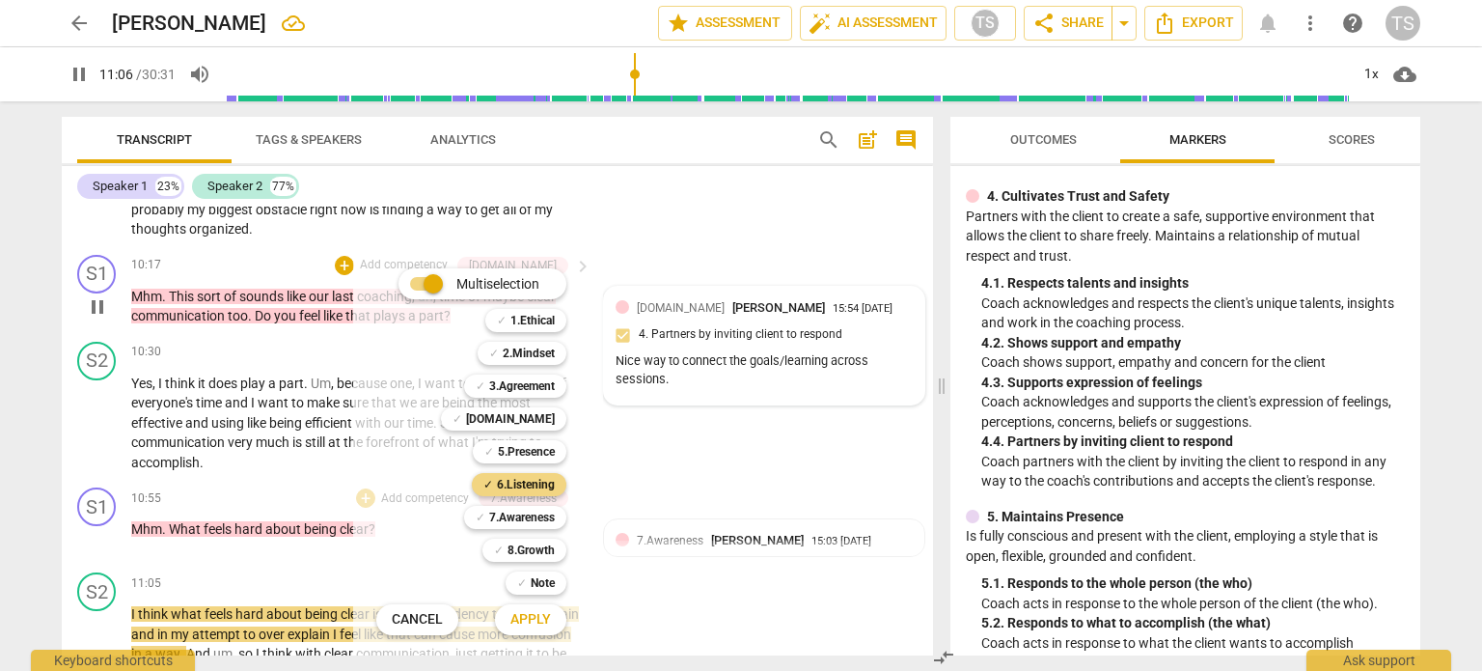
click at [527, 620] on span "Apply" at bounding box center [531, 619] width 41 height 19
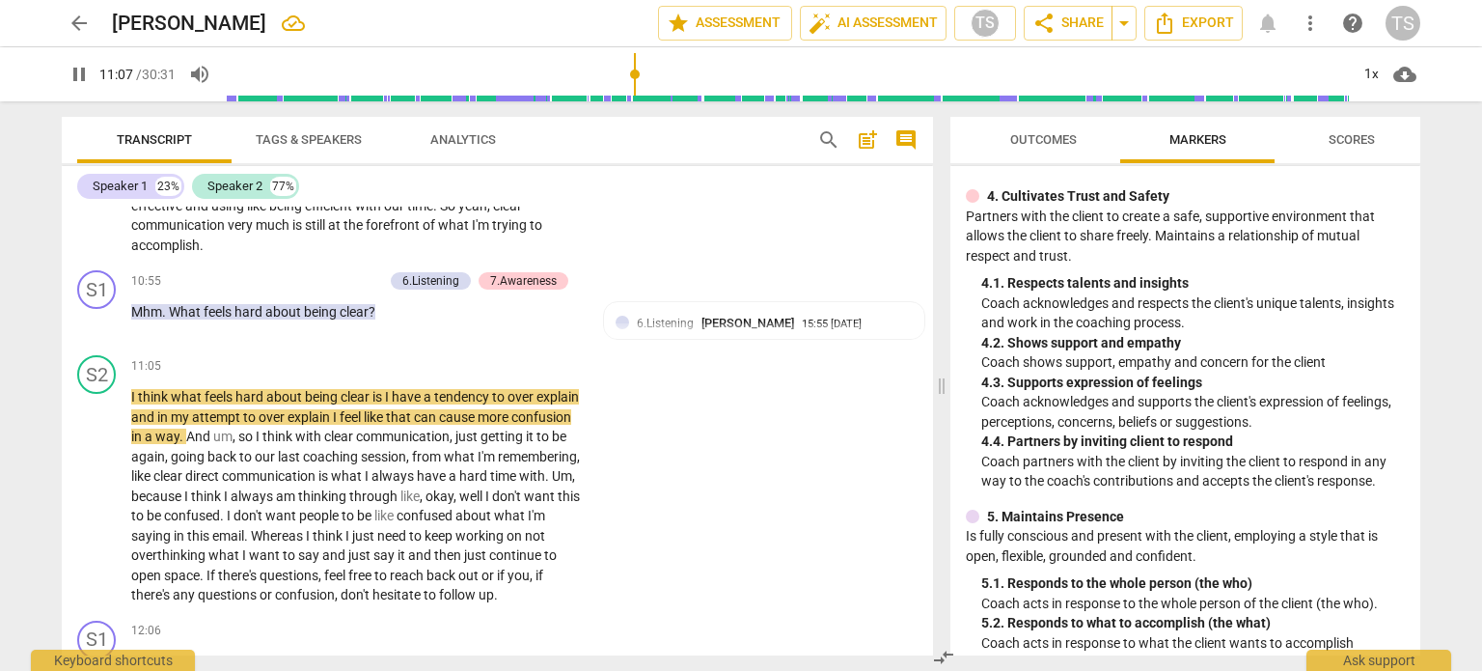
scroll to position [4059, 0]
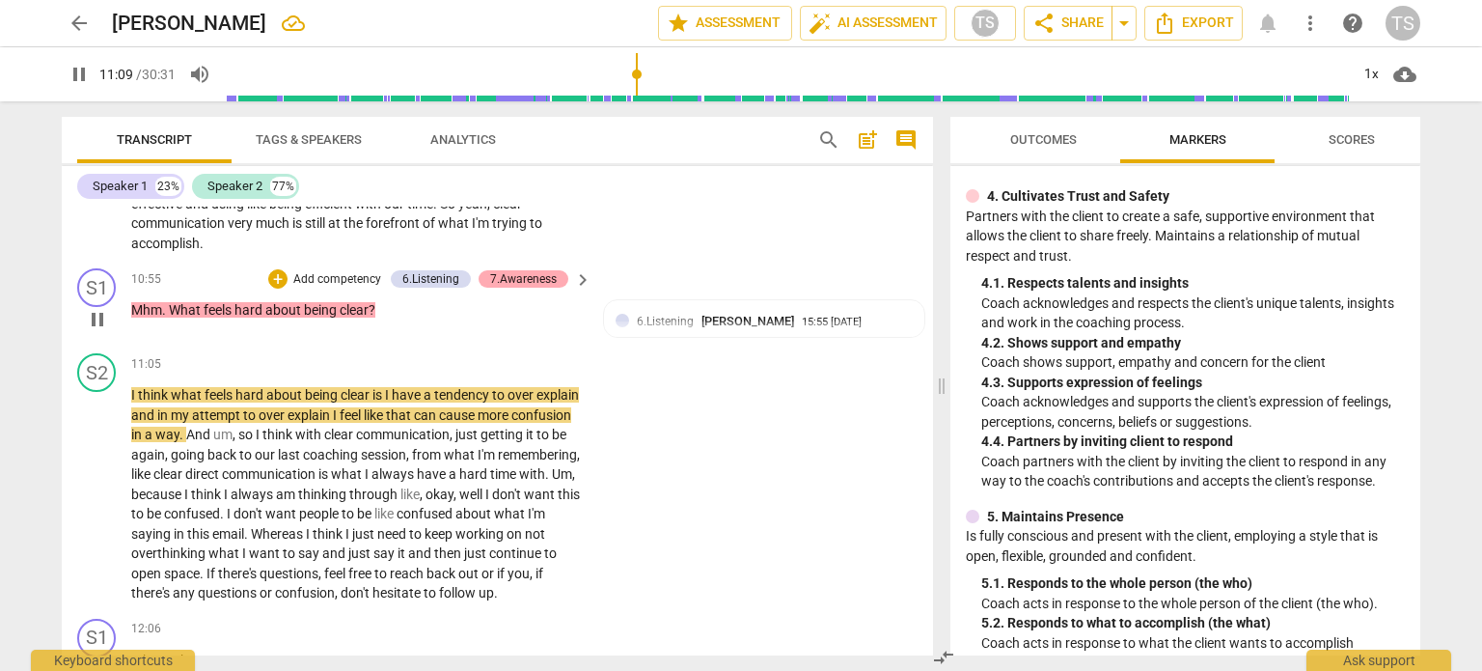
click at [528, 270] on div "7.Awareness" at bounding box center [523, 278] width 67 height 17
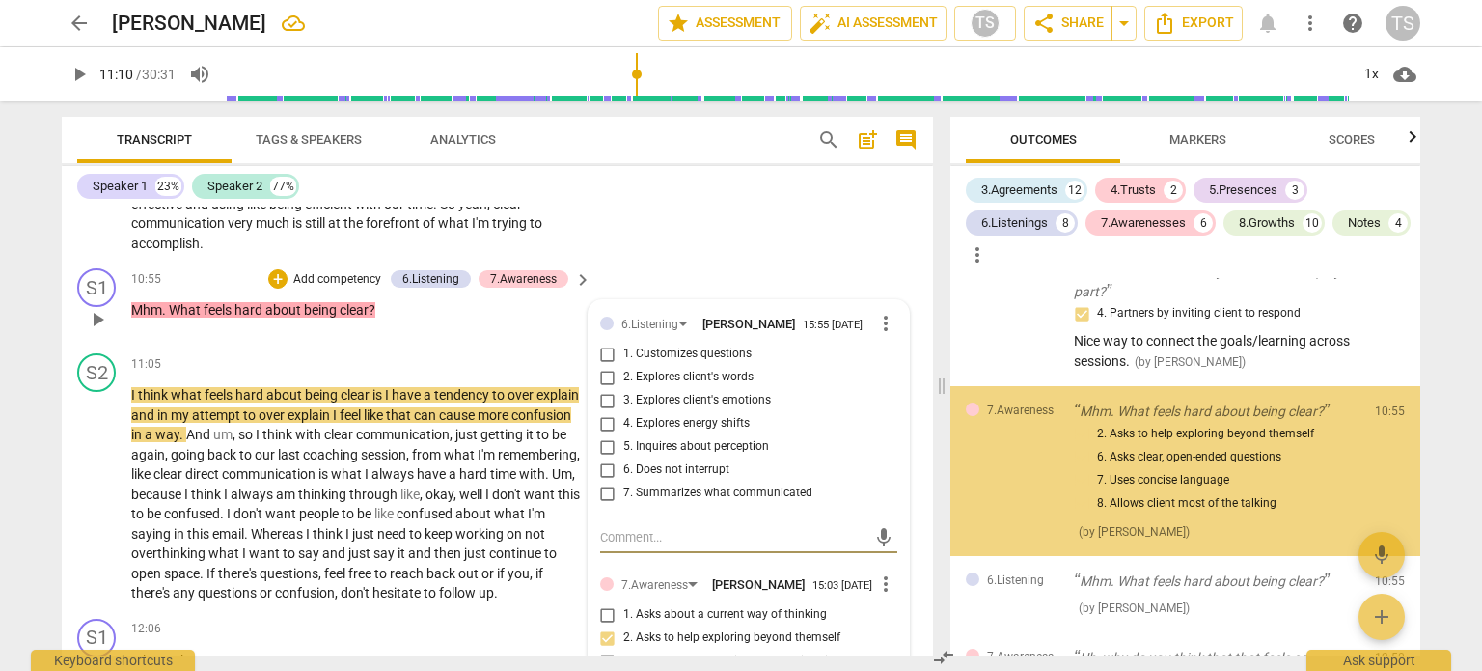
scroll to position [2641, 0]
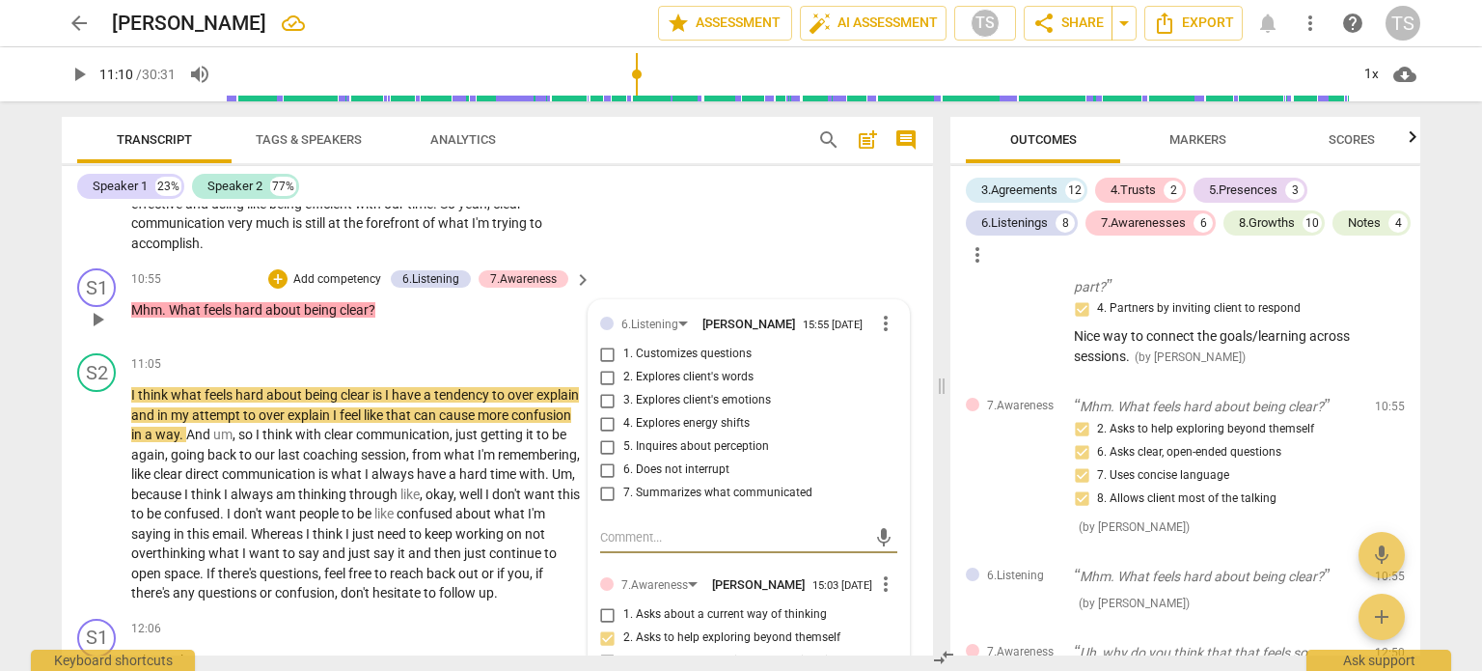
click at [880, 312] on span "more_vert" at bounding box center [885, 323] width 23 height 23
click at [884, 336] on li "Delete" at bounding box center [902, 332] width 67 height 37
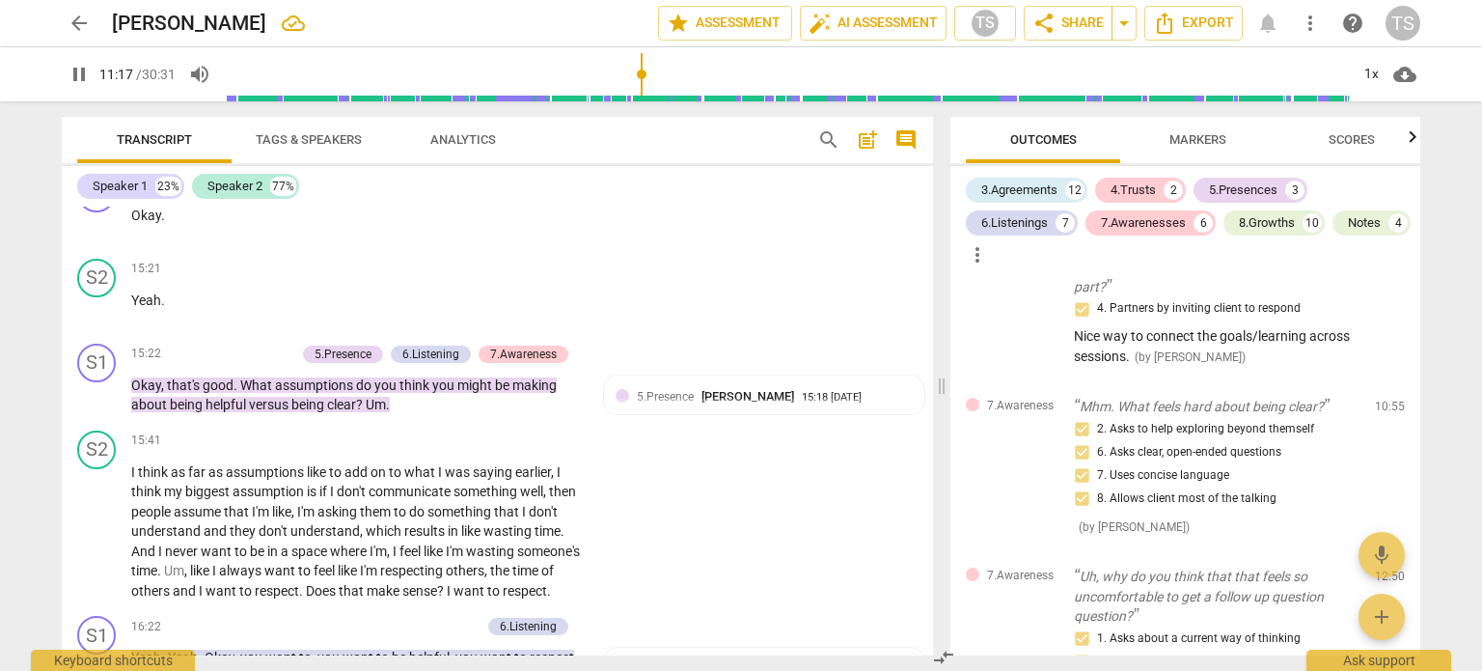
scroll to position [5766, 0]
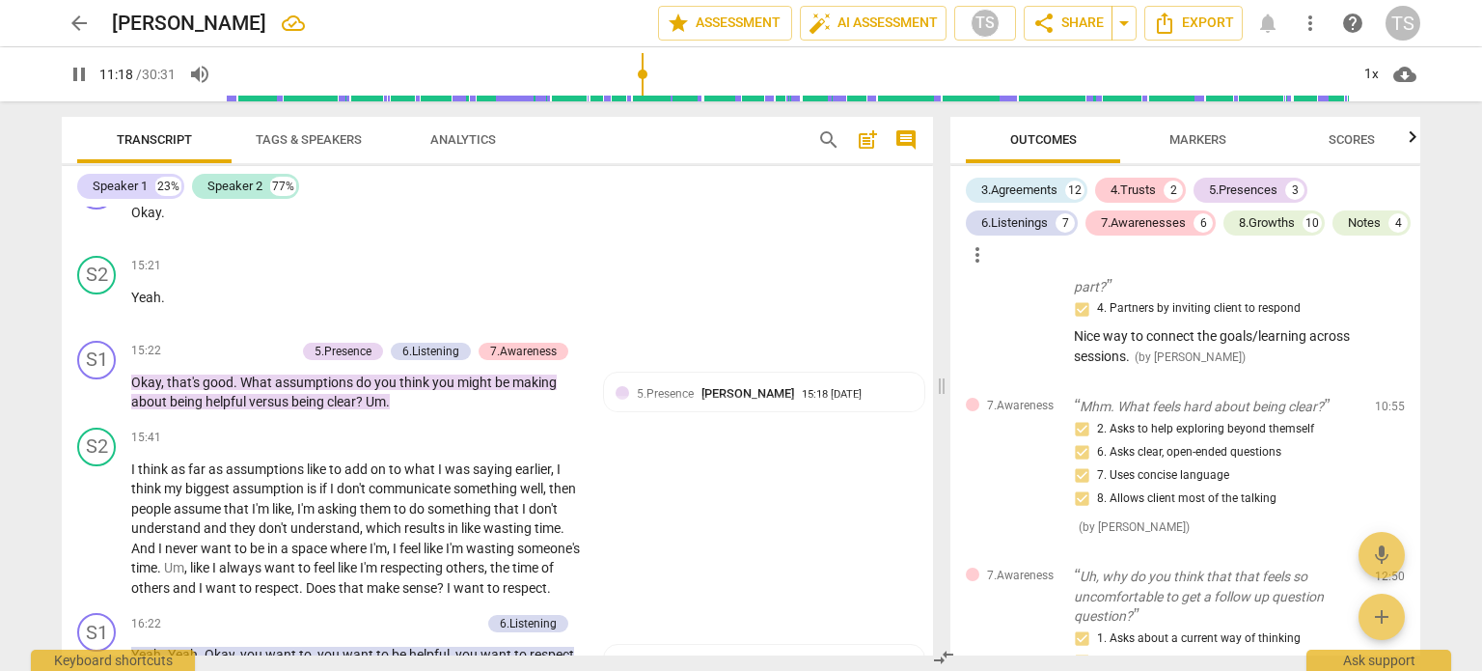
click at [1363, 138] on span "Scores" at bounding box center [1352, 139] width 46 height 14
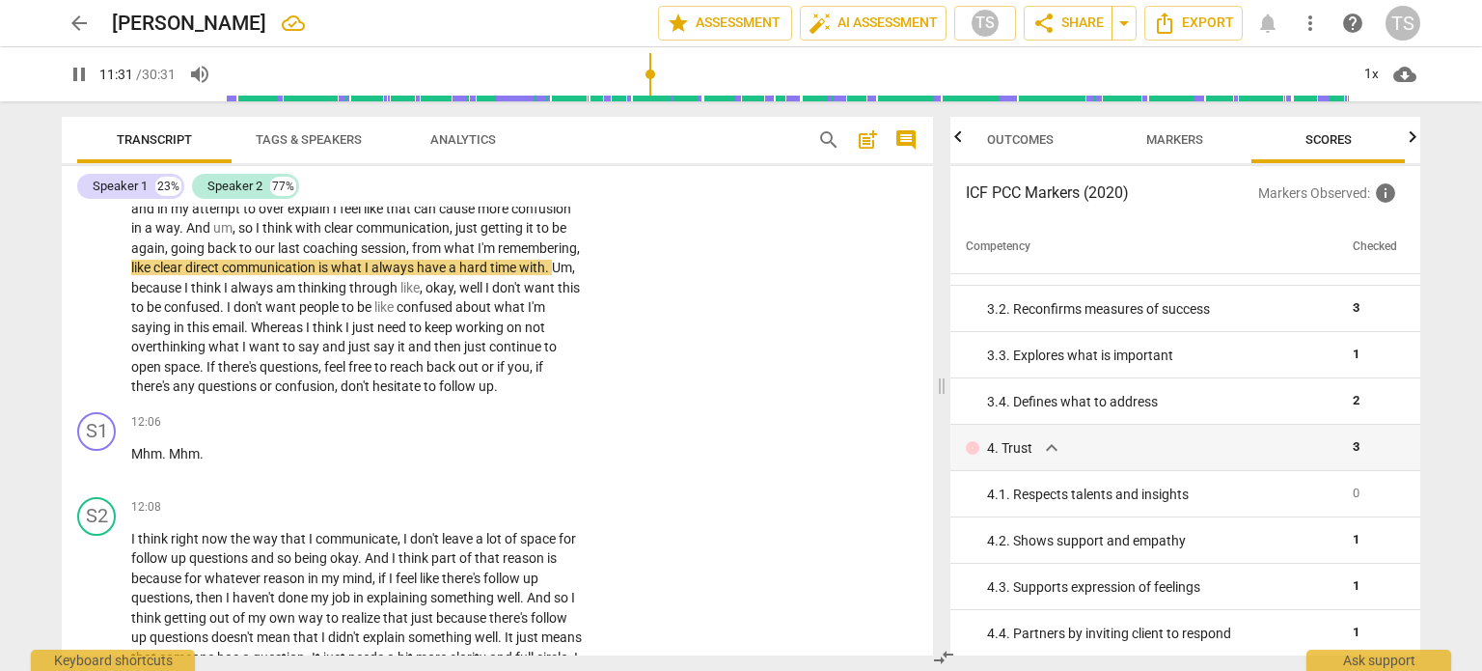
scroll to position [247, 0]
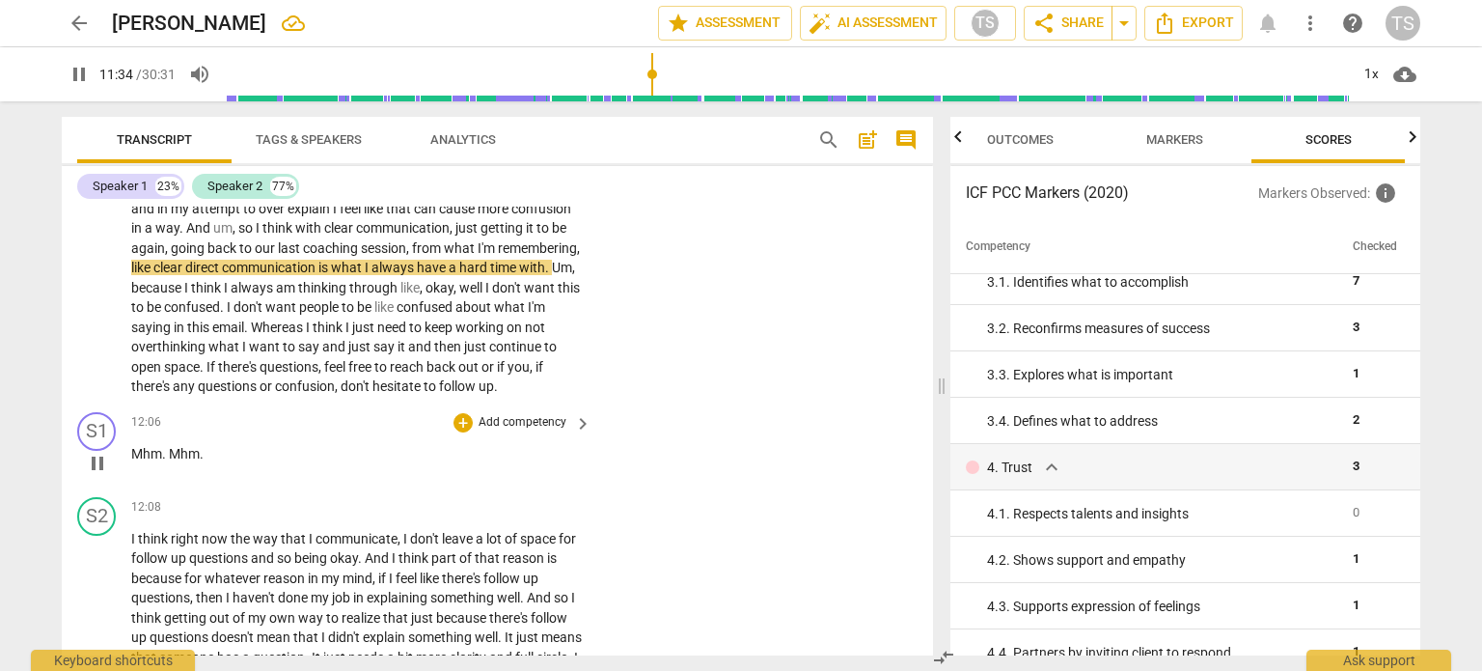
click at [94, 452] on span "pause" at bounding box center [97, 463] width 23 height 23
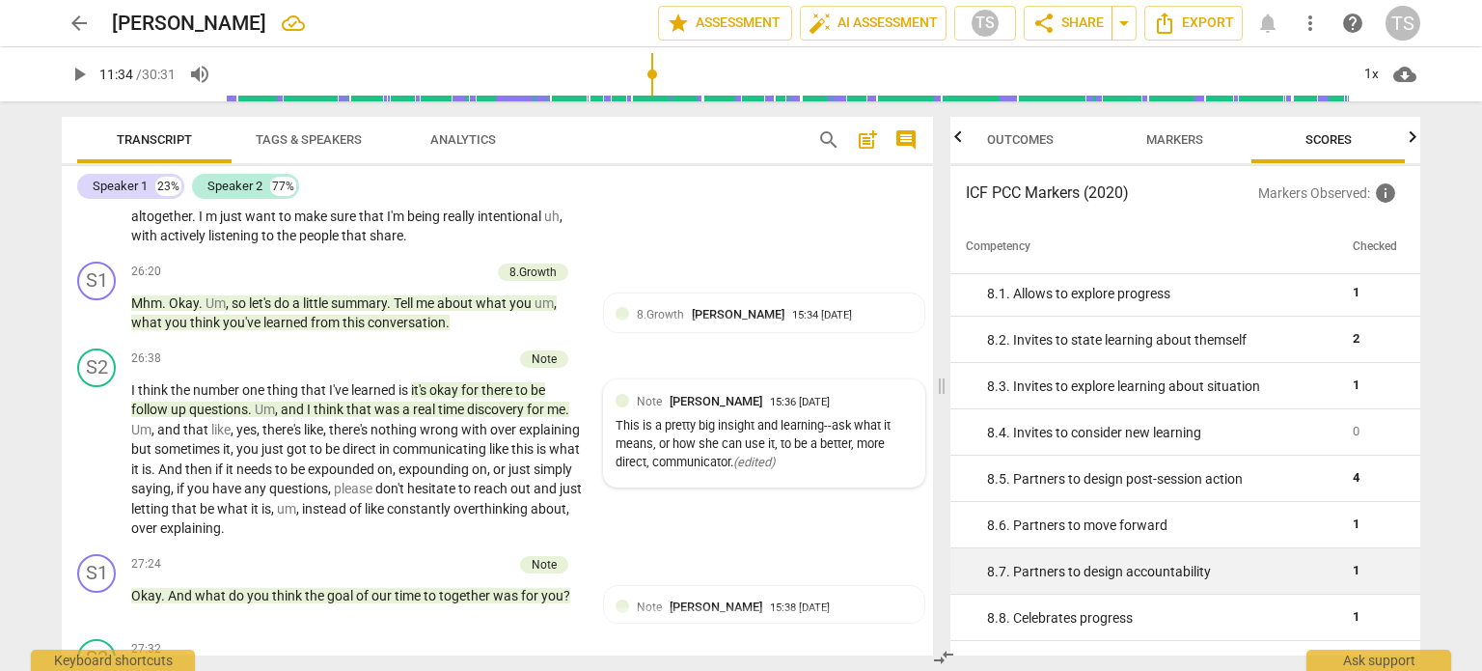
scroll to position [8949, 0]
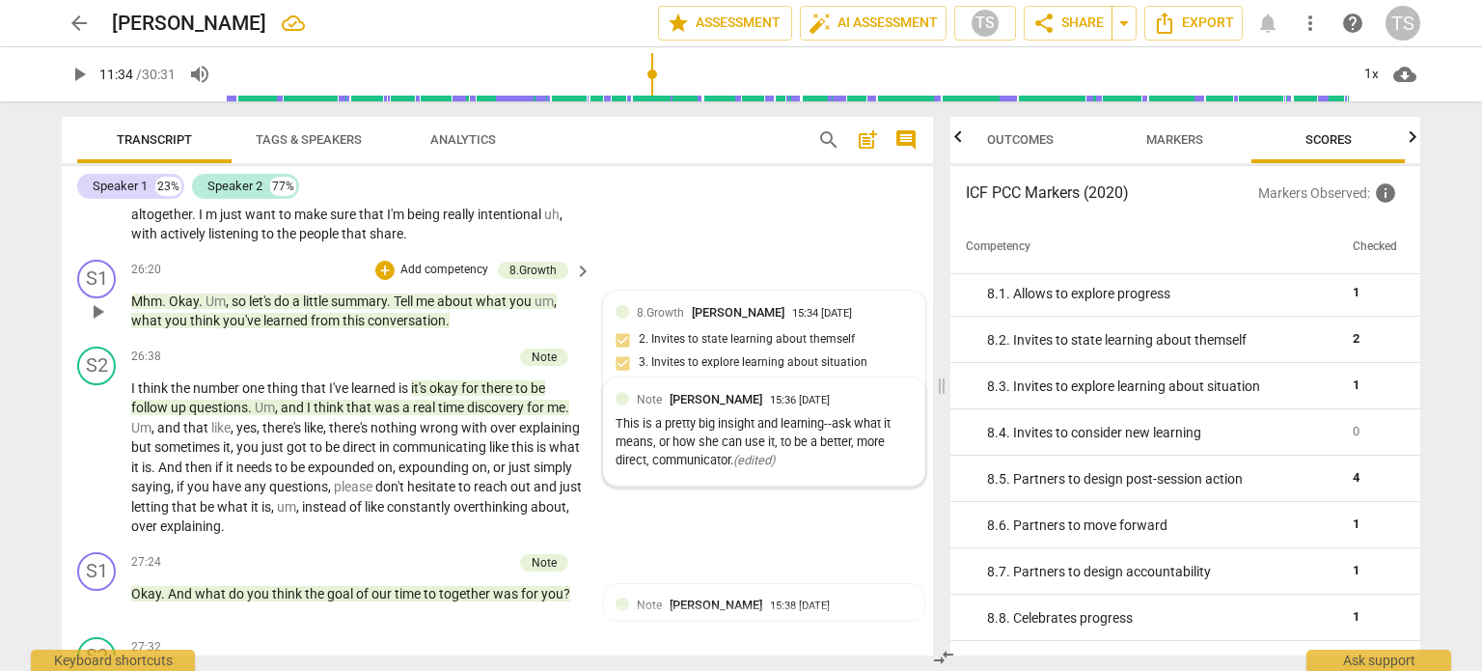
click at [845, 320] on div "15:34 [DATE]" at bounding box center [822, 314] width 60 height 13
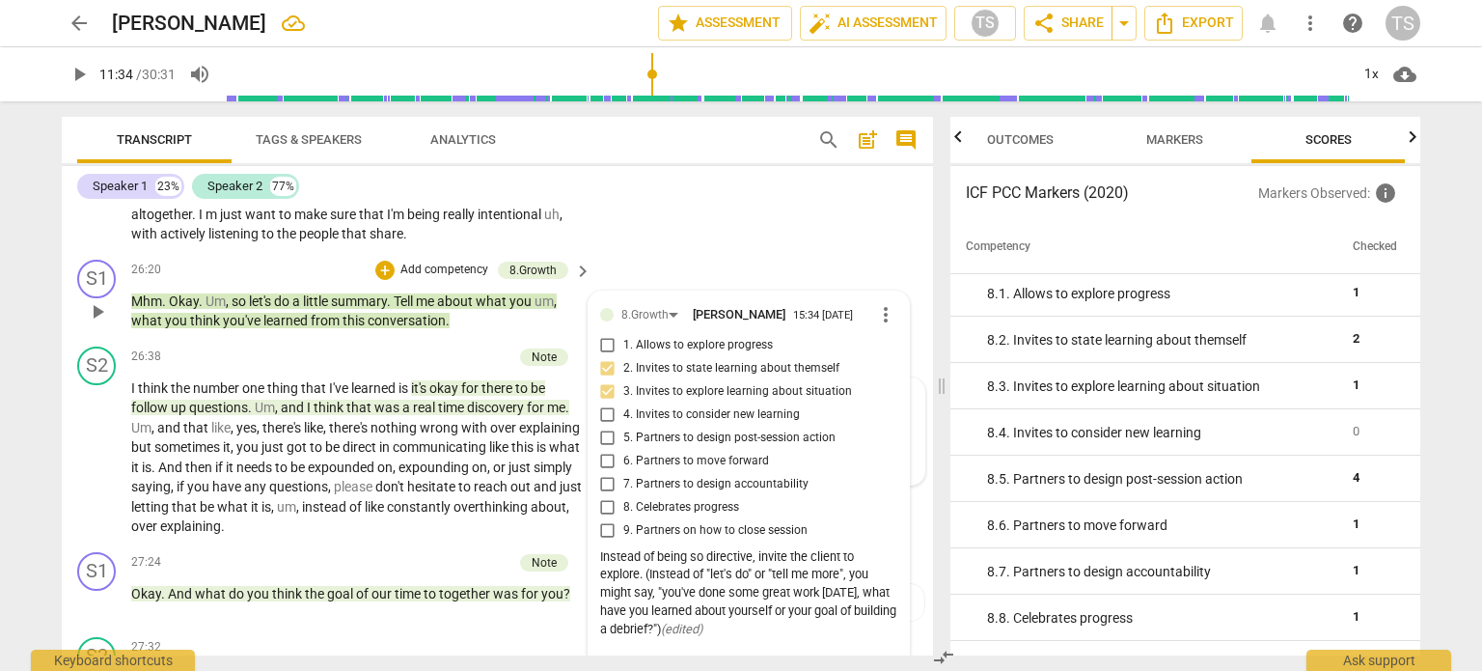
click at [676, 327] on div "S1 play_arrow pause 26:20 + Add competency 8.Growth keyboard_arrow_right Mhm . …" at bounding box center [497, 295] width 871 height 87
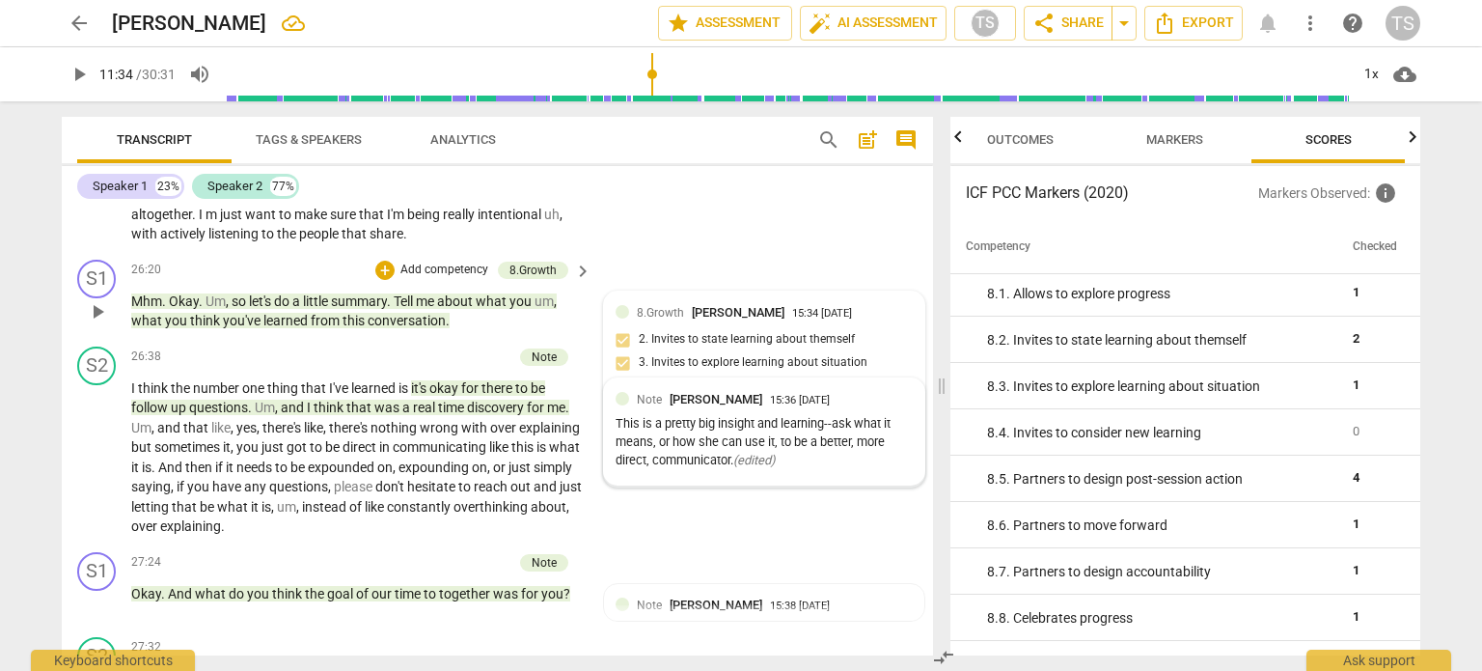
click at [886, 321] on div "8.Growth [PERSON_NAME] 15:34 [DATE]" at bounding box center [775, 312] width 276 height 18
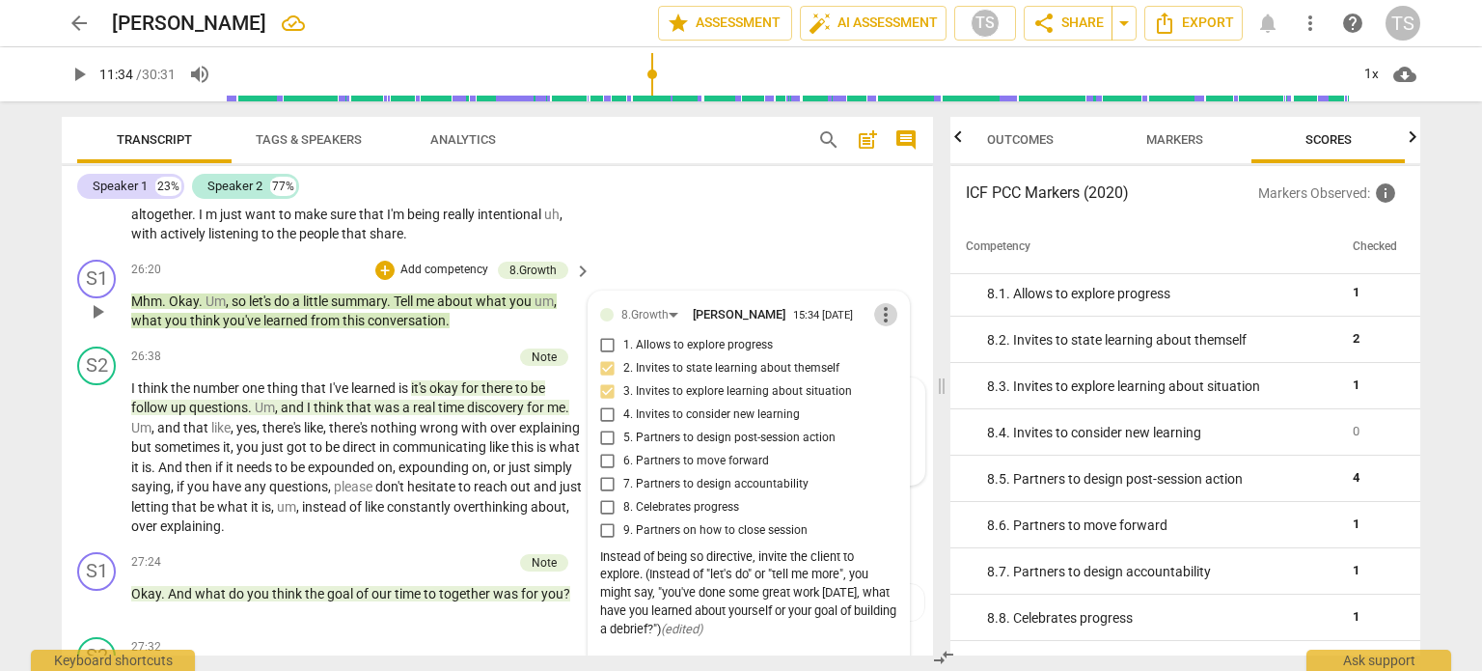
click at [886, 326] on span "more_vert" at bounding box center [885, 314] width 23 height 23
click at [889, 377] on li "Edit" at bounding box center [902, 375] width 67 height 37
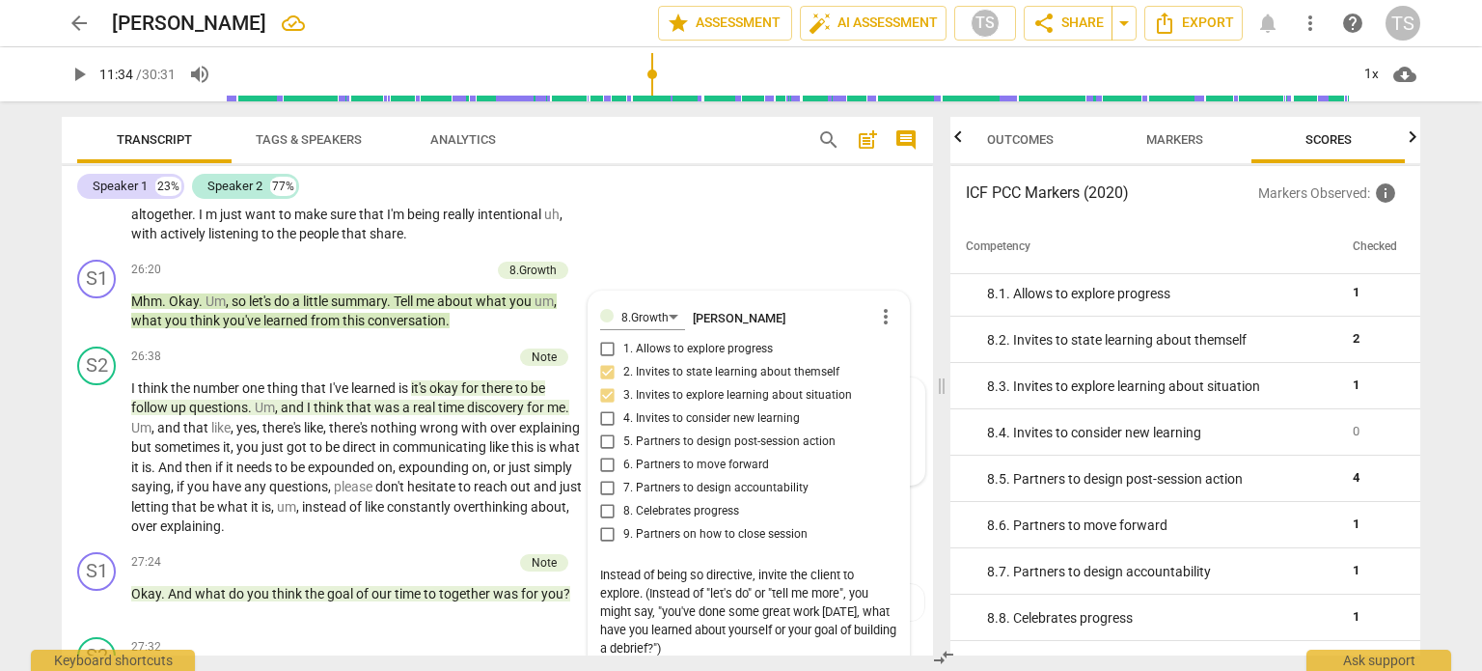
scroll to position [9269, 0]
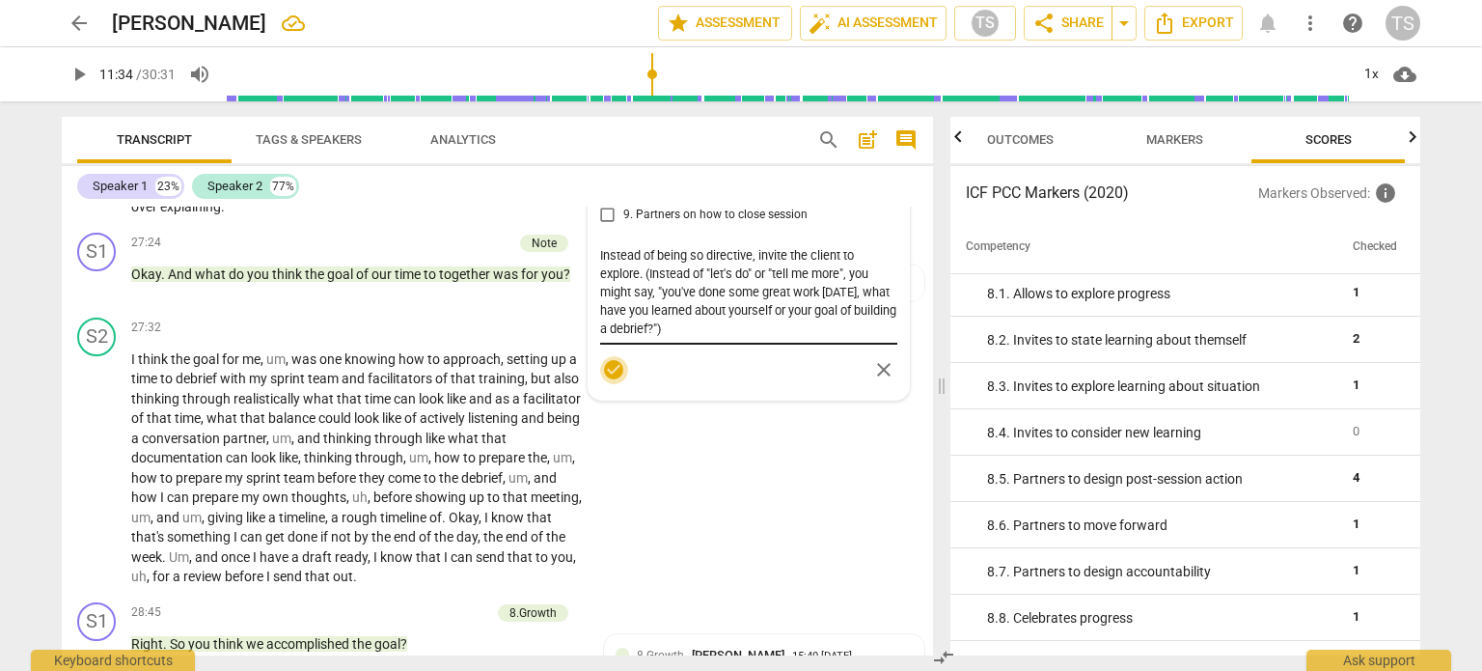
click at [763, 338] on textarea "Instead of being so directive, invite the client to explore. (Instead of "let's…" at bounding box center [748, 292] width 297 height 92
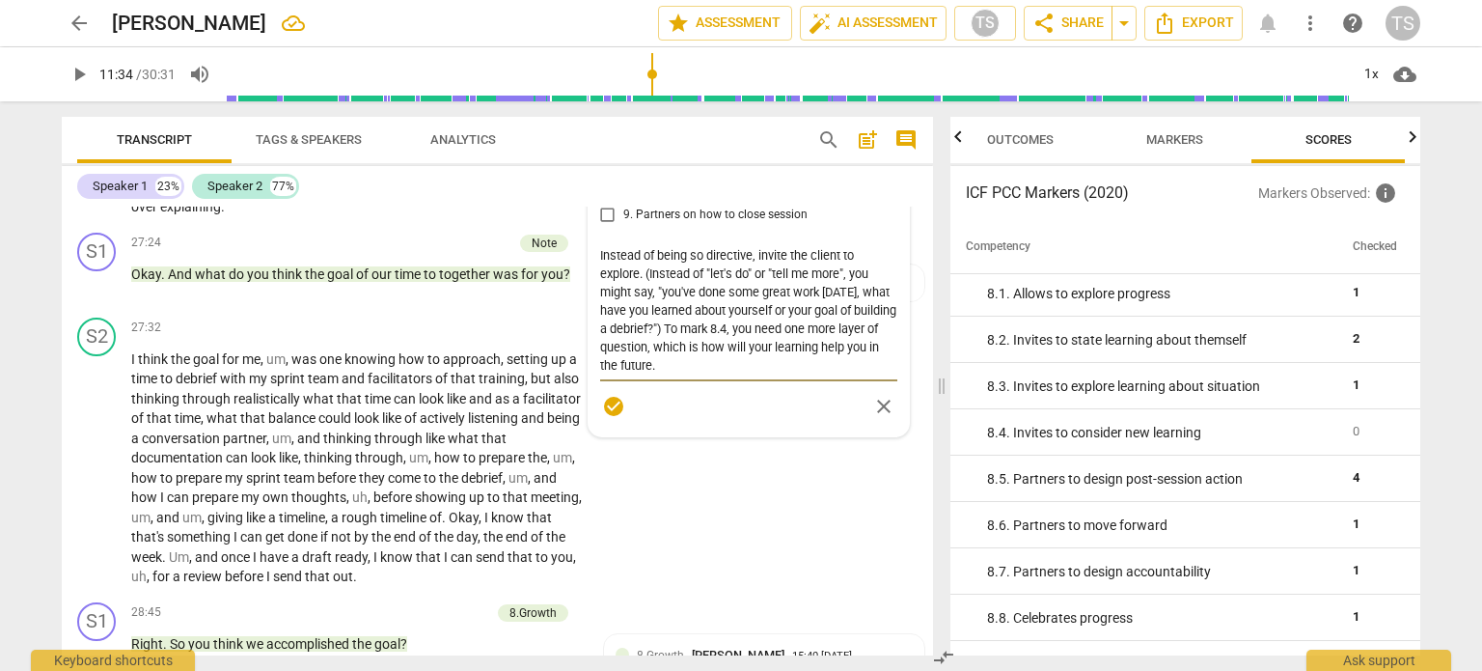
click at [710, 374] on textarea "Instead of being so directive, invite the client to explore. (Instead of "let's…" at bounding box center [748, 310] width 297 height 128
click at [782, 374] on textarea "Instead of being so directive, invite the client to explore. (Instead of "let's…" at bounding box center [748, 310] width 297 height 128
click at [752, 374] on textarea "Instead of being so directive, invite the client to explore. (Instead of "let's…" at bounding box center [748, 310] width 297 height 128
click at [764, 374] on textarea "Instead of being so directive, invite the client to explore. (Instead of "let's…" at bounding box center [748, 310] width 297 height 128
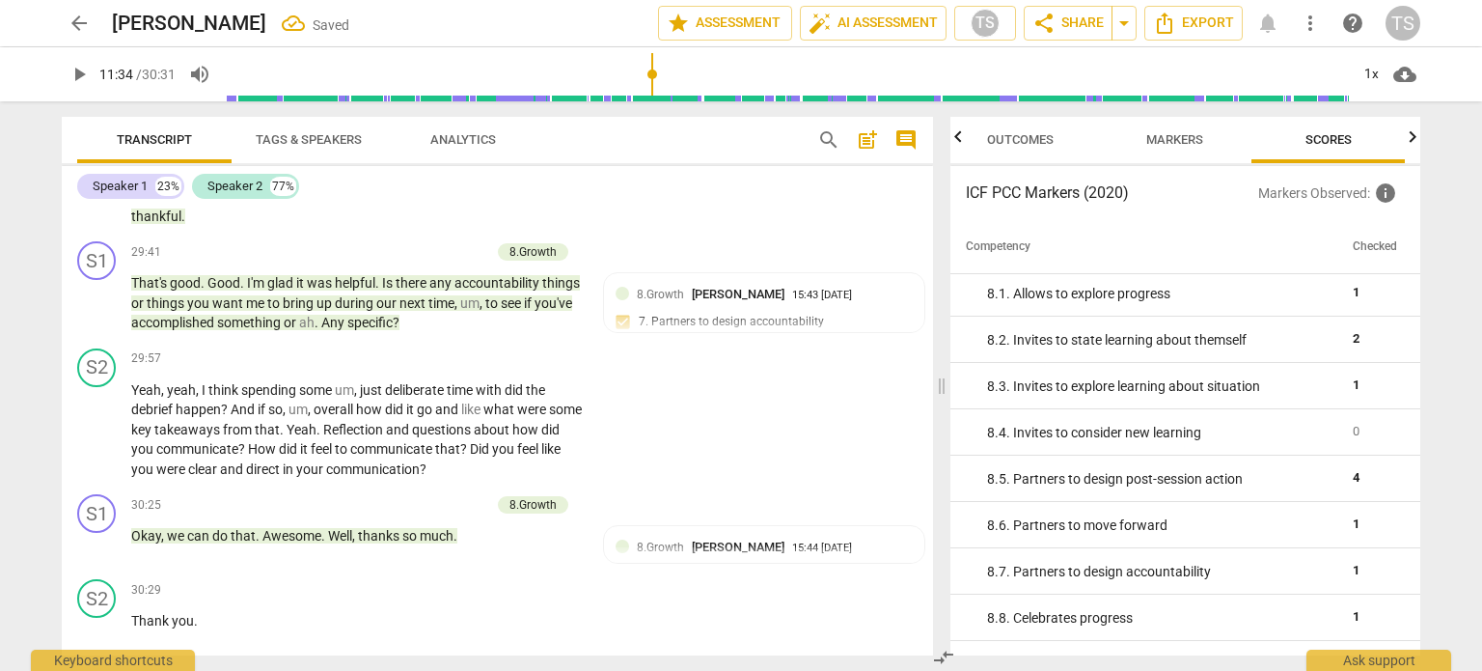
scroll to position [10201, 0]
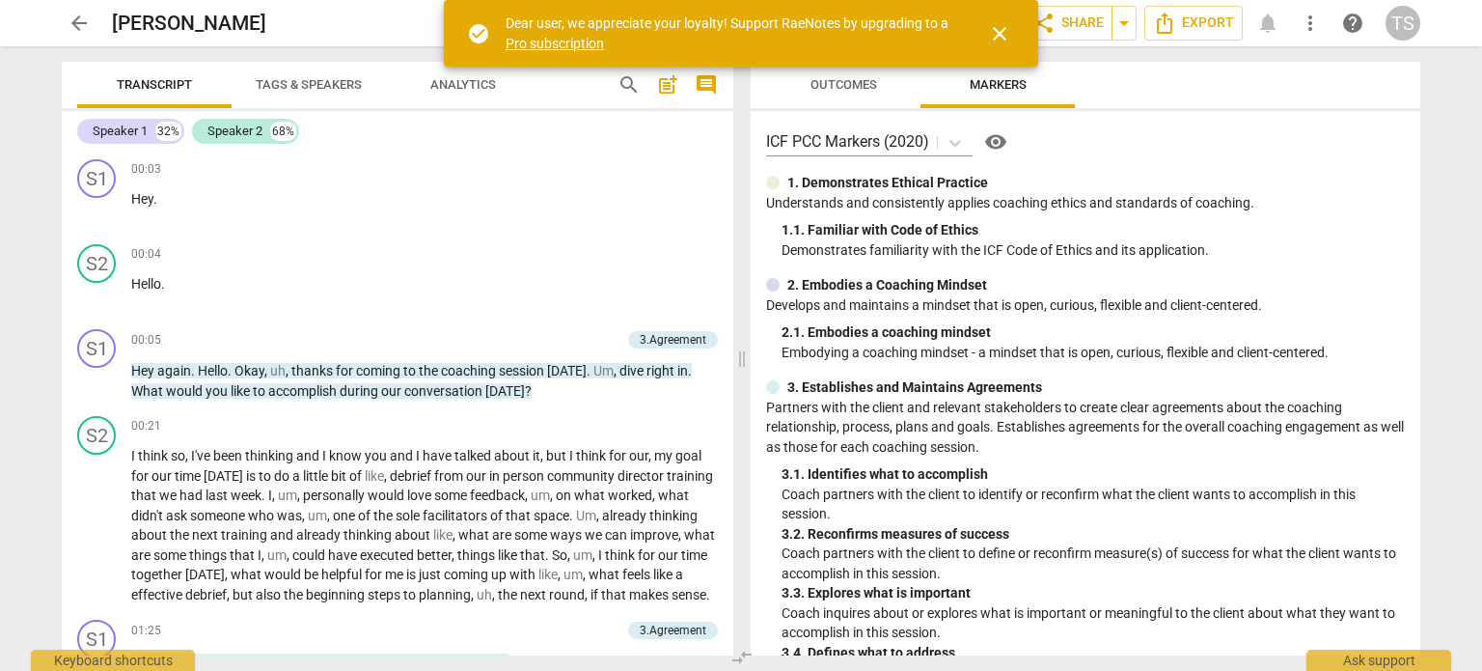
click at [1002, 30] on span "close" at bounding box center [999, 33] width 23 height 23
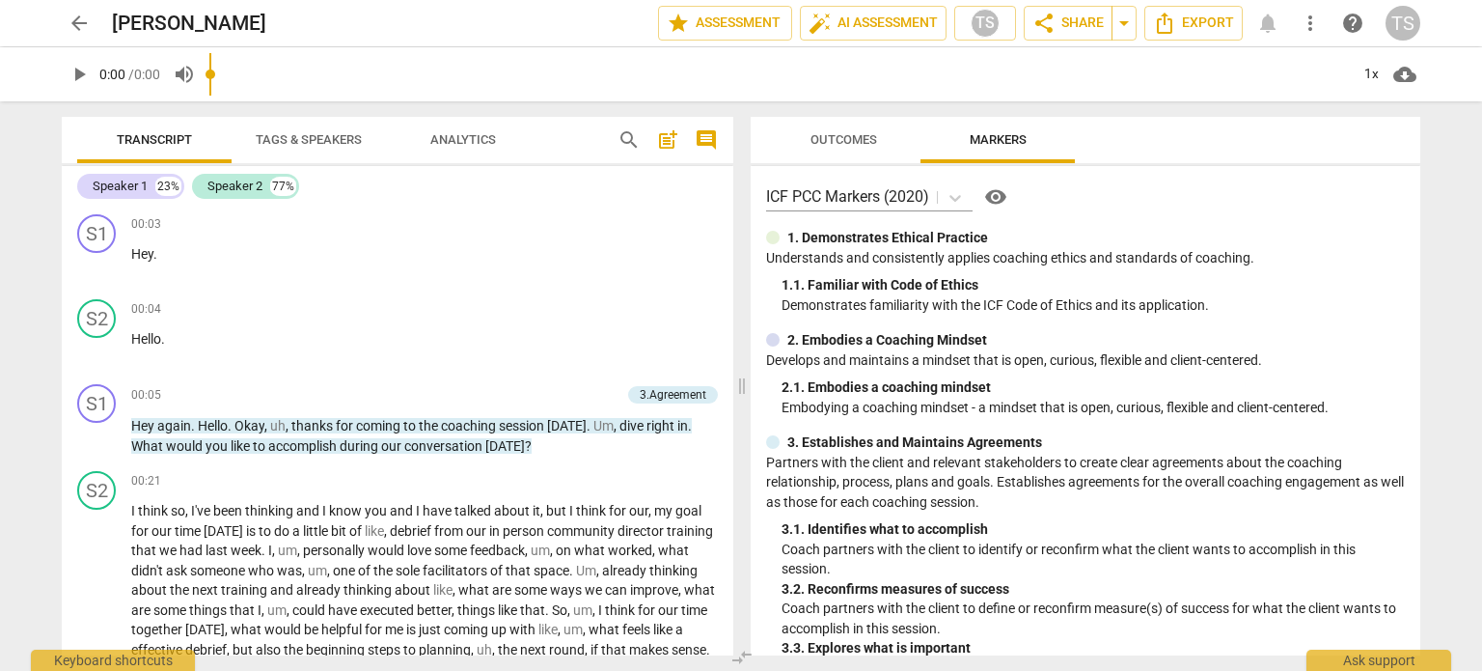
click at [728, 166] on div "Speaker 1 23% Speaker 2 77% S1 play_arrow pause 00:03 + Add competency keyboard…" at bounding box center [398, 410] width 672 height 489
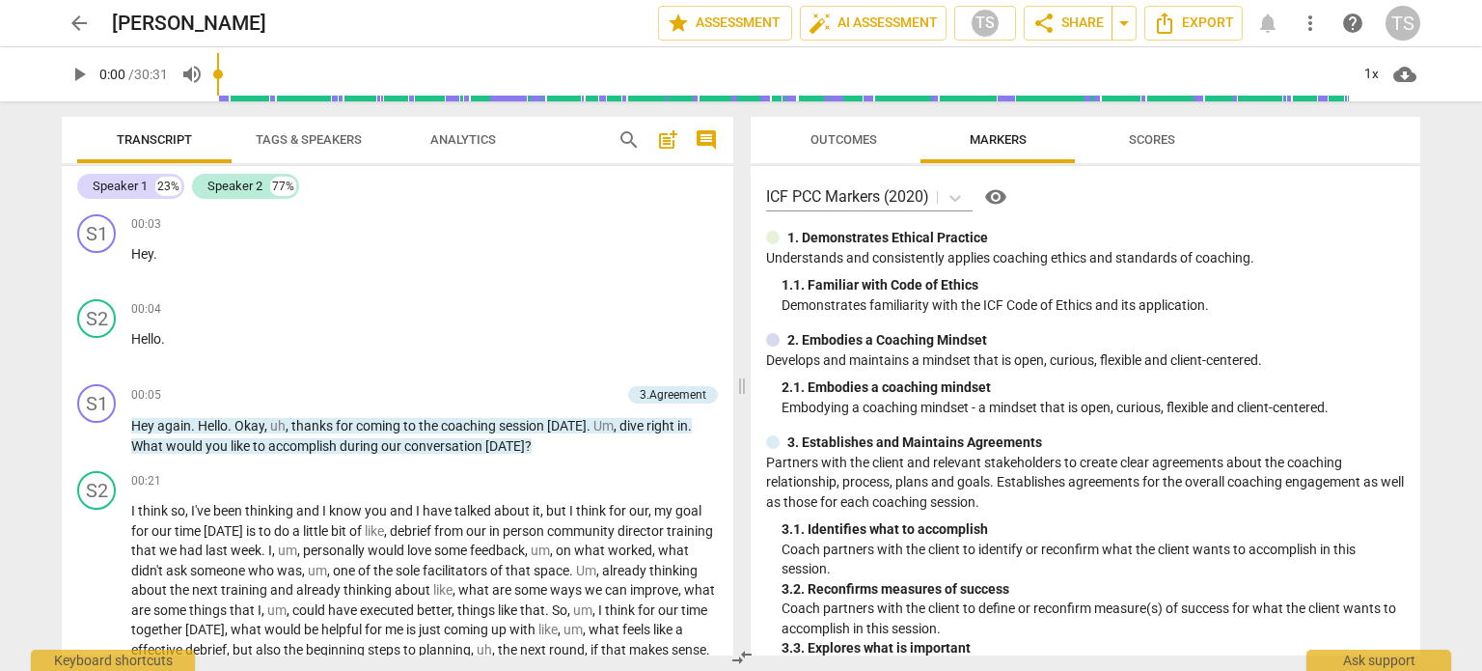
click at [709, 136] on span "comment" at bounding box center [706, 139] width 23 height 23
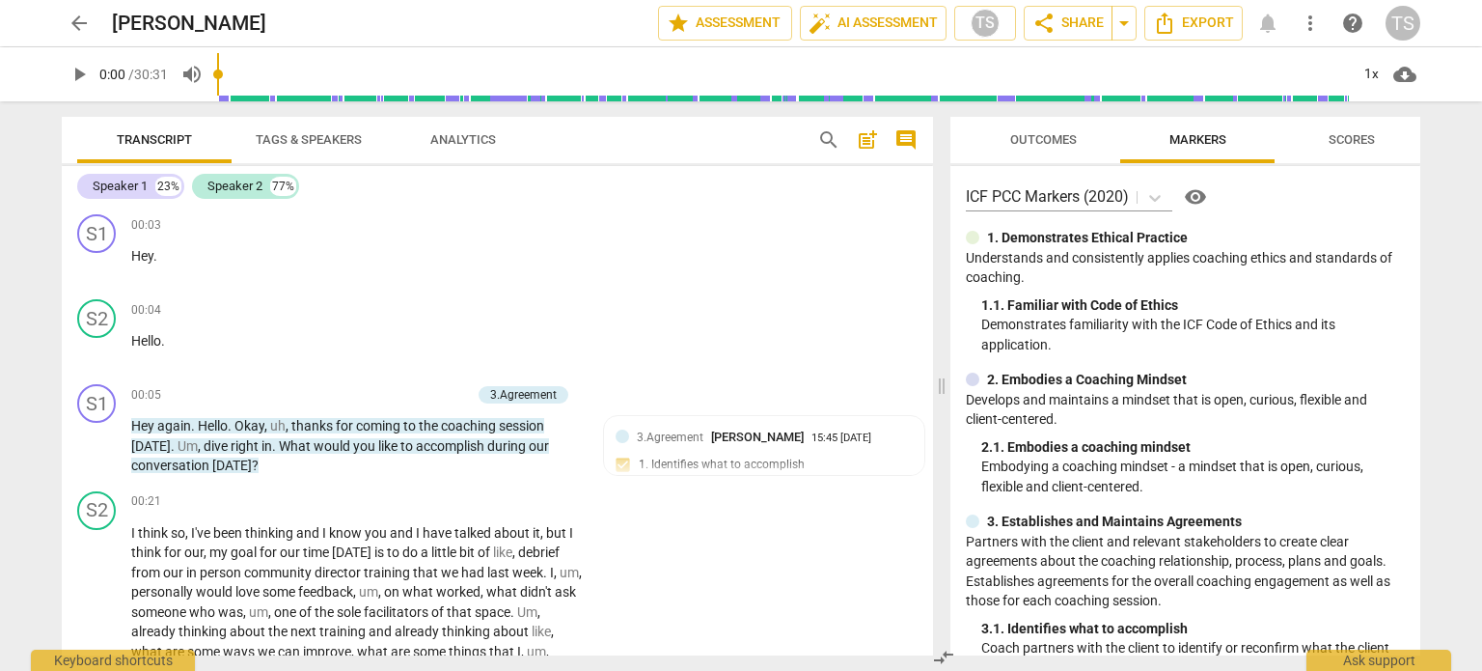
click at [867, 140] on span "post_add" at bounding box center [867, 139] width 23 height 23
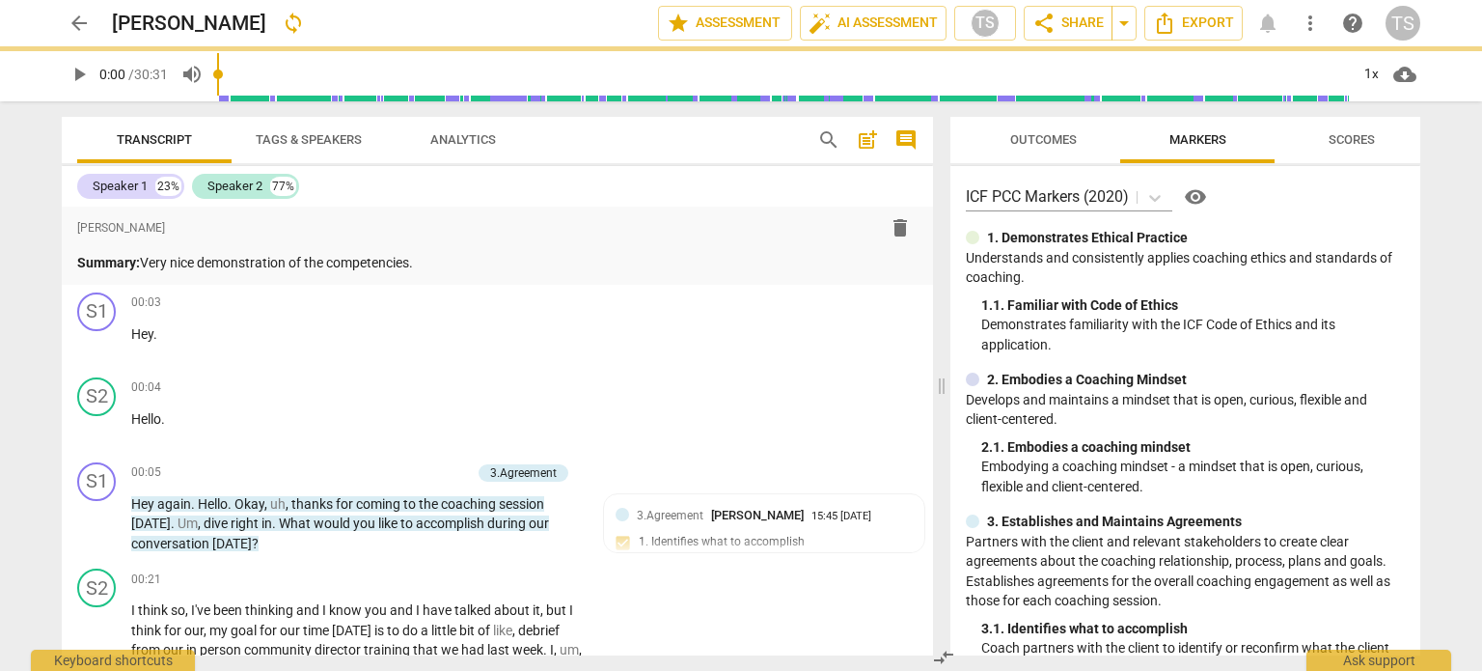
click at [864, 204] on div "Speaker 1 23% Speaker 2 77% format_bold format_list_bulleted Teresa Schwab dele…" at bounding box center [497, 410] width 871 height 489
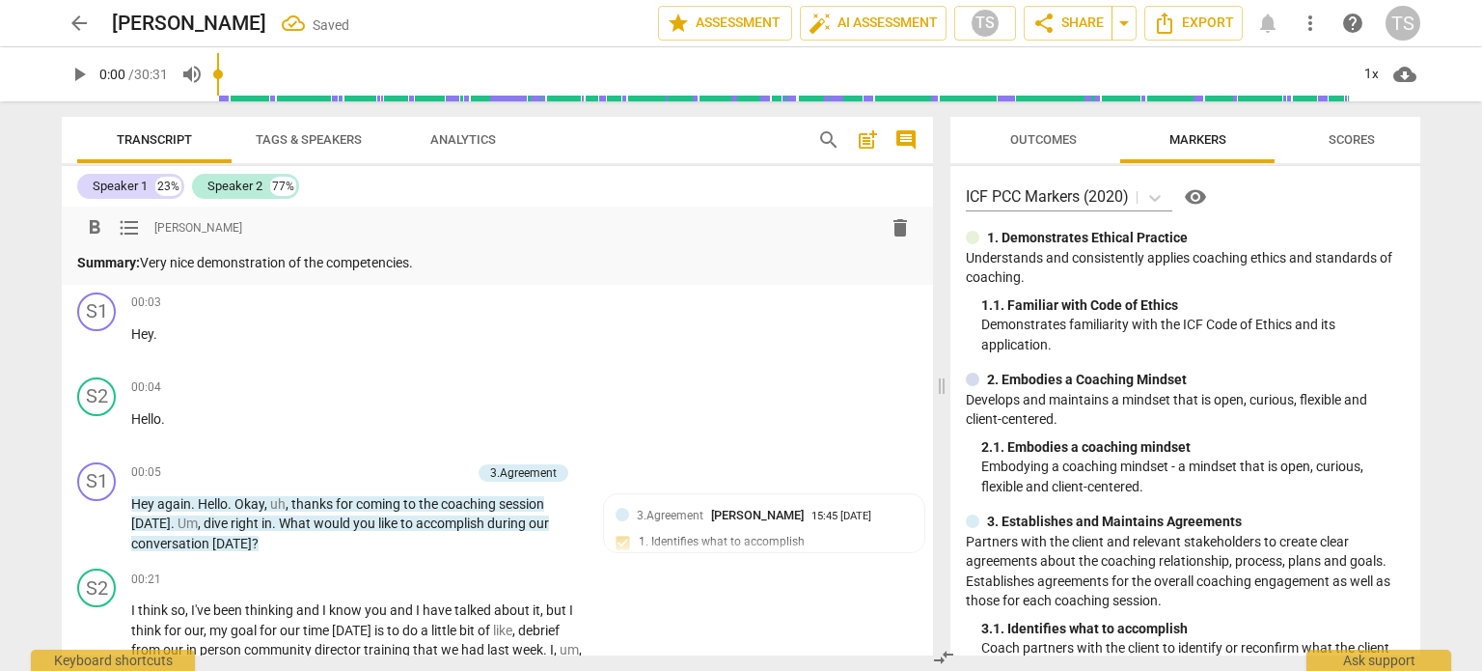
click at [459, 269] on p "Summary: Very nice demonstration of the competencies." at bounding box center [497, 263] width 841 height 20
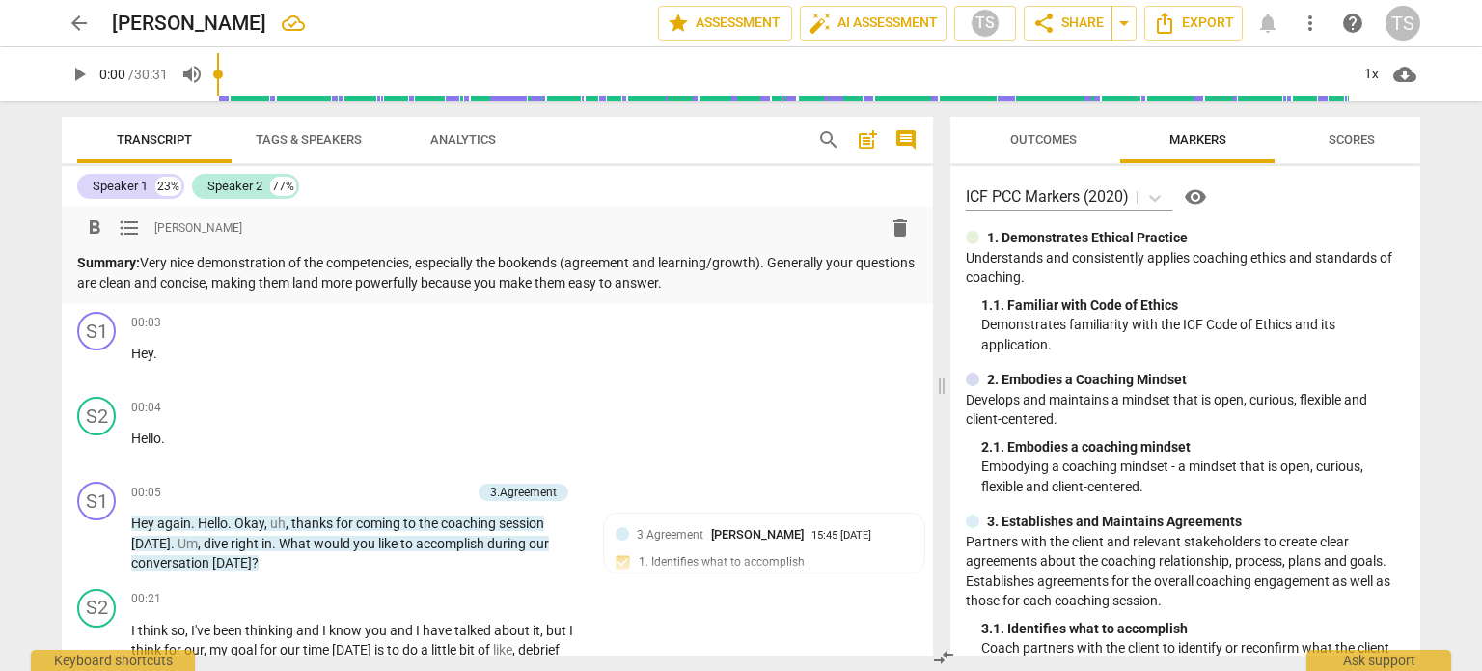
click at [782, 260] on p "Summary: Very nice demonstration of the competencies, especially the bookends (…" at bounding box center [497, 273] width 841 height 40
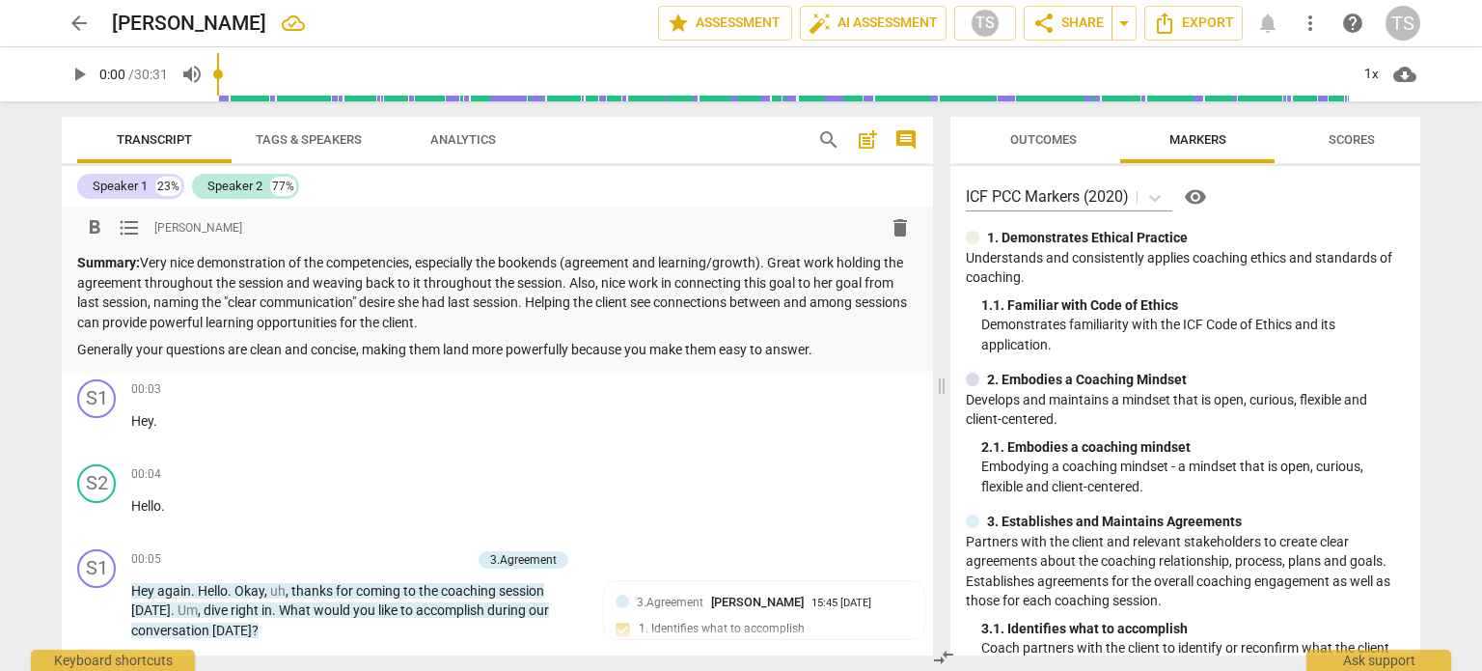
click at [512, 347] on p "Generally your questions are clean and concise, making them land more powerfull…" at bounding box center [497, 350] width 841 height 20
click at [812, 349] on p "Generally your questions are clean and concise, making them land powerfully bec…" at bounding box center [497, 350] width 841 height 20
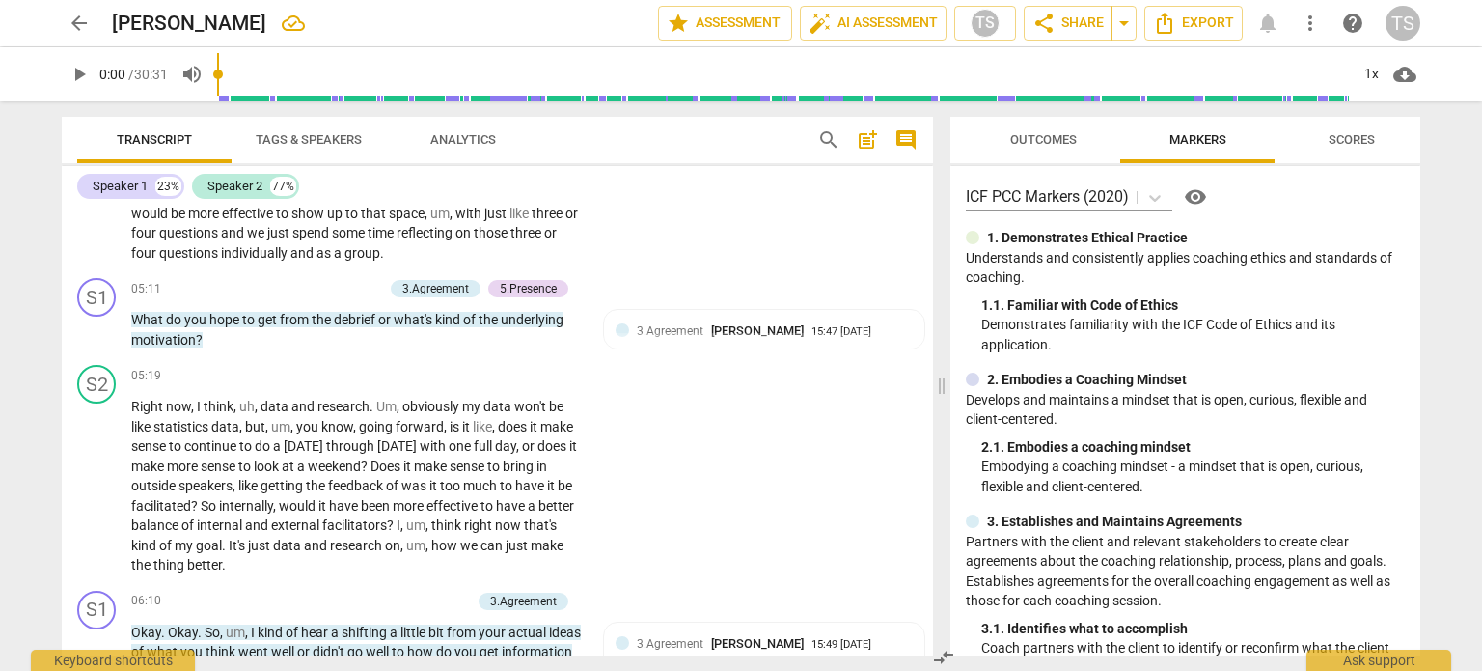
scroll to position [2118, 0]
